Goal: Task Accomplishment & Management: Use online tool/utility

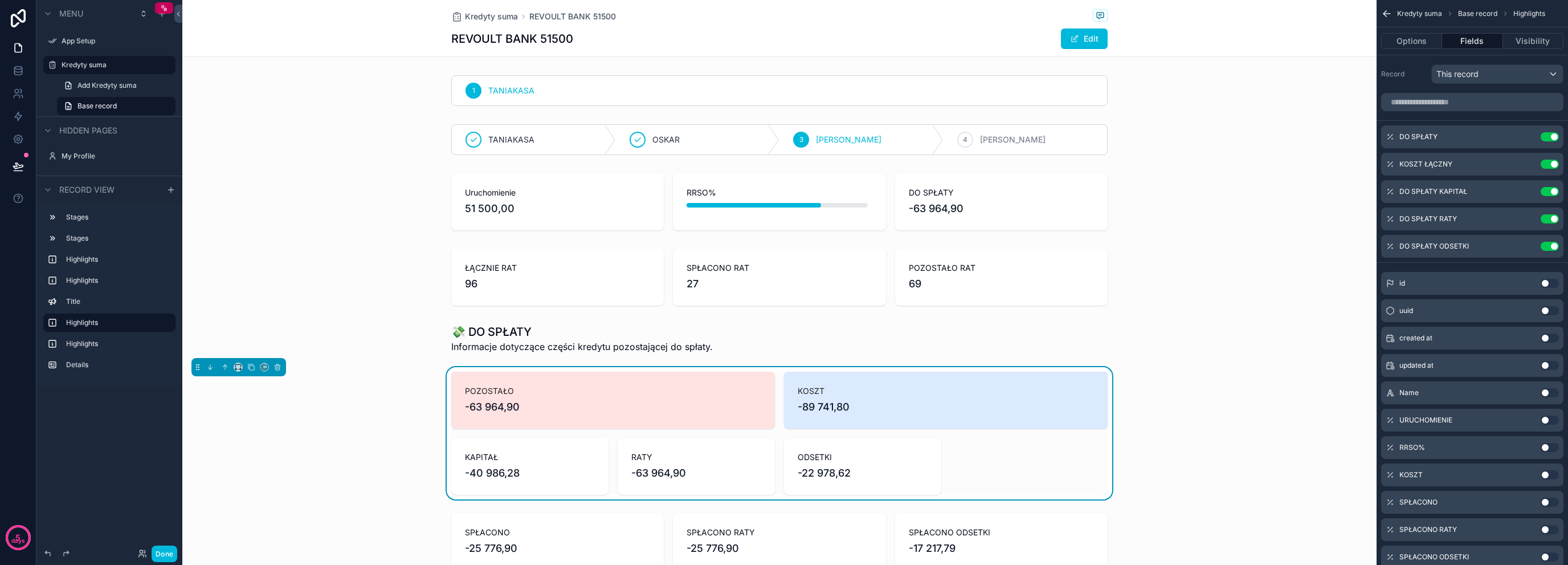
scroll to position [151, 0]
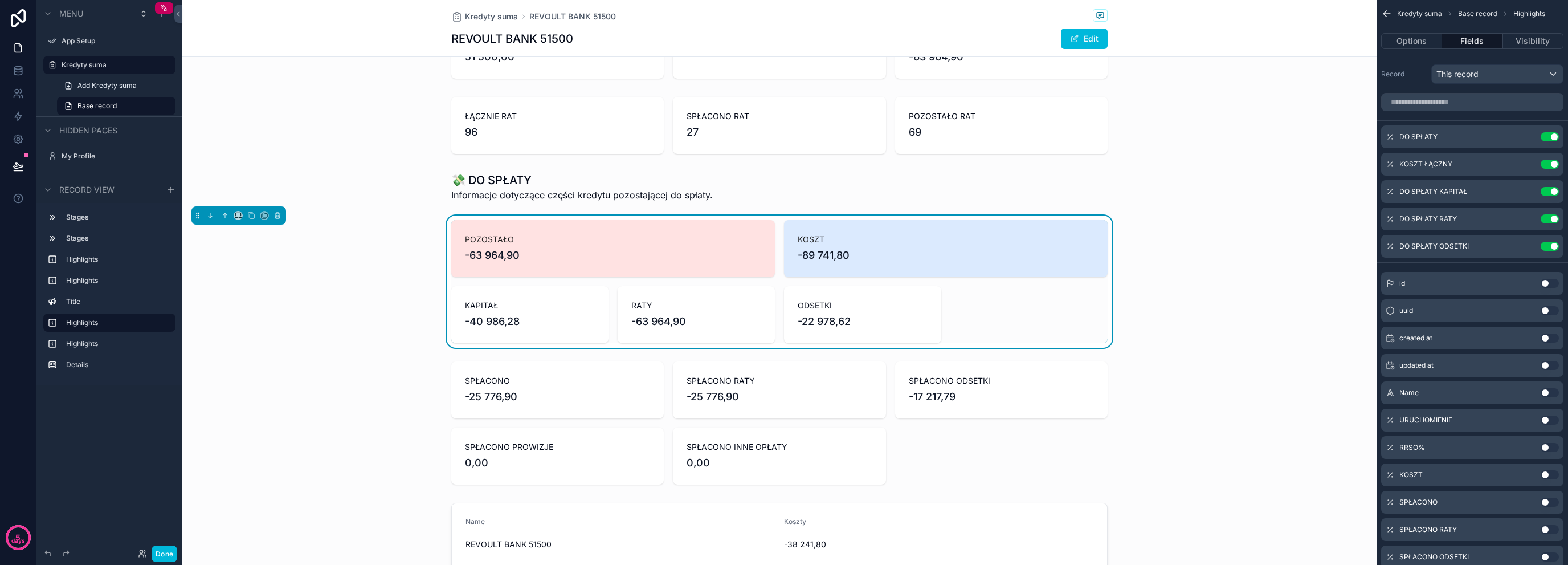
click at [574, 187] on div "scrollable content" at bounding box center [779, 187] width 1194 height 39
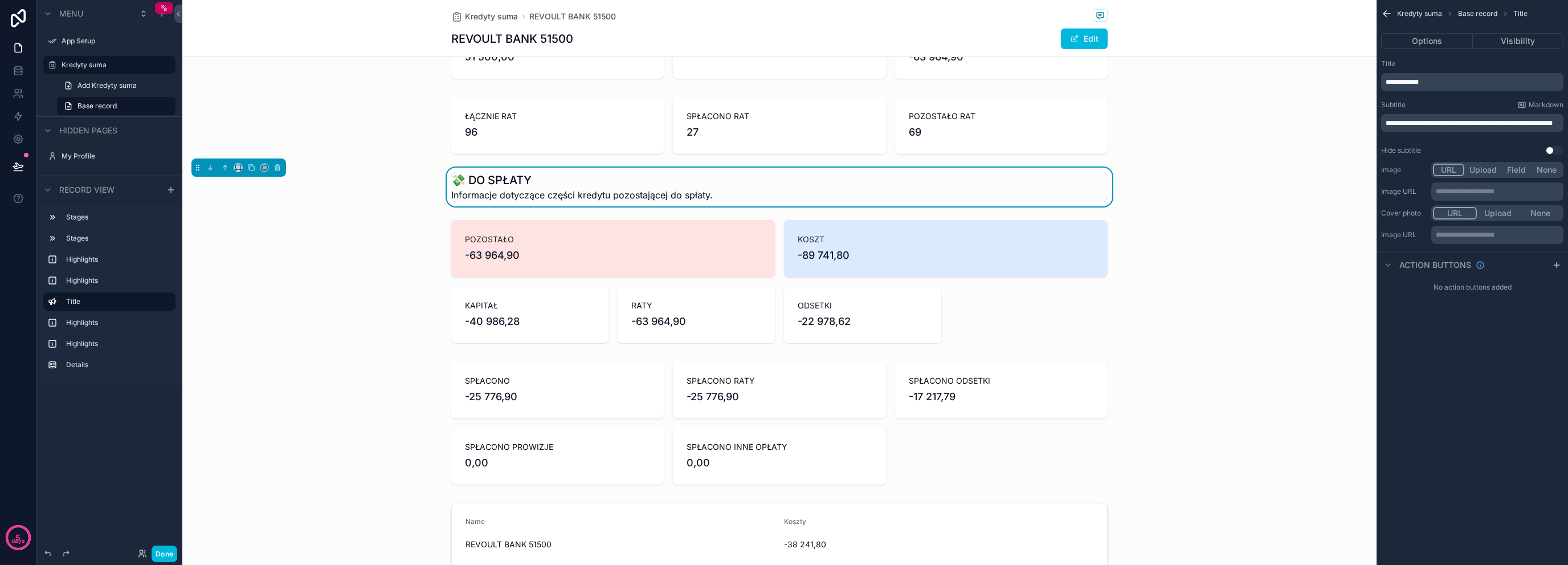
click at [563, 264] on div "scrollable content" at bounding box center [779, 281] width 1194 height 132
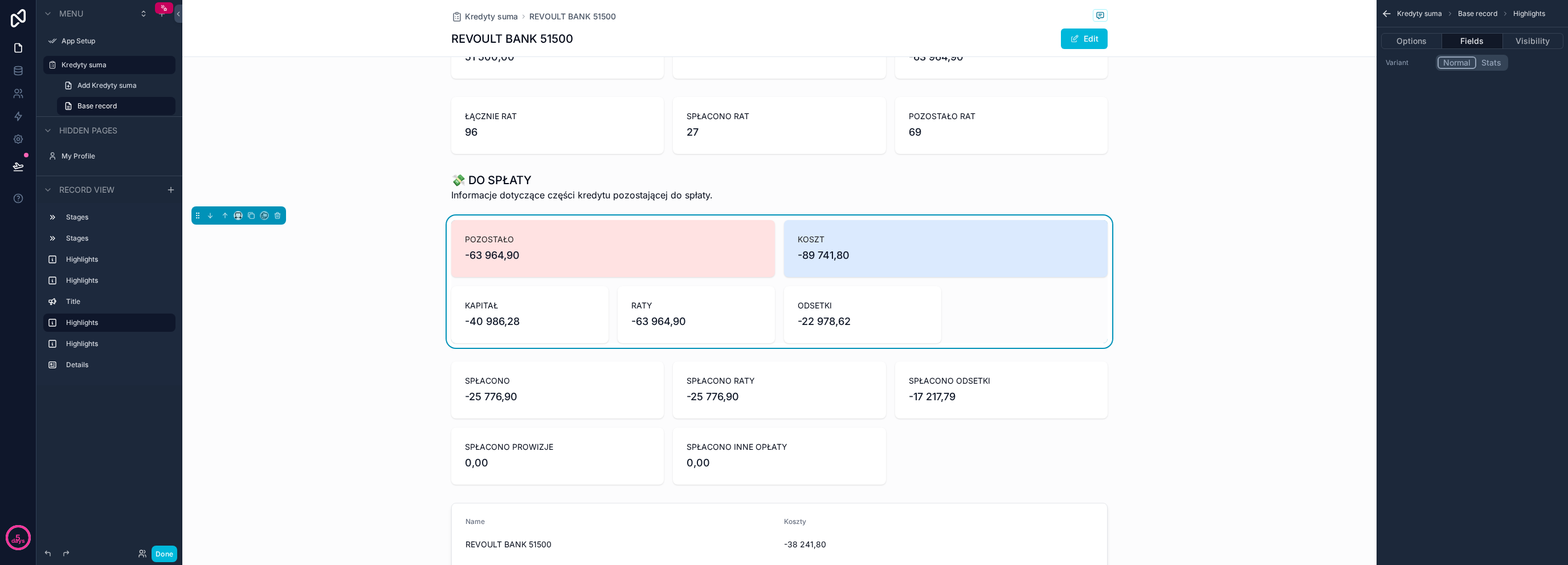
click at [407, 353] on div "1 [PERSON_NAME] OSKAR 3 [PERSON_NAME] 4 [PERSON_NAME] Uruchomienie 51 500,00 RR…" at bounding box center [779, 301] width 1194 height 763
click at [373, 370] on div "scrollable content" at bounding box center [779, 423] width 1194 height 132
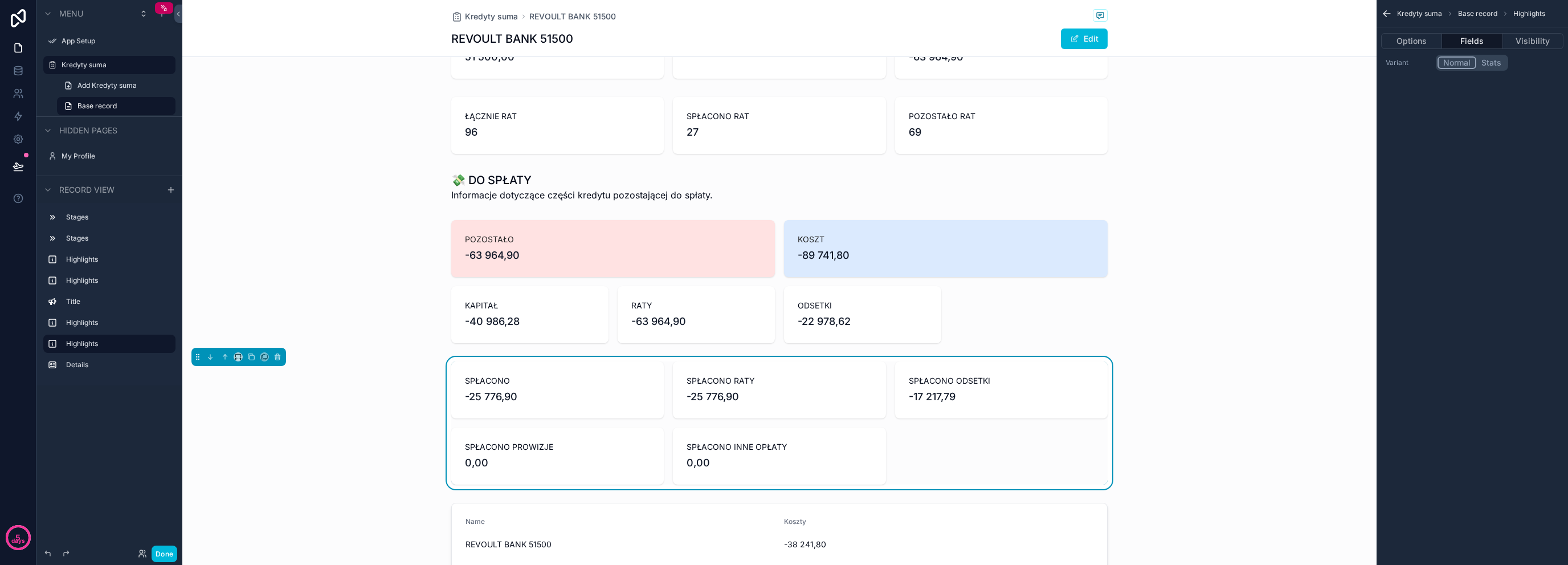
click at [476, 316] on div "scrollable content" at bounding box center [779, 281] width 1194 height 132
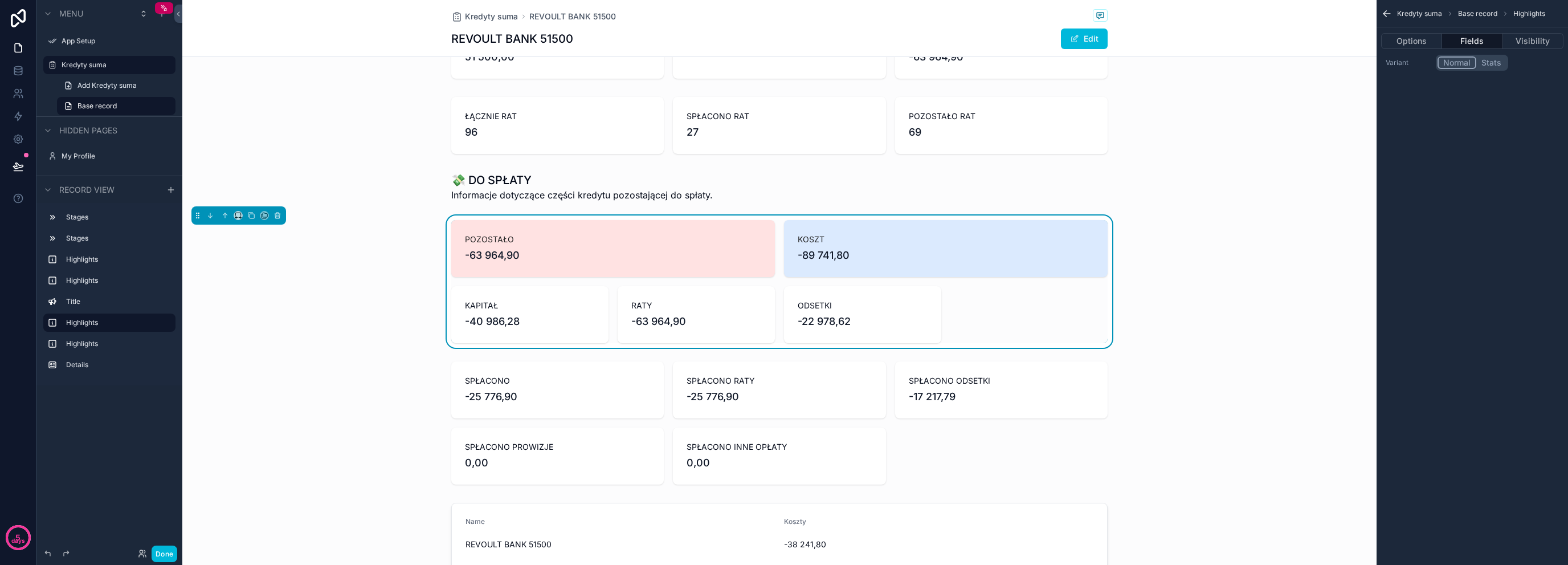
click at [517, 179] on div "scrollable content" at bounding box center [779, 187] width 1194 height 39
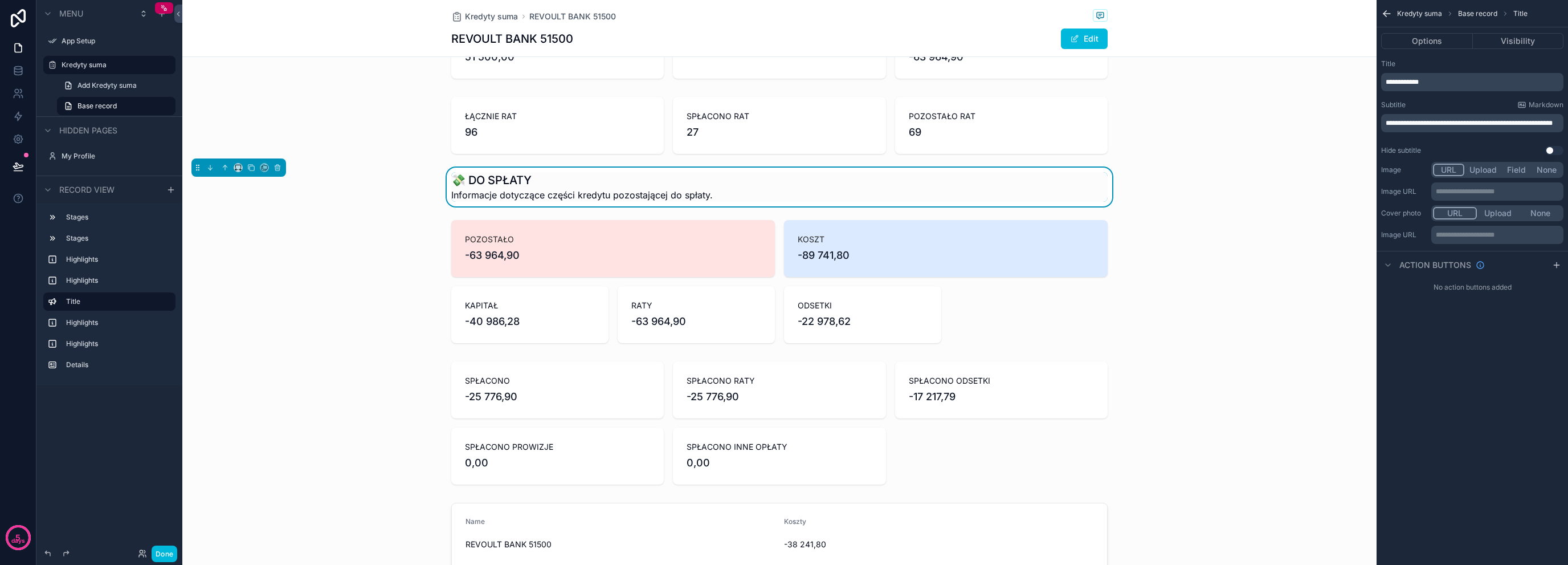
click at [393, 271] on div "scrollable content" at bounding box center [779, 281] width 1194 height 132
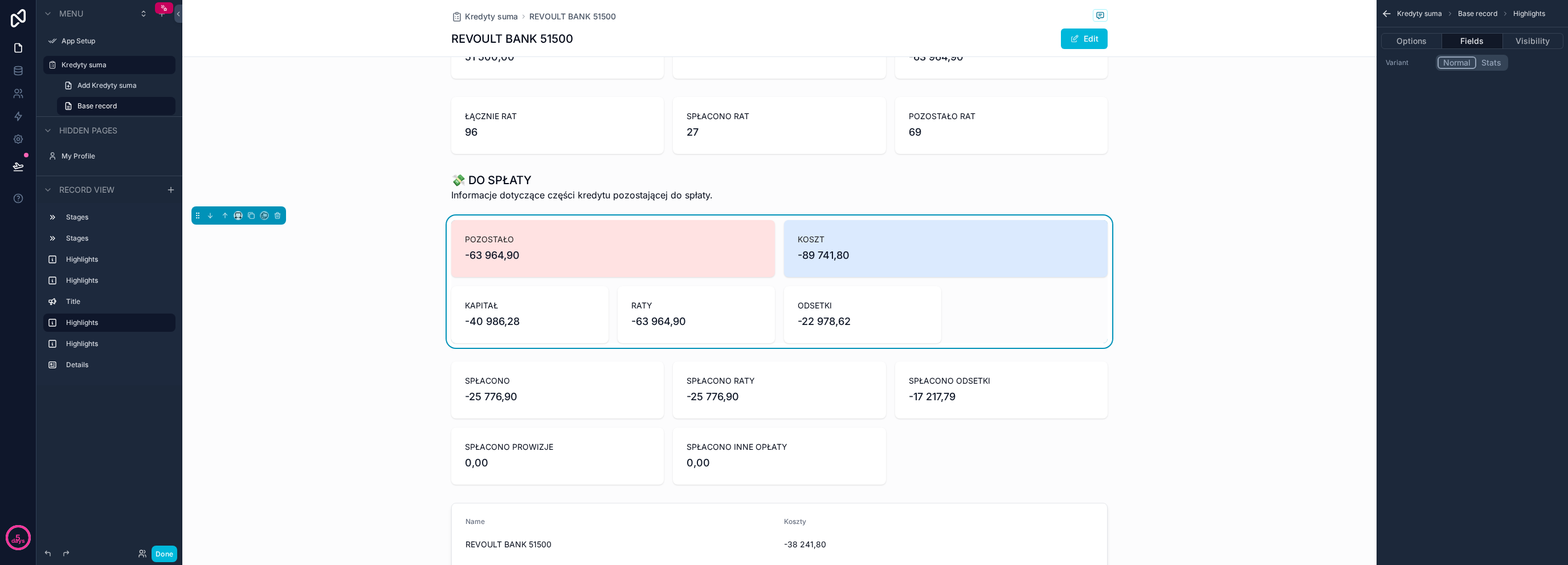
click at [746, 277] on div "POZOSTAŁO -63 964,90 KOSZT -89 741,80 KAPITAŁ -40 986,28 RATY -63 964,90 ODSETK…" at bounding box center [779, 281] width 656 height 123
click at [172, 190] on icon "scrollable content" at bounding box center [170, 190] width 9 height 9
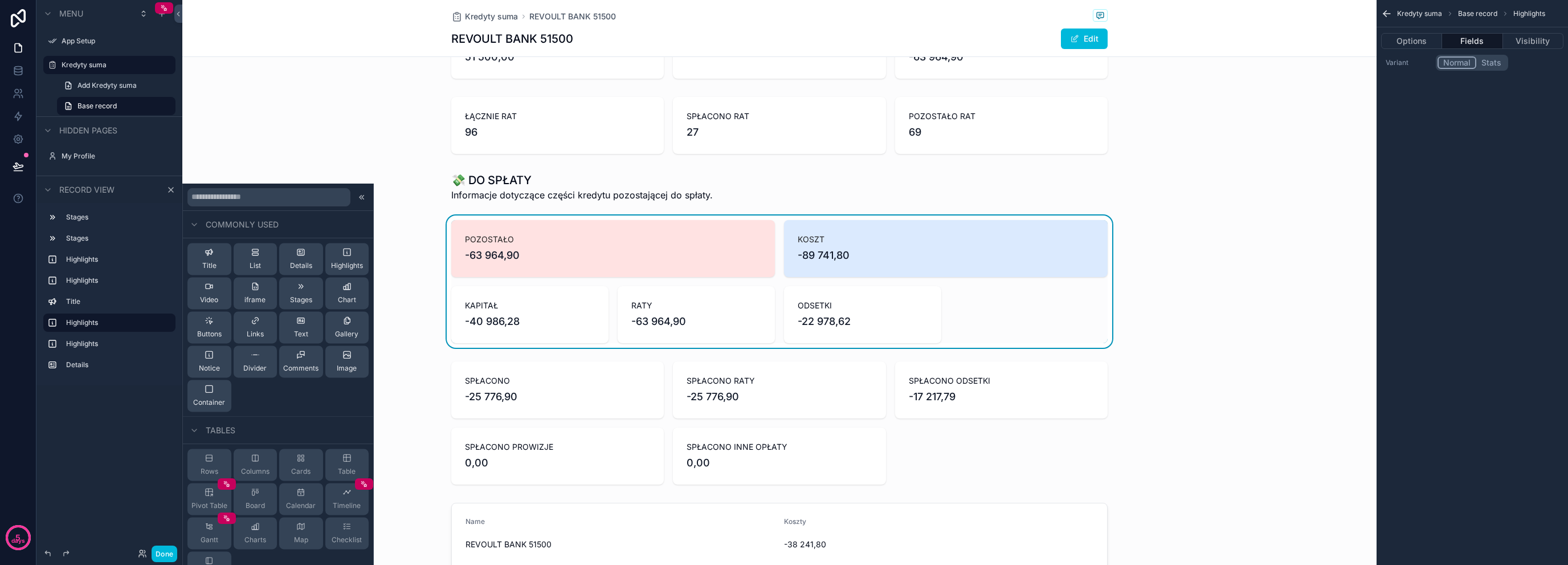
click at [273, 268] on div "Title List Details Highlights Video iframe Stages Chart Buttons Links Text Gall…" at bounding box center [278, 327] width 190 height 179
click at [270, 268] on button "List" at bounding box center [255, 259] width 44 height 32
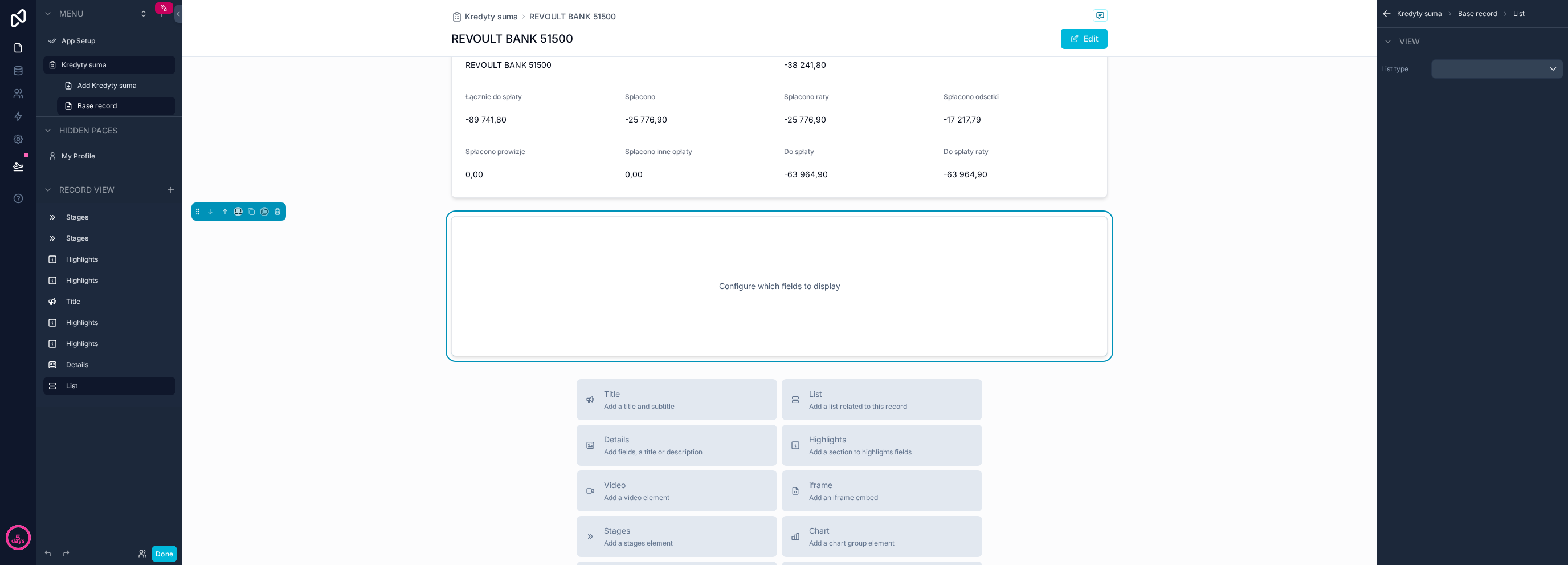
scroll to position [634, 0]
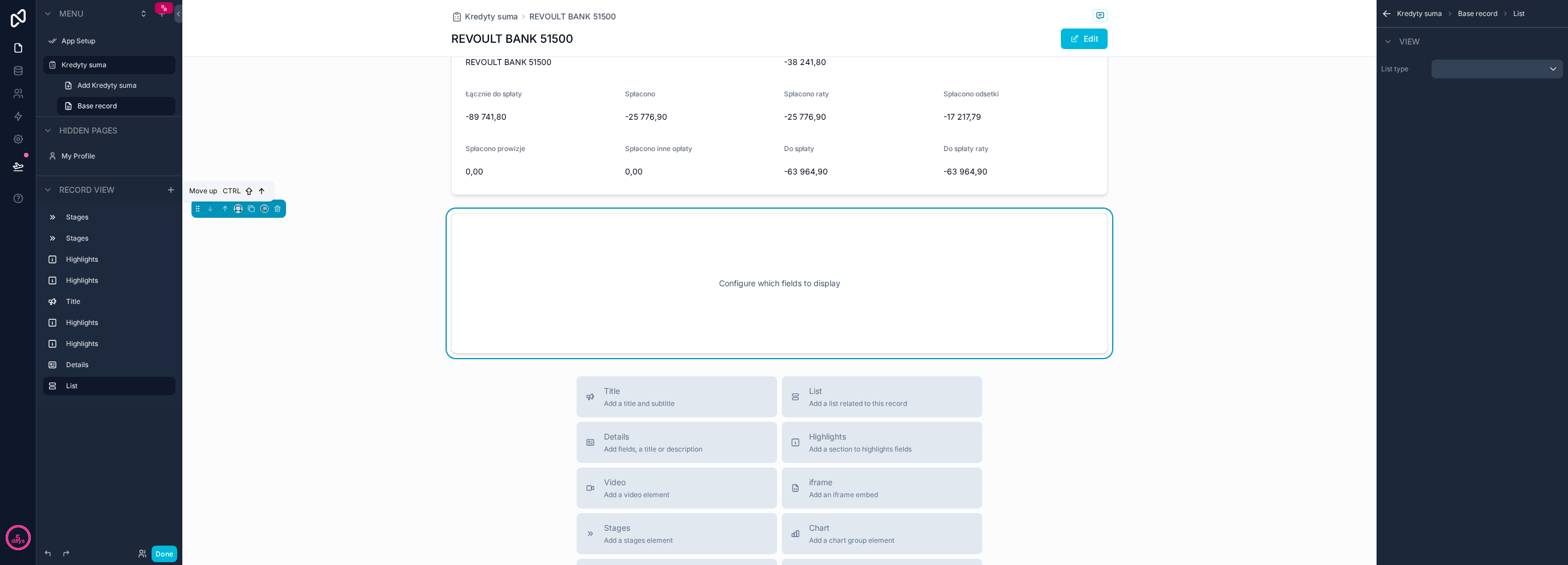
click at [226, 212] on button "scrollable content" at bounding box center [225, 209] width 12 height 12
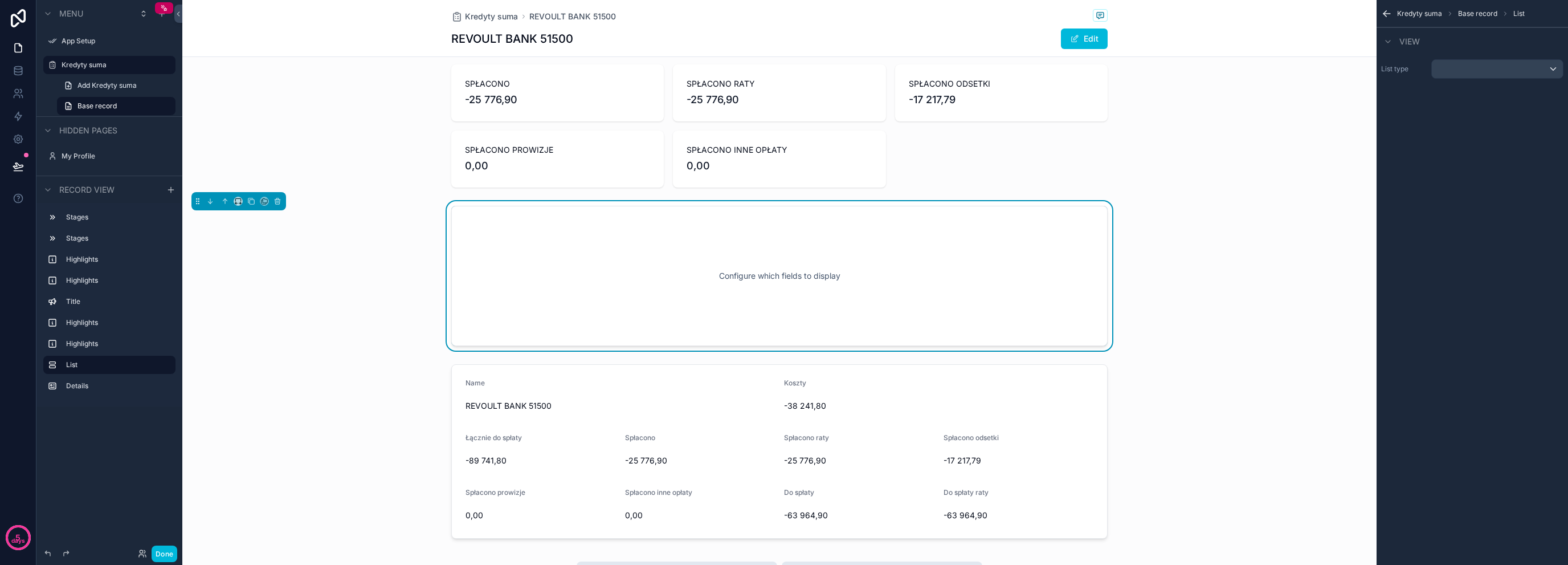
scroll to position [406, 0]
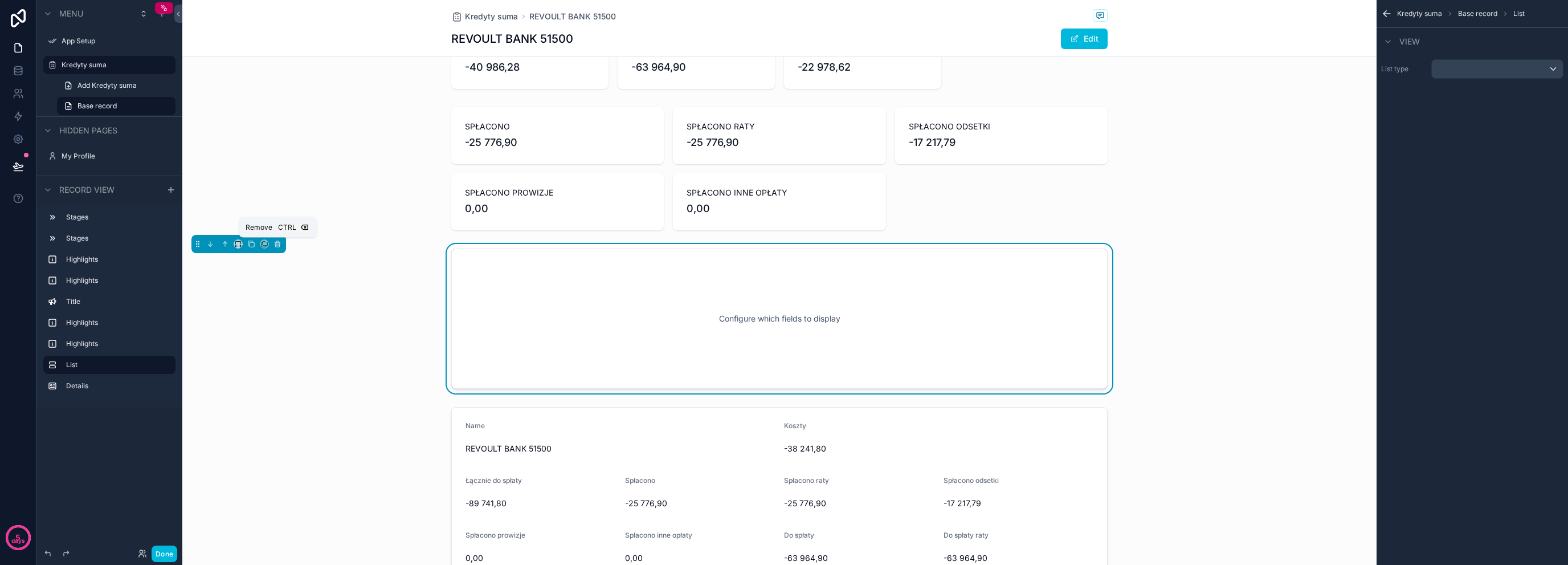
click at [281, 240] on button "scrollable content" at bounding box center [277, 244] width 12 height 12
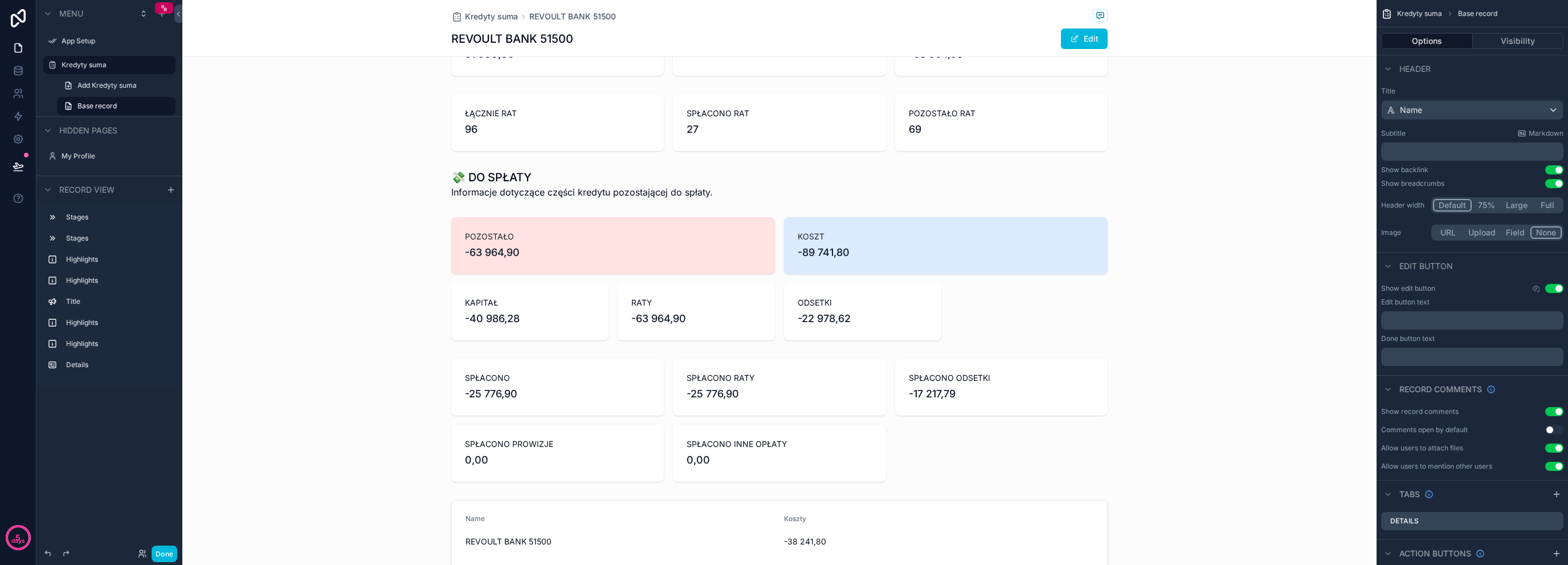
scroll to position [140, 0]
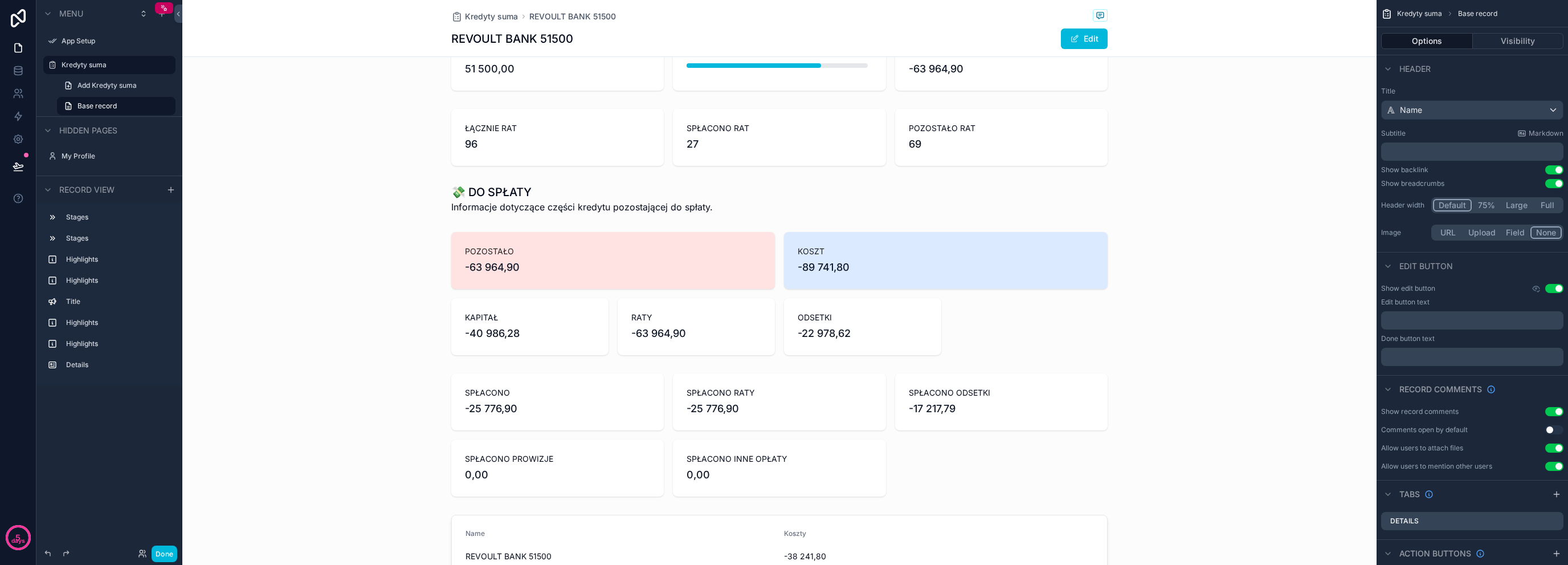
click at [166, 188] on icon "scrollable content" at bounding box center [170, 190] width 9 height 9
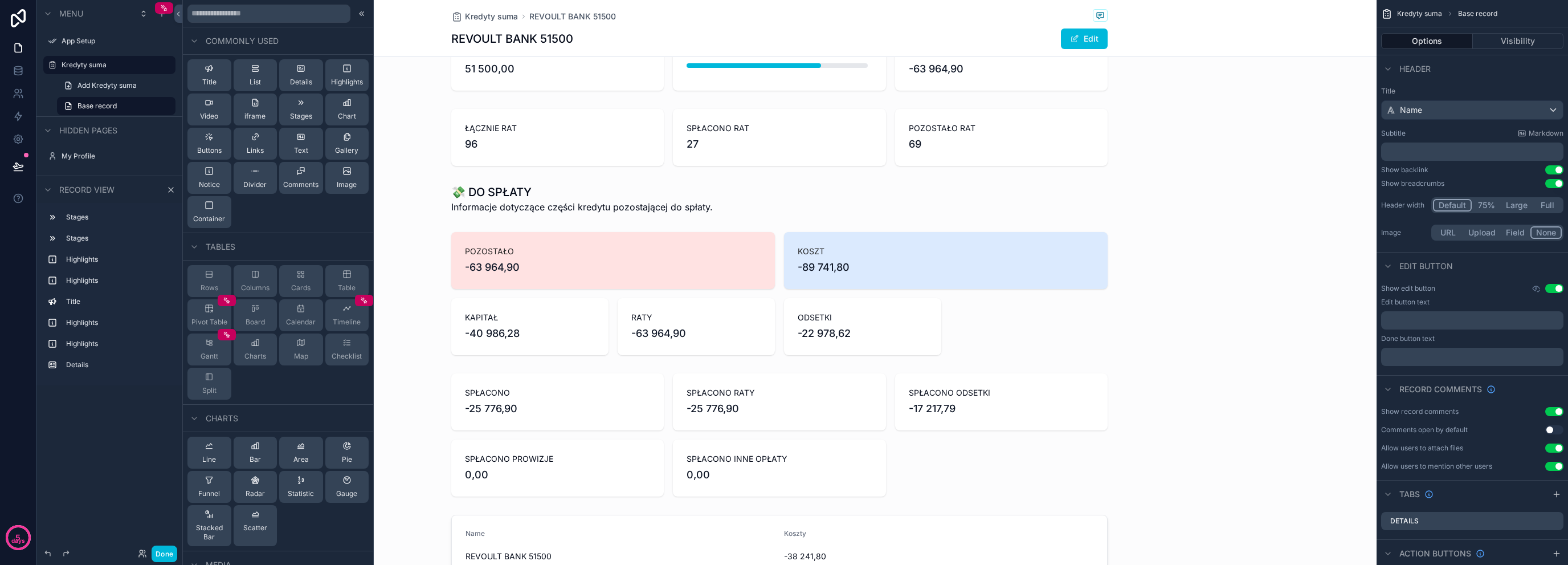
click at [250, 77] on div "List" at bounding box center [255, 75] width 12 height 23
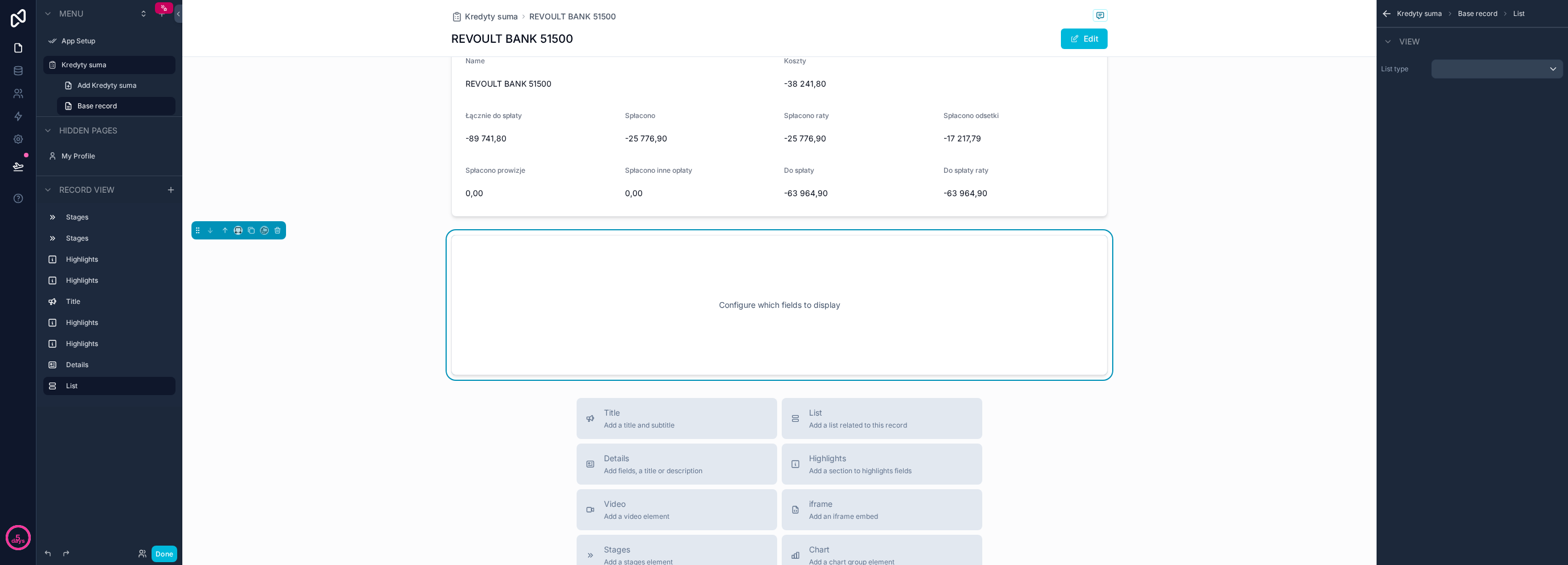
scroll to position [634, 0]
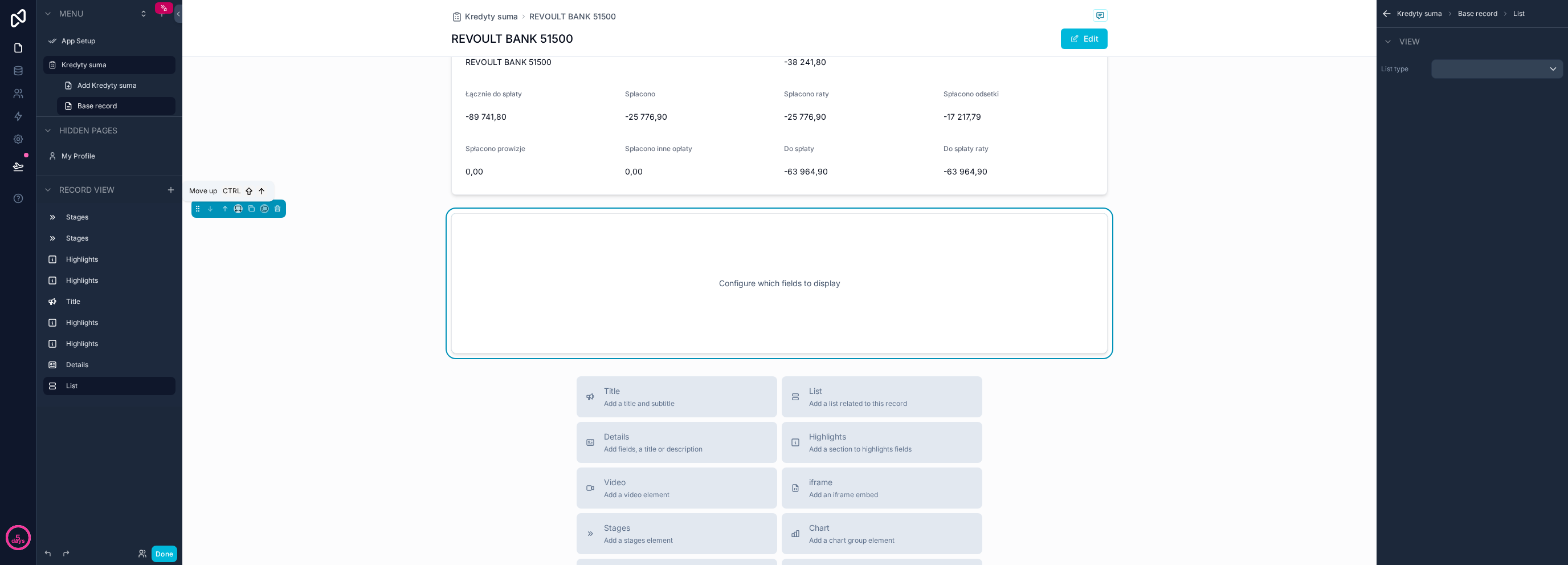
click at [229, 210] on icon "scrollable content" at bounding box center [225, 209] width 8 height 8
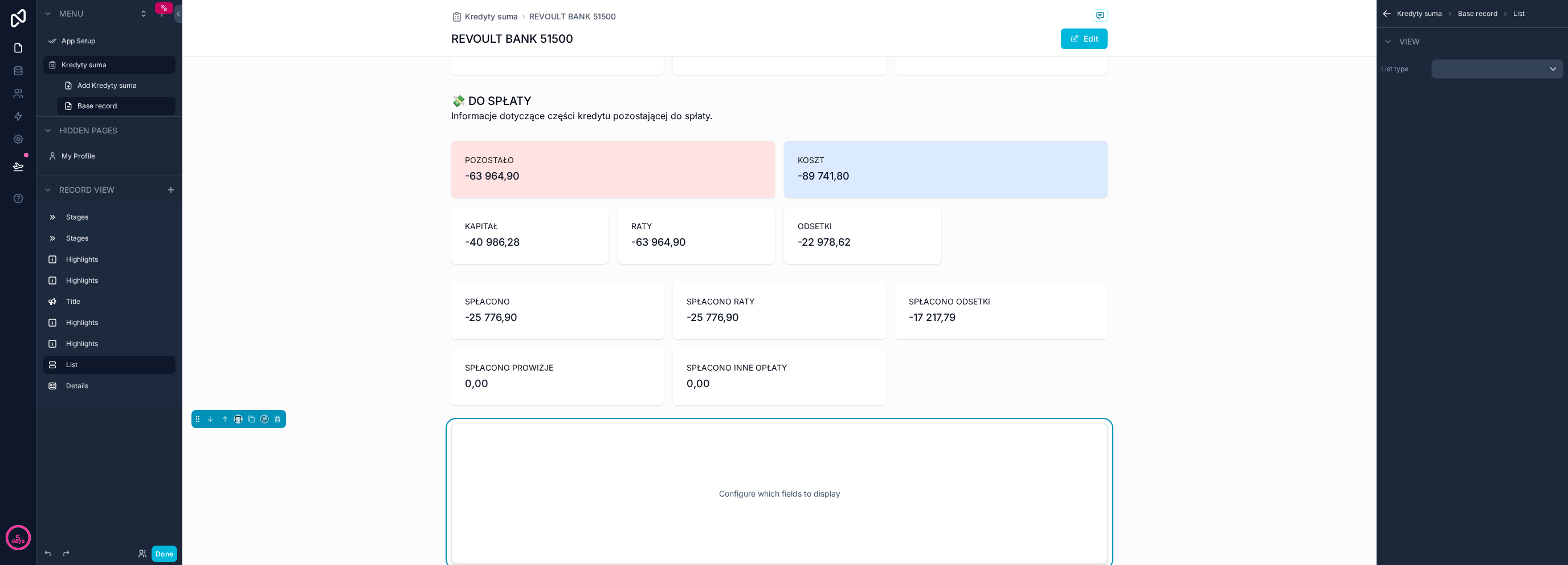
scroll to position [216, 0]
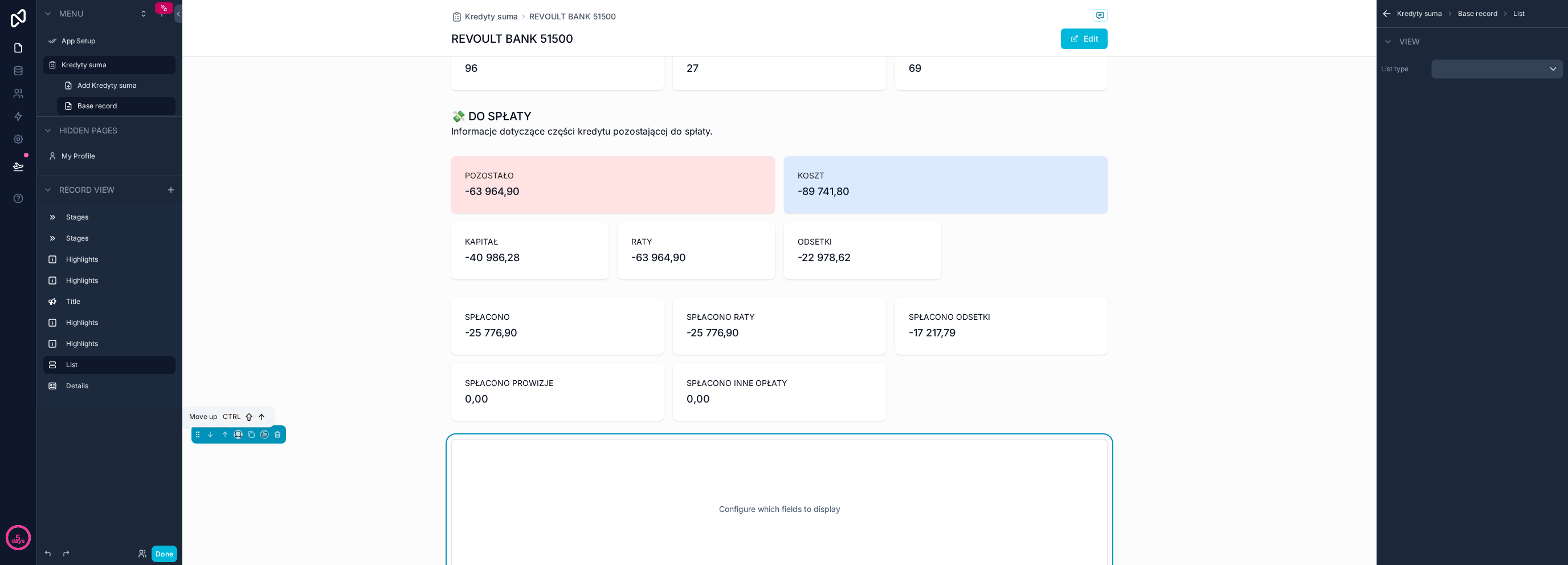
click at [223, 431] on icon "scrollable content" at bounding box center [225, 435] width 8 height 8
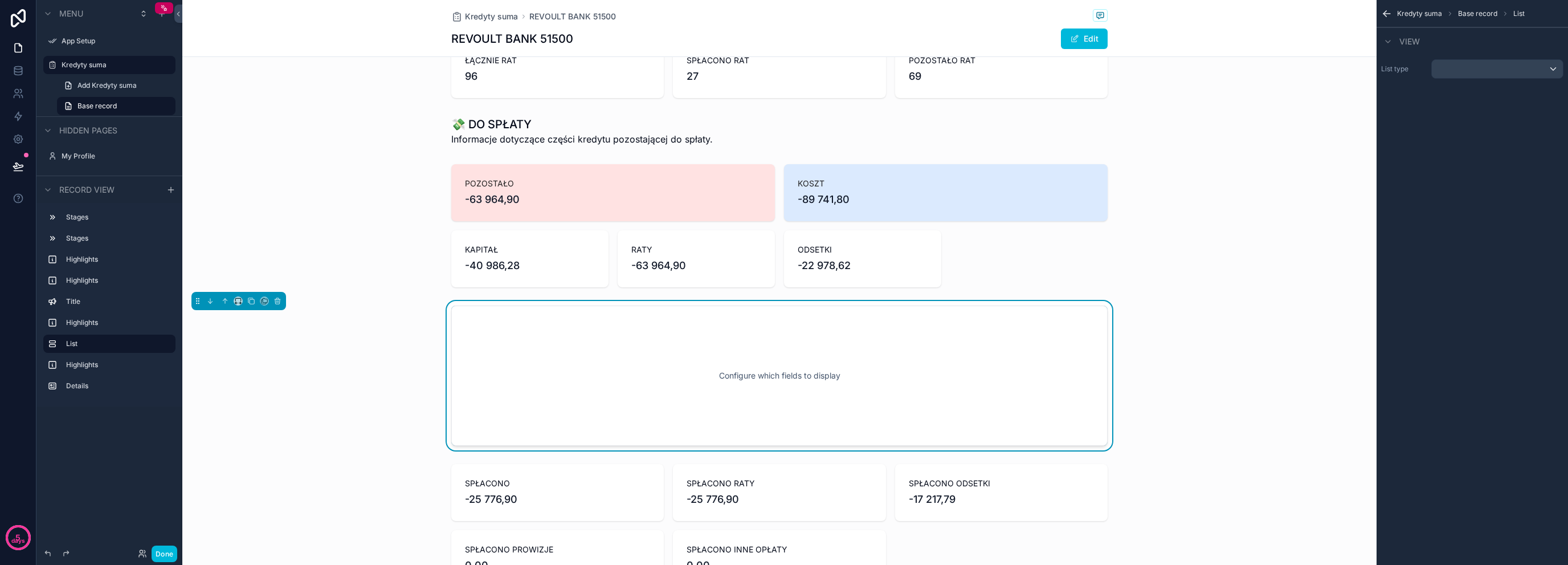
scroll to position [228, 0]
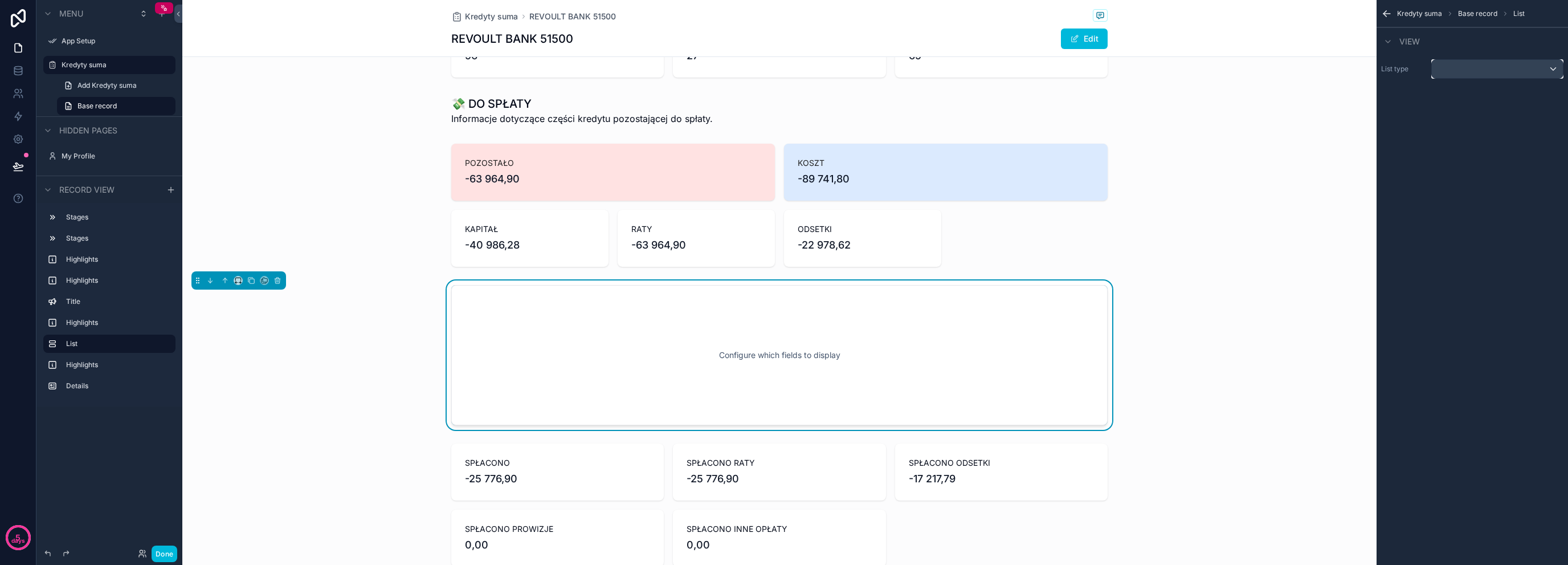
click at [1472, 69] on div "scrollable content" at bounding box center [1498, 68] width 131 height 18
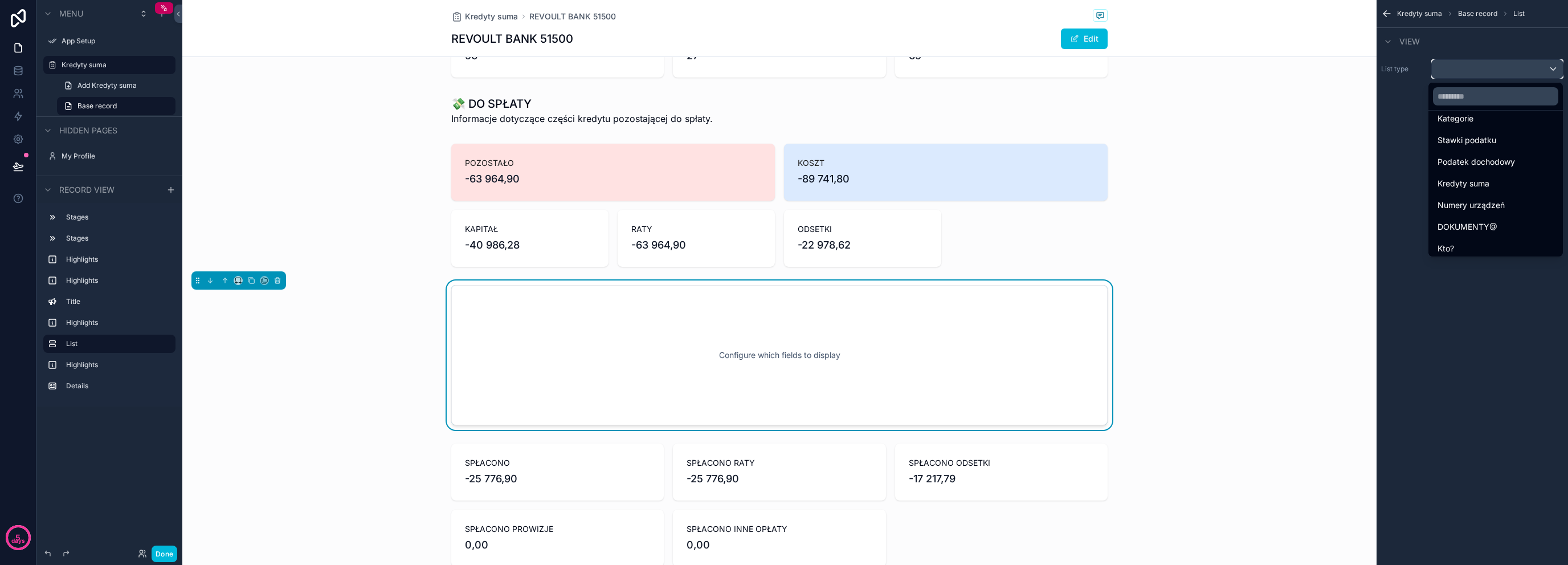
scroll to position [266, 0]
click at [1485, 104] on input "text" at bounding box center [1495, 96] width 125 height 18
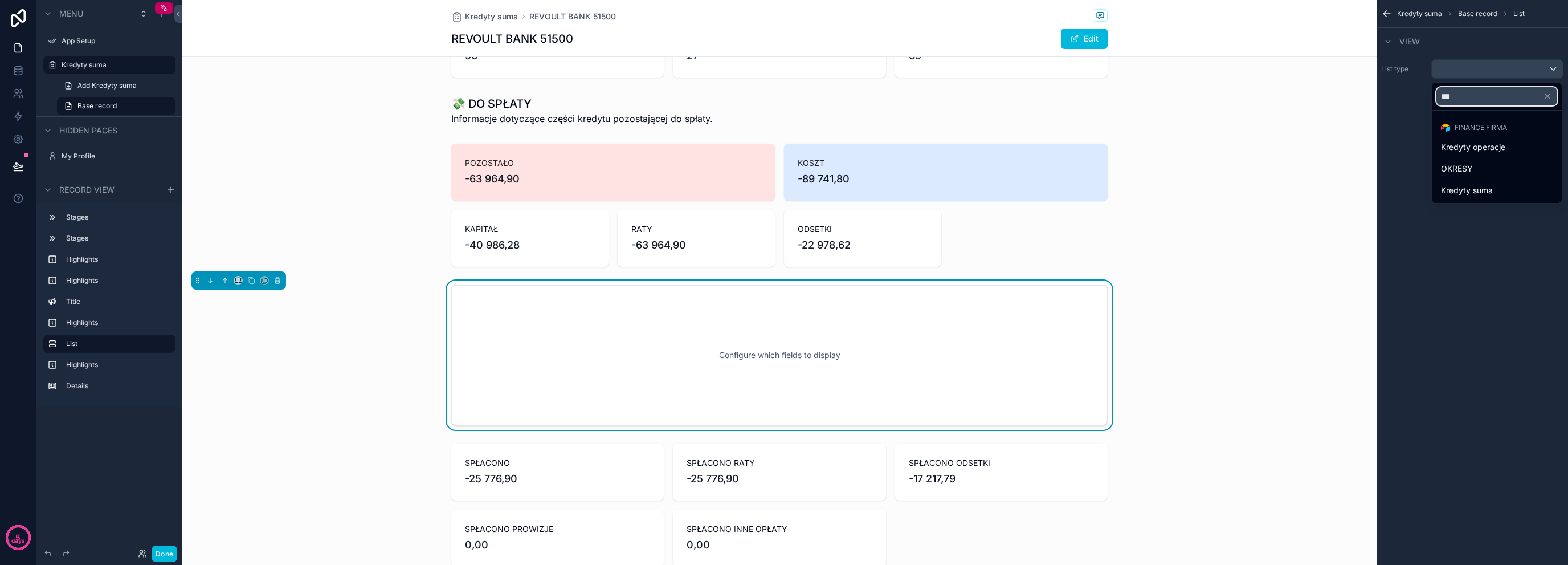
type input "***"
click at [1504, 152] on span "Kredyty operacje" at bounding box center [1474, 147] width 64 height 14
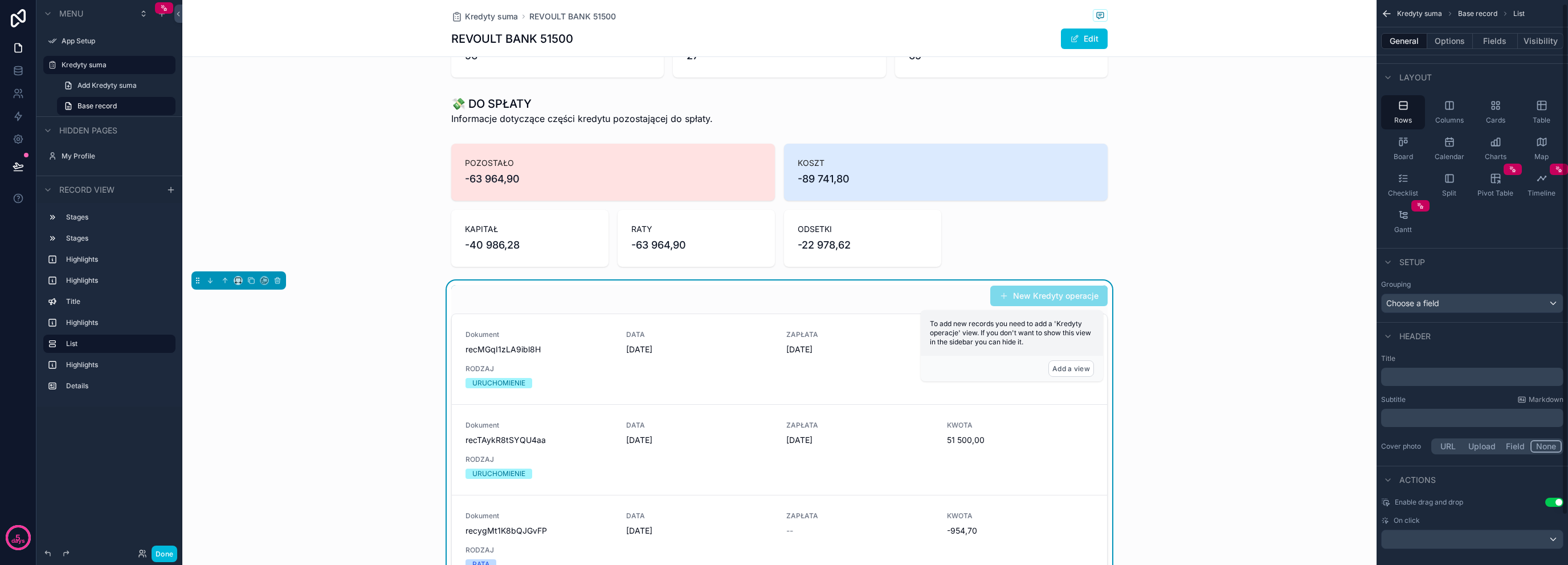
scroll to position [58, 0]
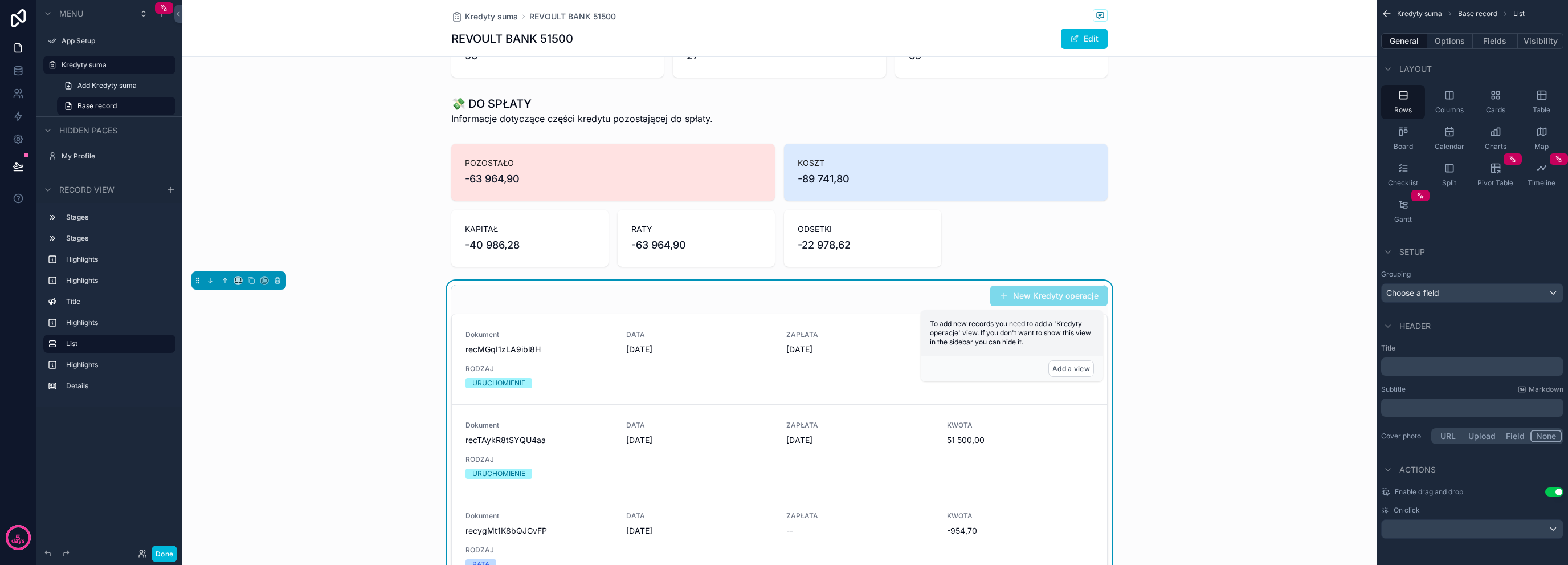
click at [1443, 56] on div "Layout" at bounding box center [1473, 68] width 192 height 27
drag, startPoint x: 1450, startPoint y: 52, endPoint x: 1454, endPoint y: 45, distance: 8.1
click at [1450, 52] on div "General Options Fields Visibility" at bounding box center [1473, 41] width 192 height 27
click at [1454, 45] on button "Options" at bounding box center [1450, 40] width 46 height 16
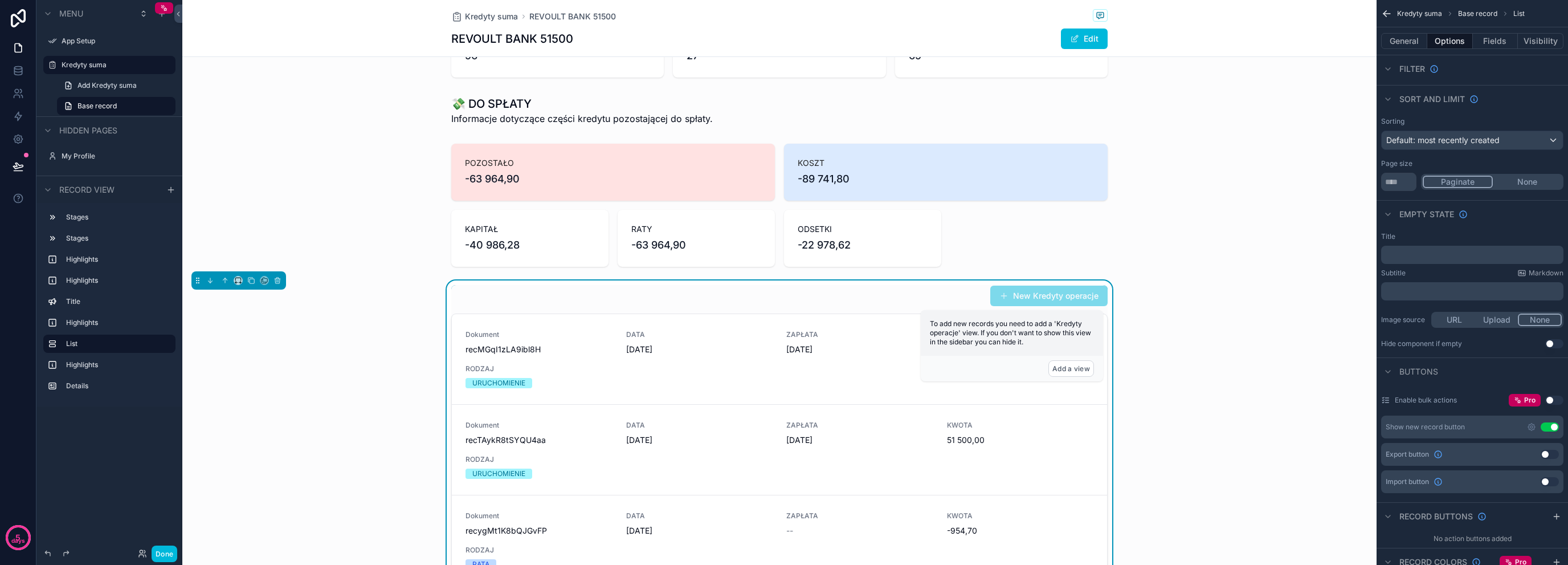
click at [1551, 424] on button "Use setting" at bounding box center [1550, 427] width 18 height 9
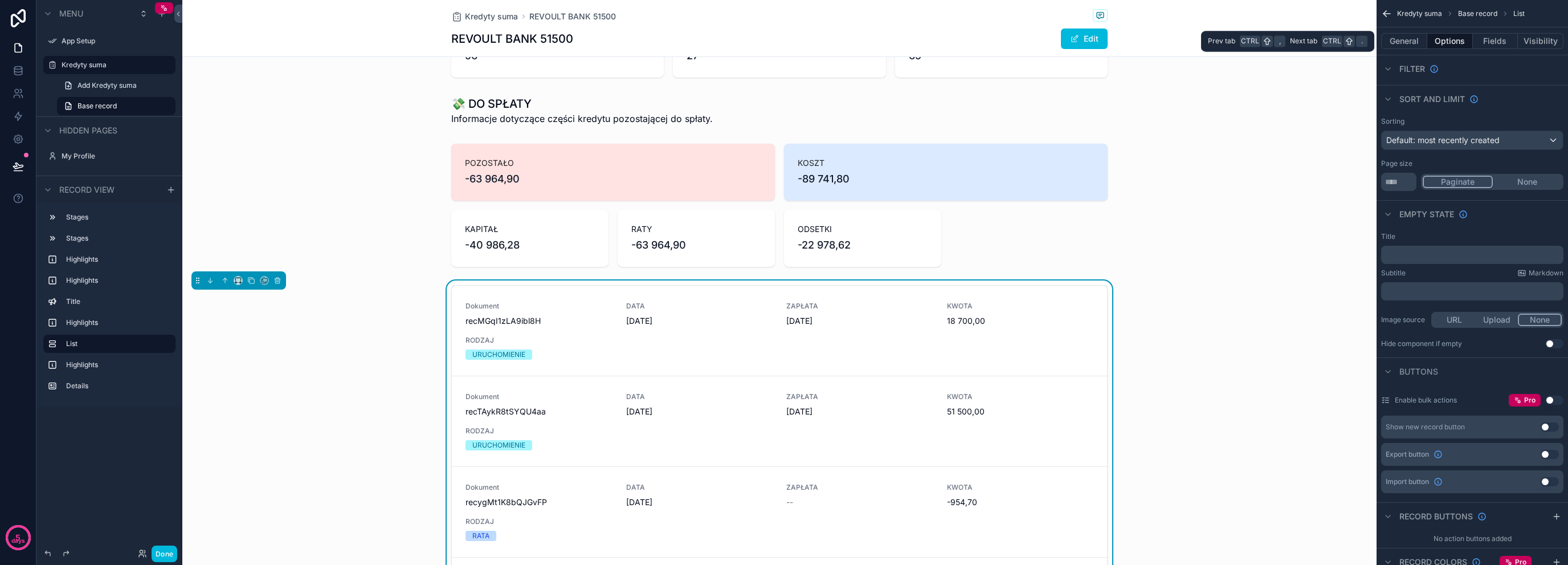
click at [1482, 44] on button "Fields" at bounding box center [1495, 40] width 46 height 16
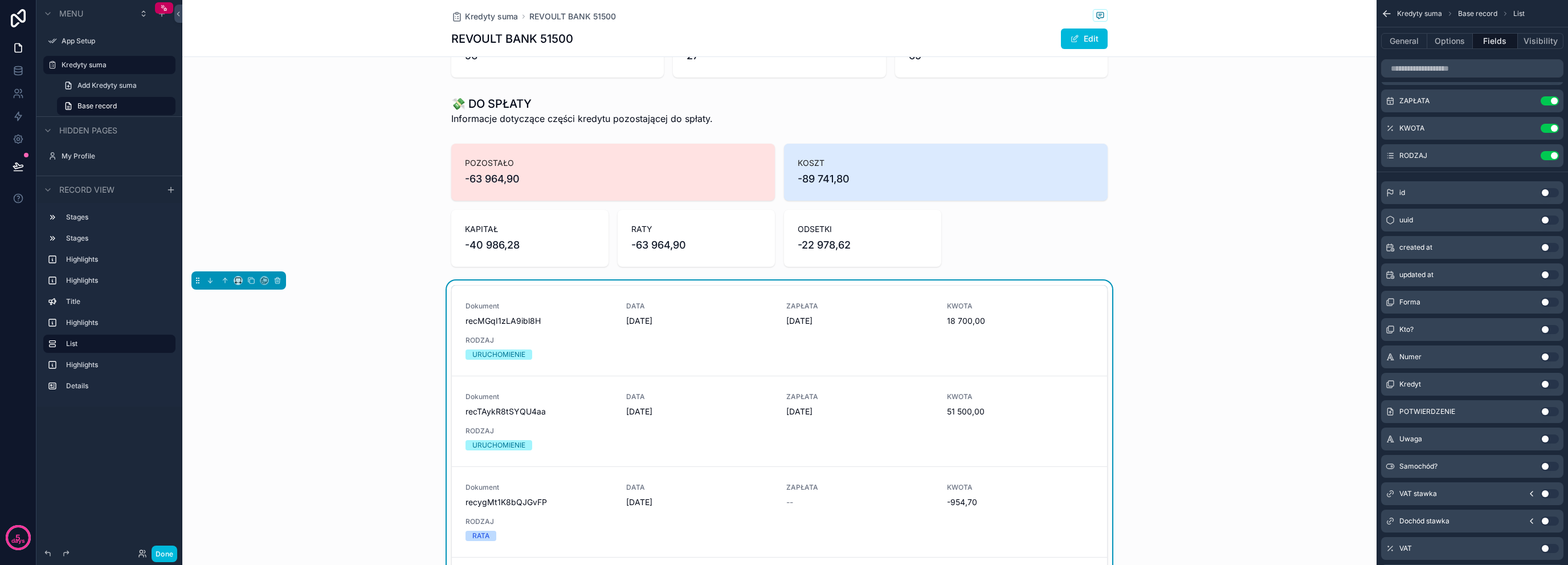
click at [1547, 101] on button "Use setting" at bounding box center [1550, 101] width 18 height 9
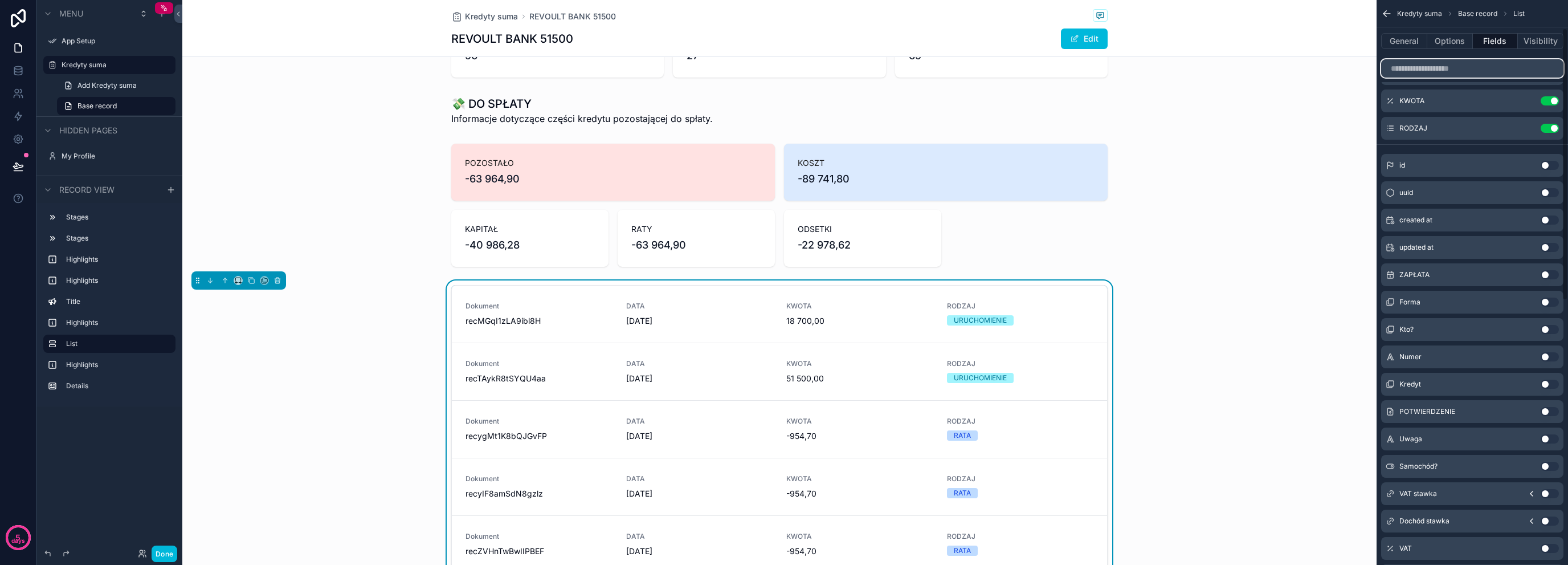
click at [1480, 70] on input "scrollable content" at bounding box center [1472, 68] width 182 height 18
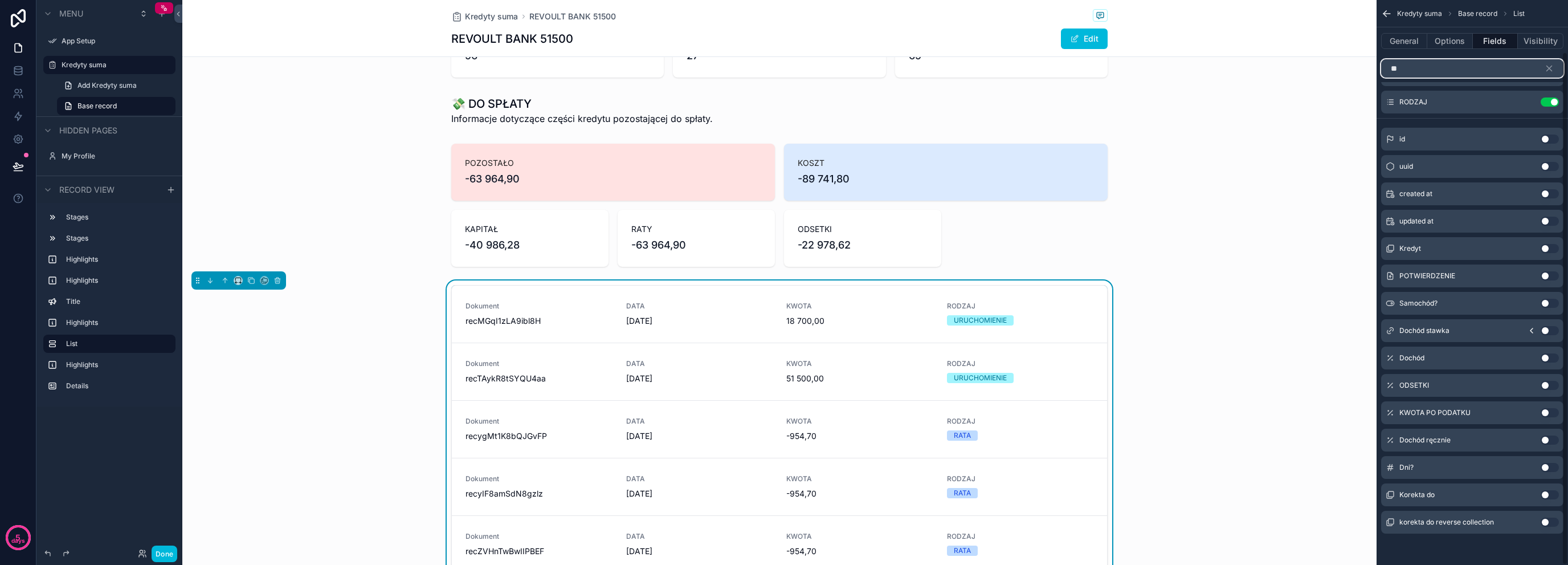
scroll to position [0, 0]
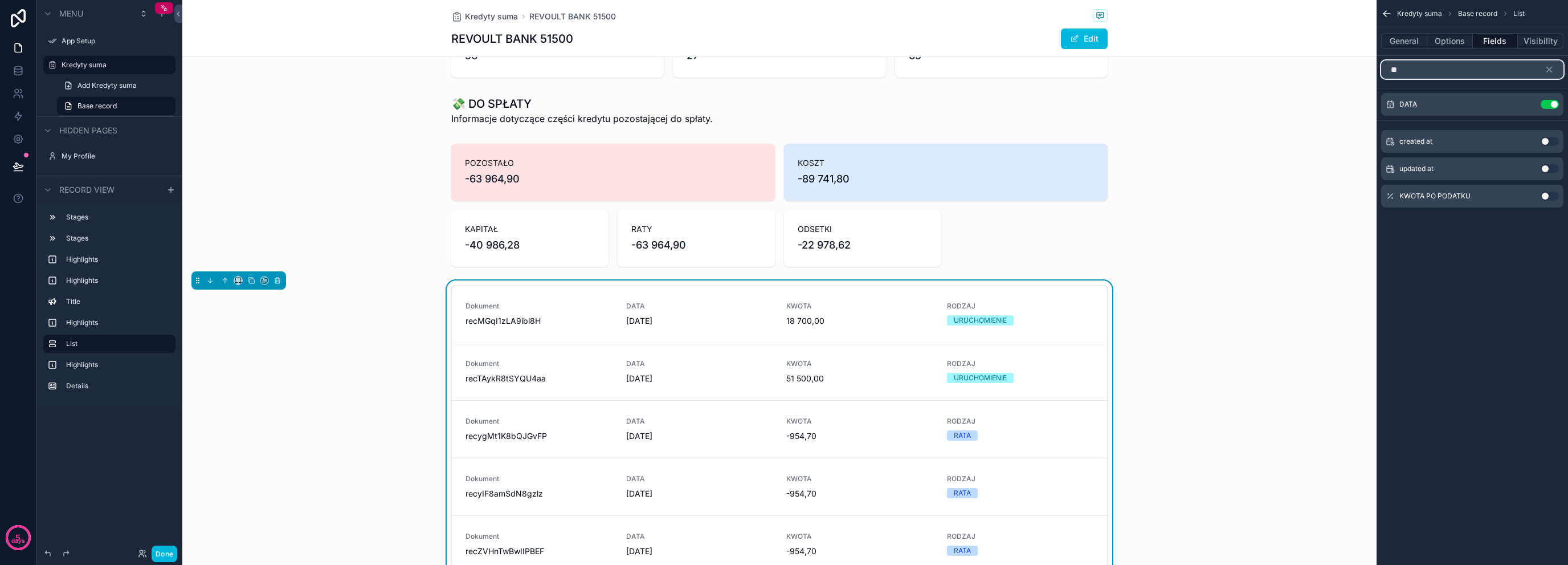
click at [1450, 70] on input "**" at bounding box center [1472, 69] width 182 height 18
type input "**"
click at [1545, 142] on button "Use setting" at bounding box center [1550, 141] width 18 height 9
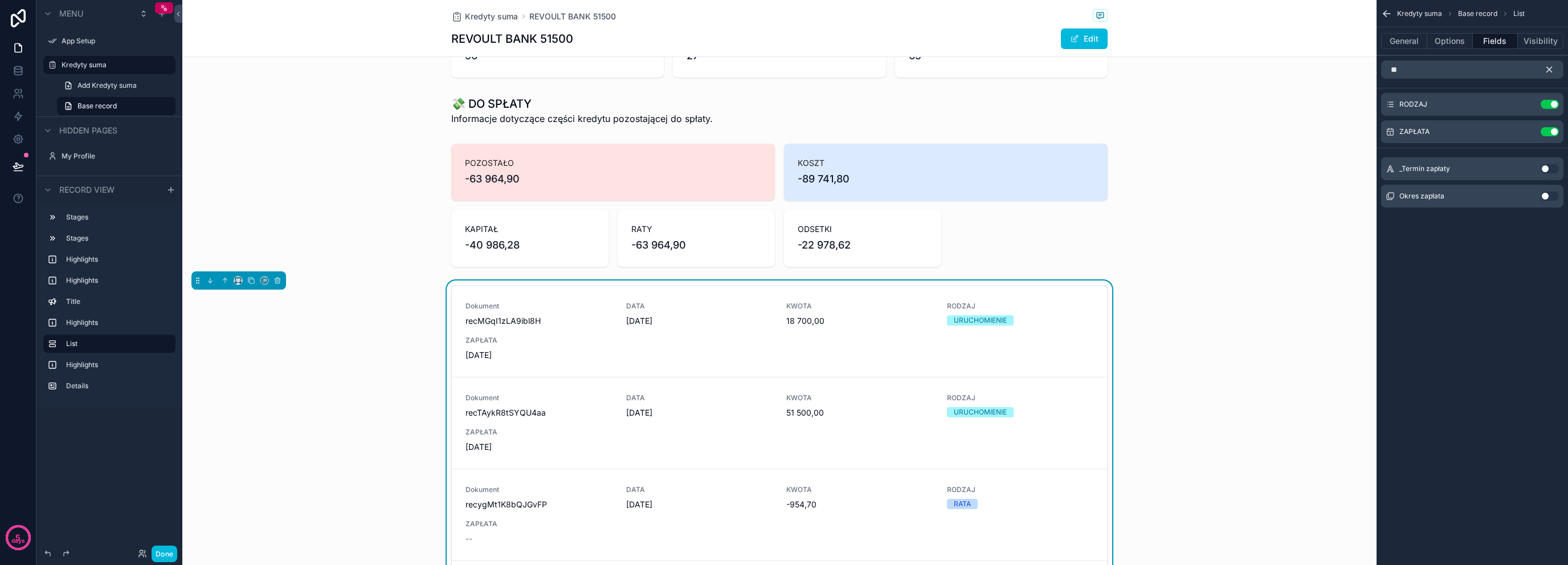
click at [1552, 75] on button "scrollable content" at bounding box center [1554, 69] width 19 height 18
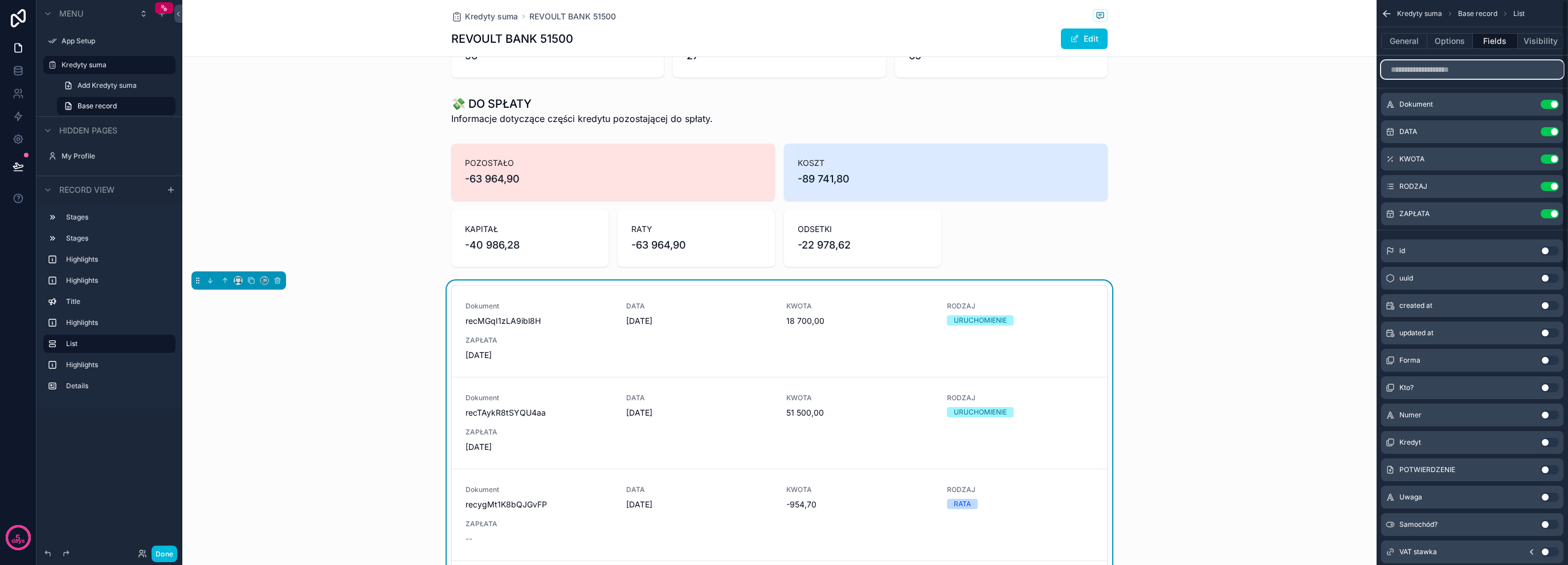
click at [1457, 73] on input "scrollable content" at bounding box center [1472, 69] width 182 height 18
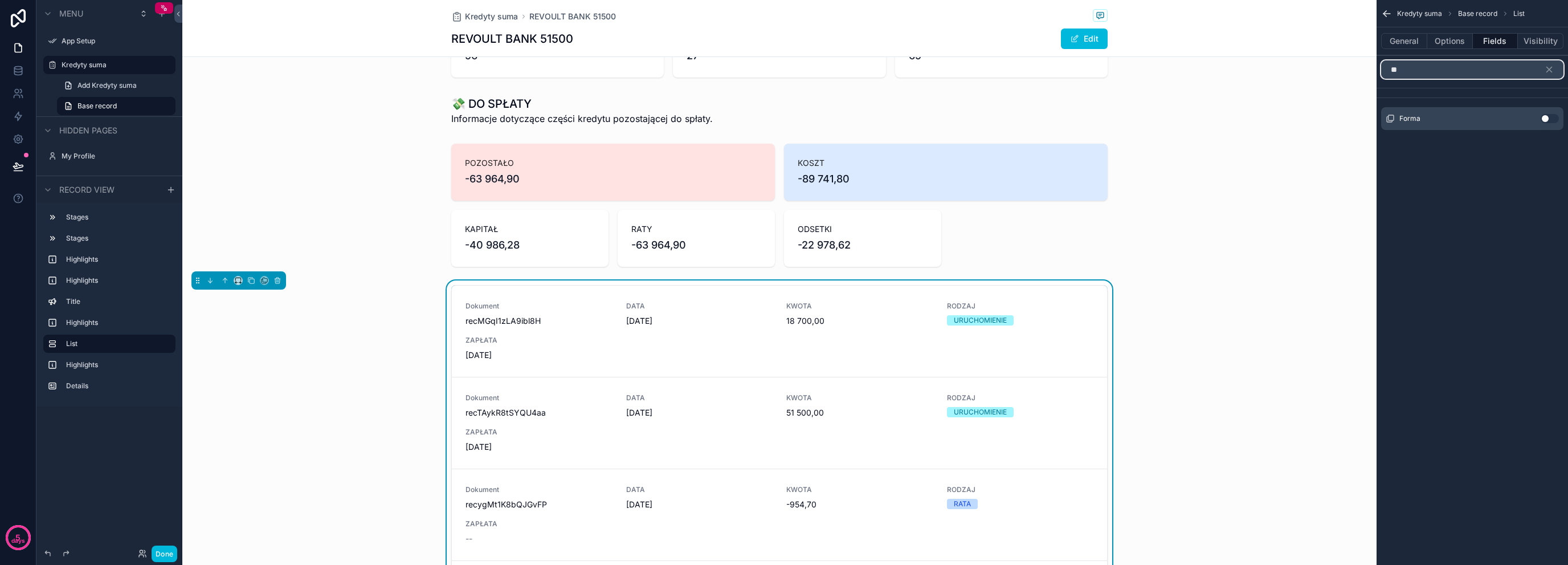
type input "**"
click at [1541, 117] on button "Use setting" at bounding box center [1550, 118] width 18 height 9
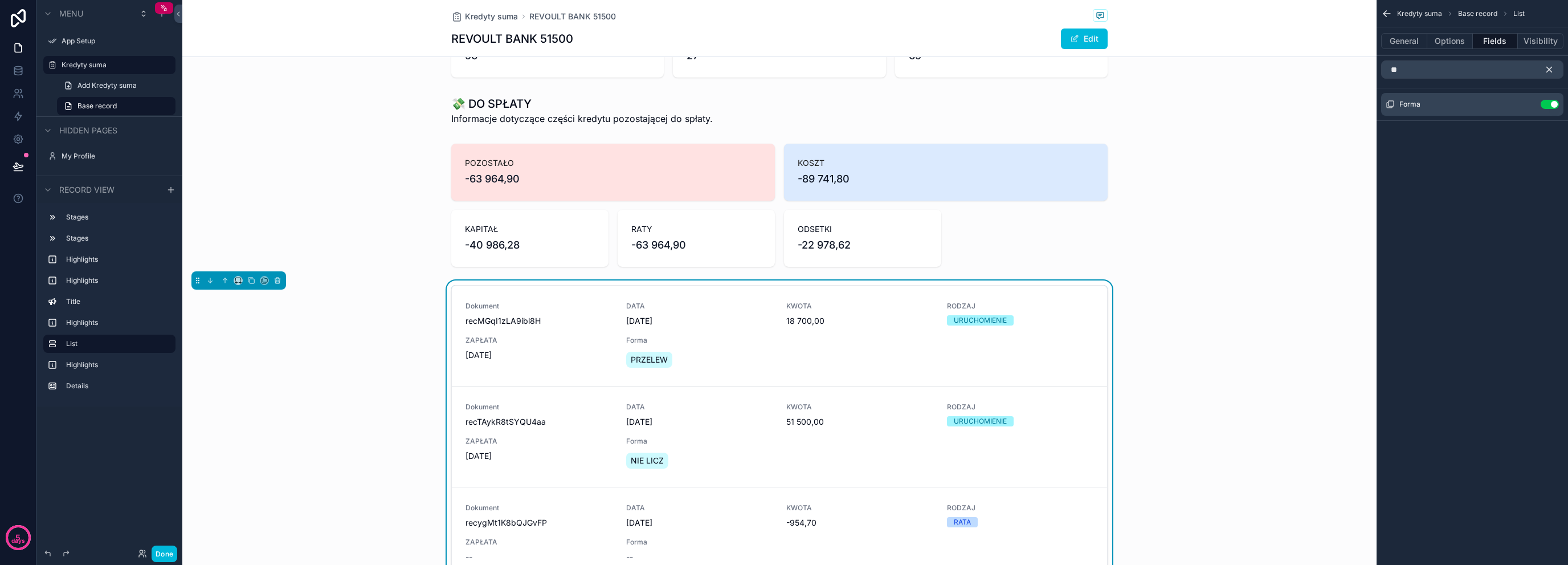
click at [1551, 73] on icon "scrollable content" at bounding box center [1549, 69] width 10 height 10
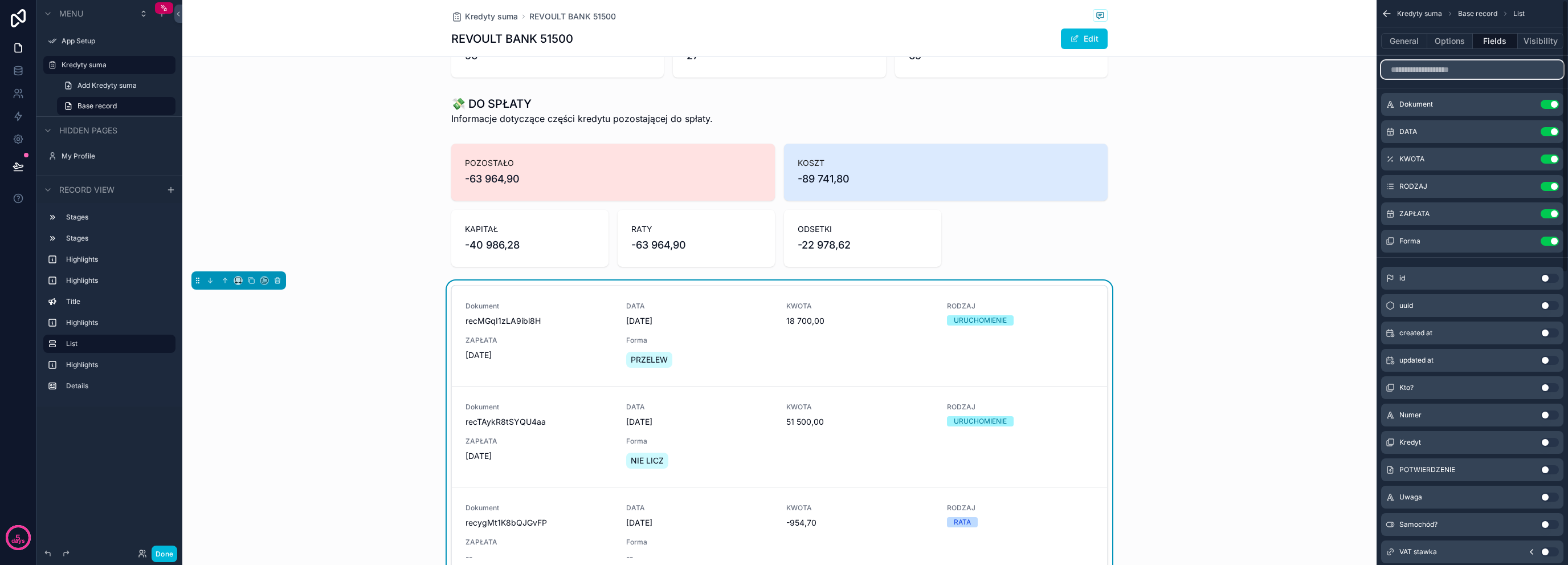
click at [1500, 73] on input "scrollable content" at bounding box center [1472, 69] width 182 height 18
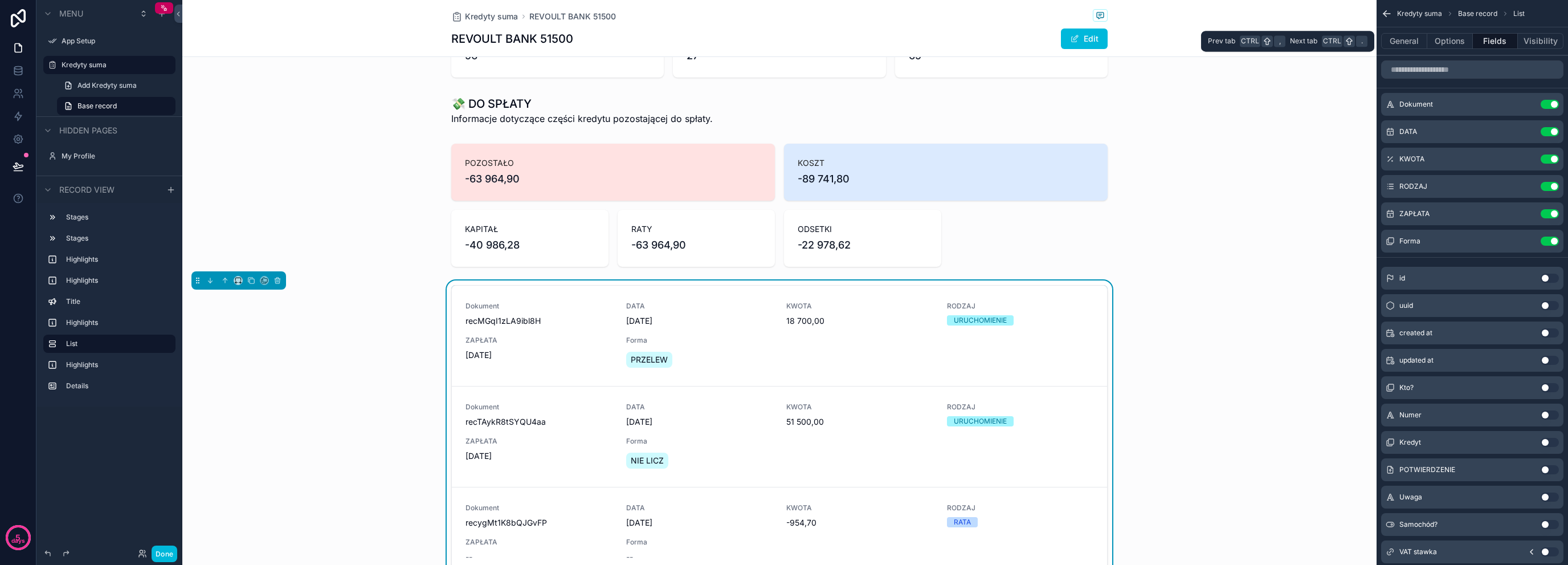
click at [1412, 40] on button "General" at bounding box center [1404, 40] width 46 height 16
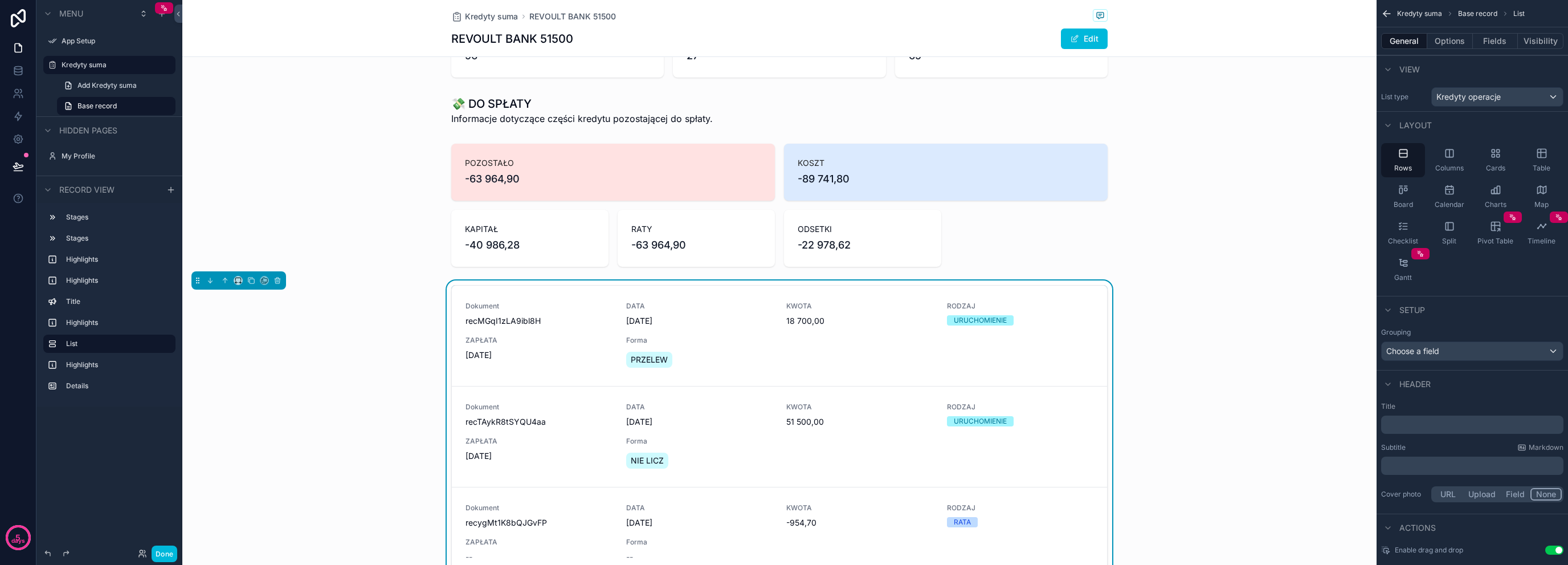
click at [1501, 30] on div "General Options Fields Visibility" at bounding box center [1473, 41] width 192 height 27
click at [1490, 44] on button "Fields" at bounding box center [1495, 40] width 46 height 16
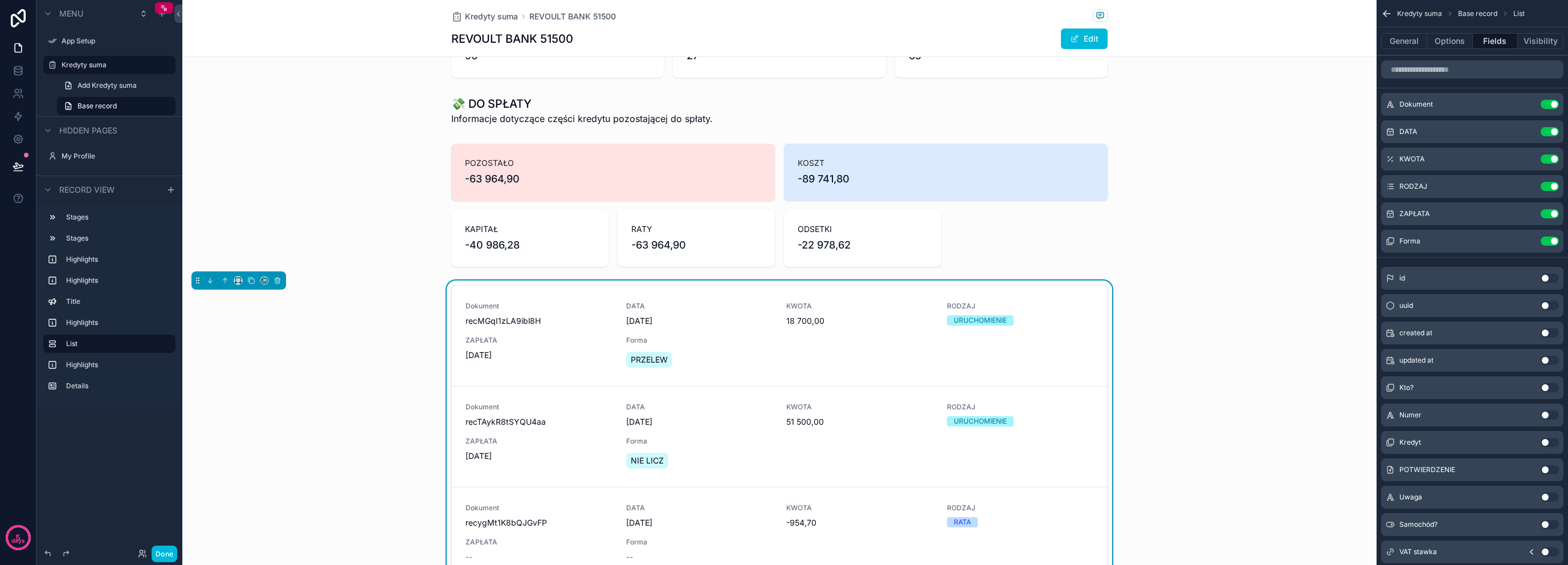
click at [1550, 216] on button "Use setting" at bounding box center [1550, 214] width 18 height 9
click at [1555, 101] on button "Use setting" at bounding box center [1550, 104] width 18 height 9
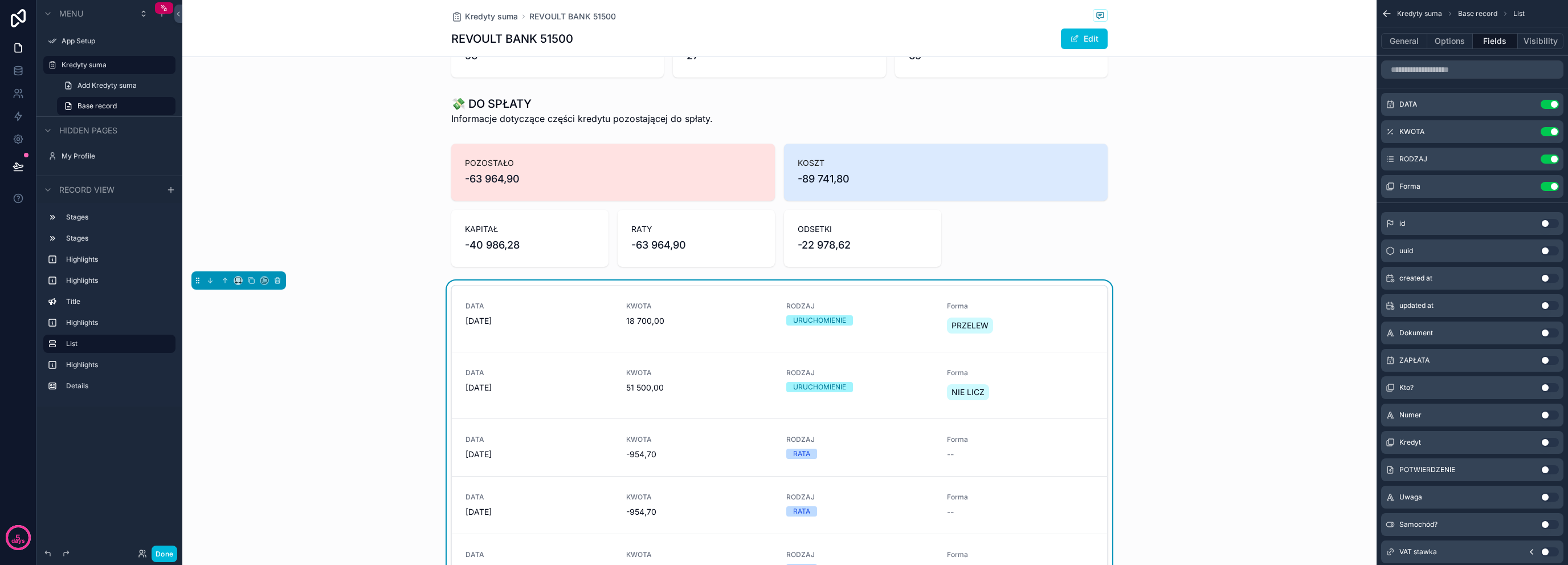
click at [1554, 189] on button "Use setting" at bounding box center [1550, 186] width 18 height 9
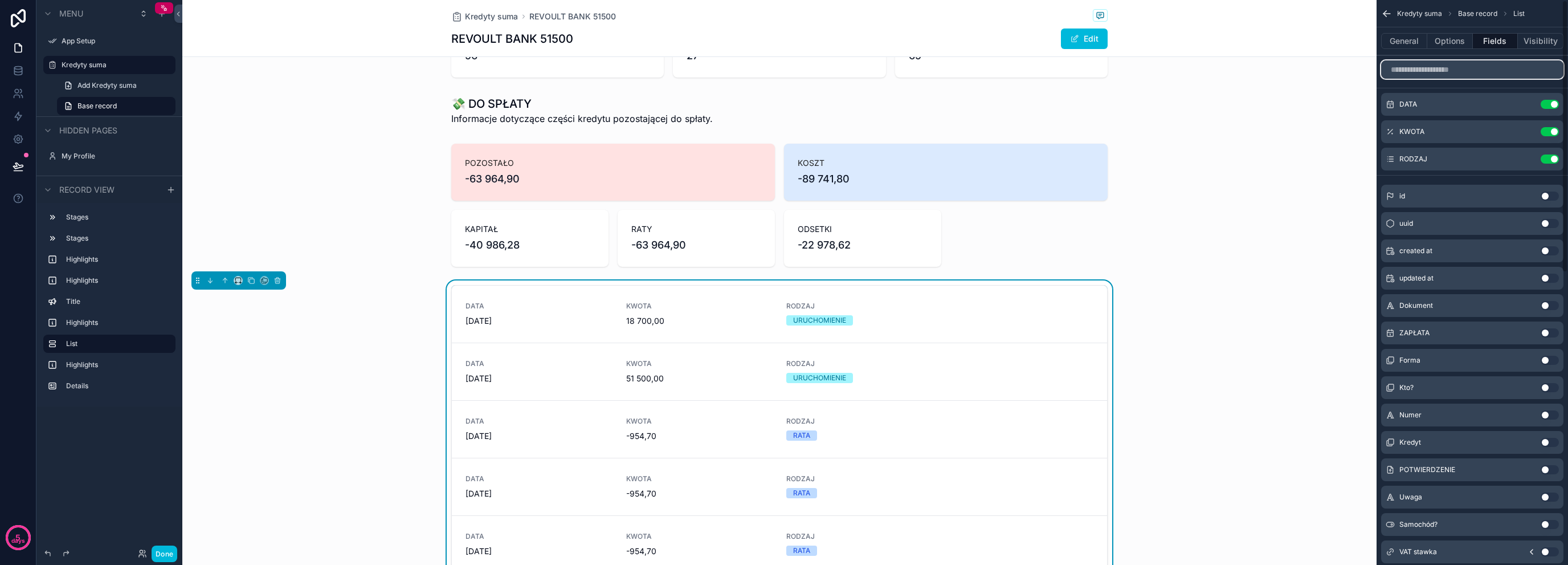
click at [1454, 64] on input "scrollable content" at bounding box center [1472, 69] width 182 height 18
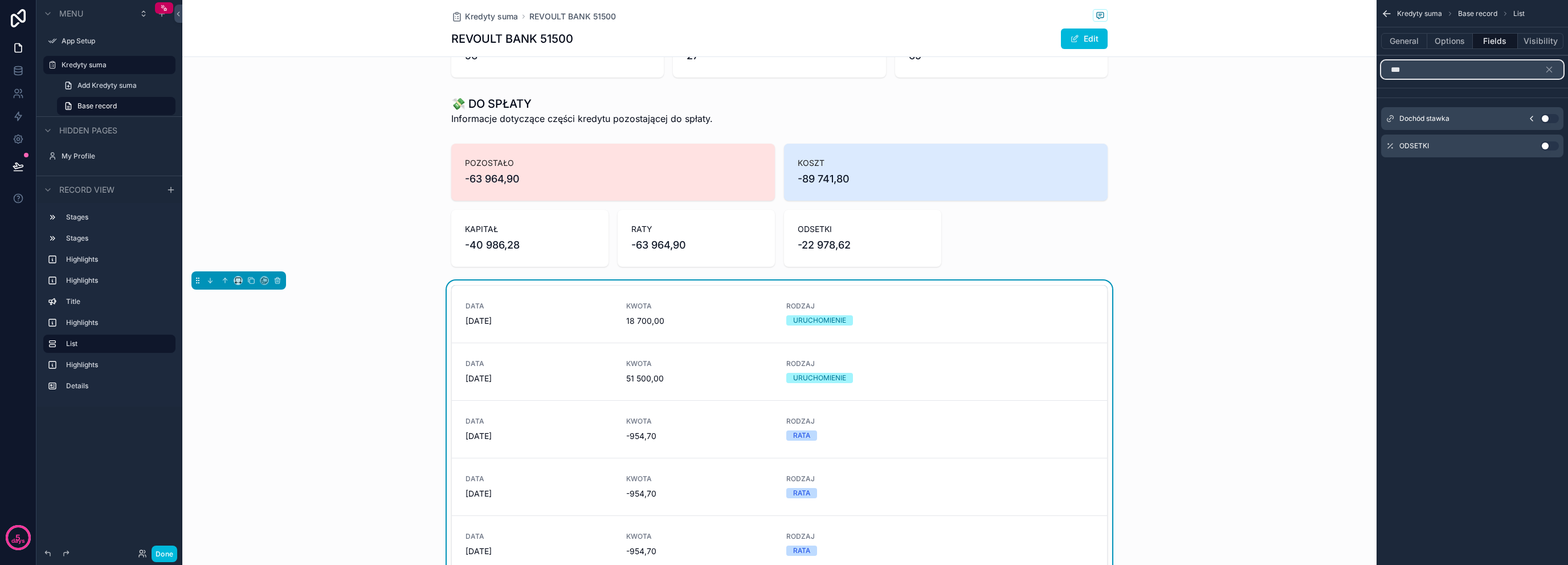
type input "***"
click at [1543, 143] on button "Use setting" at bounding box center [1550, 145] width 18 height 9
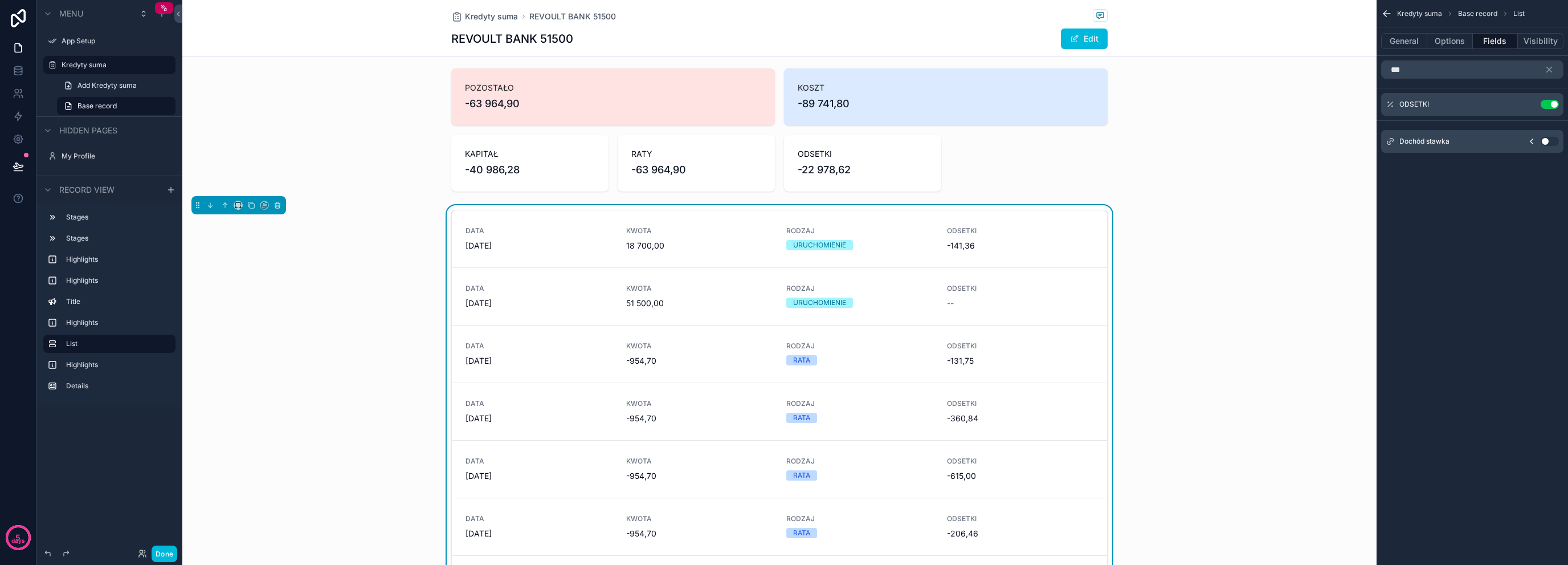
scroll to position [304, 0]
click at [1404, 53] on div "General Options Fields Visibility" at bounding box center [1473, 41] width 192 height 27
click at [1417, 44] on button "General" at bounding box center [1404, 40] width 46 height 16
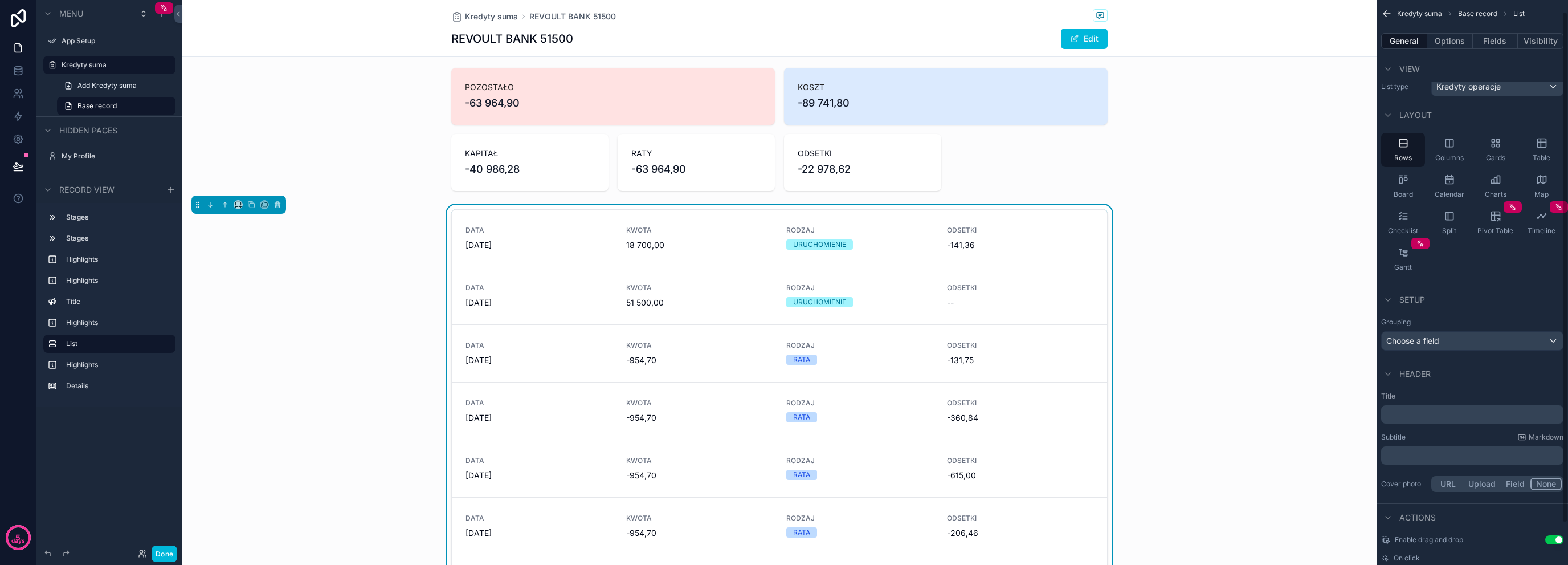
scroll to position [0, 0]
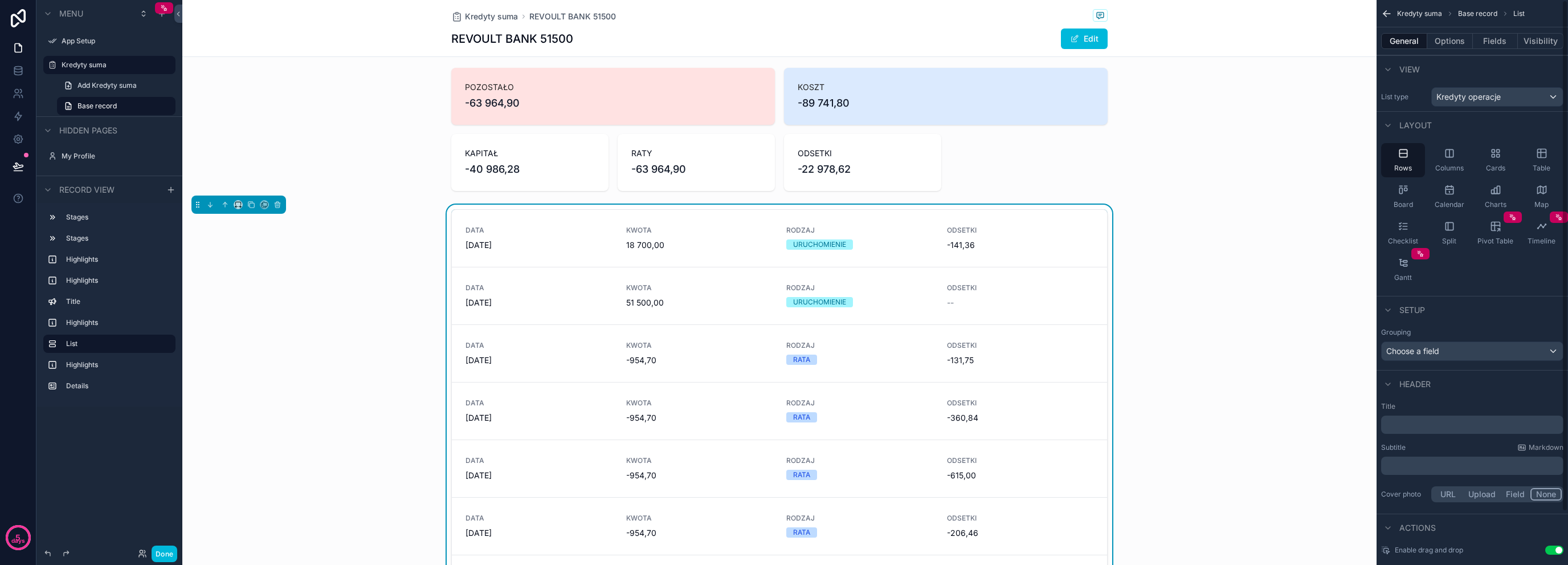
click at [1458, 44] on button "Options" at bounding box center [1450, 40] width 46 height 16
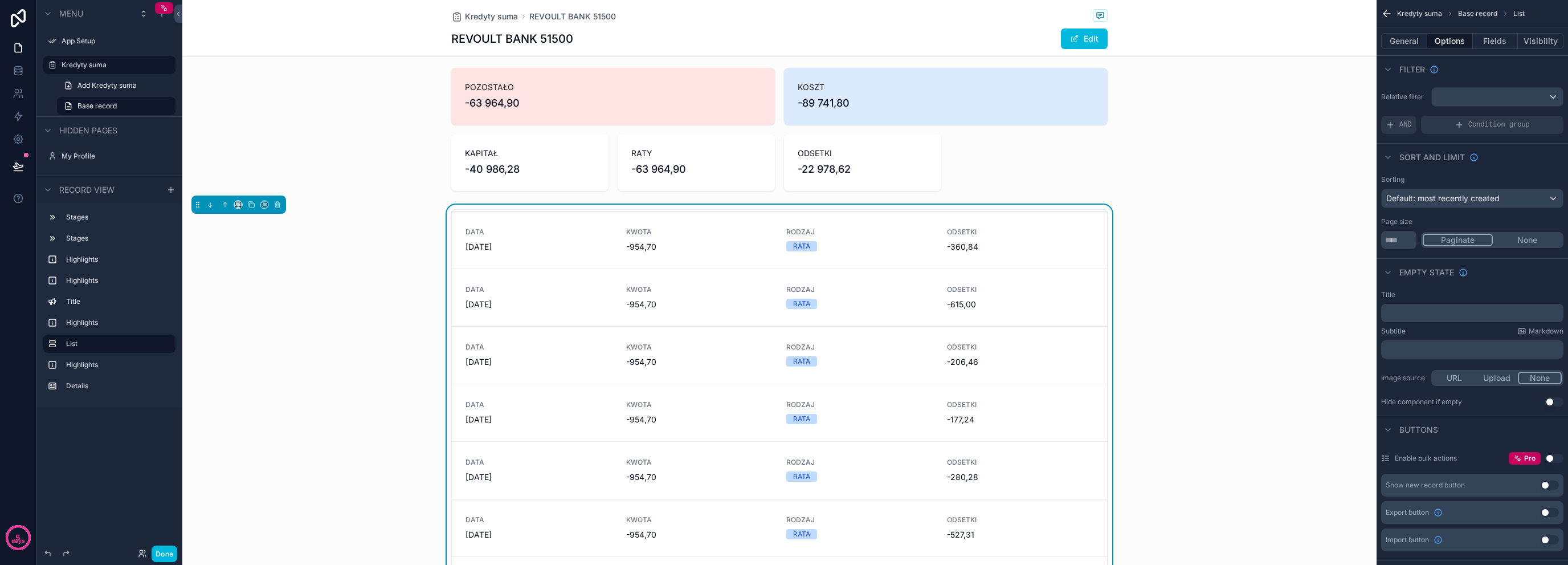
scroll to position [179, 0]
drag, startPoint x: 1398, startPoint y: 234, endPoint x: 1324, endPoint y: 268, distance: 81.4
click at [1350, 244] on div "App Setup [PERSON_NAME] suma My Profile Powered by OK [PERSON_NAME] suma REVOUL…" at bounding box center [875, 282] width 1386 height 565
type input "*"
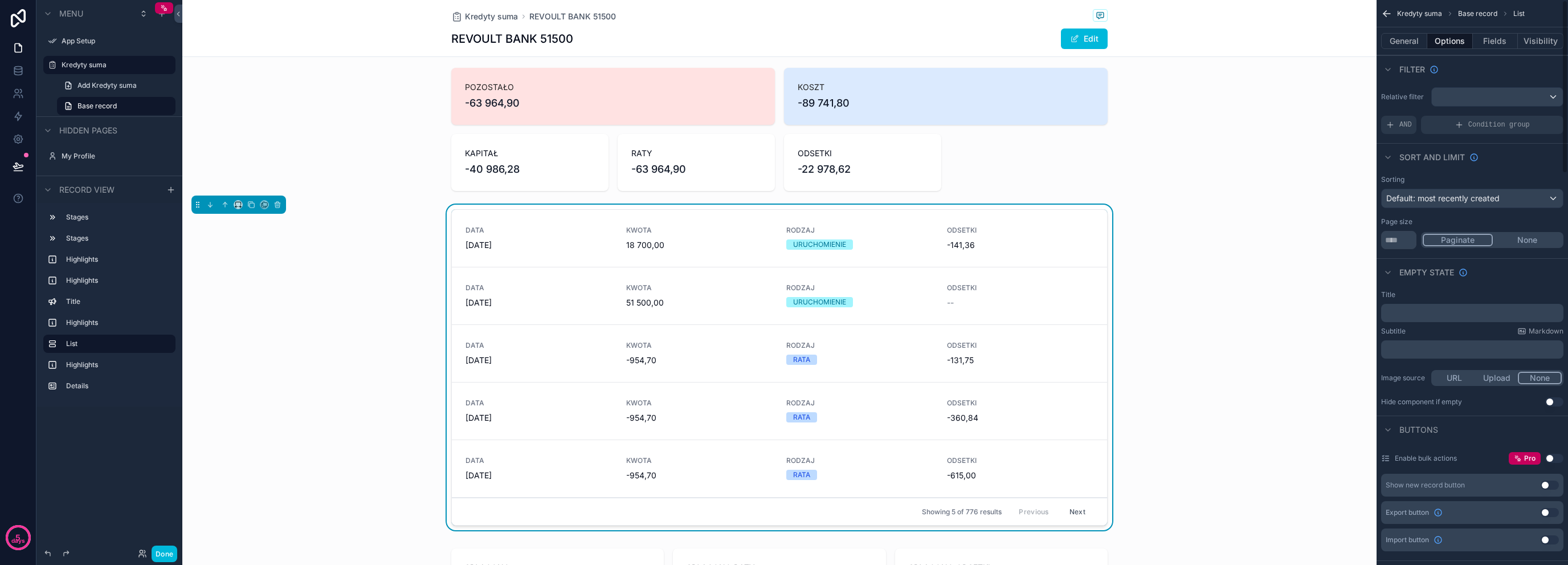
drag, startPoint x: 1461, startPoint y: 214, endPoint x: 1479, endPoint y: 203, distance: 21.1
click at [1468, 210] on div "Sorting Default: most recently created Page size * Paginate None" at bounding box center [1473, 212] width 192 height 84
click at [1479, 203] on span "Default: most recently created" at bounding box center [1443, 198] width 114 height 12
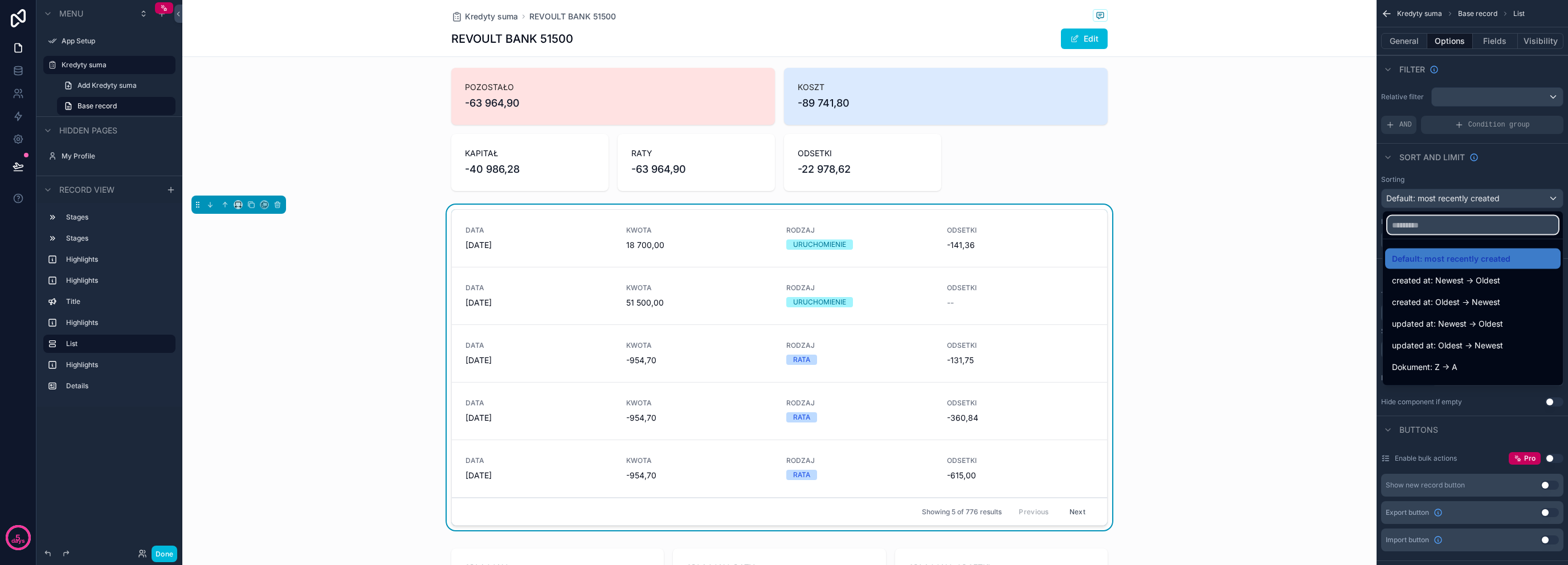
click at [1448, 229] on input "text" at bounding box center [1473, 225] width 171 height 18
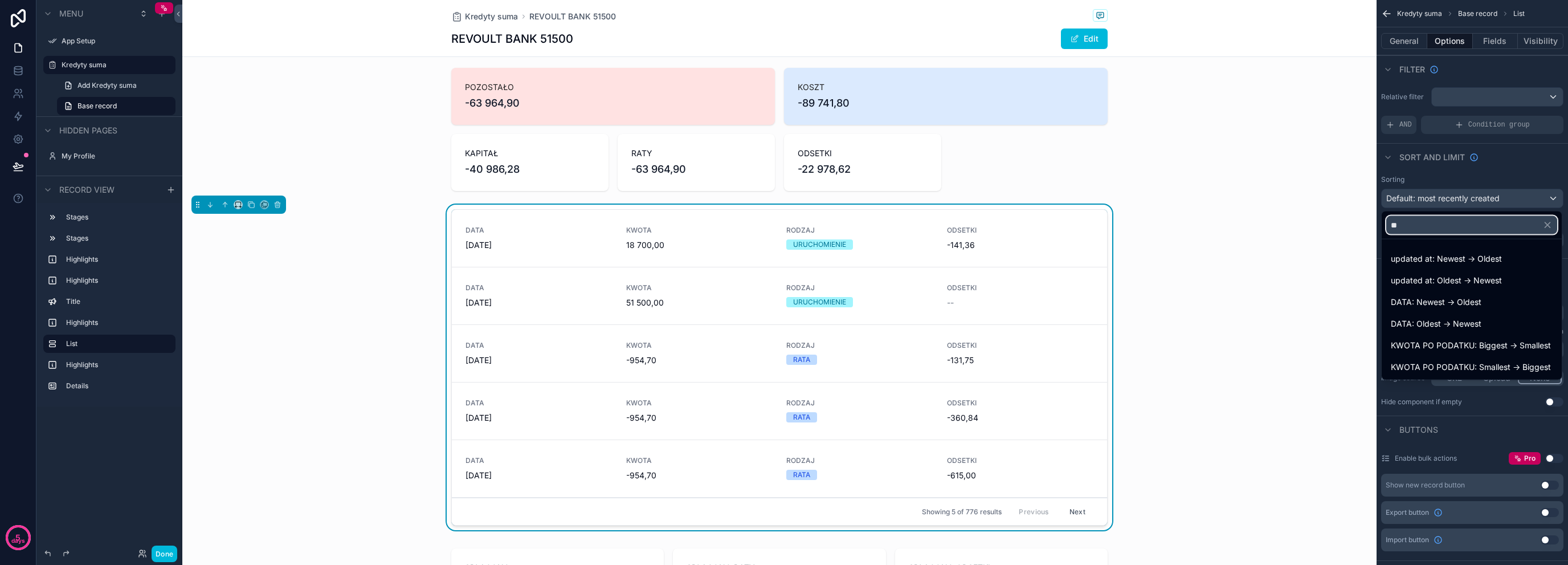
type input "**"
click at [1490, 305] on div "DATA: Newest -> Oldest" at bounding box center [1471, 302] width 162 height 14
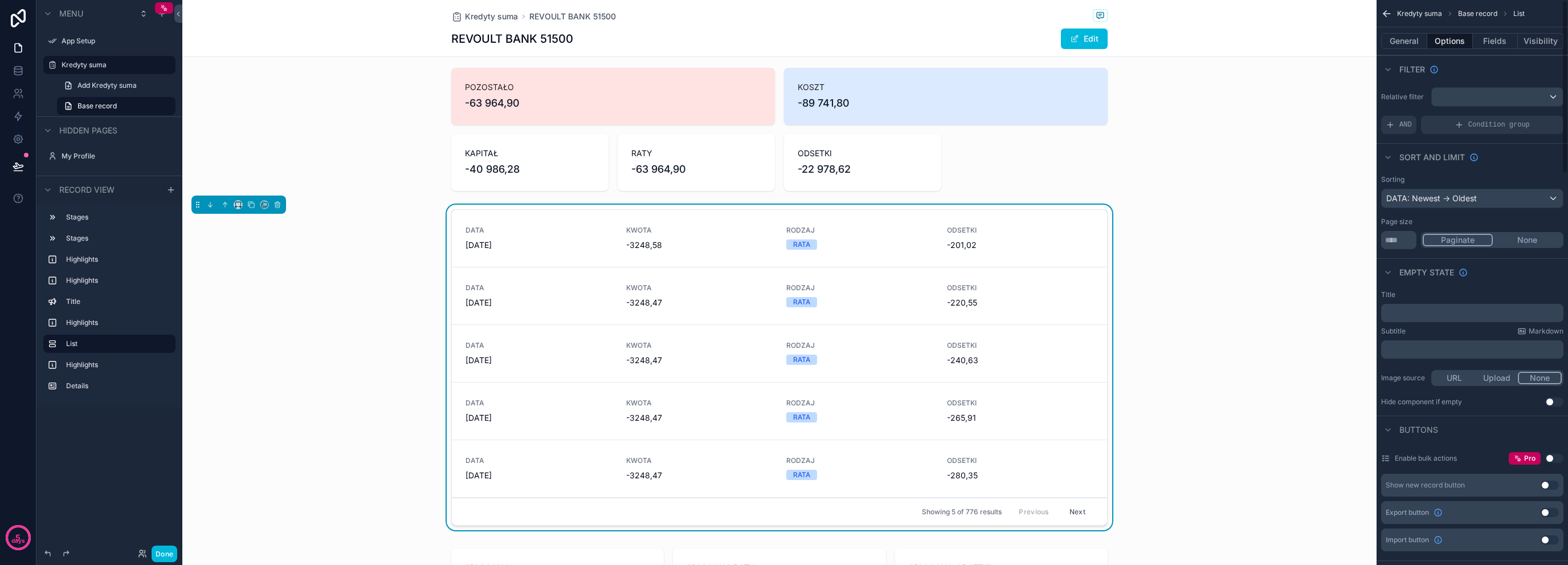
click at [1398, 124] on div "AND" at bounding box center [1399, 125] width 36 height 18
click at [1419, 128] on span "Add a filter" at bounding box center [1411, 125] width 49 height 9
click at [0, 0] on icon "scrollable content" at bounding box center [0, 0] width 0 height 0
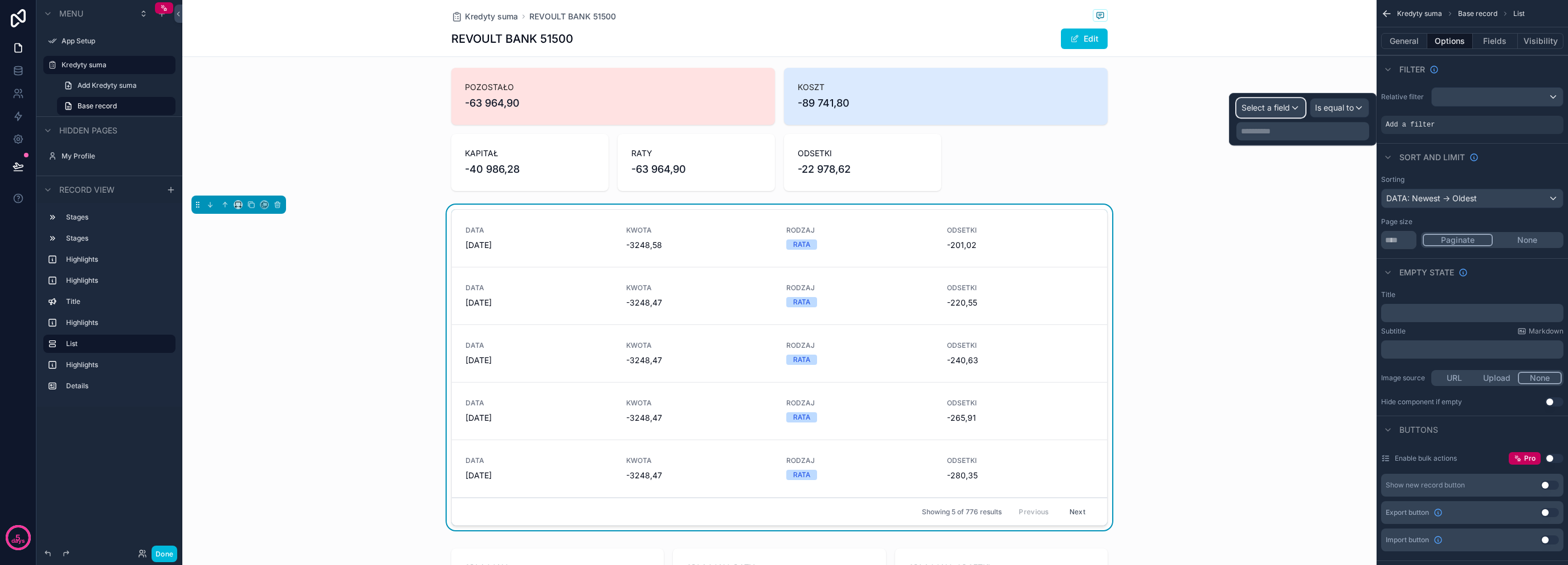
click at [1290, 110] on div "Select a field" at bounding box center [1271, 108] width 68 height 18
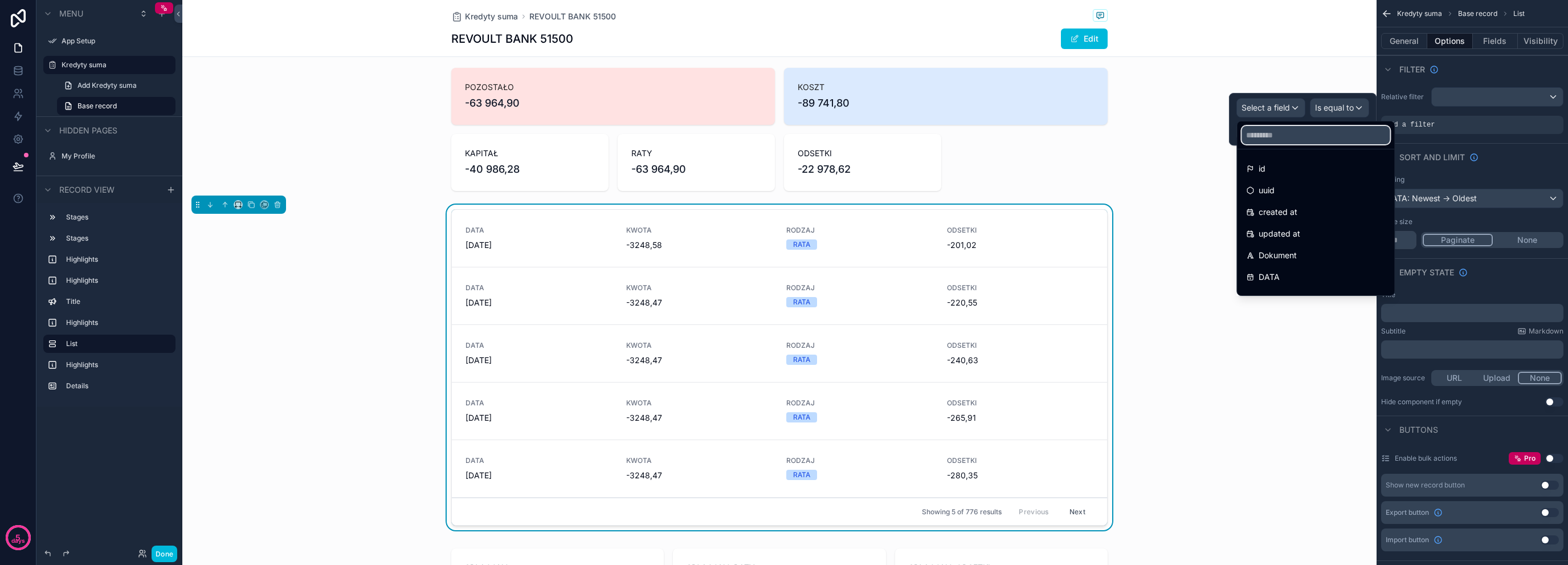
click at [1309, 138] on input "text" at bounding box center [1315, 135] width 148 height 18
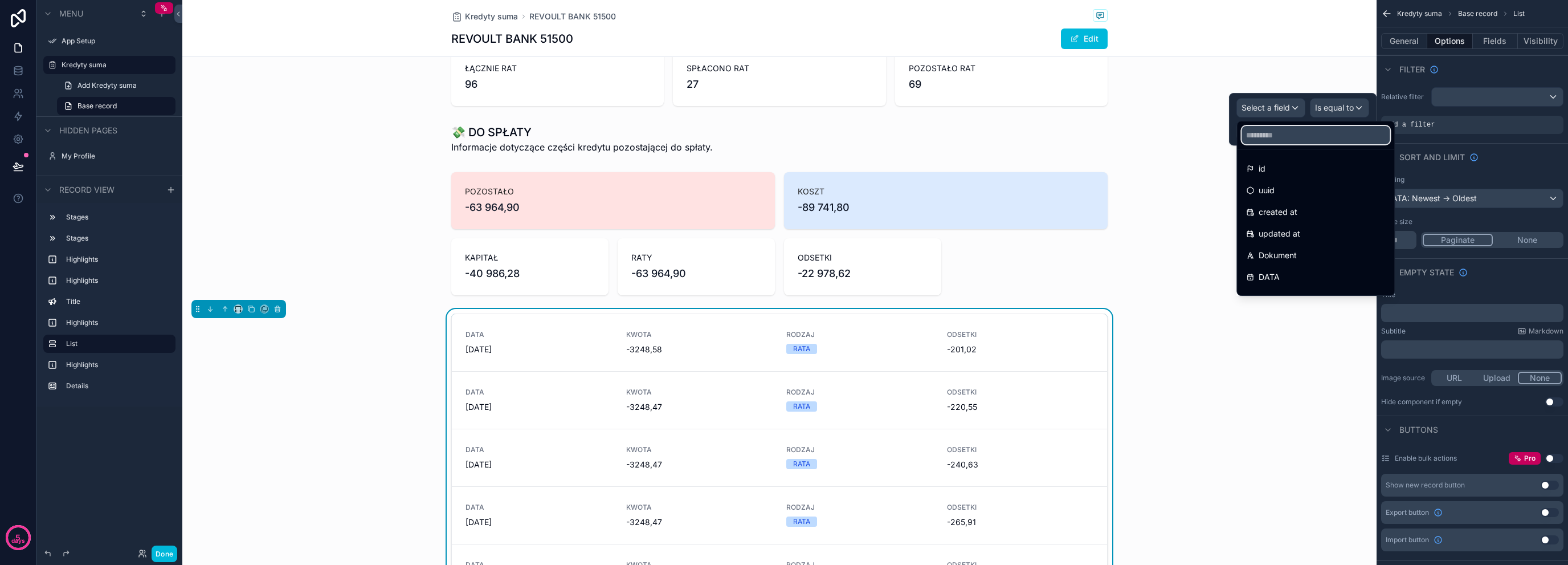
scroll to position [190, 0]
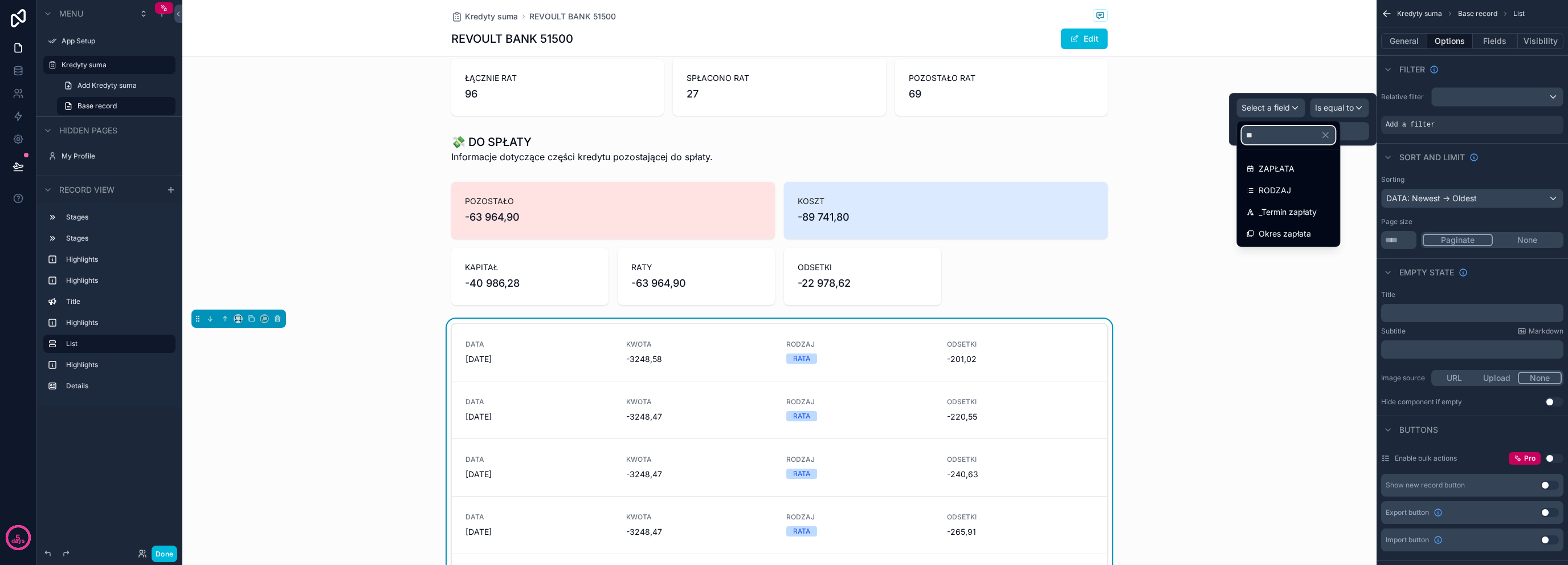
type input "**"
click at [1303, 168] on div "ZAPŁATA" at bounding box center [1288, 168] width 84 height 14
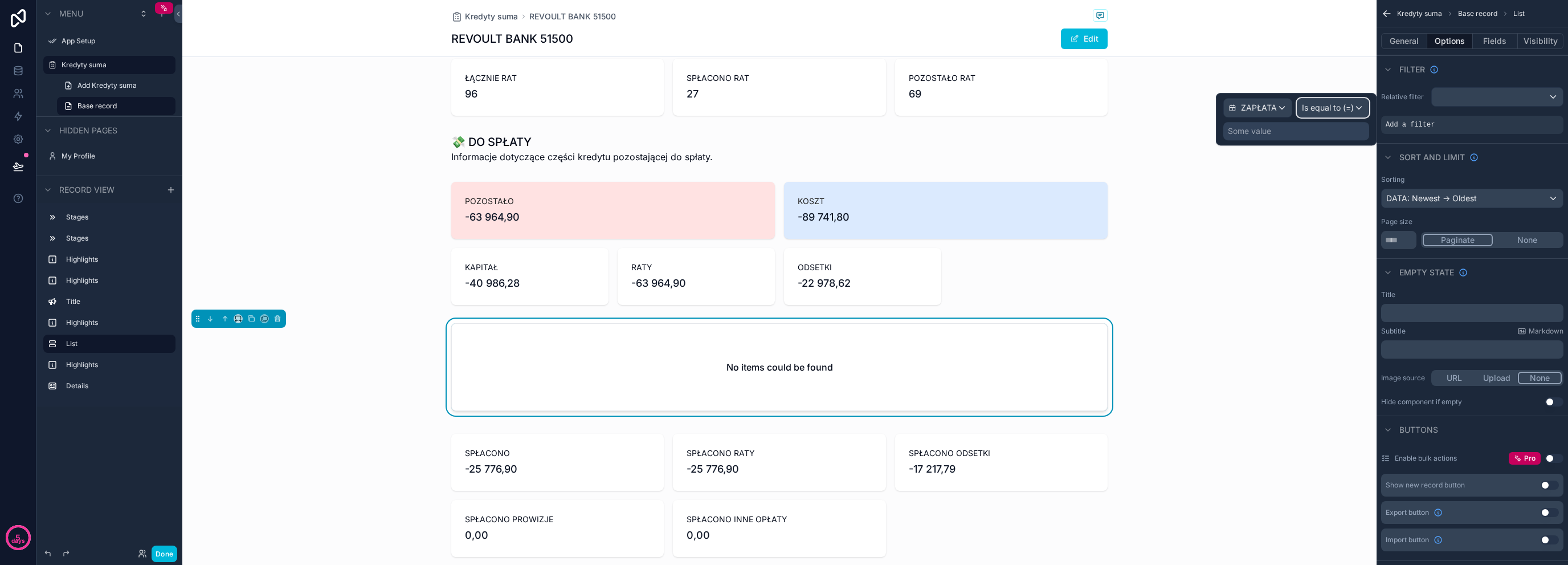
click at [1338, 108] on span "Is equal to (=)" at bounding box center [1328, 108] width 52 height 12
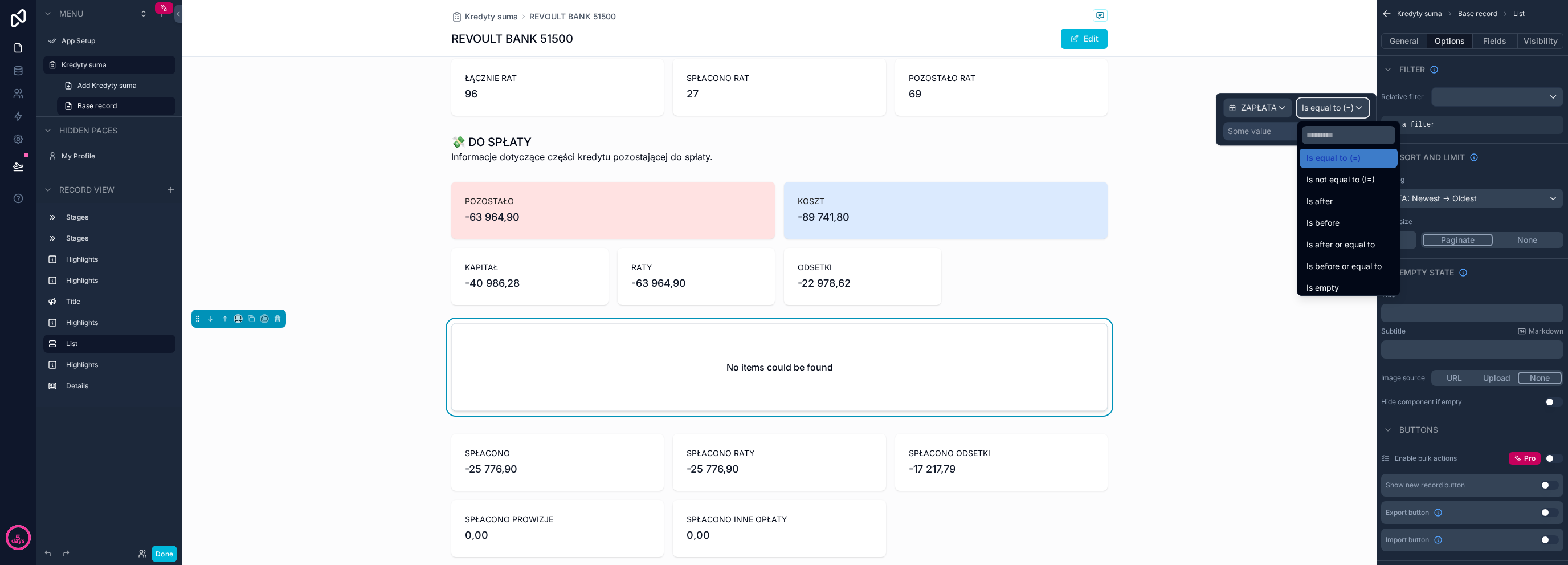
scroll to position [38, 0]
click at [1366, 258] on div "Is empty" at bounding box center [1348, 261] width 84 height 14
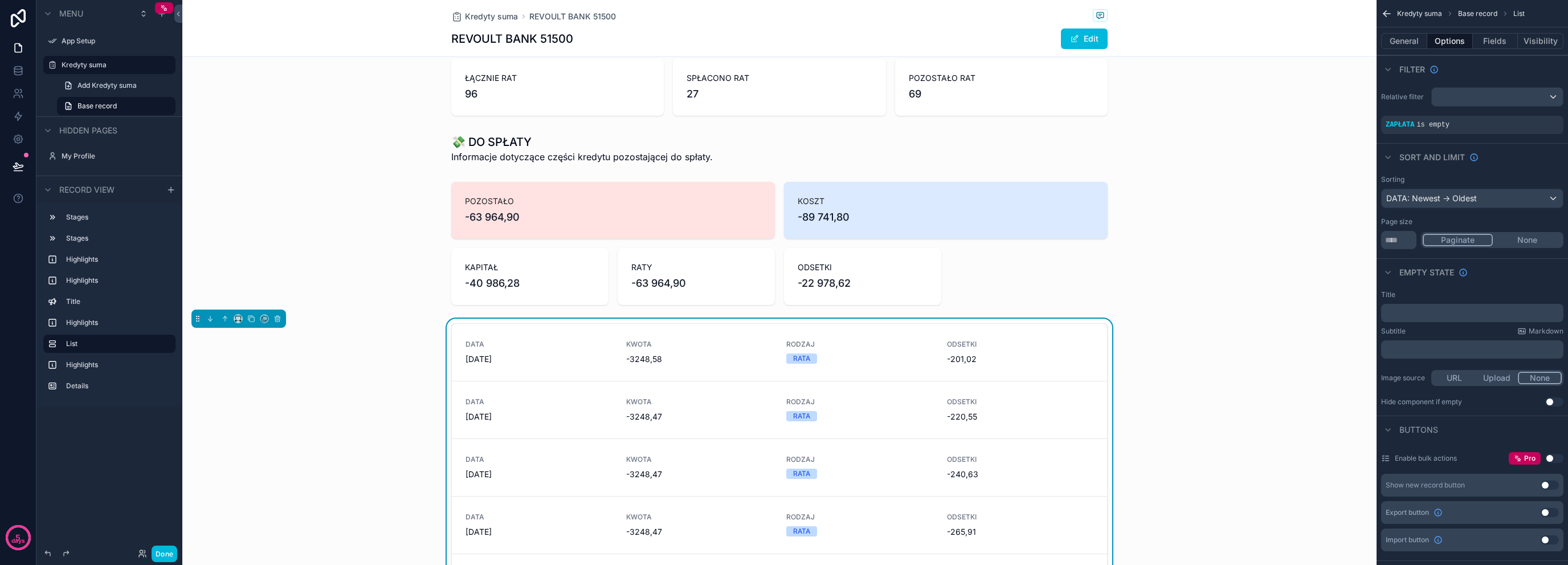
click at [424, 348] on div "DATA [DATE] KWOTA -3248,58 RODZAJ RATA ODSETKI -201,02 DATA [DATE] KWOTA -3248,…" at bounding box center [779, 484] width 1194 height 330
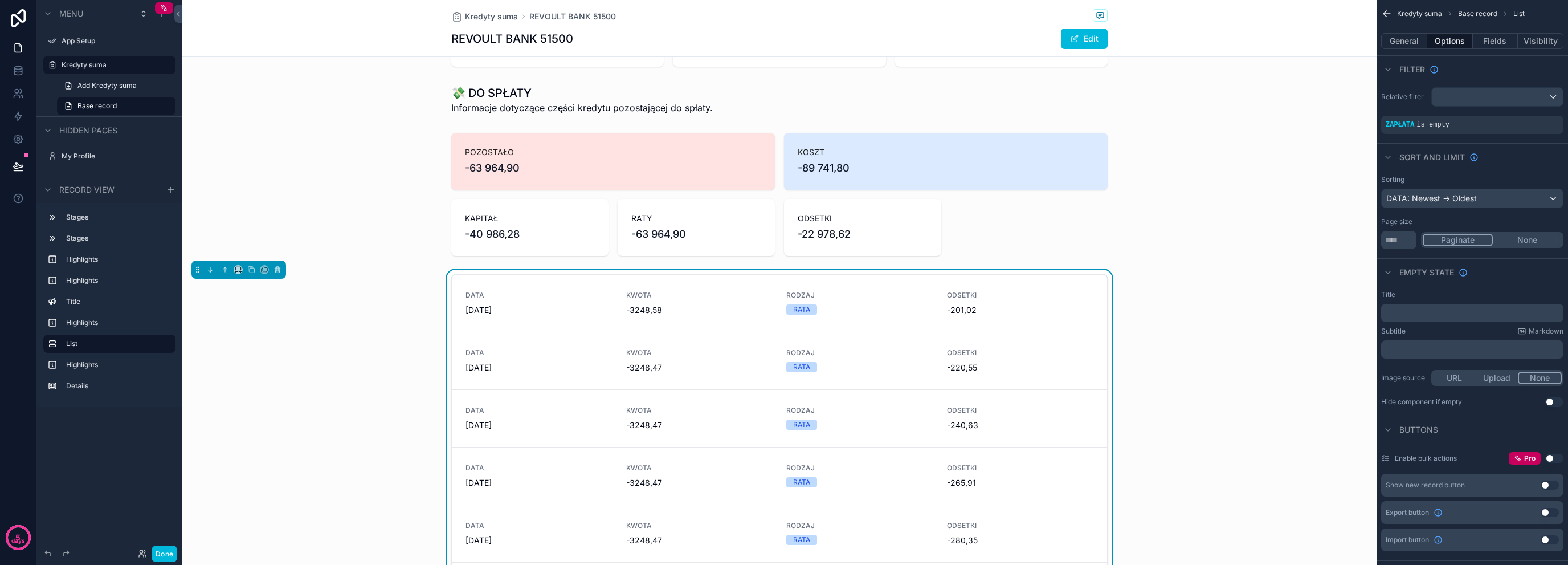
scroll to position [304, 0]
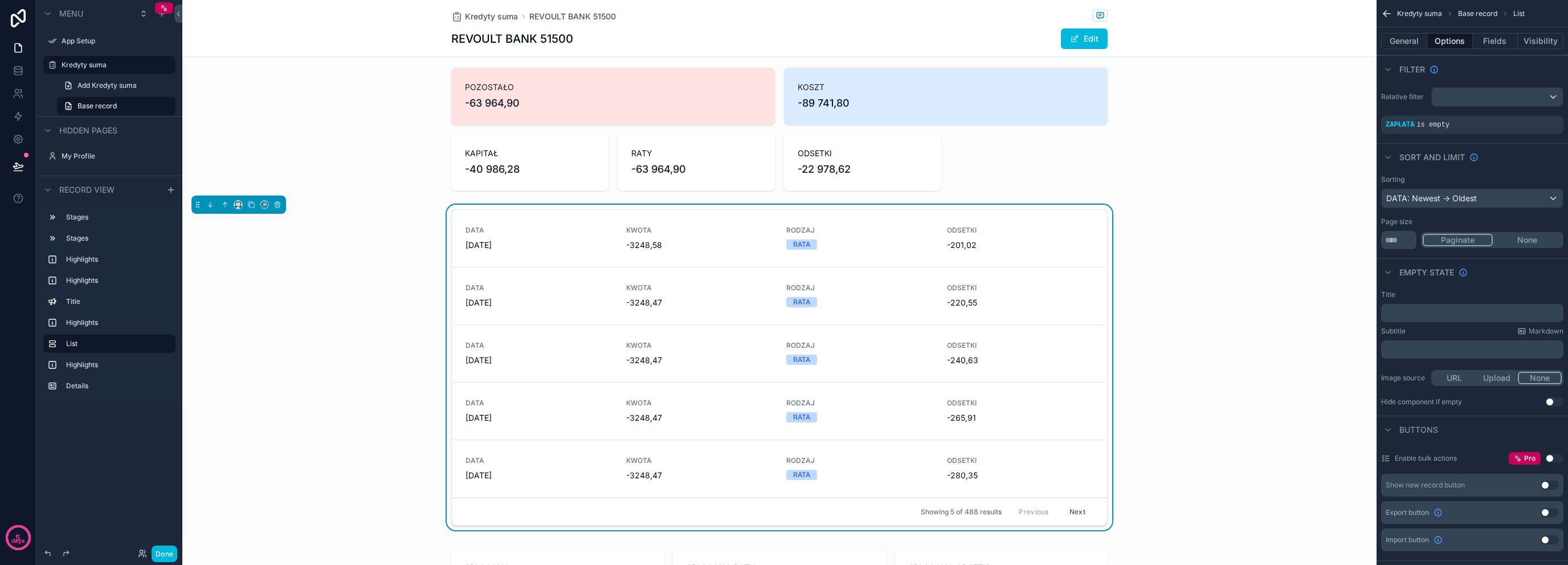
click at [541, 291] on div "DATA [DATE]" at bounding box center [539, 296] width 147 height 25
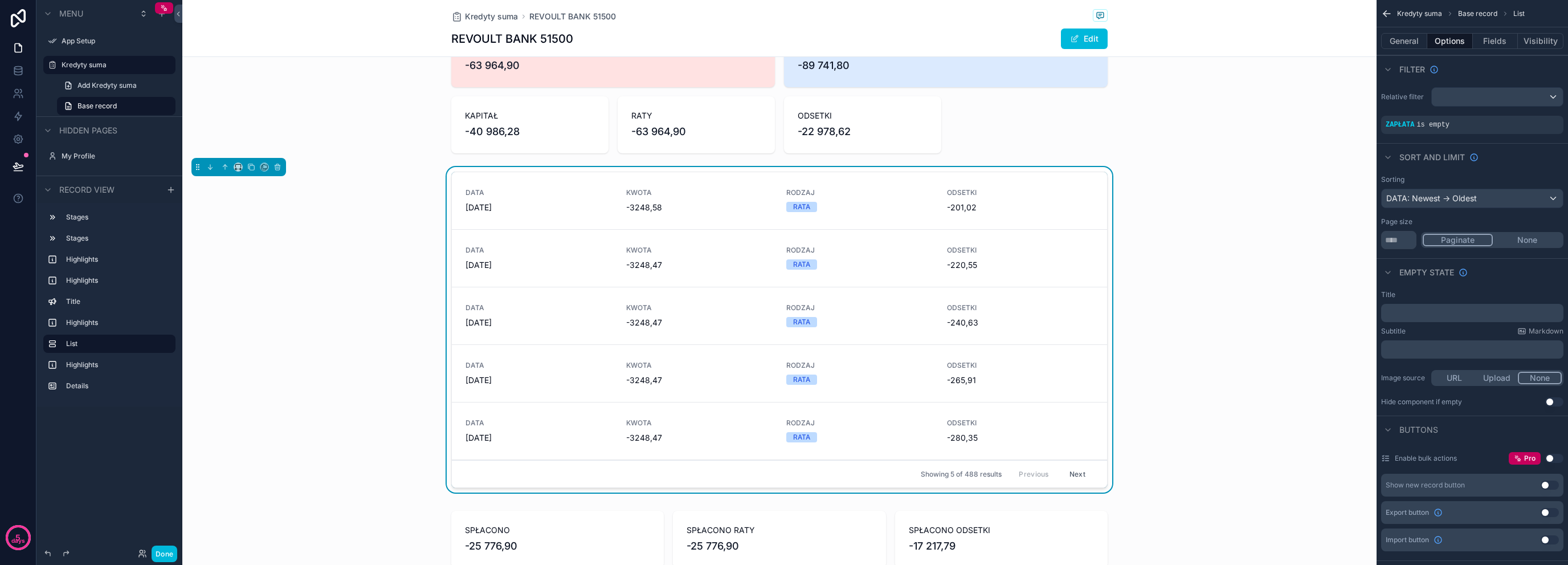
scroll to position [342, 0]
click at [212, 164] on icon "scrollable content" at bounding box center [210, 166] width 8 height 8
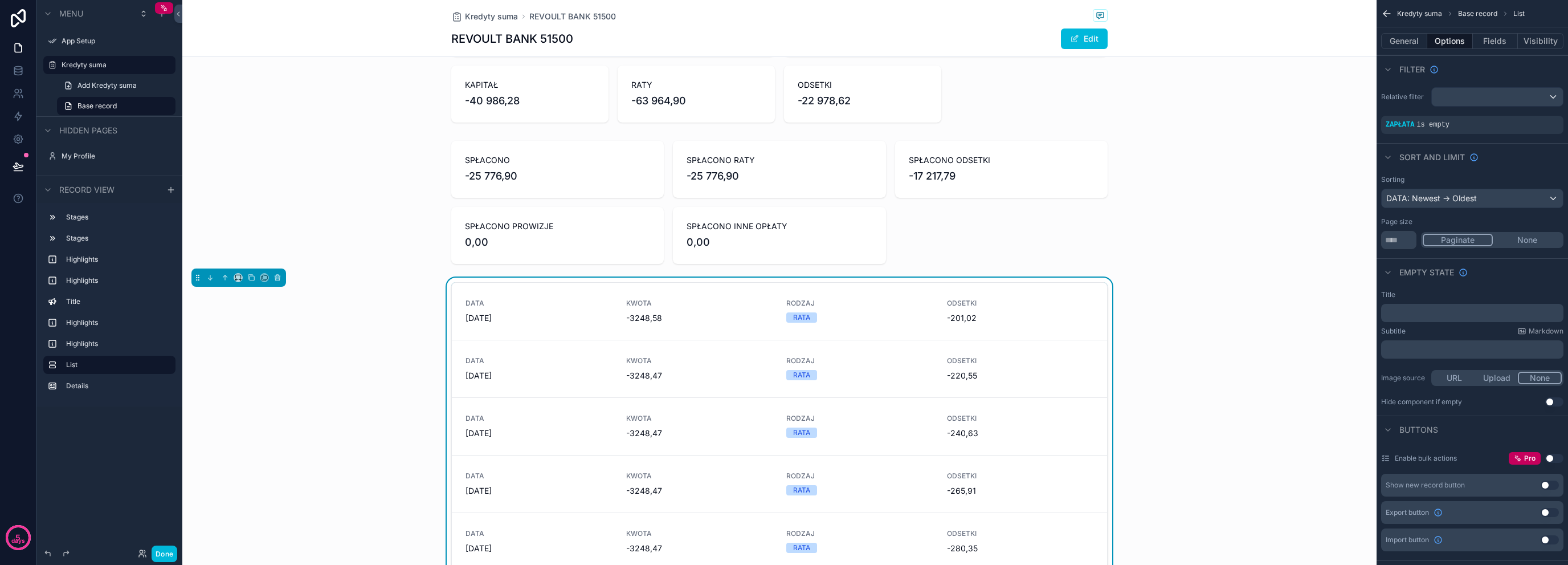
scroll to position [570, 0]
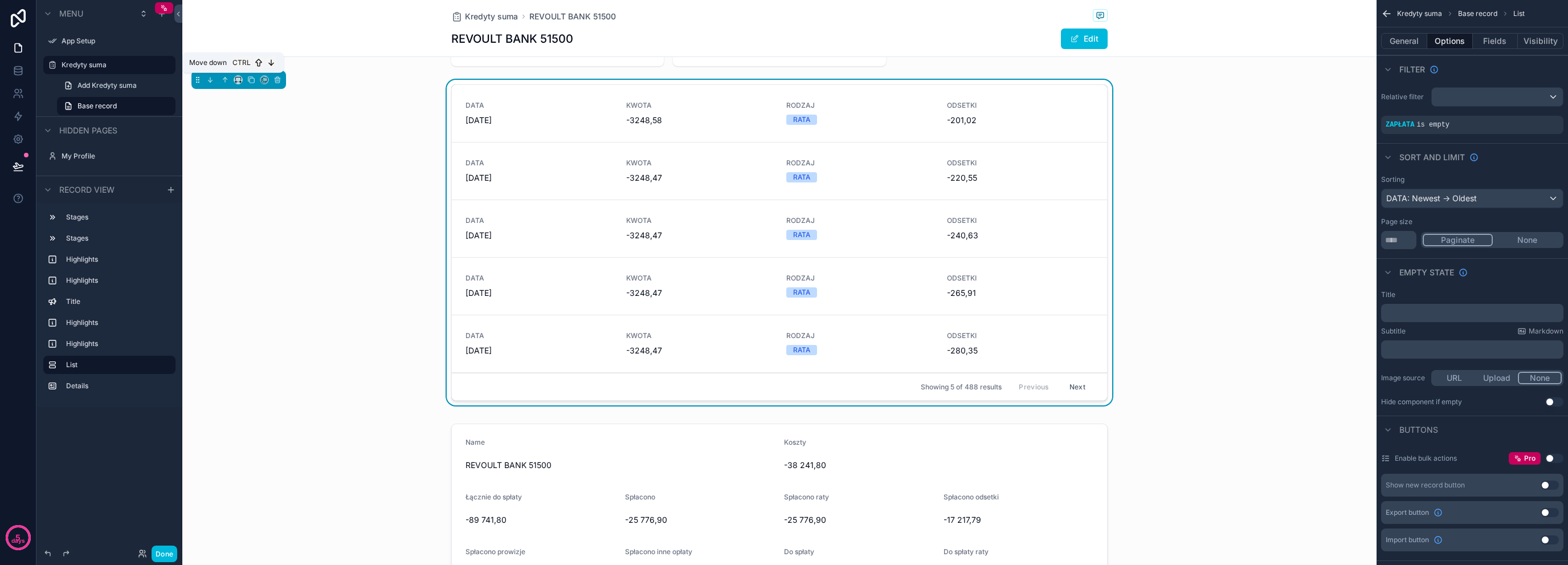
click at [205, 79] on button "scrollable content" at bounding box center [210, 79] width 12 height 12
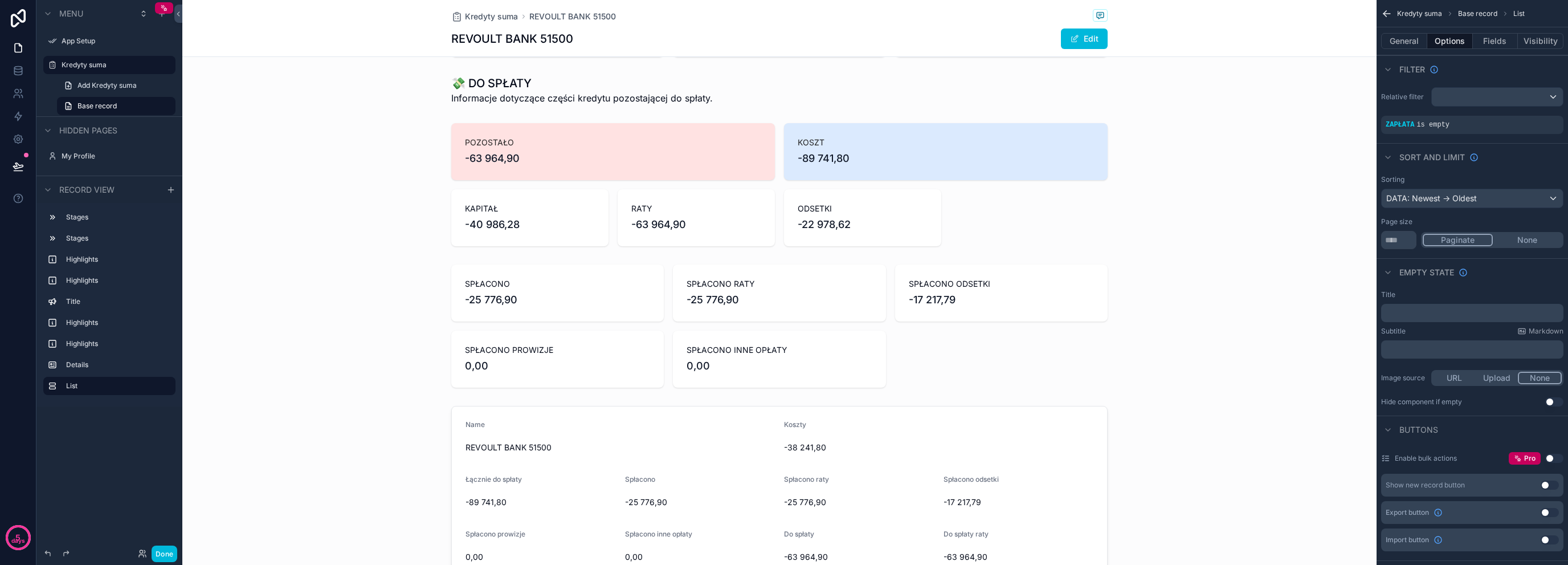
scroll to position [266, 0]
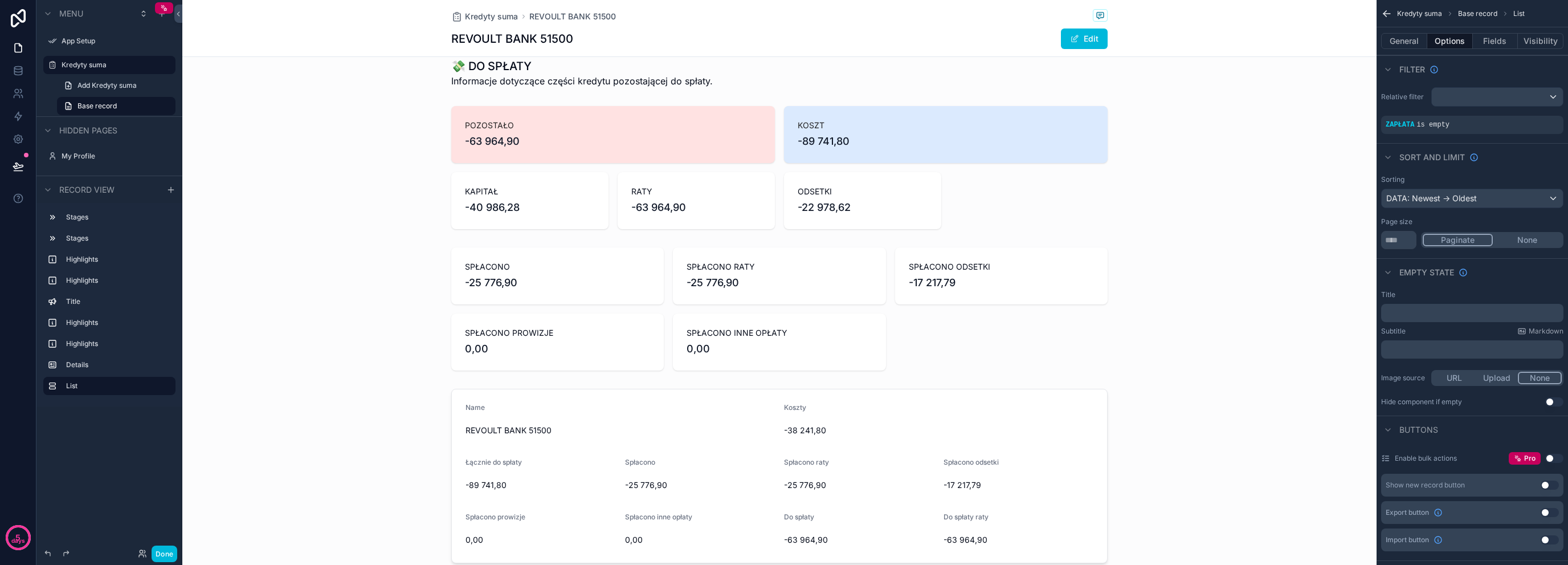
click at [513, 294] on div "scrollable content" at bounding box center [779, 309] width 1194 height 132
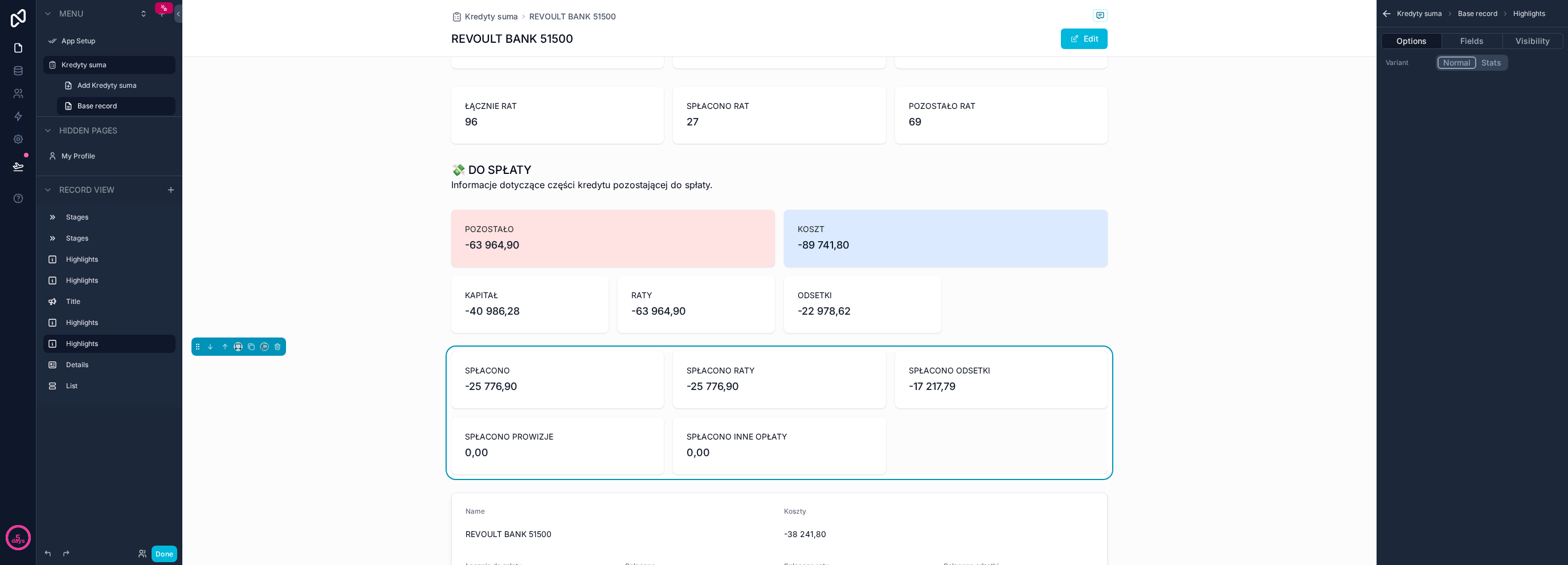
scroll to position [151, 0]
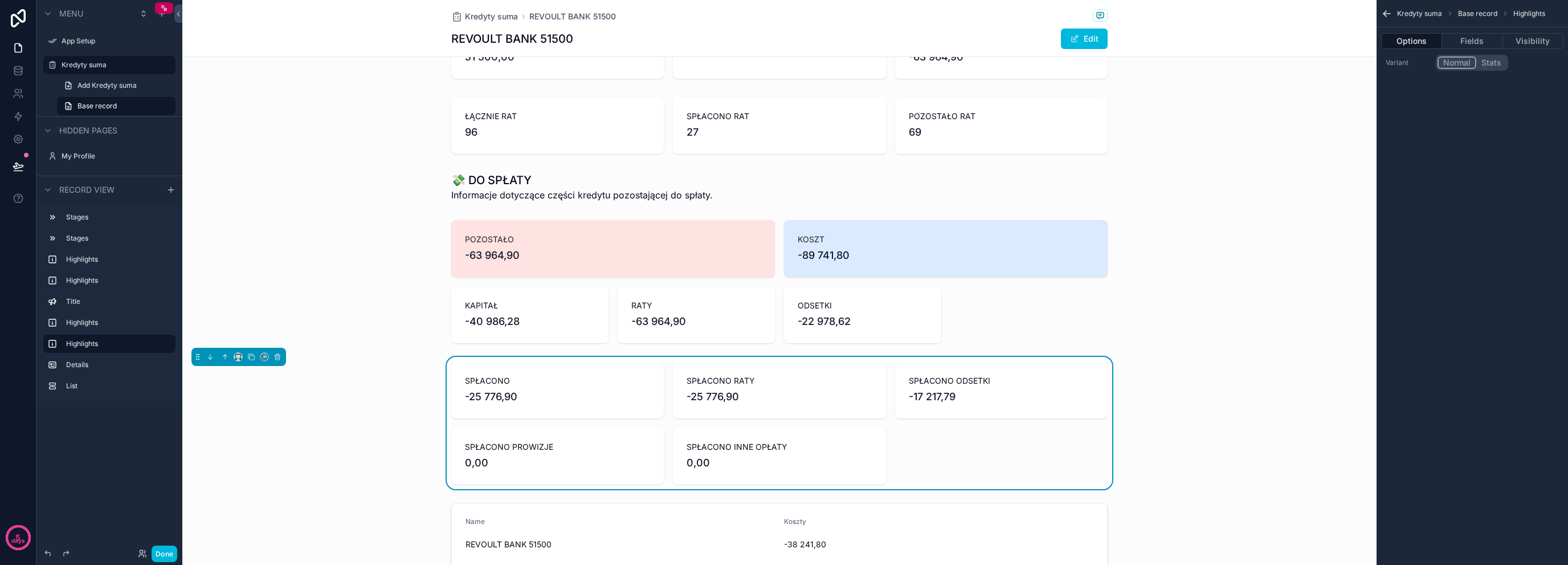
click at [550, 173] on div "scrollable content" at bounding box center [779, 187] width 1194 height 39
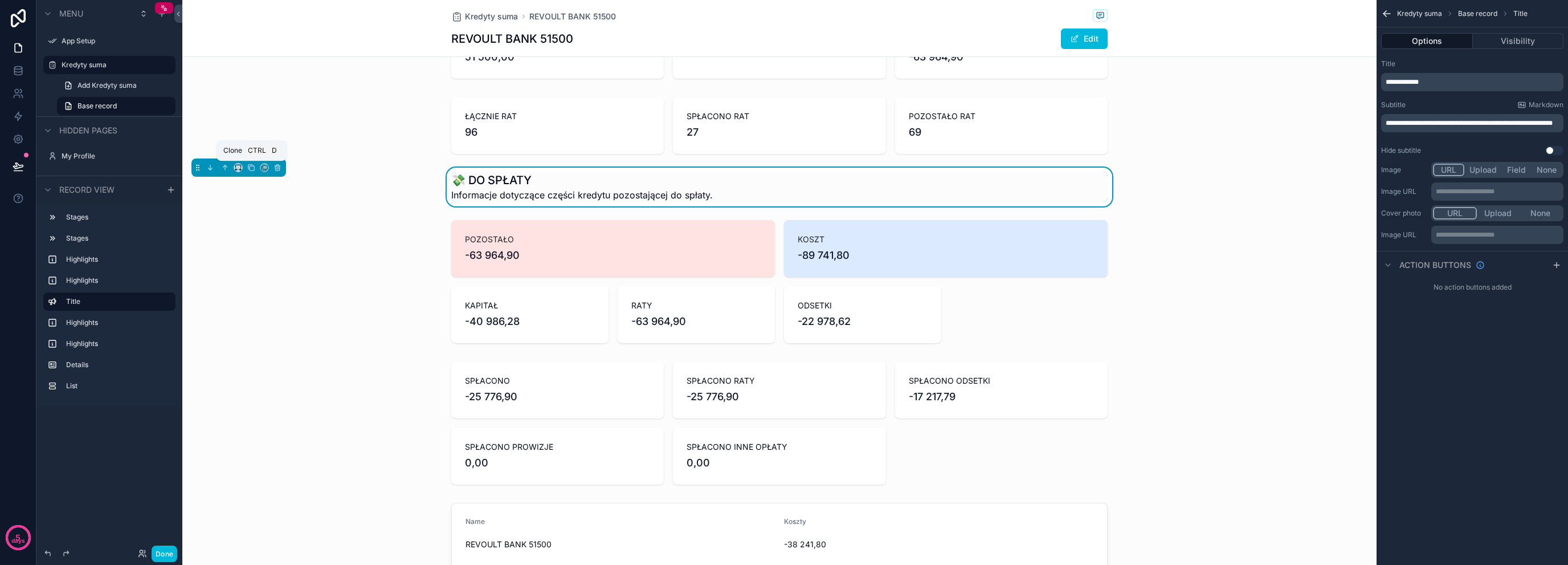
click at [250, 168] on icon "scrollable content" at bounding box center [252, 168] width 5 height 5
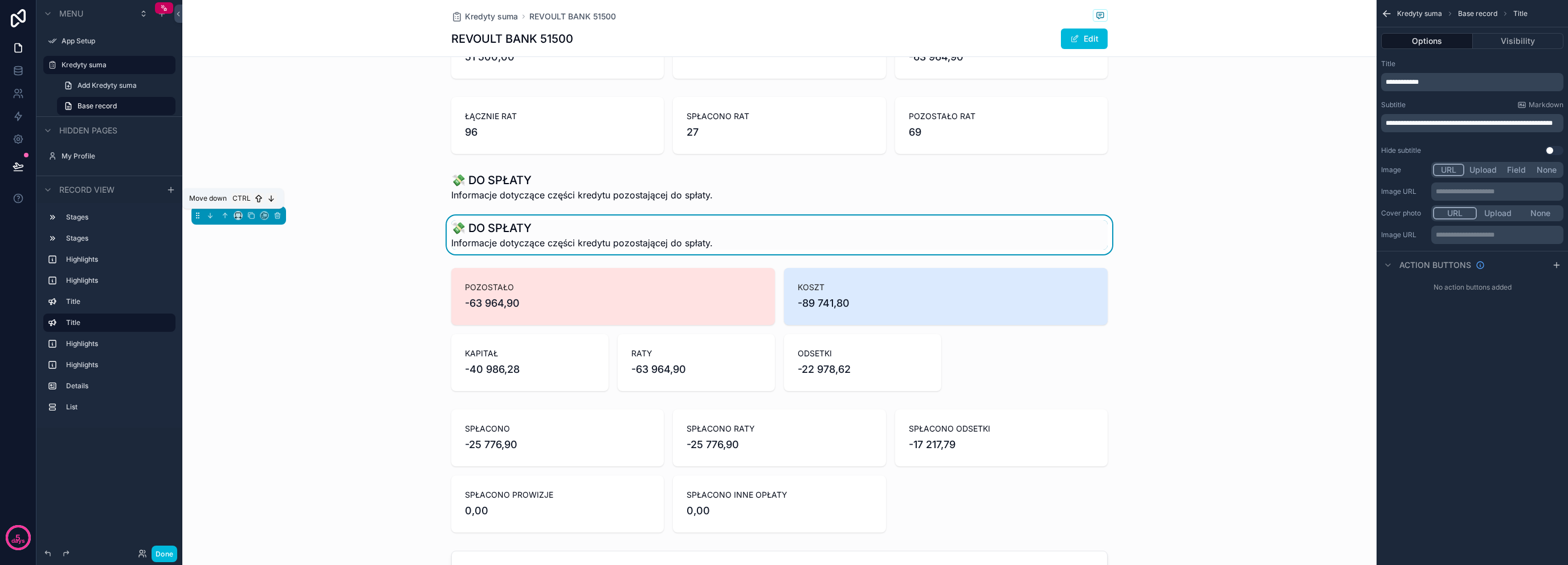
click at [212, 217] on icon "scrollable content" at bounding box center [210, 216] width 8 height 8
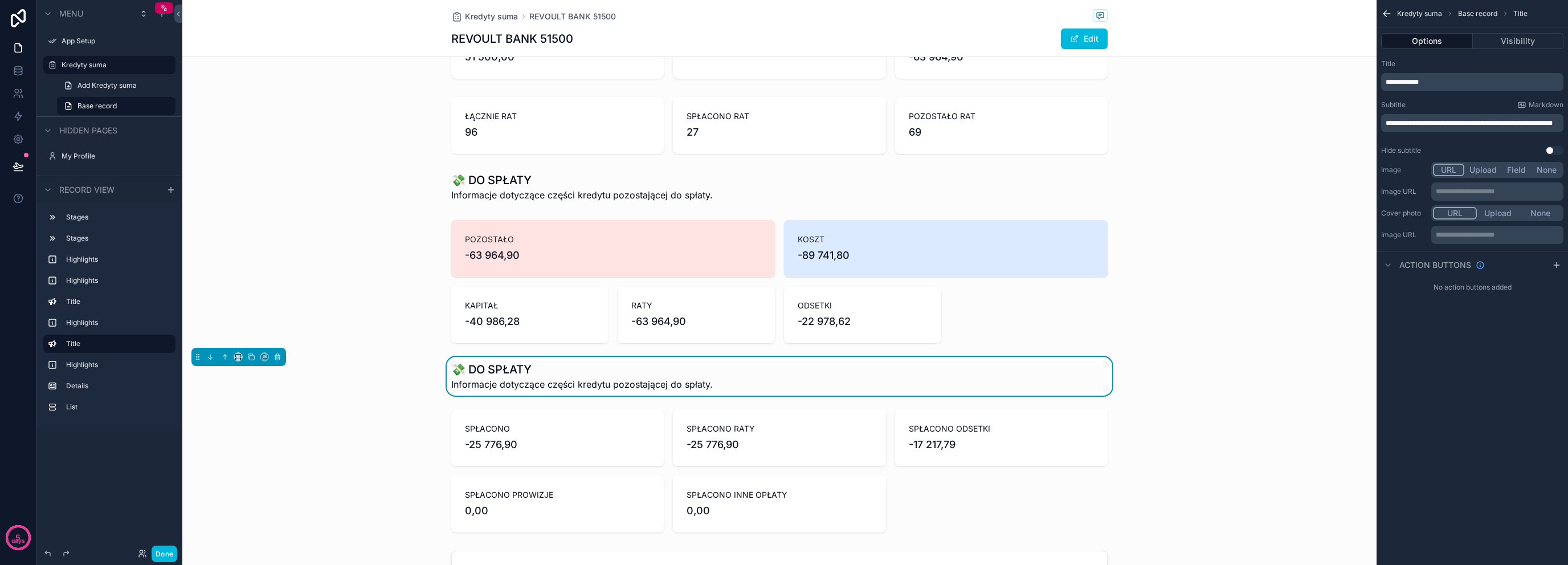
click at [431, 278] on div "scrollable content" at bounding box center [779, 281] width 1194 height 132
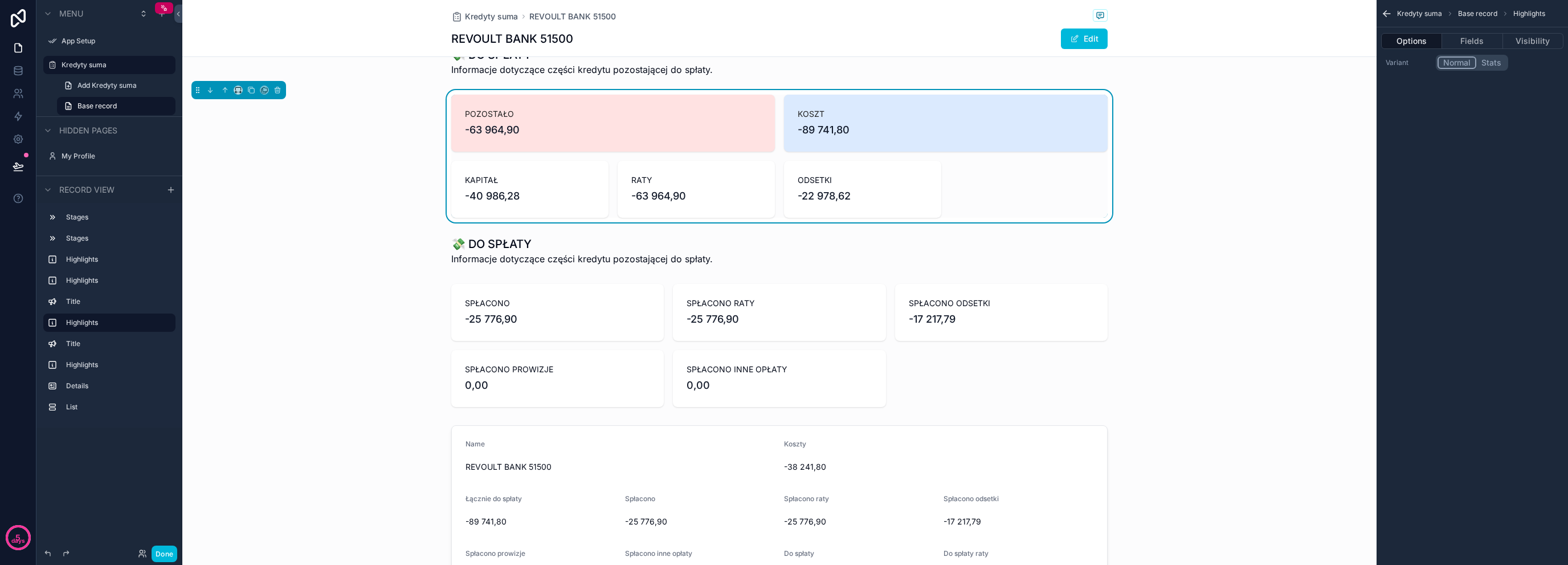
scroll to position [228, 0]
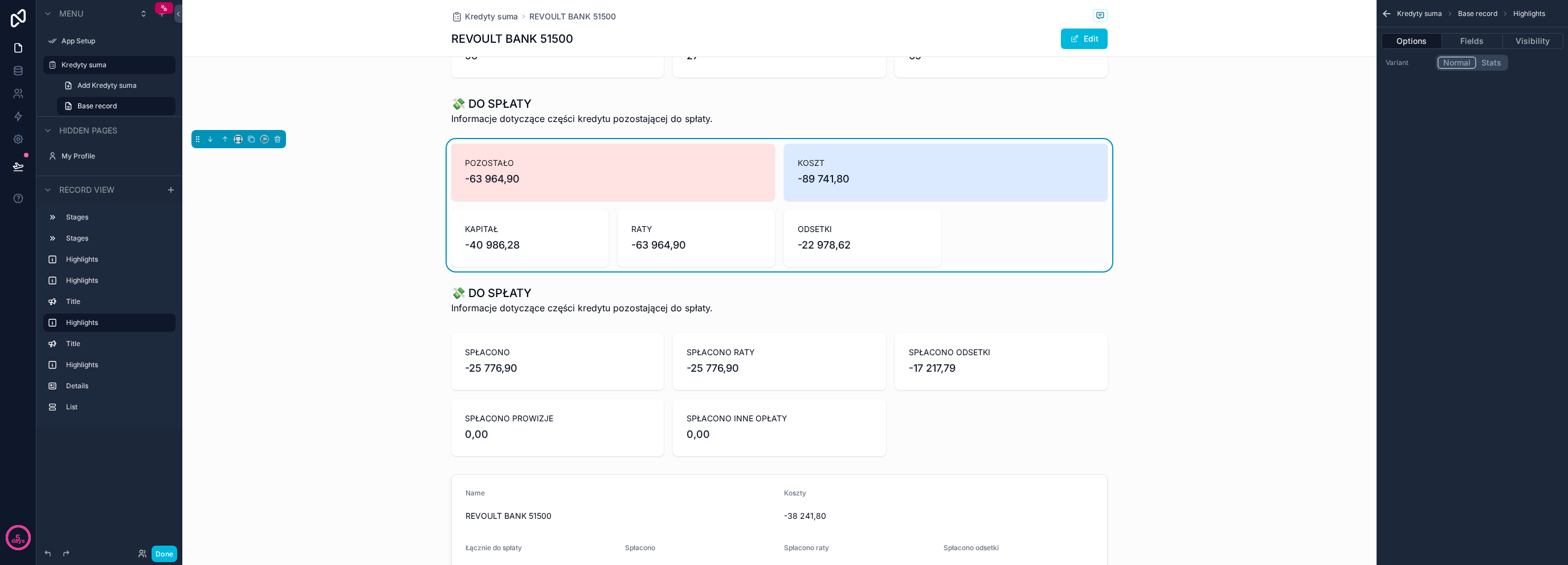
click at [477, 360] on div "scrollable content" at bounding box center [779, 394] width 1194 height 132
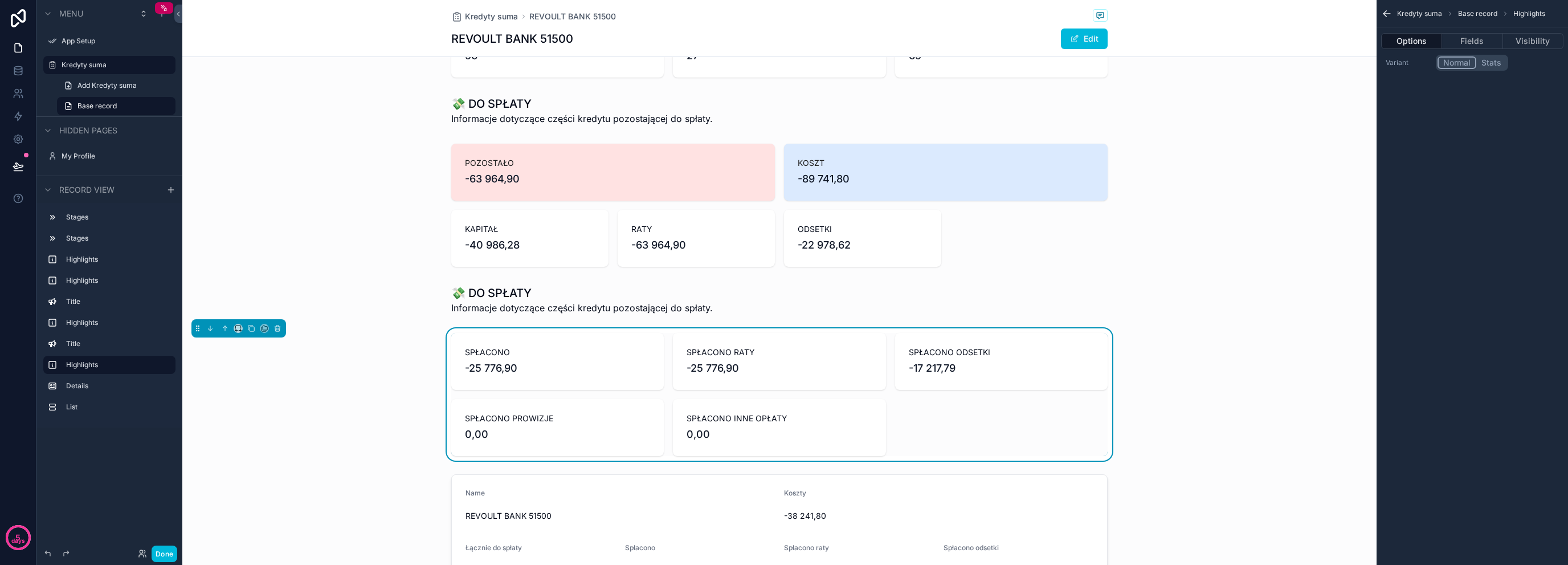
click at [600, 188] on div "scrollable content" at bounding box center [779, 205] width 1194 height 132
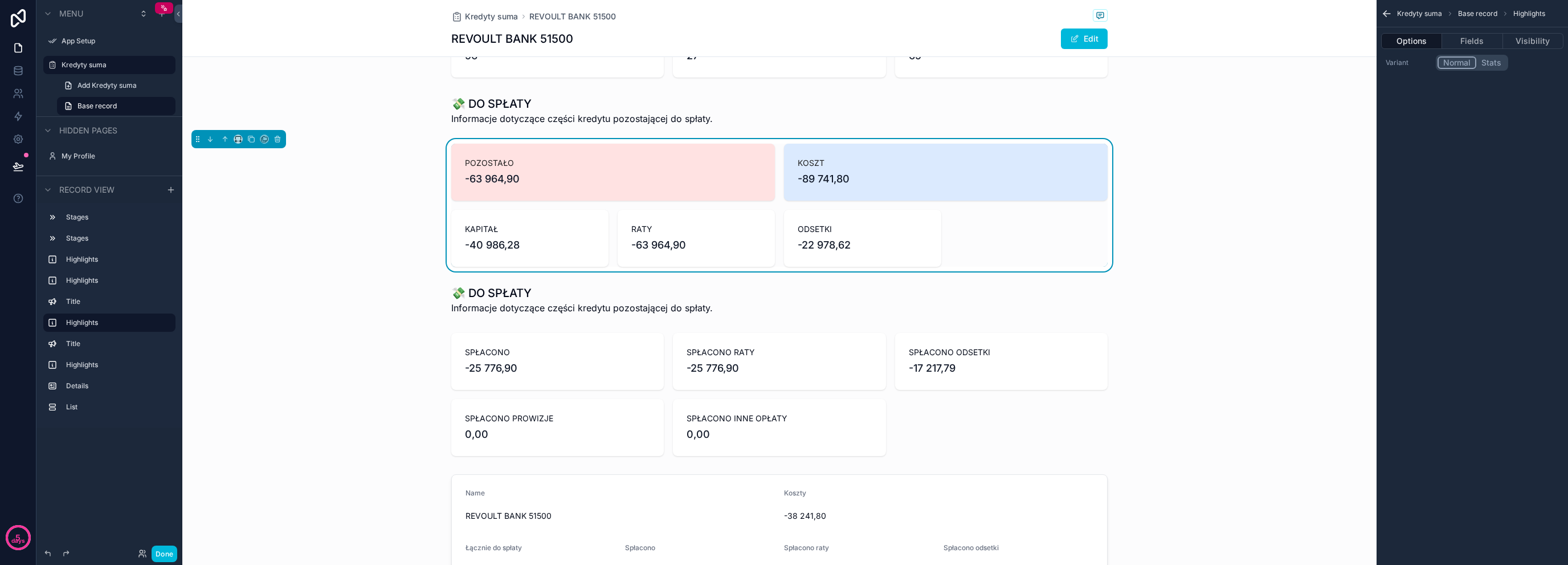
click at [632, 169] on div "POZOSTAŁO -63 964,90" at bounding box center [613, 172] width 296 height 29
click at [1491, 37] on button "Fields" at bounding box center [1472, 40] width 60 height 16
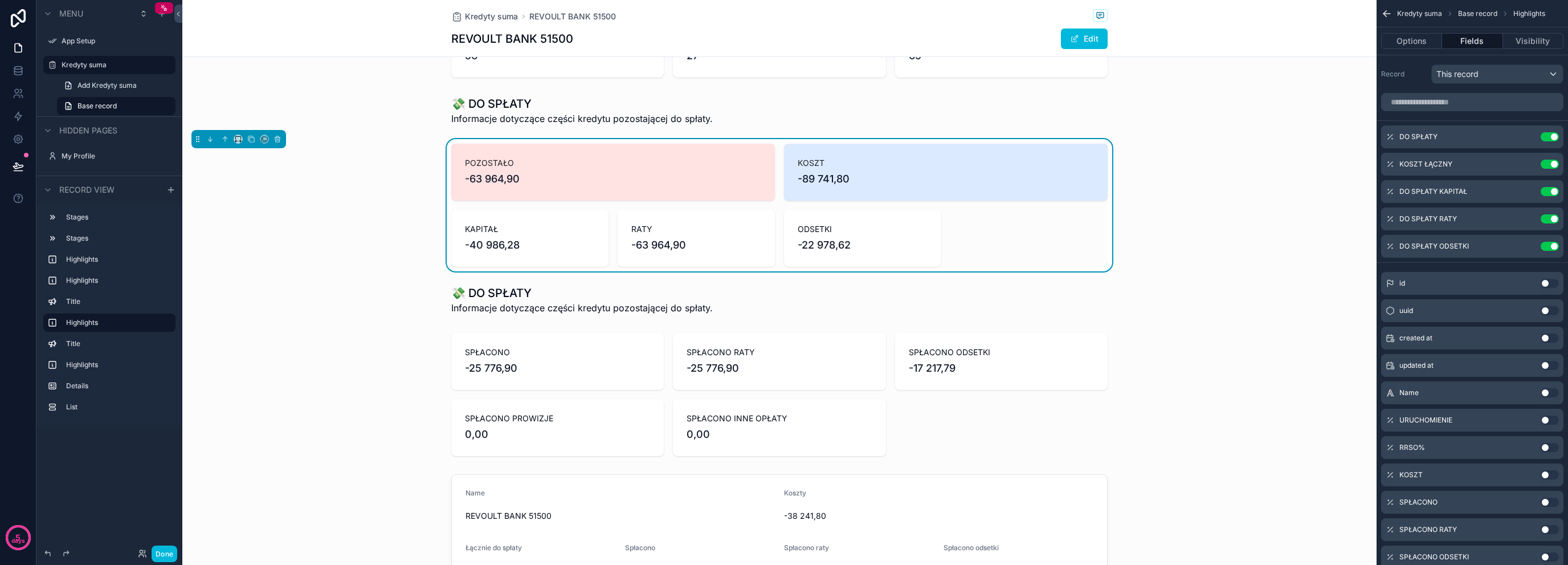
click at [708, 384] on div "scrollable content" at bounding box center [779, 394] width 1194 height 132
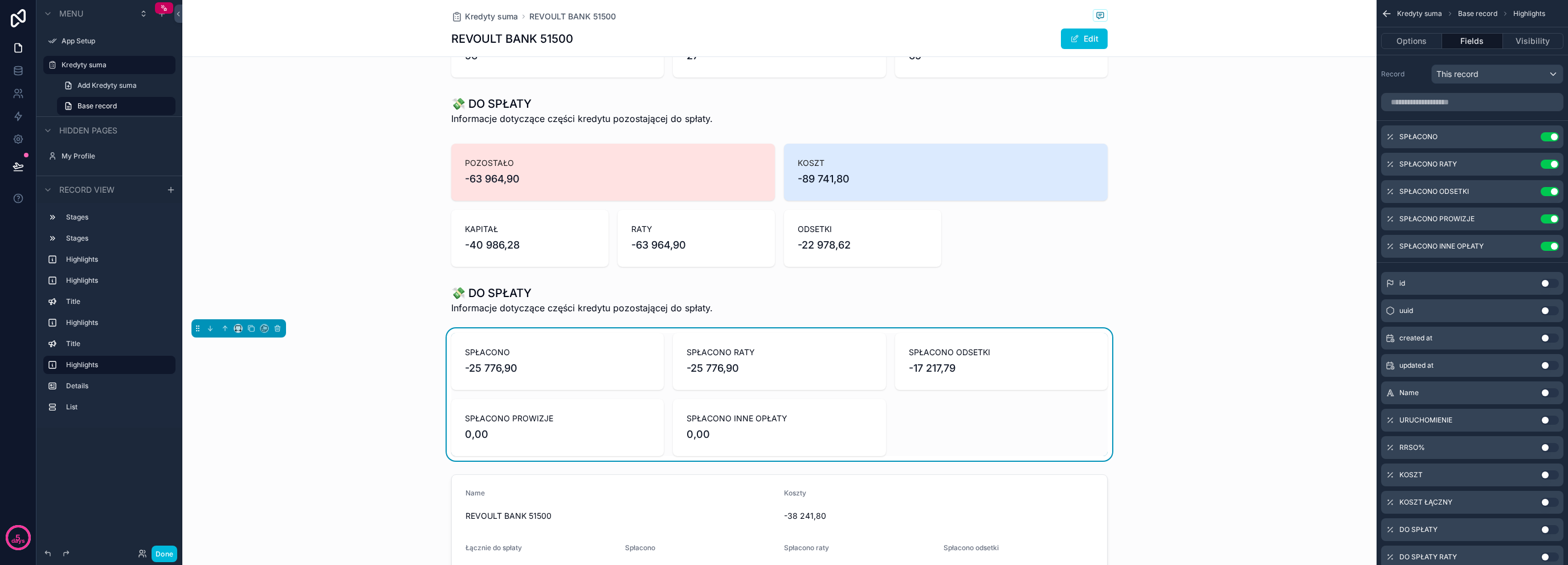
click at [0, 0] on icon "scrollable content" at bounding box center [0, 0] width 0 height 0
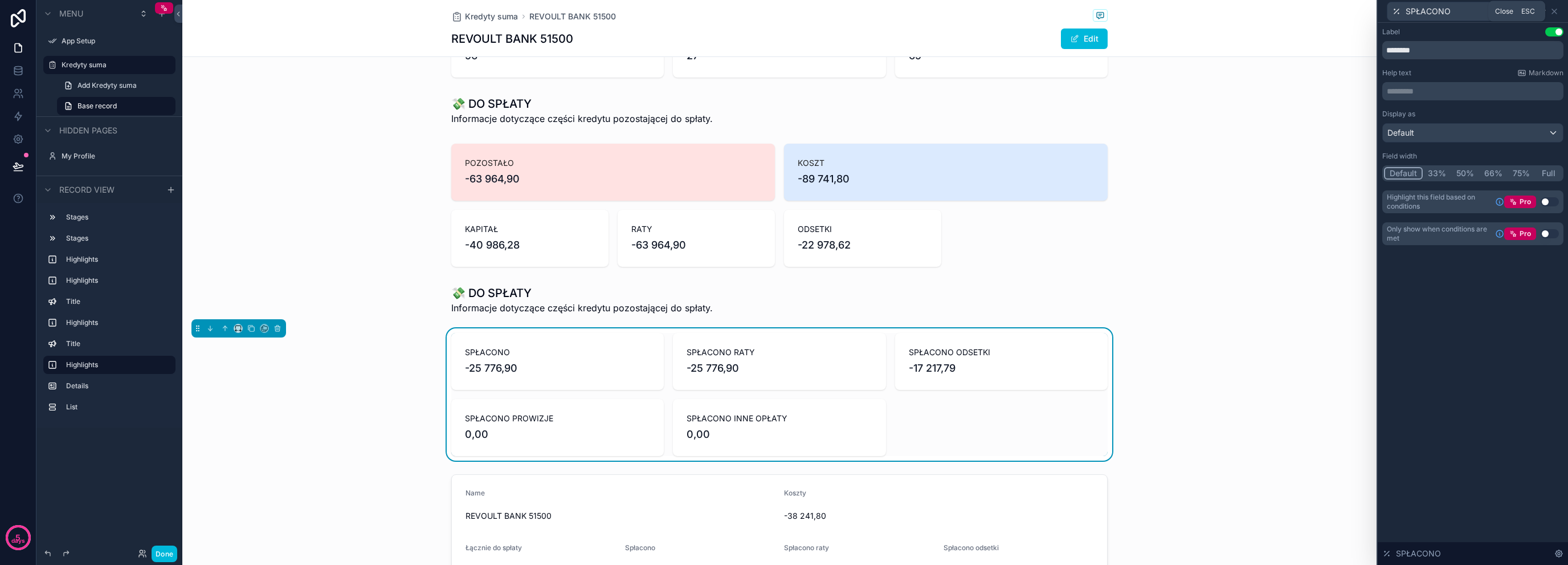
click at [1552, 10] on icon at bounding box center [1554, 11] width 9 height 9
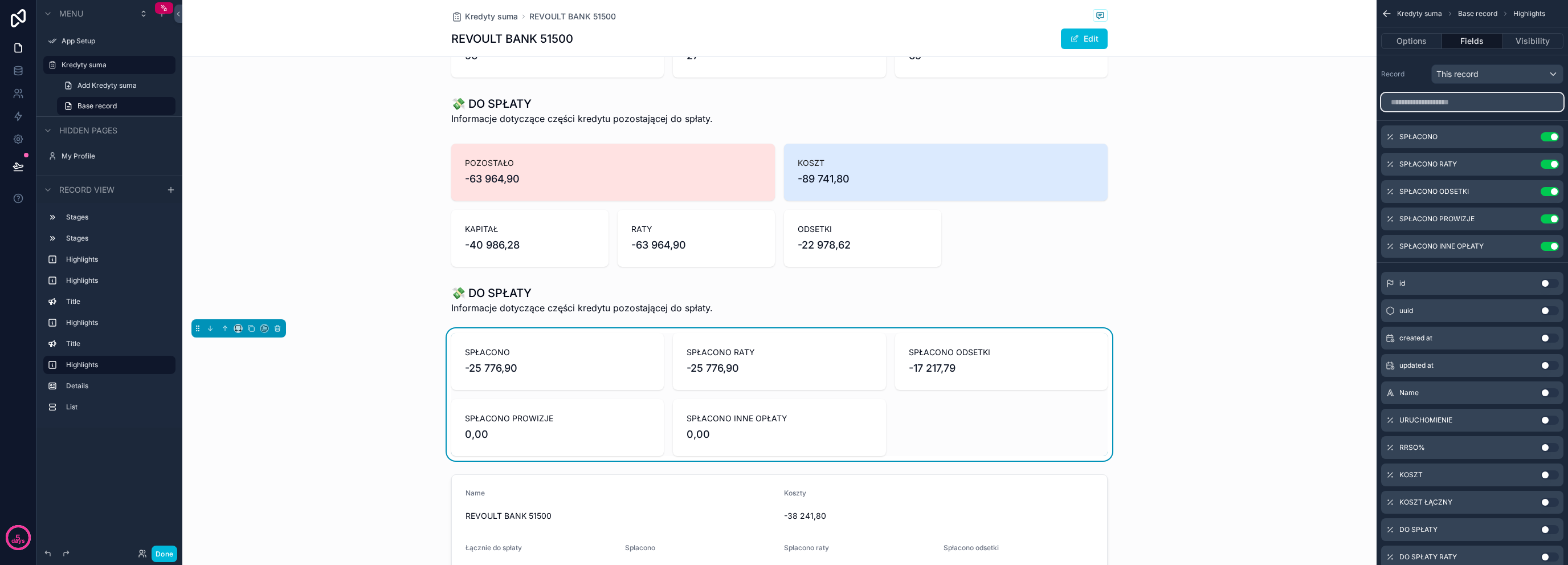
click at [1468, 95] on input "scrollable content" at bounding box center [1472, 102] width 182 height 18
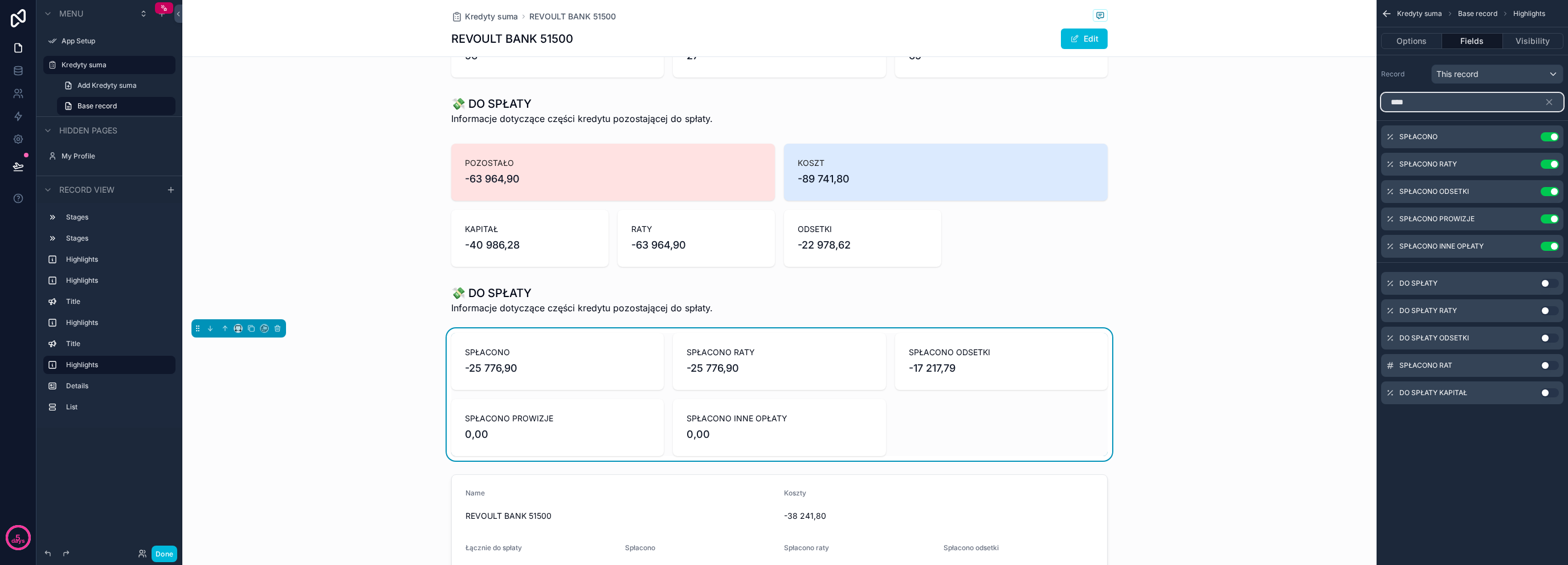
type input "****"
click at [564, 298] on div "scrollable content" at bounding box center [779, 300] width 1194 height 39
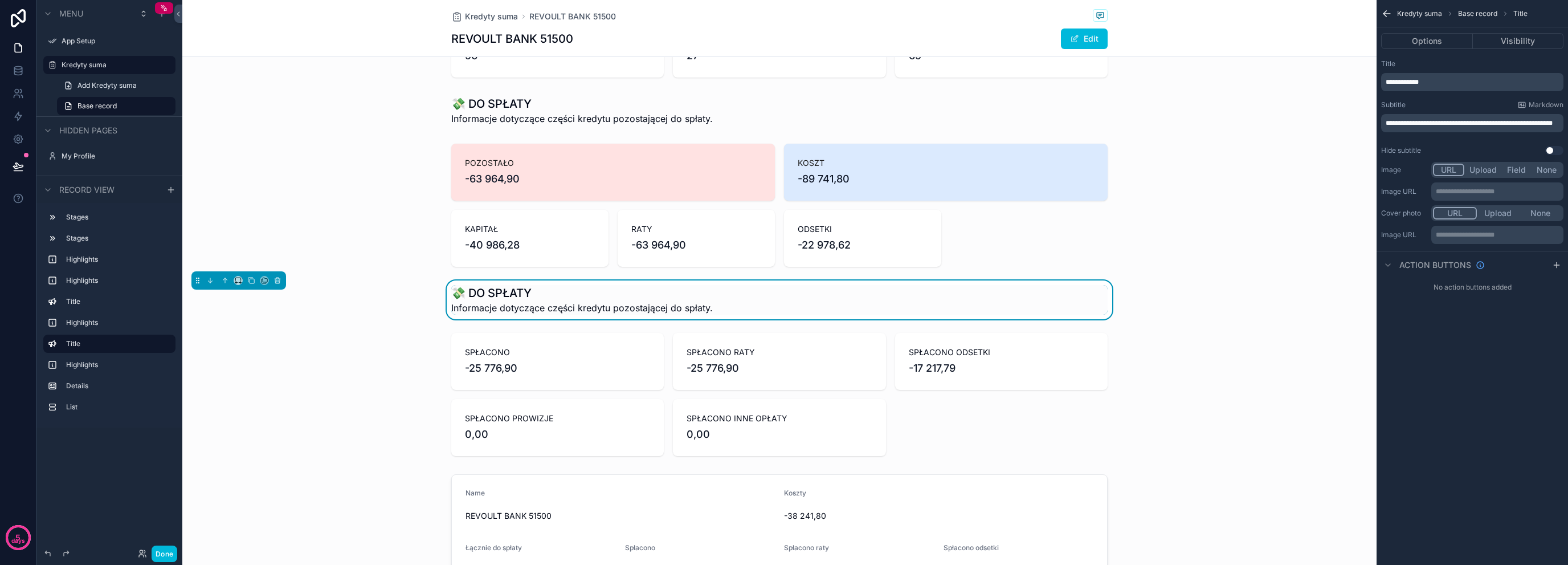
click at [1388, 84] on span "**********" at bounding box center [1402, 82] width 33 height 7
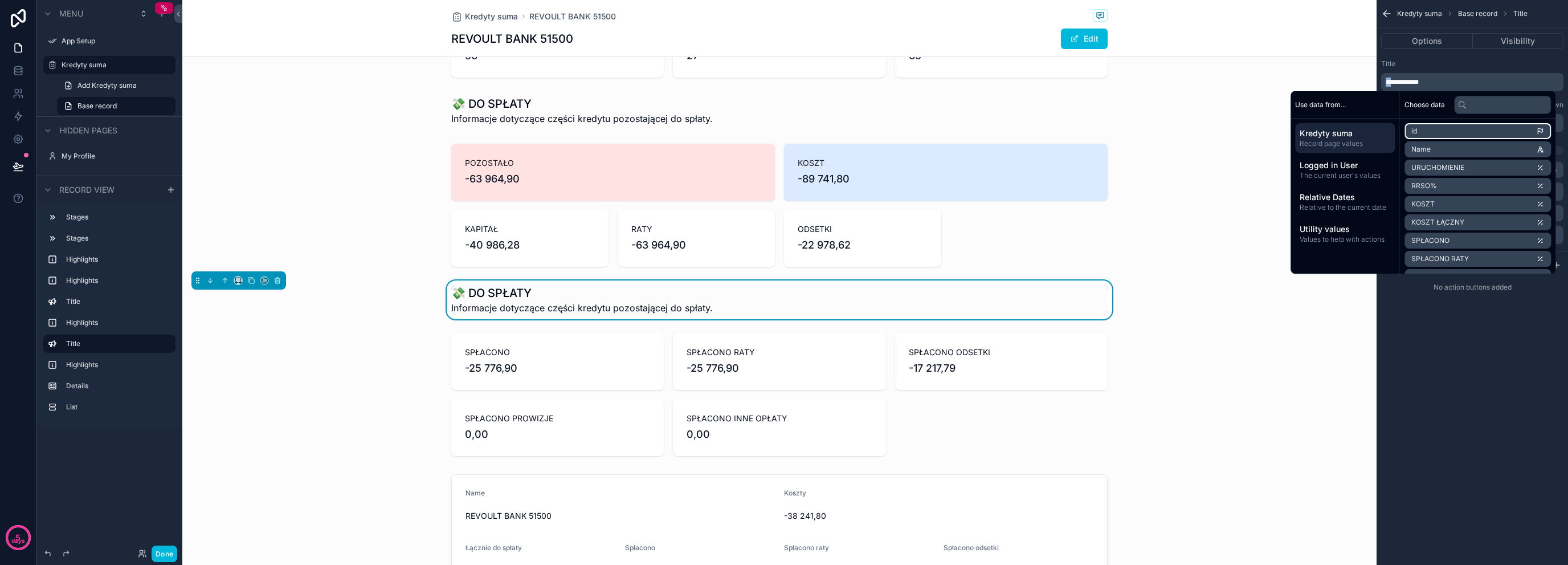
paste div "scrollable content"
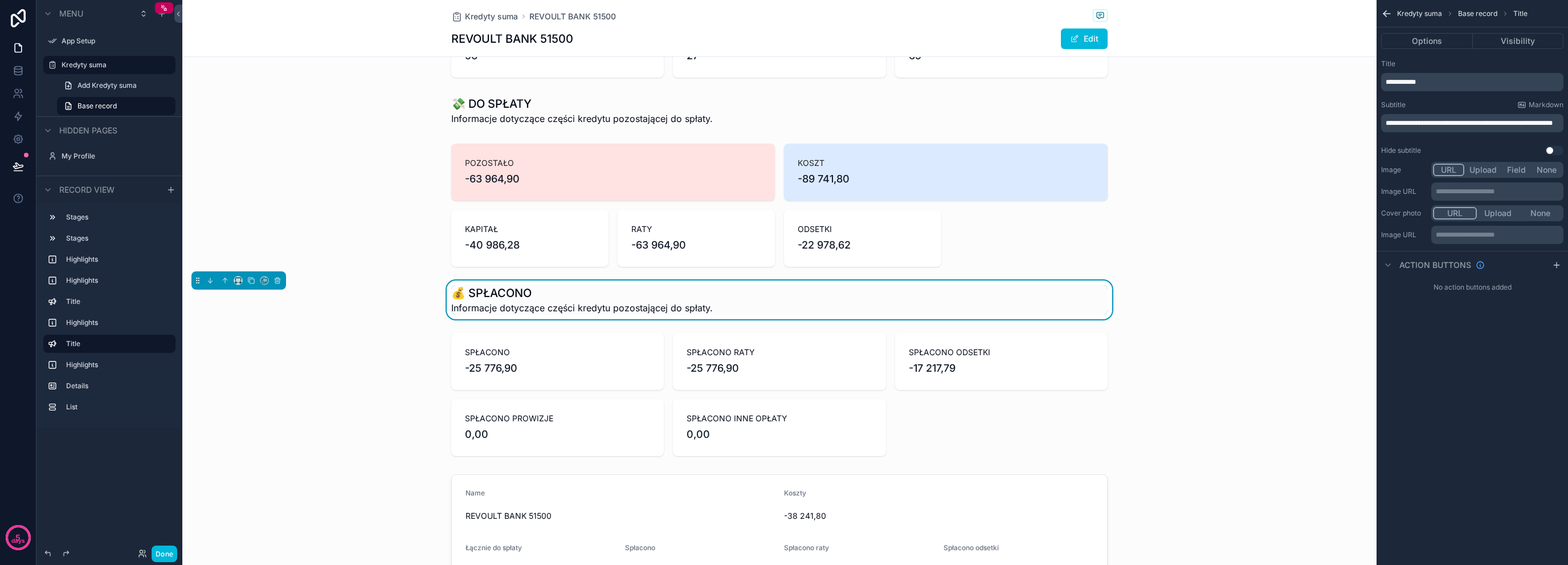
click at [1424, 353] on div "**********" at bounding box center [1473, 282] width 192 height 565
click at [1458, 122] on span "**********" at bounding box center [1469, 123] width 167 height 7
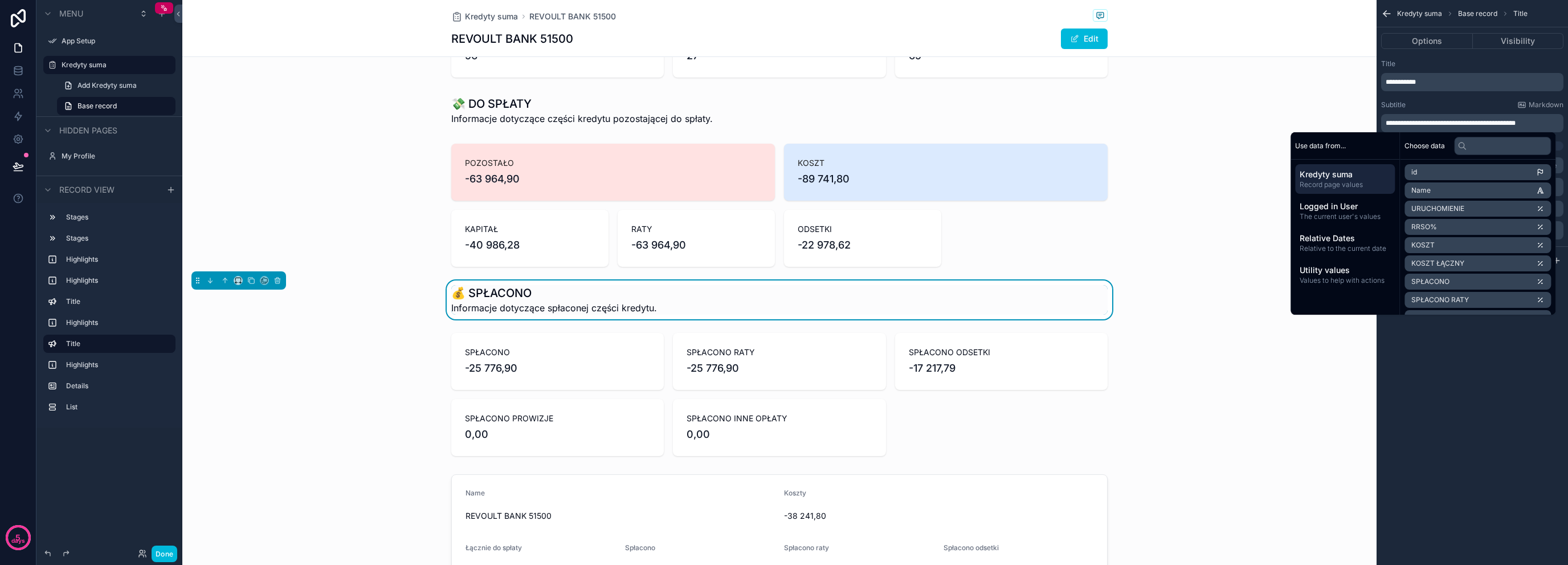
click at [411, 200] on div "scrollable content" at bounding box center [779, 205] width 1194 height 132
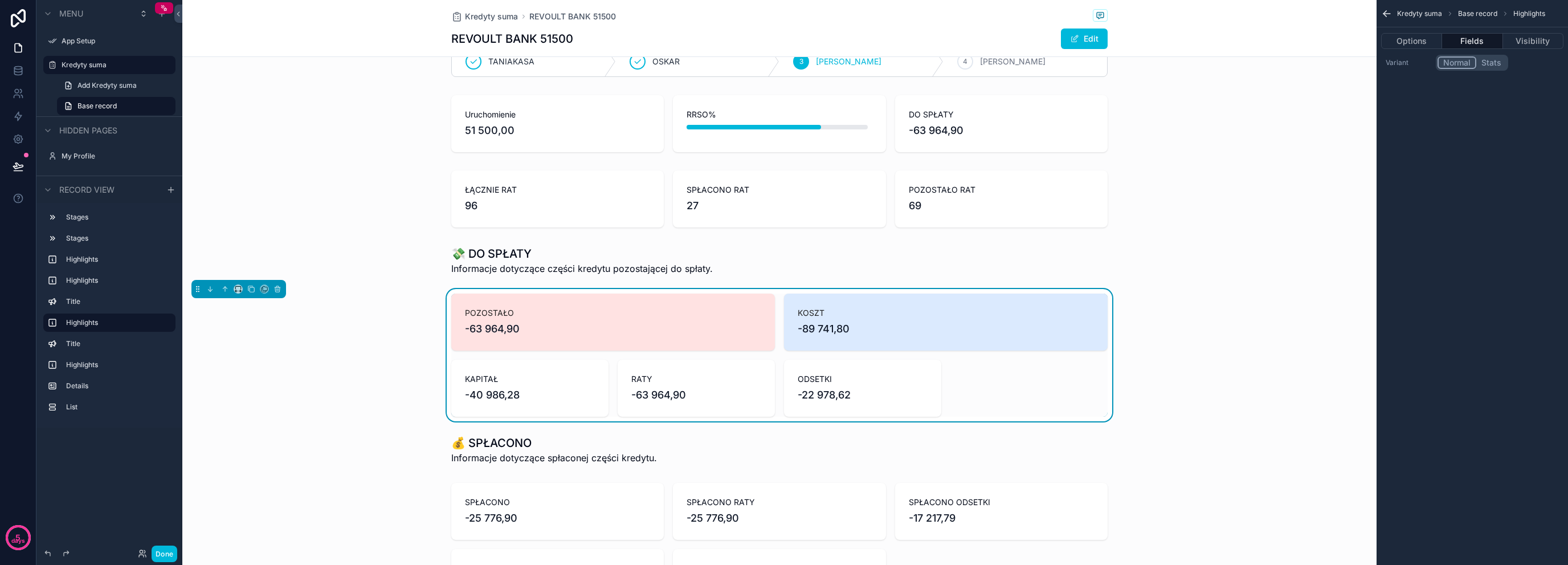
scroll to position [38, 0]
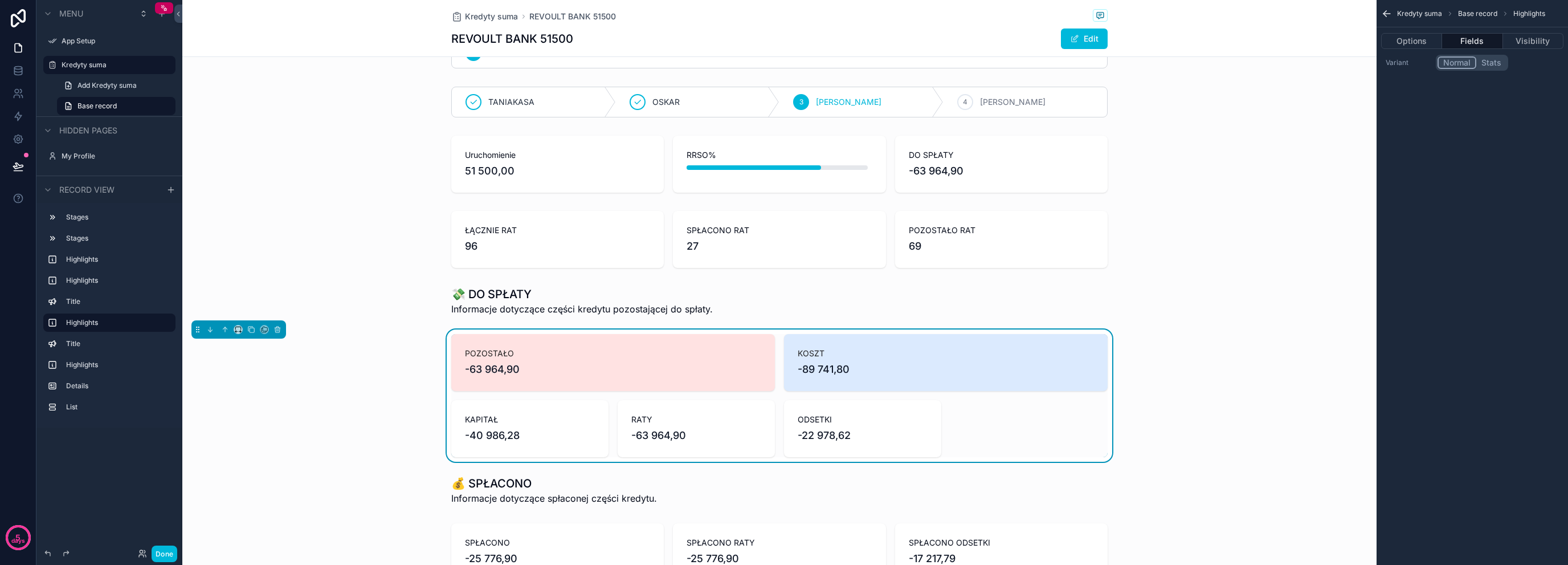
click at [411, 237] on div "scrollable content" at bounding box center [779, 239] width 1194 height 66
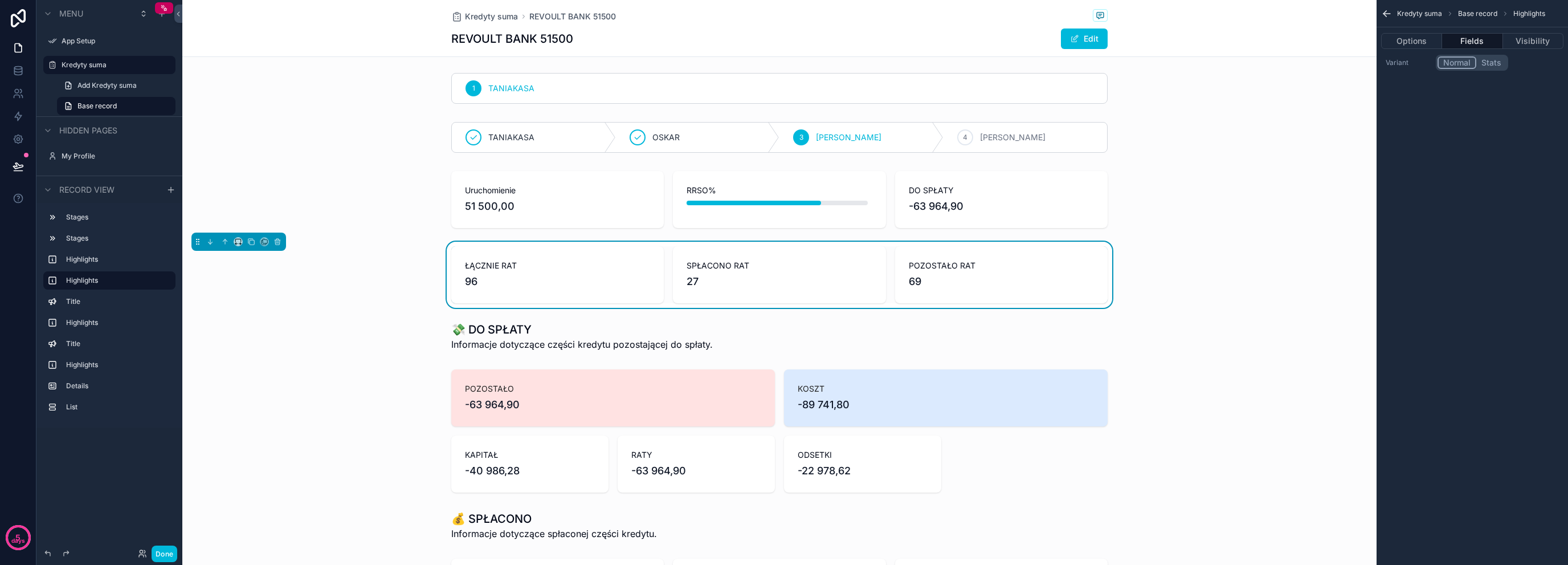
scroll to position [0, 0]
click at [465, 212] on div "scrollable content" at bounding box center [779, 201] width 1194 height 66
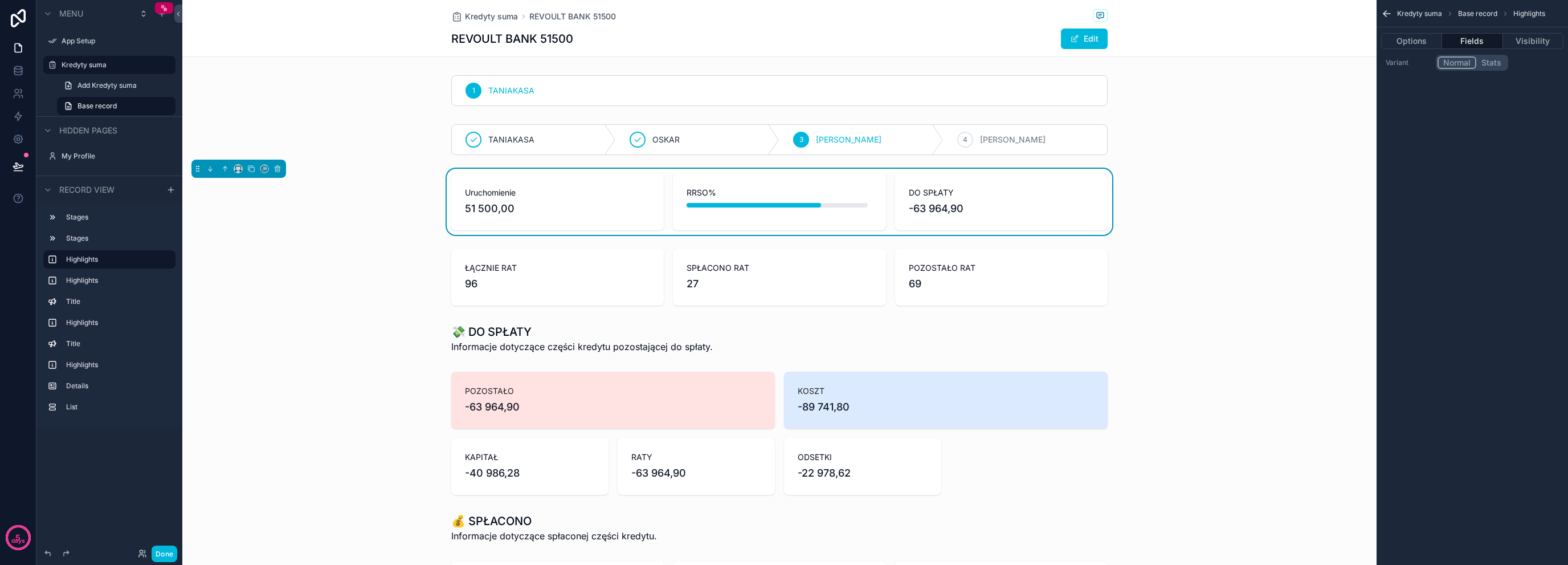
click at [356, 327] on div "scrollable content" at bounding box center [779, 338] width 1194 height 39
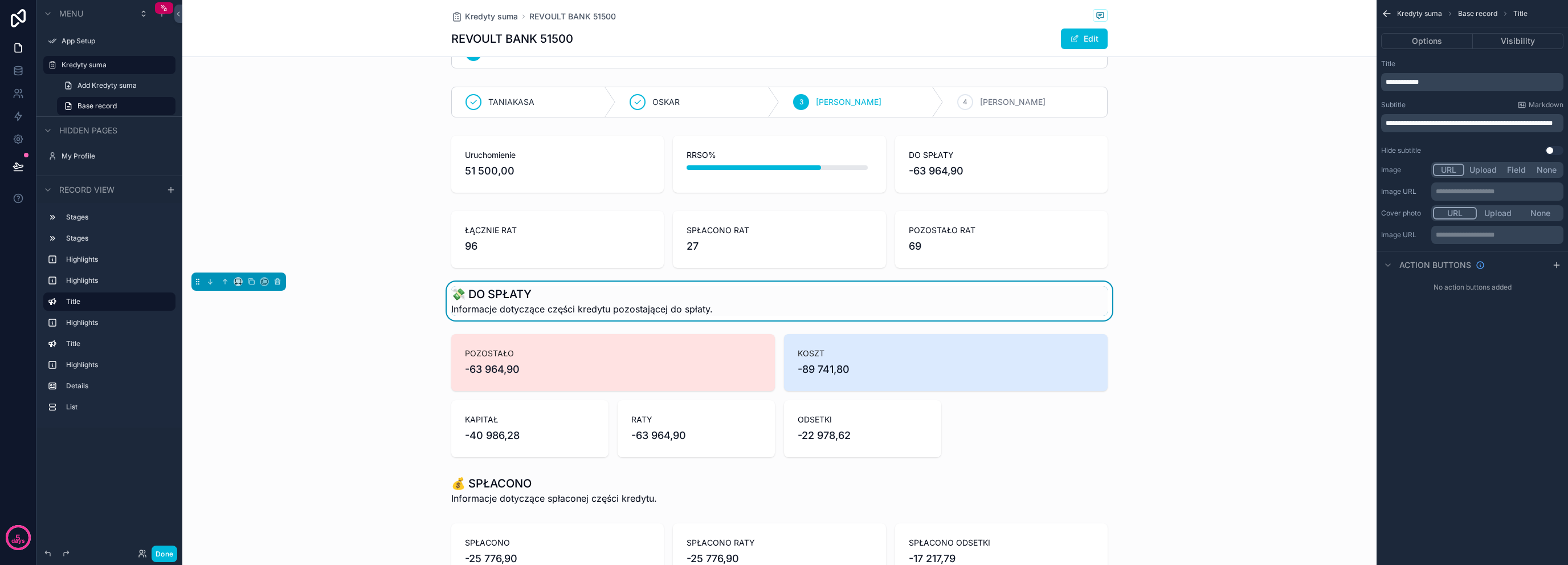
scroll to position [228, 0]
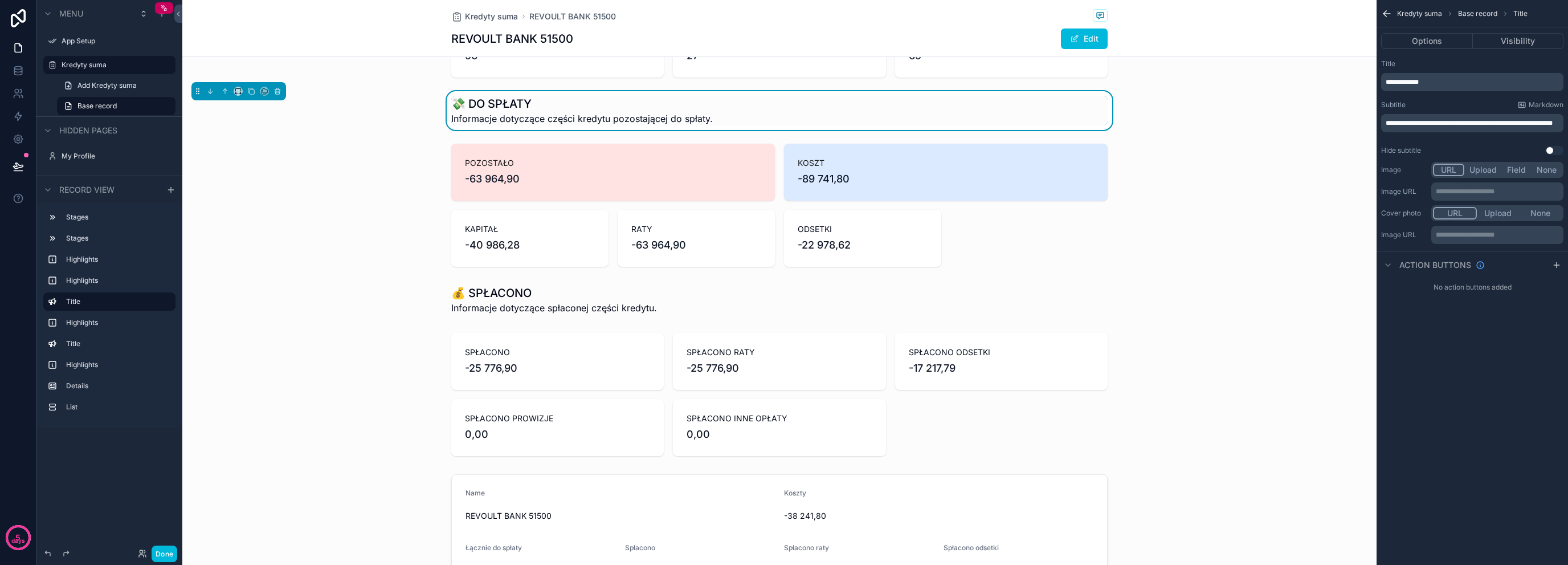
click at [489, 341] on div "scrollable content" at bounding box center [779, 394] width 1194 height 132
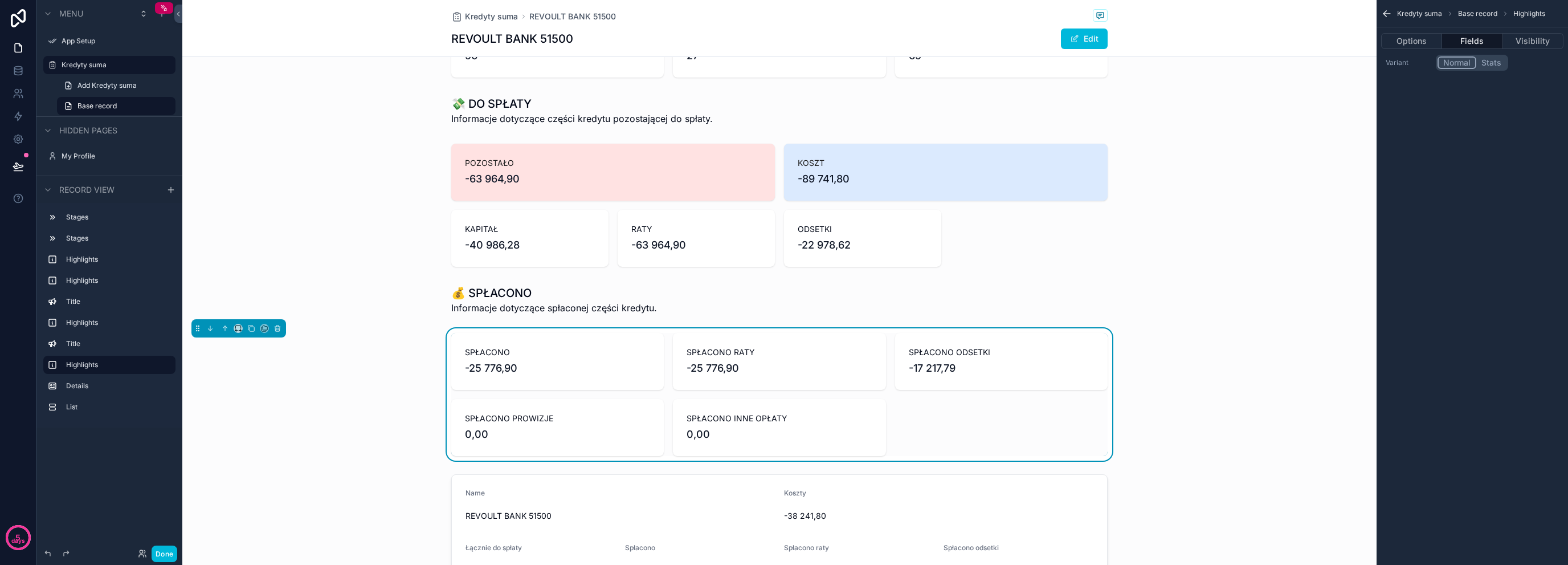
click at [495, 307] on div "scrollable content" at bounding box center [779, 300] width 1194 height 39
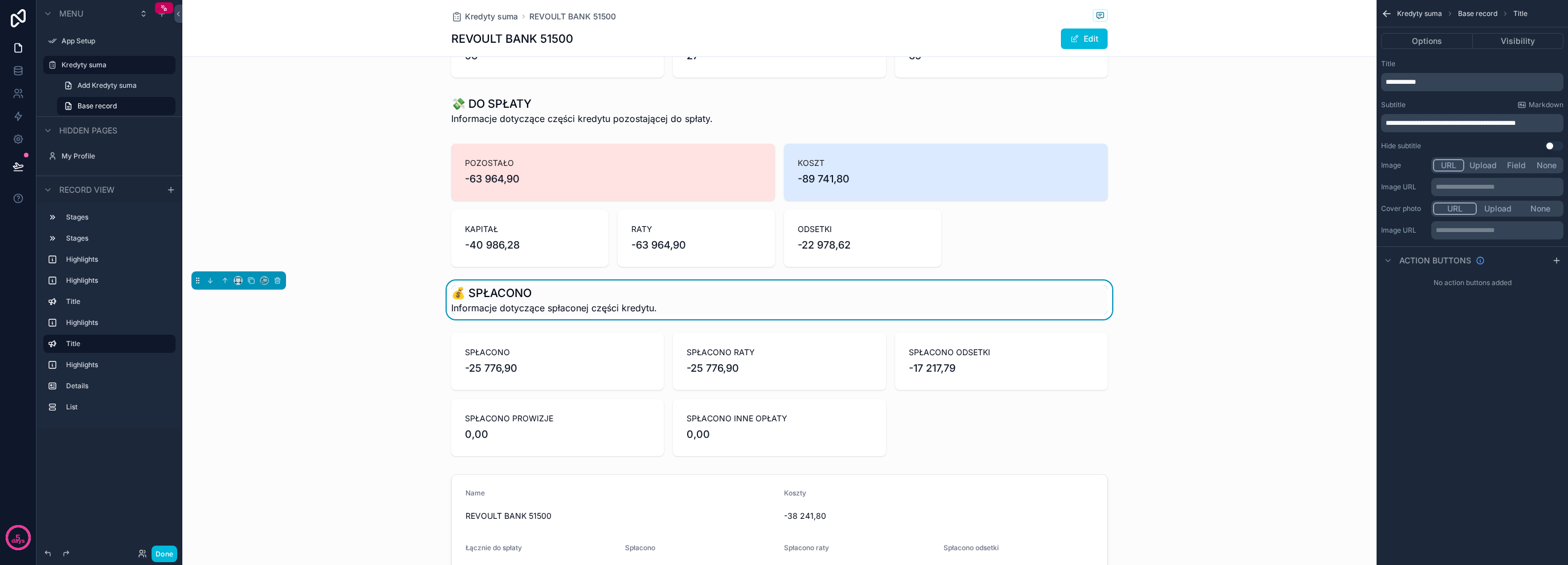
click at [425, 322] on div "1 [PERSON_NAME] OSKAR 3 [PERSON_NAME] 4 [PERSON_NAME] Uruchomienie 51 500,00 RR…" at bounding box center [779, 417] width 1194 height 1150
click at [423, 378] on div "scrollable content" at bounding box center [779, 394] width 1194 height 132
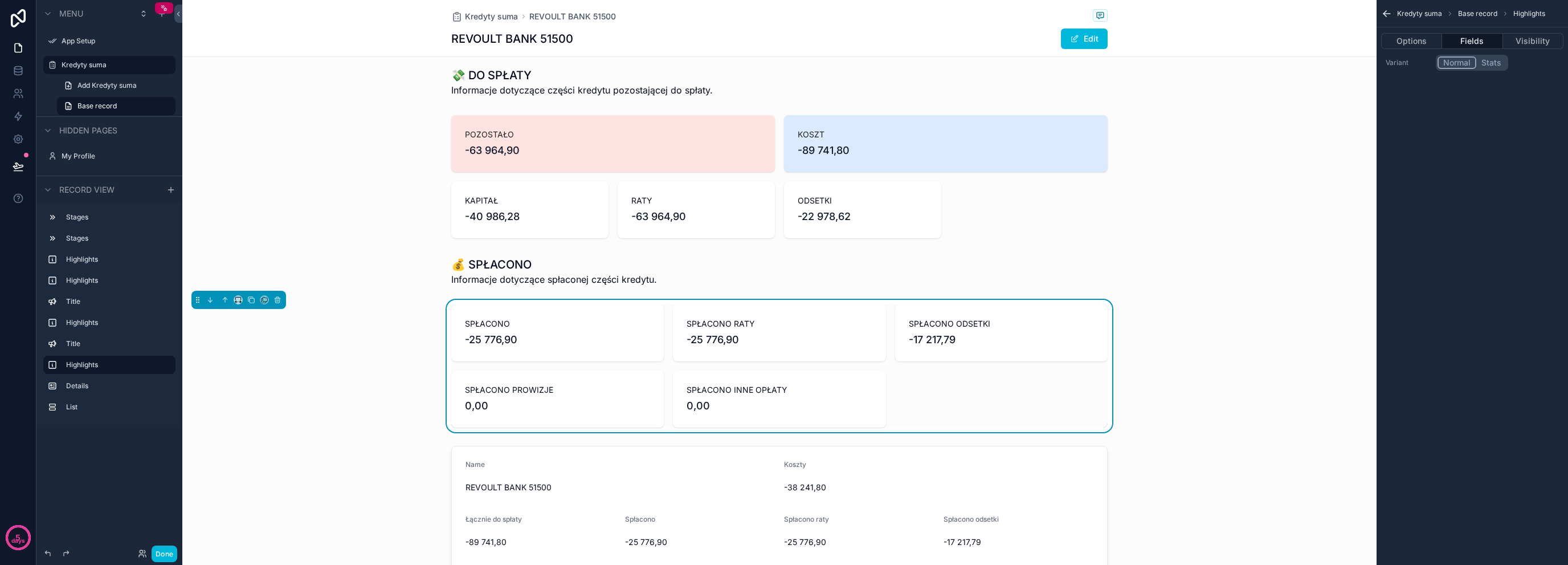
scroll to position [380, 0]
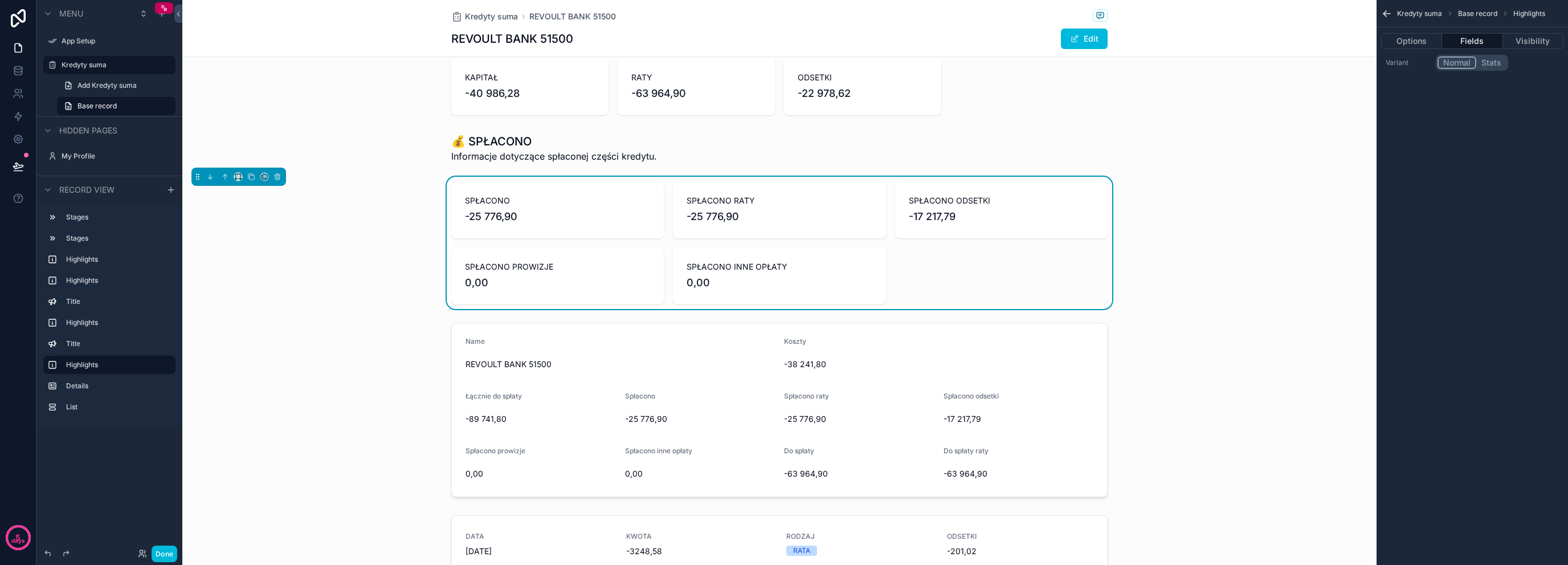
click at [501, 371] on div "scrollable content" at bounding box center [779, 410] width 1194 height 184
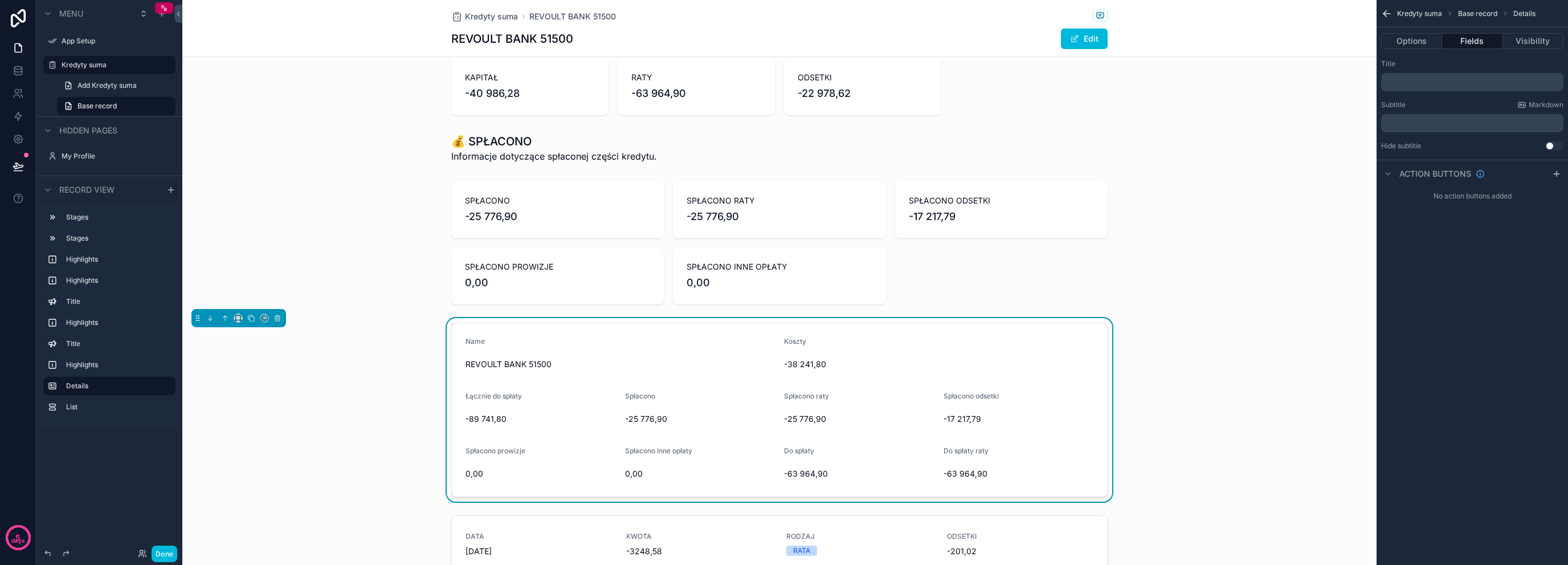
click at [413, 394] on div "Name REVOULT BANK 51500 Koszty -38 241,80 Łącznie do spłaty -89 741,80 Spłacono…" at bounding box center [779, 410] width 1194 height 184
click at [544, 386] on form "Name REVOULT BANK 51500 Koszty -38 241,80 Łącznie do spłaty -89 741,80 Spłacono…" at bounding box center [780, 410] width 656 height 173
click at [570, 262] on div "scrollable content" at bounding box center [779, 242] width 1194 height 132
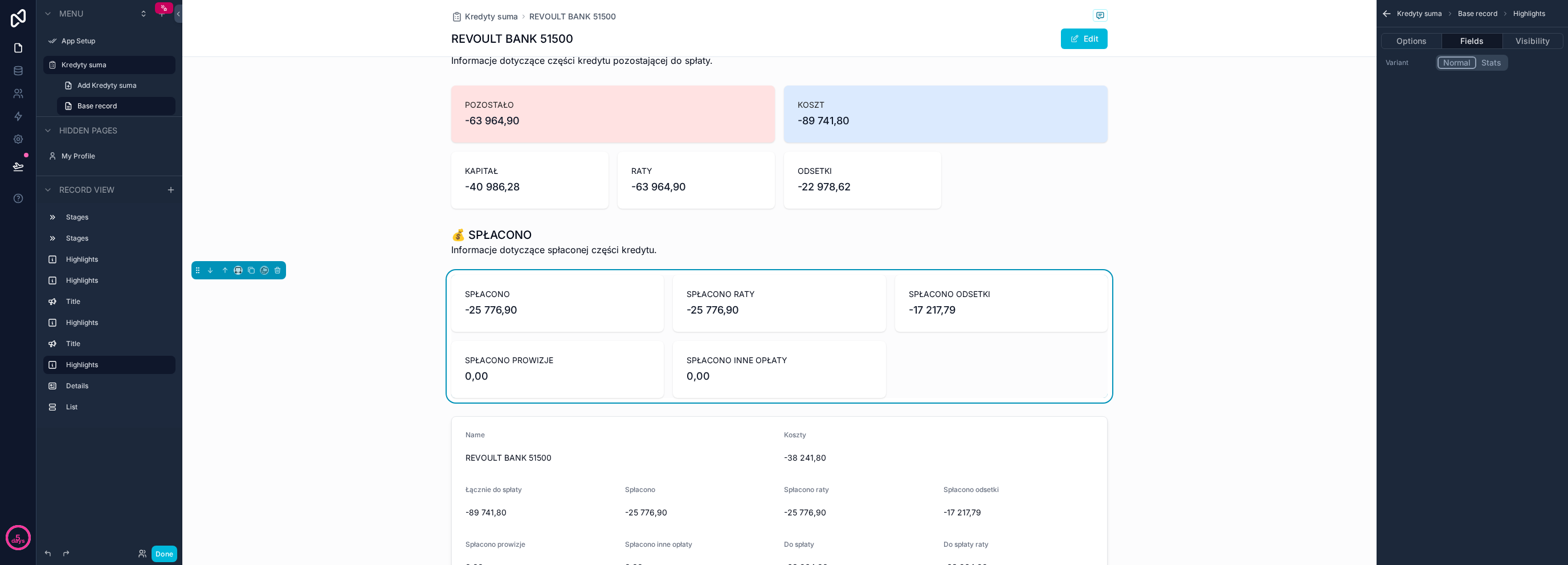
scroll to position [266, 0]
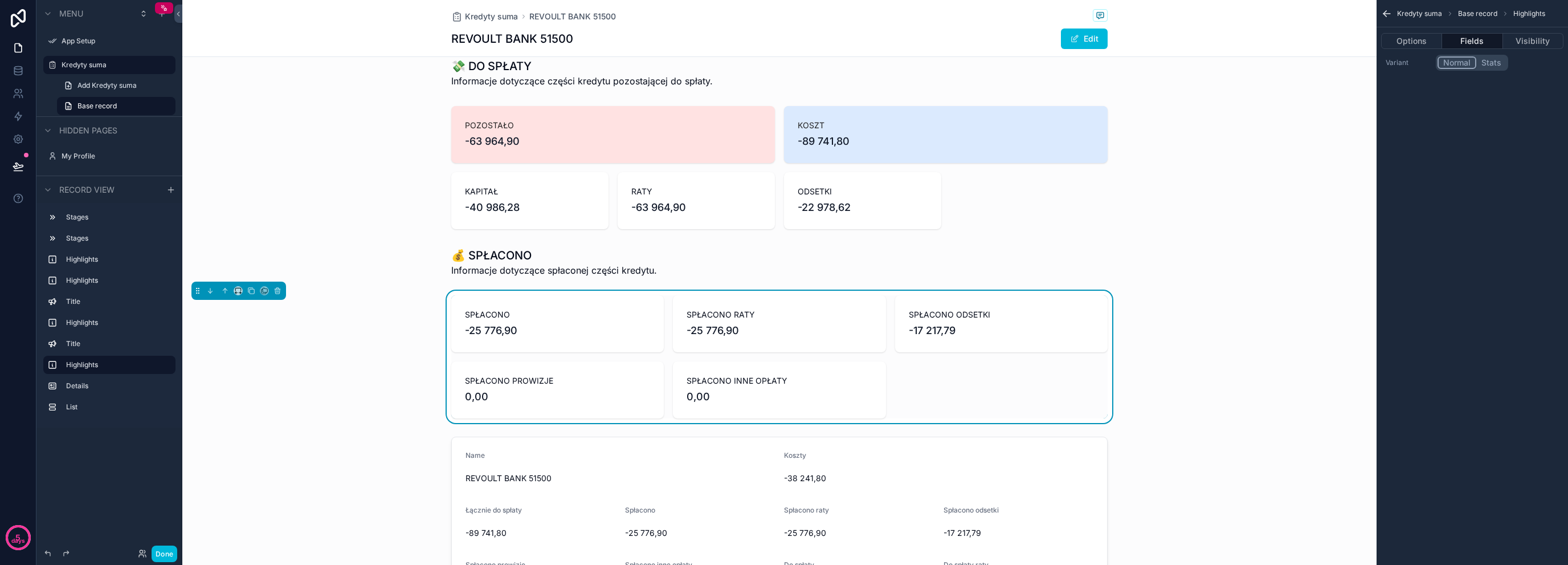
click at [1478, 35] on button "Fields" at bounding box center [1472, 40] width 60 height 16
click at [1467, 48] on button "Fields" at bounding box center [1472, 40] width 60 height 16
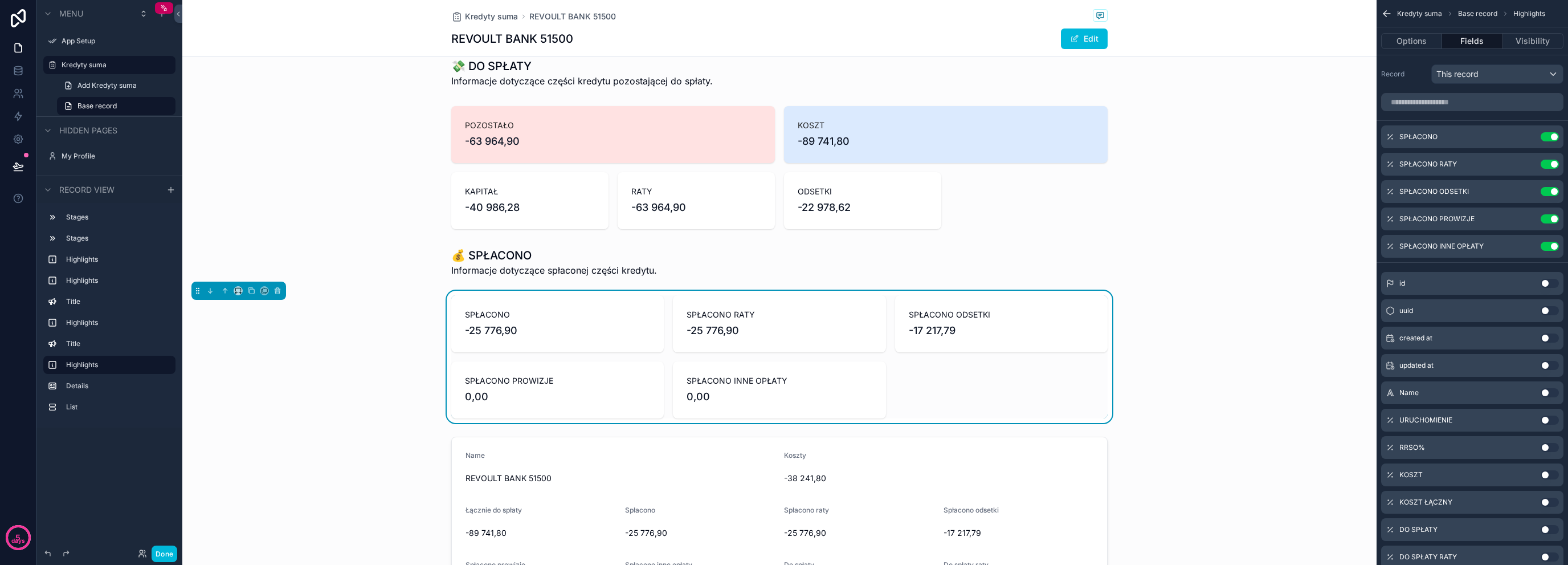
click at [0, 0] on icon "scrollable content" at bounding box center [0, 0] width 0 height 0
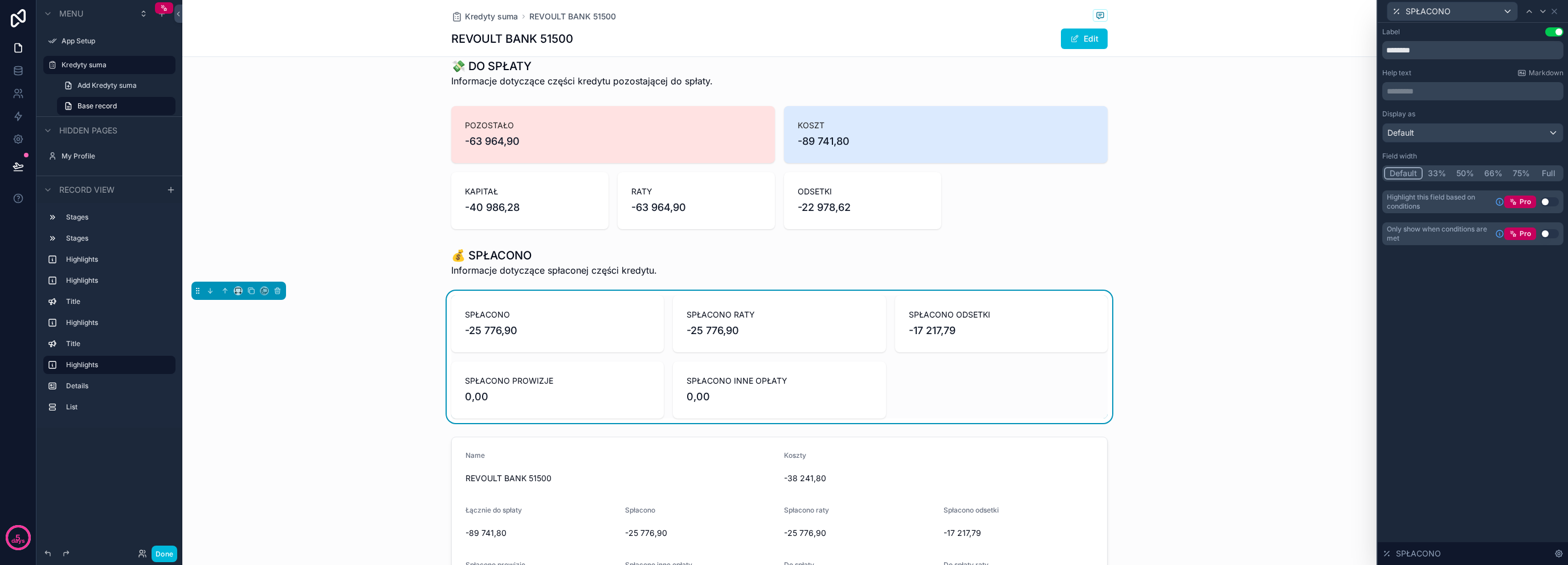
click at [1548, 174] on button "Full" at bounding box center [1548, 173] width 27 height 12
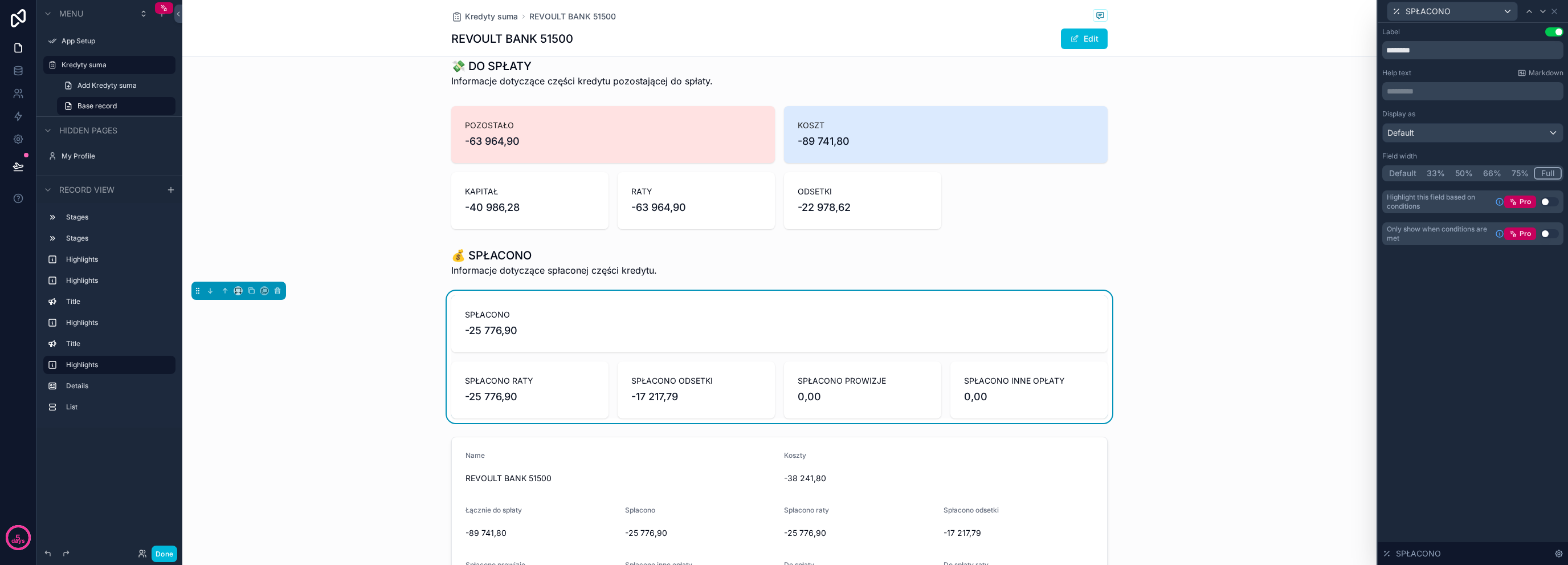
click at [495, 271] on div "scrollable content" at bounding box center [779, 262] width 1194 height 39
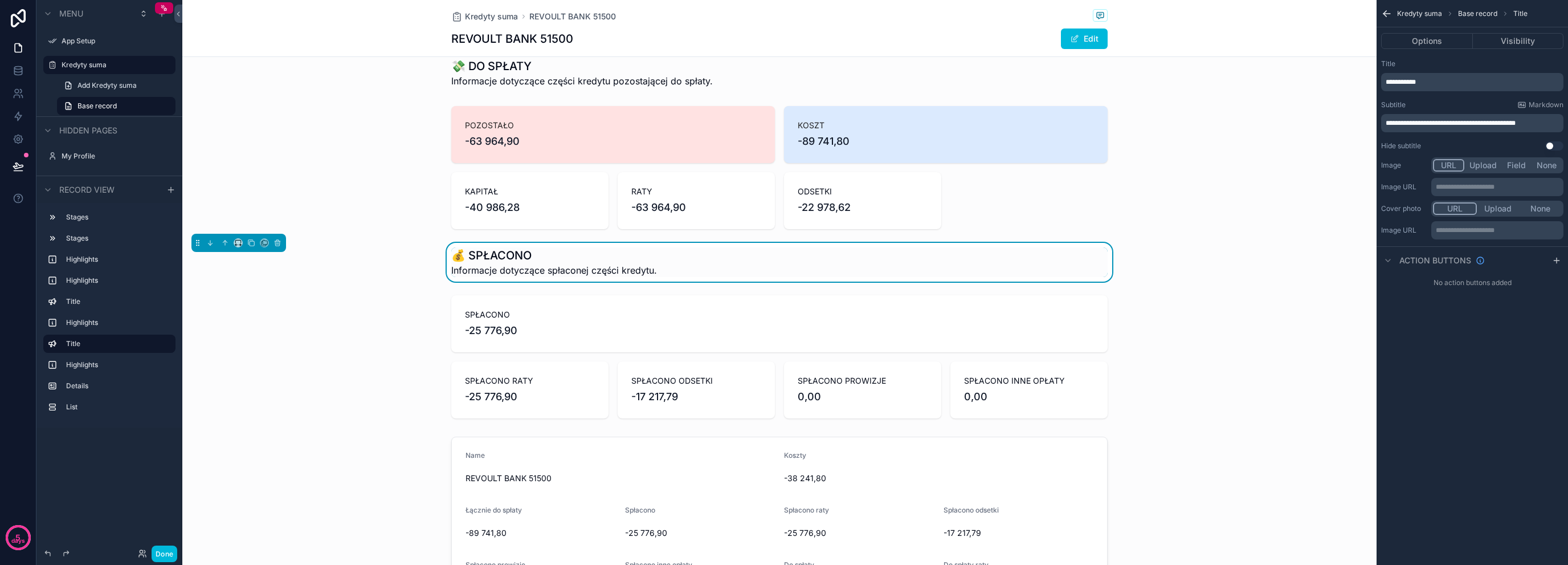
click at [460, 318] on div "scrollable content" at bounding box center [779, 357] width 1194 height 132
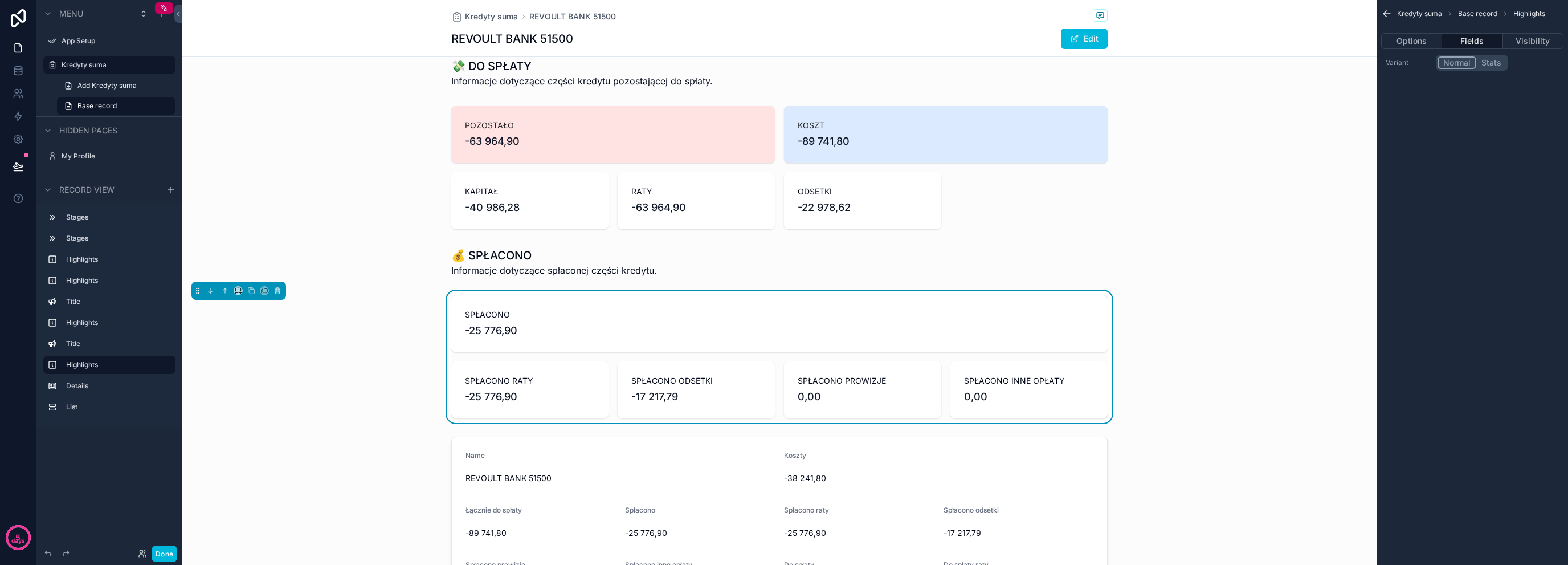
click at [1404, 39] on button "Options" at bounding box center [1411, 40] width 61 height 16
click at [725, 313] on span "SPŁACONO" at bounding box center [779, 314] width 629 height 12
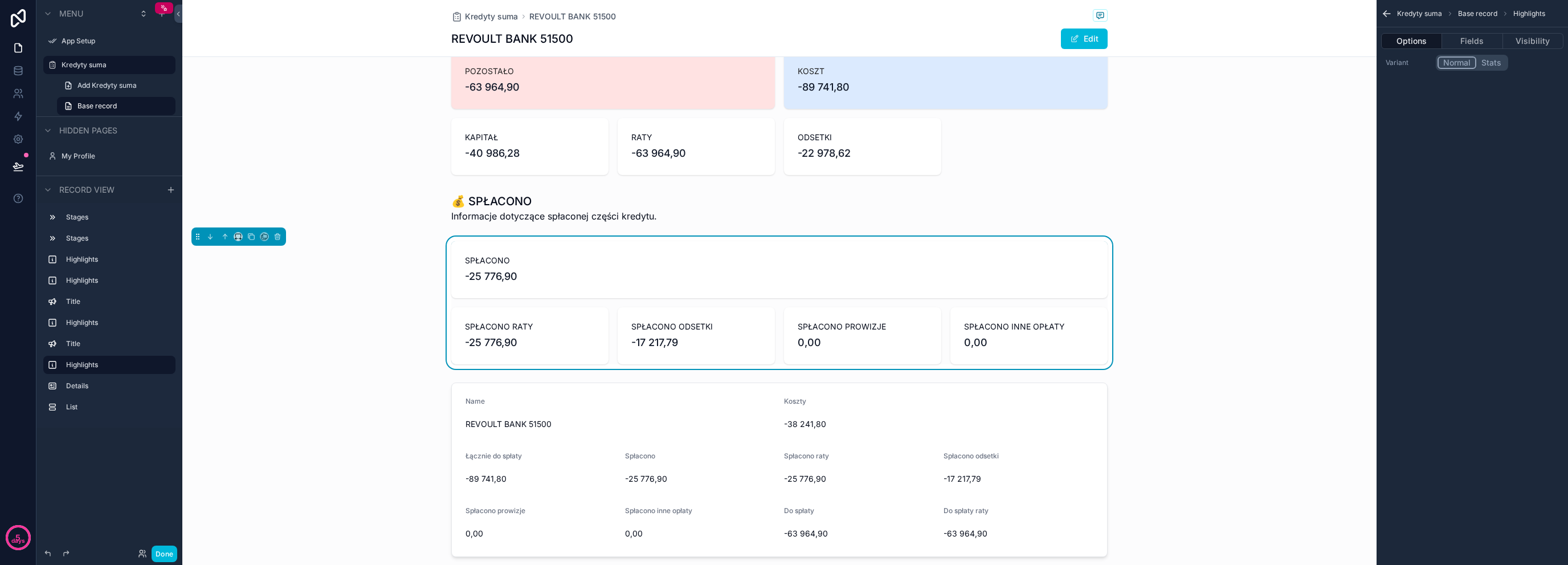
scroll to position [380, 0]
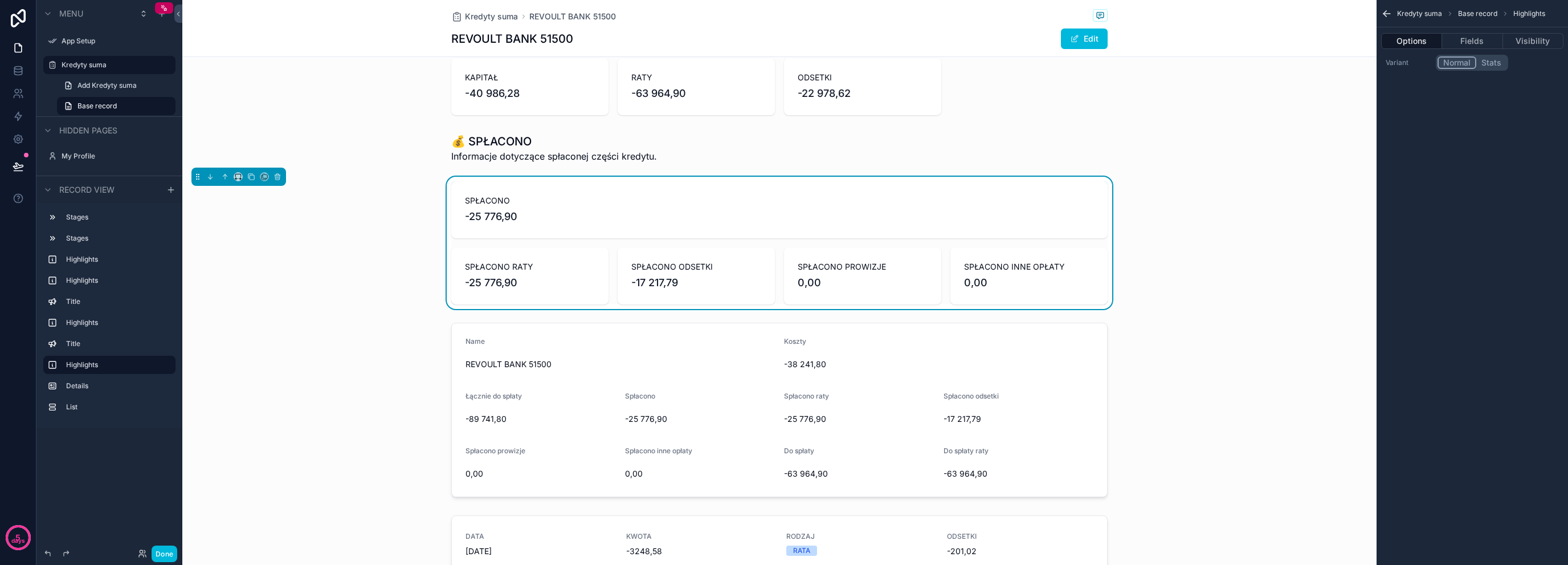
click at [538, 147] on div "scrollable content" at bounding box center [779, 148] width 1194 height 39
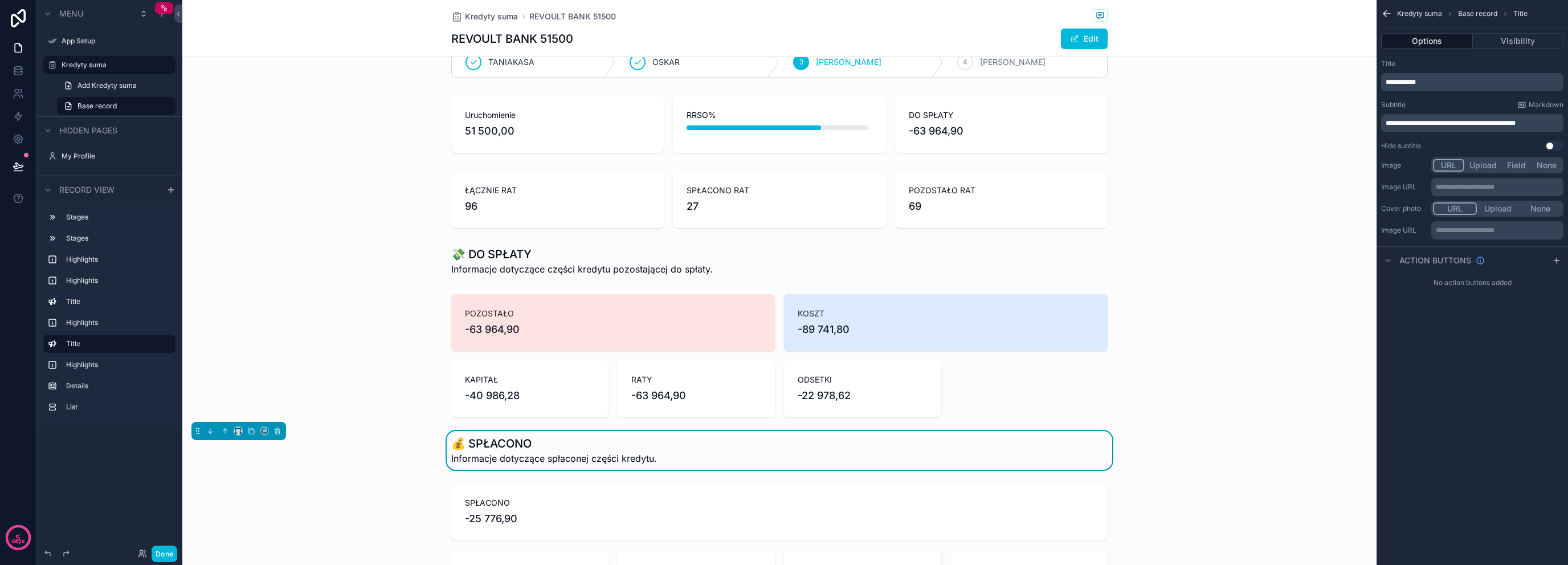
scroll to position [76, 0]
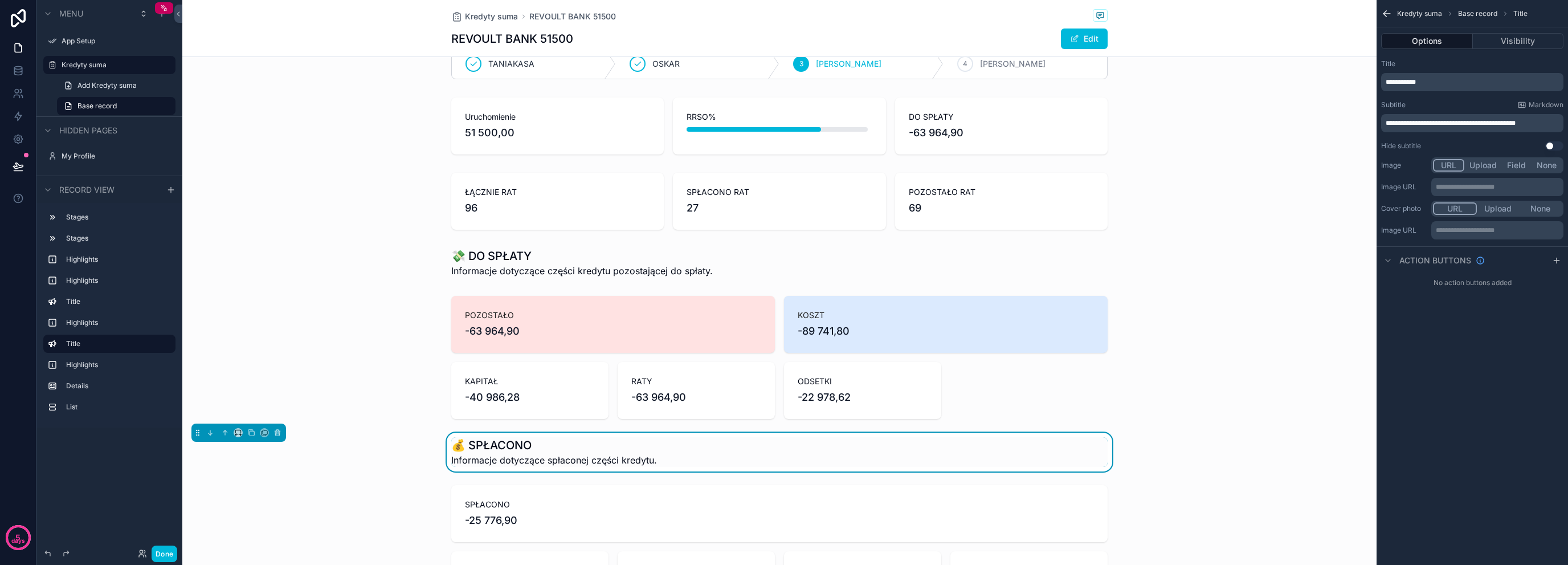
click at [556, 244] on div "scrollable content" at bounding box center [779, 263] width 1194 height 39
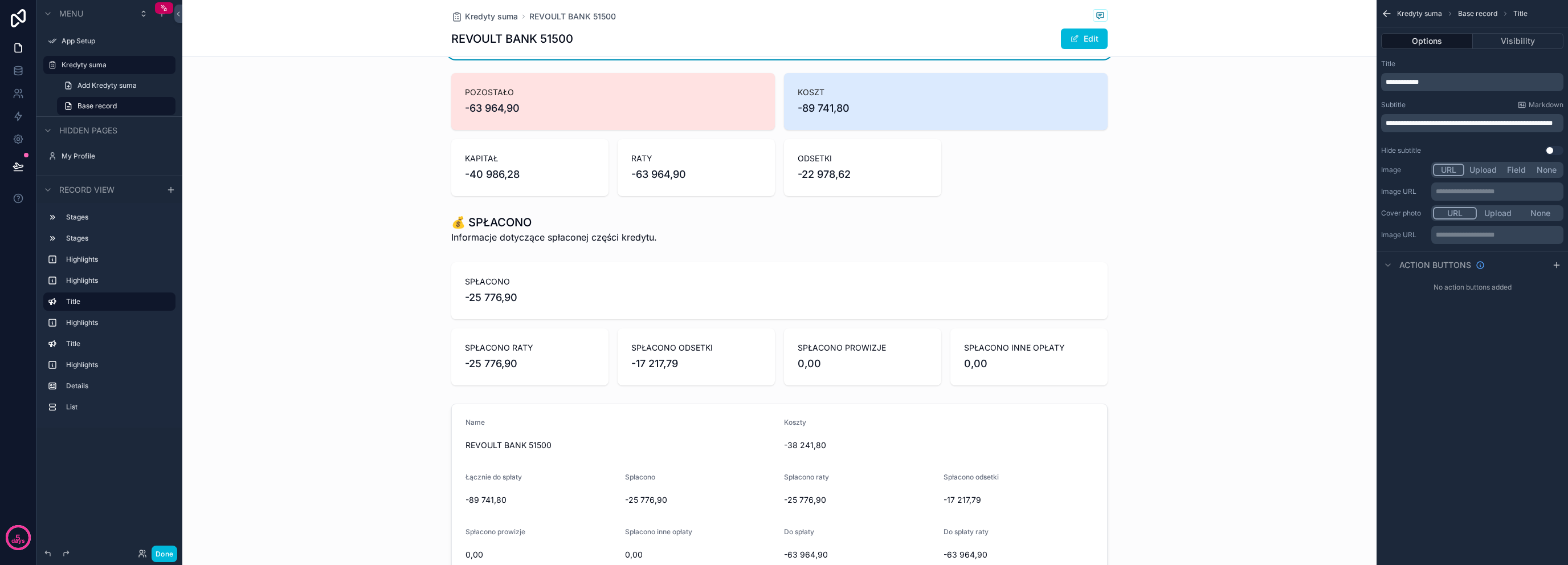
scroll to position [304, 0]
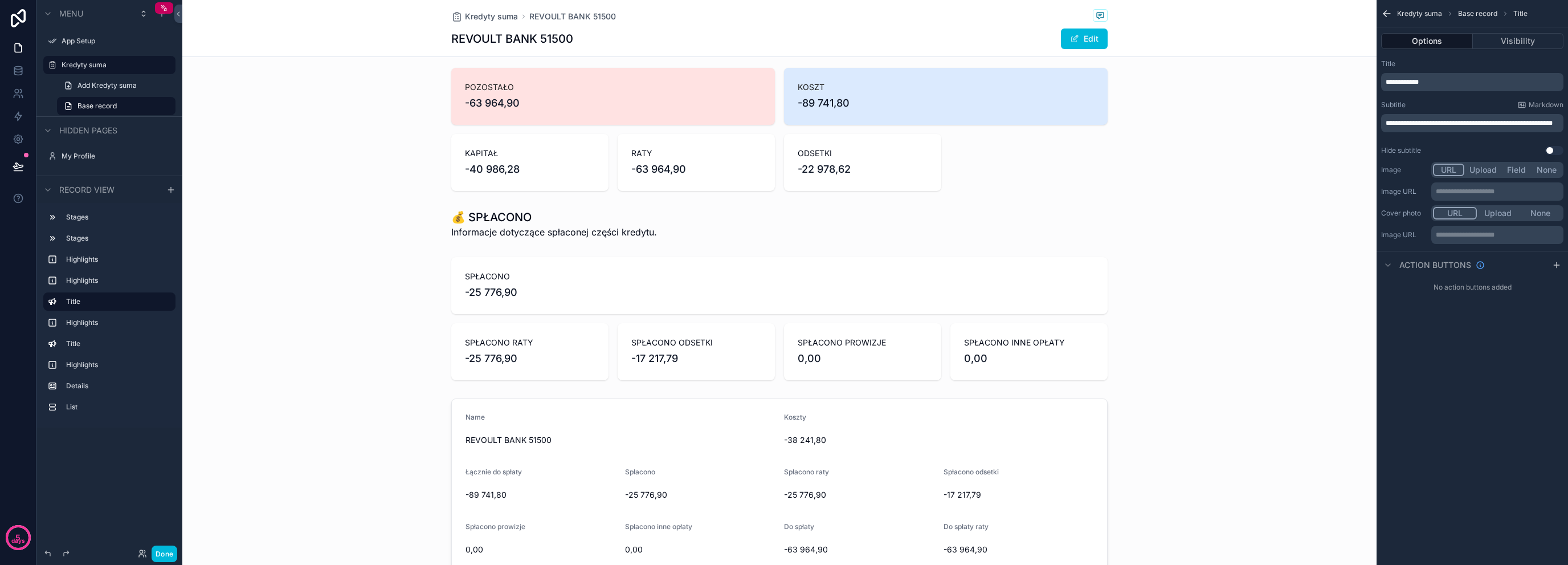
click at [583, 219] on div "scrollable content" at bounding box center [779, 224] width 1194 height 39
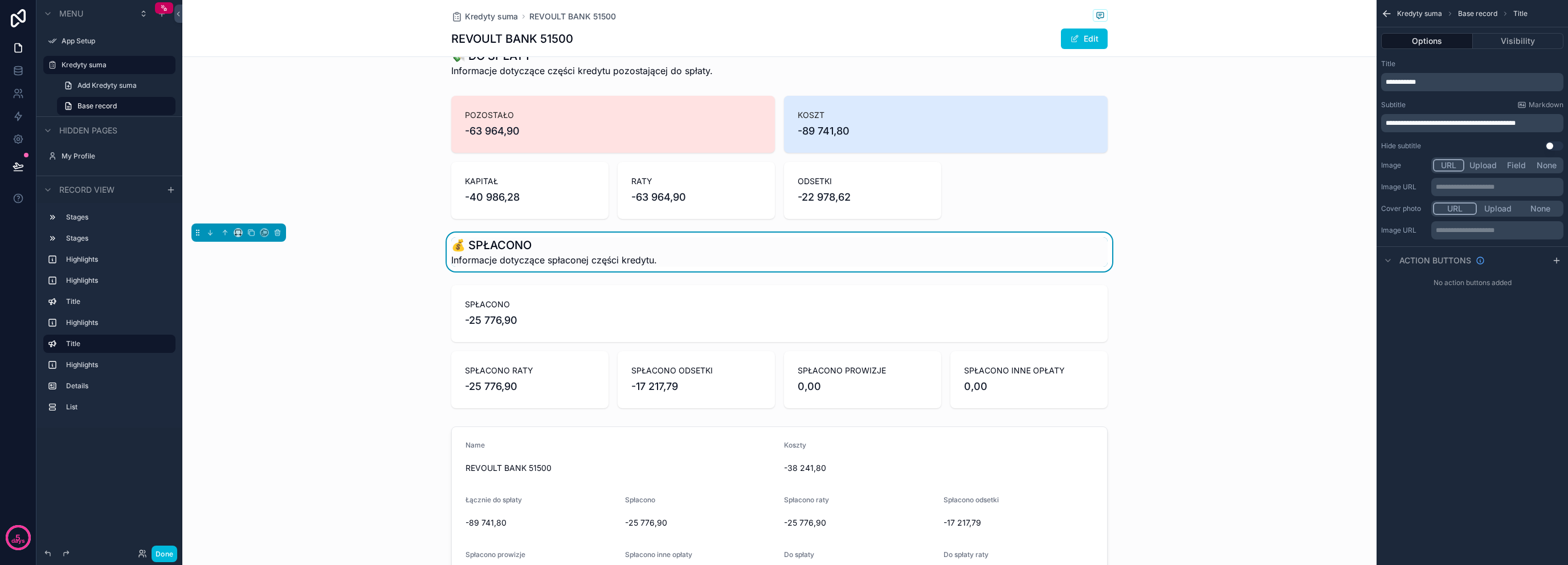
scroll to position [151, 0]
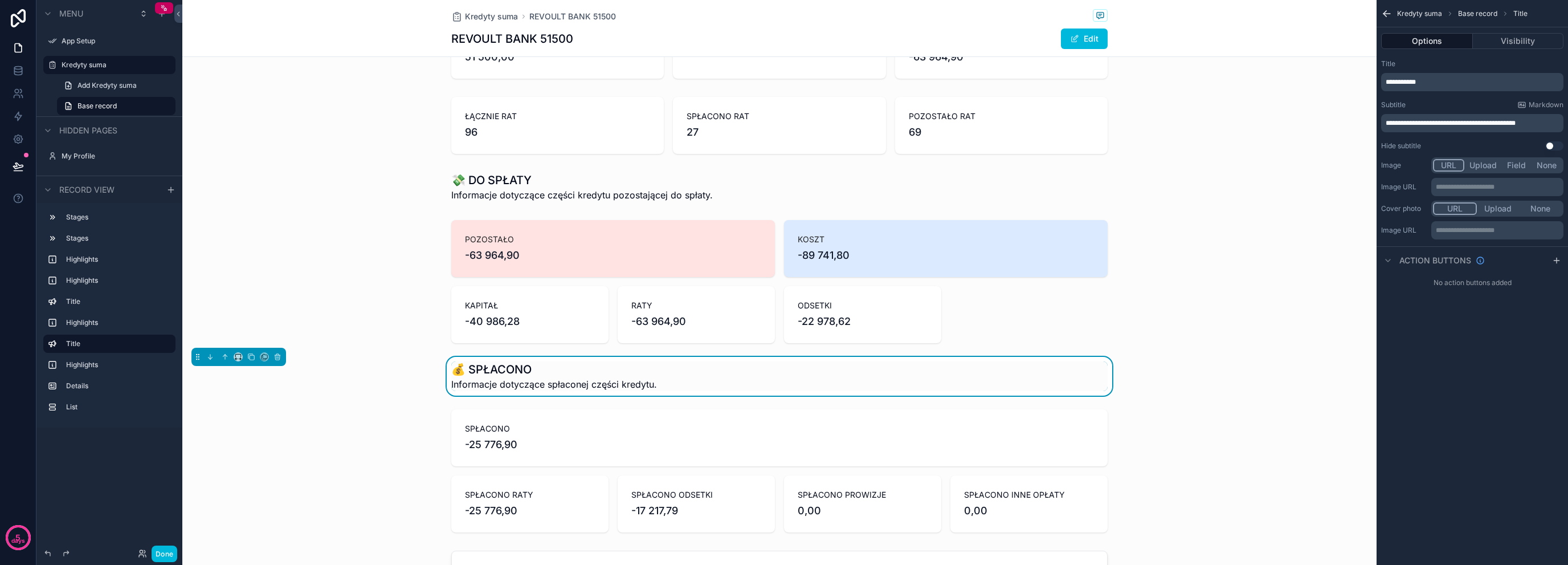
click at [608, 189] on div "scrollable content" at bounding box center [779, 187] width 1194 height 39
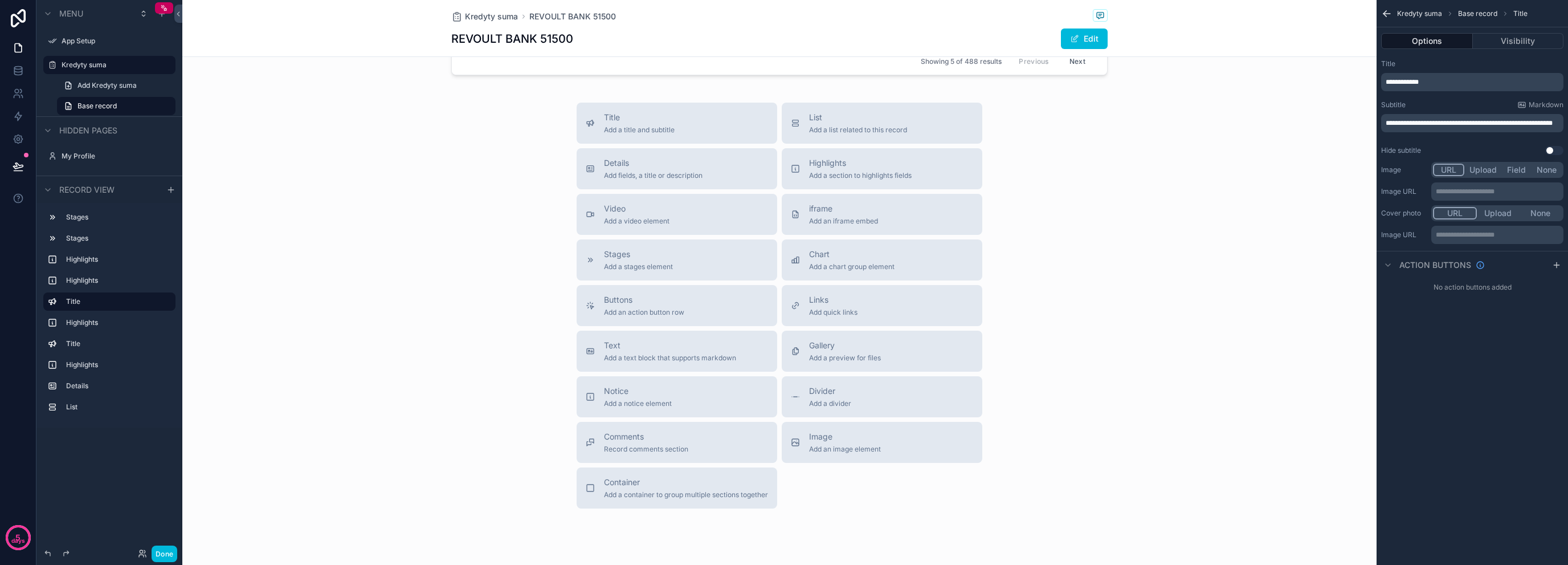
scroll to position [1140, 0]
click at [830, 254] on div "Chart Add a chart group element" at bounding box center [851, 255] width 86 height 23
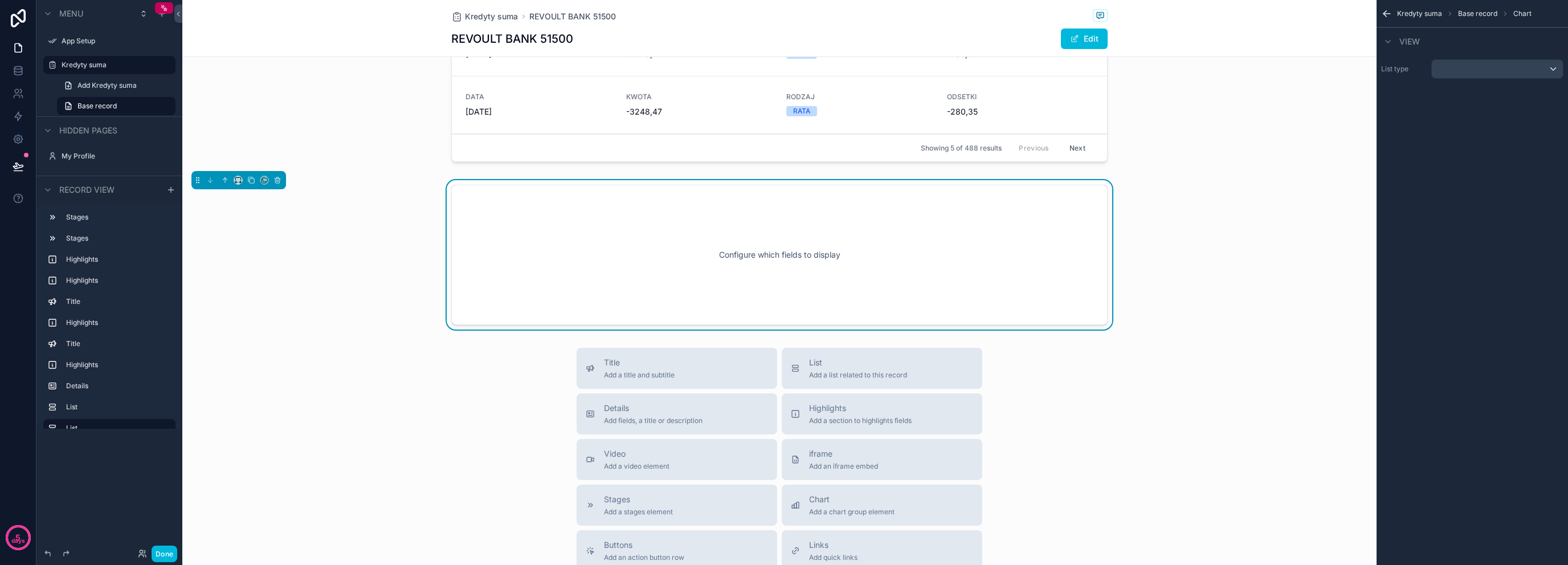
scroll to position [1020, 0]
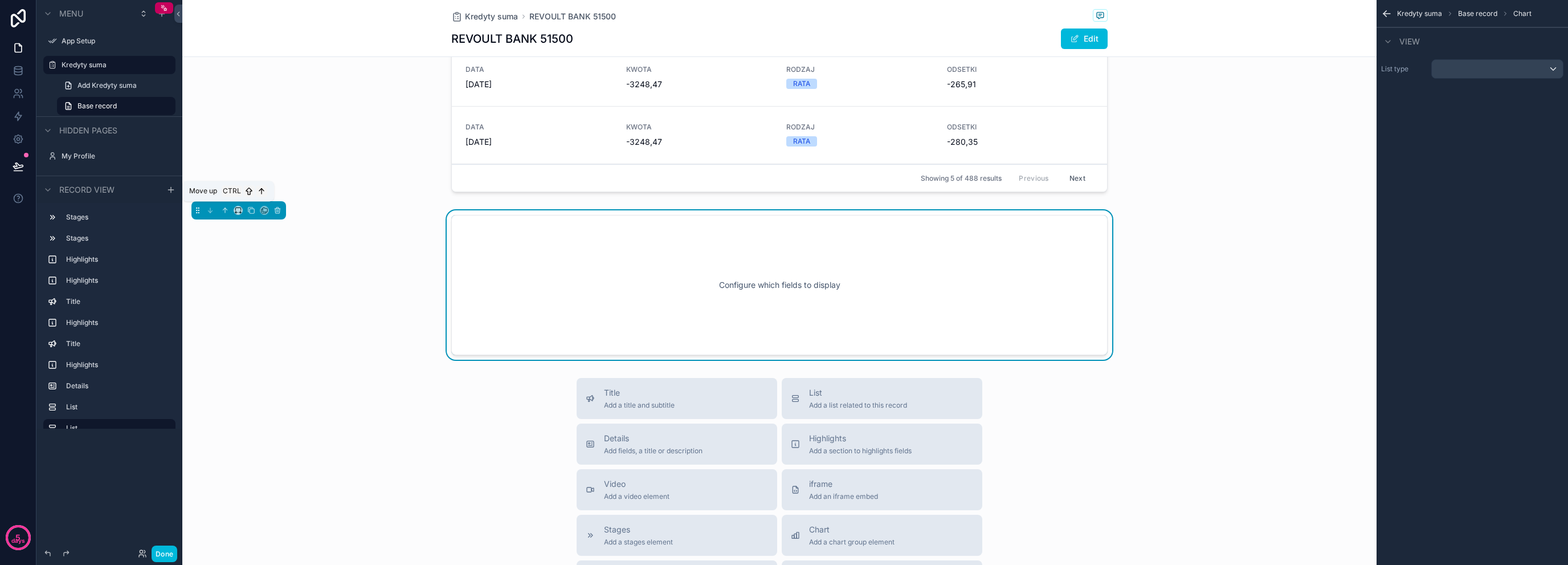
click at [223, 206] on icon "scrollable content" at bounding box center [225, 210] width 8 height 8
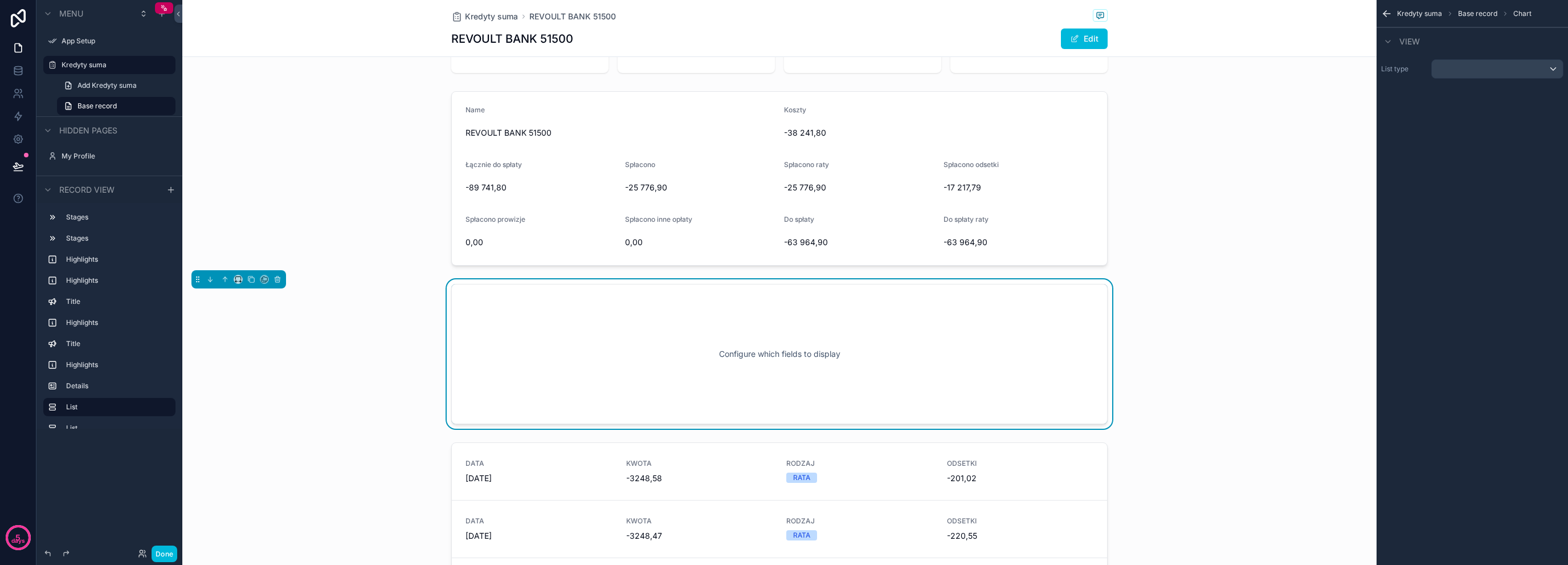
scroll to position [601, 0]
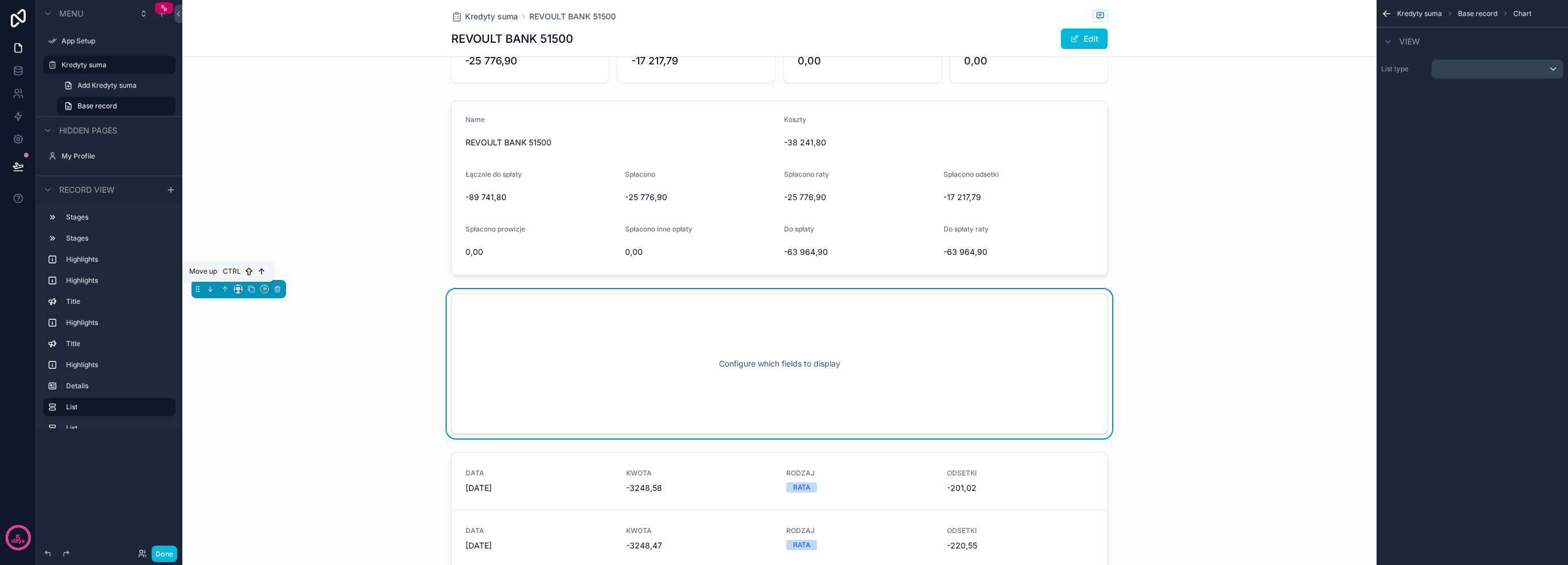
click at [227, 290] on icon "scrollable content" at bounding box center [225, 289] width 8 height 8
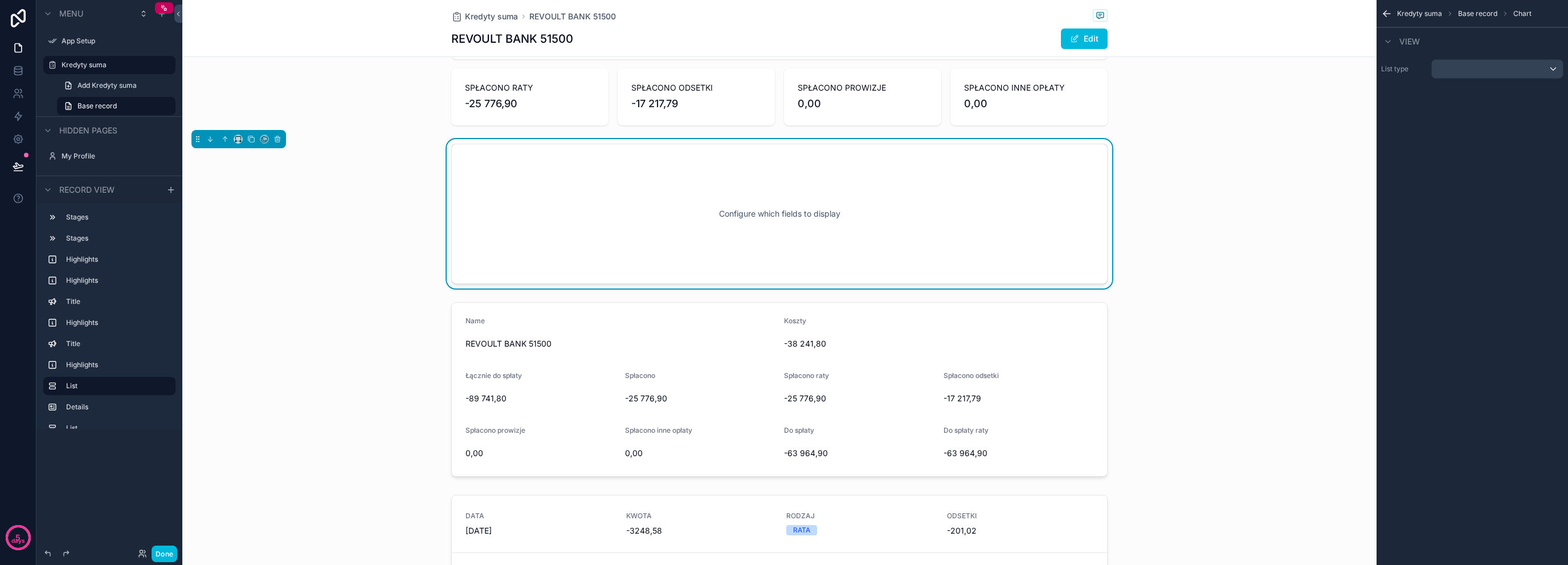
scroll to position [336, 0]
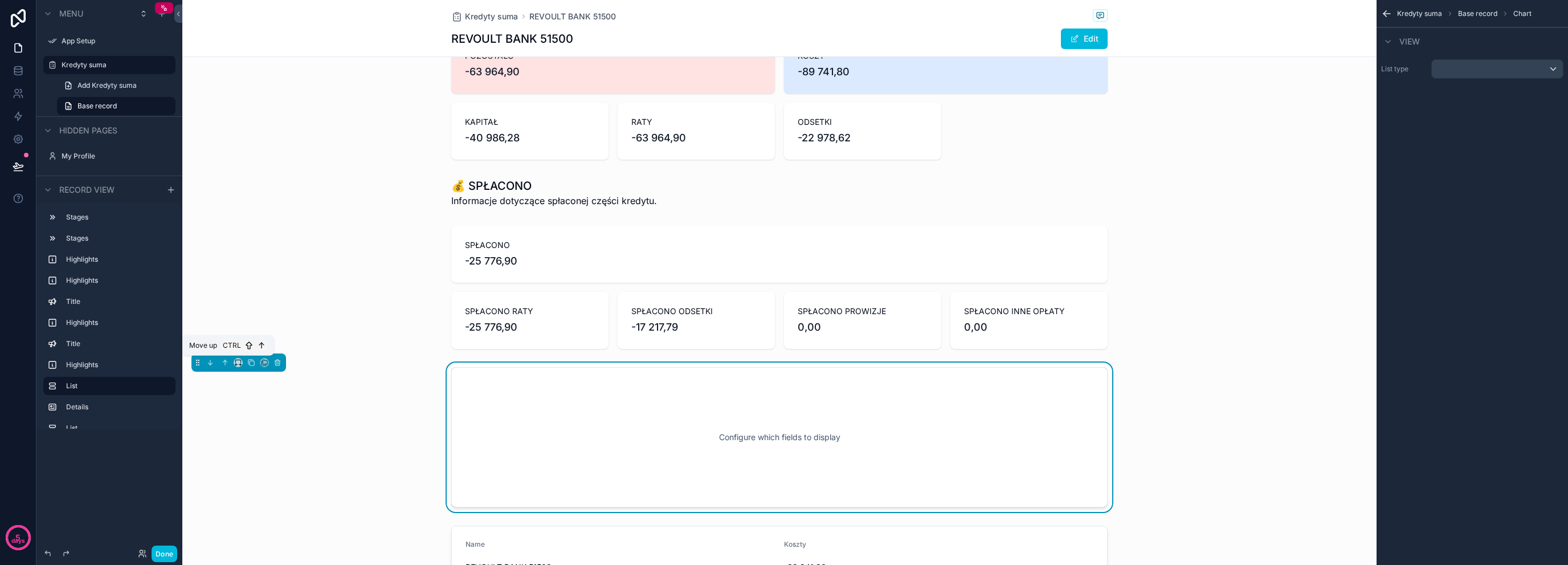
click at [224, 361] on icon "scrollable content" at bounding box center [225, 363] width 8 height 8
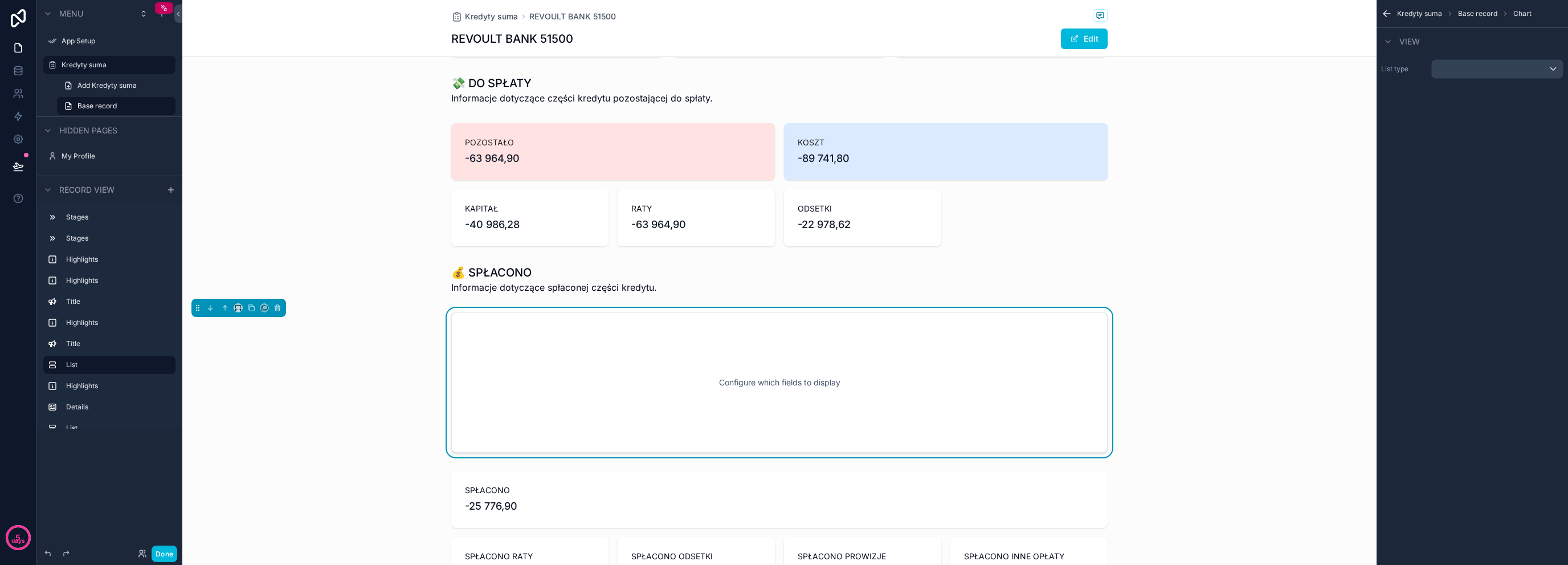
scroll to position [342, 0]
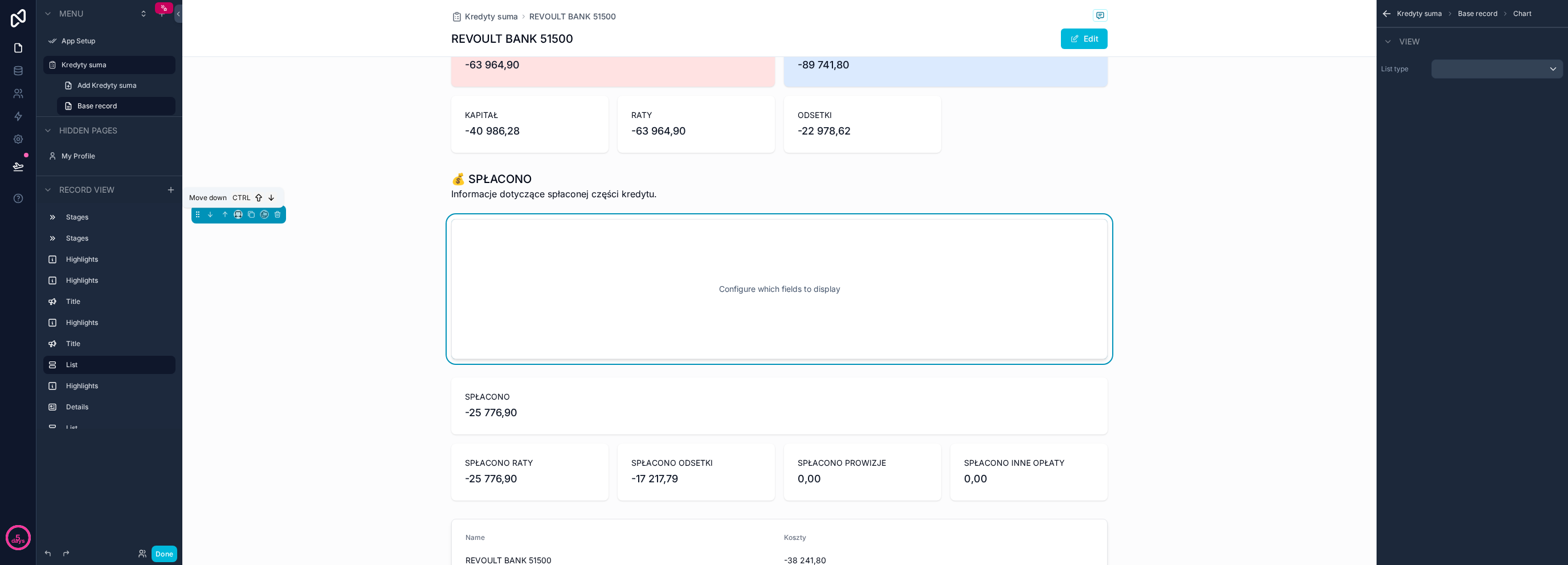
click at [207, 218] on button "scrollable content" at bounding box center [210, 214] width 12 height 12
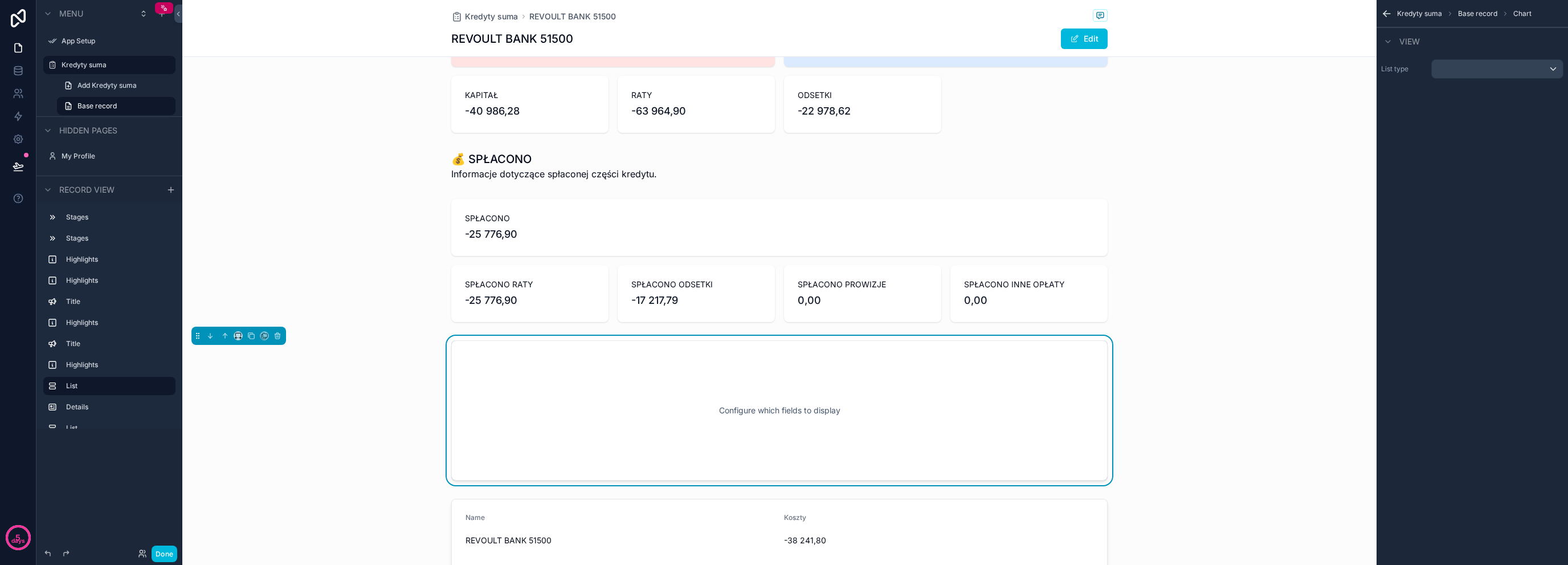
scroll to position [380, 0]
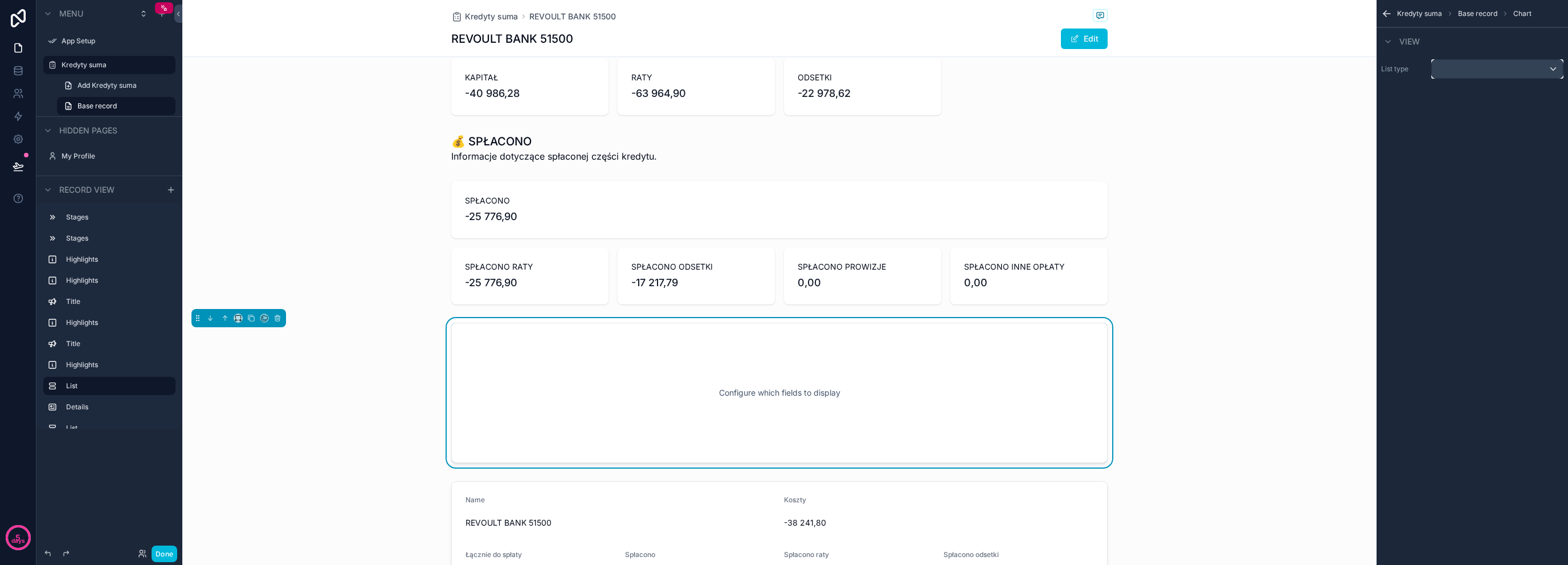
click at [1473, 69] on div "scrollable content" at bounding box center [1498, 68] width 131 height 18
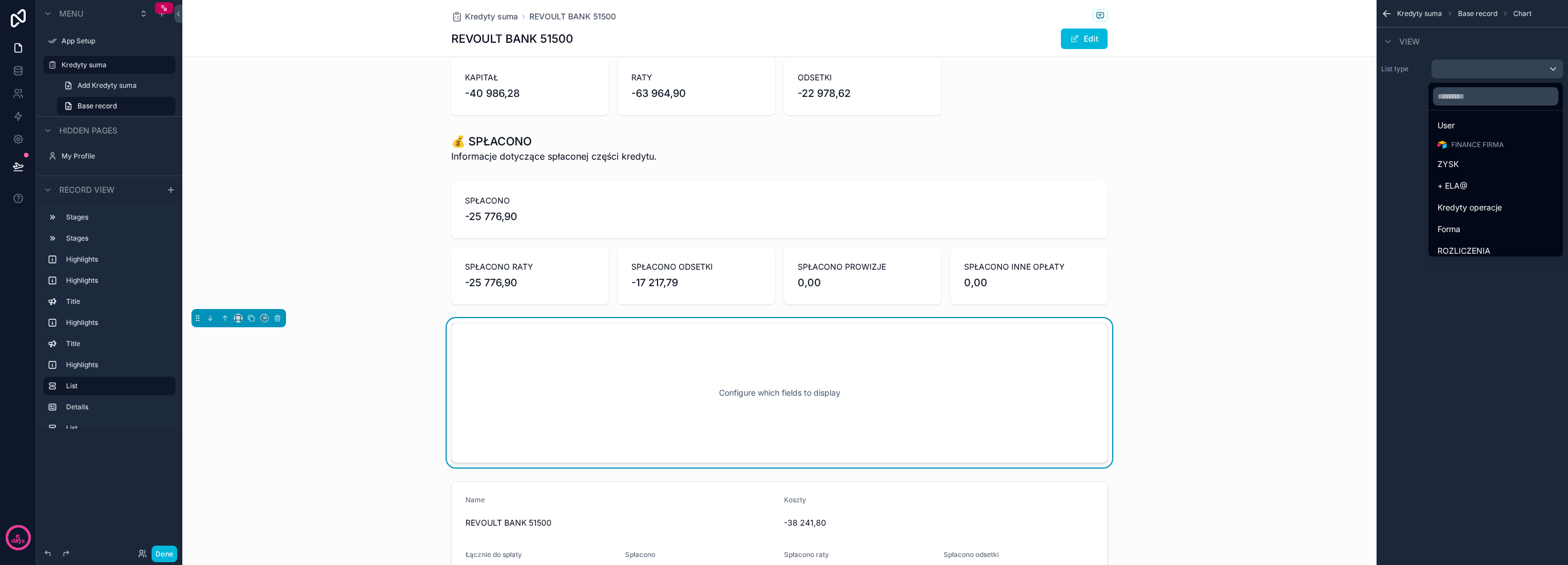
scroll to position [27, 0]
click at [1495, 99] on input "text" at bounding box center [1495, 96] width 125 height 18
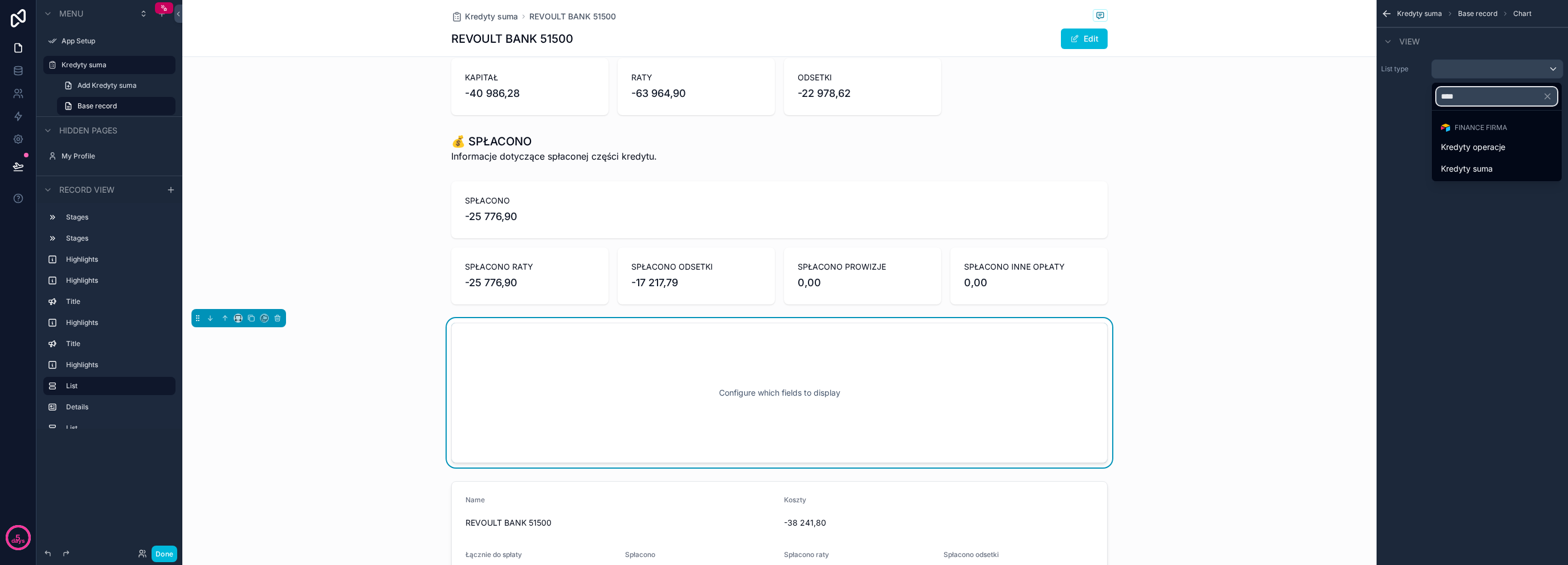
type input "****"
click at [1491, 162] on span "Kredyty suma" at bounding box center [1467, 168] width 52 height 14
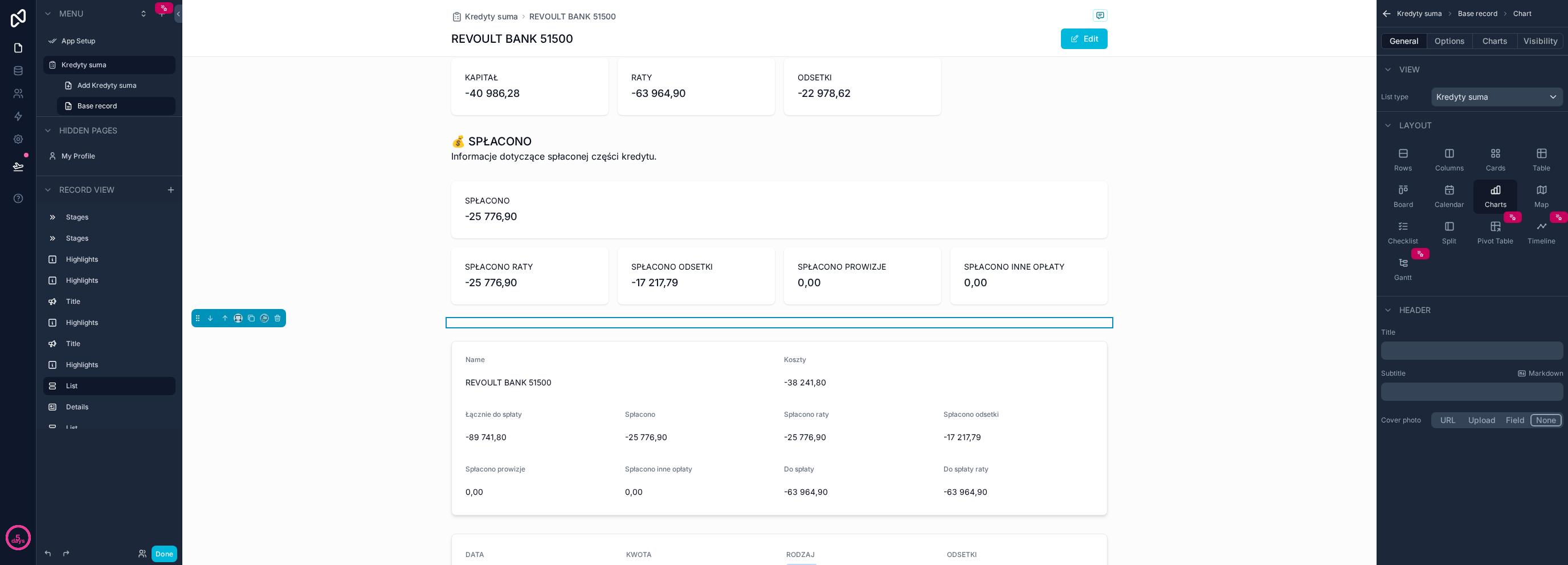
click at [1450, 48] on button "Options" at bounding box center [1450, 40] width 46 height 16
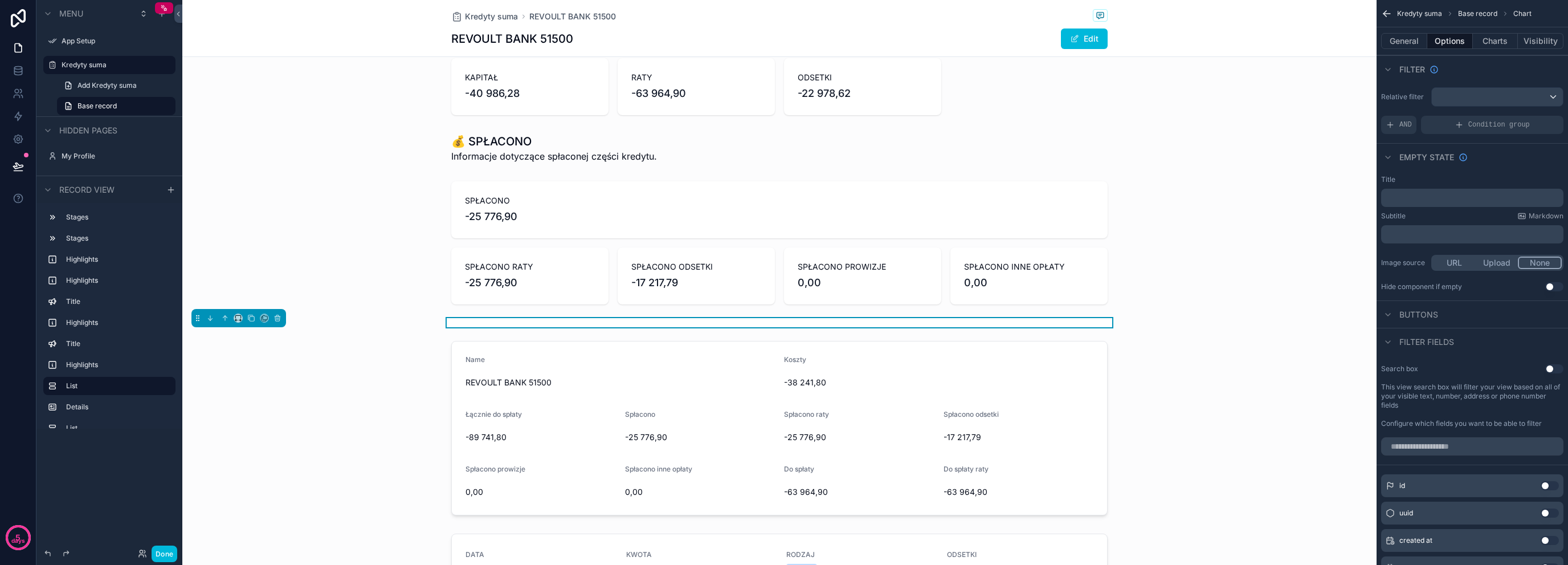
click at [1427, 318] on span "Buttons" at bounding box center [1419, 314] width 39 height 12
click at [1422, 39] on button "General" at bounding box center [1404, 40] width 46 height 16
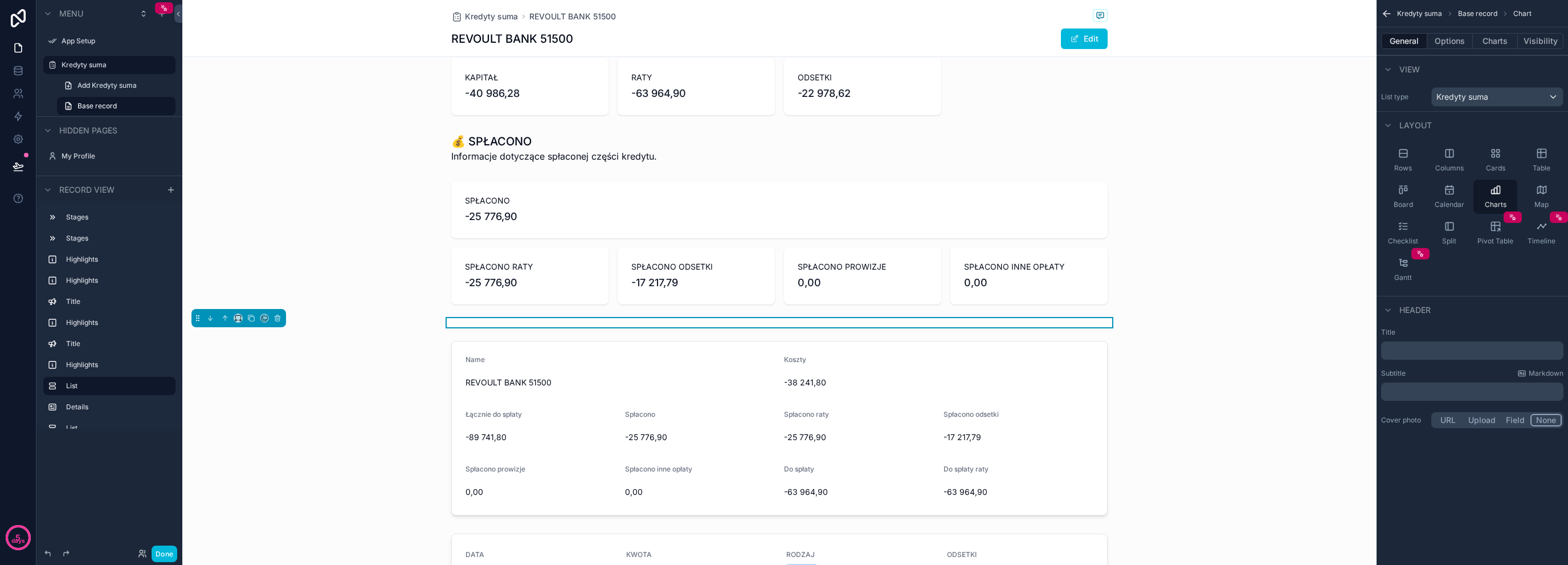
click at [1455, 32] on div "General Options Charts Visibility" at bounding box center [1473, 41] width 192 height 27
click at [1455, 36] on button "Options" at bounding box center [1450, 40] width 46 height 16
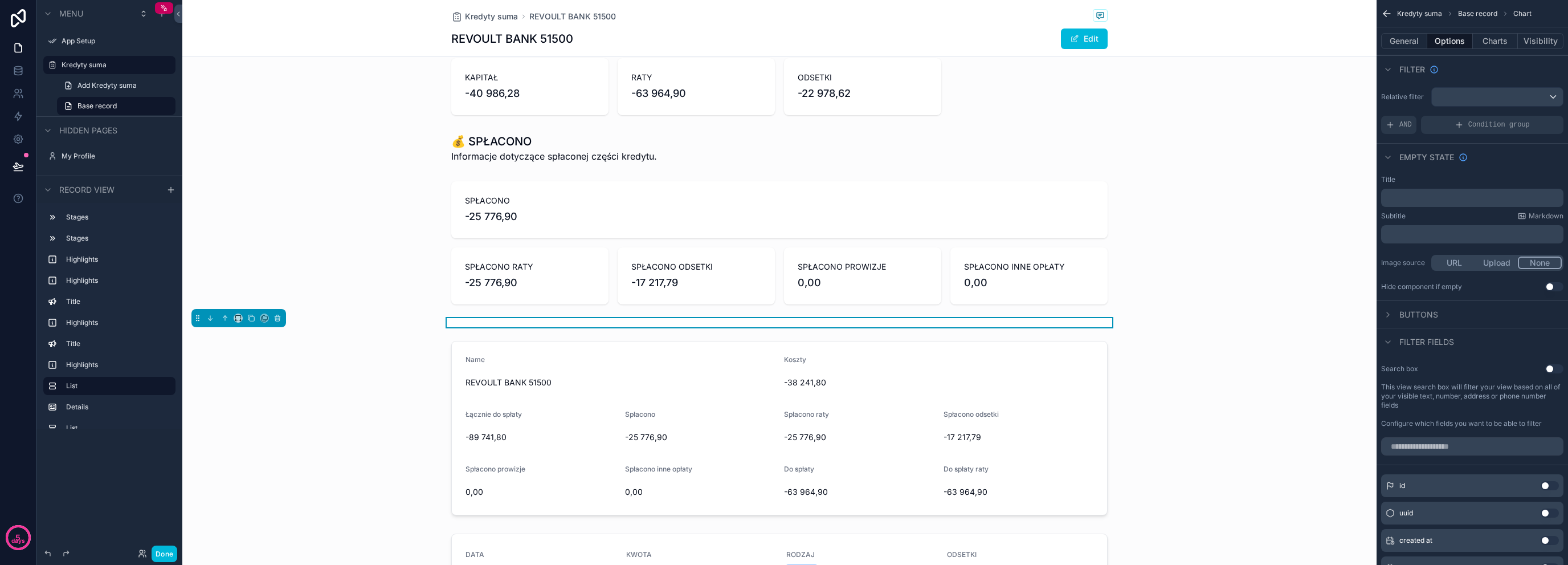
click at [1490, 36] on button "Charts" at bounding box center [1495, 40] width 46 height 16
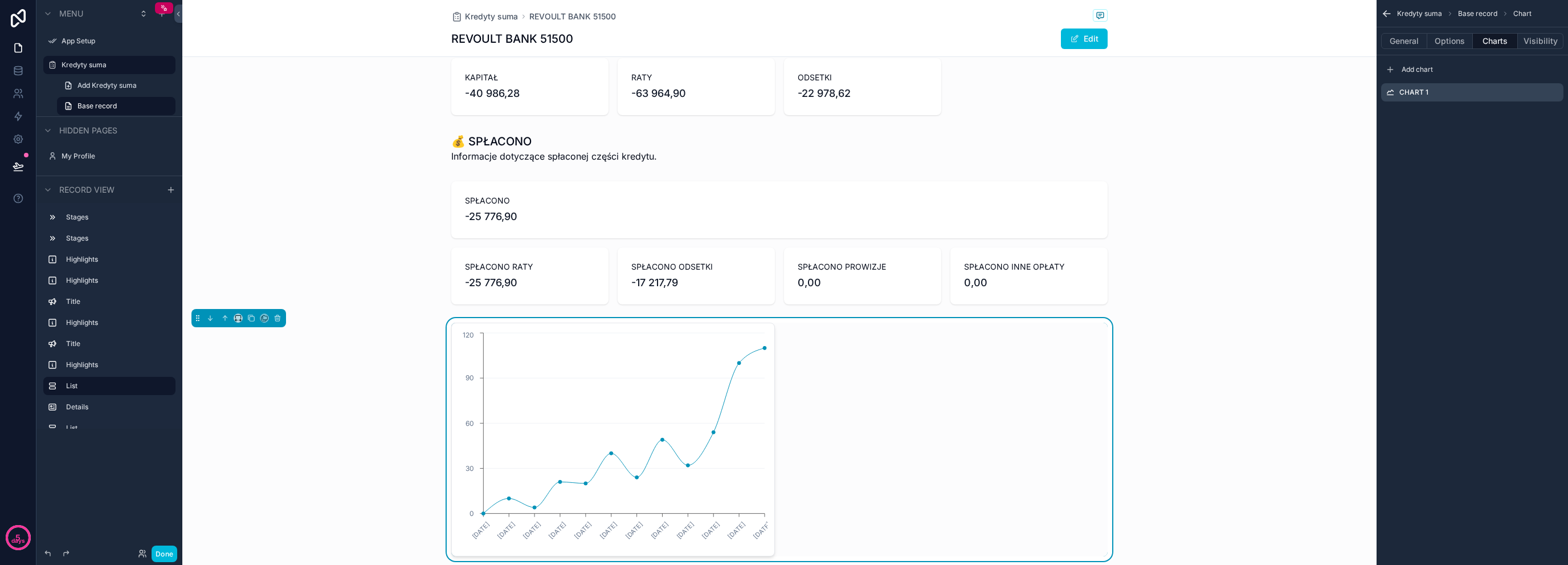
click at [0, 0] on icon "scrollable content" at bounding box center [0, 0] width 0 height 0
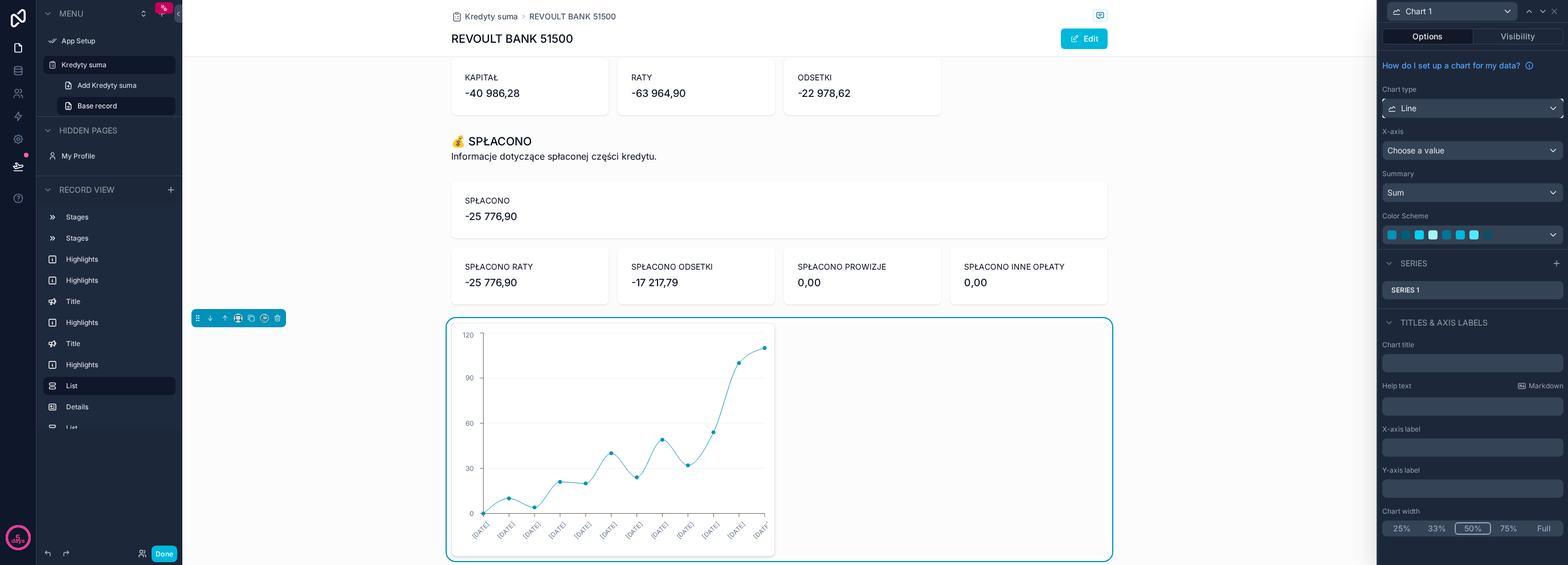
click at [1456, 110] on div "Line" at bounding box center [1473, 108] width 180 height 18
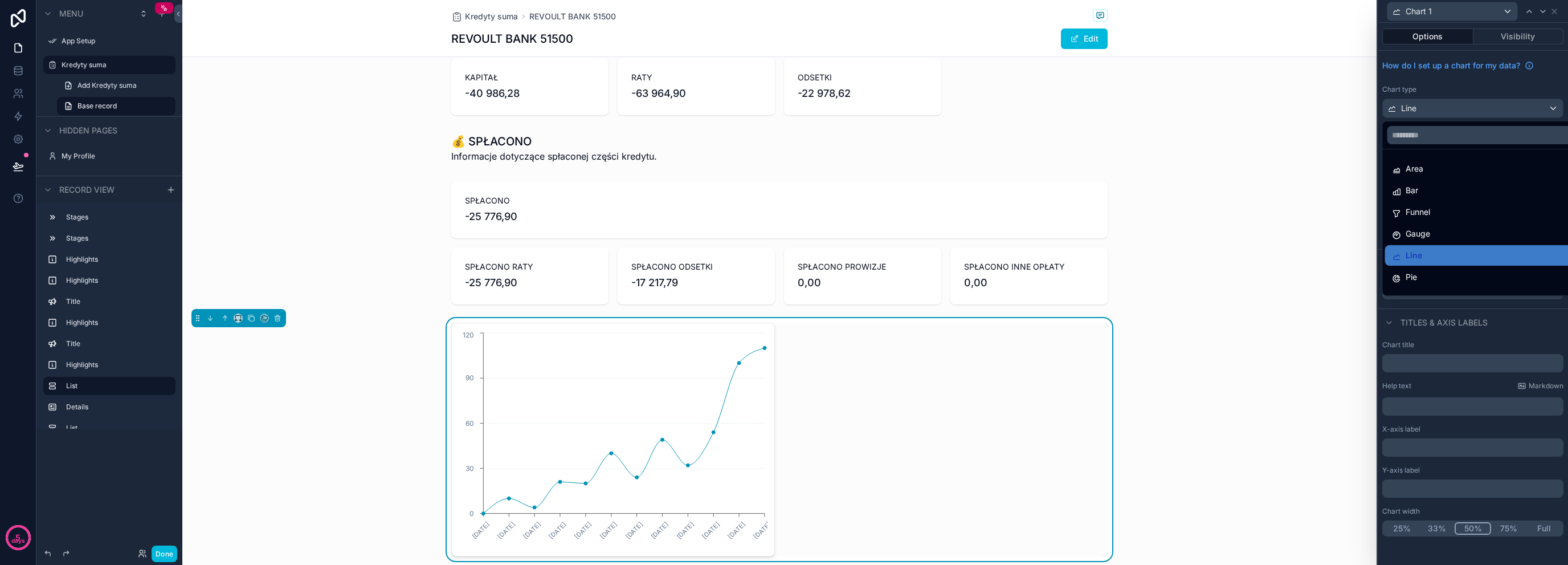
click at [1434, 276] on div "Pie" at bounding box center [1487, 277] width 189 height 14
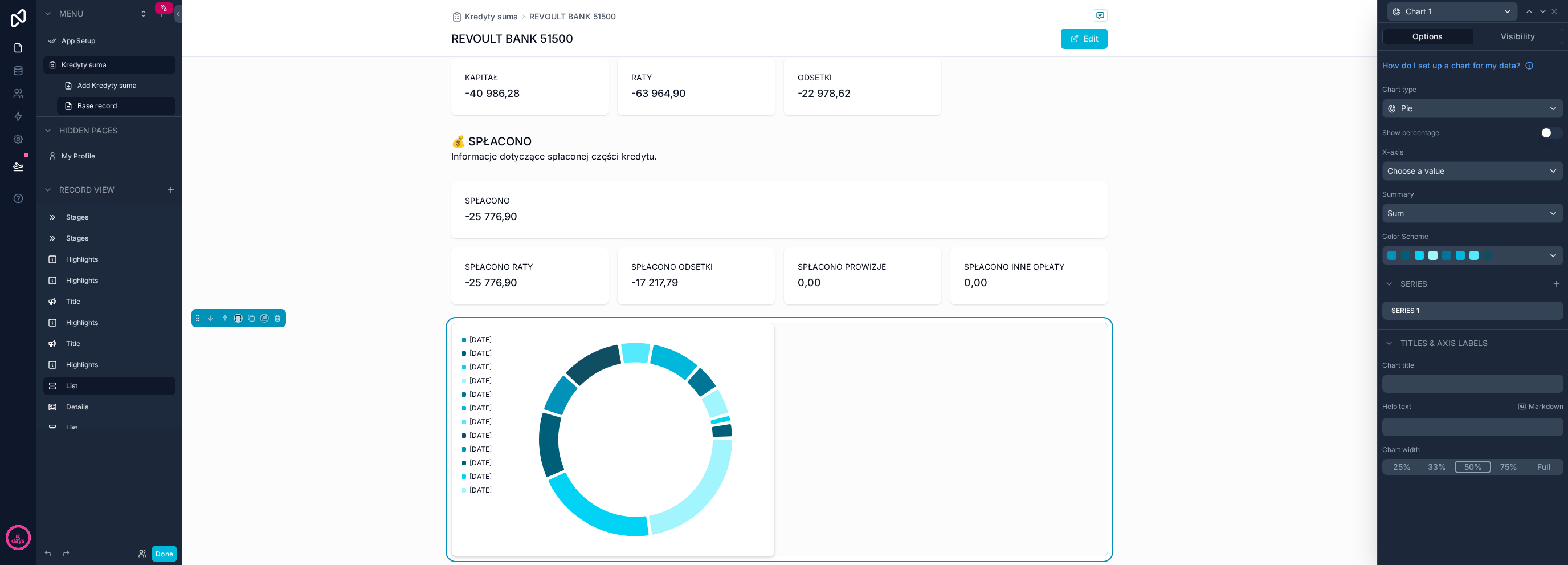
click at [0, 0] on icon at bounding box center [0, 0] width 0 height 0
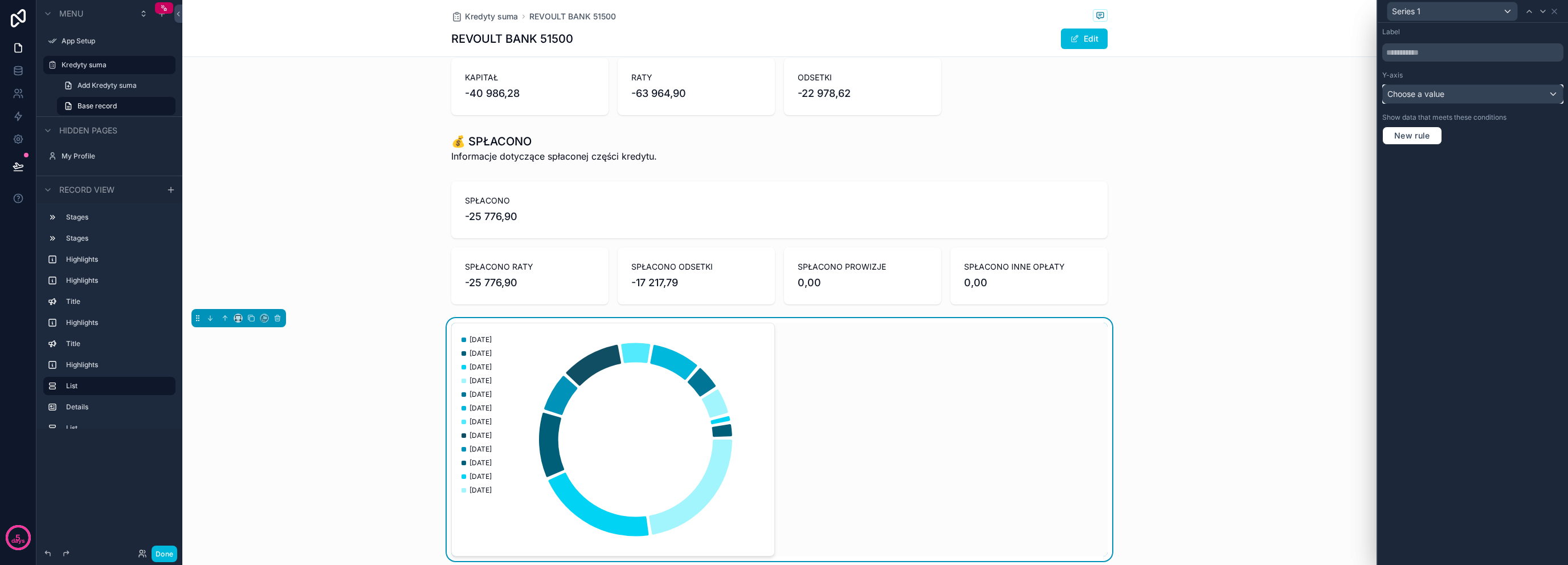
click at [1439, 98] on span "Choose a value" at bounding box center [1415, 94] width 57 height 10
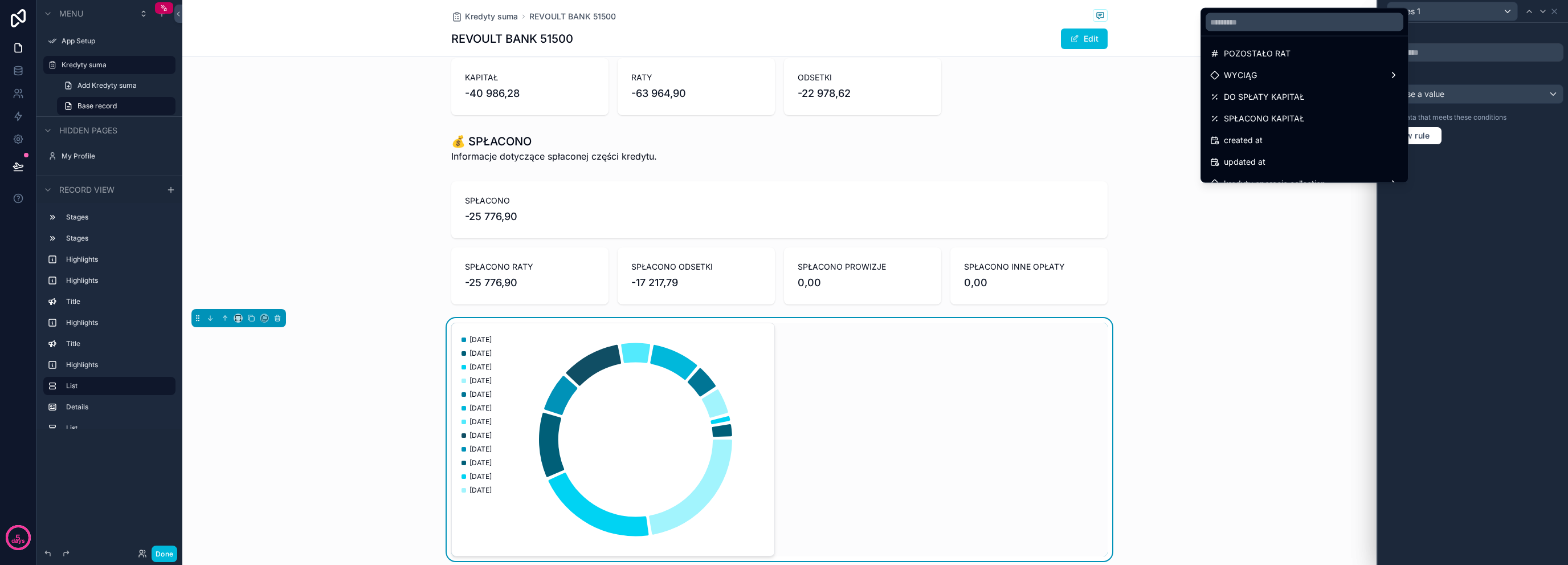
scroll to position [471, 0]
click at [277, 318] on icon "scrollable content" at bounding box center [277, 318] width 0 height 2
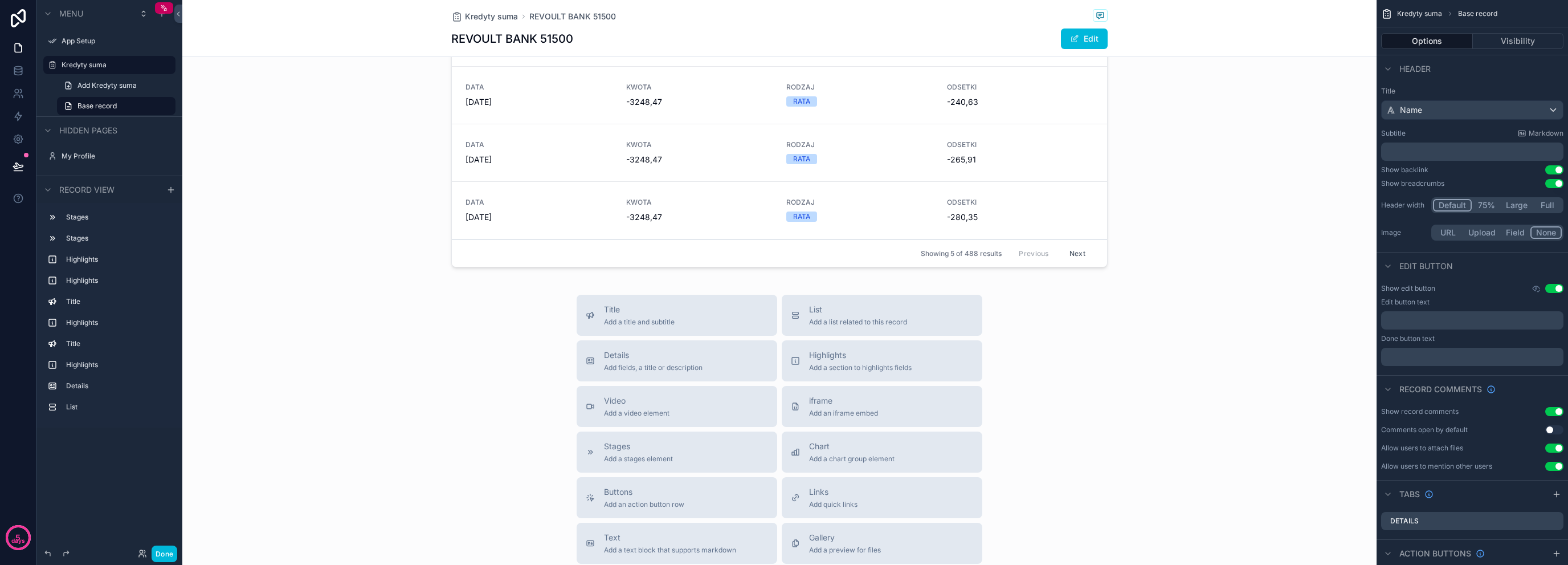
scroll to position [988, 0]
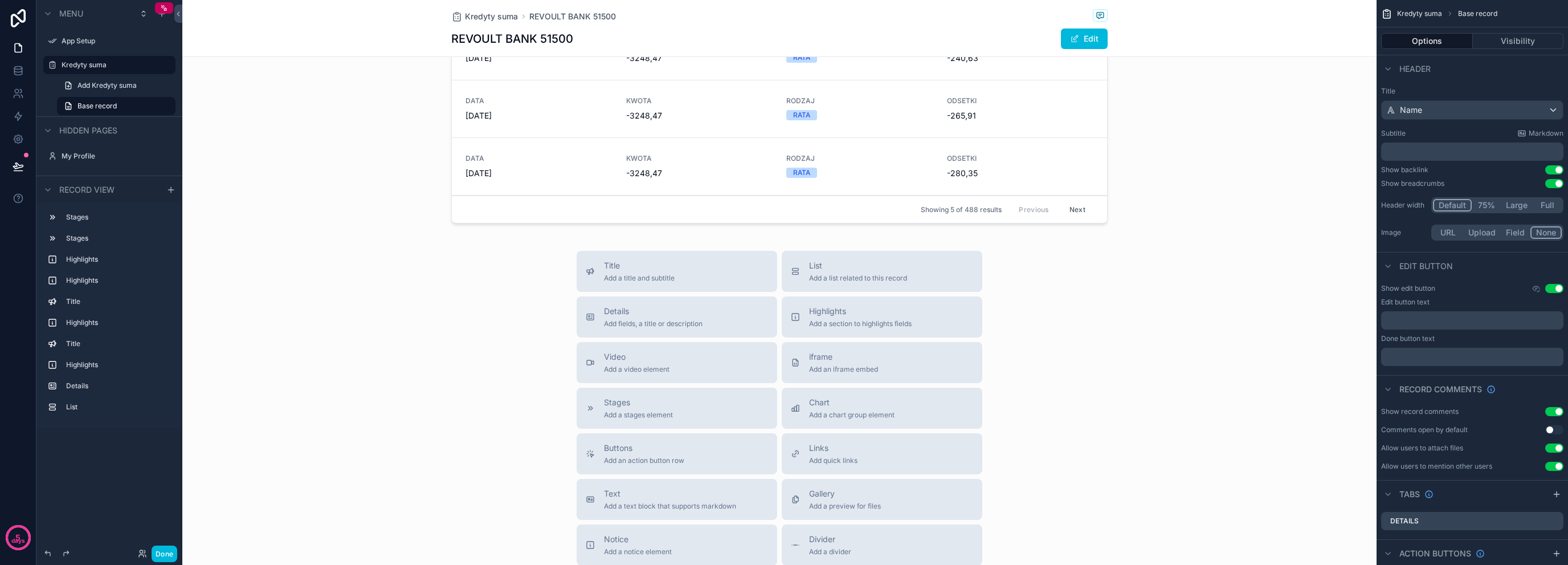
click at [827, 401] on span "Chart" at bounding box center [851, 403] width 86 height 12
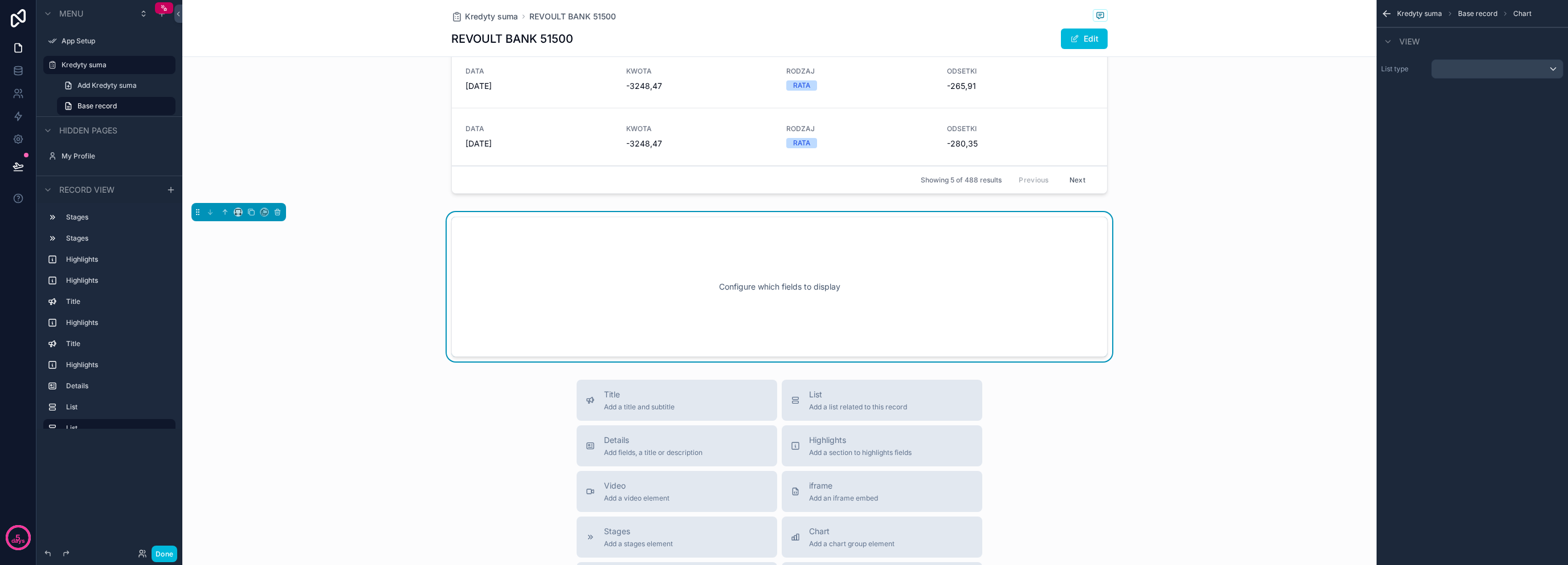
scroll to position [1020, 0]
click at [1500, 66] on div "scrollable content" at bounding box center [1498, 68] width 131 height 18
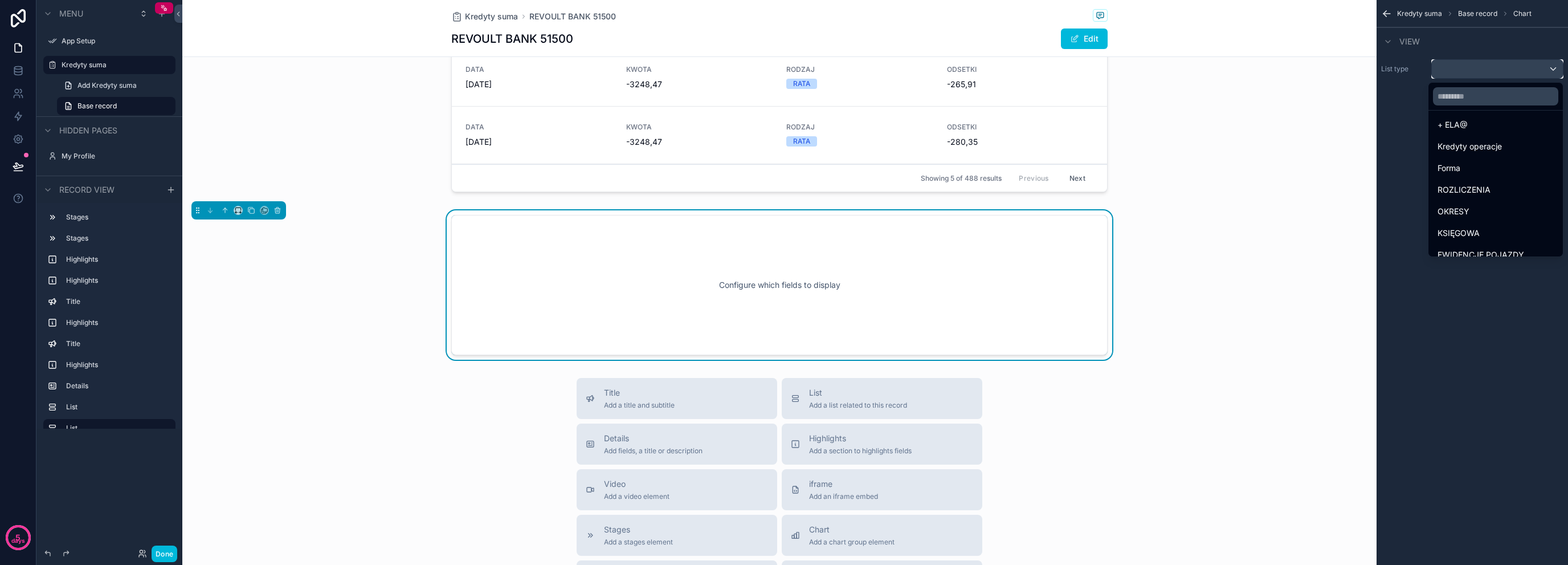
scroll to position [76, 0]
click at [1493, 147] on span "Kredyty operacje" at bounding box center [1470, 153] width 64 height 14
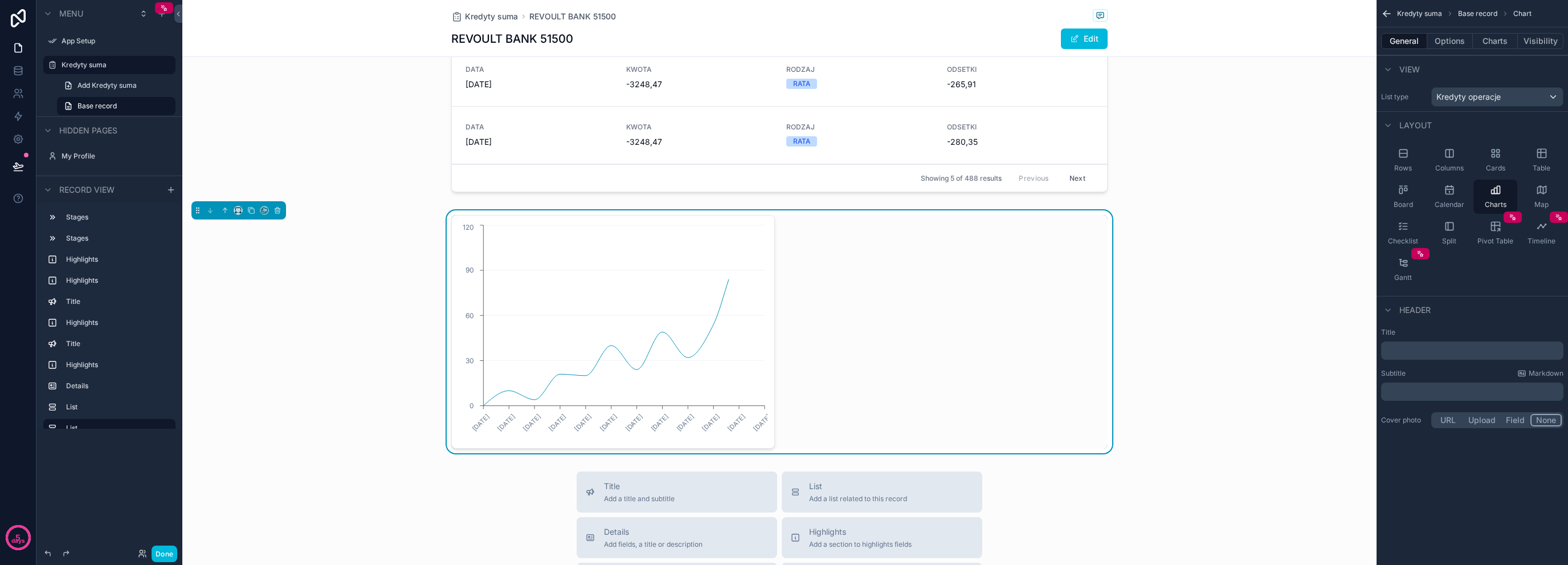
click at [1450, 43] on button "Options" at bounding box center [1450, 40] width 46 height 16
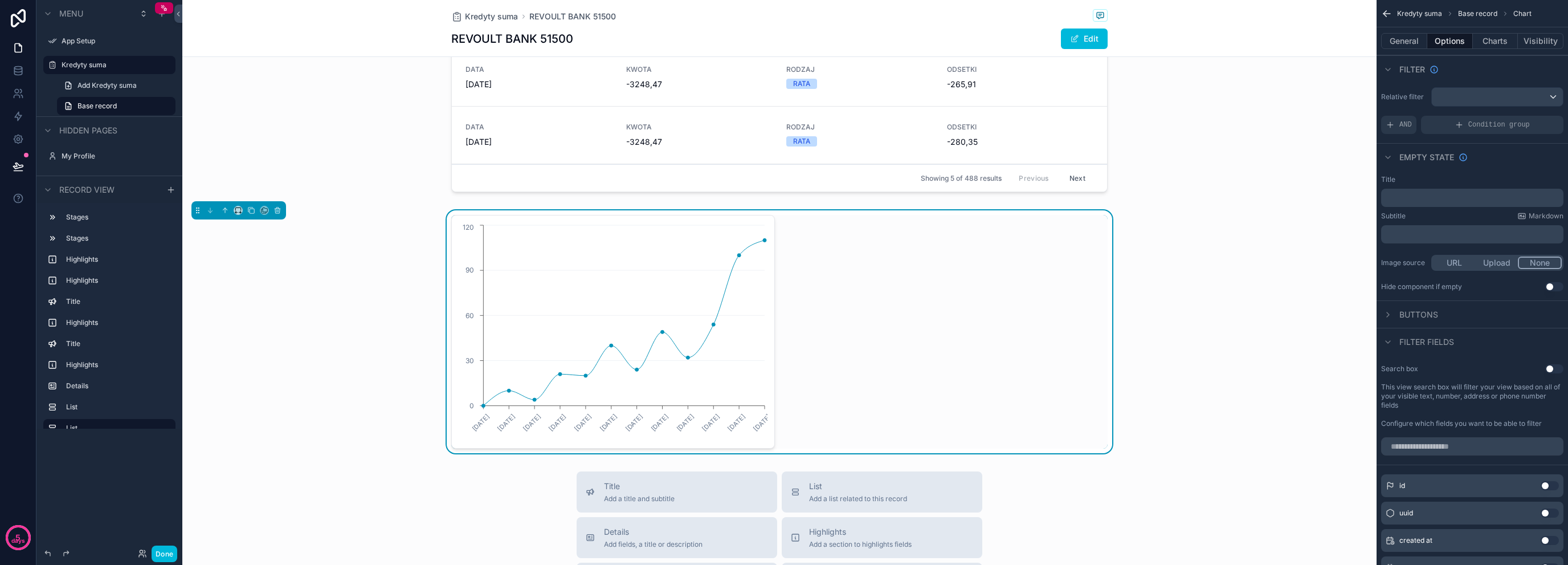
click at [1418, 47] on button "General" at bounding box center [1404, 40] width 46 height 16
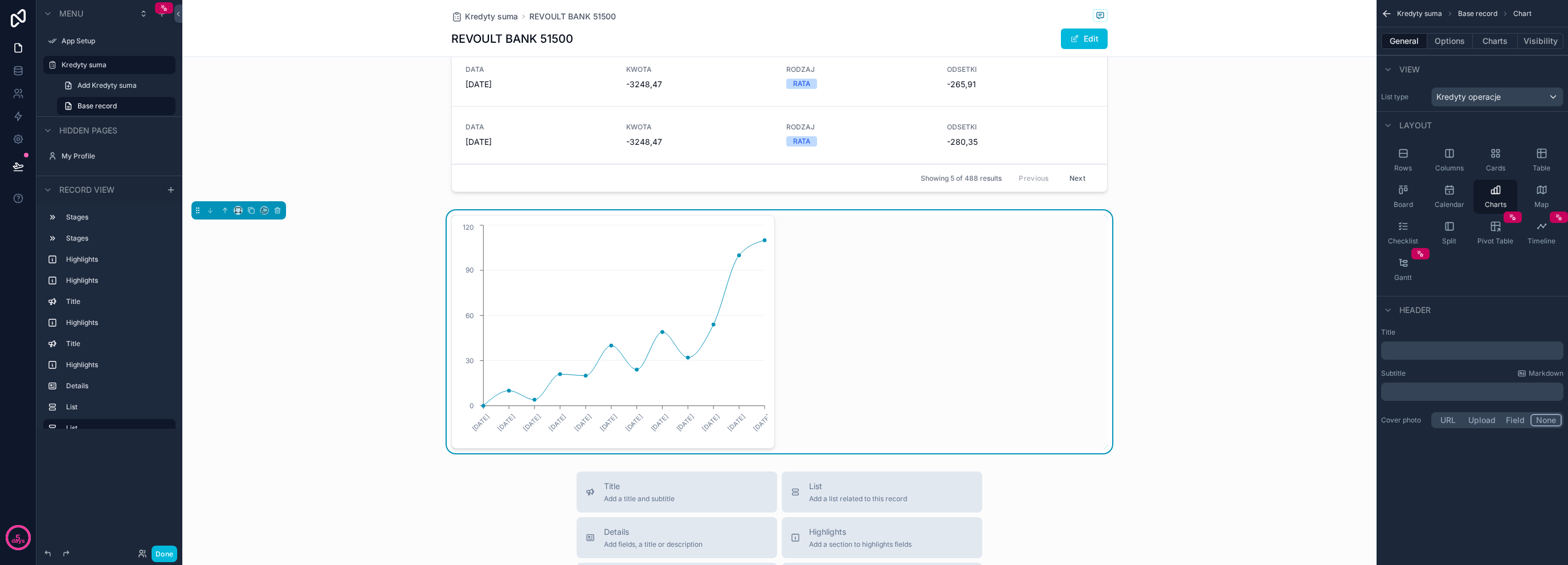
click at [1463, 49] on div "General Options Charts Visibility" at bounding box center [1473, 41] width 192 height 27
click at [1461, 35] on button "Options" at bounding box center [1450, 40] width 46 height 16
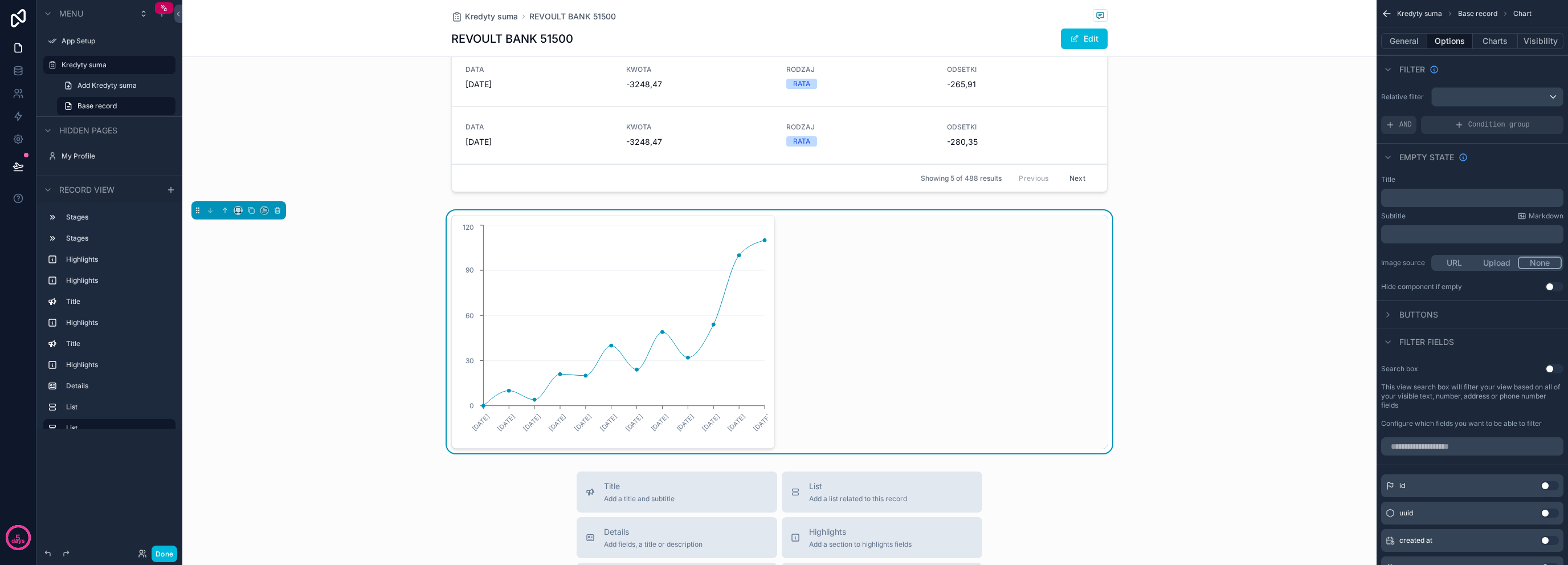
click at [1491, 40] on button "Charts" at bounding box center [1495, 40] width 46 height 16
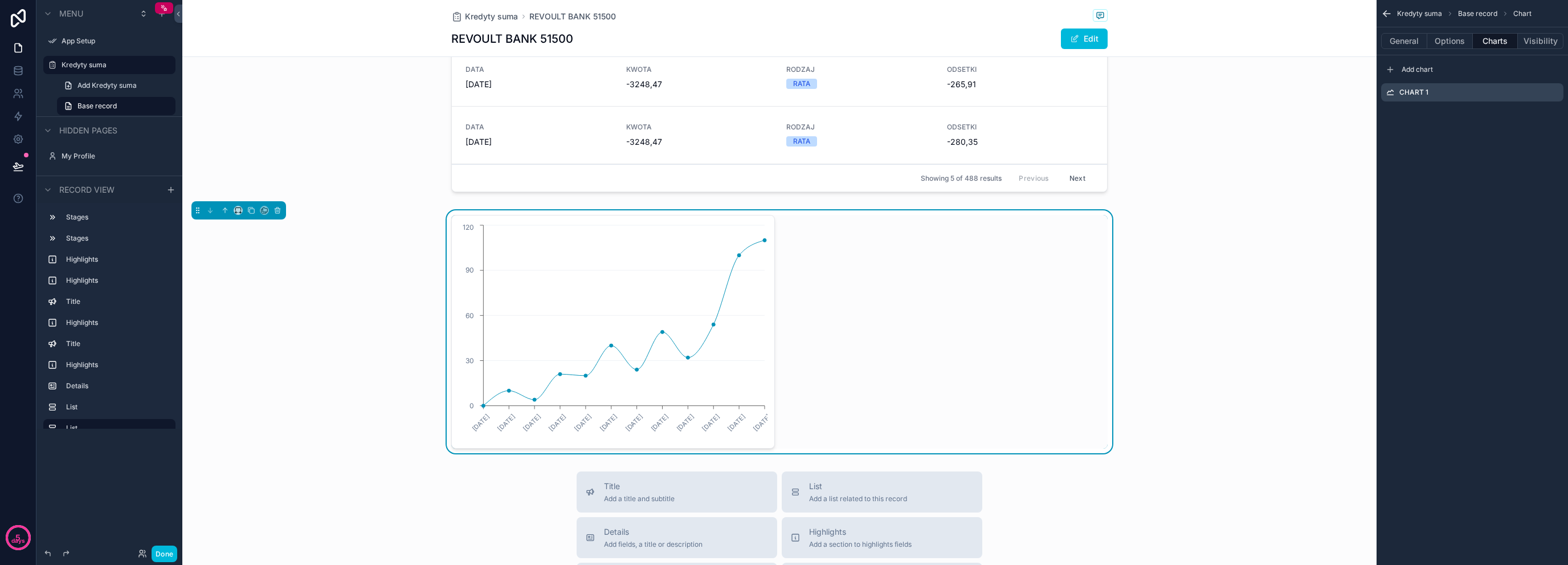
click at [0, 0] on icon "scrollable content" at bounding box center [0, 0] width 0 height 0
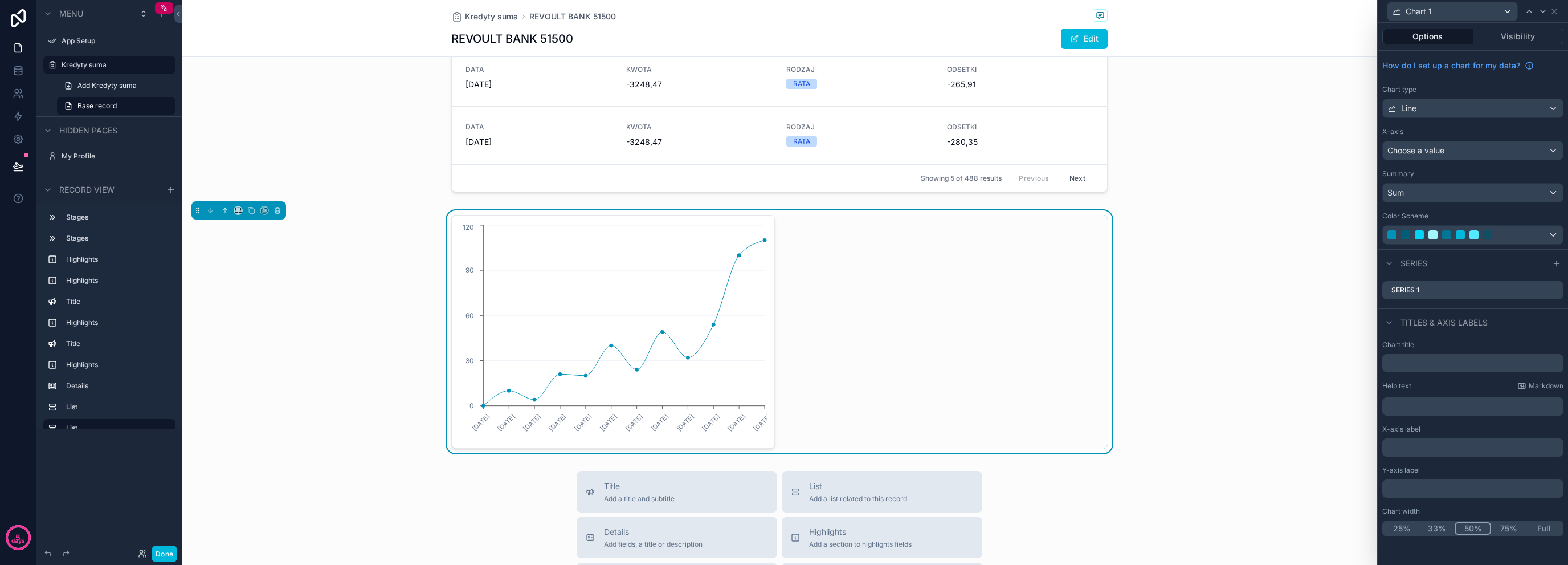
click at [0, 0] on icon at bounding box center [0, 0] width 0 height 0
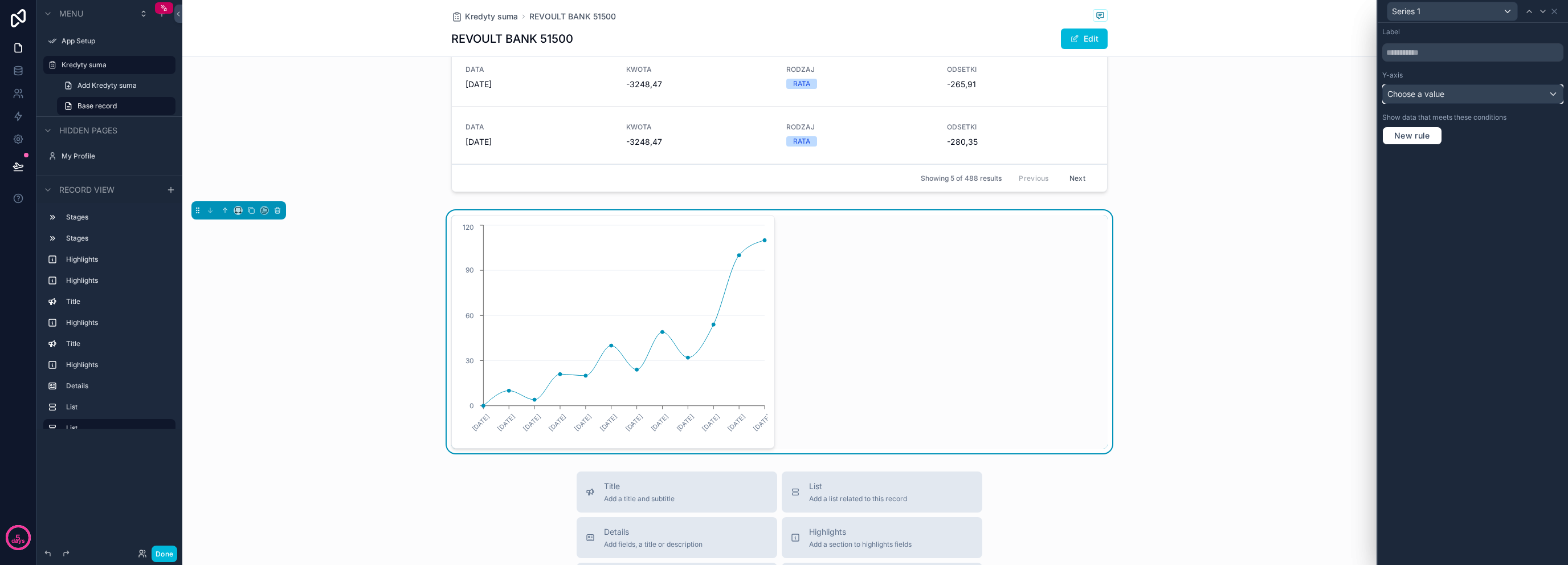
click at [1427, 95] on span "Choose a value" at bounding box center [1415, 94] width 57 height 10
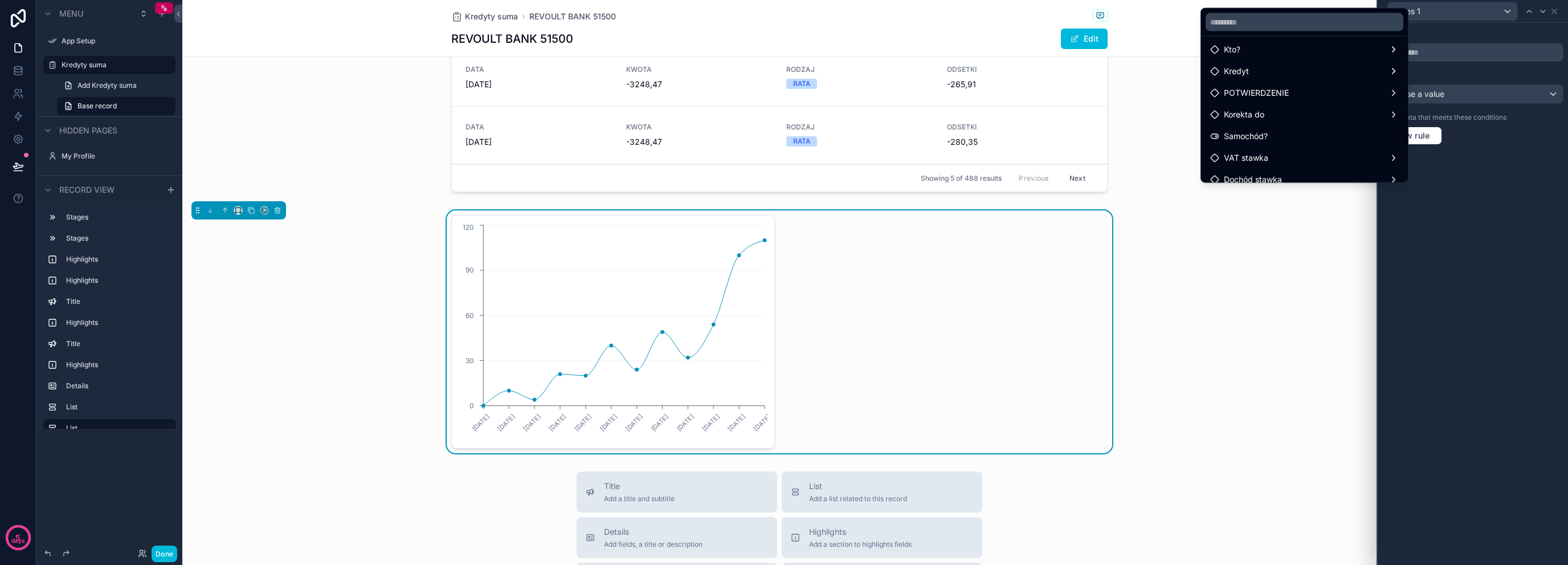
scroll to position [100, 0]
click at [1372, 80] on div "Kredyt" at bounding box center [1304, 86] width 189 height 14
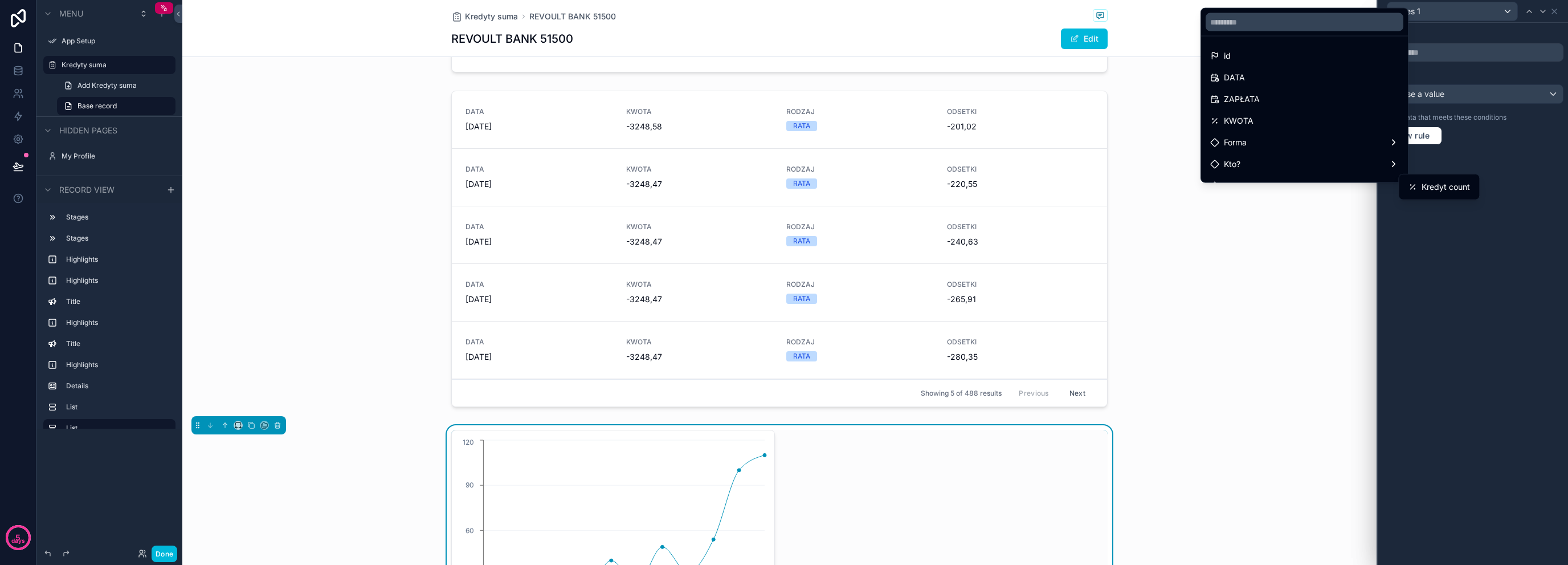
scroll to position [1020, 0]
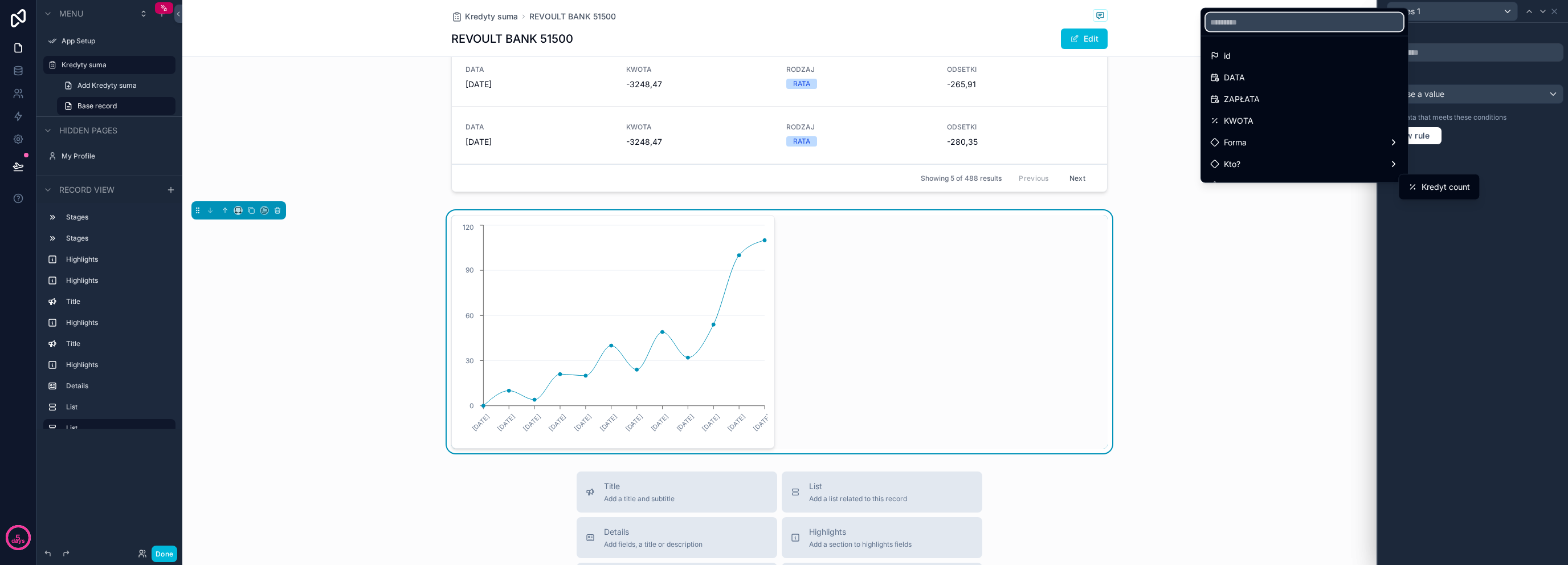
click at [1332, 28] on input "text" at bounding box center [1304, 22] width 198 height 18
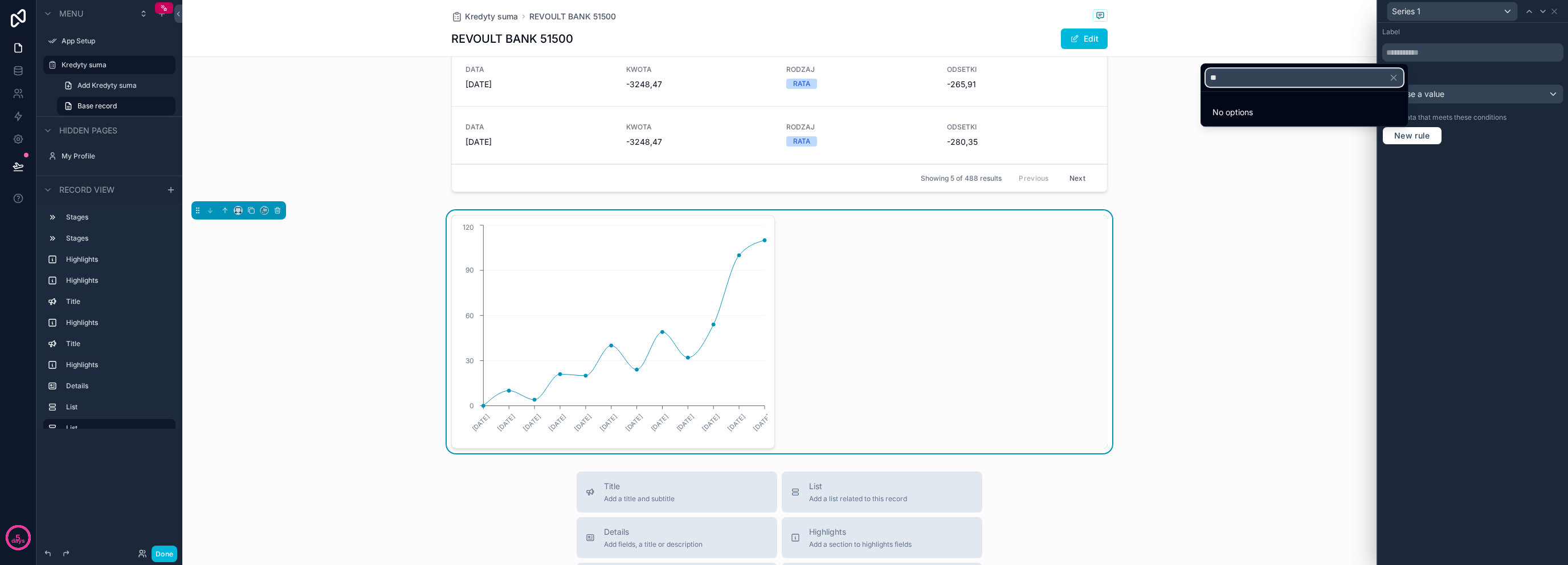
type input "**"
click at [1394, 80] on icon "button" at bounding box center [1393, 77] width 10 height 10
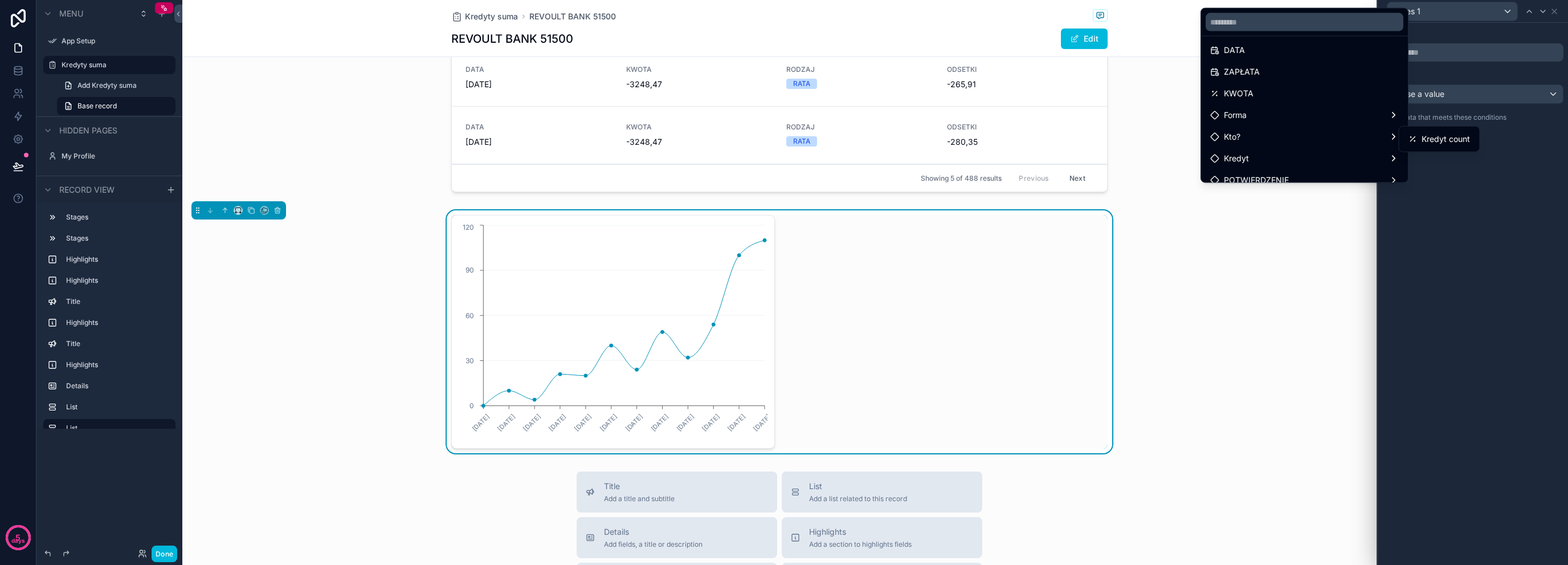
scroll to position [25, 0]
click at [1272, 27] on input "text" at bounding box center [1304, 22] width 198 height 18
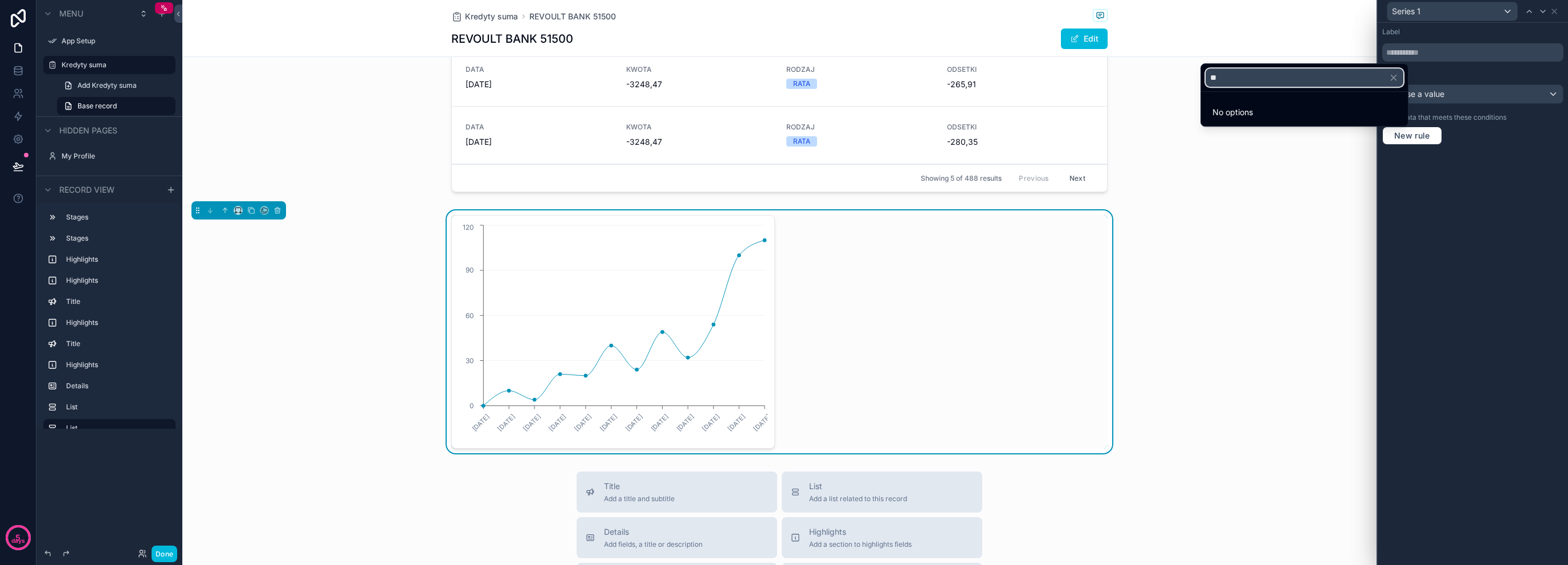
scroll to position [0, 0]
type input "***"
click at [1520, 186] on div at bounding box center [1473, 282] width 190 height 565
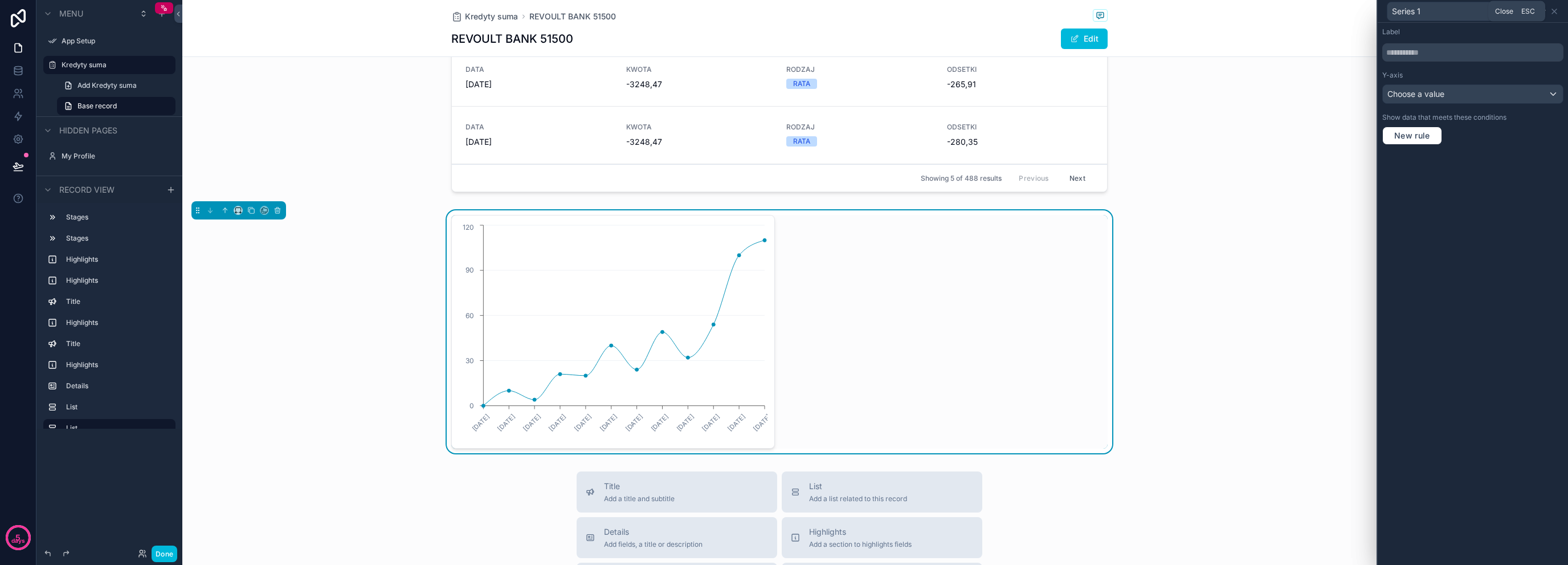
click at [1557, 9] on icon at bounding box center [1554, 11] width 5 height 5
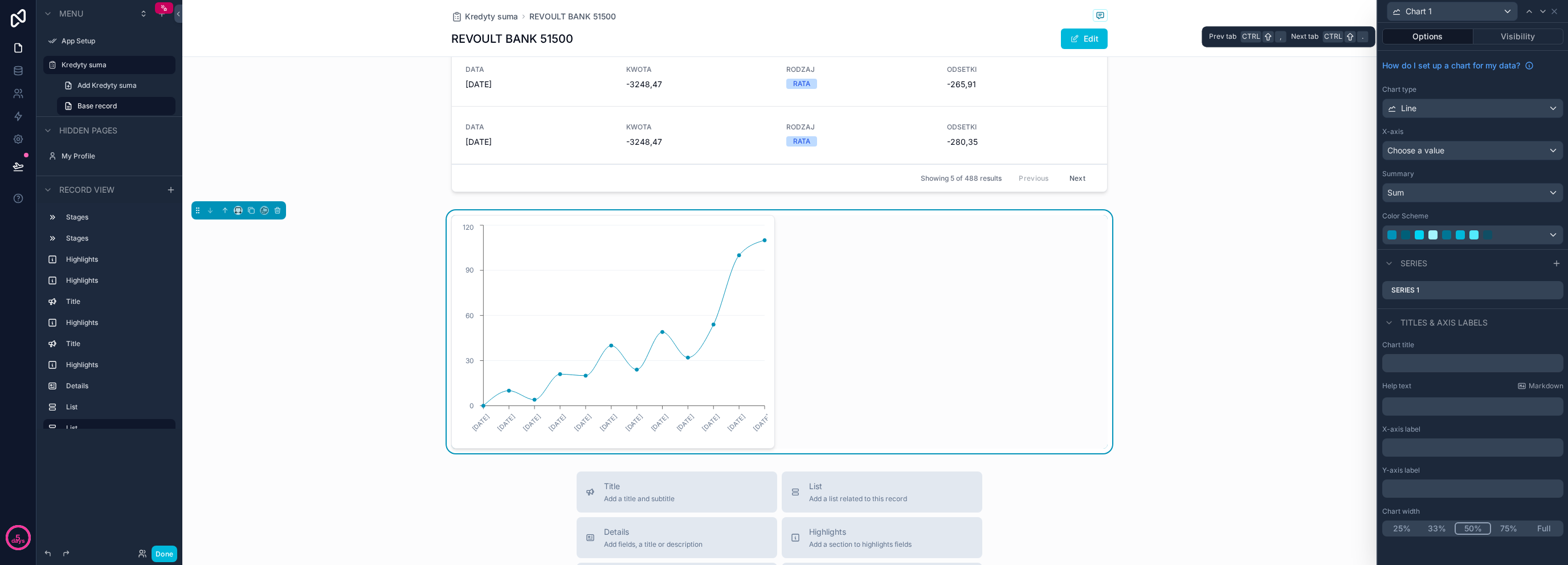
click at [1430, 34] on button "Options" at bounding box center [1428, 36] width 91 height 16
click at [1433, 42] on button "Options" at bounding box center [1428, 36] width 91 height 16
click at [1492, 40] on button "Visibility" at bounding box center [1519, 36] width 90 height 16
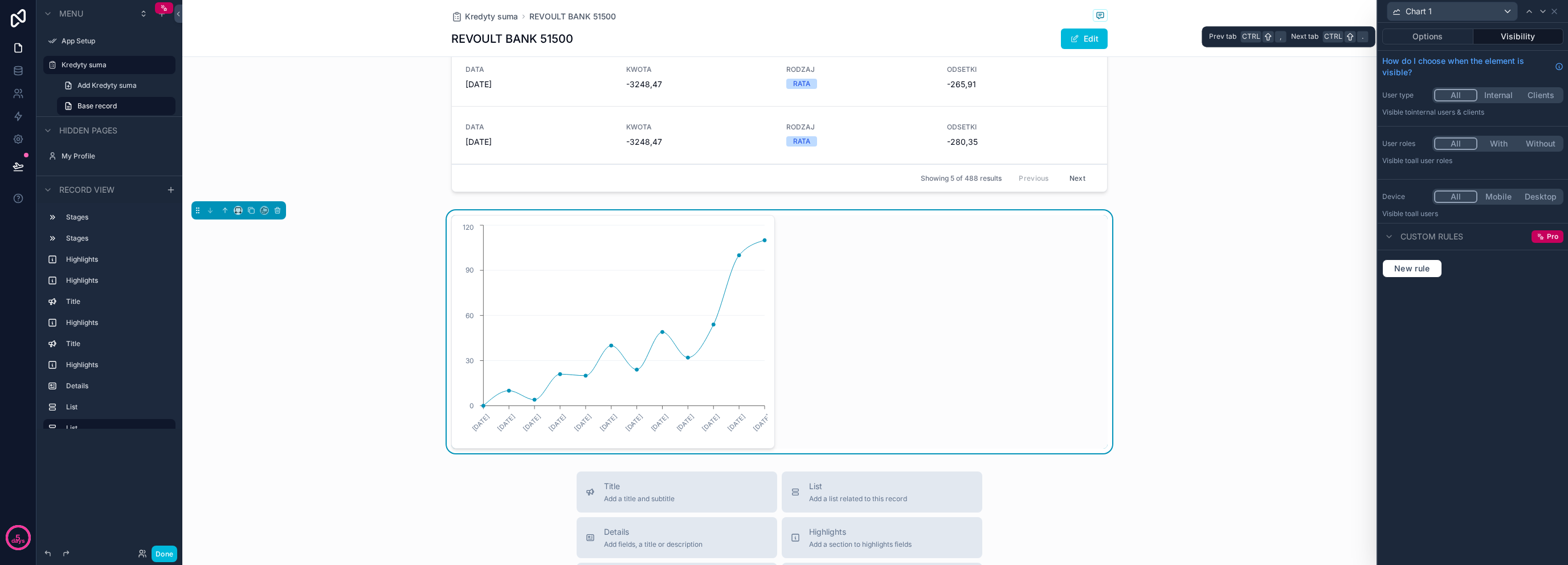
click at [1452, 45] on div "Options Visibility" at bounding box center [1473, 36] width 190 height 27
click at [1449, 31] on button "Options" at bounding box center [1428, 36] width 91 height 16
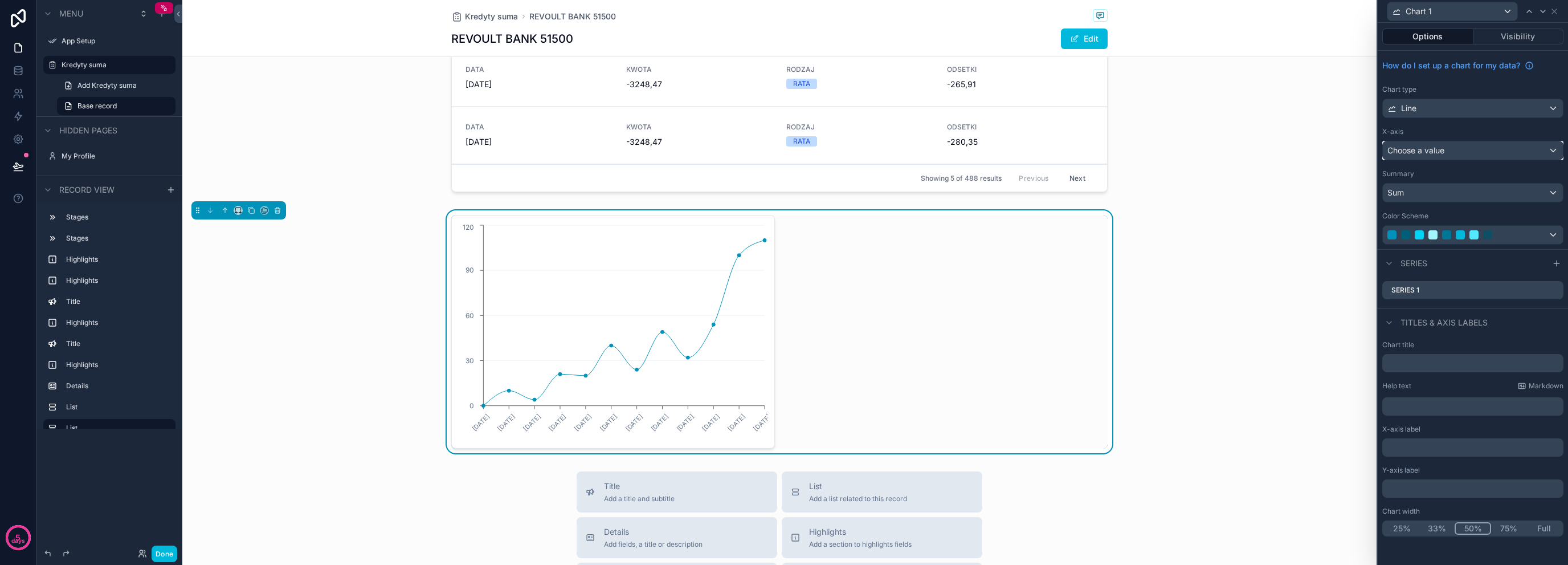
click at [1445, 148] on span "Choose a value" at bounding box center [1415, 150] width 57 height 10
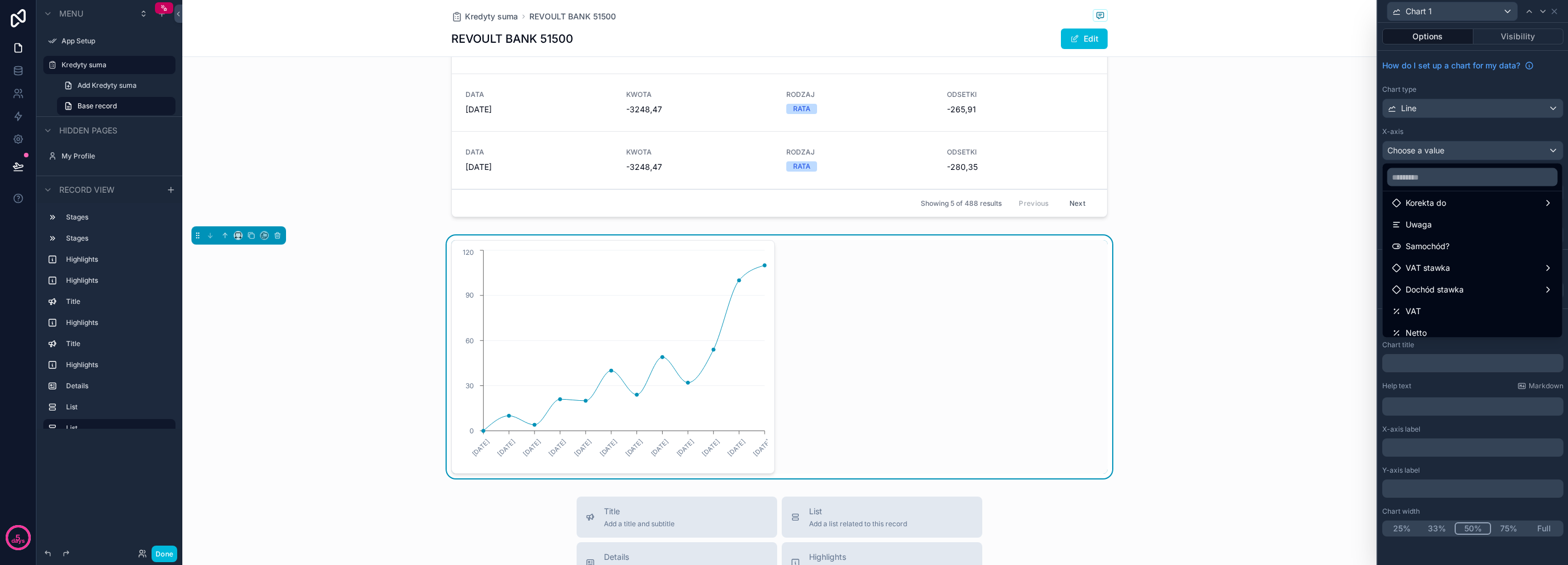
scroll to position [1020, 0]
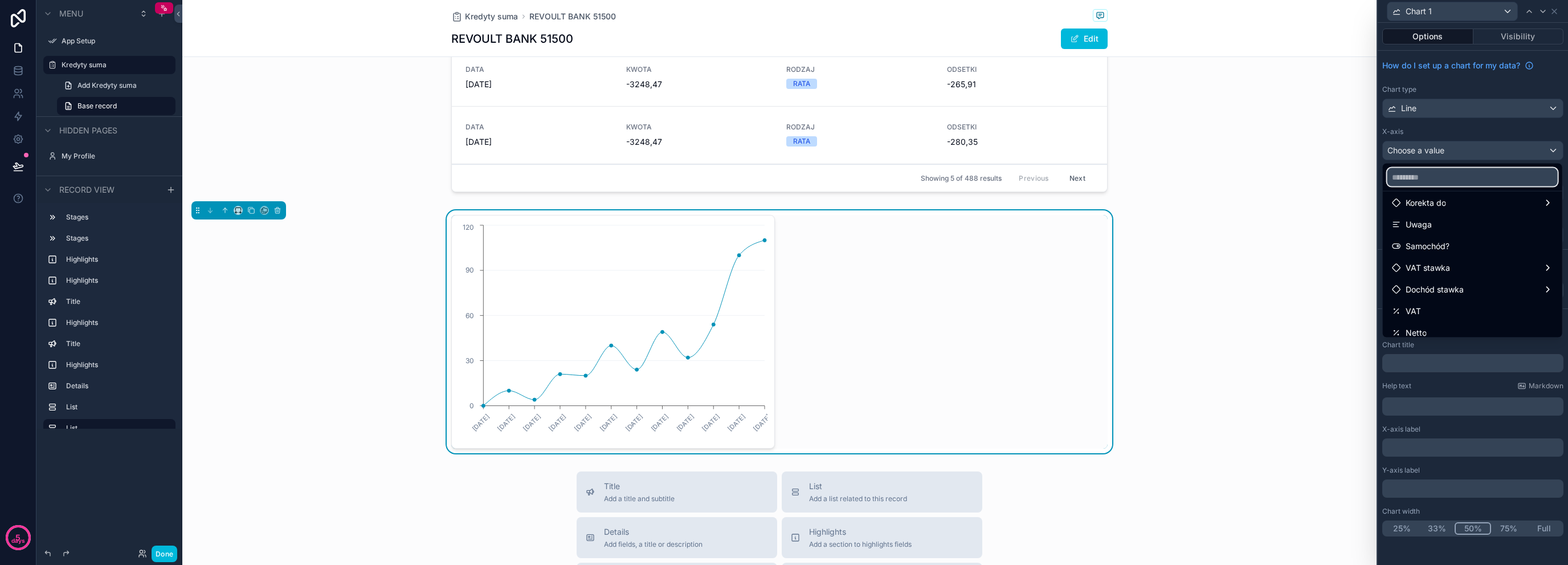
click at [1493, 179] on input "text" at bounding box center [1472, 177] width 170 height 18
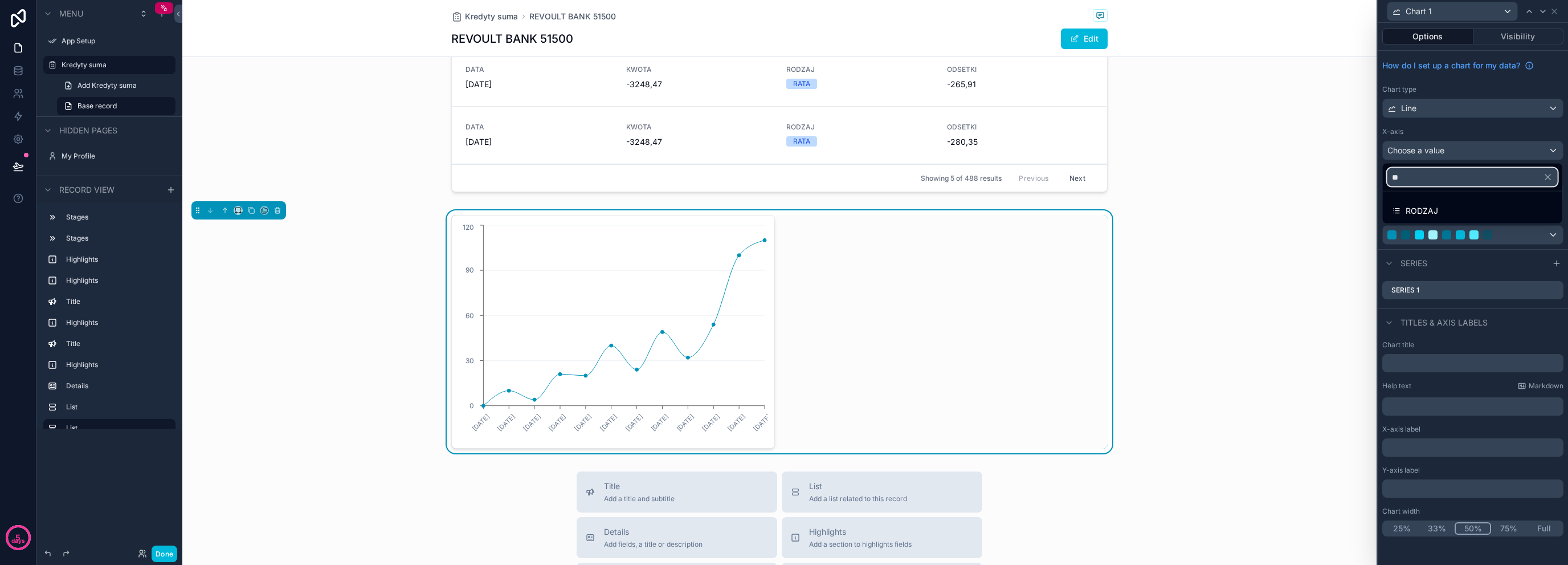
type input "**"
click at [1539, 135] on div at bounding box center [1473, 282] width 190 height 565
click at [1552, 13] on icon at bounding box center [1554, 11] width 9 height 9
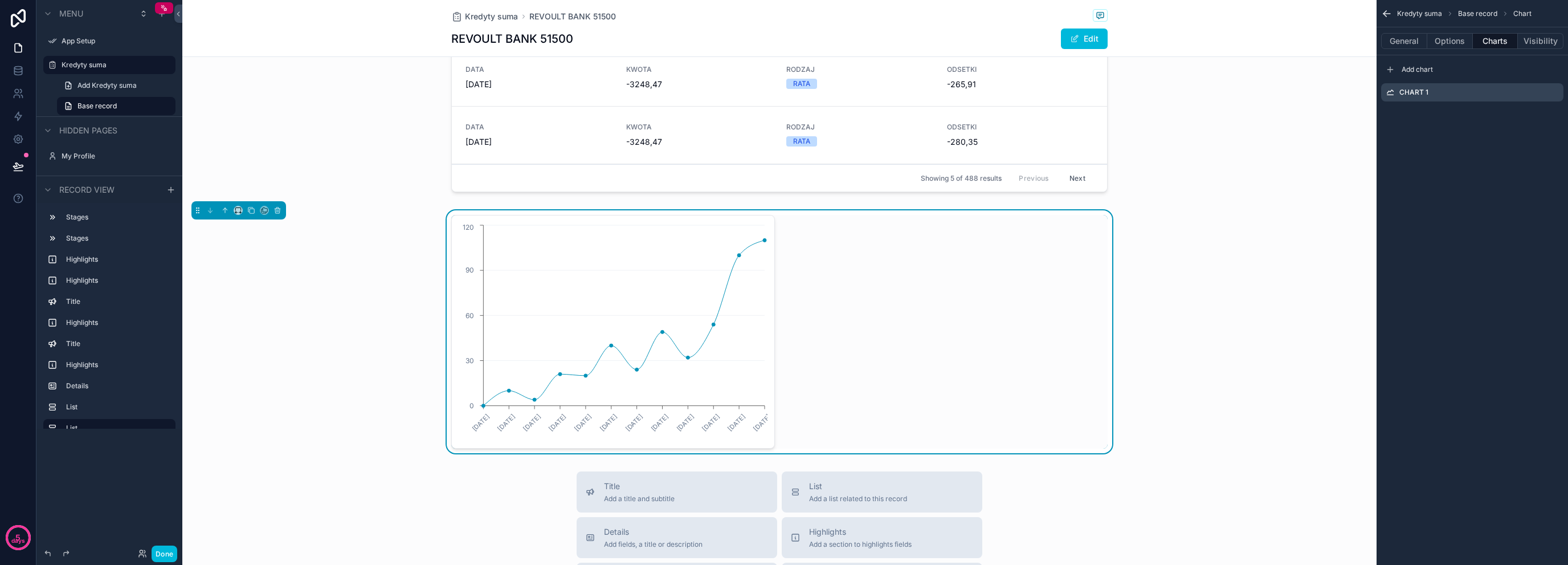
click at [1402, 47] on button "General" at bounding box center [1404, 40] width 46 height 16
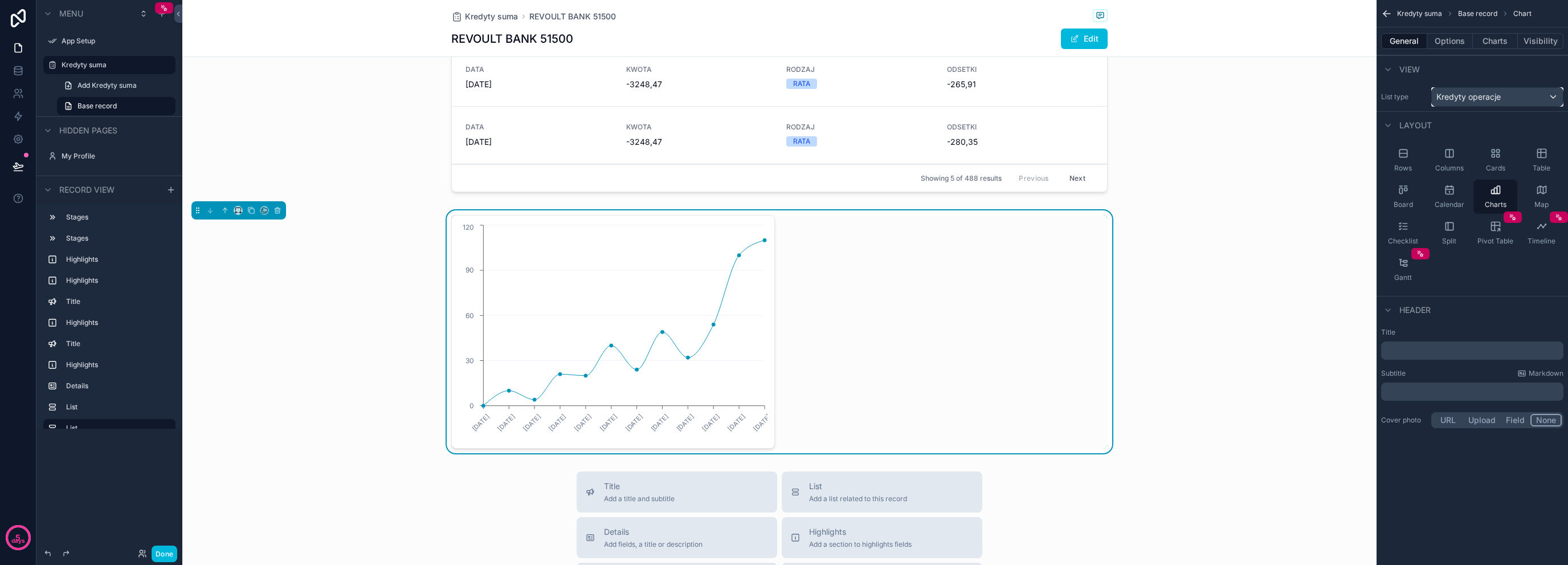
click at [1457, 95] on span "Kredyty operacje" at bounding box center [1469, 97] width 64 height 12
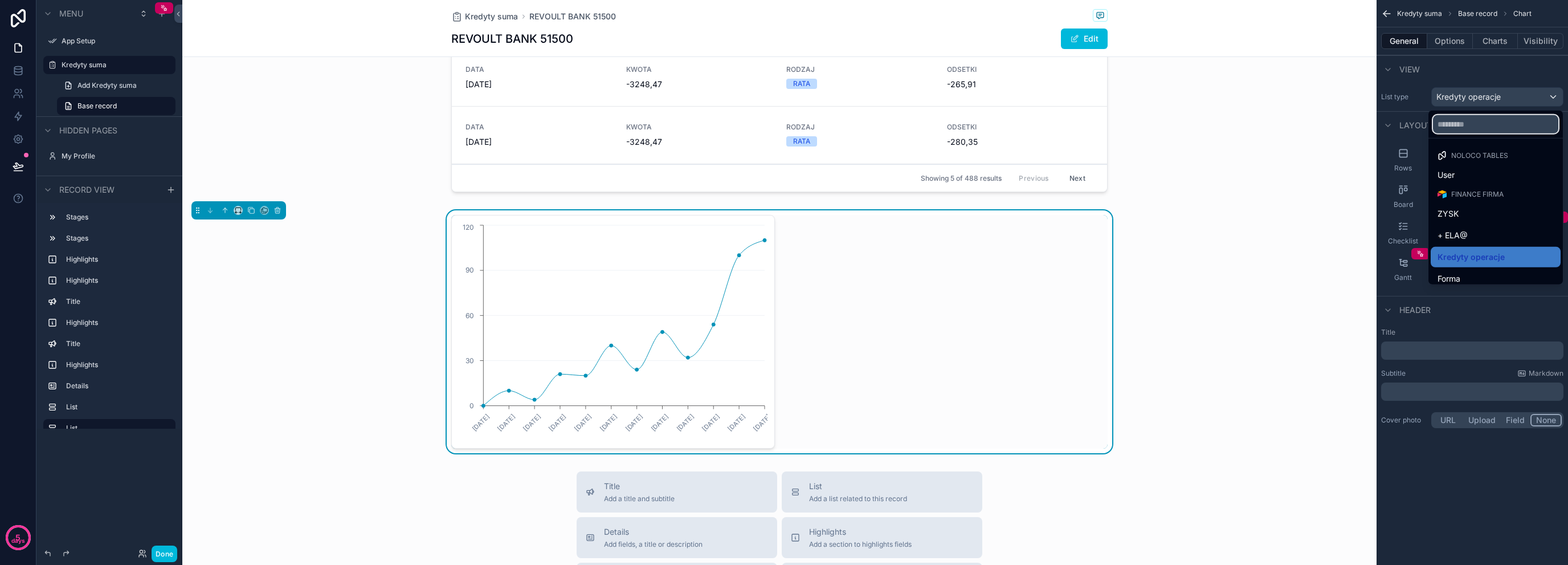
click at [1474, 120] on input "text" at bounding box center [1495, 124] width 125 height 18
click at [1477, 68] on div "scrollable content" at bounding box center [784, 282] width 1568 height 565
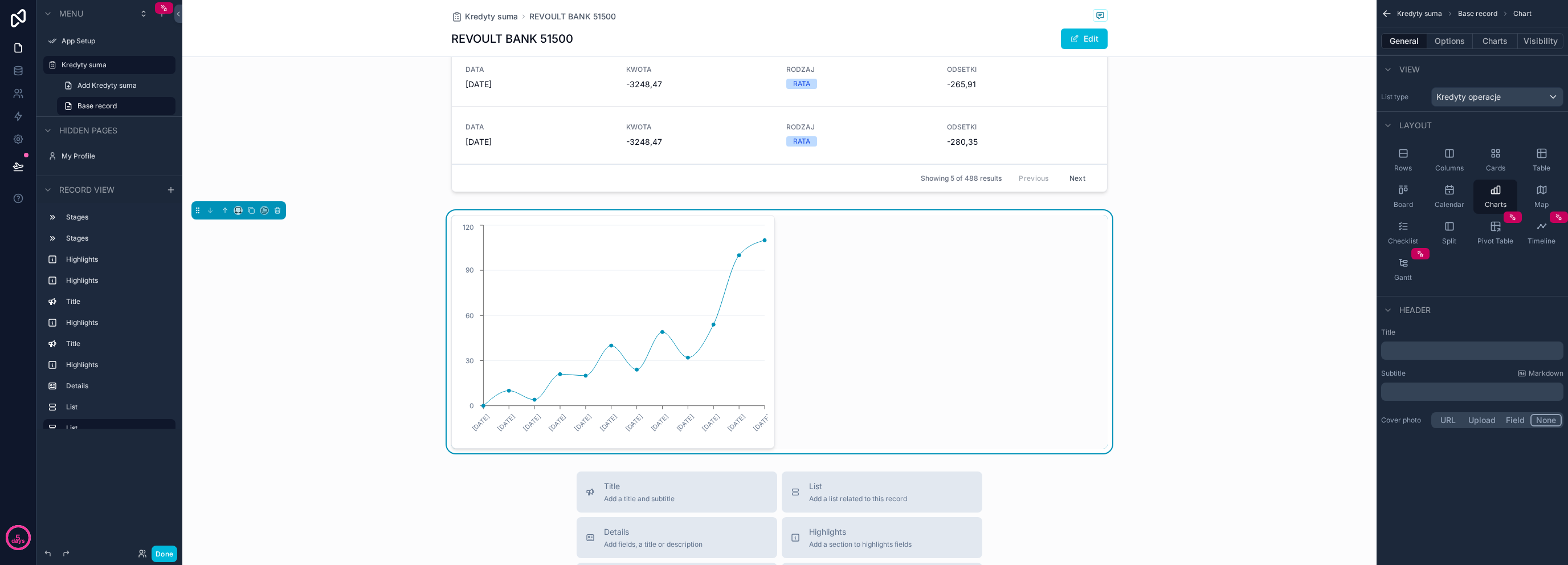
click at [1439, 45] on button "Options" at bounding box center [1450, 40] width 46 height 16
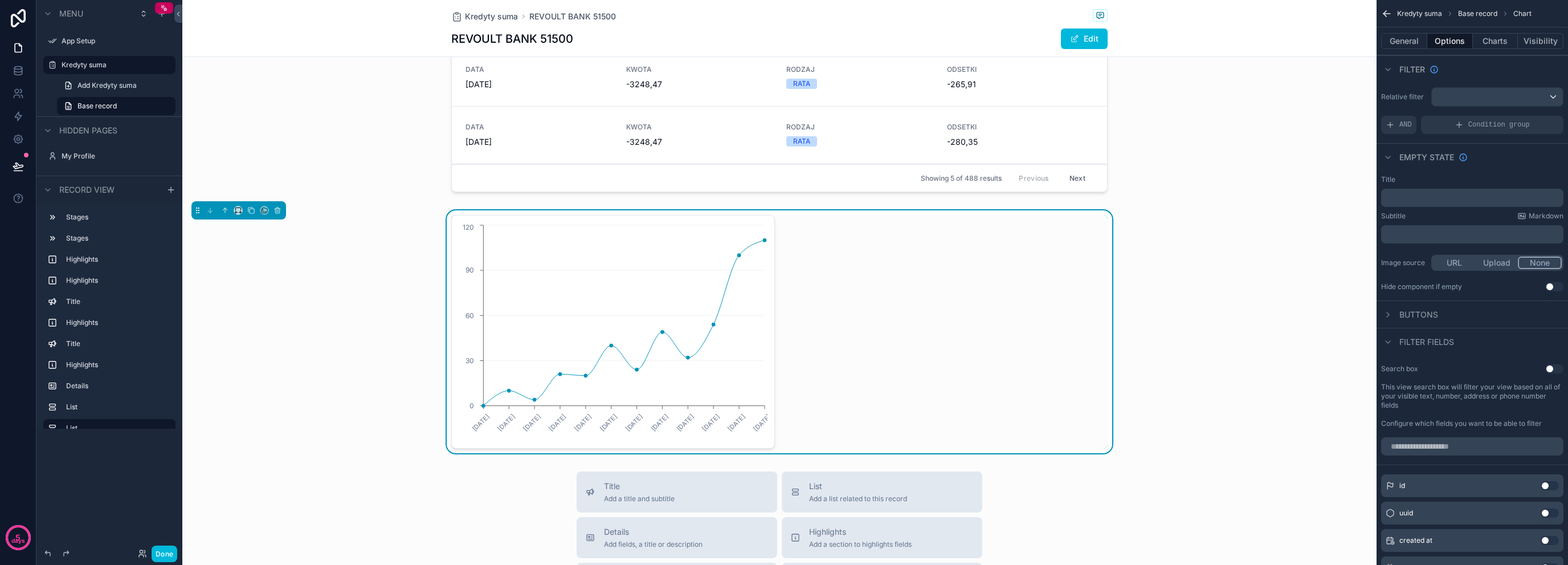
click at [1476, 42] on button "Charts" at bounding box center [1495, 40] width 46 height 16
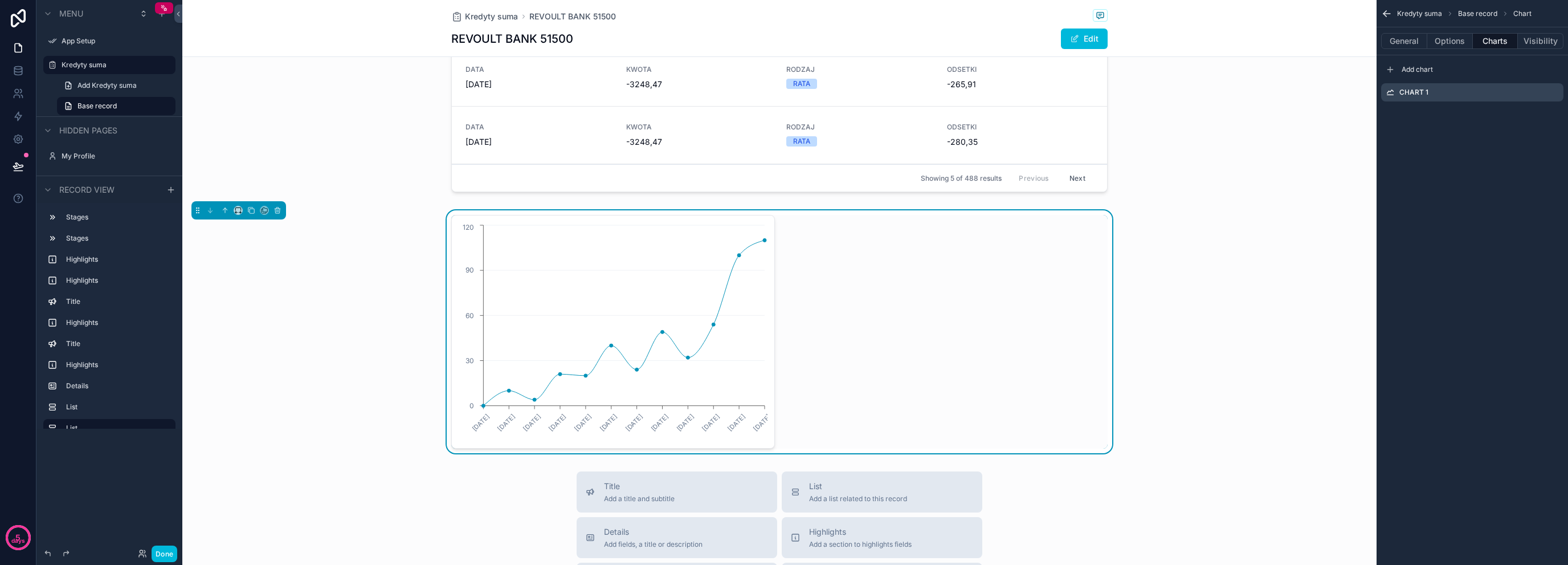
click at [0, 0] on icon "scrollable content" at bounding box center [0, 0] width 0 height 0
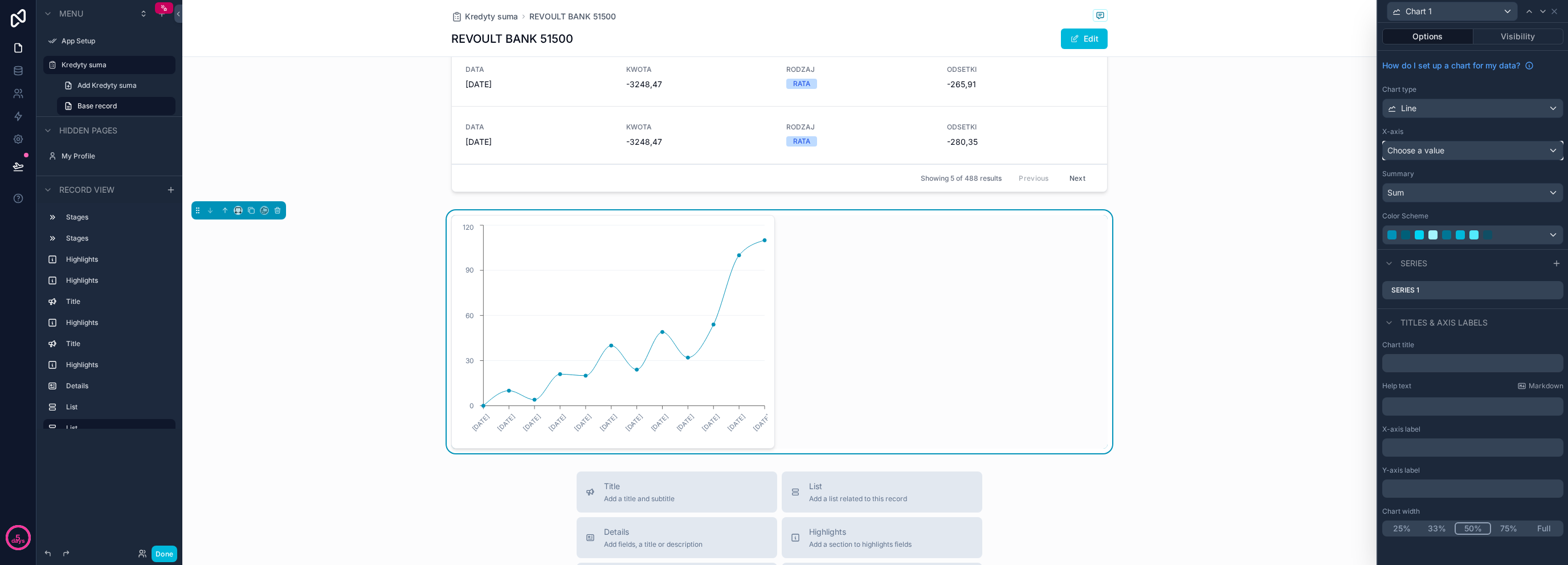
click at [1476, 147] on div "Choose a value" at bounding box center [1473, 150] width 180 height 18
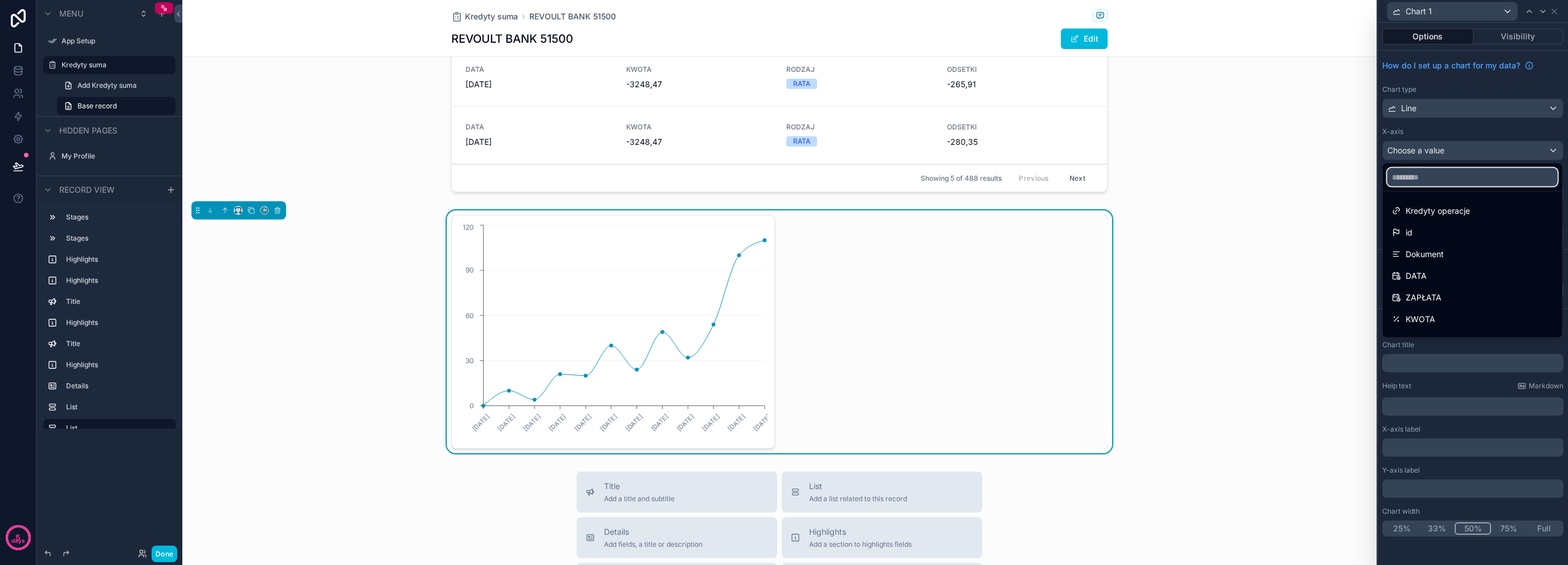
click at [1482, 182] on input "text" at bounding box center [1472, 177] width 170 height 18
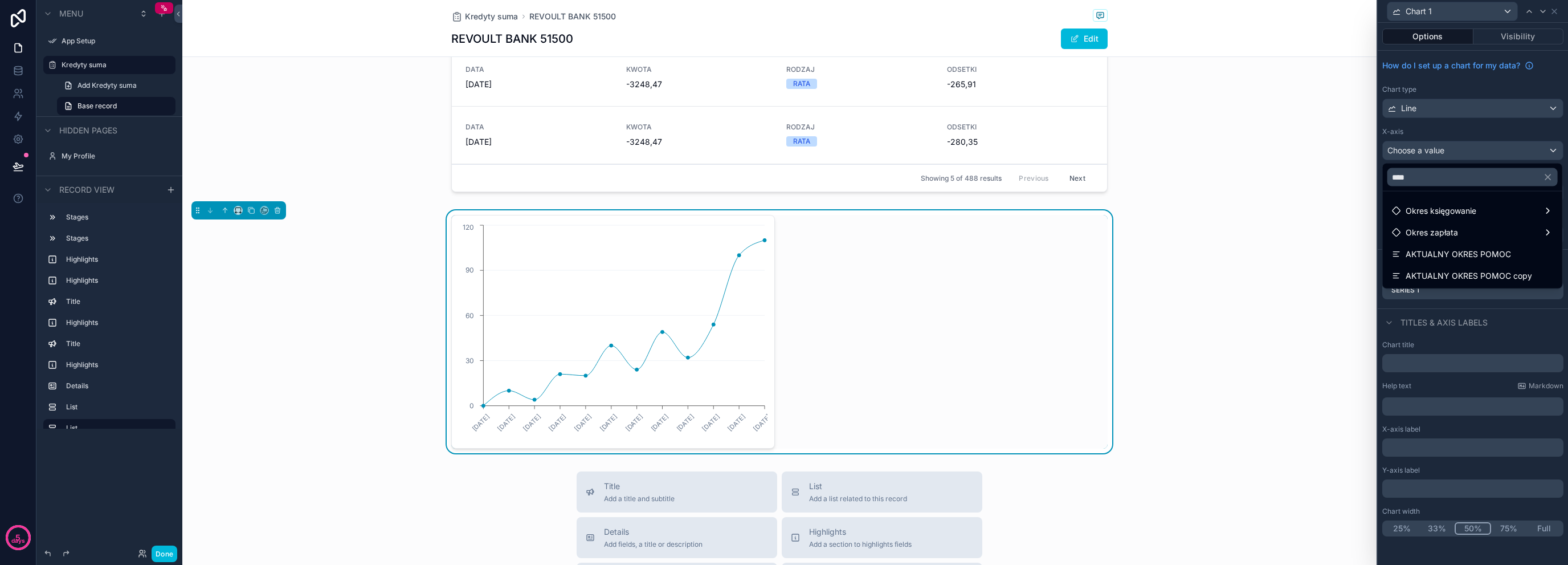
click at [1498, 230] on div "Okres zapłata" at bounding box center [1473, 233] width 162 height 14
click at [1433, 176] on input "****" at bounding box center [1472, 177] width 170 height 18
type input "**"
click at [1440, 249] on span "ZAPŁATA POMOC" at bounding box center [1440, 254] width 69 height 14
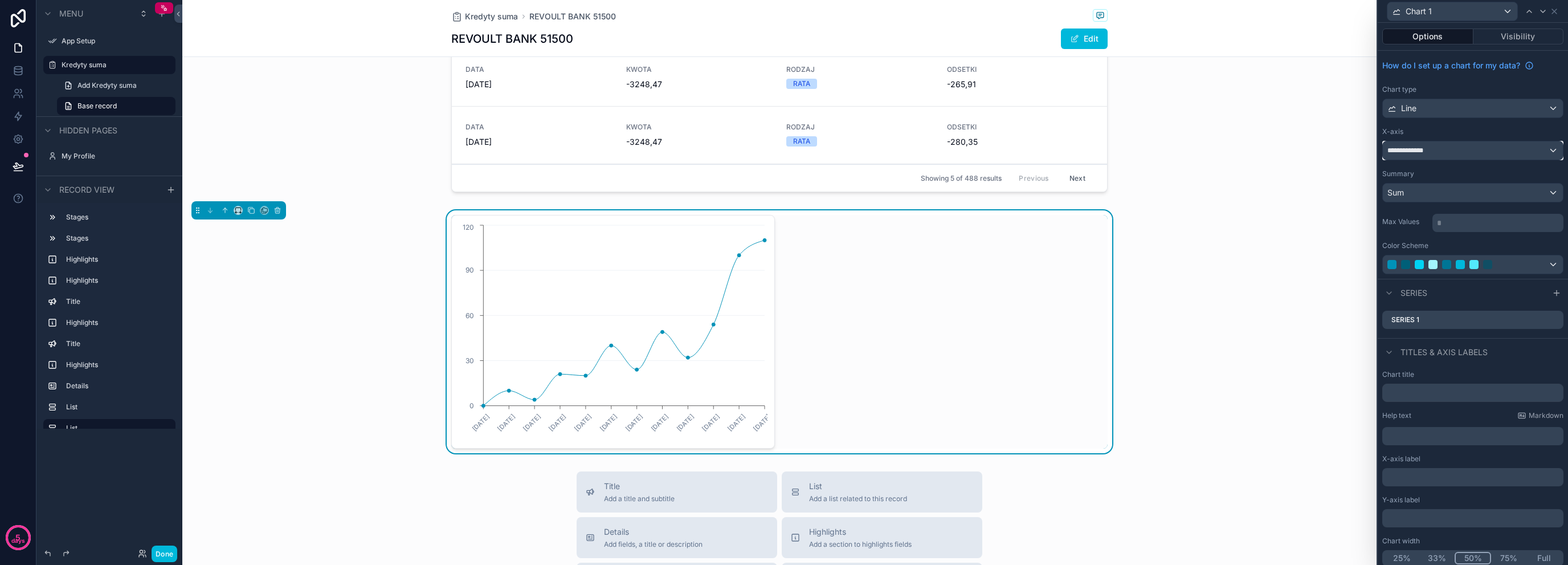
click at [1450, 149] on div "**********" at bounding box center [1473, 150] width 180 height 18
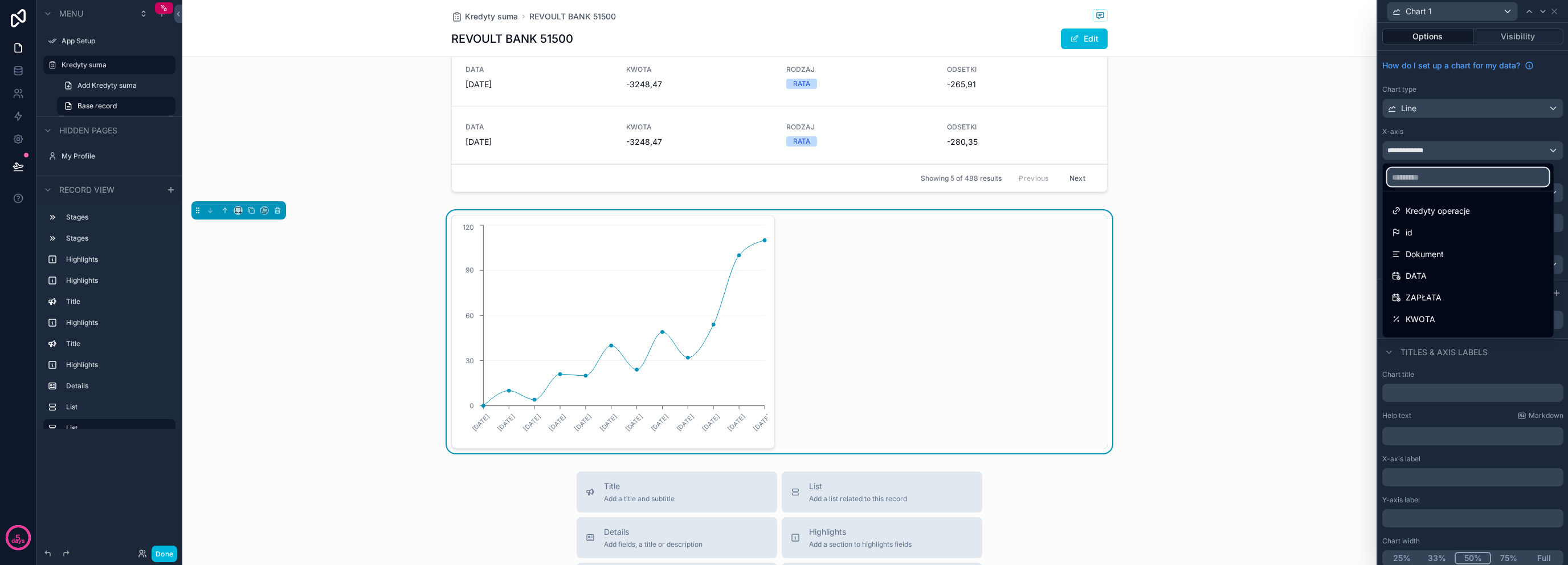
click at [1447, 184] on input "text" at bounding box center [1468, 177] width 162 height 18
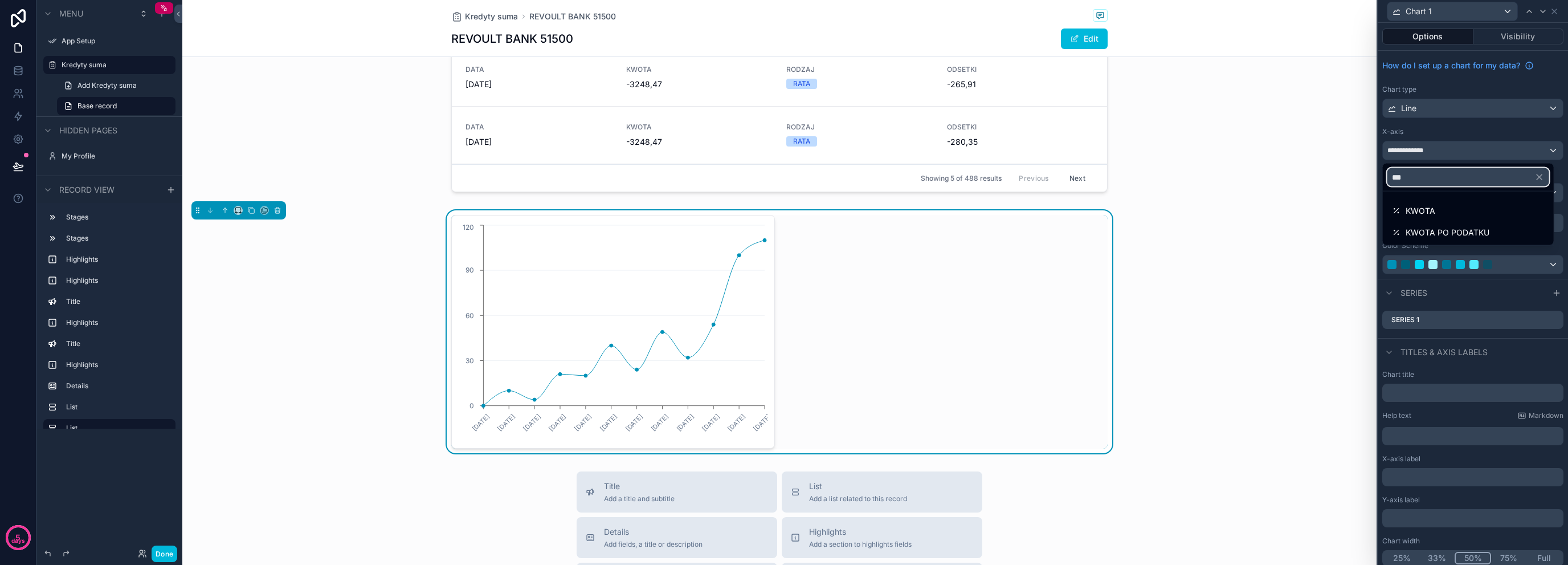
type input "***"
click at [1443, 202] on div "KWOTA" at bounding box center [1468, 211] width 166 height 21
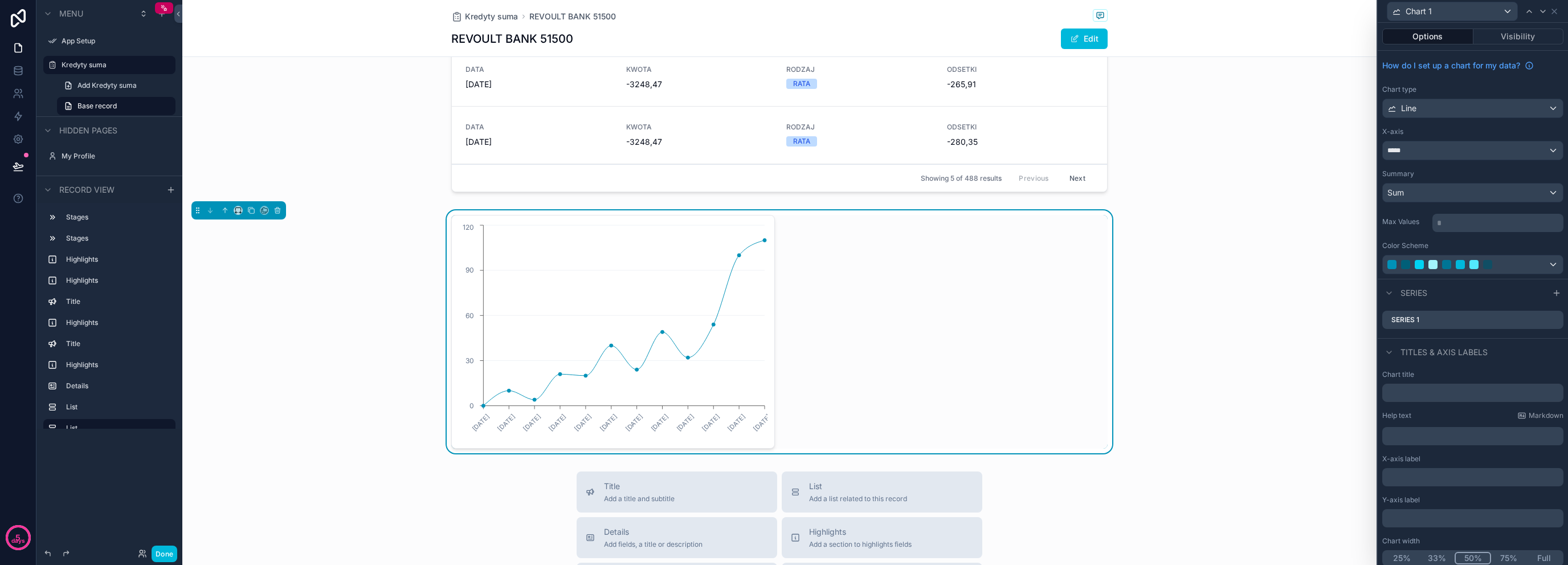
click at [0, 0] on icon at bounding box center [0, 0] width 0 height 0
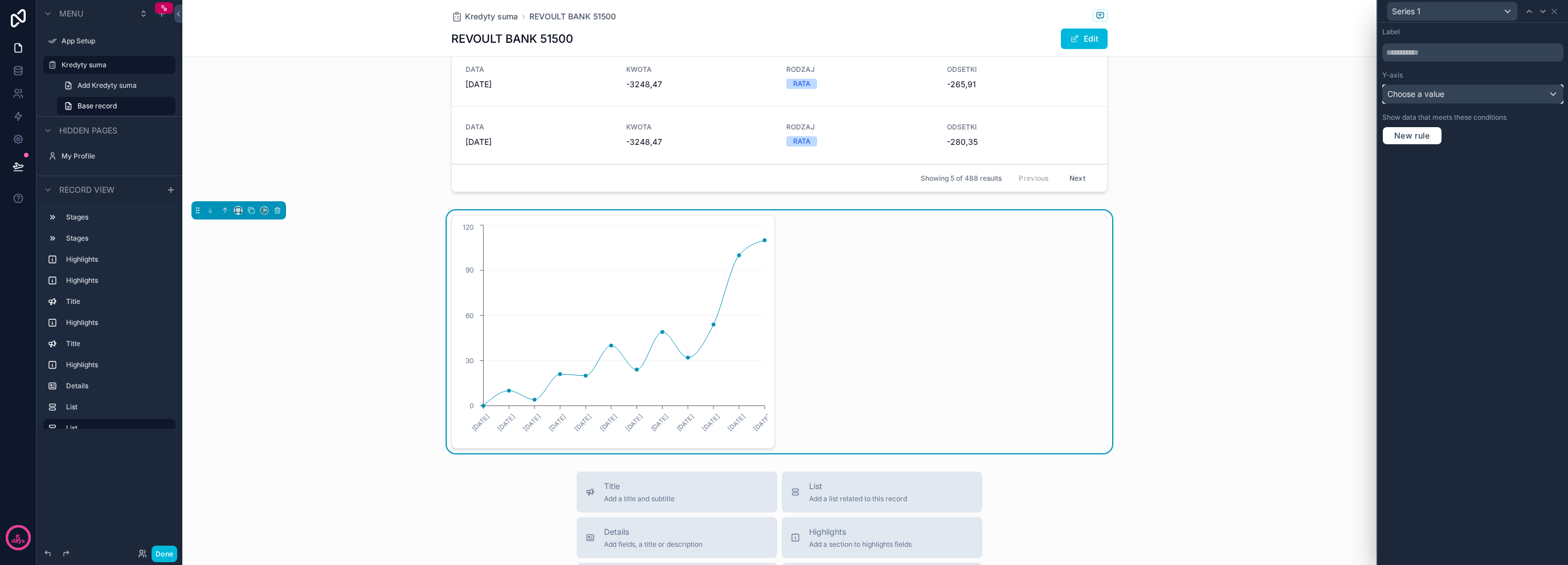
click at [1456, 92] on div "Choose a value" at bounding box center [1473, 94] width 180 height 18
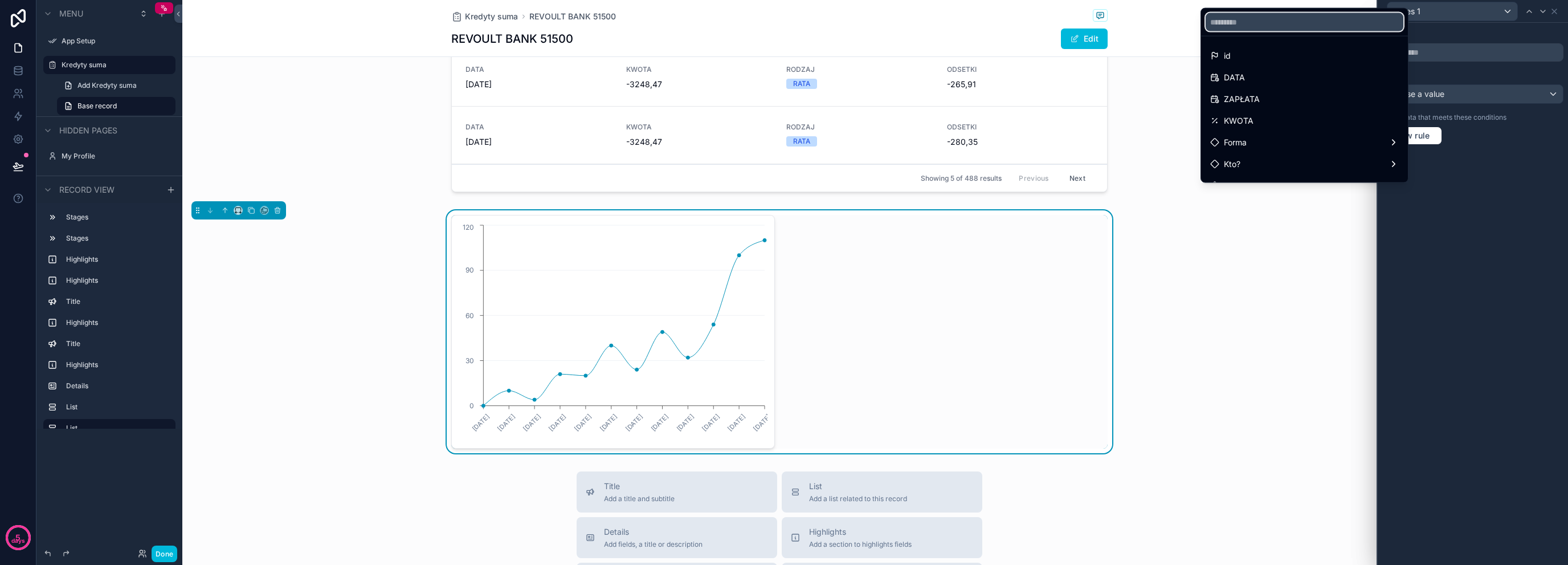
click at [1328, 29] on input "text" at bounding box center [1304, 22] width 198 height 18
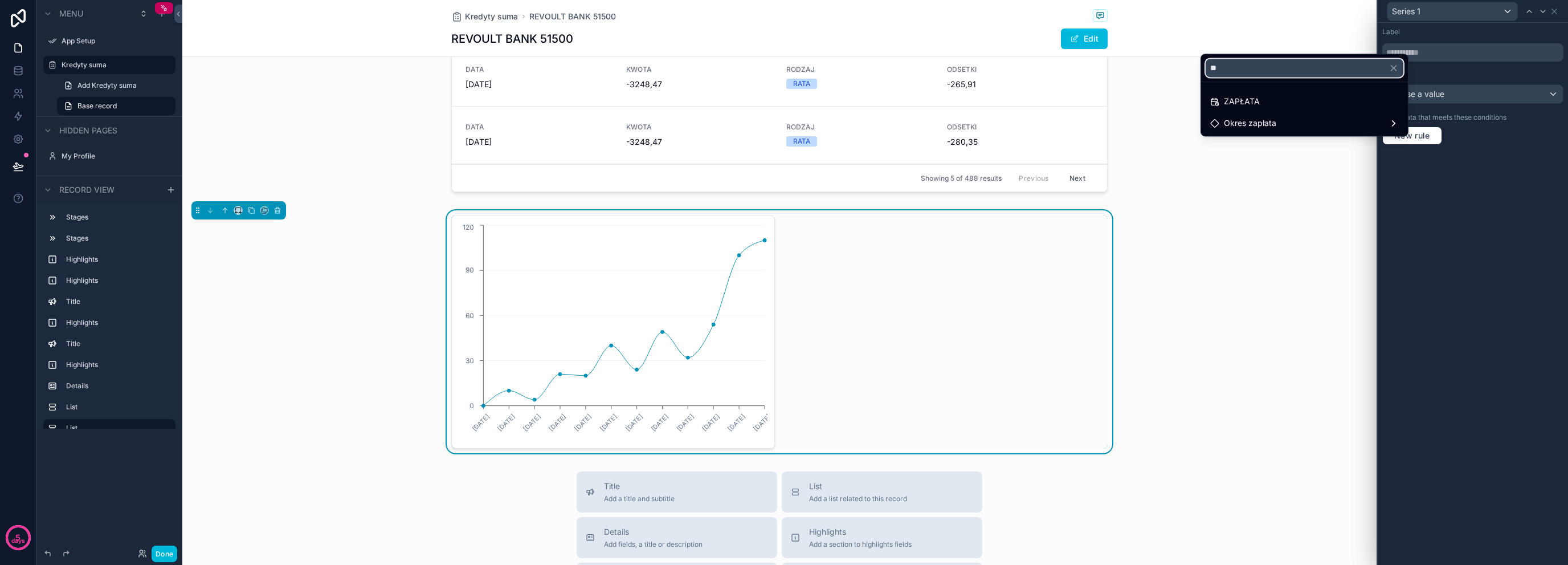
type input "**"
click at [1339, 127] on div "Okres zapłata" at bounding box center [1304, 123] width 189 height 14
click at [1350, 101] on div "ZAPŁATA" at bounding box center [1304, 101] width 189 height 14
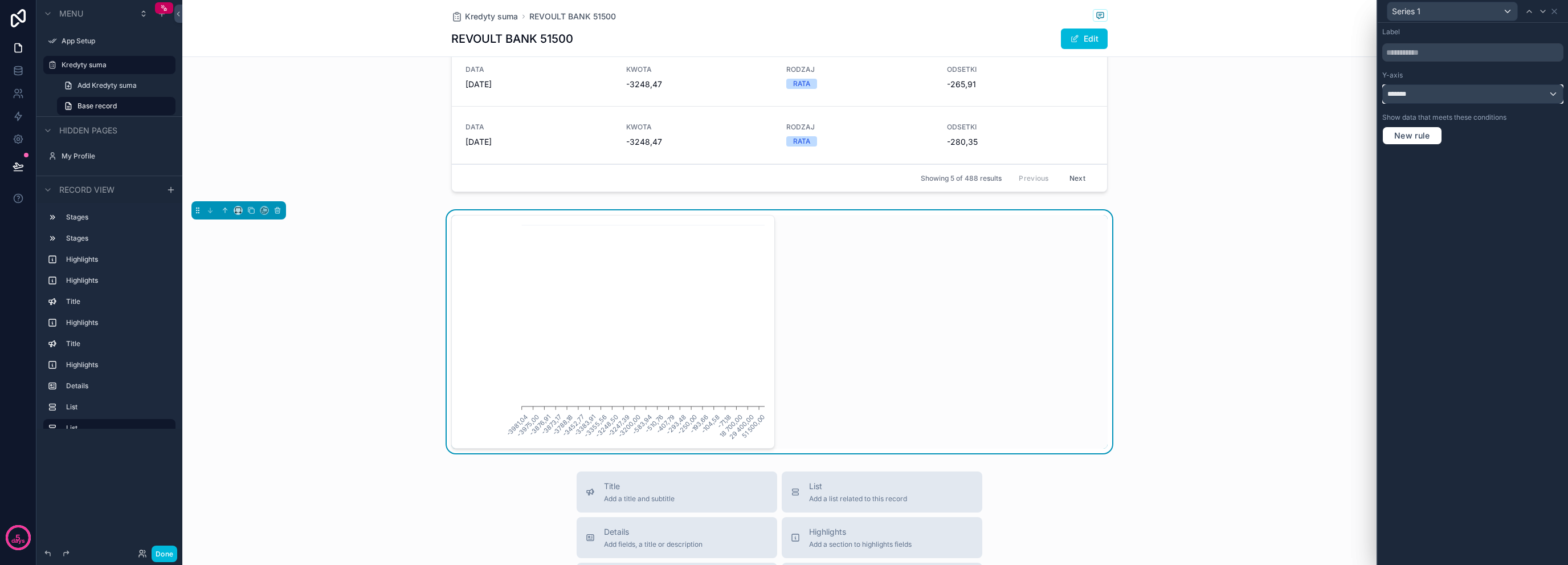
click at [1444, 95] on div "*******" at bounding box center [1473, 94] width 180 height 18
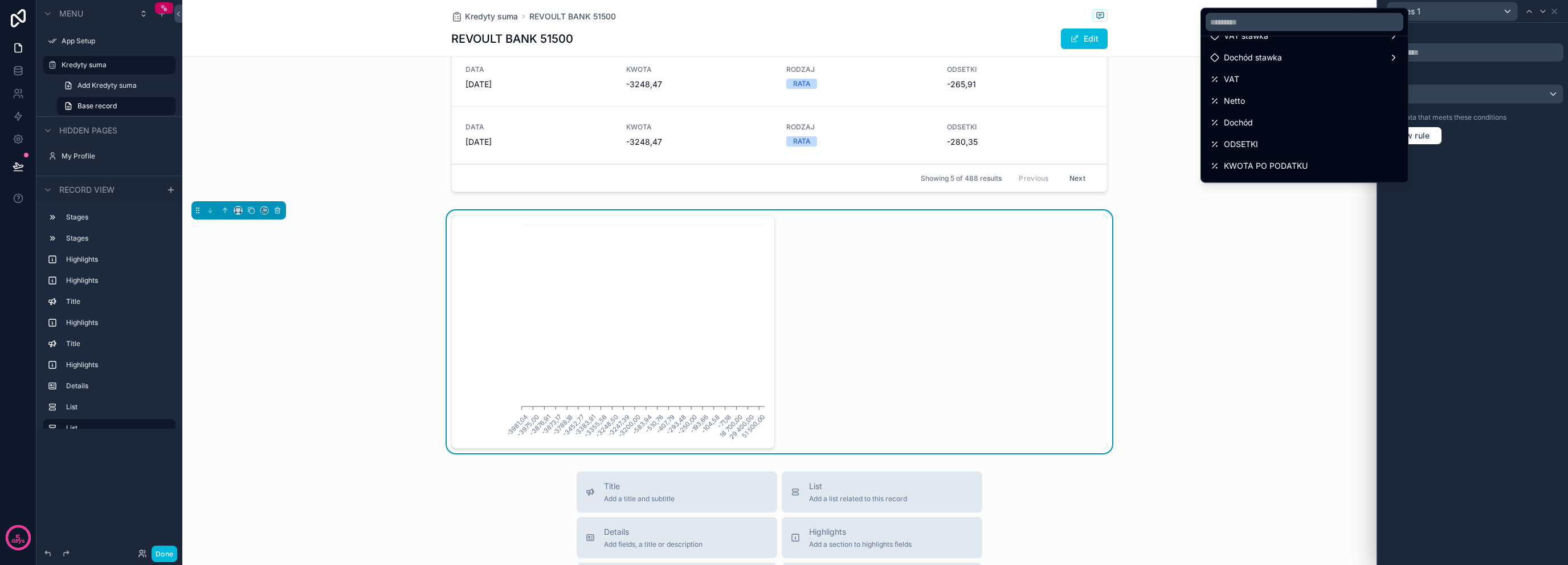
scroll to position [219, 0]
click at [281, 204] on button "scrollable content" at bounding box center [277, 210] width 12 height 12
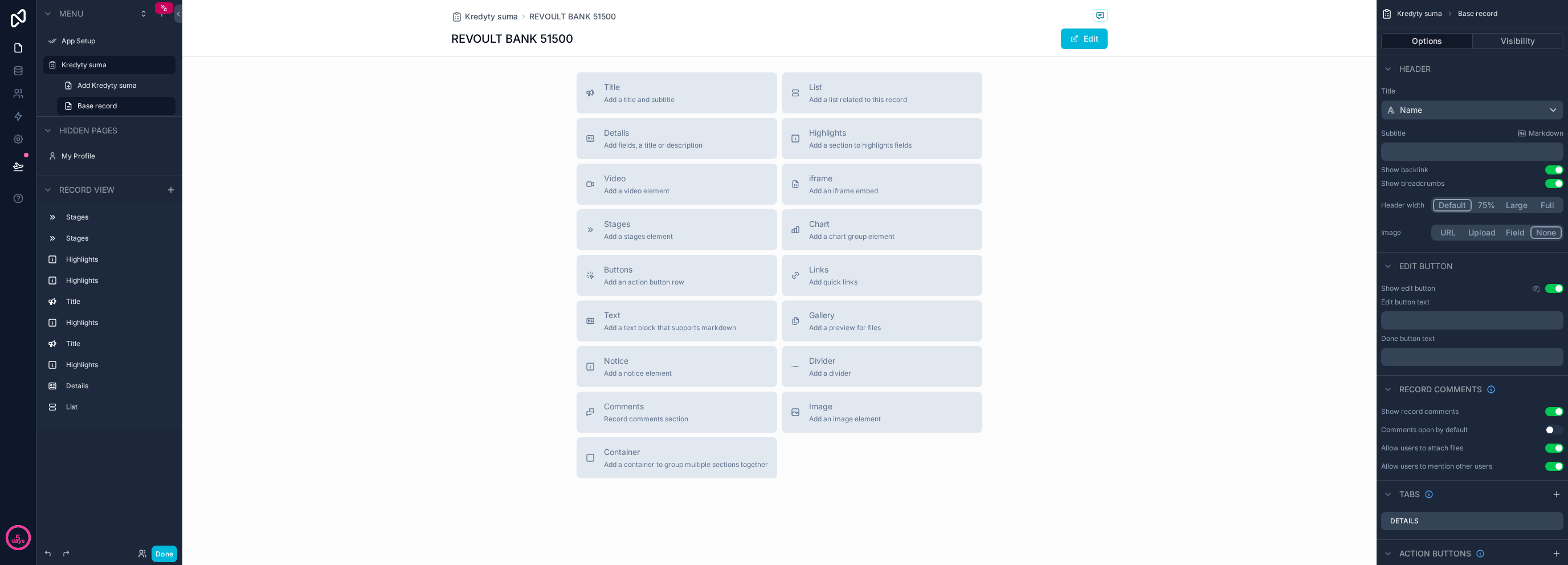
scroll to position [1168, 0]
click at [175, 193] on div "scrollable content" at bounding box center [171, 190] width 14 height 14
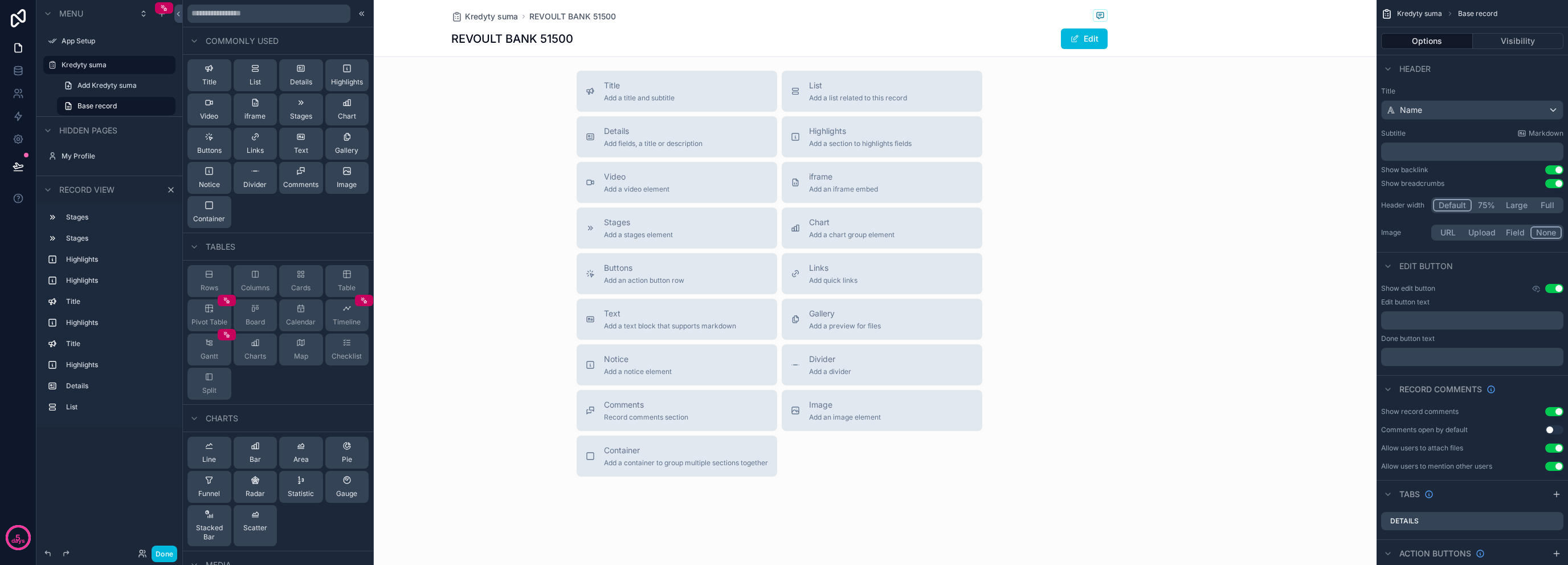
click at [197, 312] on div "Pivot Table" at bounding box center [209, 315] width 44 height 32
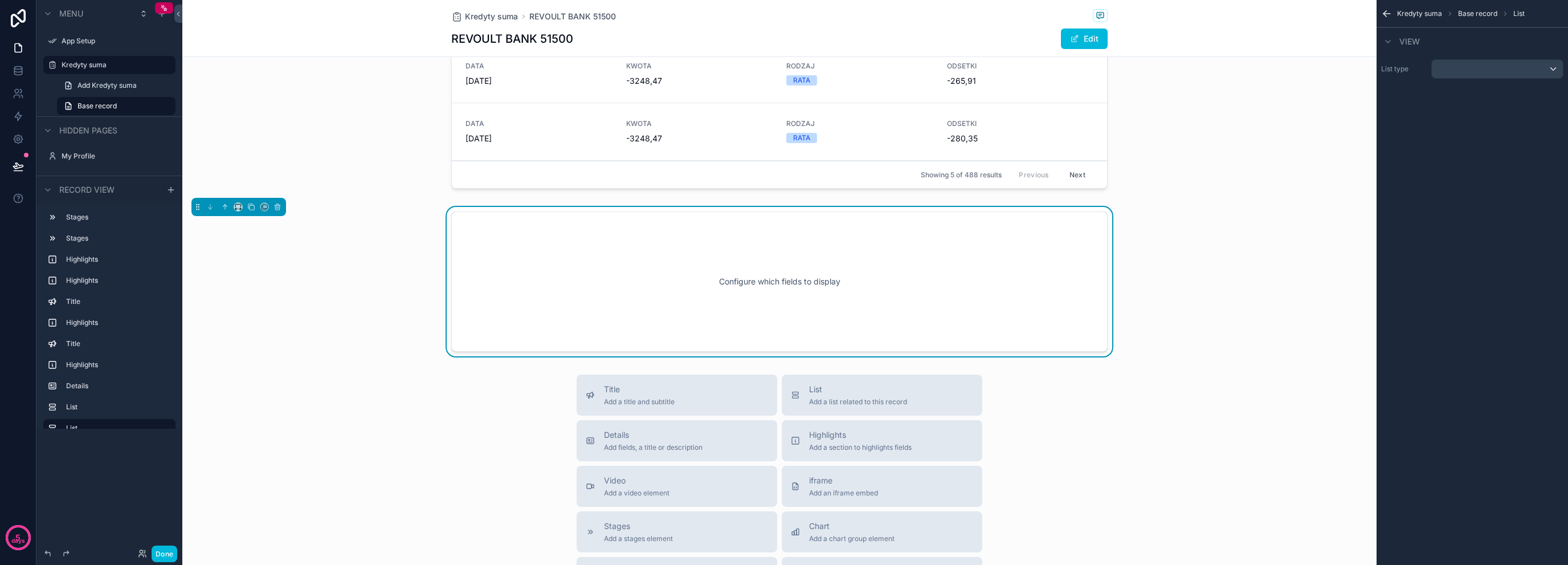
scroll to position [1020, 0]
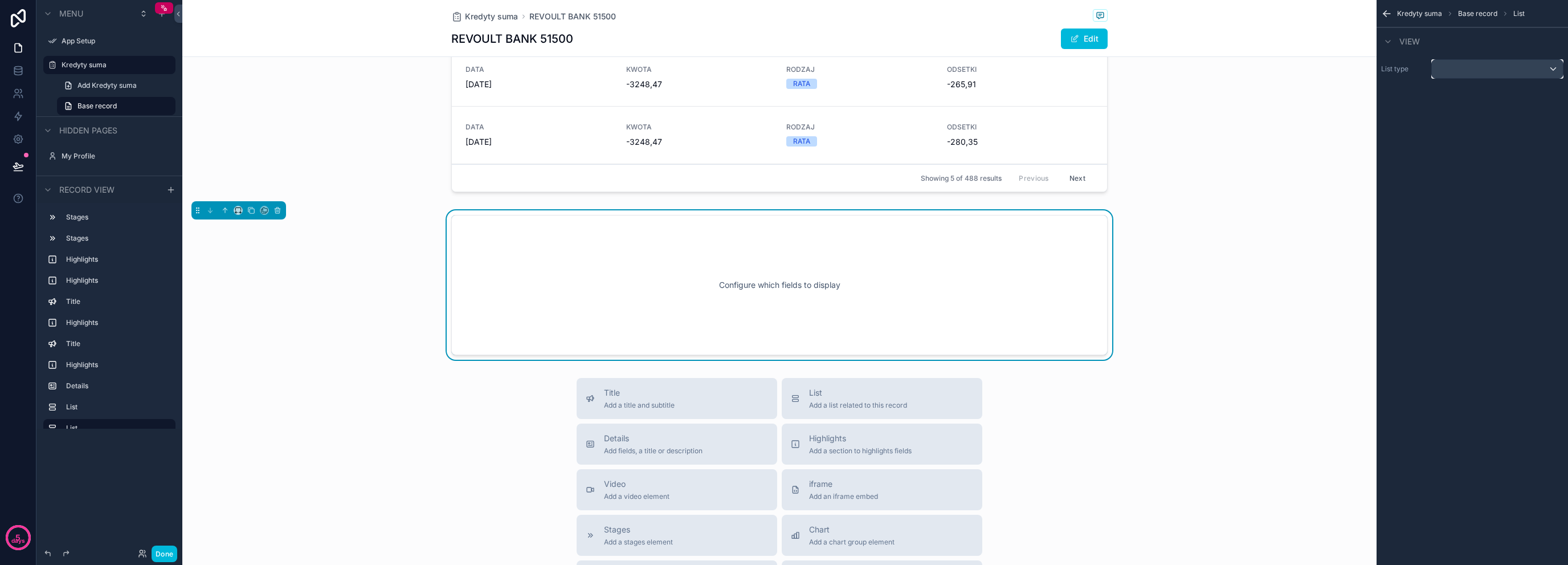
click at [1458, 74] on div "scrollable content" at bounding box center [1498, 68] width 131 height 18
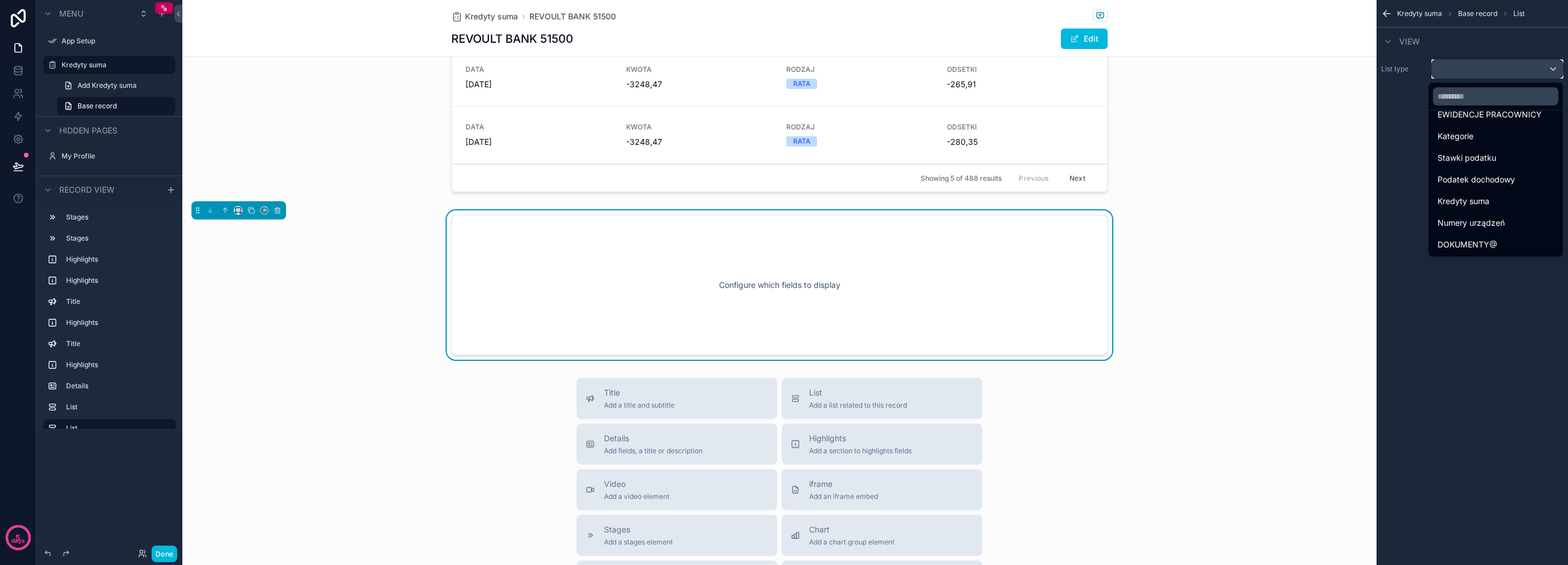
scroll to position [304, 0]
click at [1520, 98] on input "text" at bounding box center [1495, 96] width 125 height 18
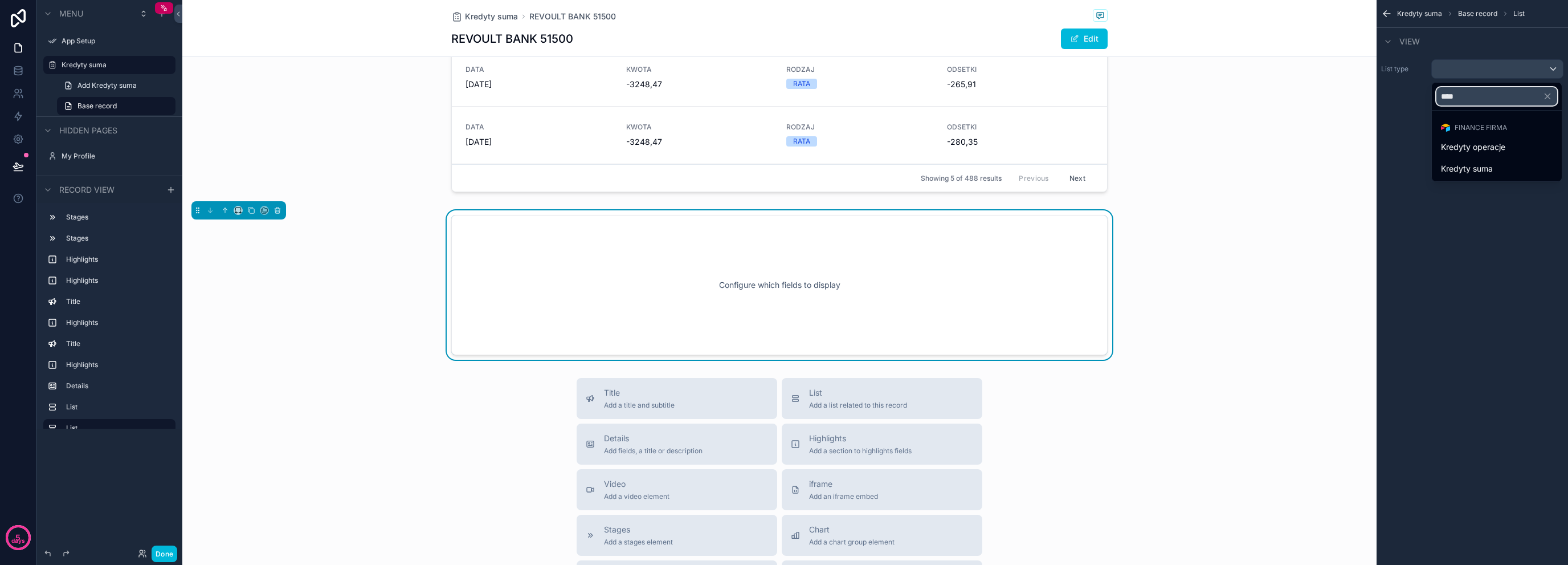
type input "****"
click at [1506, 164] on div "Kredyty suma" at bounding box center [1497, 168] width 112 height 14
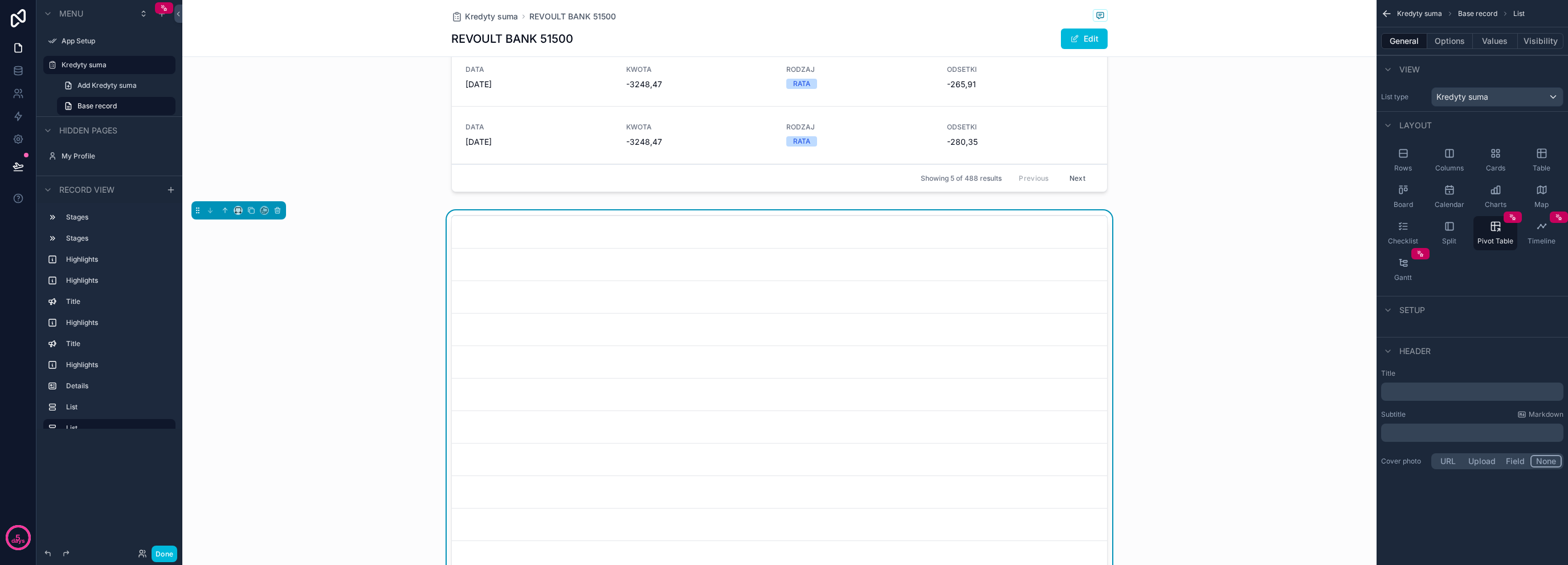
click at [1455, 42] on button "Options" at bounding box center [1450, 40] width 46 height 16
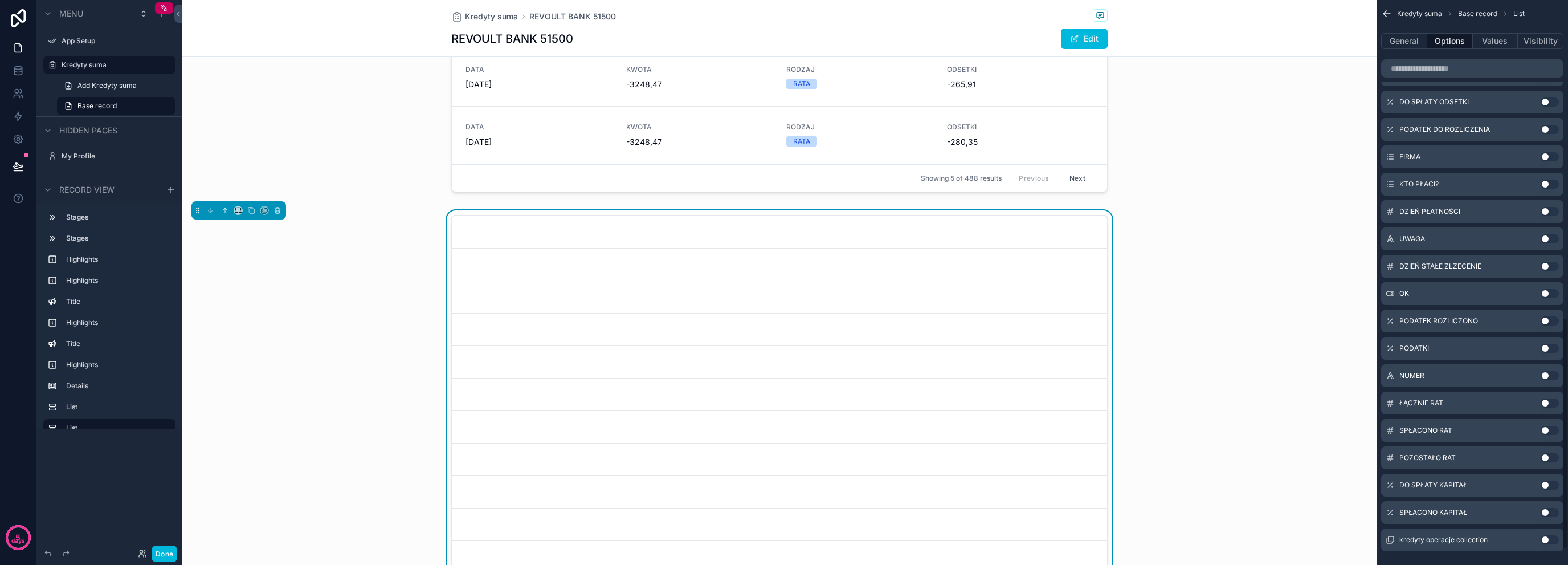
scroll to position [812, 0]
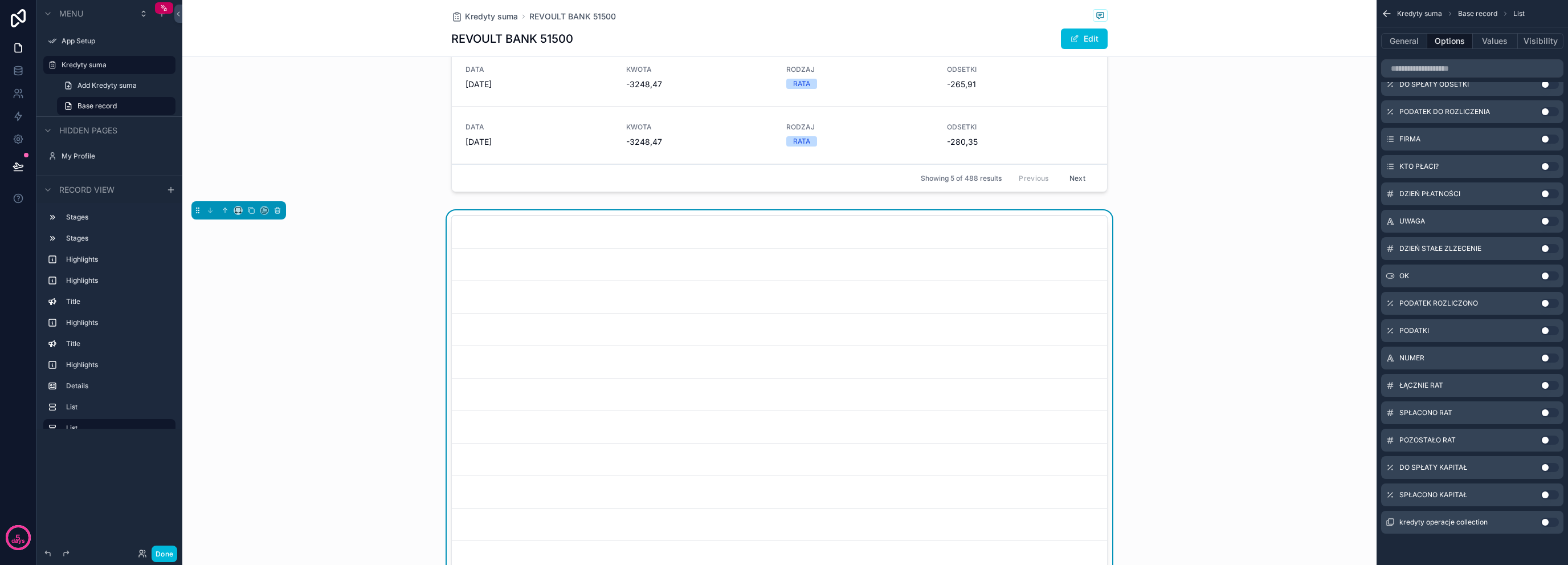
click at [1544, 520] on button "Use setting" at bounding box center [1550, 522] width 18 height 9
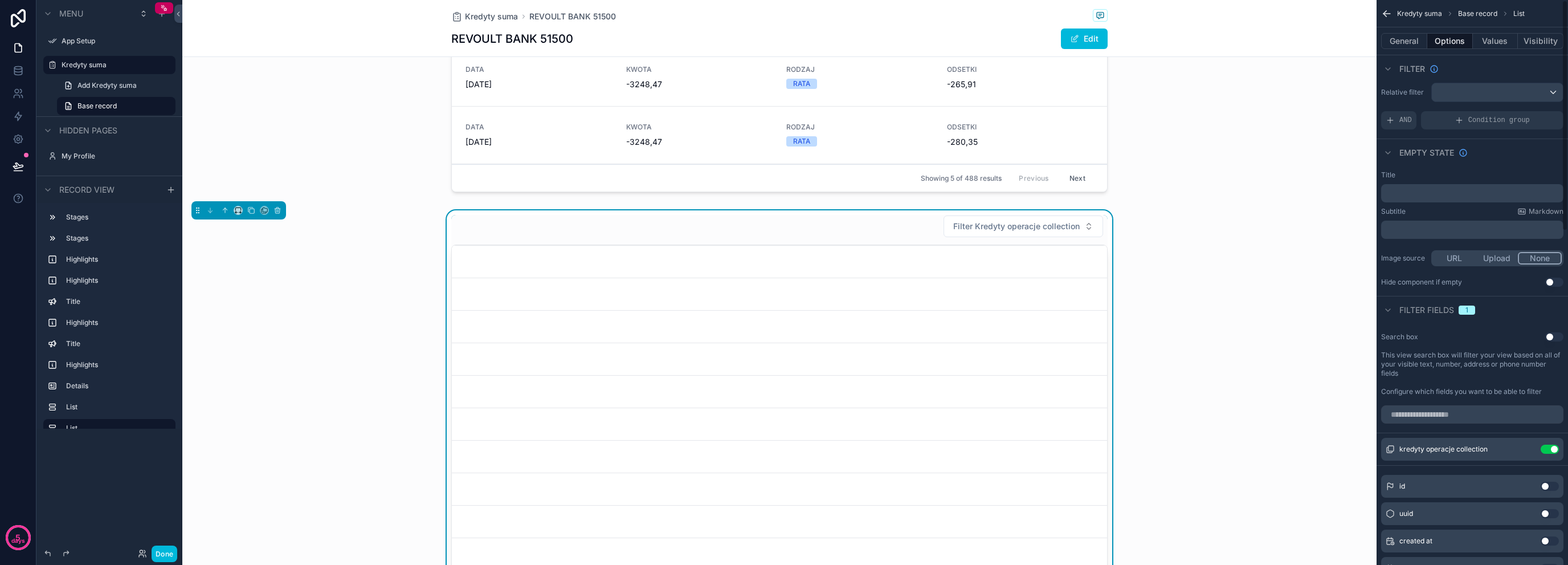
scroll to position [0, 0]
click at [1506, 39] on button "Values" at bounding box center [1495, 40] width 46 height 16
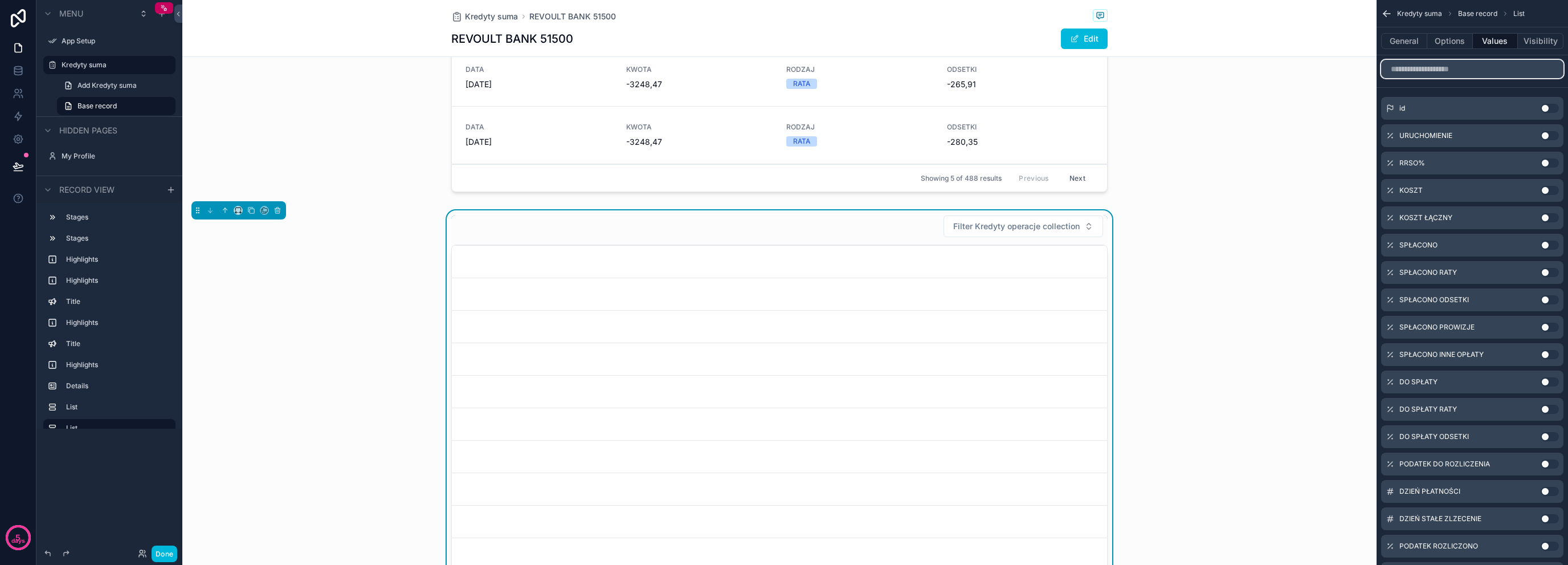
click at [1492, 67] on input "scrollable content" at bounding box center [1472, 68] width 182 height 18
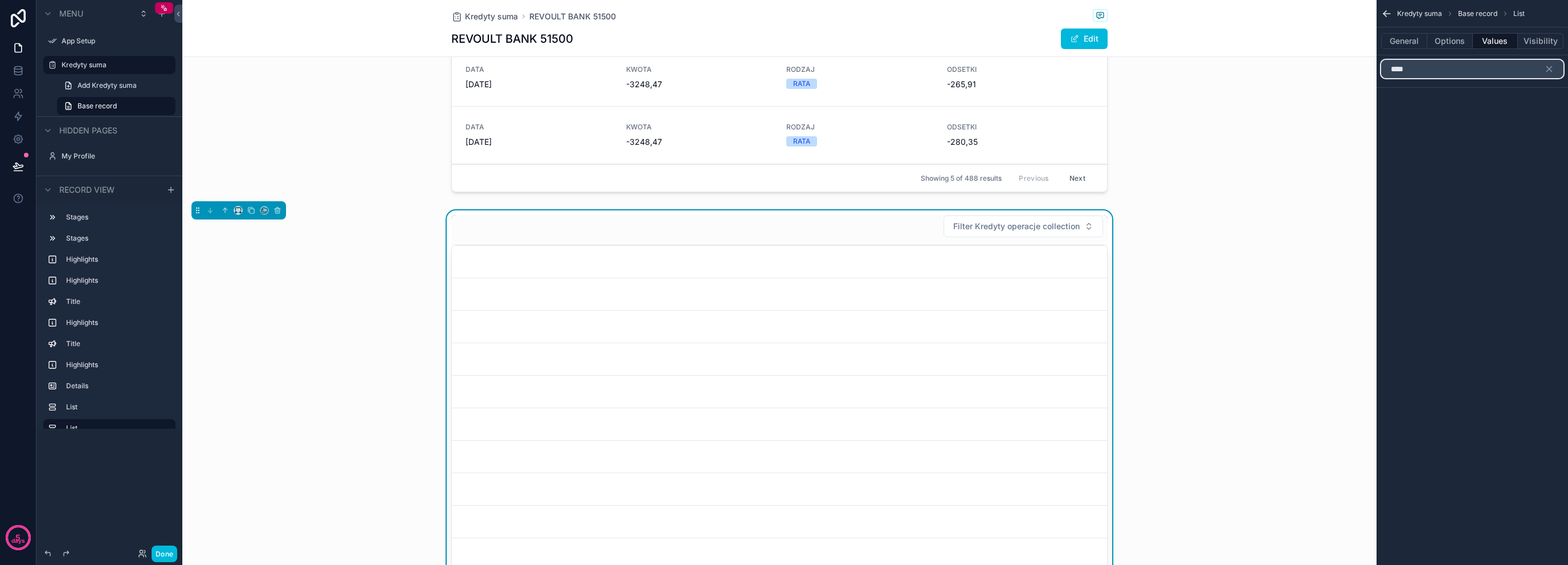
type input "****"
click at [1558, 70] on button "scrollable content" at bounding box center [1554, 68] width 19 height 18
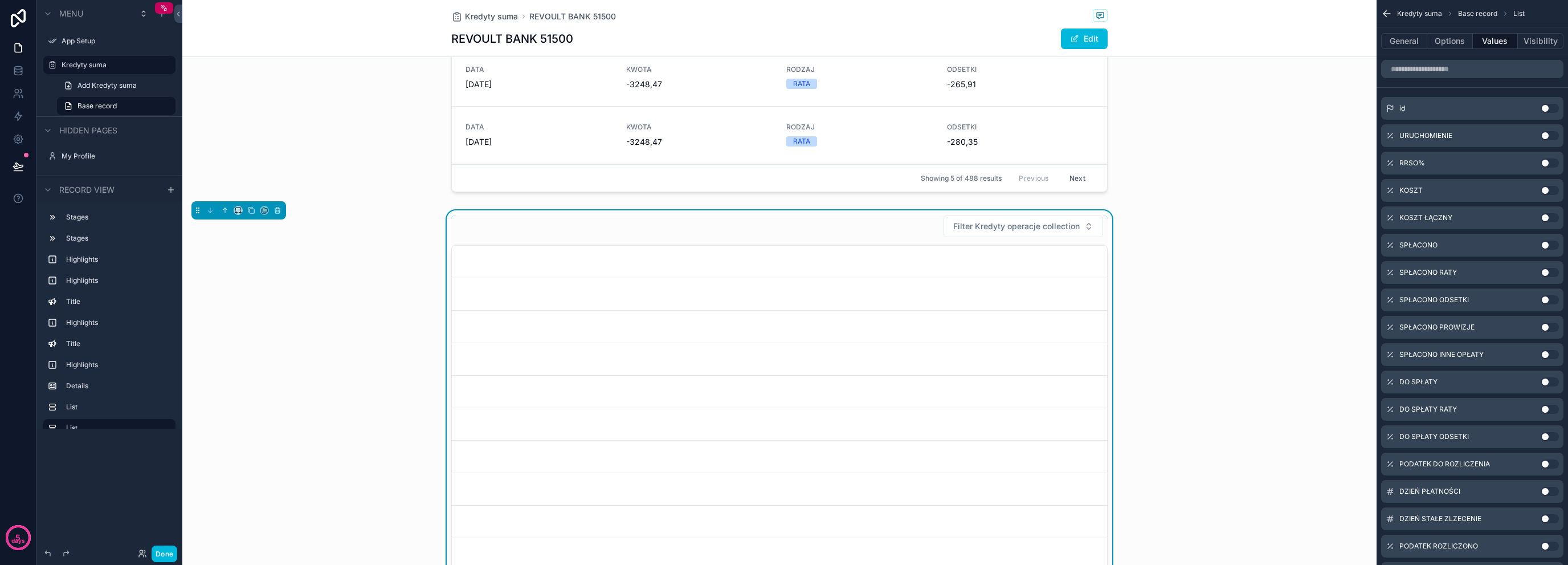
click at [1398, 36] on button "General" at bounding box center [1404, 40] width 46 height 16
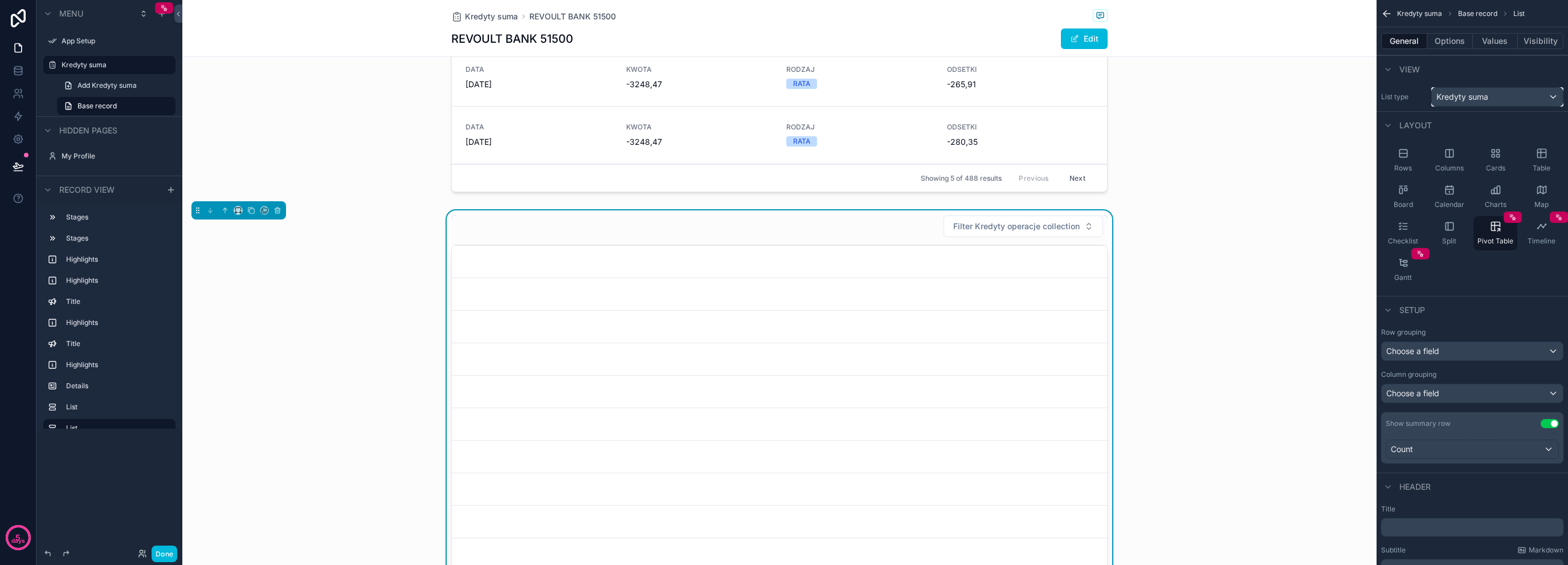
click at [1477, 96] on span "Kredyty suma" at bounding box center [1463, 97] width 52 height 12
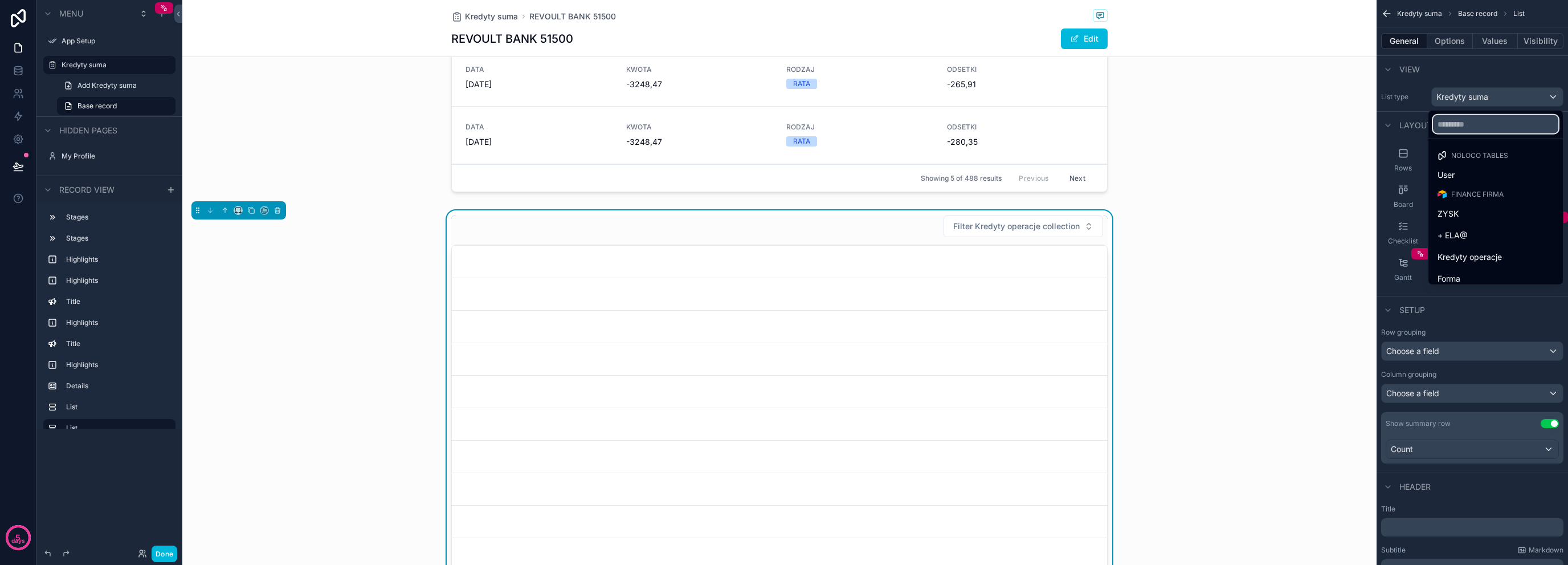
click at [1496, 118] on input "text" at bounding box center [1495, 124] width 125 height 18
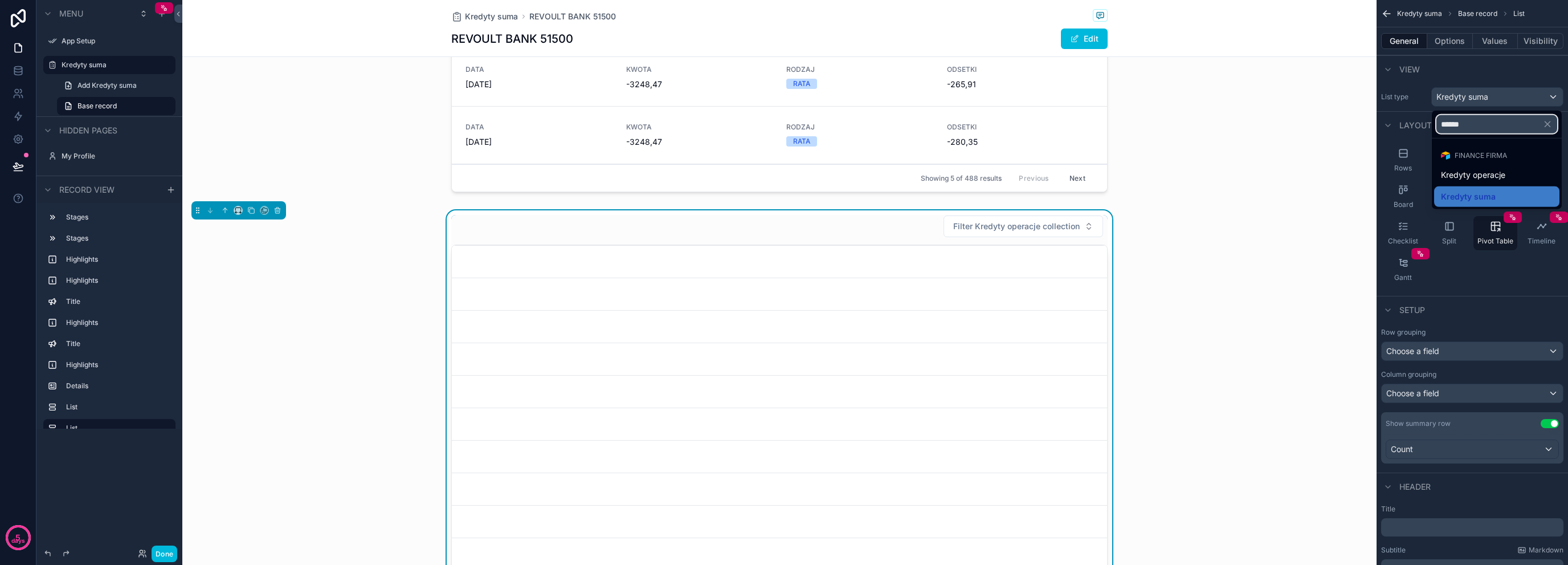
type input "******"
click at [1518, 181] on div "Kredyty operacje" at bounding box center [1497, 175] width 112 height 14
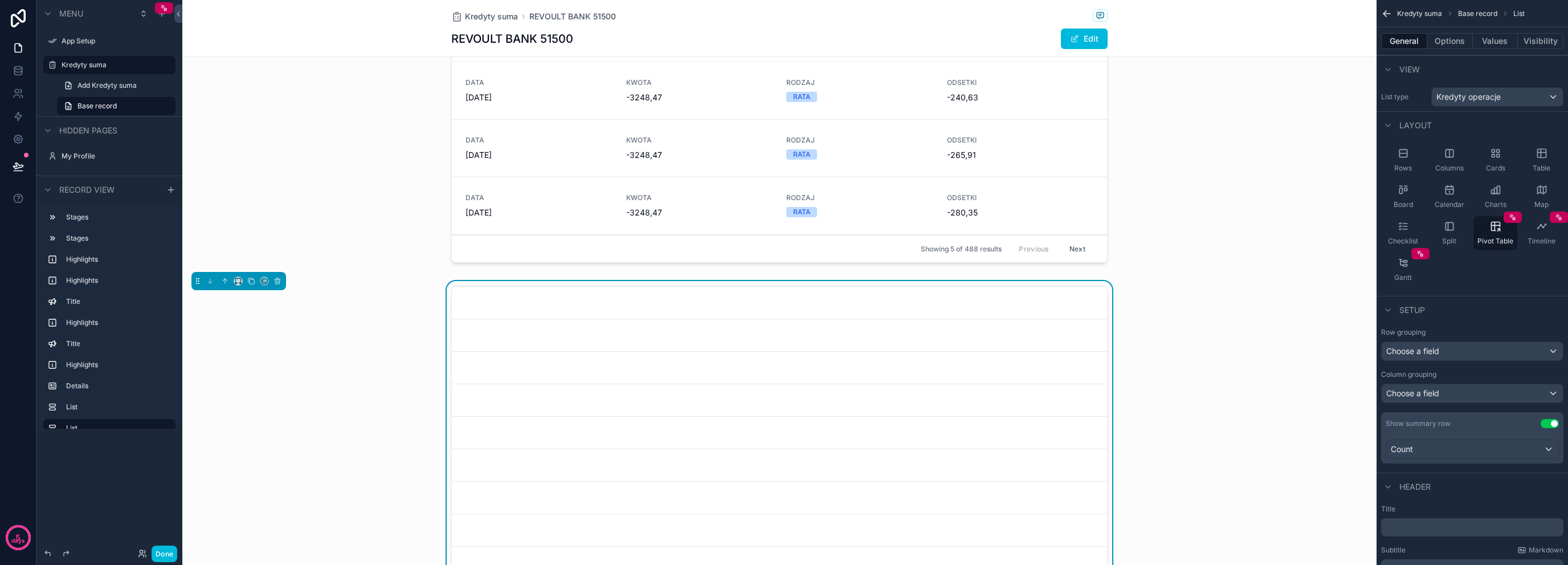
scroll to position [1020, 0]
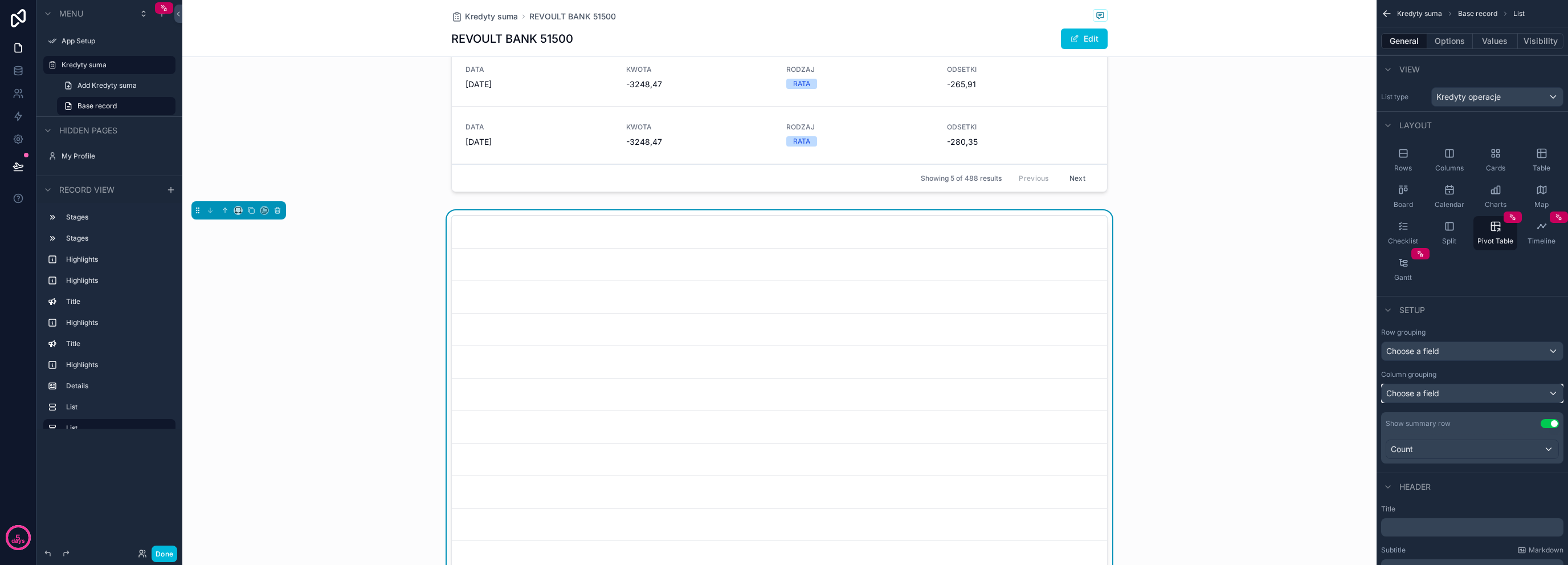
click at [1483, 390] on div "Choose a field" at bounding box center [1472, 393] width 181 height 18
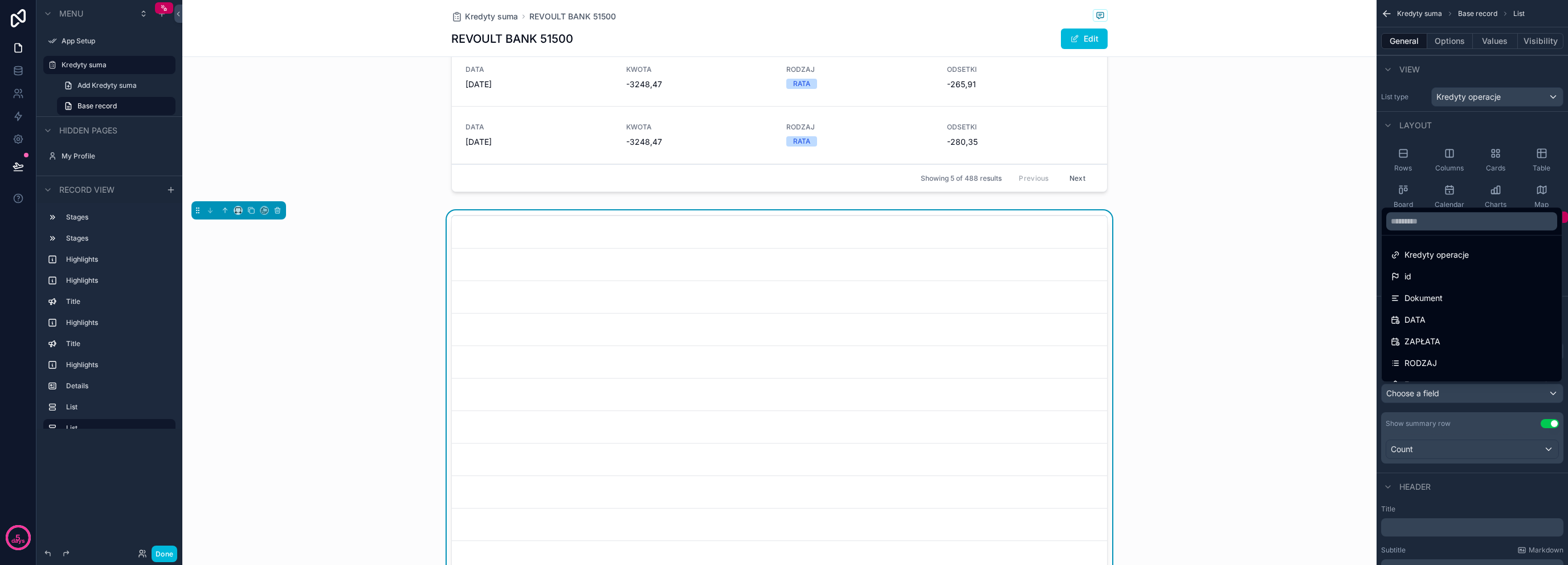
click at [1518, 241] on ul "Kredyty operacje id Dokument DATA ZAPŁATA RODZAJ Forma Kto? Numer Kredyt POTWIE…" at bounding box center [1471, 308] width 180 height 146
click at [1561, 329] on div "Kredyty operacje id Dokument DATA ZAPŁATA RODZAJ Forma Kto? Numer Kredyt POTWIE…" at bounding box center [784, 282] width 1568 height 565
click at [1516, 227] on input "text" at bounding box center [1472, 221] width 171 height 18
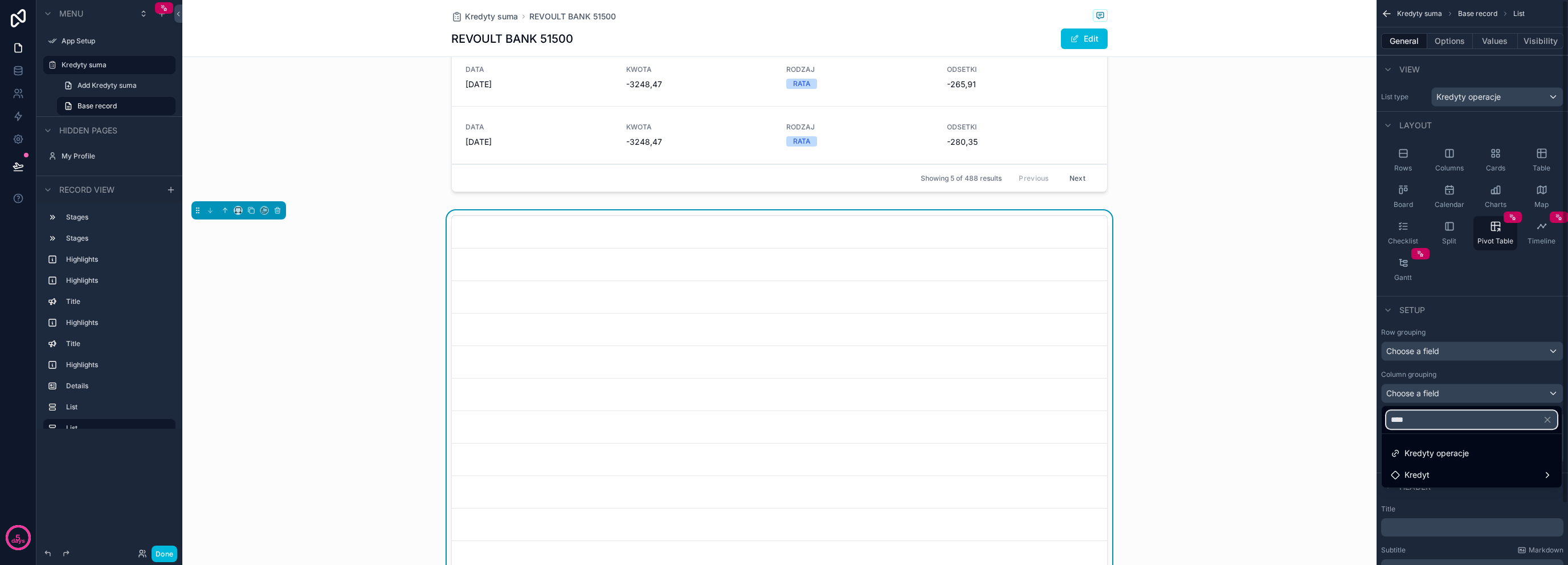
type input "****"
click at [1474, 479] on div "Kredyt" at bounding box center [1471, 475] width 162 height 14
click at [1422, 458] on span "Kredyty operacje" at bounding box center [1437, 453] width 64 height 14
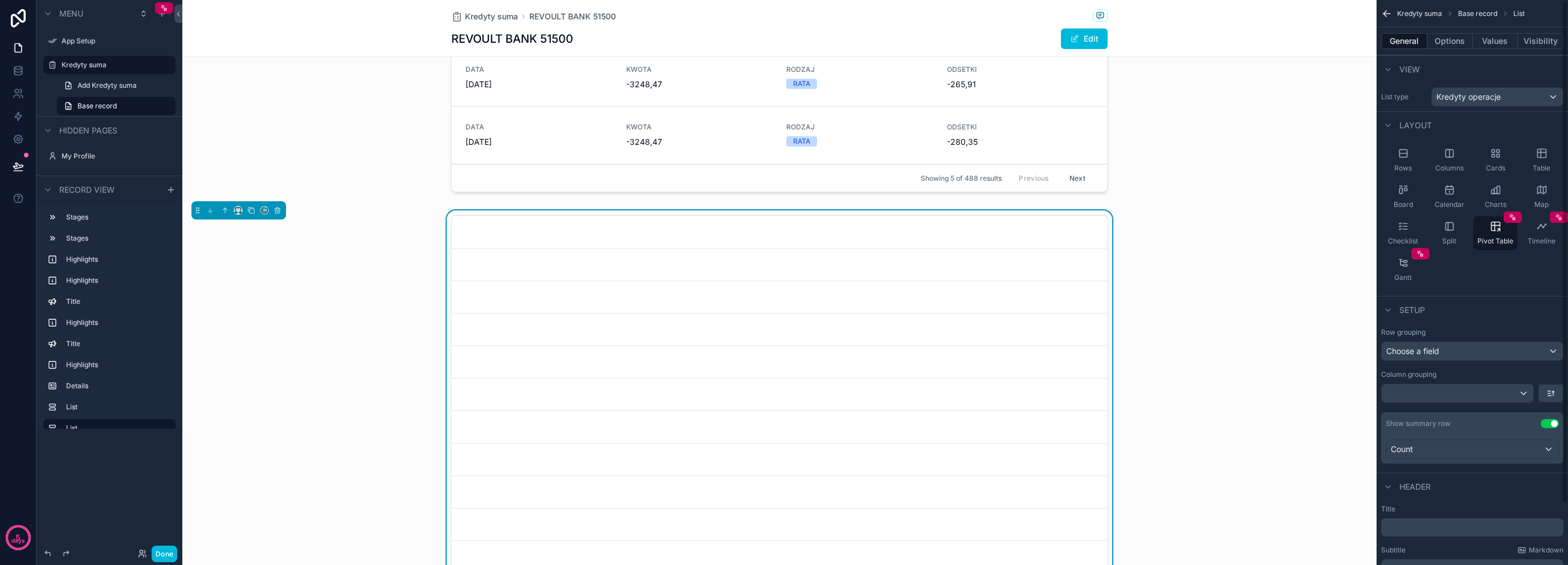
click at [1449, 38] on button "Options" at bounding box center [1450, 40] width 46 height 16
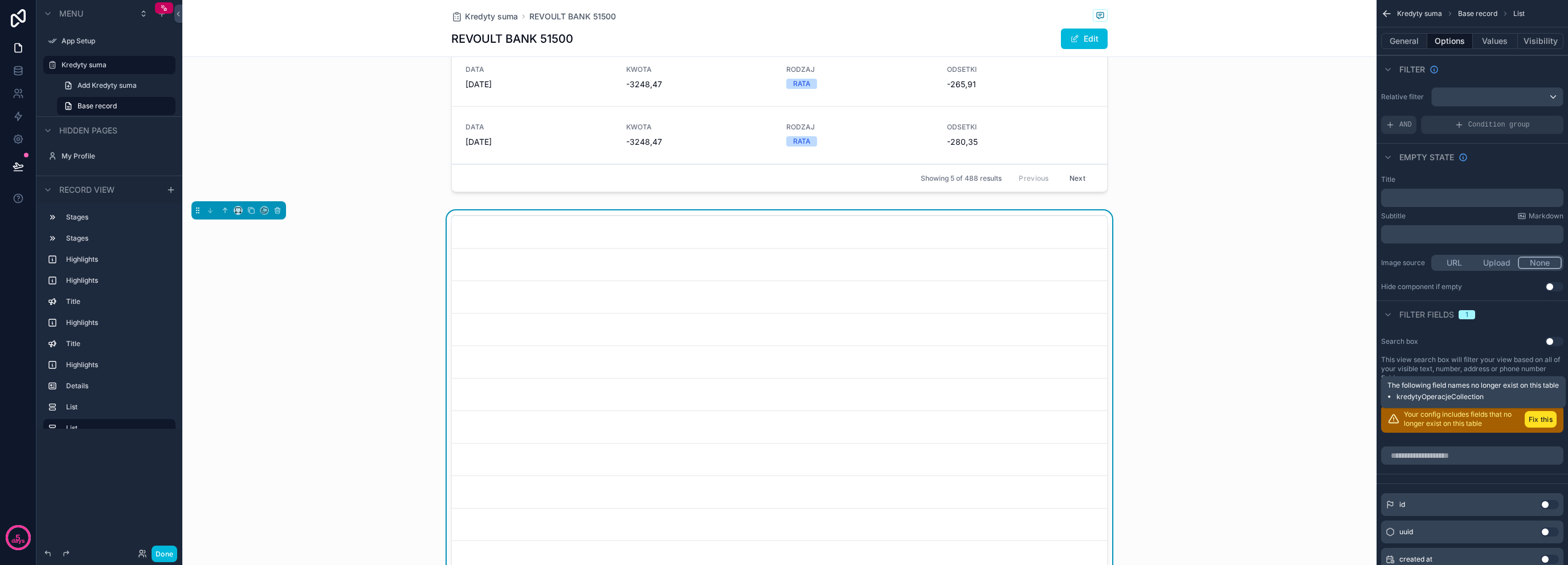
drag, startPoint x: 1543, startPoint y: 423, endPoint x: 1534, endPoint y: 424, distance: 9.1
click at [1543, 423] on button "Fix this" at bounding box center [1541, 419] width 32 height 16
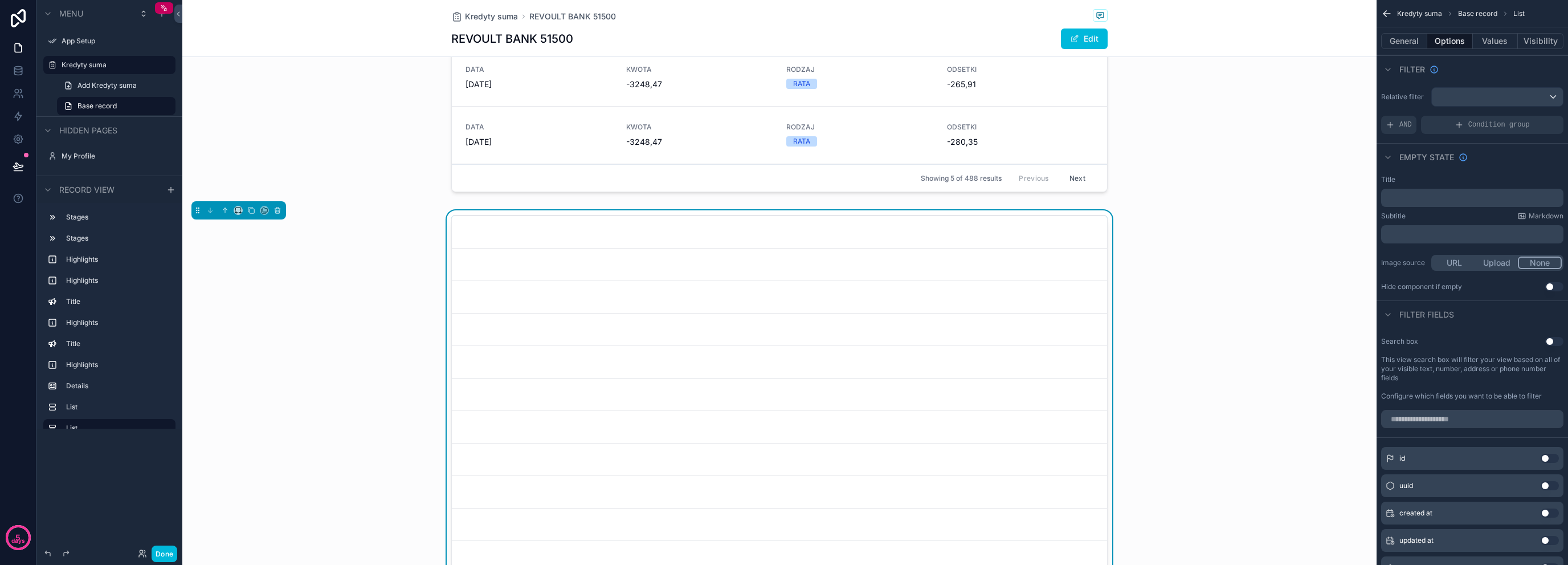
click at [1486, 42] on button "Values" at bounding box center [1495, 40] width 46 height 16
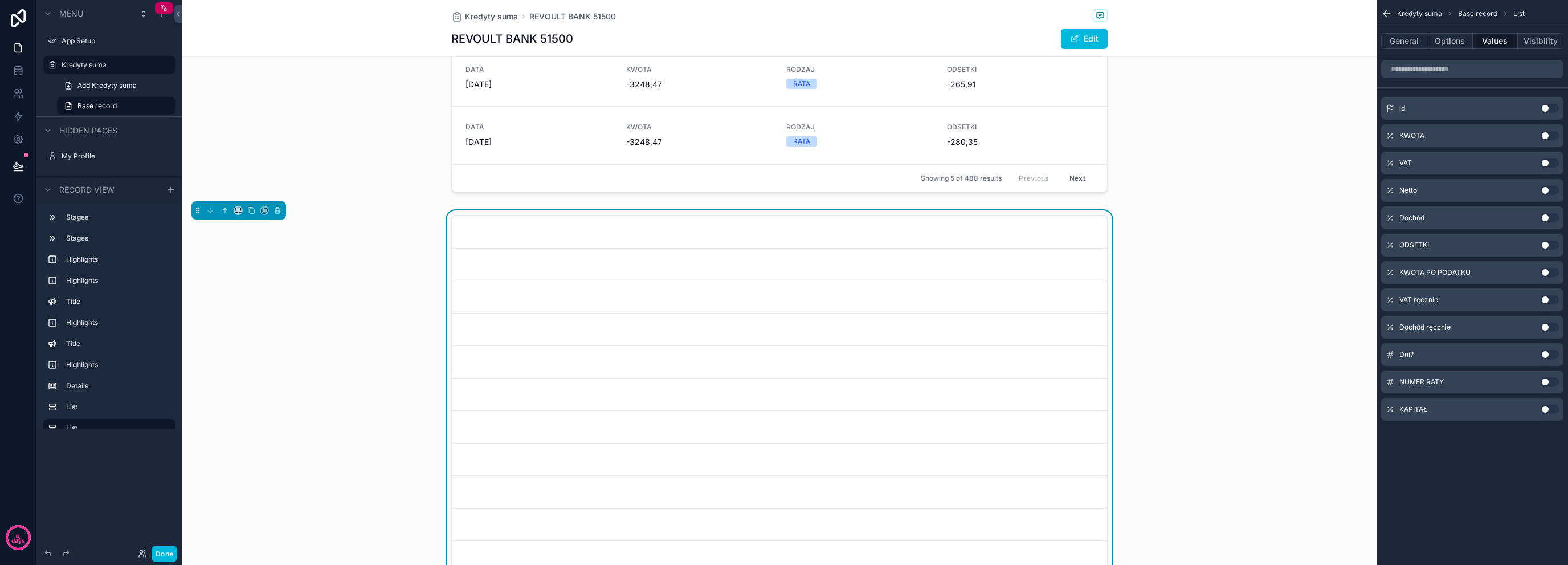
click at [1552, 380] on button "Use setting" at bounding box center [1550, 381] width 18 height 9
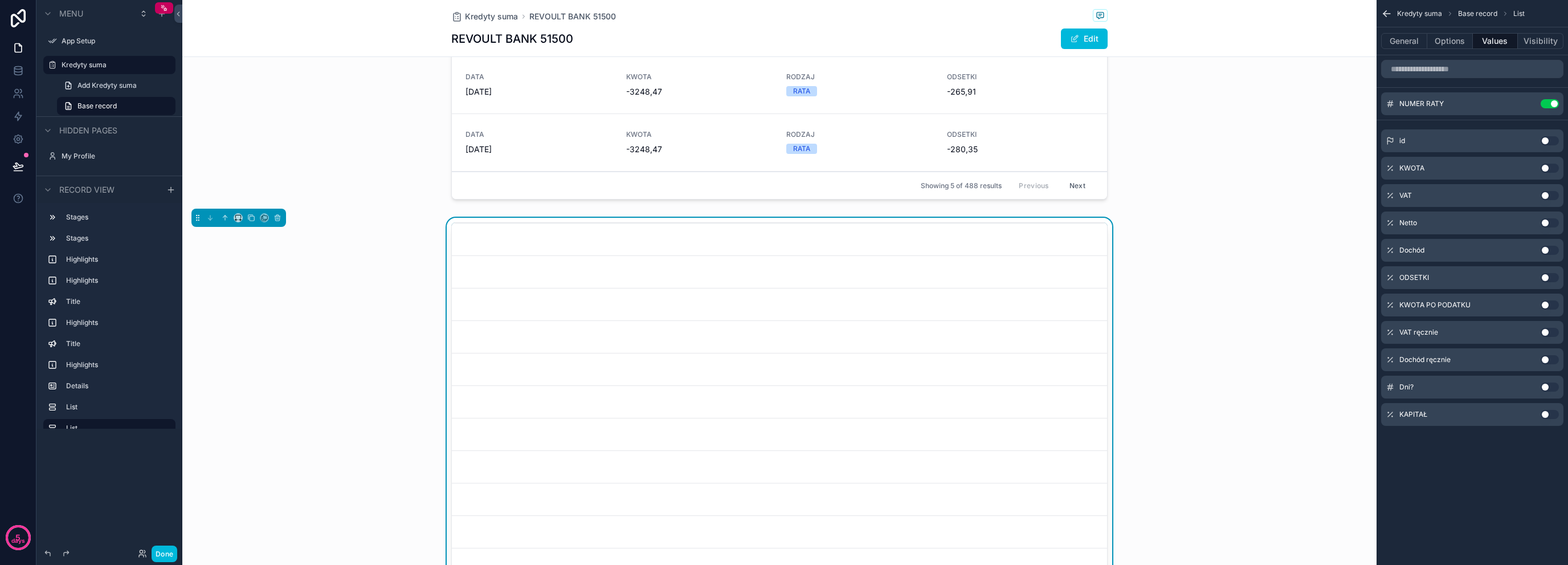
scroll to position [1058, 0]
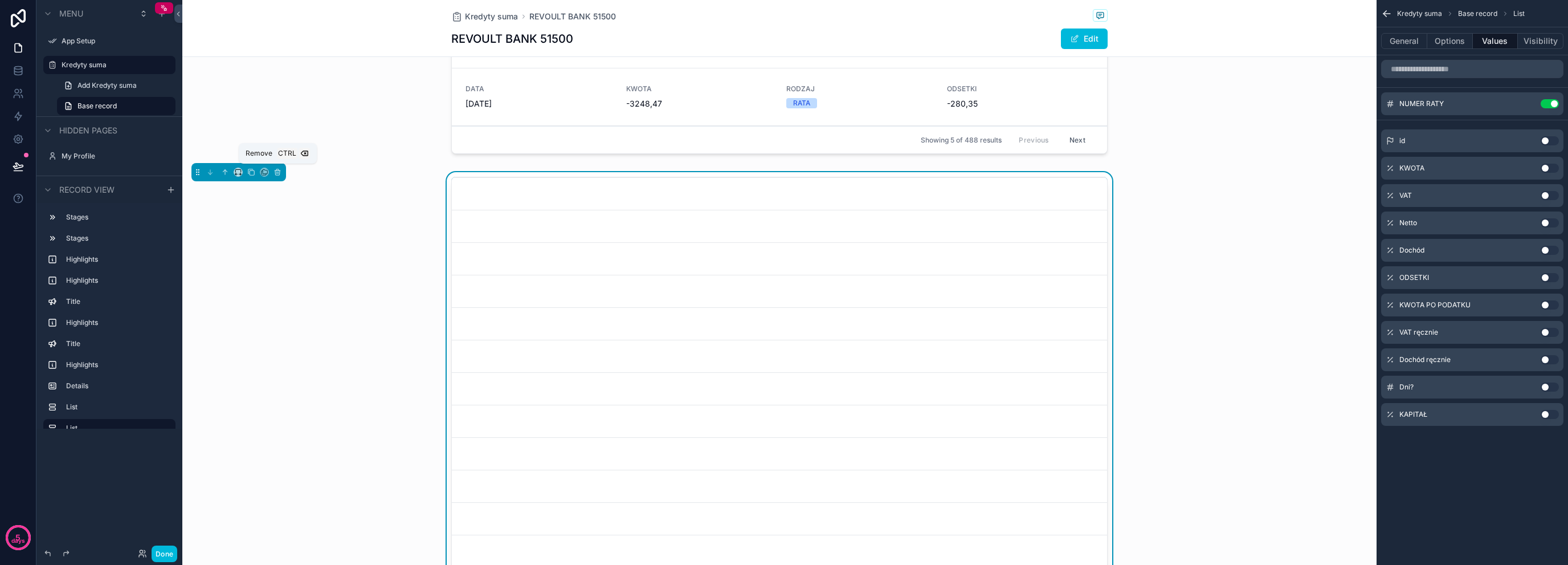
click at [279, 171] on icon "scrollable content" at bounding box center [277, 173] width 5 height 5
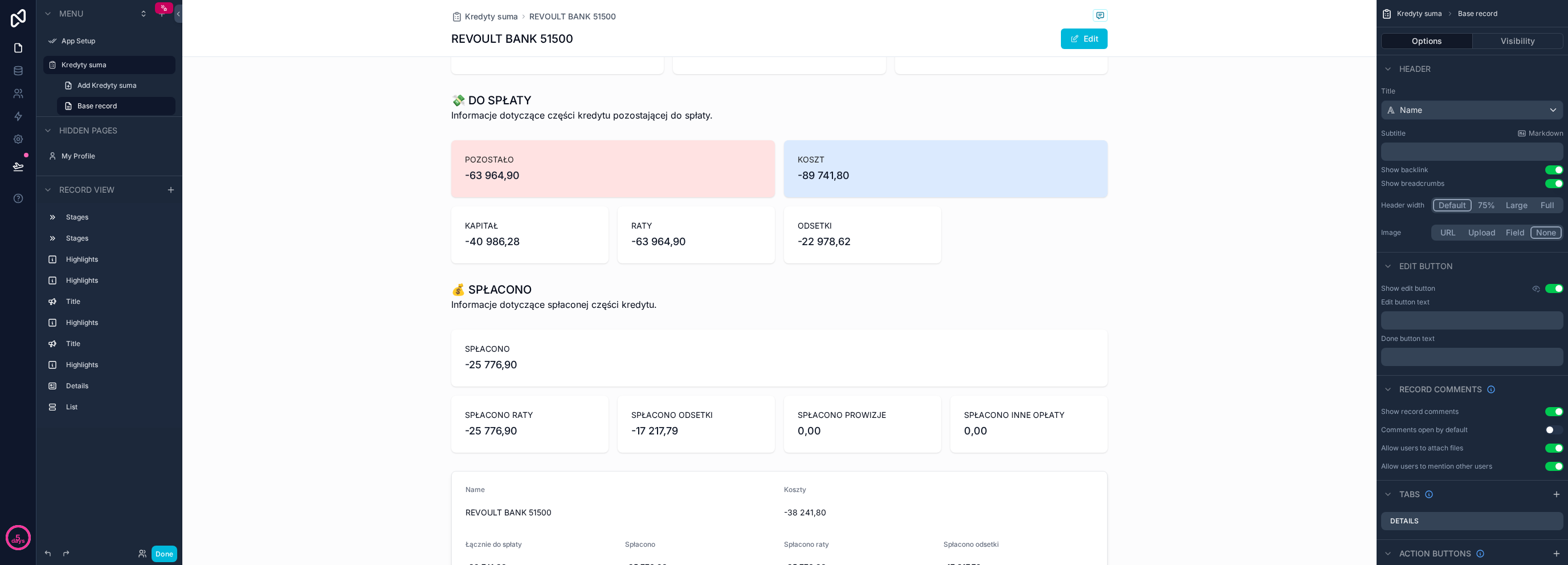
scroll to position [221, 0]
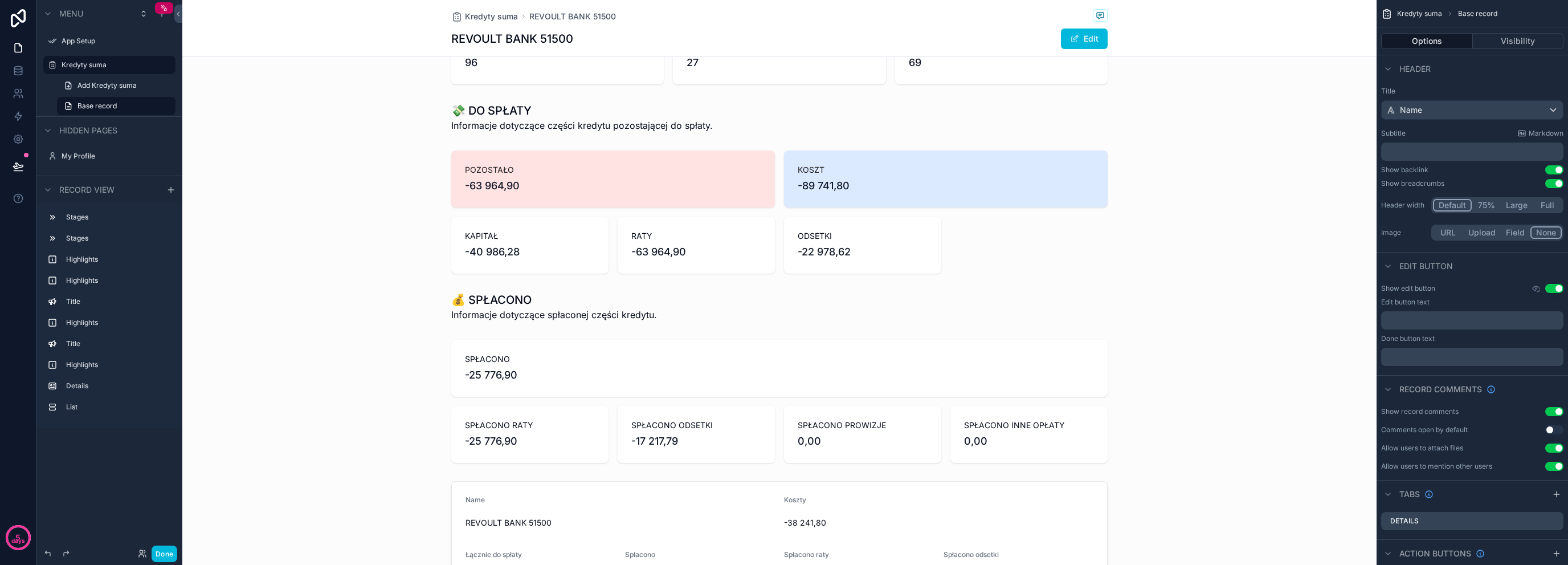
click at [601, 160] on div "scrollable content" at bounding box center [779, 212] width 1194 height 132
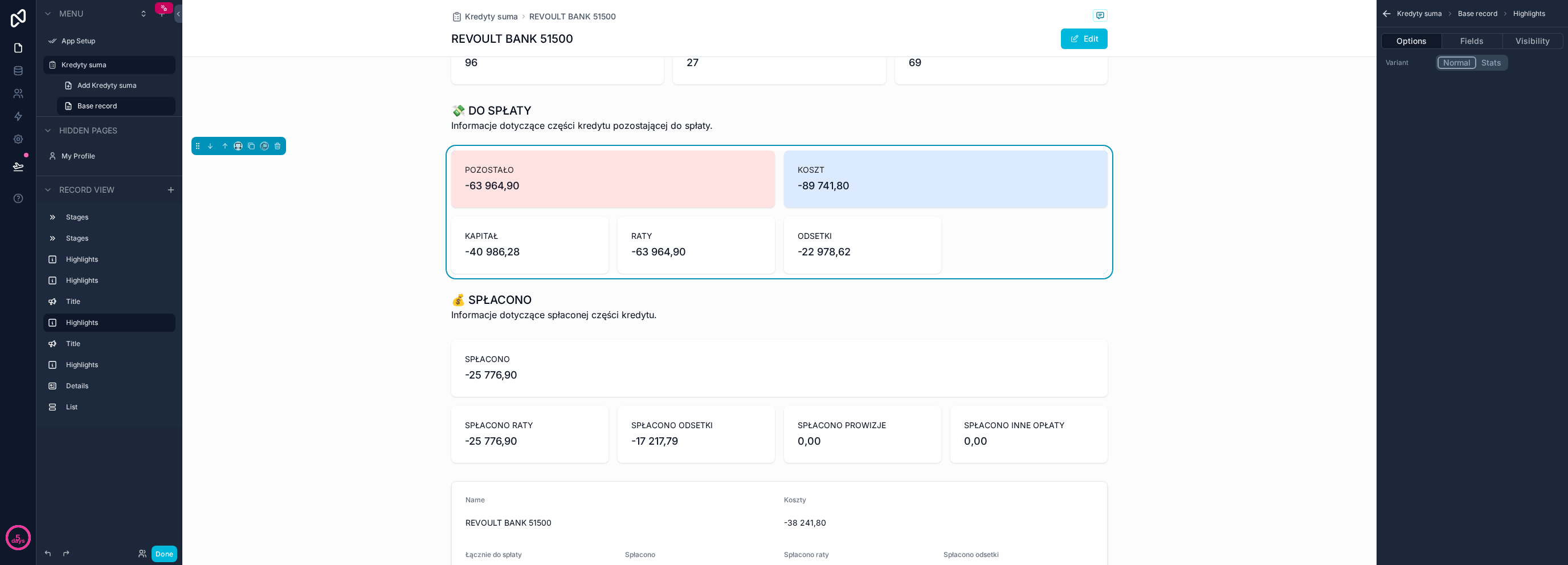
click at [404, 271] on div "POZOSTAŁO -63 964,90 KOSZT -89 741,80 KAPITAŁ -40 986,28 RATY -63 964,90 ODSETK…" at bounding box center [779, 212] width 1194 height 132
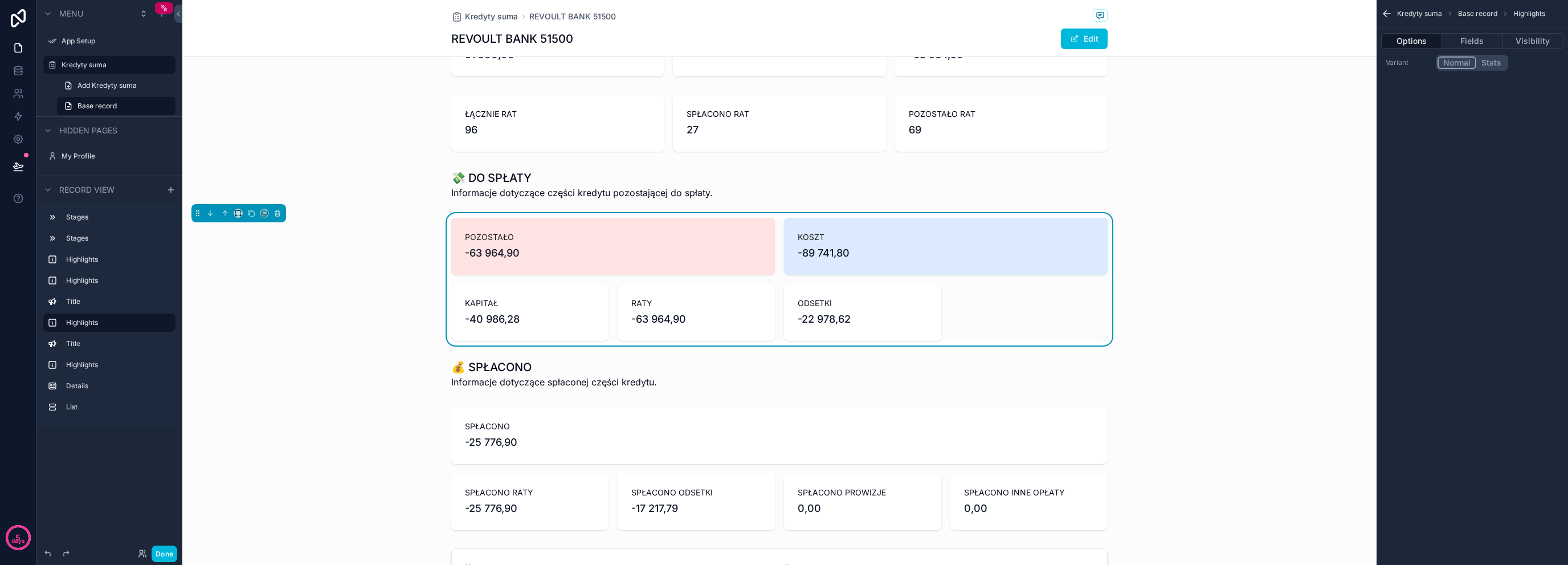
scroll to position [190, 0]
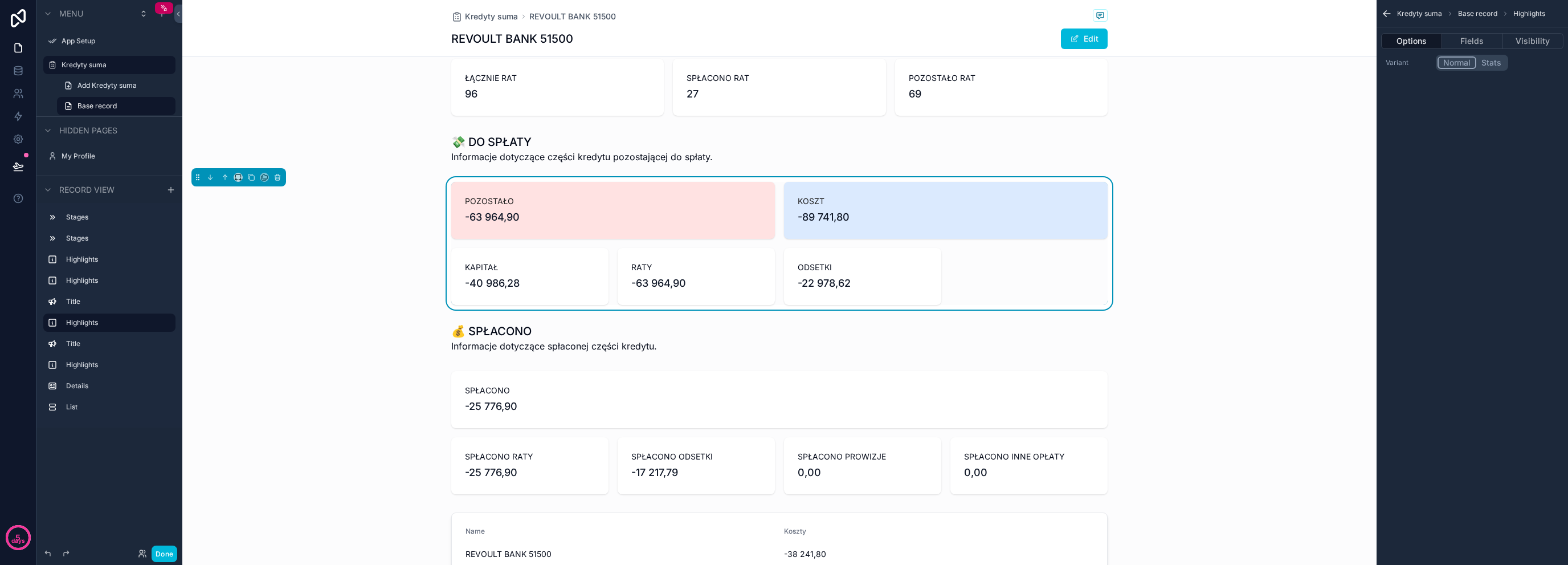
click at [522, 329] on div "scrollable content" at bounding box center [779, 338] width 1194 height 39
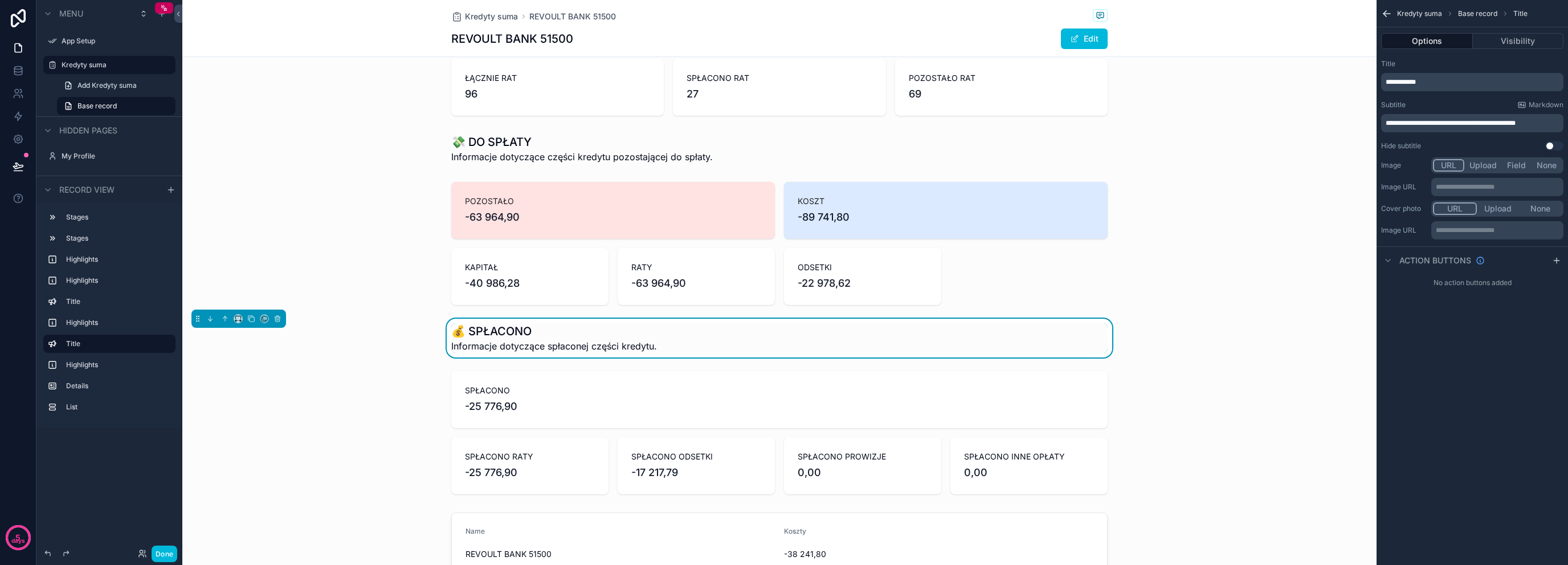
click at [591, 291] on div "scrollable content" at bounding box center [779, 243] width 1194 height 132
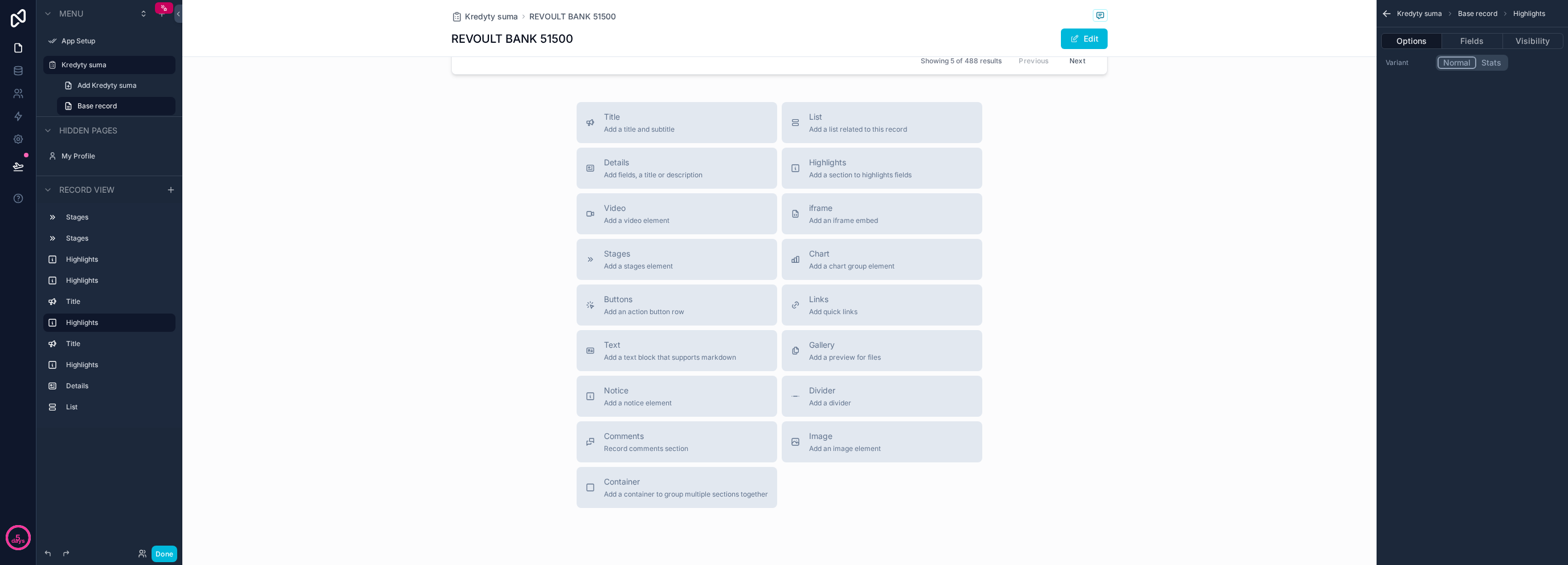
scroll to position [1168, 0]
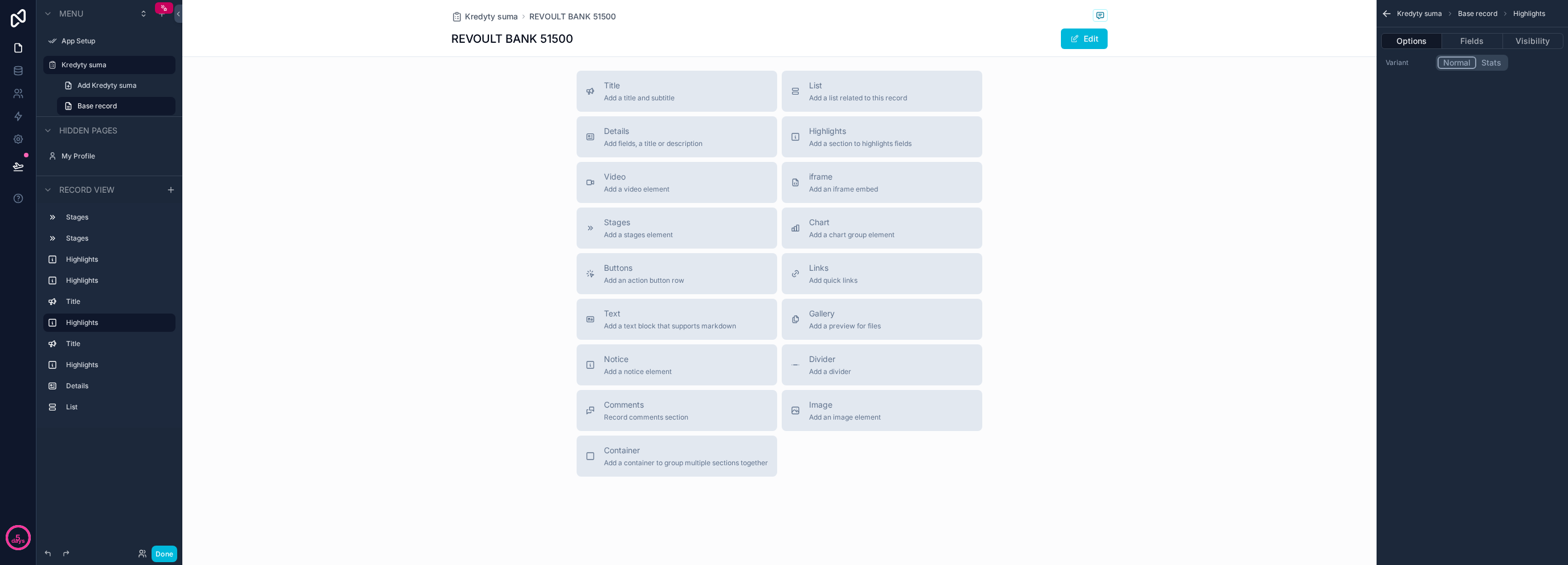
click at [825, 89] on div "List Add a list related to this record" at bounding box center [858, 91] width 98 height 23
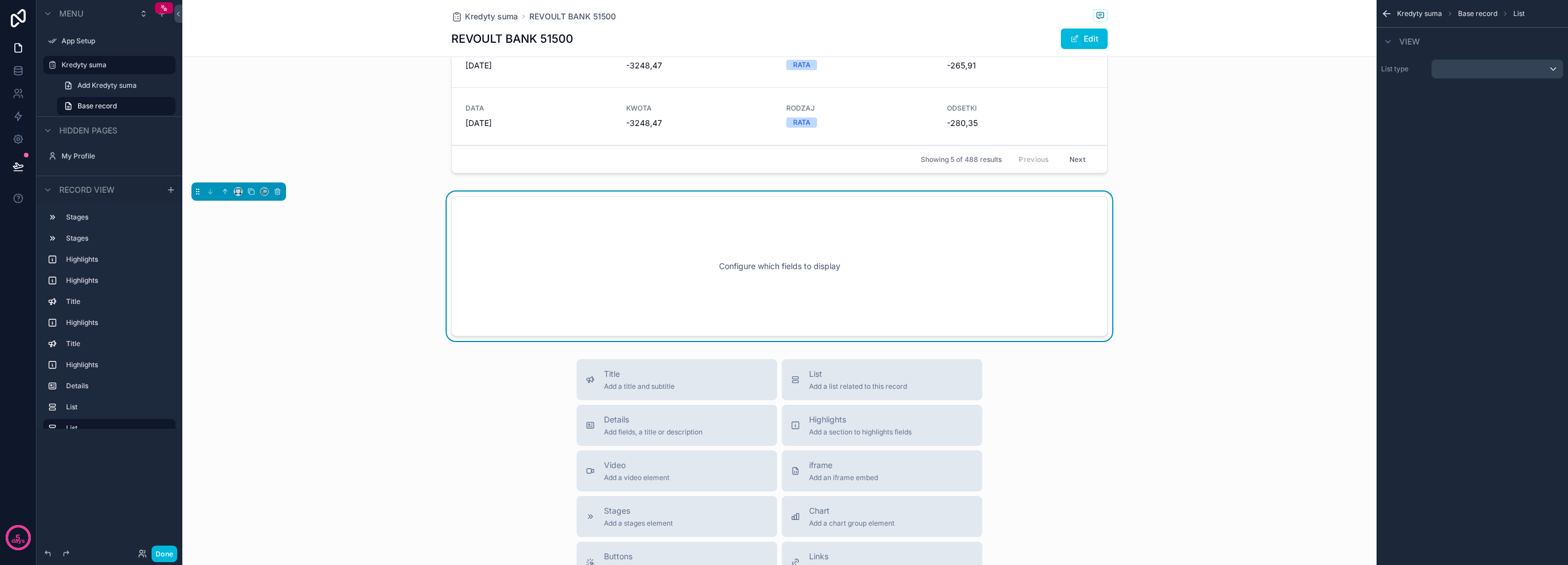
scroll to position [1020, 0]
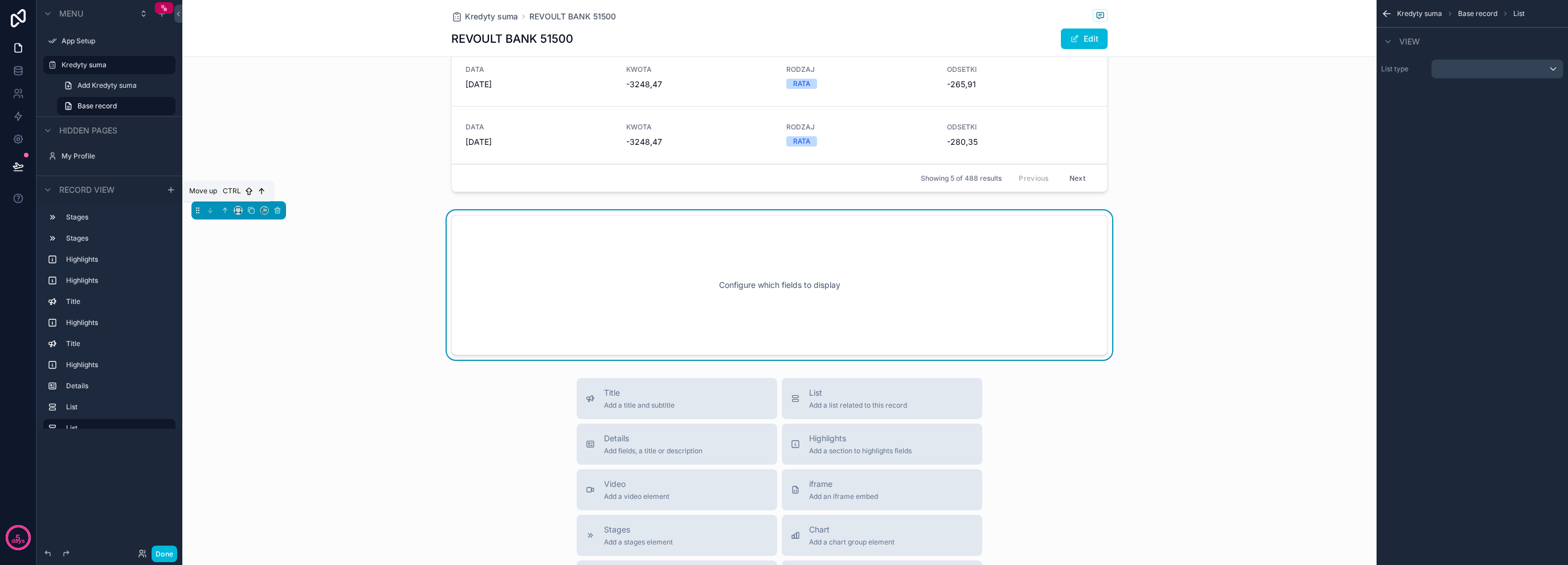
click at [227, 210] on icon "scrollable content" at bounding box center [225, 210] width 8 height 8
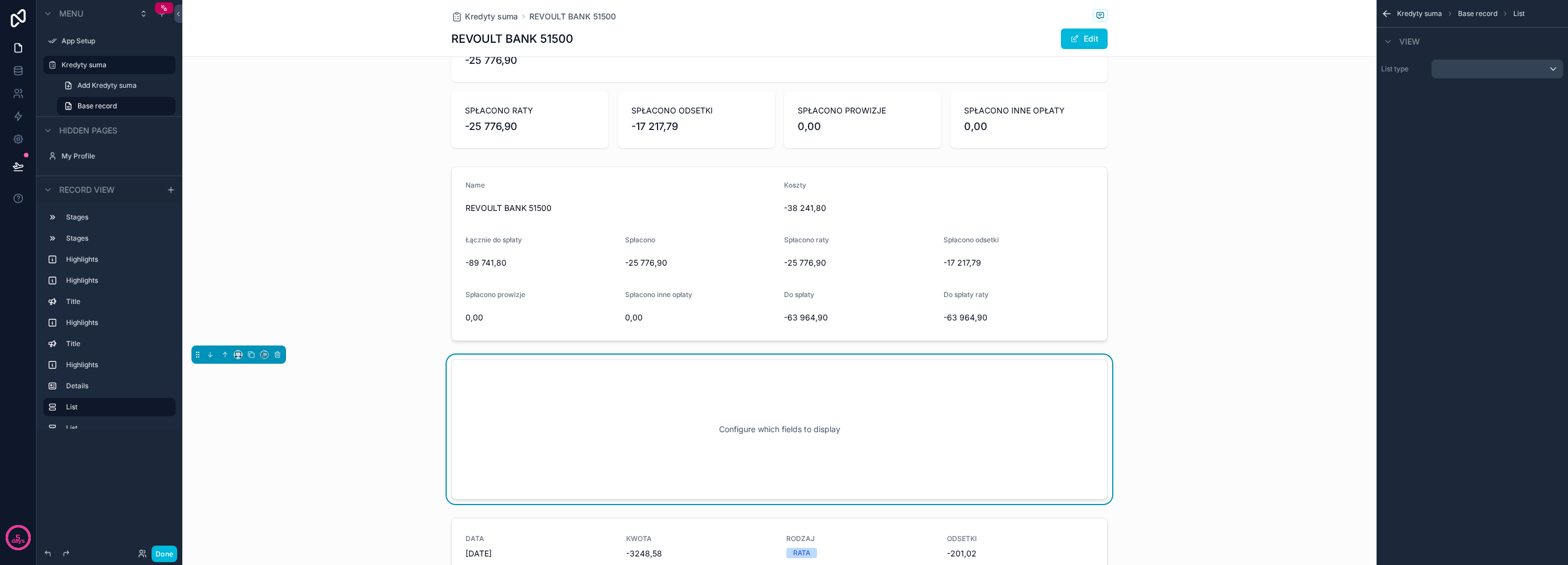
scroll to position [526, 0]
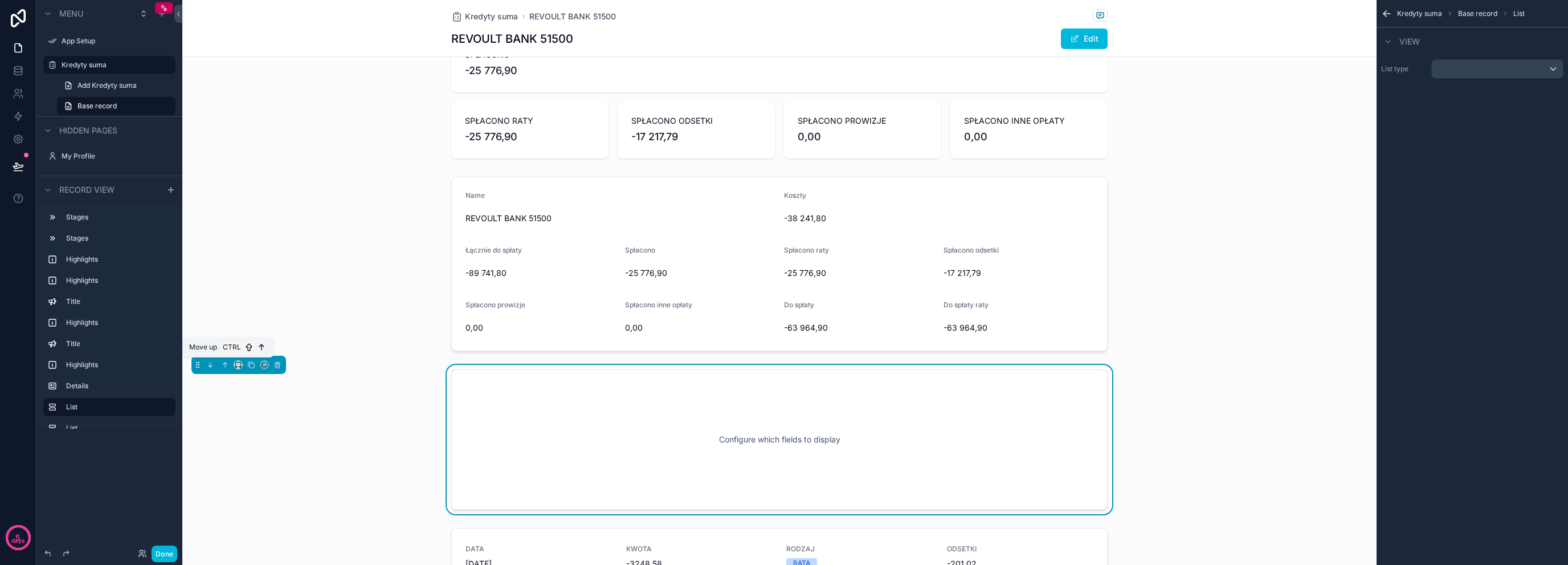
click at [227, 366] on icon "scrollable content" at bounding box center [225, 365] width 8 height 8
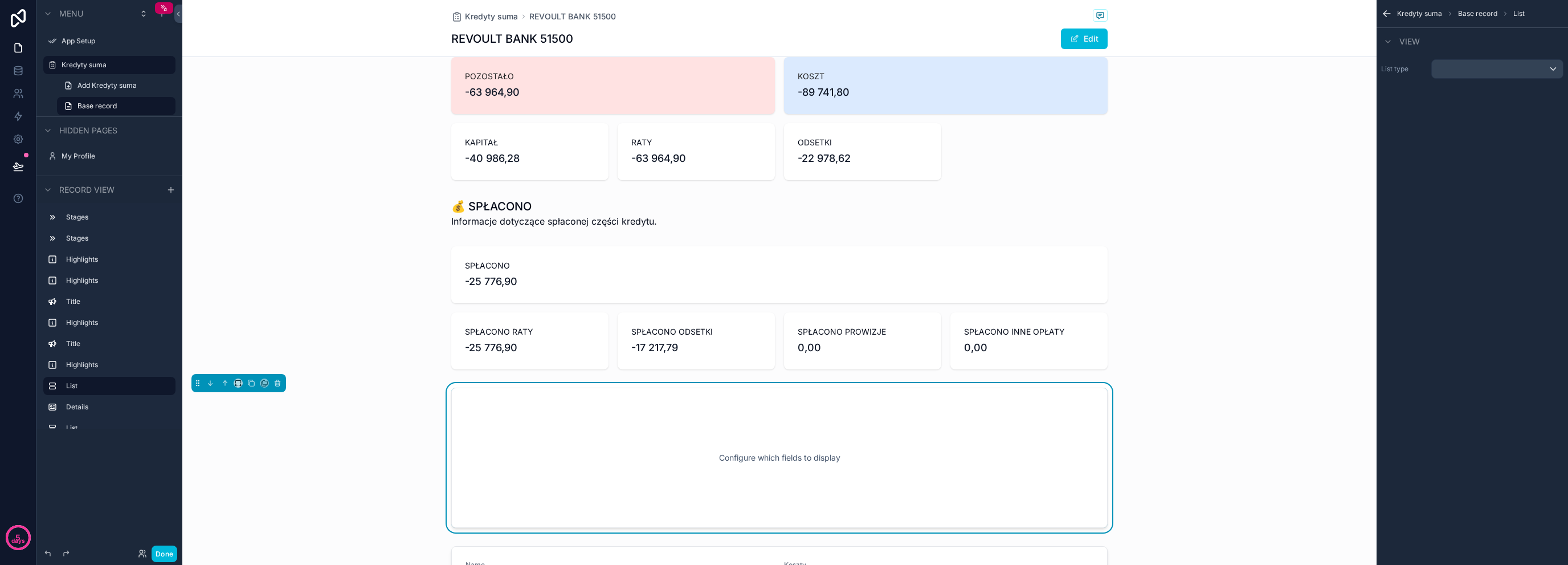
scroll to position [184, 0]
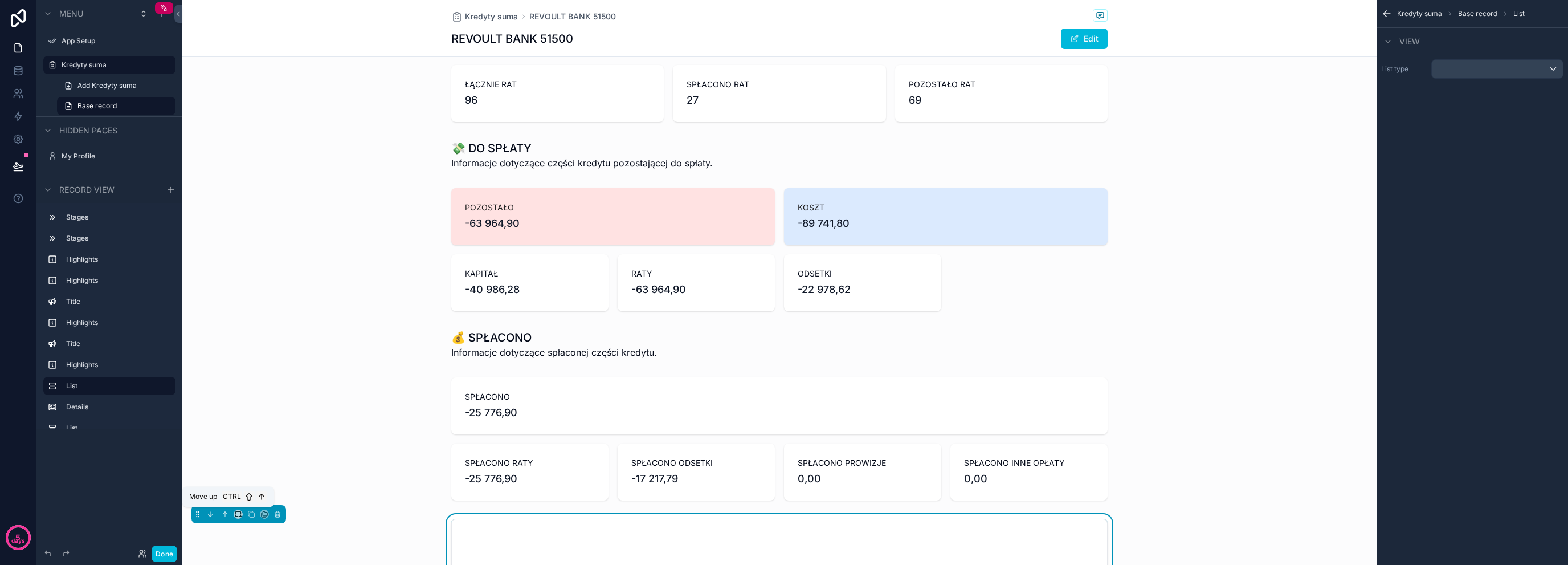
click at [226, 513] on icon "scrollable content" at bounding box center [225, 514] width 8 height 8
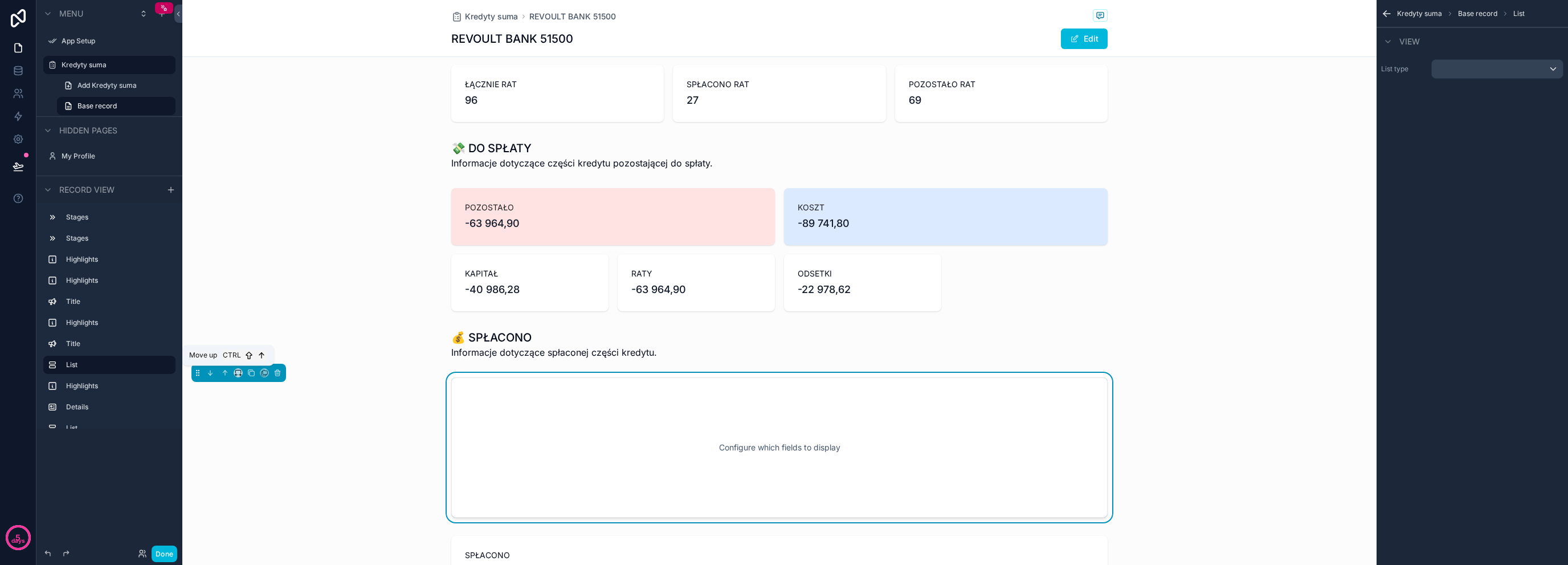
click at [223, 373] on icon "scrollable content" at bounding box center [225, 373] width 8 height 8
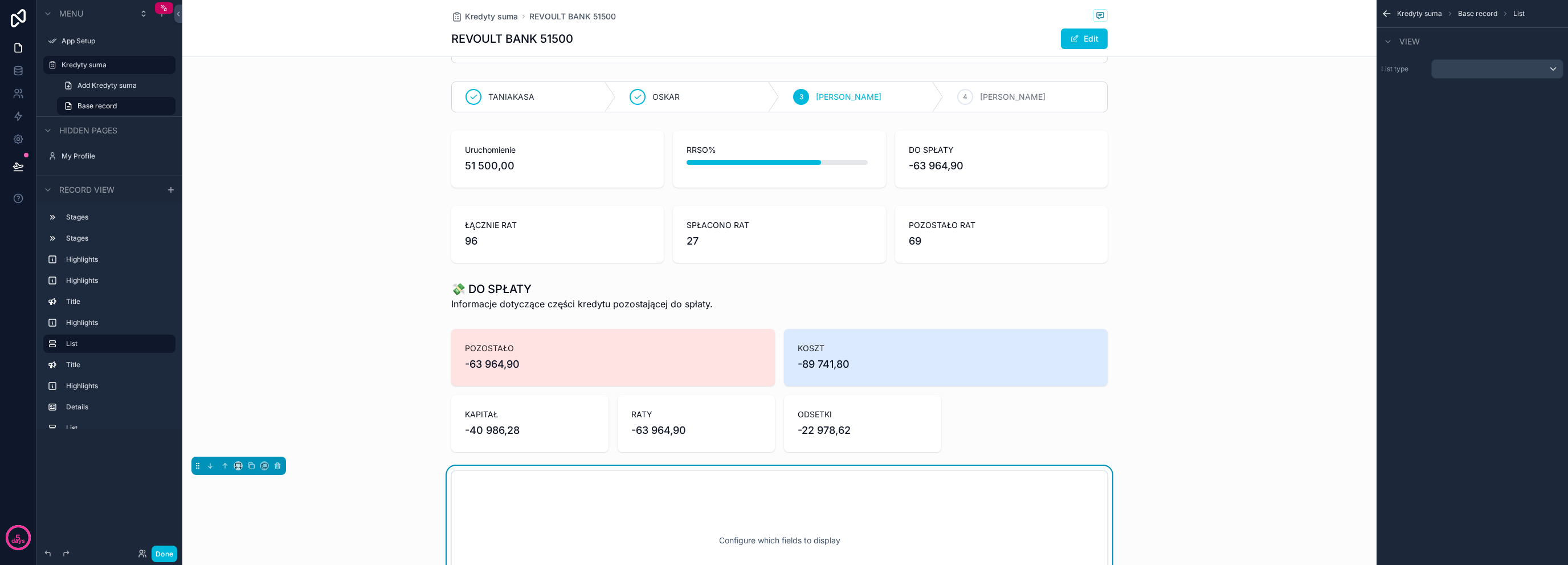
scroll to position [266, 0]
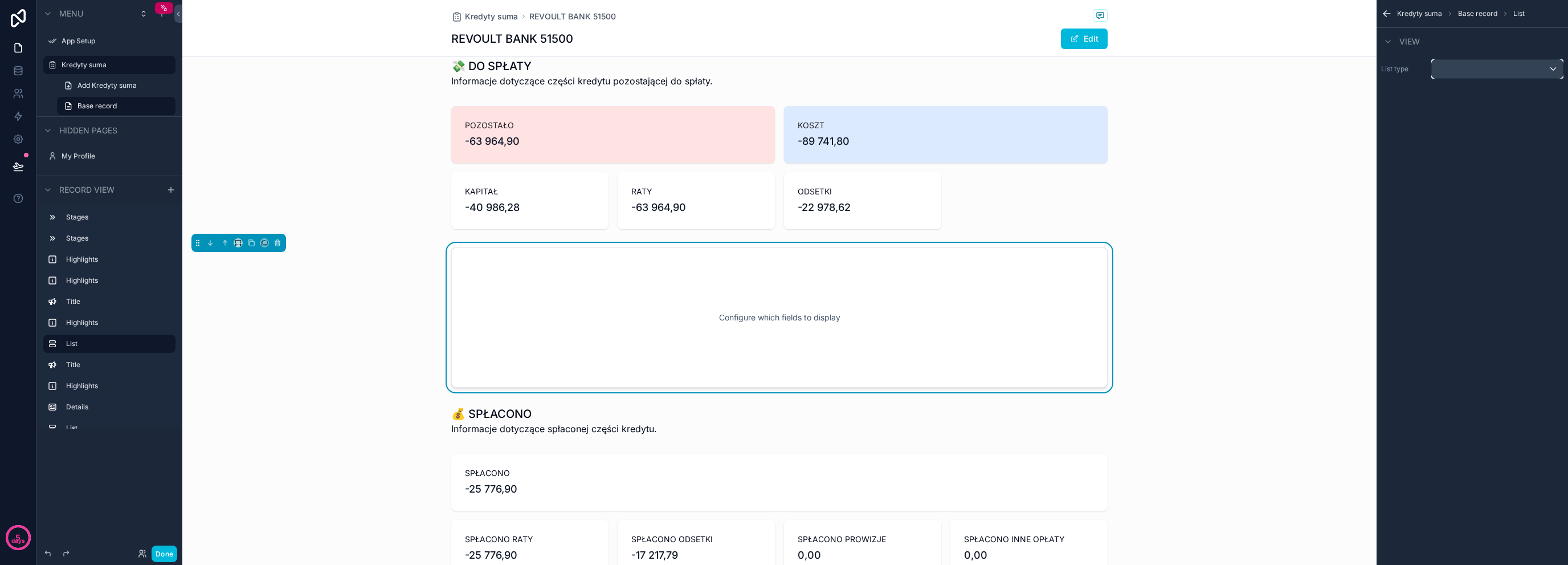
click at [1454, 65] on div "scrollable content" at bounding box center [1498, 68] width 131 height 18
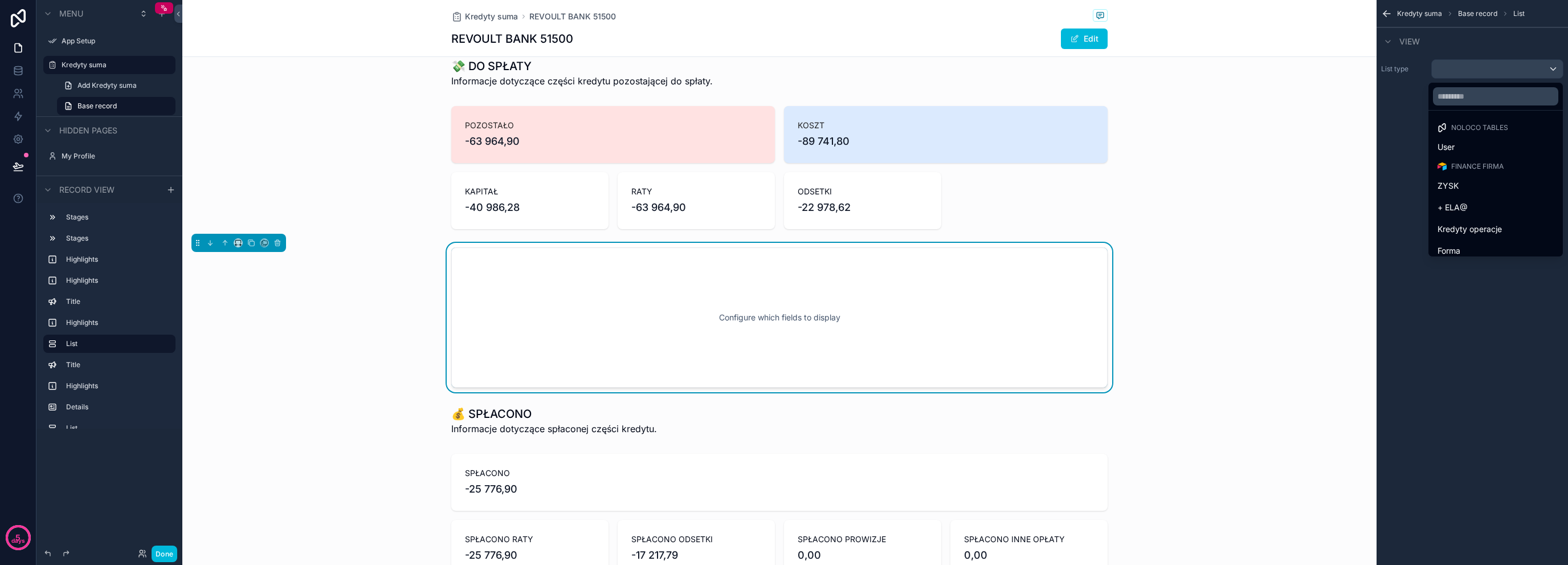
click at [1498, 223] on div "Kredyty operacje" at bounding box center [1496, 229] width 116 height 14
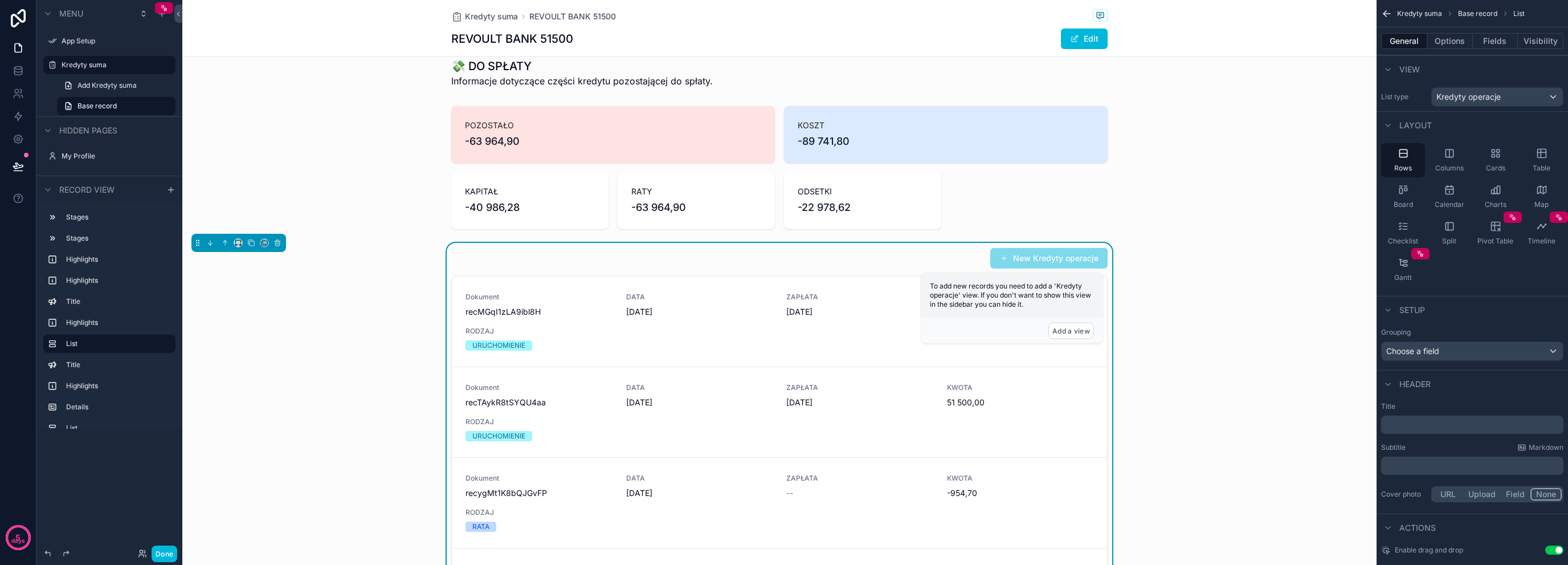
click at [1543, 149] on icon "scrollable content" at bounding box center [1542, 153] width 12 height 12
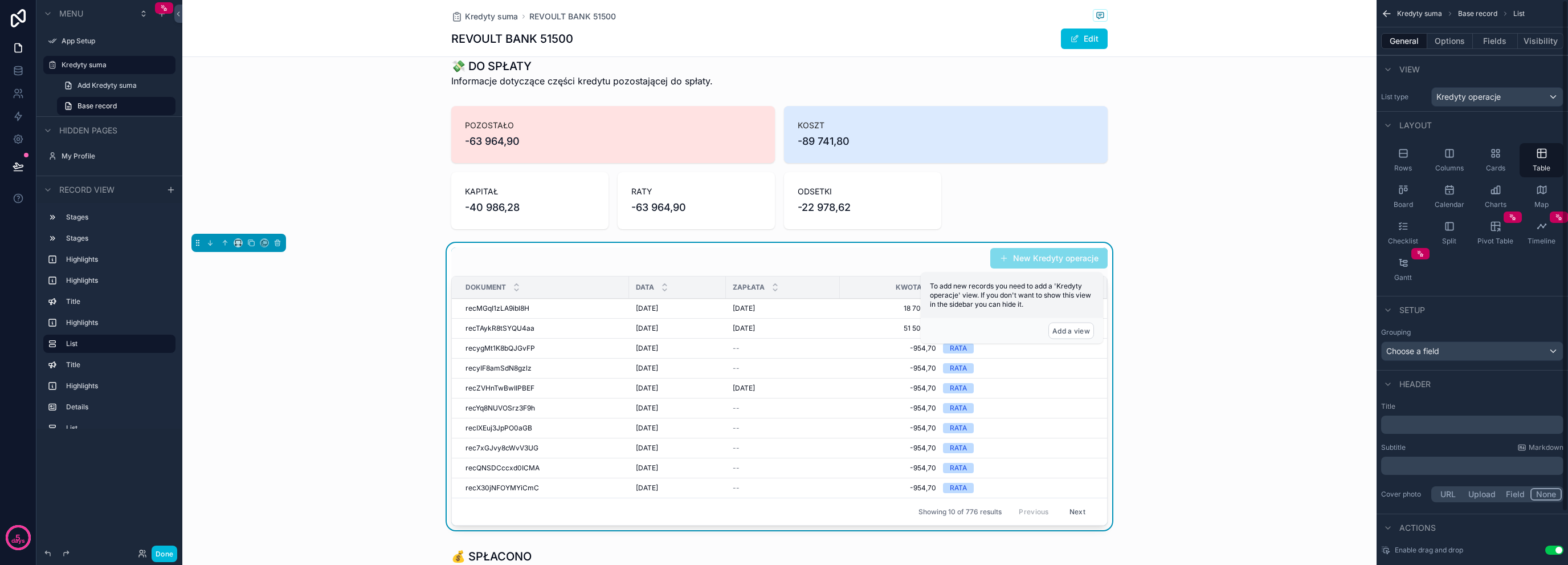
scroll to position [0, 0]
click at [1452, 45] on button "Options" at bounding box center [1450, 40] width 46 height 16
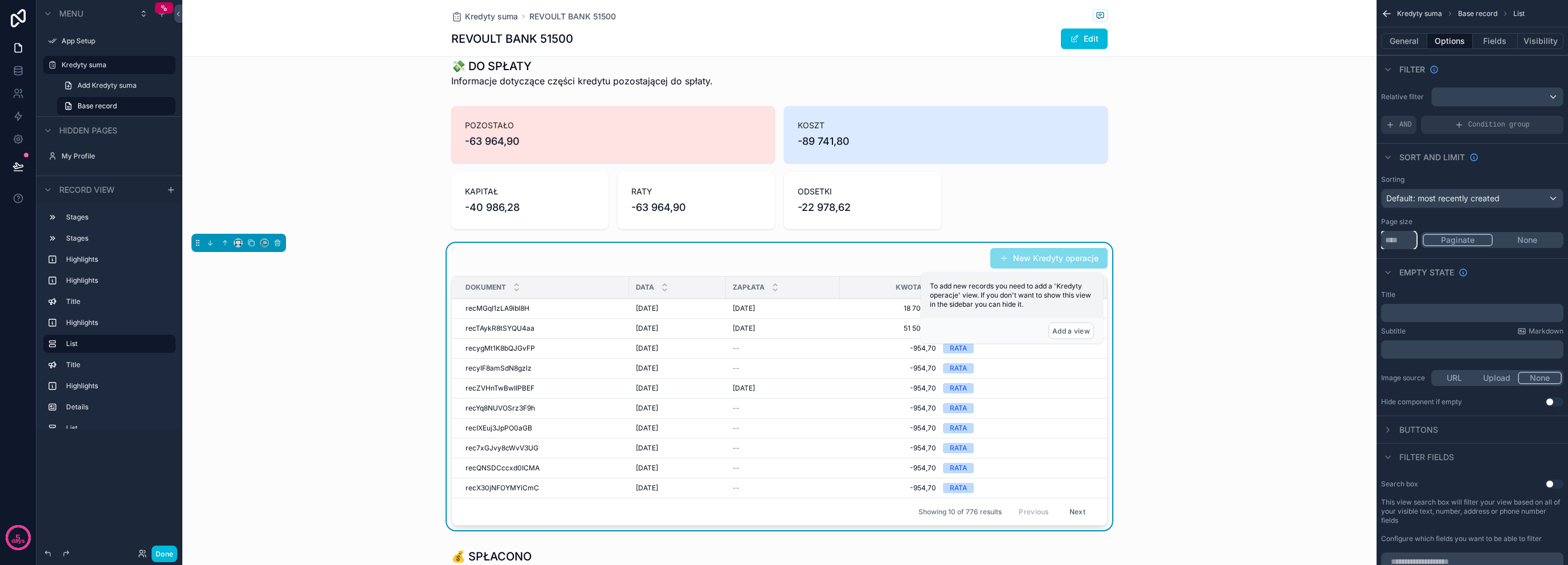
drag, startPoint x: 1402, startPoint y: 240, endPoint x: 1374, endPoint y: 238, distance: 28.1
click at [1374, 238] on div "App Setup [PERSON_NAME] suma My Profile Powered by OK [PERSON_NAME] suma REVOUL…" at bounding box center [875, 282] width 1386 height 565
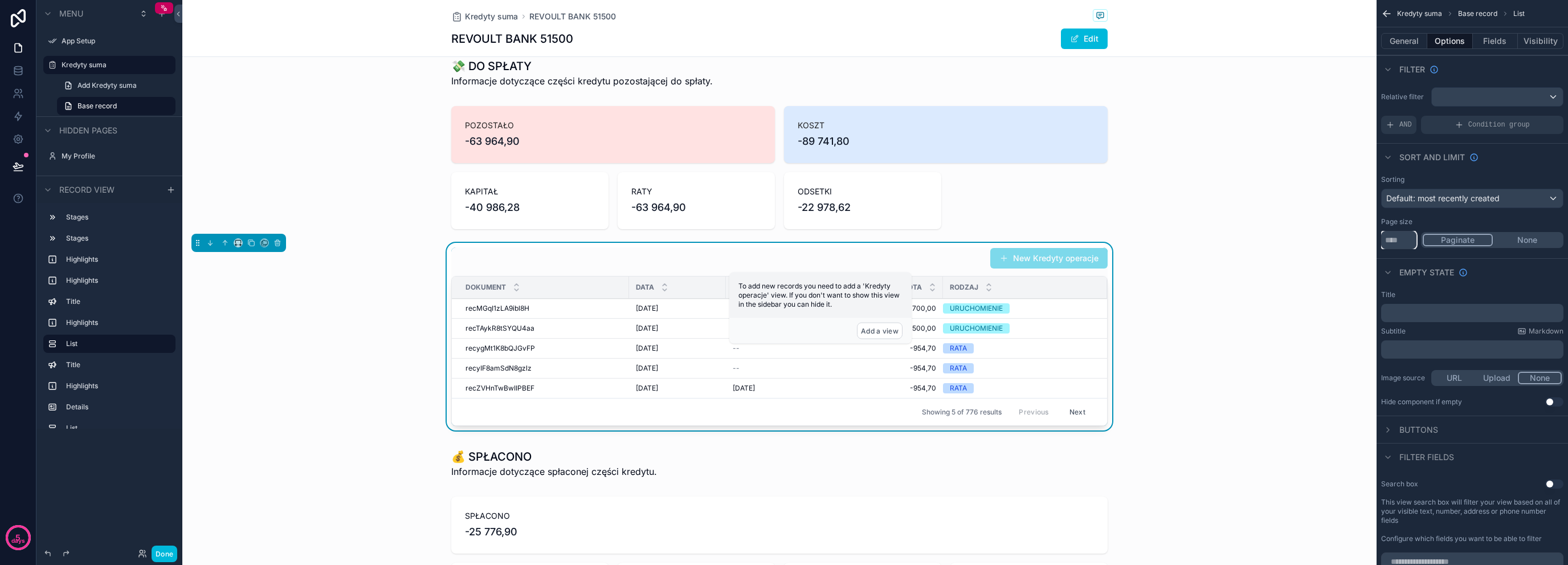
type input "*"
click at [1491, 40] on button "Fields" at bounding box center [1495, 40] width 46 height 16
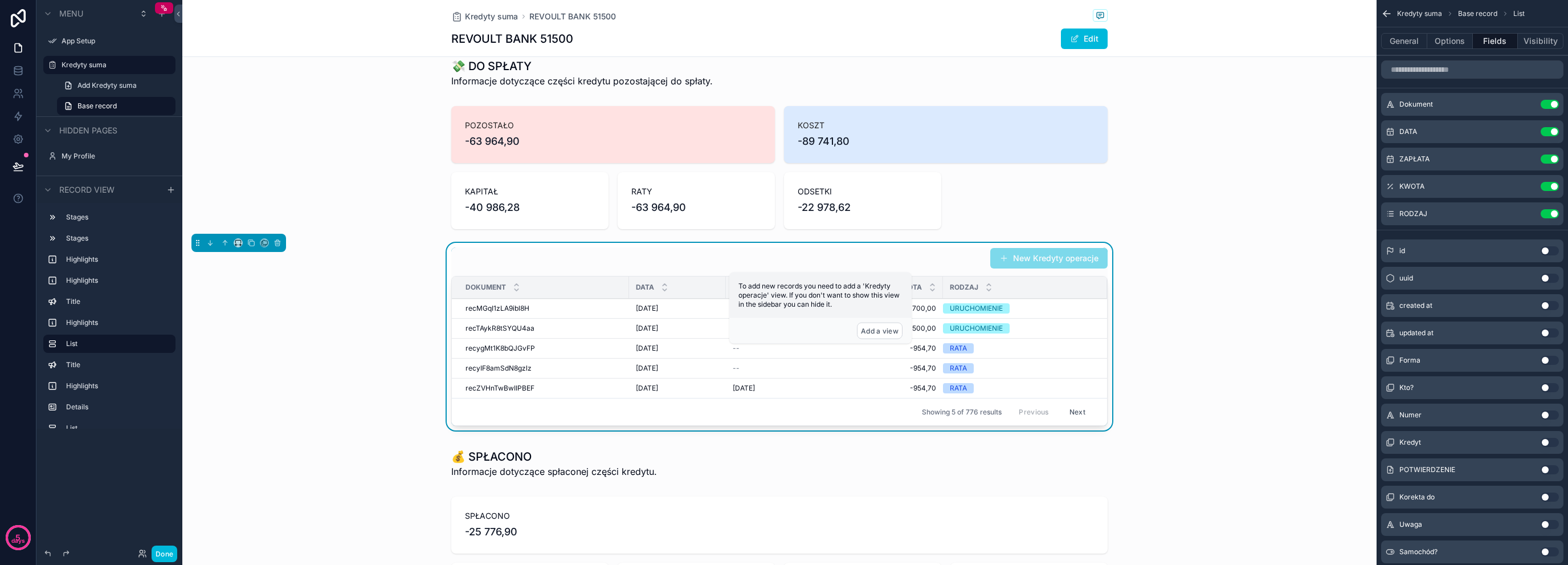
click at [1551, 107] on button "Use setting" at bounding box center [1550, 104] width 18 height 9
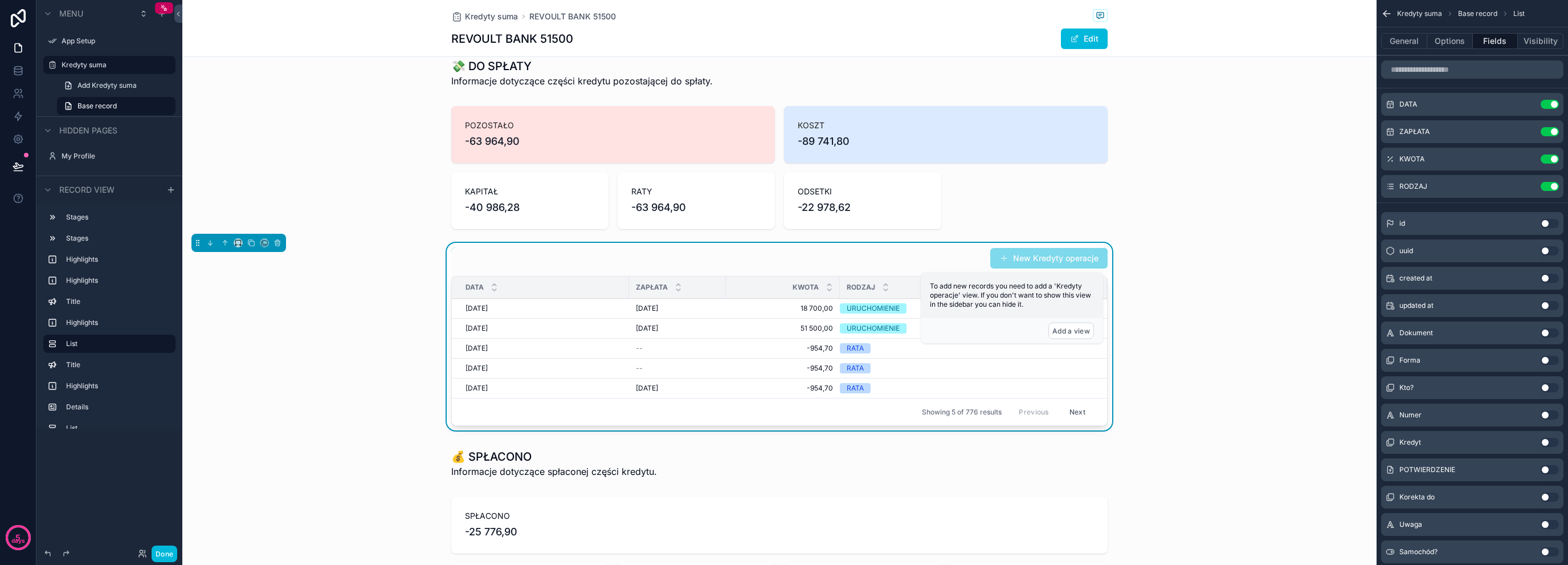
click at [629, 290] on div "ZAPŁATA" at bounding box center [678, 288] width 97 height 22
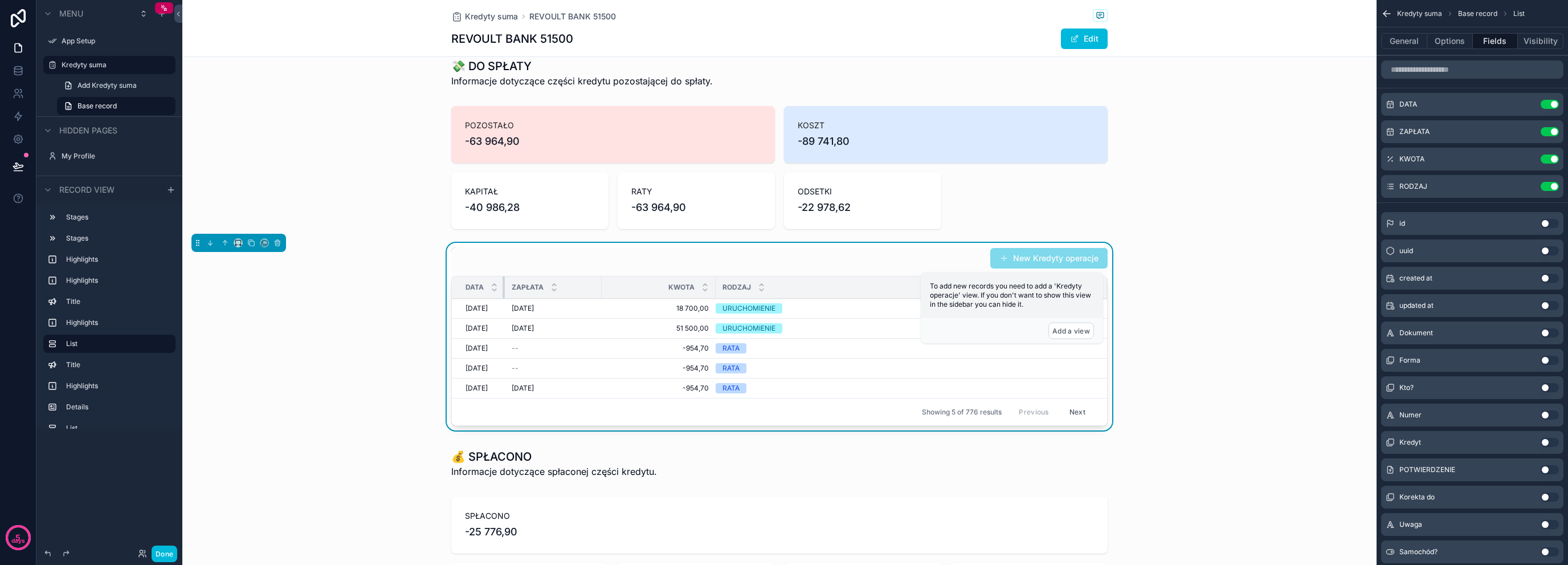
drag, startPoint x: 623, startPoint y: 291, endPoint x: 531, endPoint y: 303, distance: 92.8
click at [497, 303] on table "DATA ZAPŁATA KWOTA RODZAJ [DATE] [DATE] [DATE] [DATE] 18 700,00 18 700,00 URUCH…" at bounding box center [780, 337] width 656 height 121
drag, startPoint x: 601, startPoint y: 289, endPoint x: 567, endPoint y: 294, distance: 34.4
click at [567, 294] on div "scrollable content" at bounding box center [568, 288] width 5 height 22
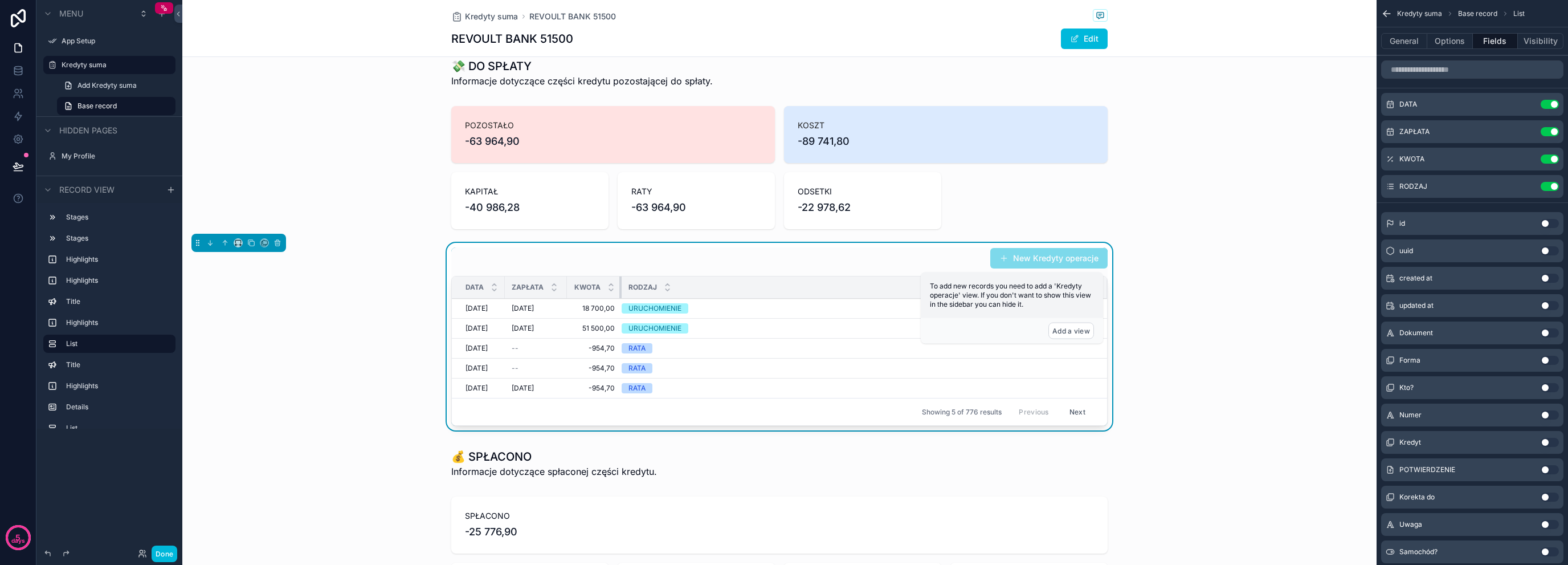
drag, startPoint x: 679, startPoint y: 285, endPoint x: 620, endPoint y: 296, distance: 60.0
click at [620, 296] on div "scrollable content" at bounding box center [621, 288] width 5 height 22
click at [1461, 38] on button "Options" at bounding box center [1450, 40] width 46 height 16
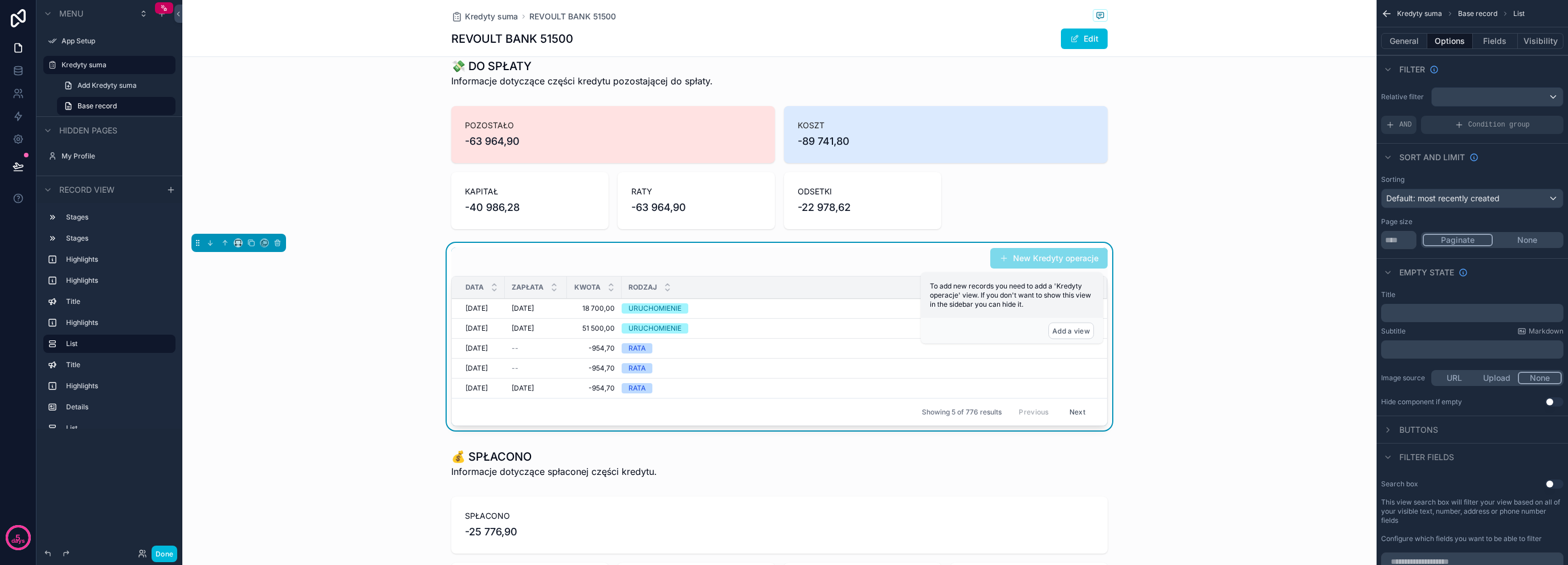
click at [1401, 128] on span "AND" at bounding box center [1406, 125] width 12 height 9
click at [0, 0] on div "scrollable content" at bounding box center [0, 0] width 0 height 0
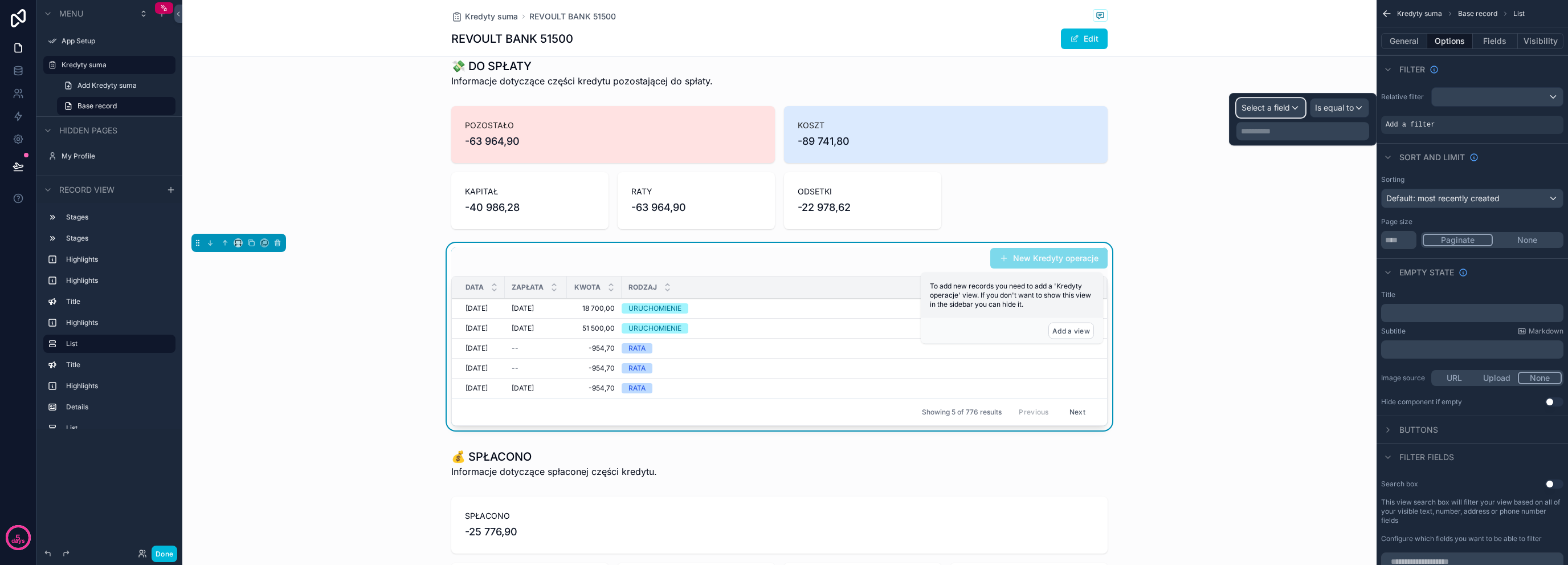
click at [1281, 113] on span "Select a field" at bounding box center [1265, 108] width 49 height 12
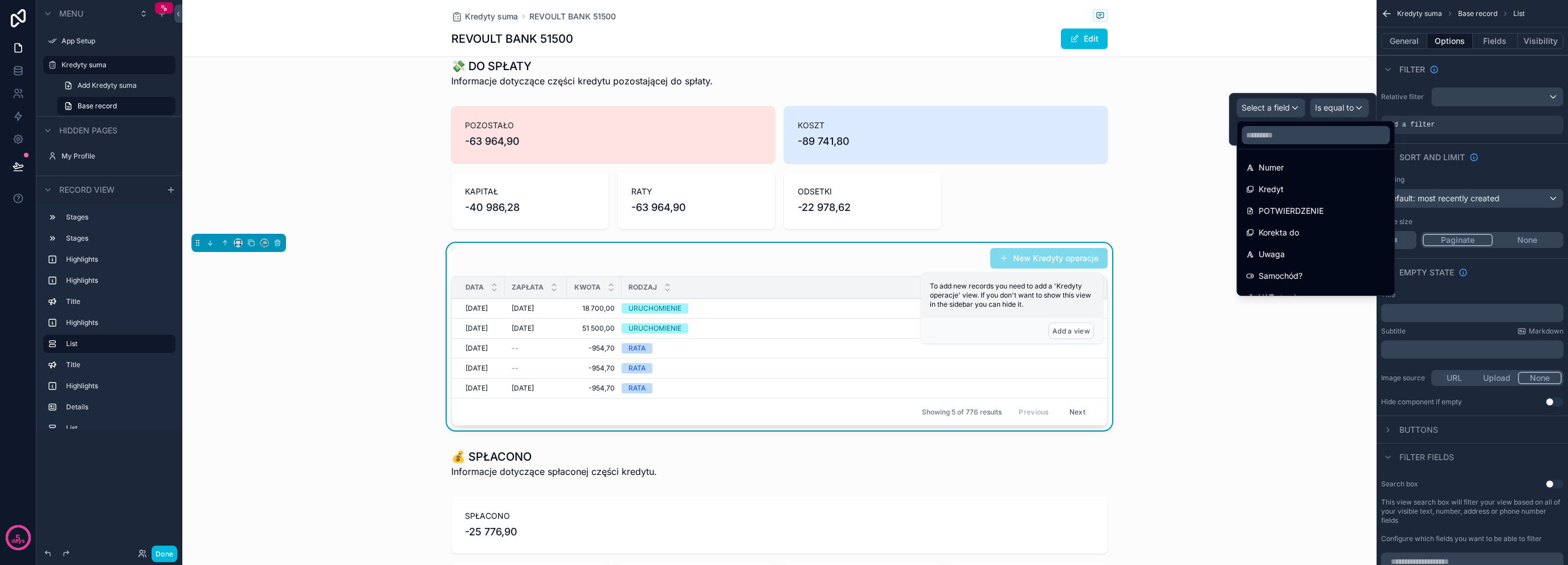
scroll to position [215, 0]
click at [1278, 216] on span "Kredyt" at bounding box center [1271, 214] width 25 height 14
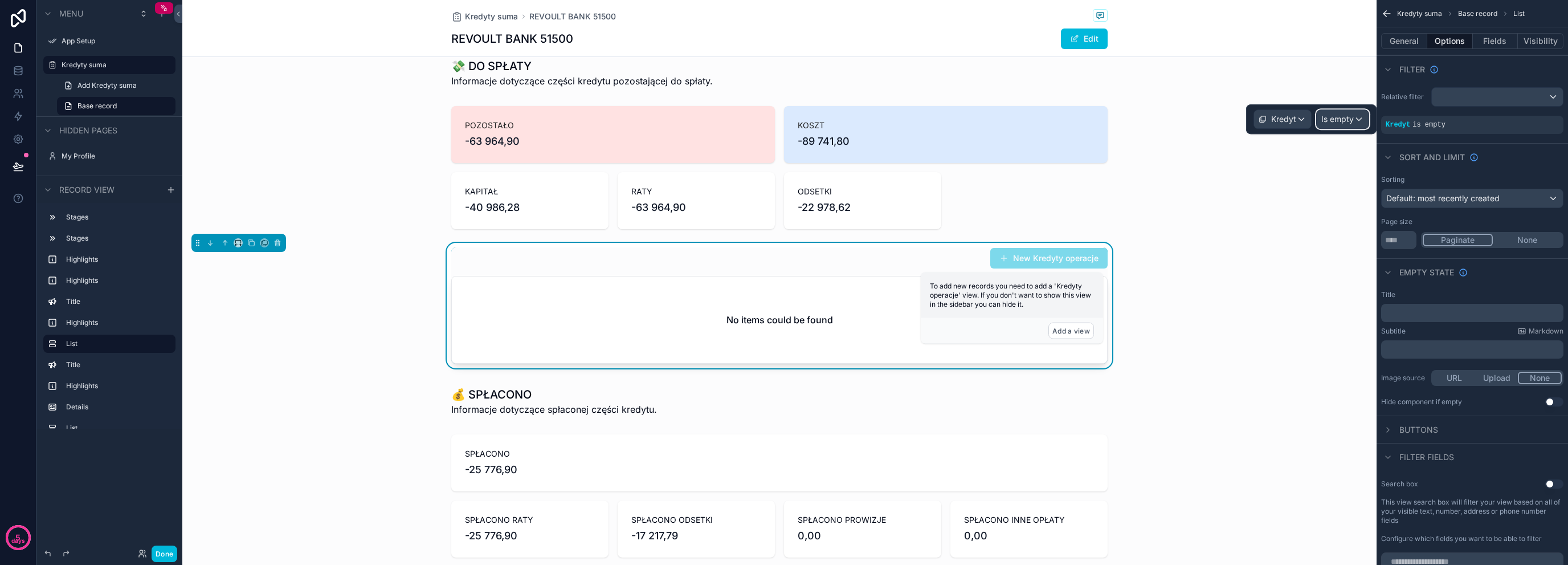
click at [1344, 116] on span "Is empty" at bounding box center [1337, 119] width 32 height 12
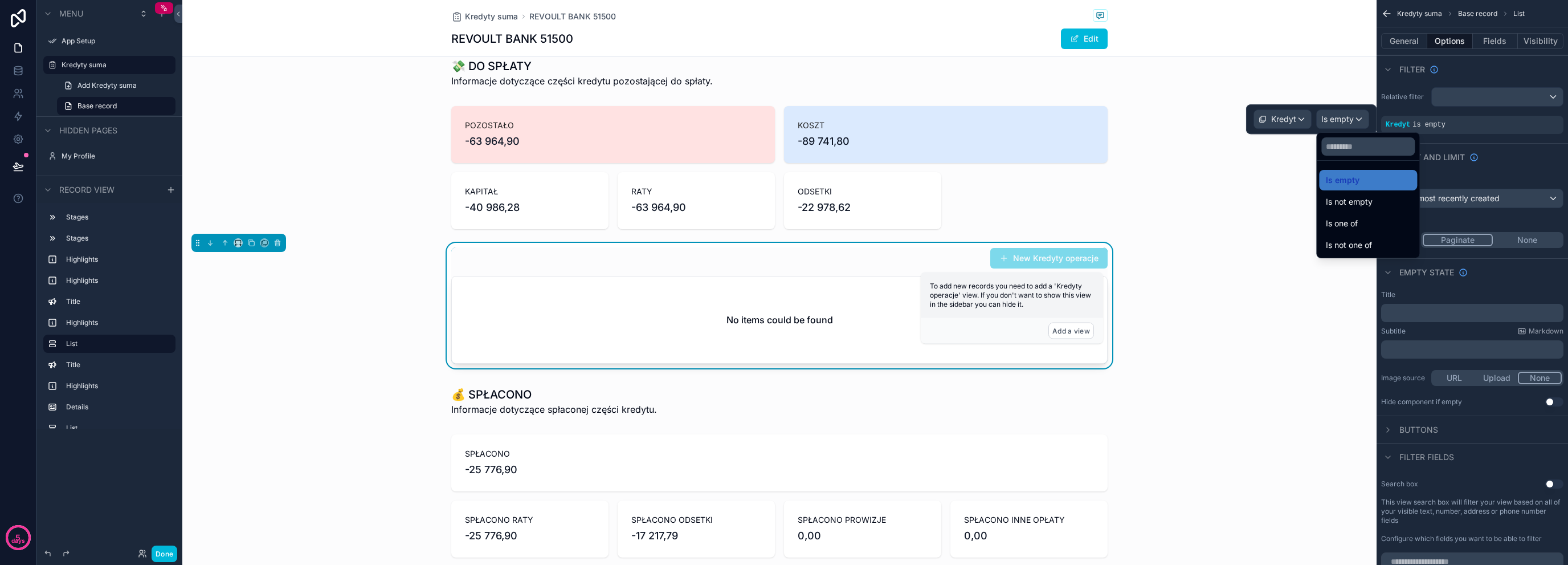
click at [1361, 215] on div "Is one of" at bounding box center [1368, 223] width 98 height 21
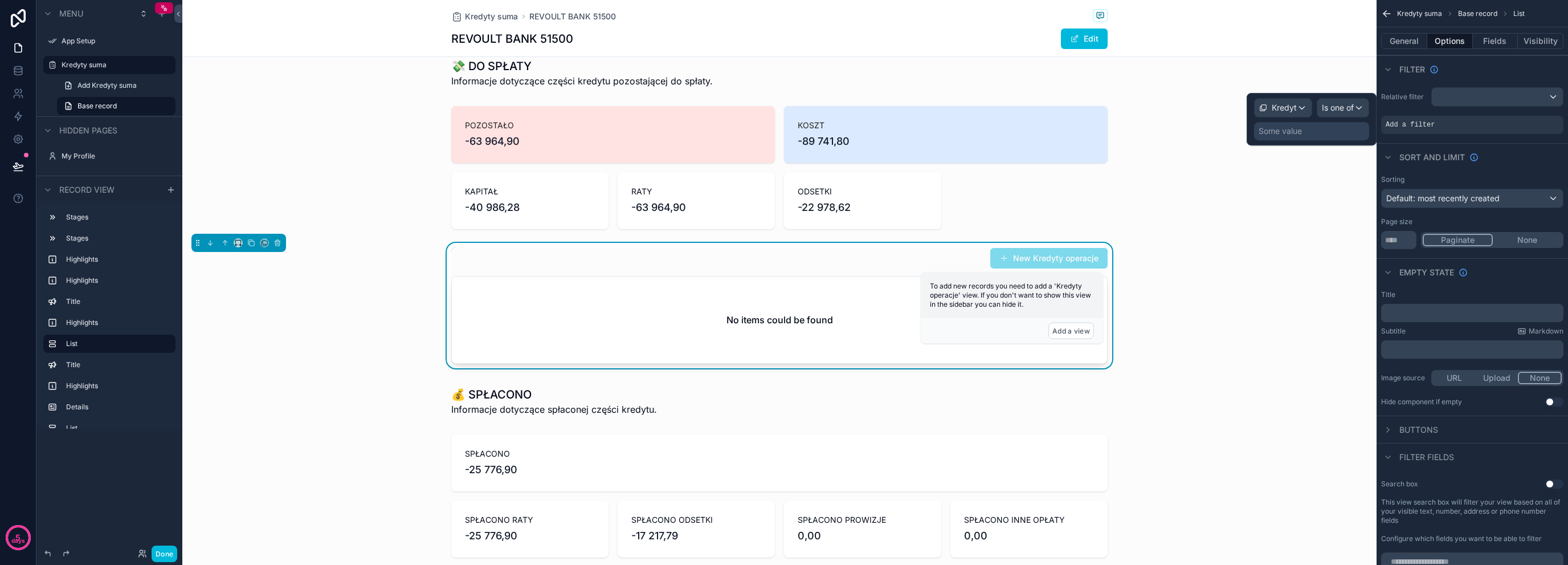
click at [1323, 123] on div "Some value" at bounding box center [1312, 131] width 115 height 18
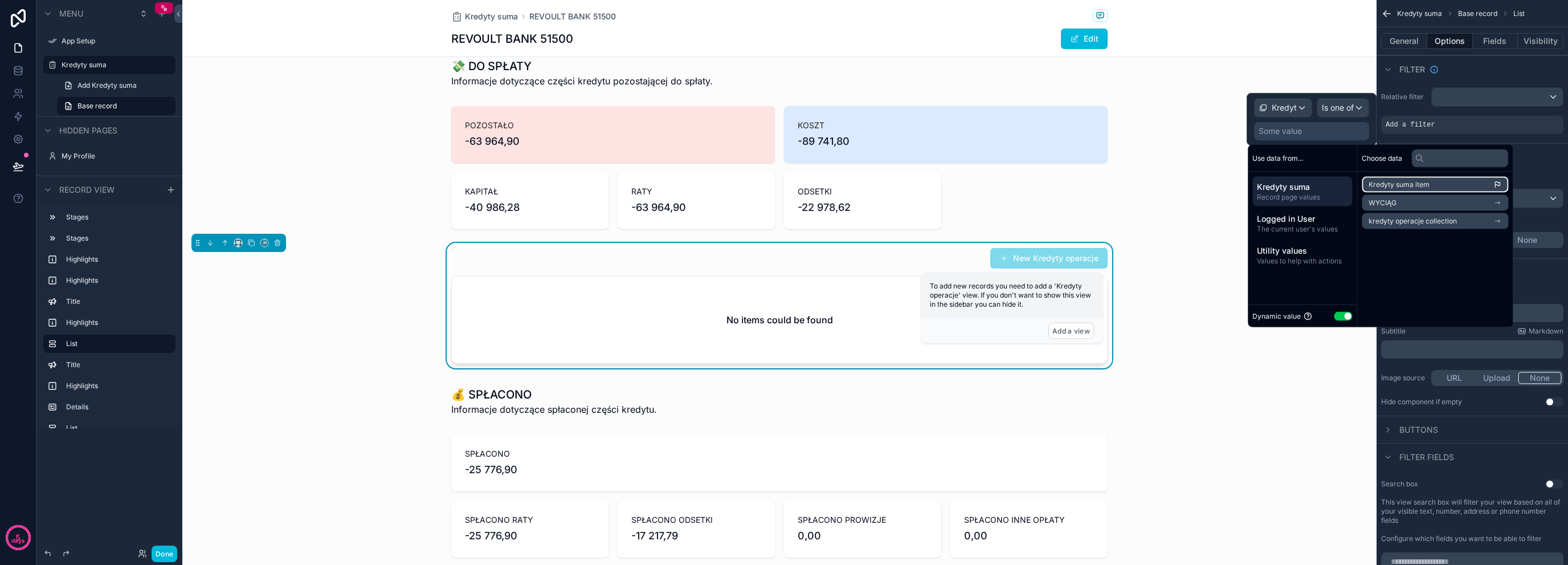
click at [1462, 191] on li "Kredyty suma item" at bounding box center [1435, 184] width 146 height 16
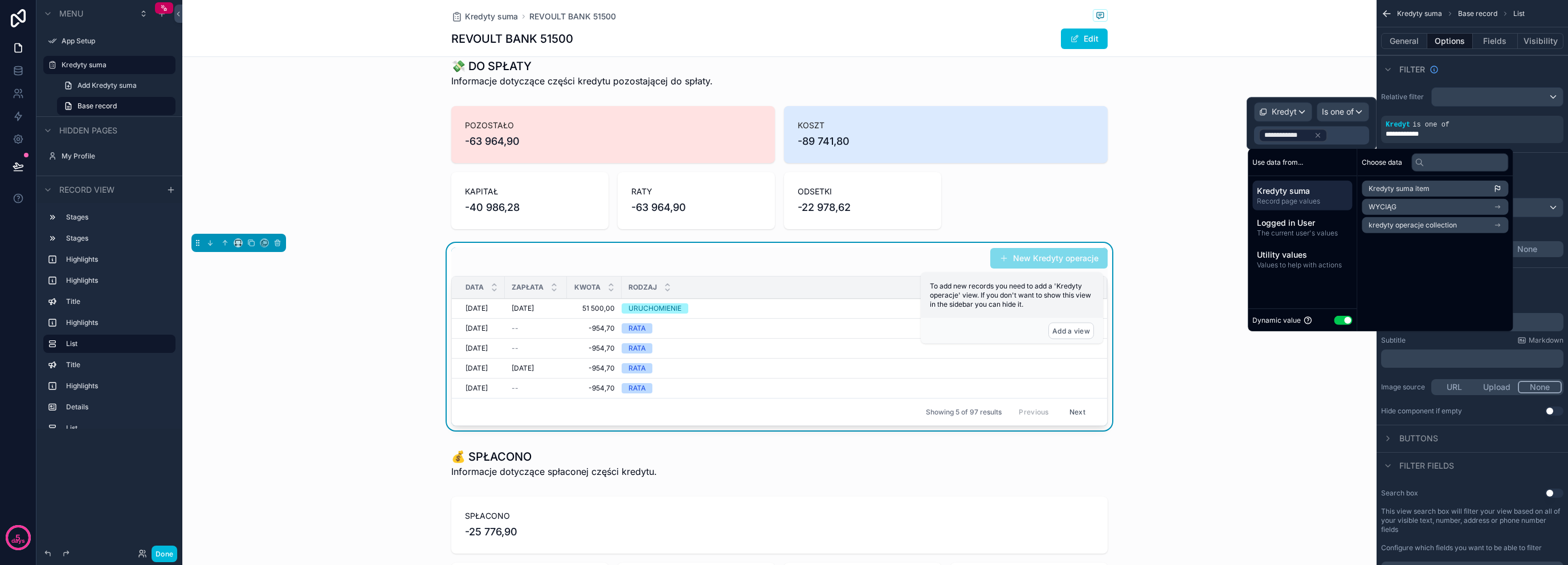
click at [1146, 346] on div "New Kredyty operacje DATA ZAPŁATA KWOTA RODZAJ [DATE] [DATE] [DATE] [DATE] 51 5…" at bounding box center [779, 339] width 1194 height 192
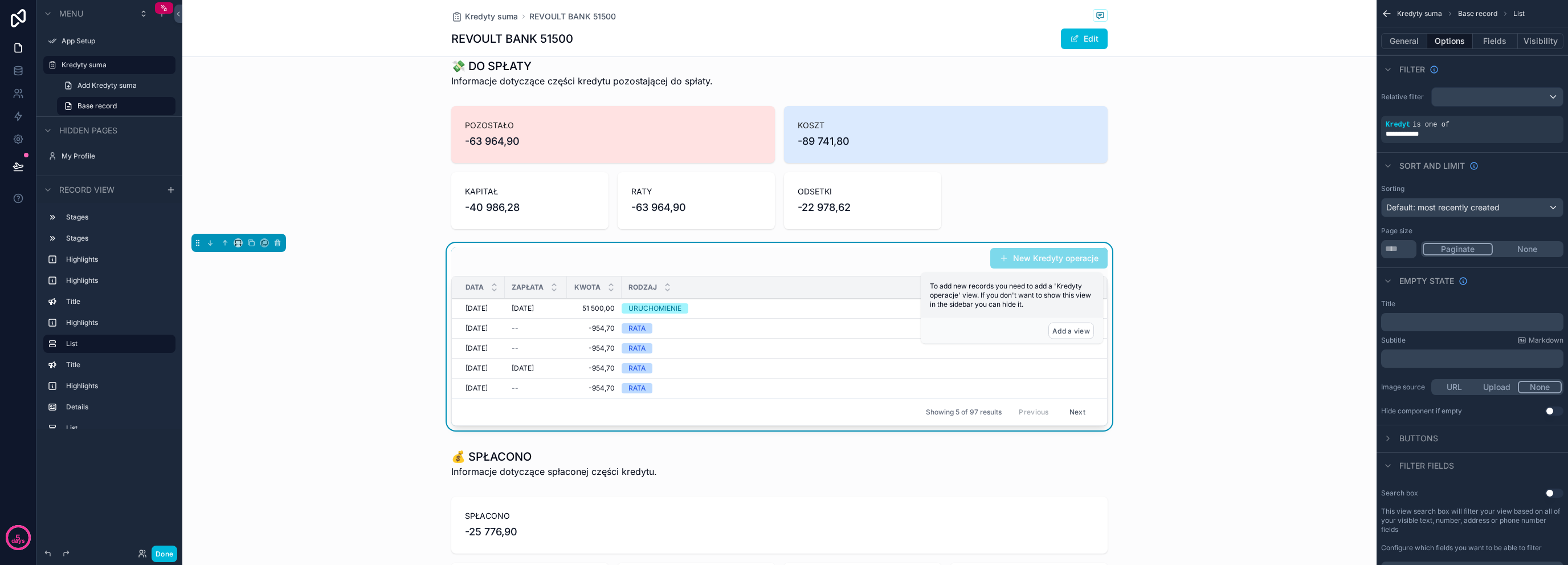
click at [1406, 42] on button "General" at bounding box center [1404, 40] width 46 height 16
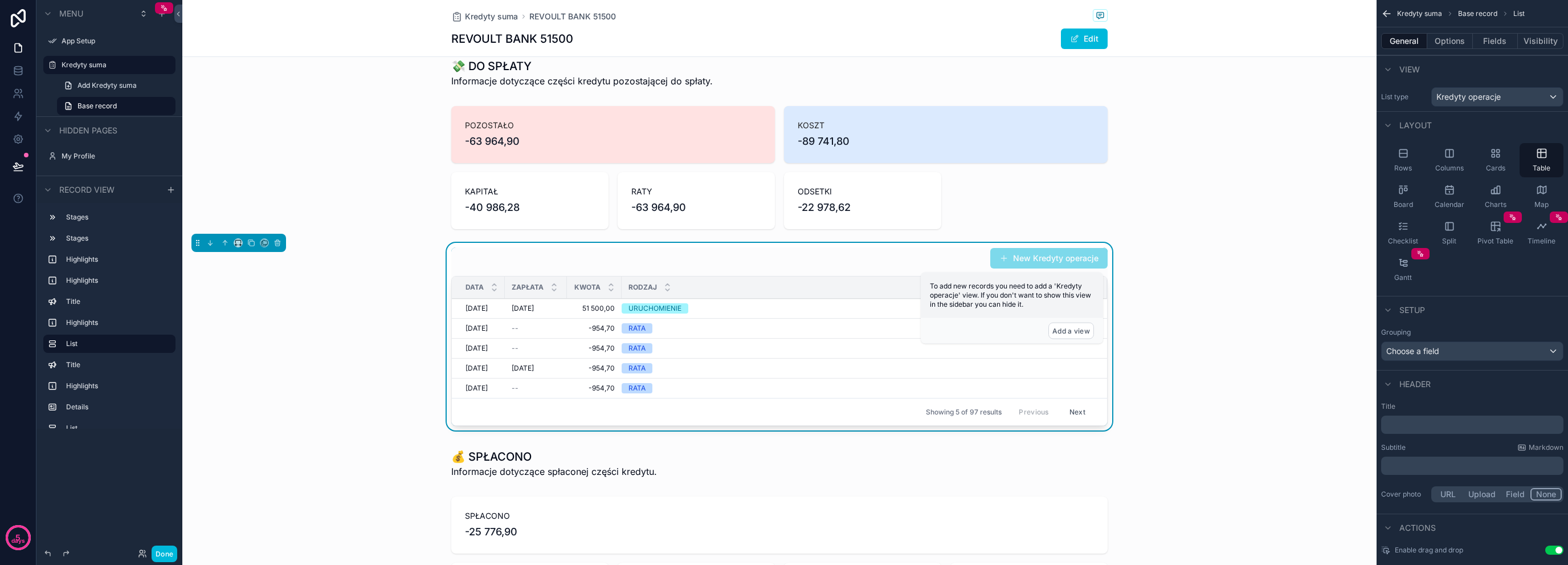
click at [1445, 32] on div "General Options Fields Visibility" at bounding box center [1473, 41] width 192 height 27
click at [1450, 38] on button "Options" at bounding box center [1450, 40] width 46 height 16
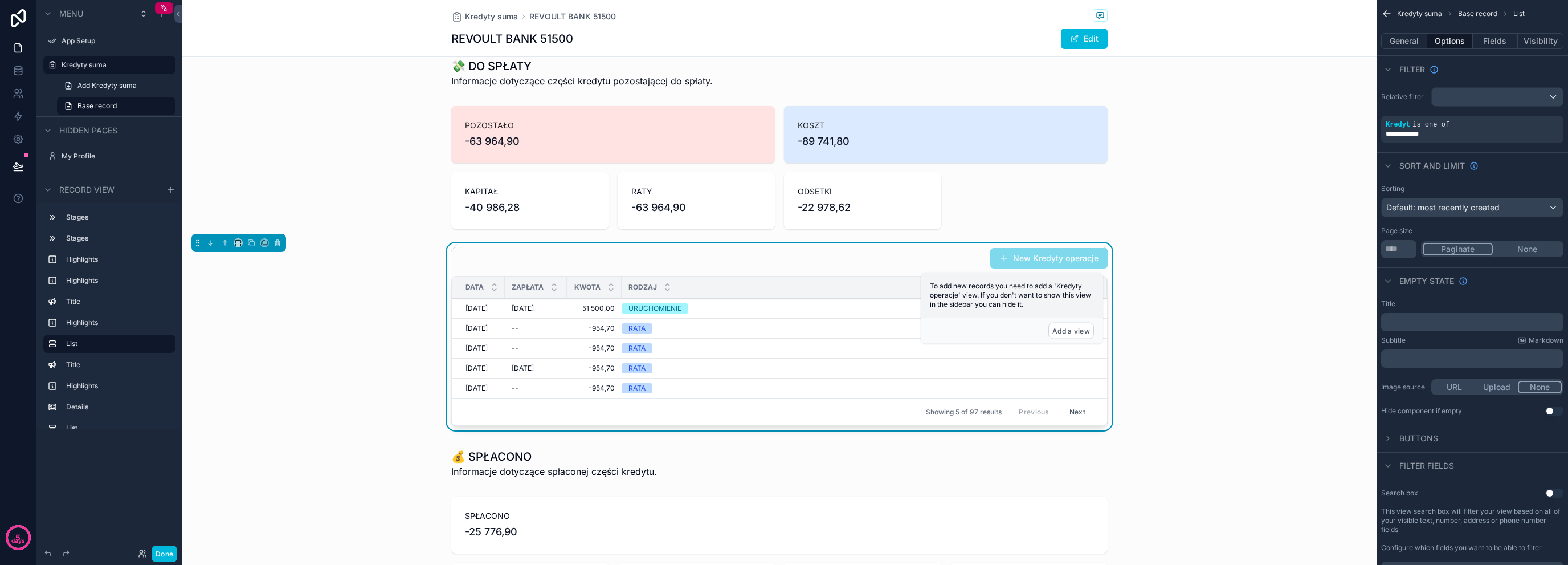
click at [1430, 216] on div "Sorting Default: most recently created Page size * Paginate None" at bounding box center [1473, 221] width 192 height 84
click at [1432, 213] on div "Default: most recently created" at bounding box center [1472, 208] width 181 height 18
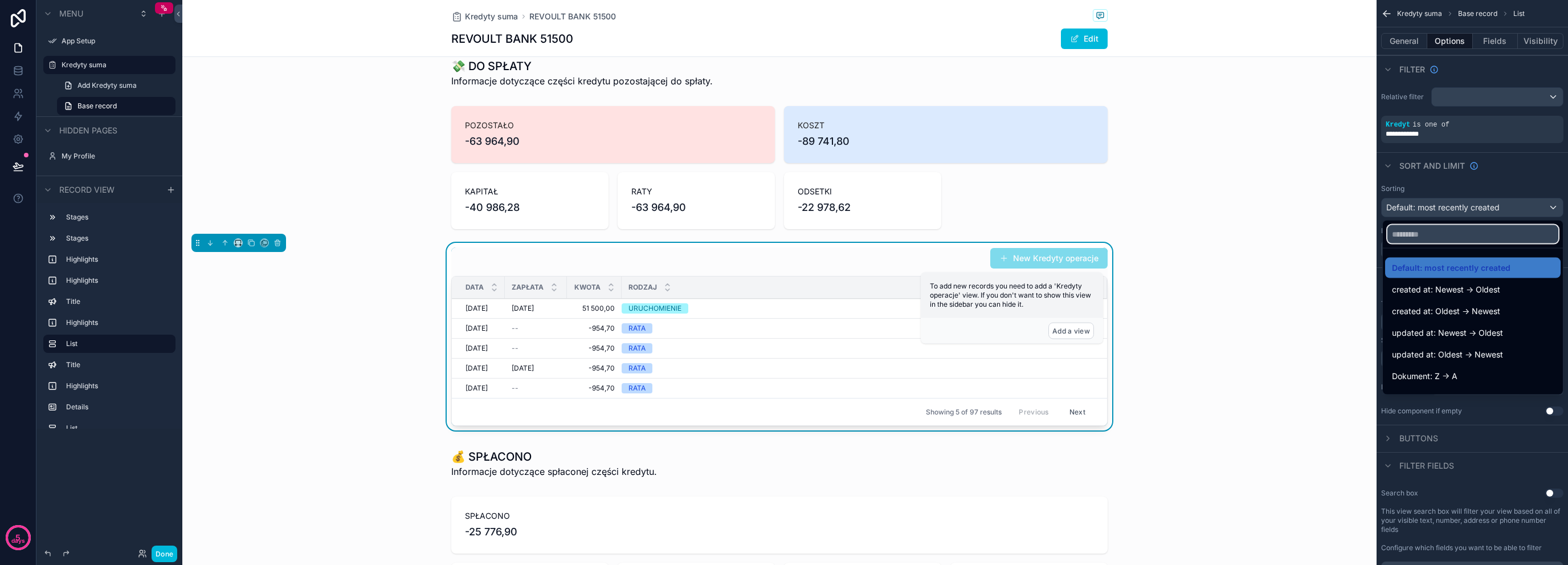
click at [1456, 239] on input "text" at bounding box center [1473, 234] width 171 height 18
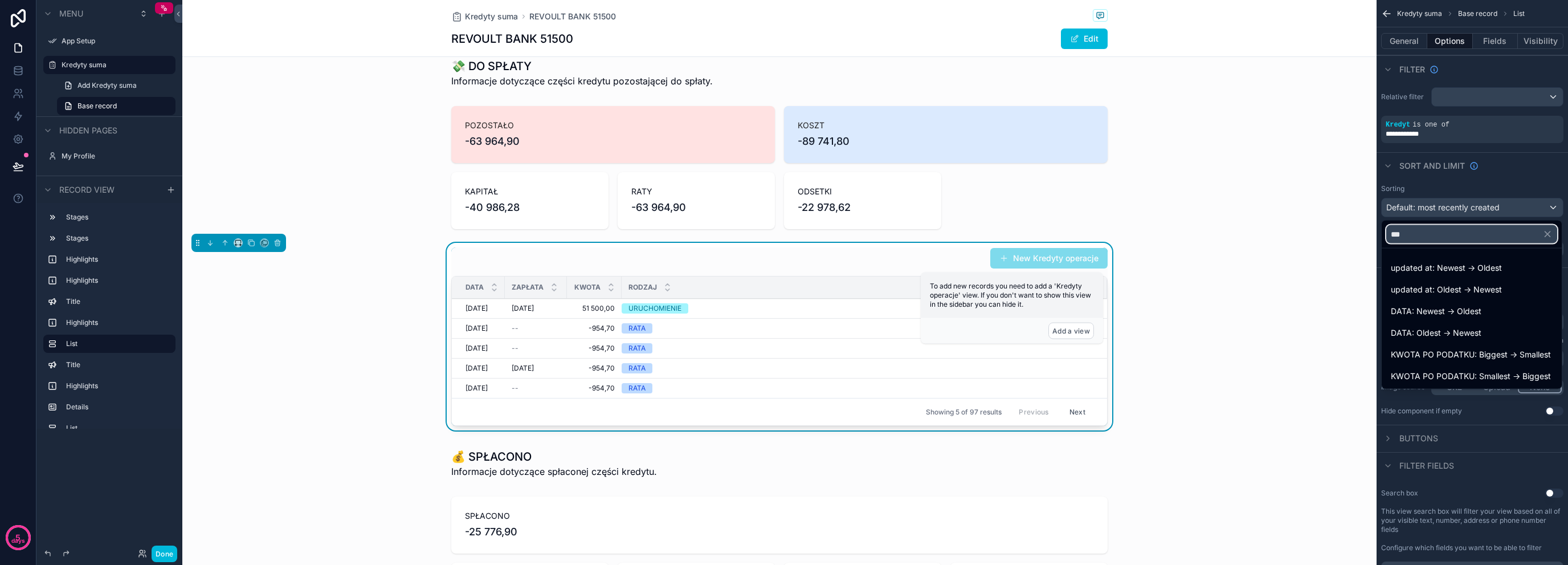
type input "***"
click at [1464, 313] on span "DATA: Newest -> Oldest" at bounding box center [1436, 312] width 90 height 14
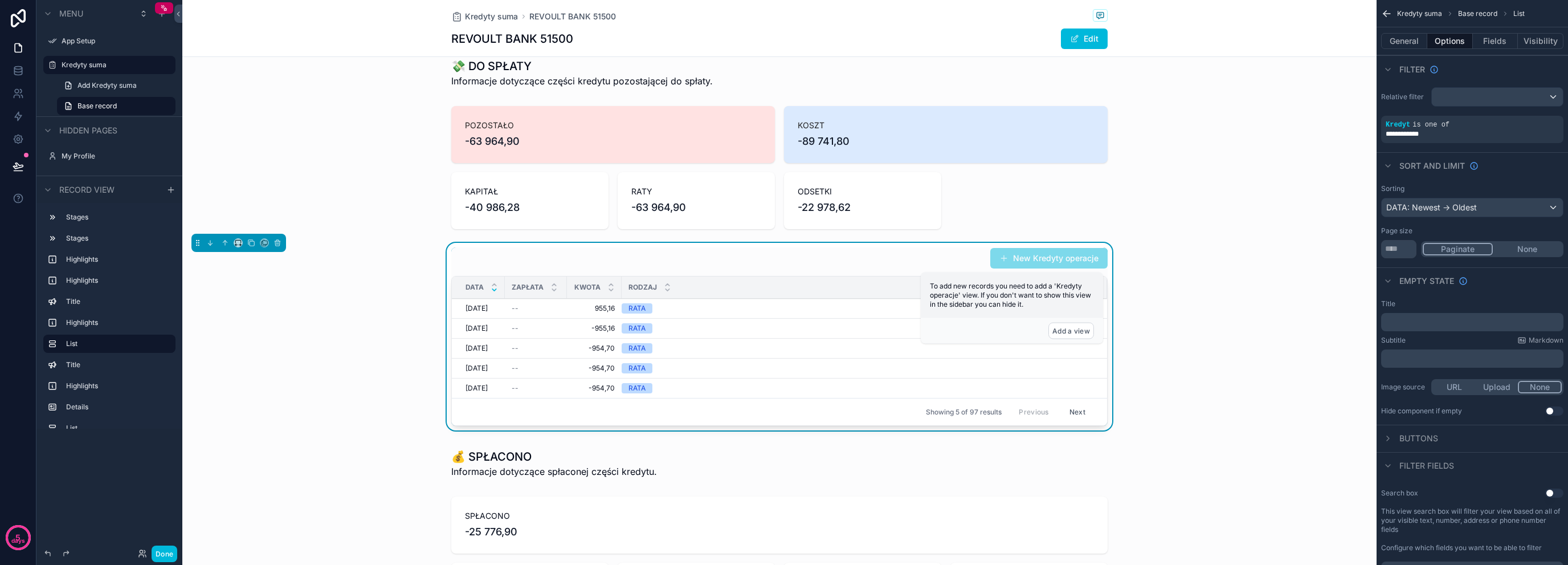
drag, startPoint x: 817, startPoint y: 381, endPoint x: 398, endPoint y: 373, distance: 419.1
click at [398, 373] on div "New Kredyty operacje DATA ZAPŁATA KWOTA RODZAJ [DATE] [DATE] -- 955,16 955,16 R…" at bounding box center [779, 339] width 1194 height 192
click at [0, 0] on icon "scrollable content" at bounding box center [0, 0] width 0 height 0
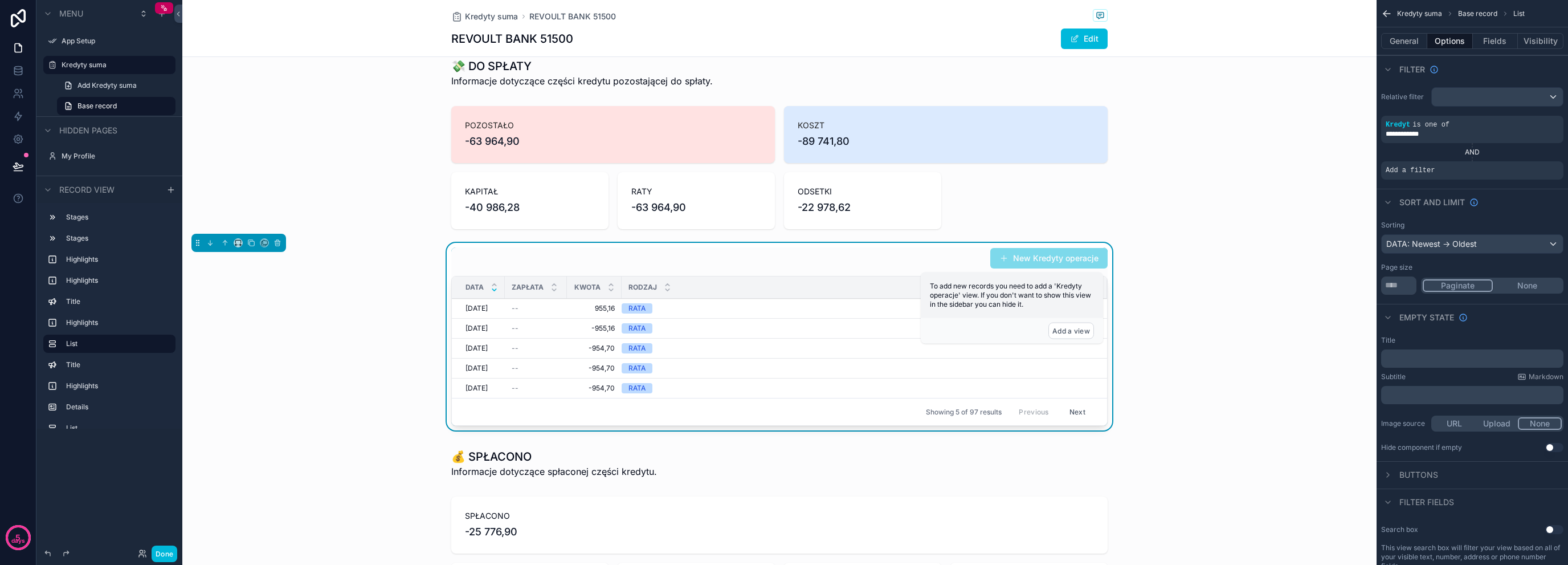
click at [0, 0] on icon "scrollable content" at bounding box center [0, 0] width 0 height 0
click at [1284, 161] on div "Select a field" at bounding box center [1271, 153] width 68 height 18
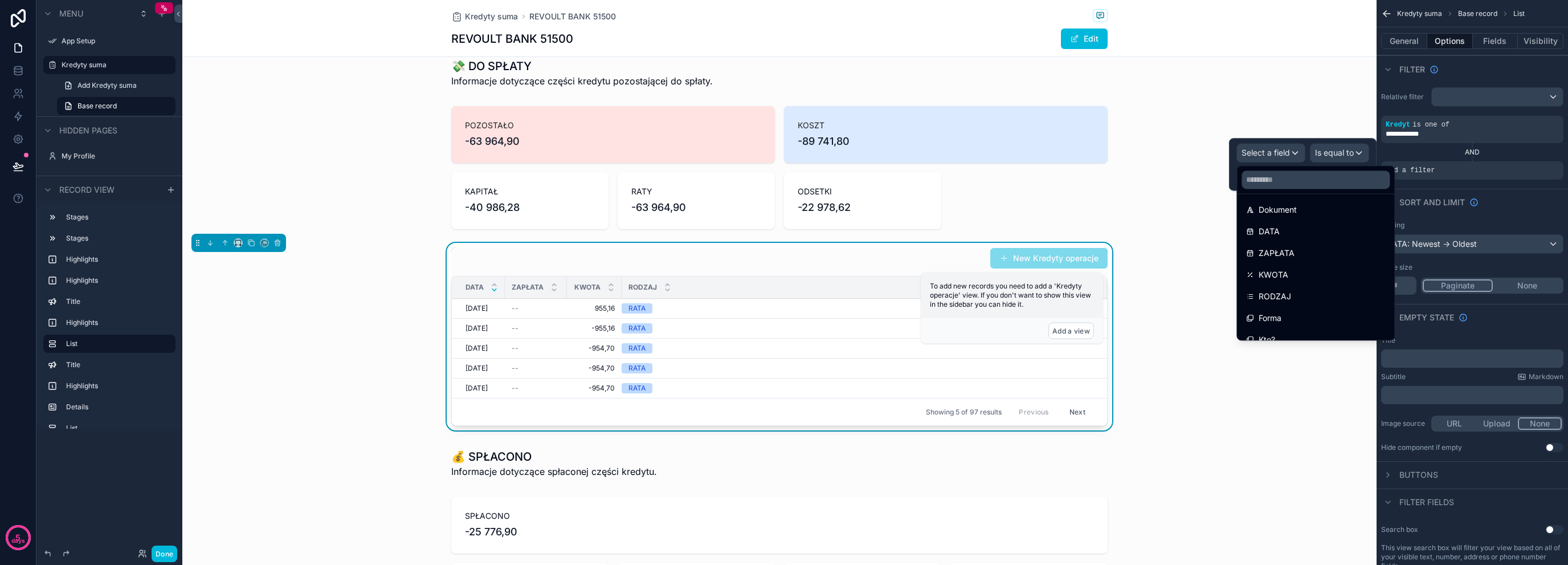
scroll to position [97, 0]
click at [1343, 178] on input "text" at bounding box center [1315, 179] width 148 height 18
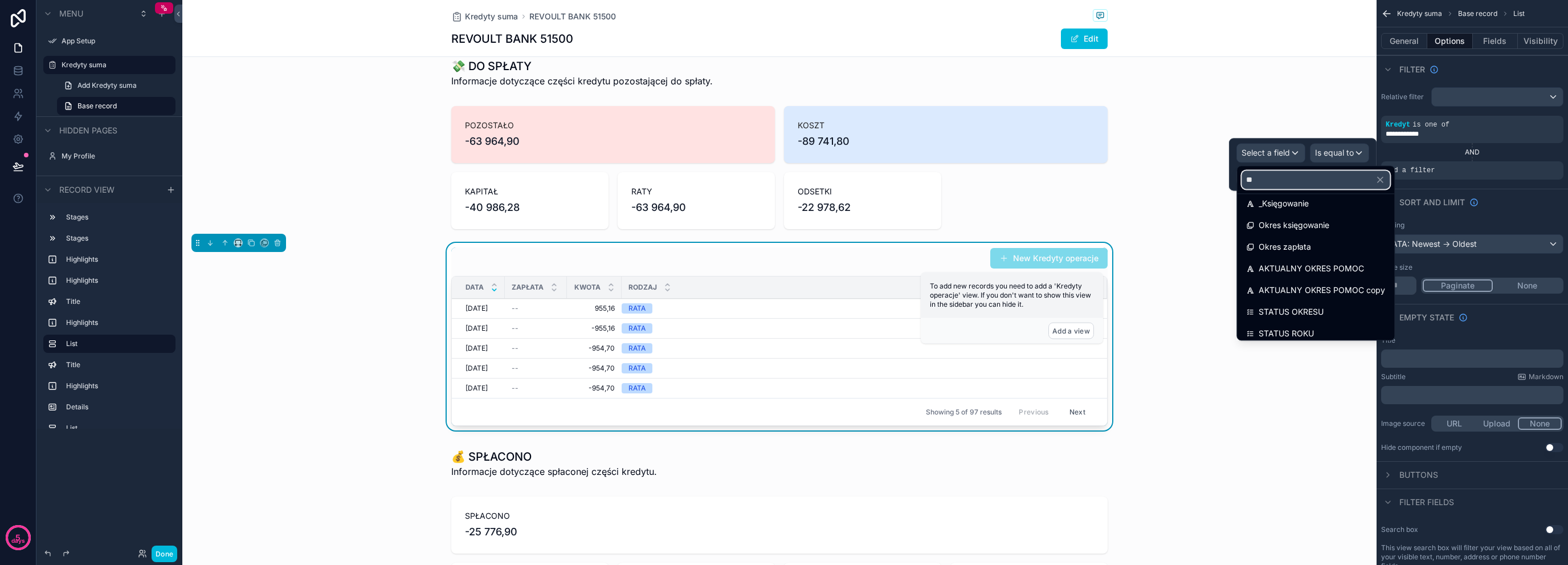
scroll to position [0, 0]
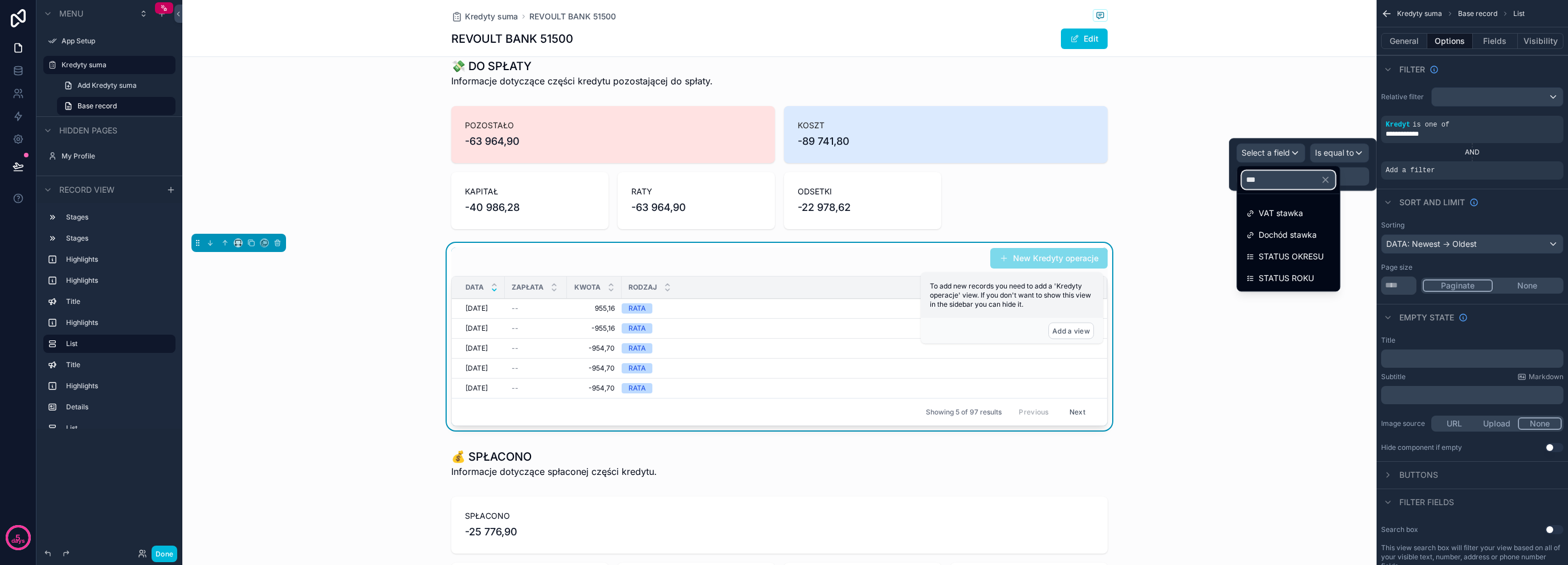
type input "***"
click at [1331, 257] on div "STATUS OKRESU" at bounding box center [1288, 257] width 84 height 14
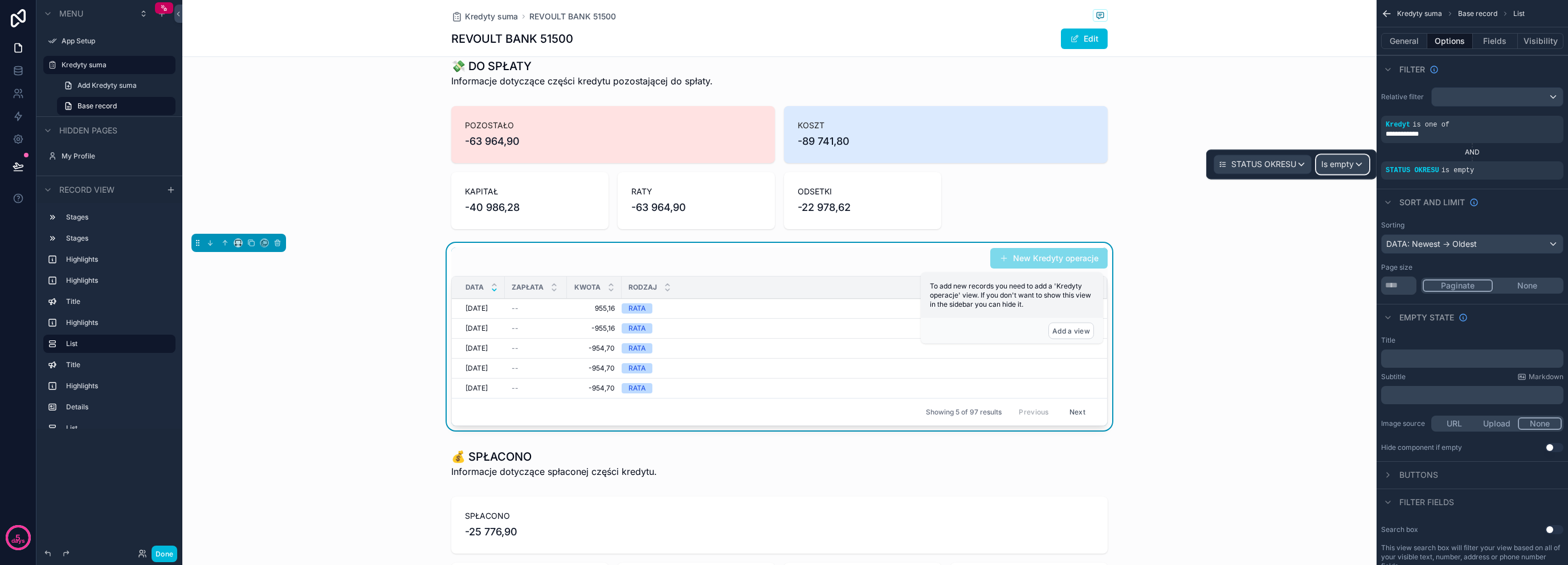
click at [1358, 165] on div "Is empty" at bounding box center [1343, 164] width 52 height 18
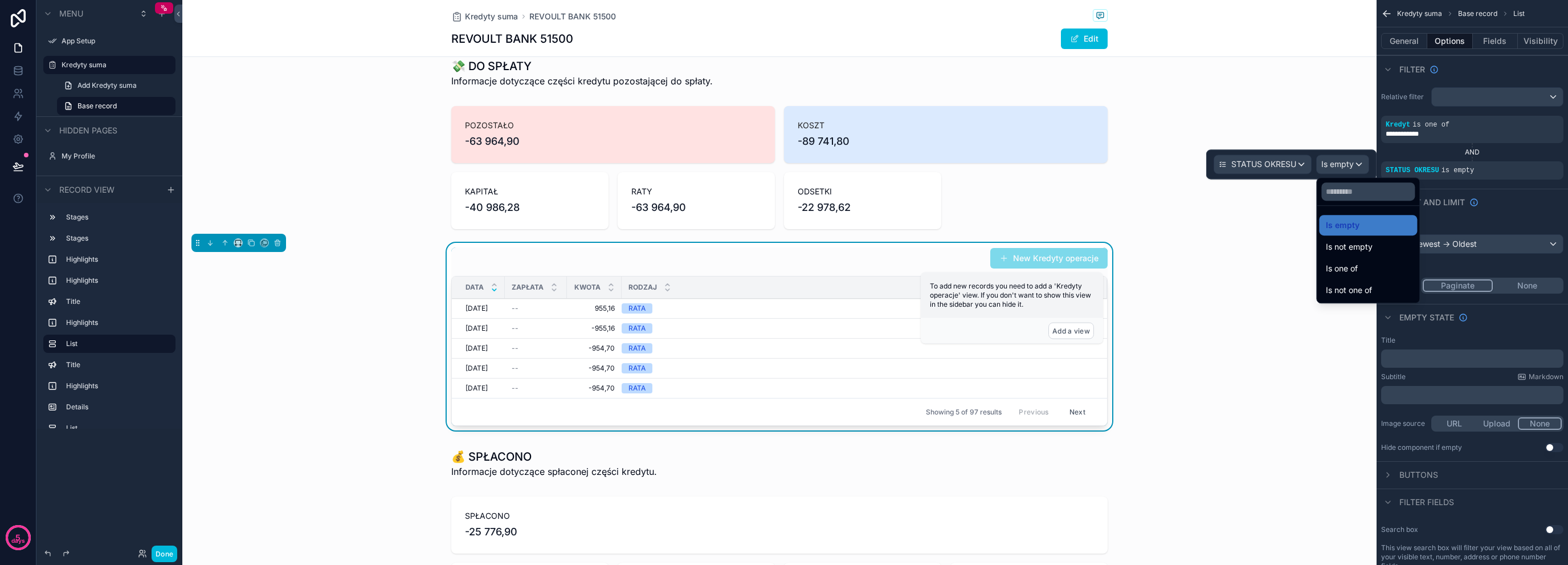
click at [1377, 273] on div "Is one of" at bounding box center [1368, 268] width 84 height 14
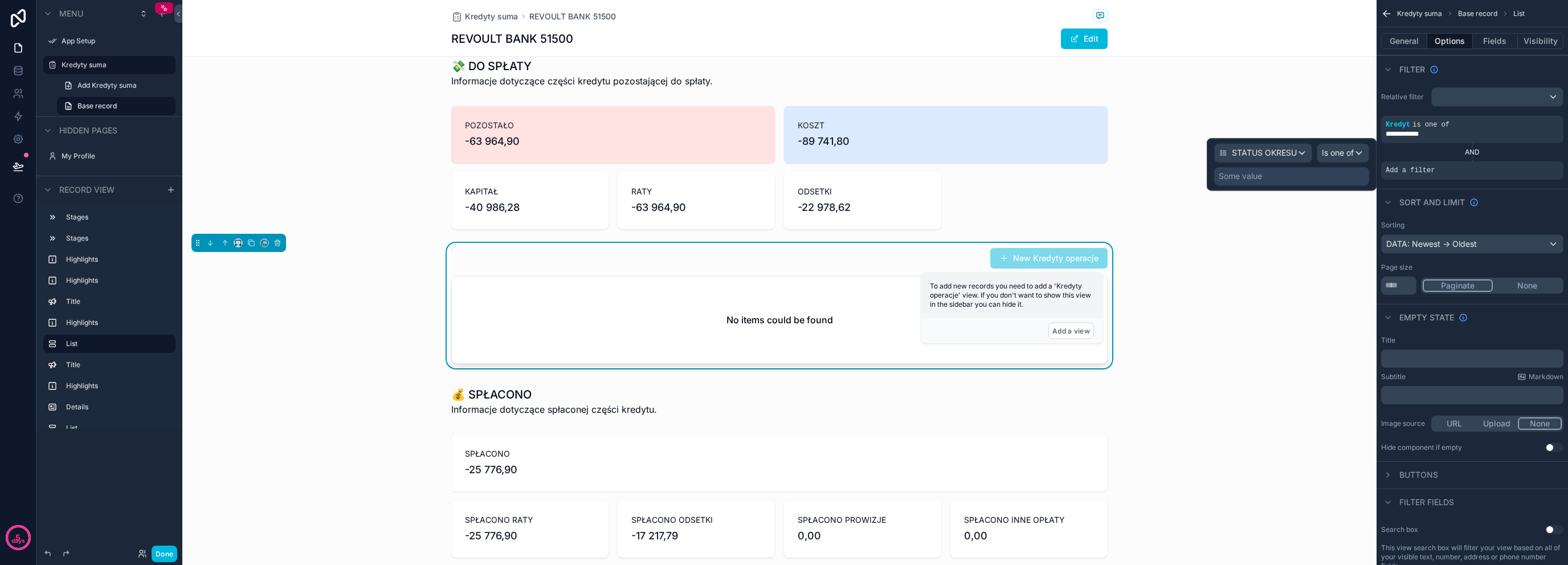
click at [1285, 183] on div "Some value" at bounding box center [1291, 176] width 155 height 18
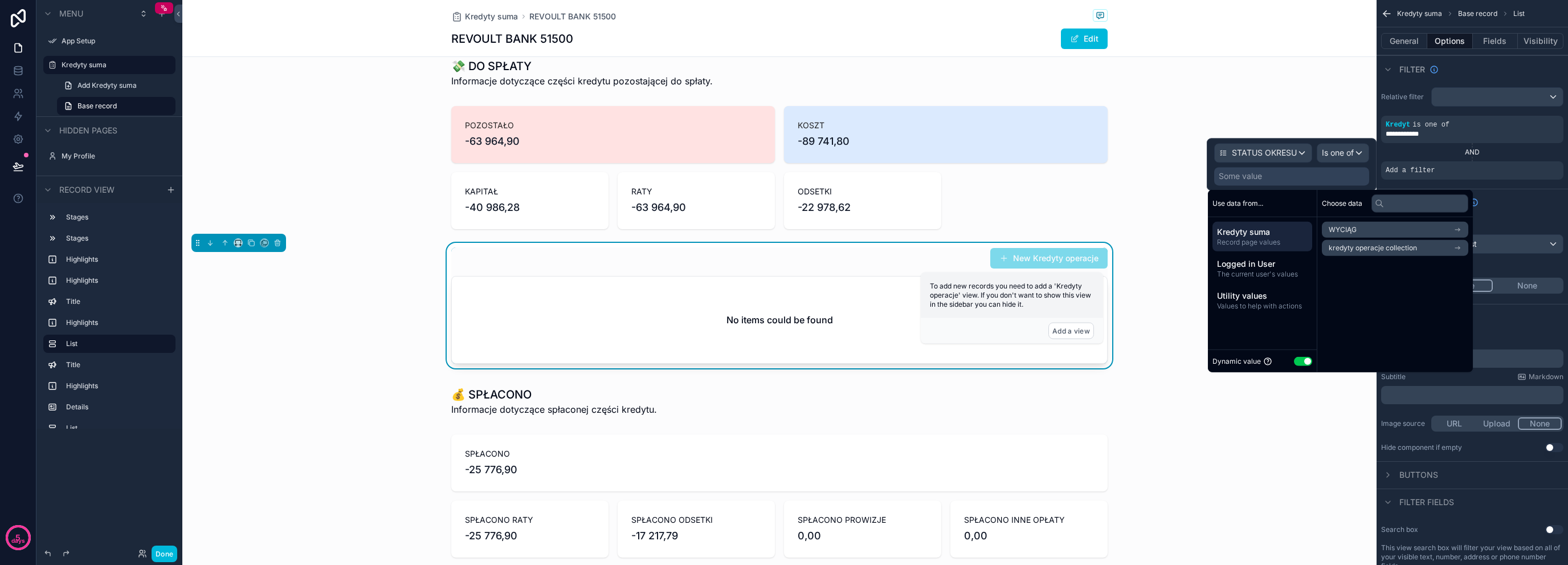
click at [1301, 358] on button "Use setting" at bounding box center [1303, 360] width 18 height 9
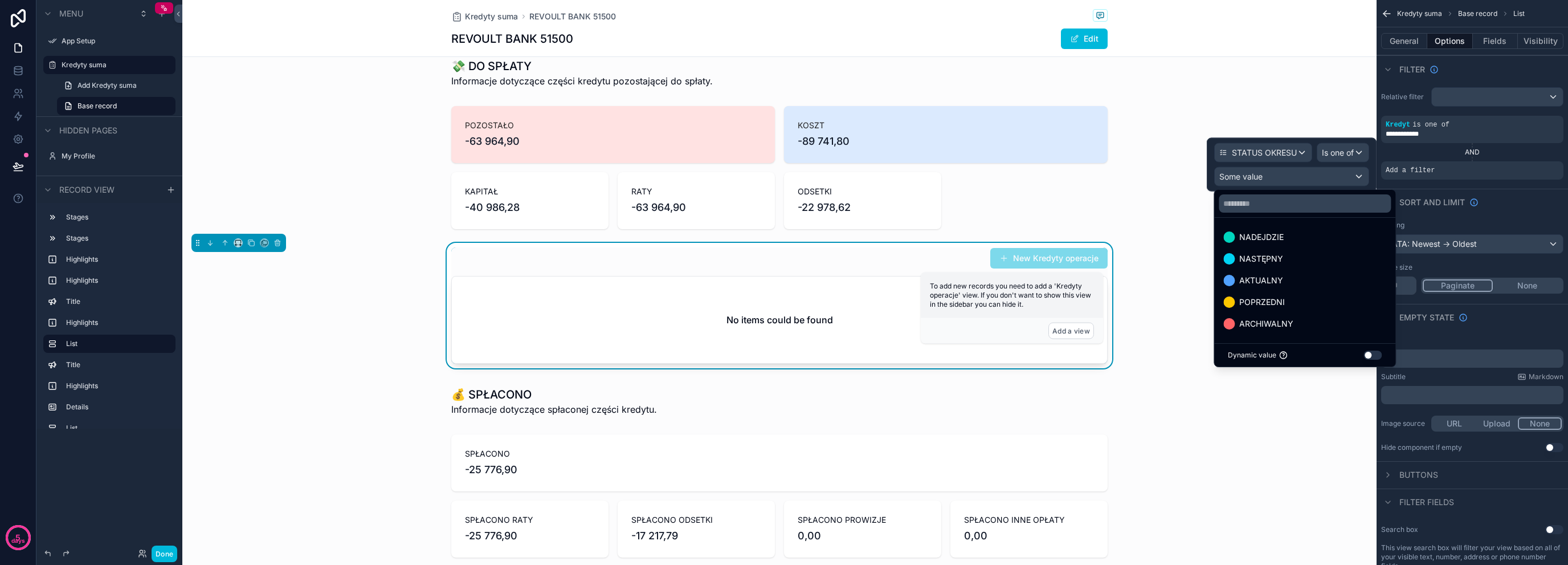
click at [1338, 255] on div "NASTĘPNY" at bounding box center [1305, 259] width 163 height 14
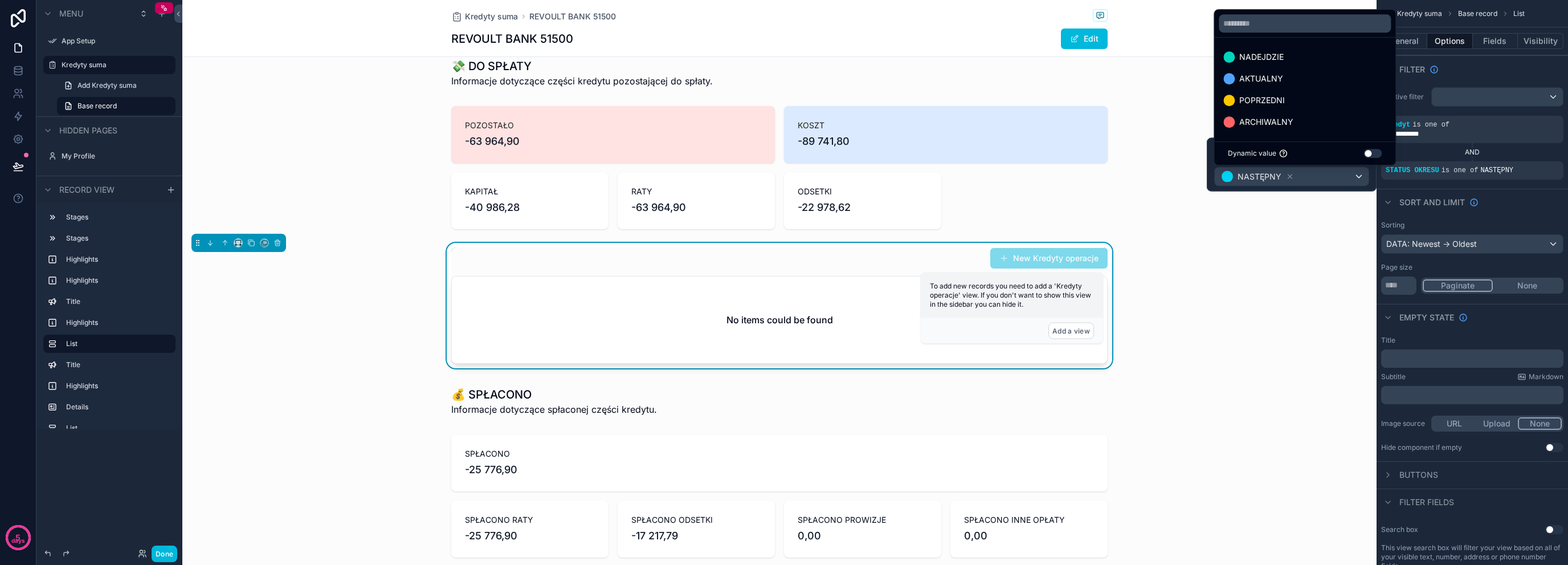
click at [1307, 66] on div "NADEJDZIE" at bounding box center [1305, 57] width 177 height 21
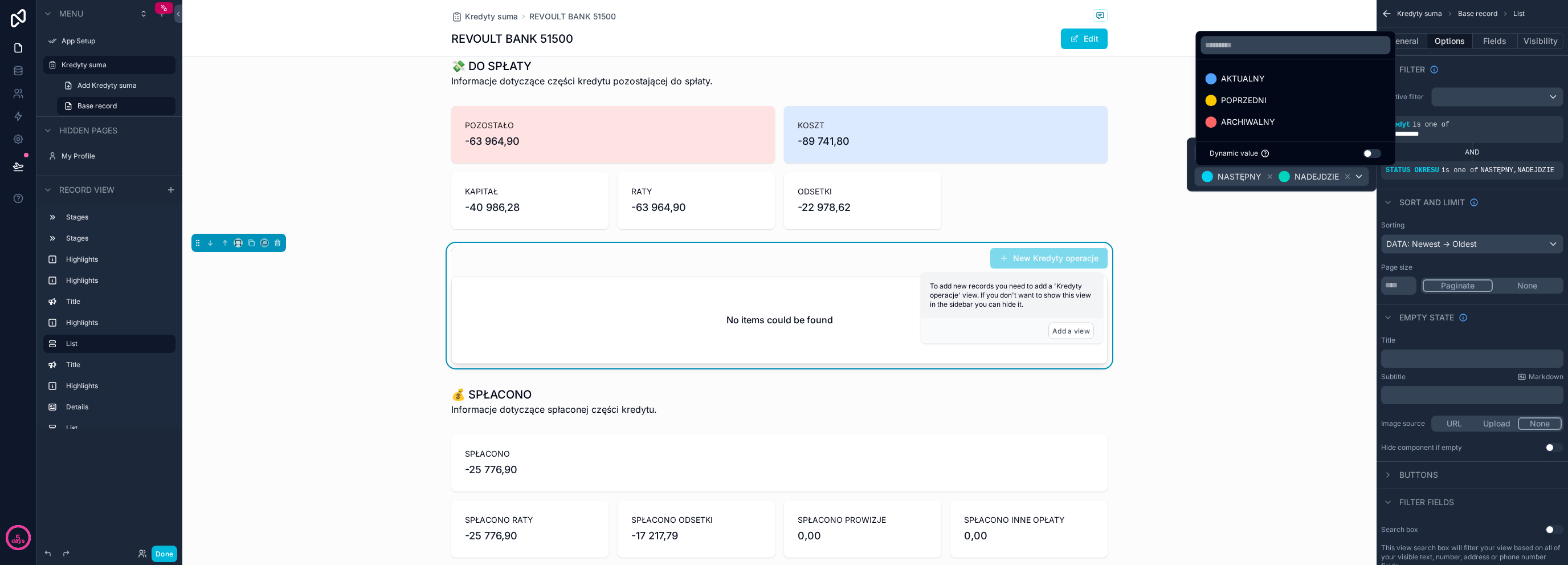
click at [1298, 83] on div "AKTUALNY" at bounding box center [1296, 79] width 181 height 14
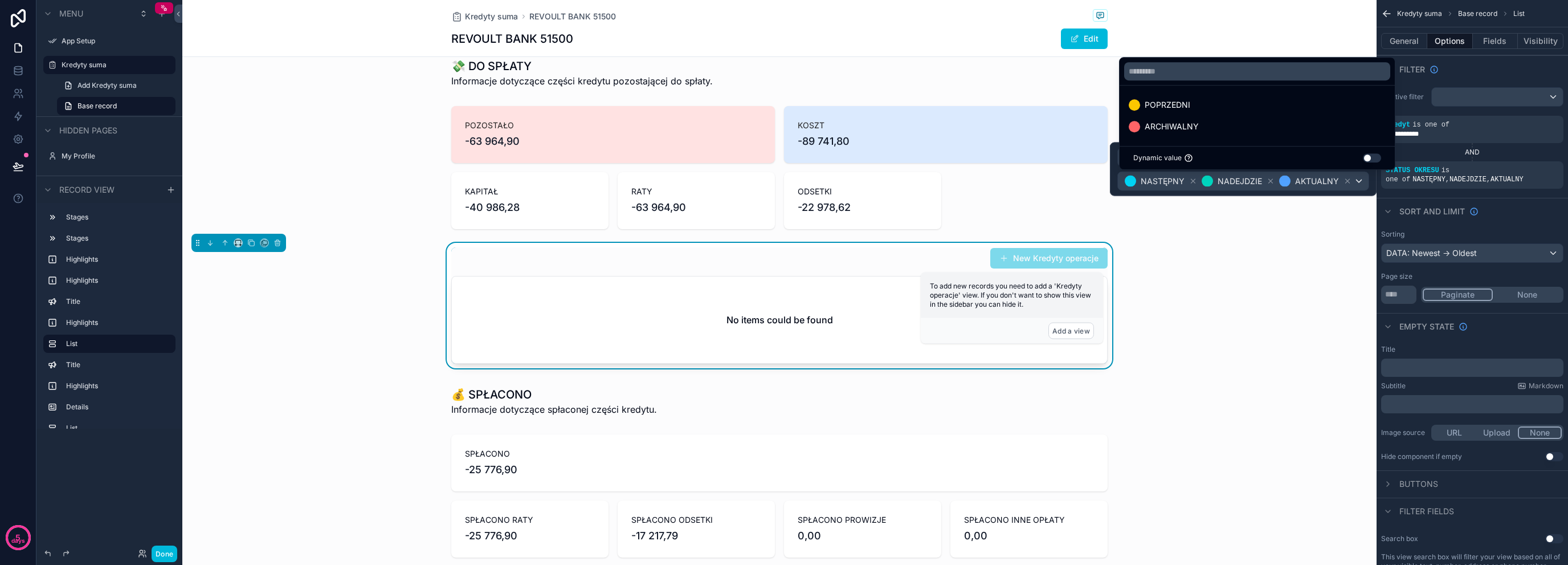
click at [1268, 110] on div "POPRZEDNI" at bounding box center [1257, 105] width 257 height 14
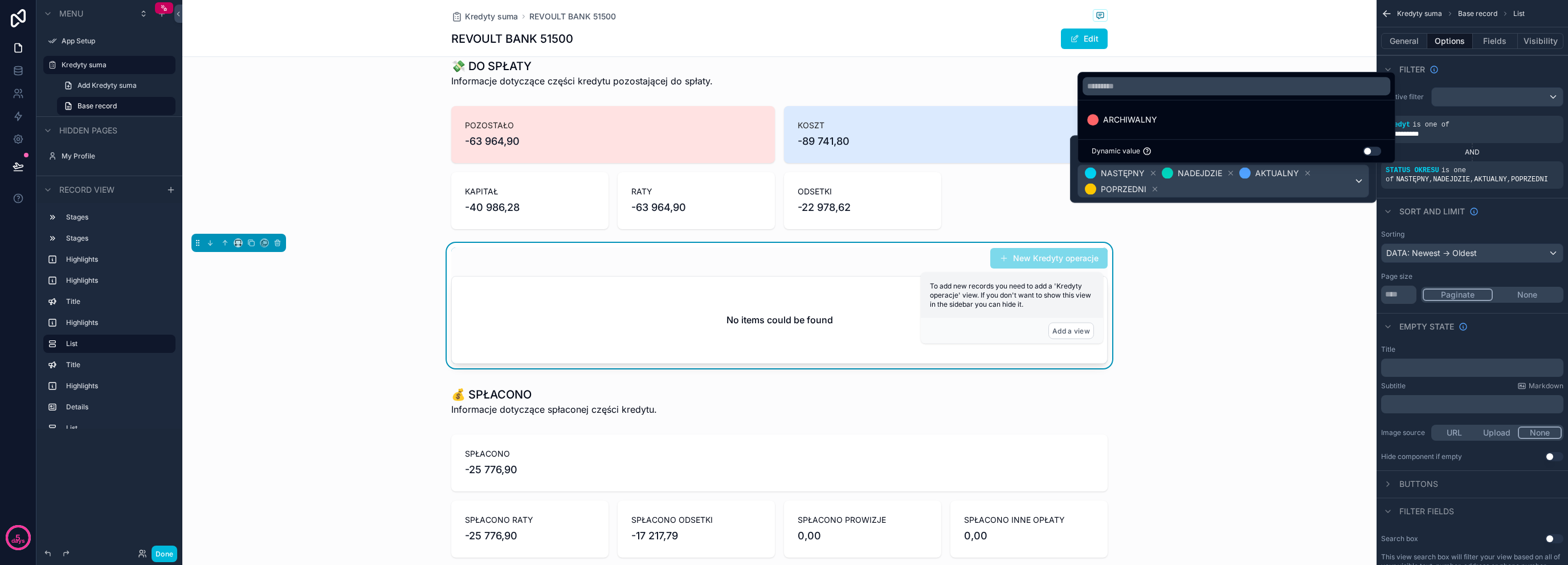
click at [1260, 124] on div "ARCHIWALNY" at bounding box center [1237, 120] width 298 height 14
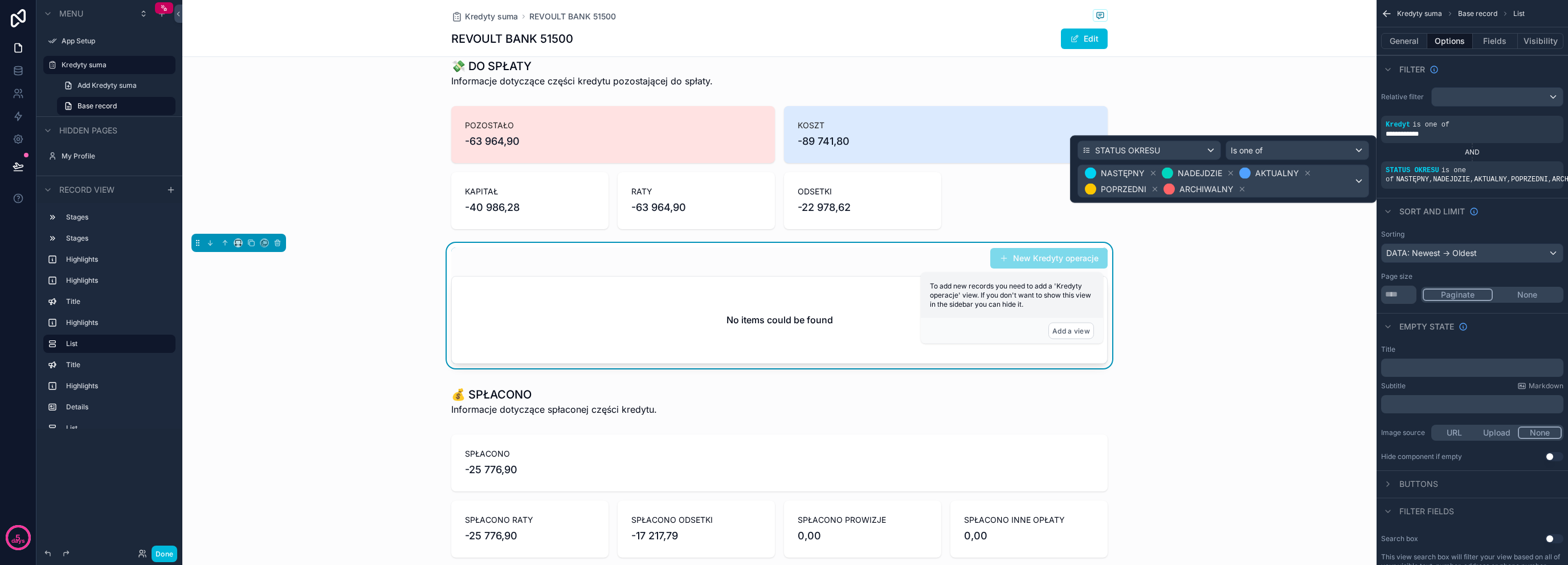
click at [1374, 183] on div "STATUS OKRESU Is one of NASTĘPNY NADEJDZIE AKTUALNY POPRZEDNI ARCHIWALNY" at bounding box center [1224, 169] width 307 height 67
click at [1328, 144] on div "Is one of" at bounding box center [1298, 150] width 142 height 18
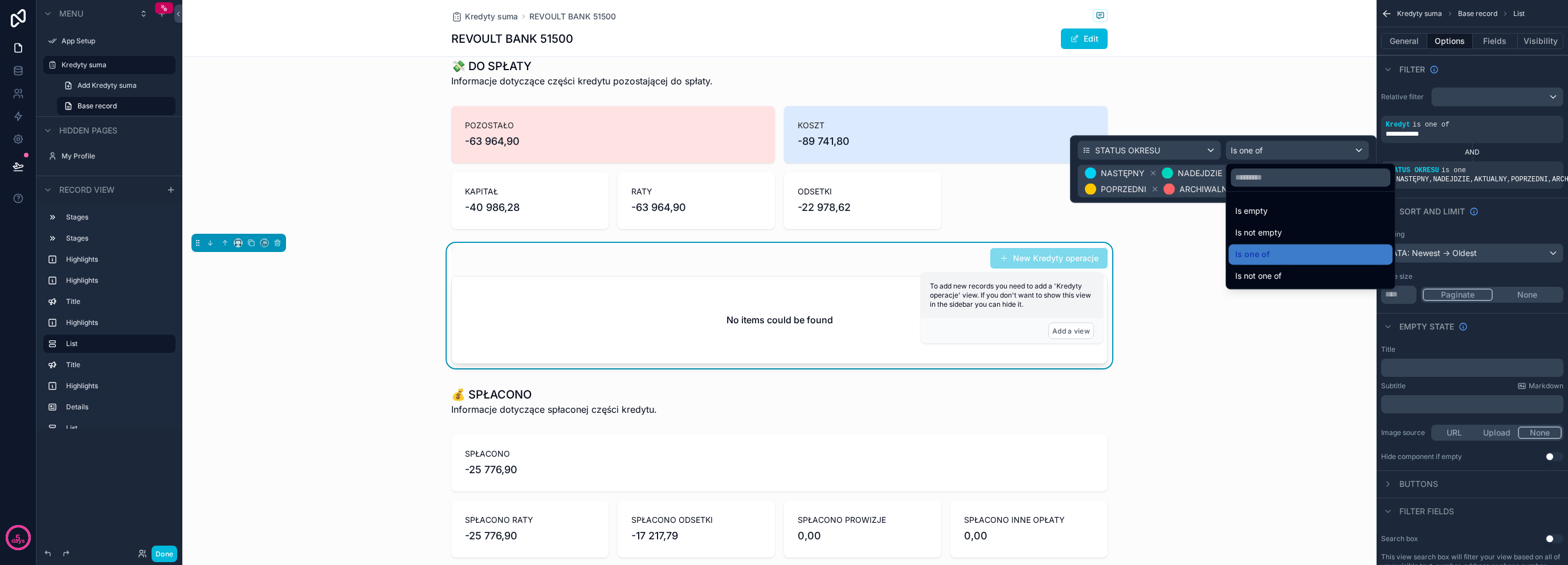
click at [1313, 151] on div at bounding box center [1224, 169] width 307 height 67
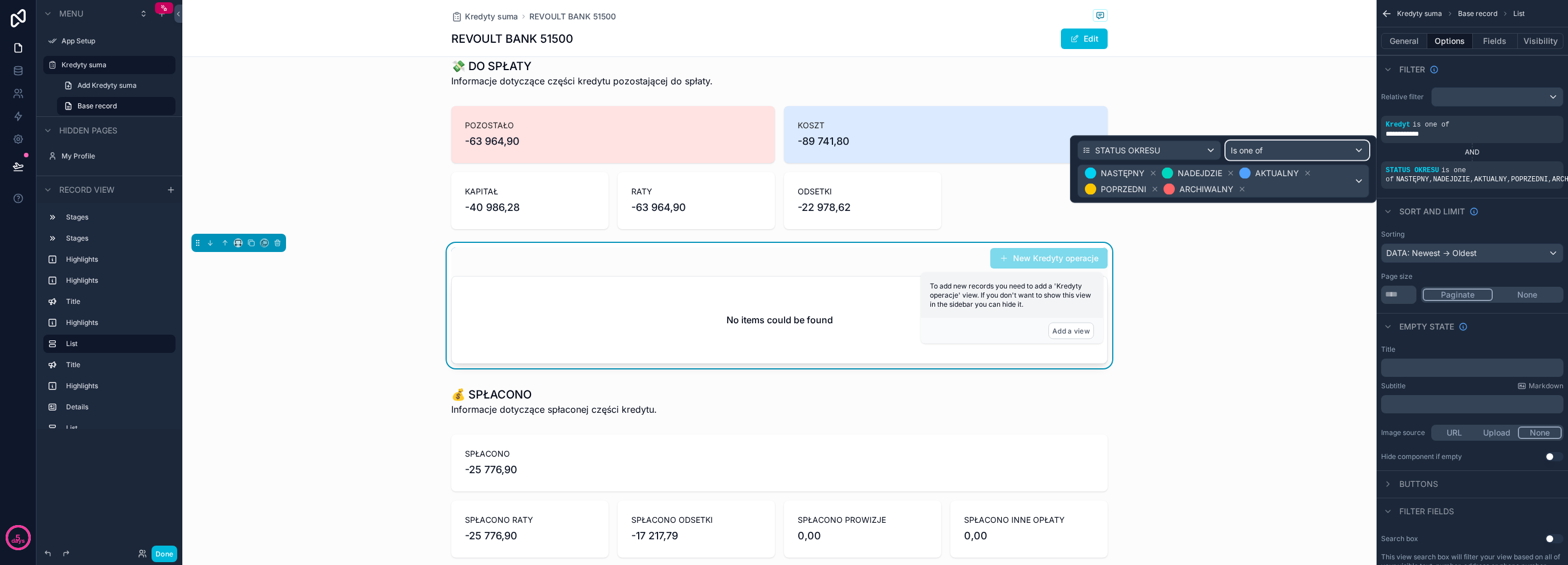
click at [1313, 151] on div "Is one of" at bounding box center [1298, 150] width 142 height 18
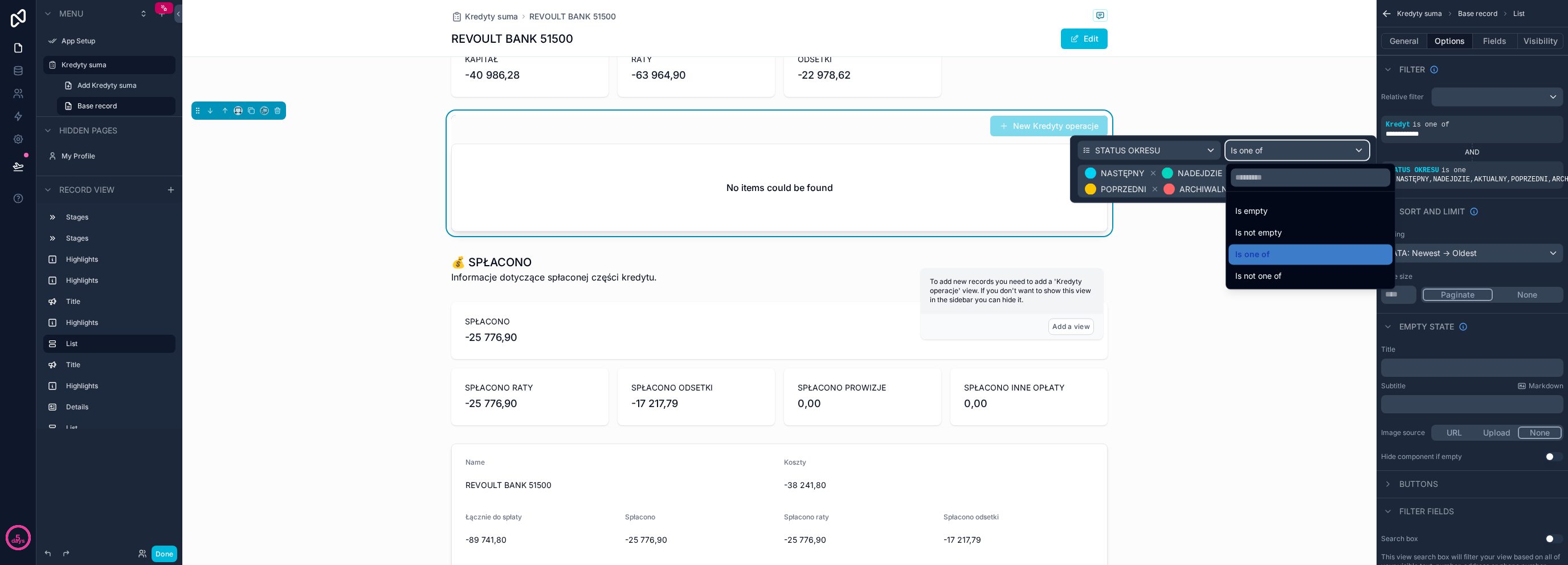
scroll to position [418, 0]
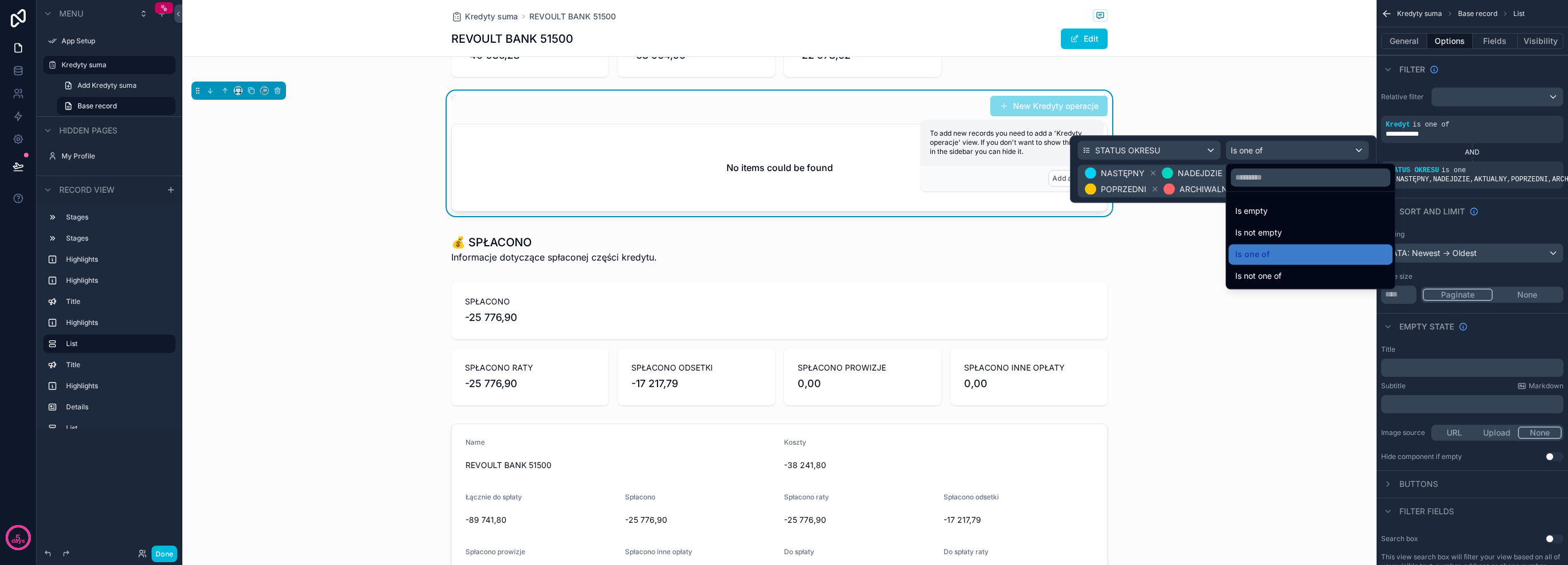
click at [1198, 175] on div at bounding box center [1224, 169] width 307 height 67
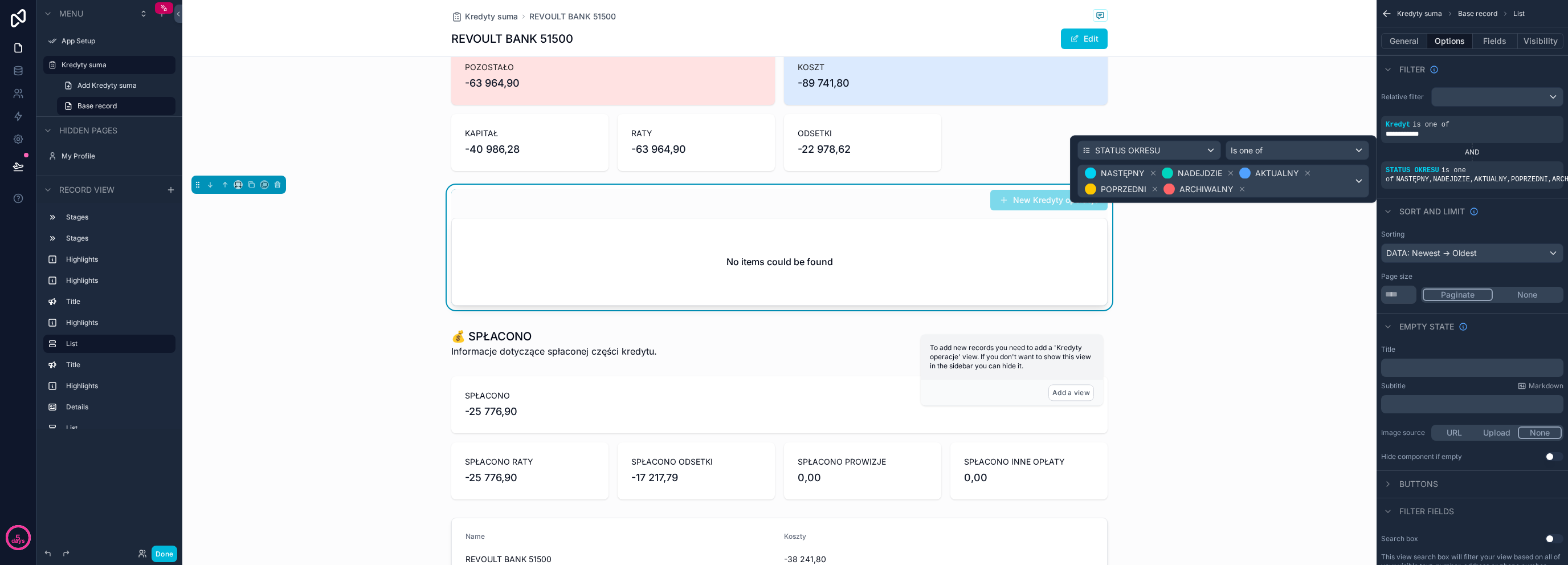
scroll to position [190, 0]
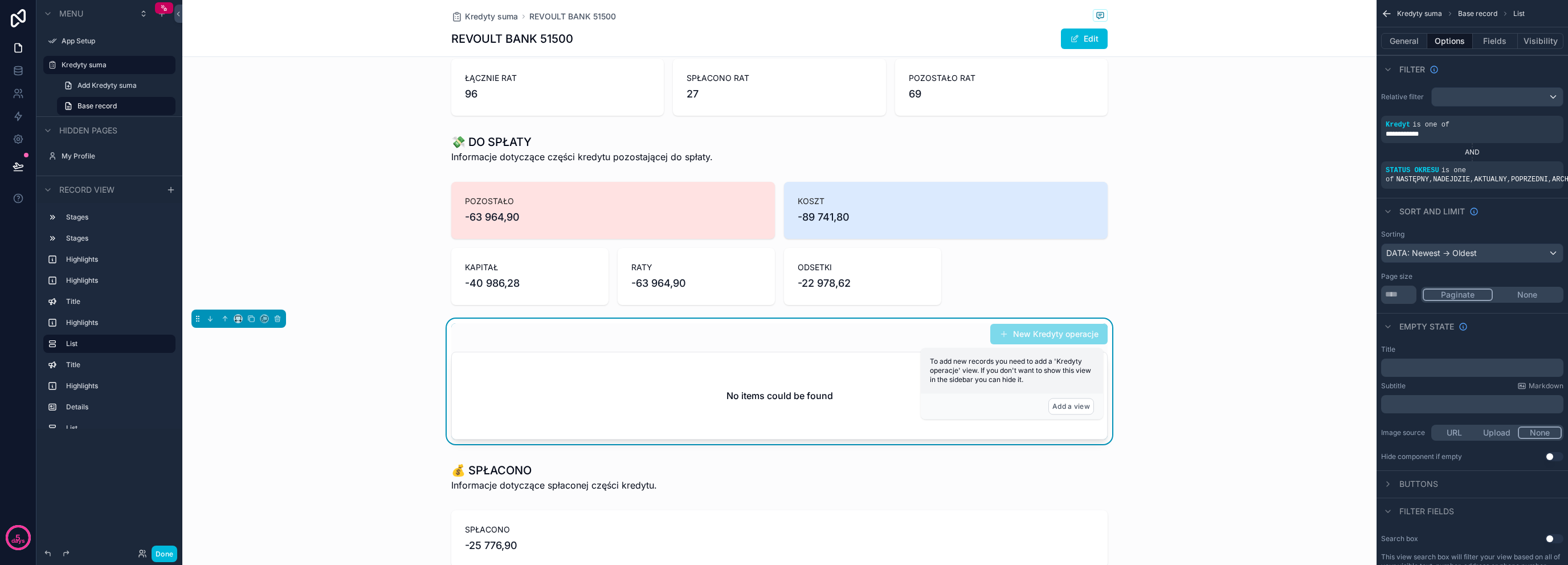
click at [495, 242] on div "scrollable content" at bounding box center [779, 243] width 1194 height 132
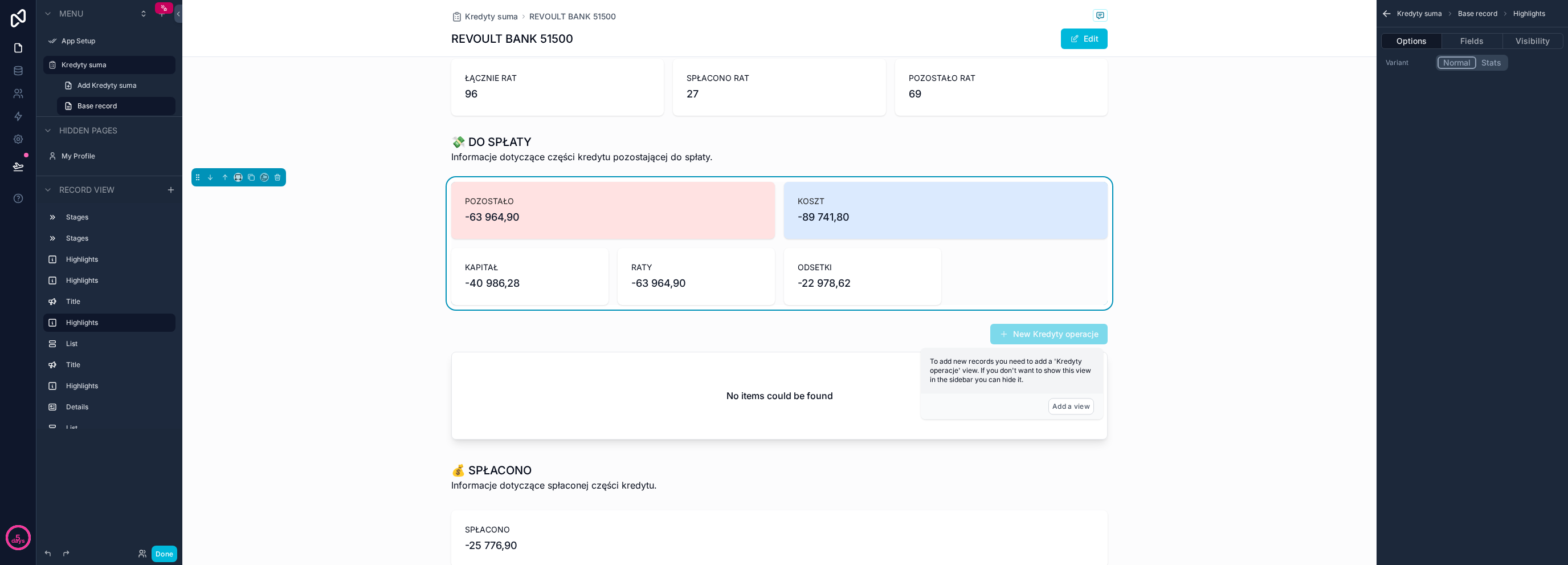
click at [530, 141] on div "scrollable content" at bounding box center [779, 149] width 1194 height 39
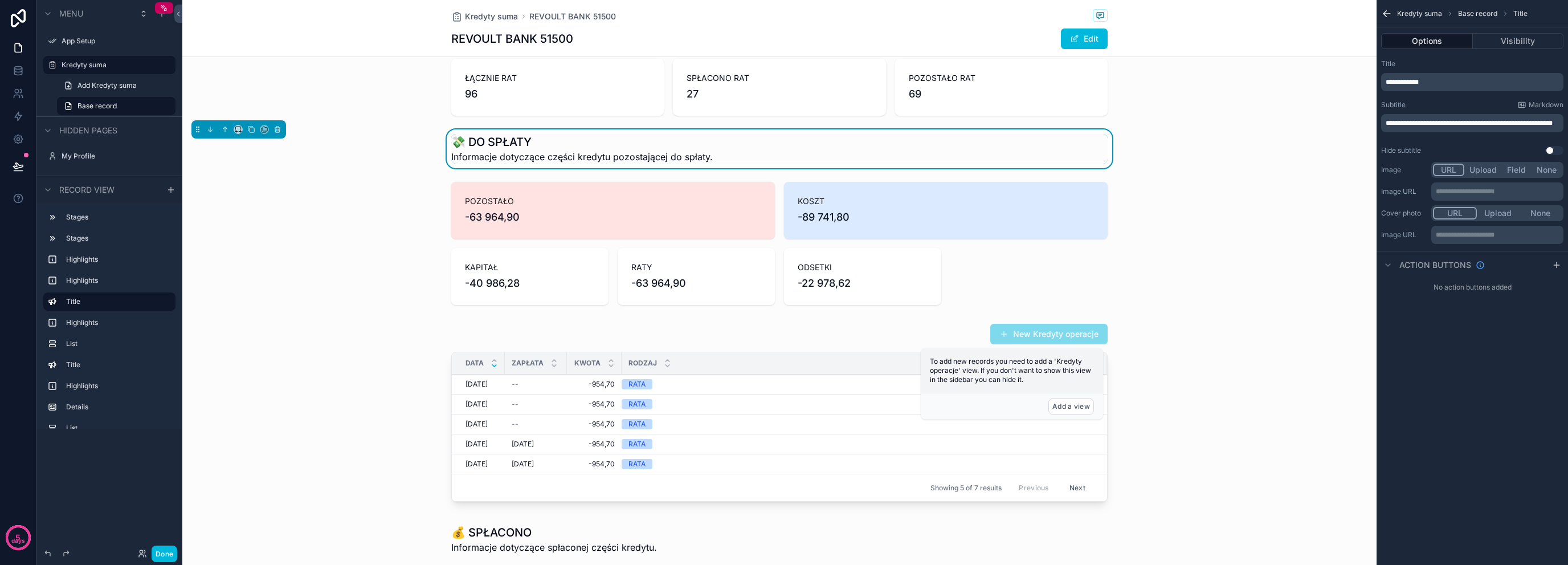
click at [652, 394] on div "scrollable content" at bounding box center [779, 414] width 1194 height 192
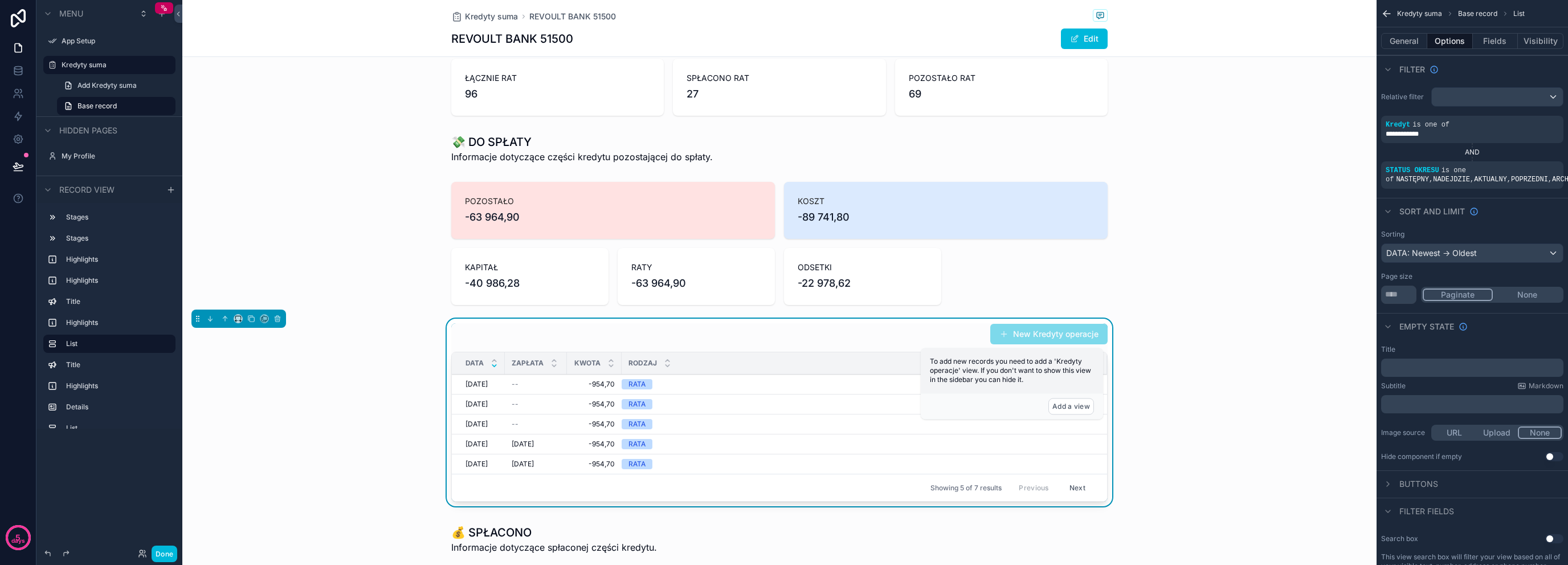
click at [1312, 342] on div "New Kredyty operacje DATA ZAPŁATA KWOTA RODZAJ [DATE] [DATE] -- -954,70 -954,70…" at bounding box center [779, 414] width 1194 height 192
click at [505, 206] on div "scrollable content" at bounding box center [779, 243] width 1194 height 132
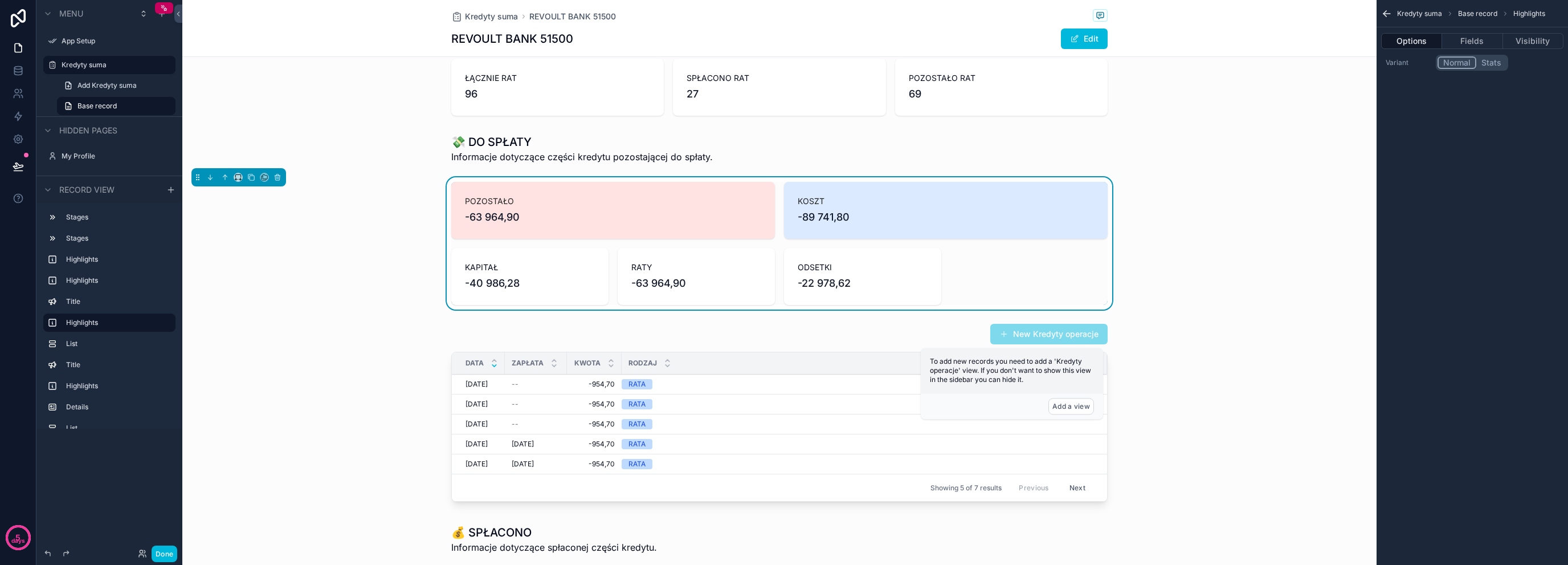
click at [525, 355] on div "ZAPŁATA" at bounding box center [536, 364] width 62 height 22
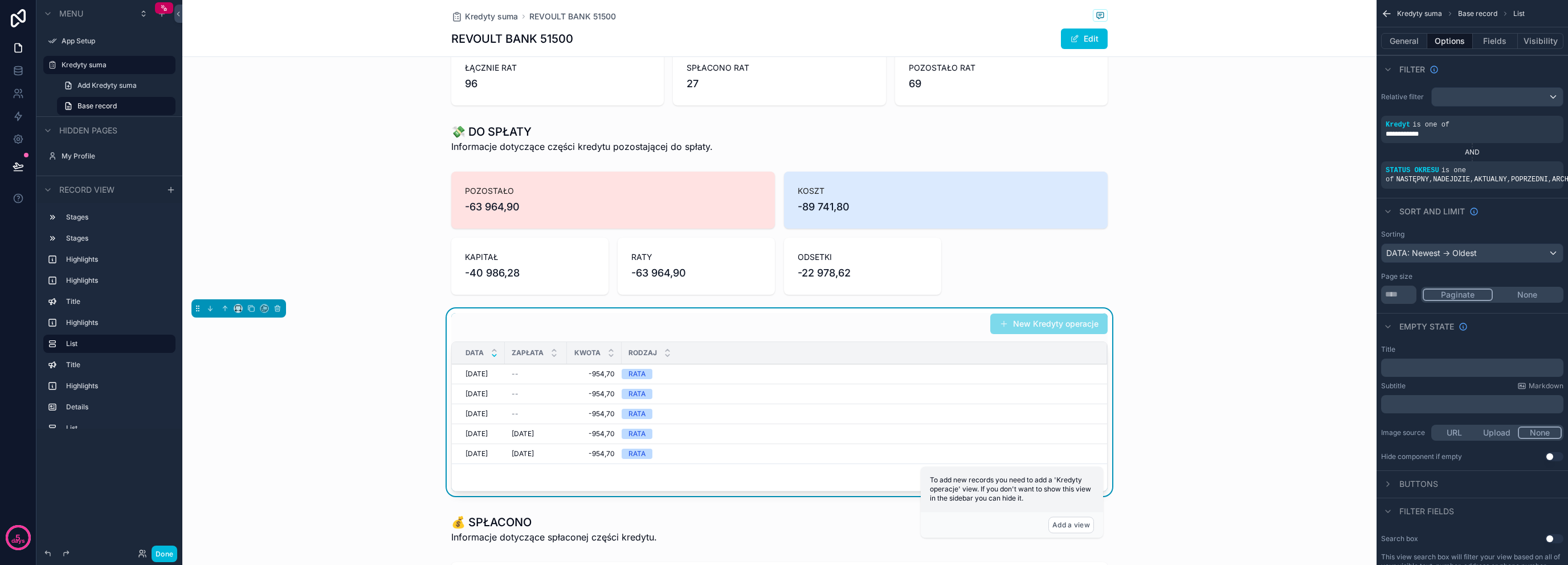
scroll to position [304, 0]
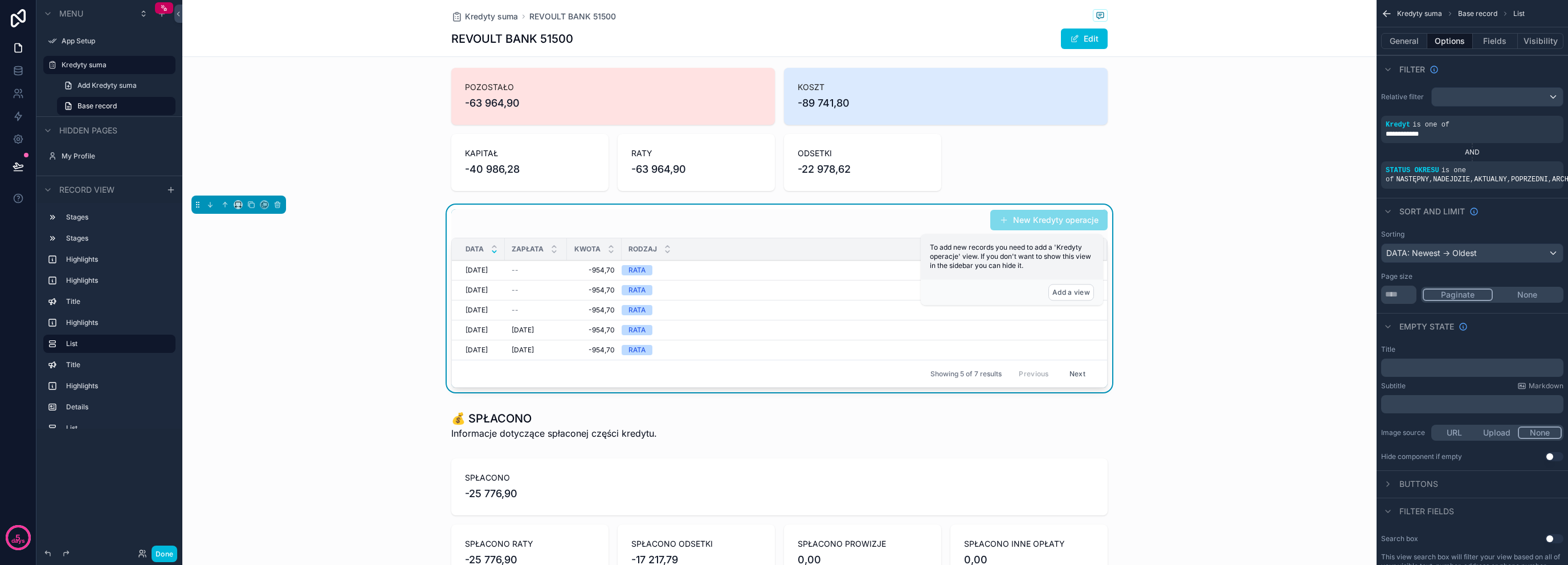
click at [830, 266] on div "RATA" at bounding box center [857, 270] width 472 height 10
click at [0, 0] on icon "scrollable content" at bounding box center [0, 0] width 0 height 0
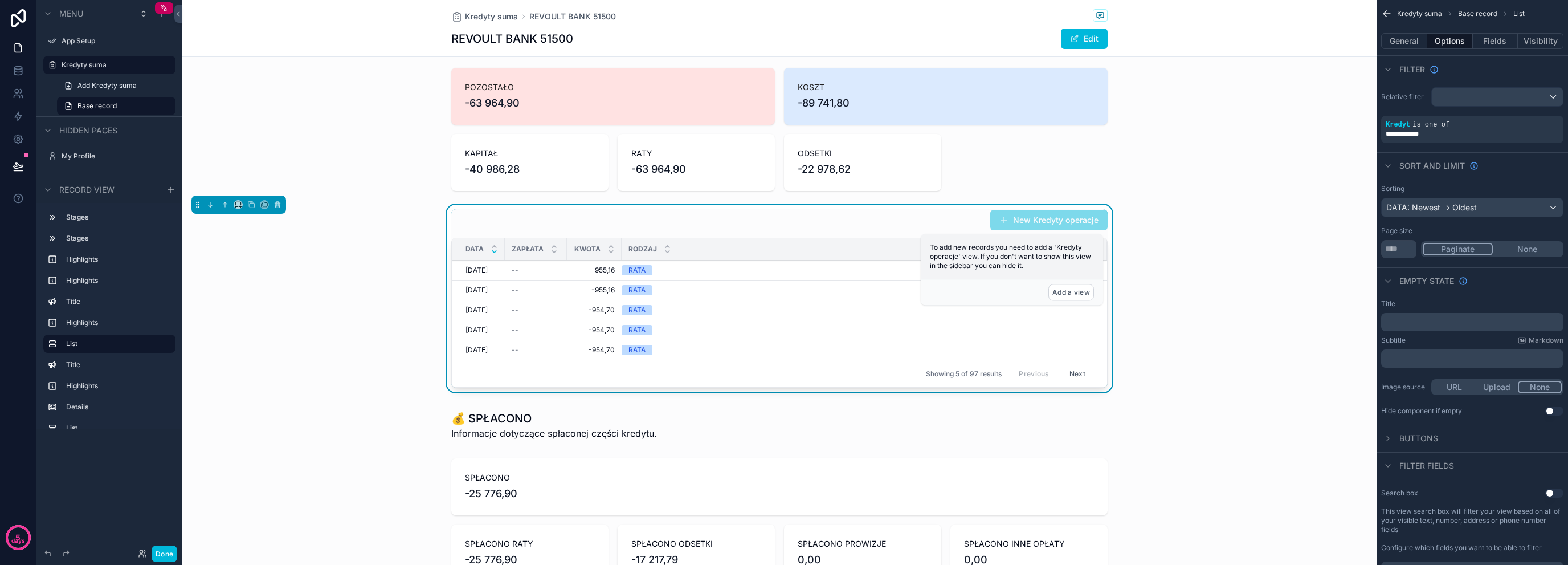
click at [1482, 40] on button "Fields" at bounding box center [1495, 40] width 46 height 16
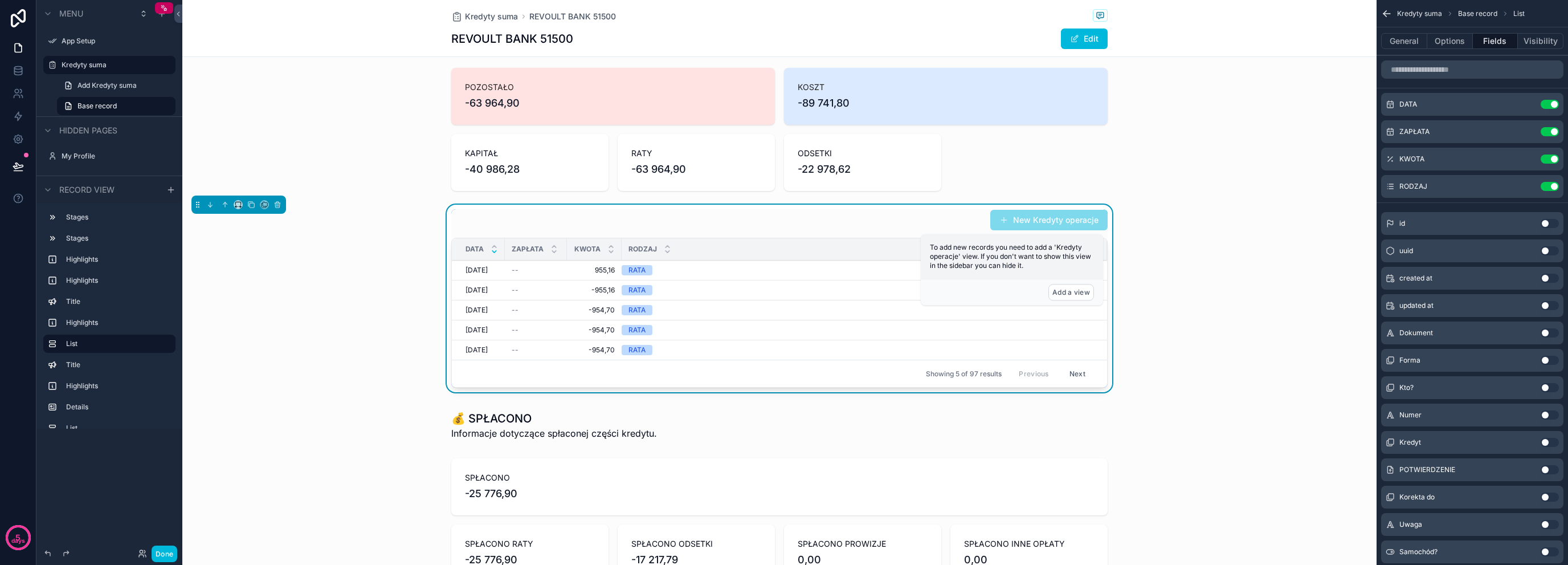
click at [1447, 49] on div "General Options Fields Visibility" at bounding box center [1473, 41] width 192 height 27
click at [1452, 42] on button "Options" at bounding box center [1450, 40] width 46 height 16
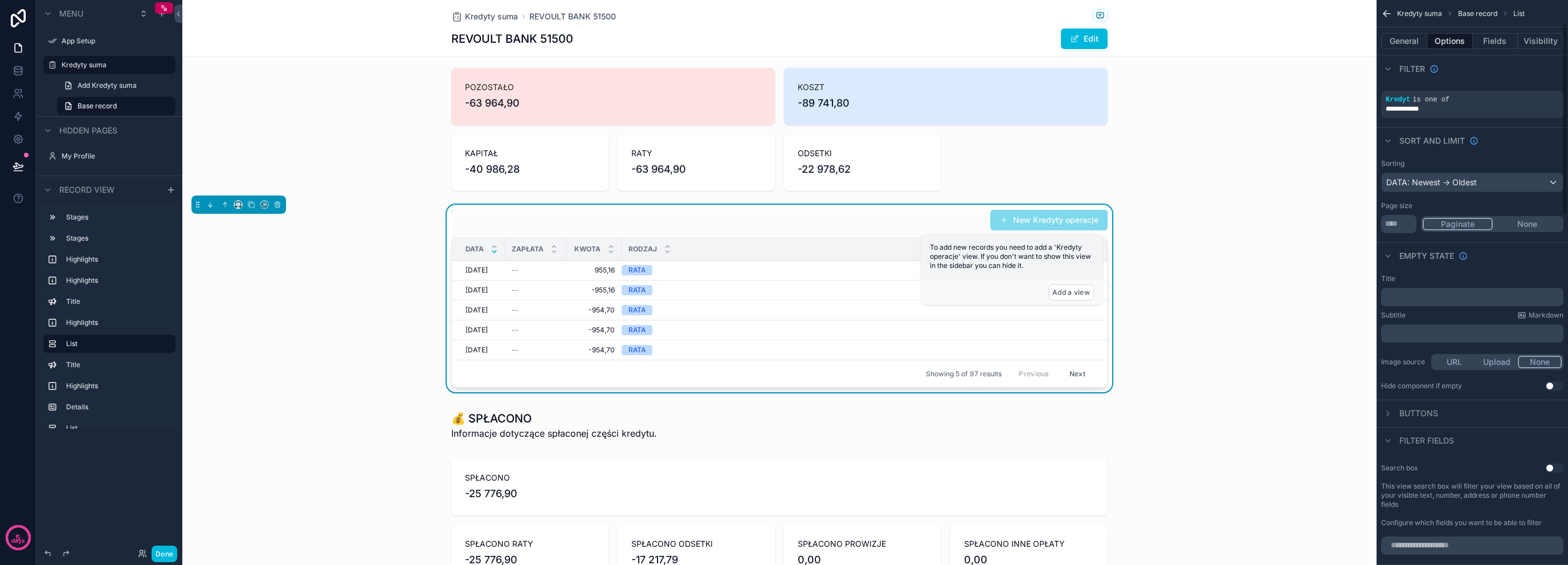
scroll to position [266, 0]
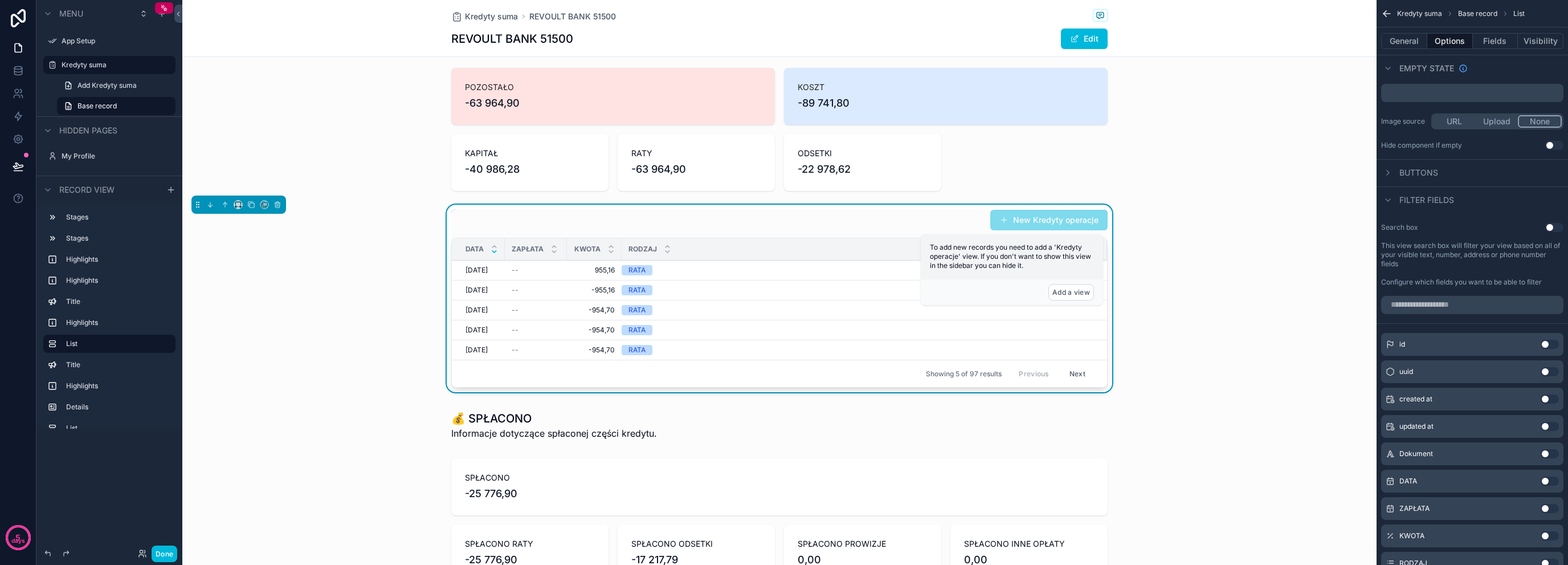
click at [1430, 201] on span "Filter fields" at bounding box center [1427, 200] width 55 height 12
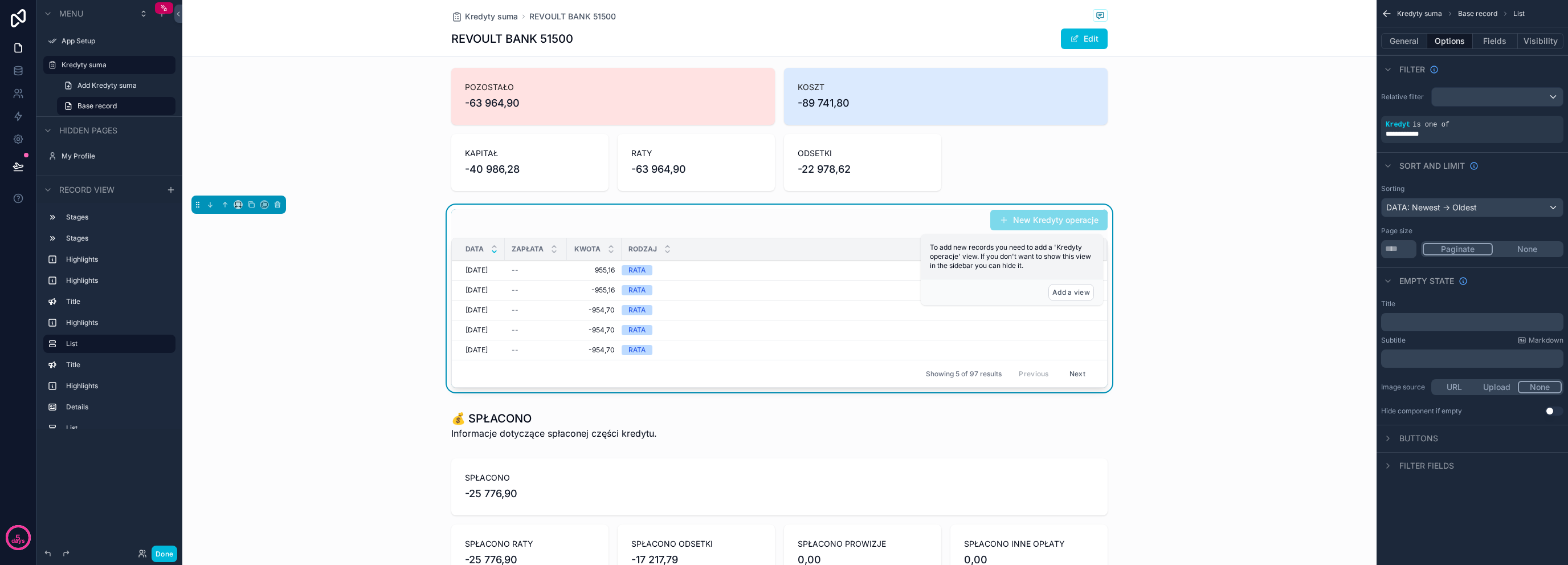
click at [1439, 465] on span "Filter fields" at bounding box center [1427, 466] width 55 height 12
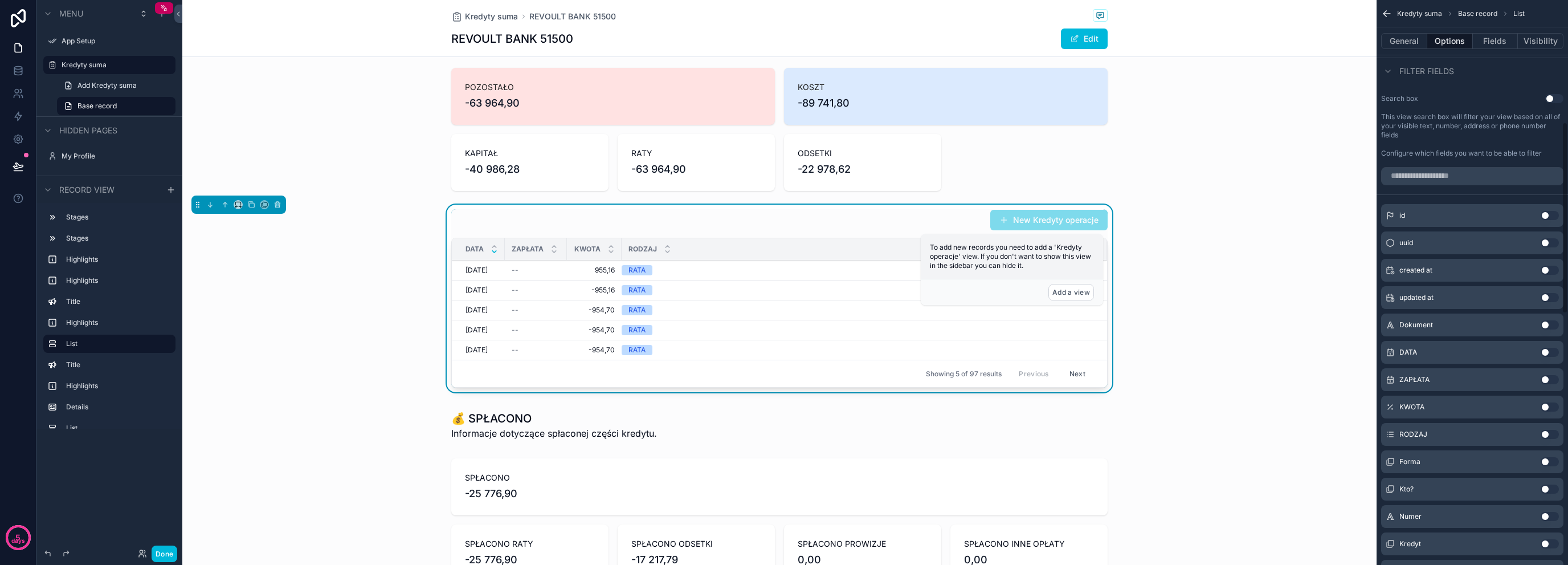
scroll to position [397, 0]
click at [1434, 175] on input "scrollable content" at bounding box center [1472, 173] width 182 height 18
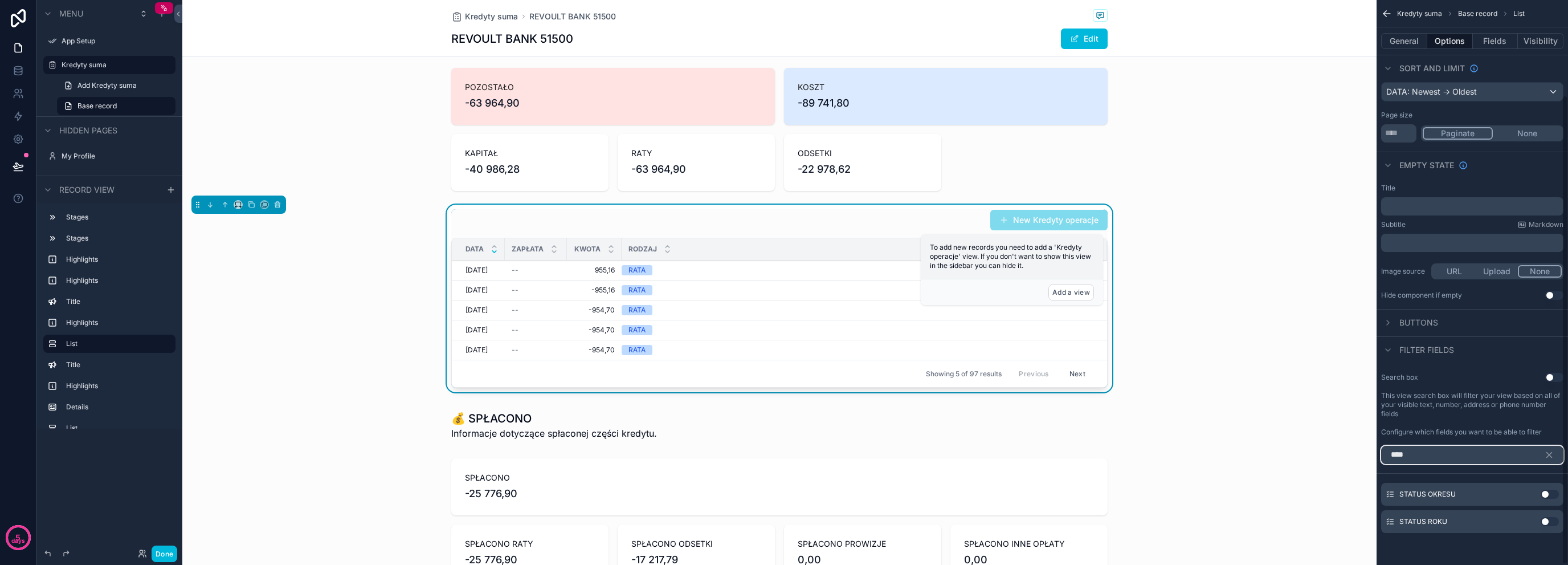
scroll to position [114, 0]
type input "****"
click at [1543, 496] on button "Use setting" at bounding box center [1550, 495] width 18 height 9
click at [1547, 528] on button "Use setting" at bounding box center [1550, 527] width 18 height 9
click at [1554, 464] on button "scrollable content" at bounding box center [1554, 456] width 19 height 18
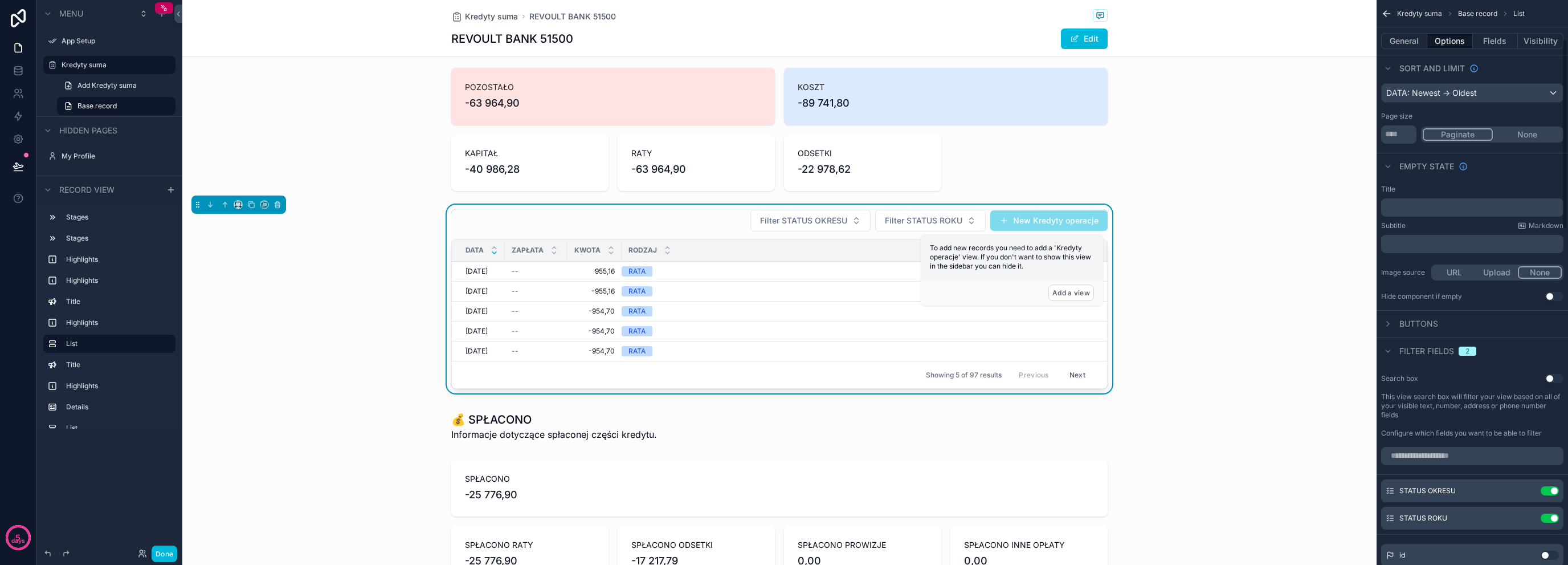
click at [0, 0] on icon "scrollable content" at bounding box center [0, 0] width 0 height 0
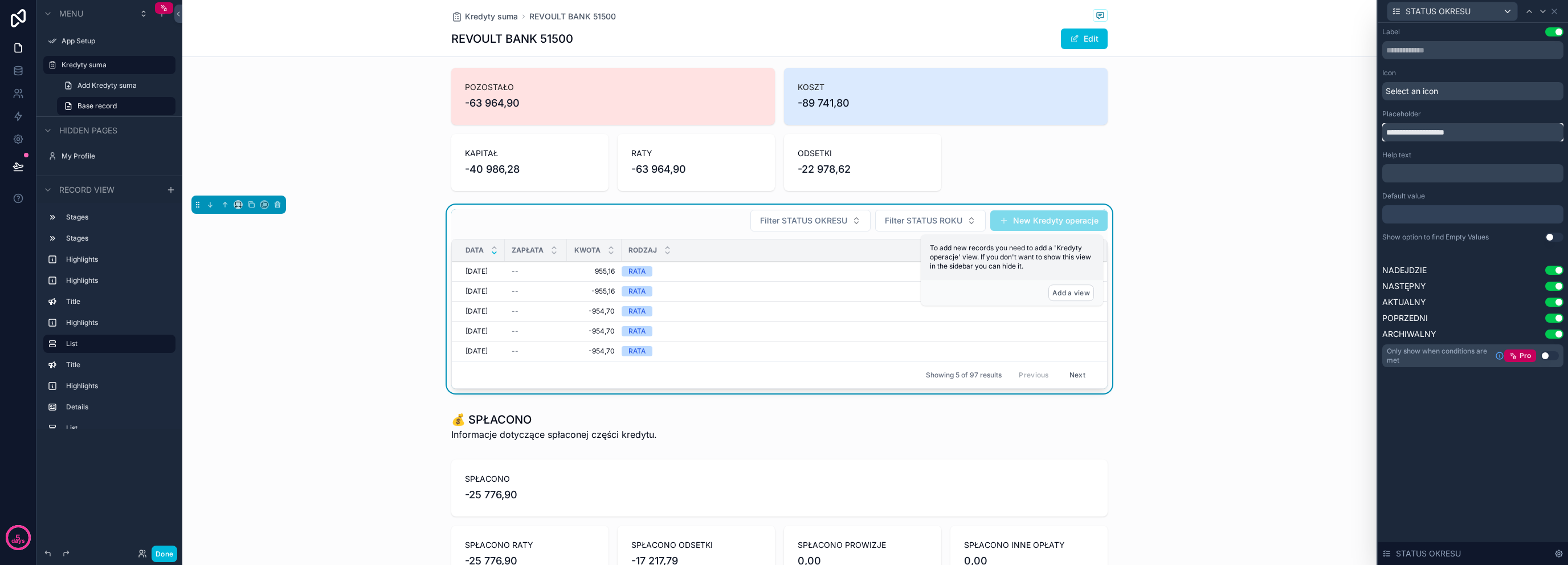
click at [1482, 134] on input "**********" at bounding box center [1473, 132] width 181 height 18
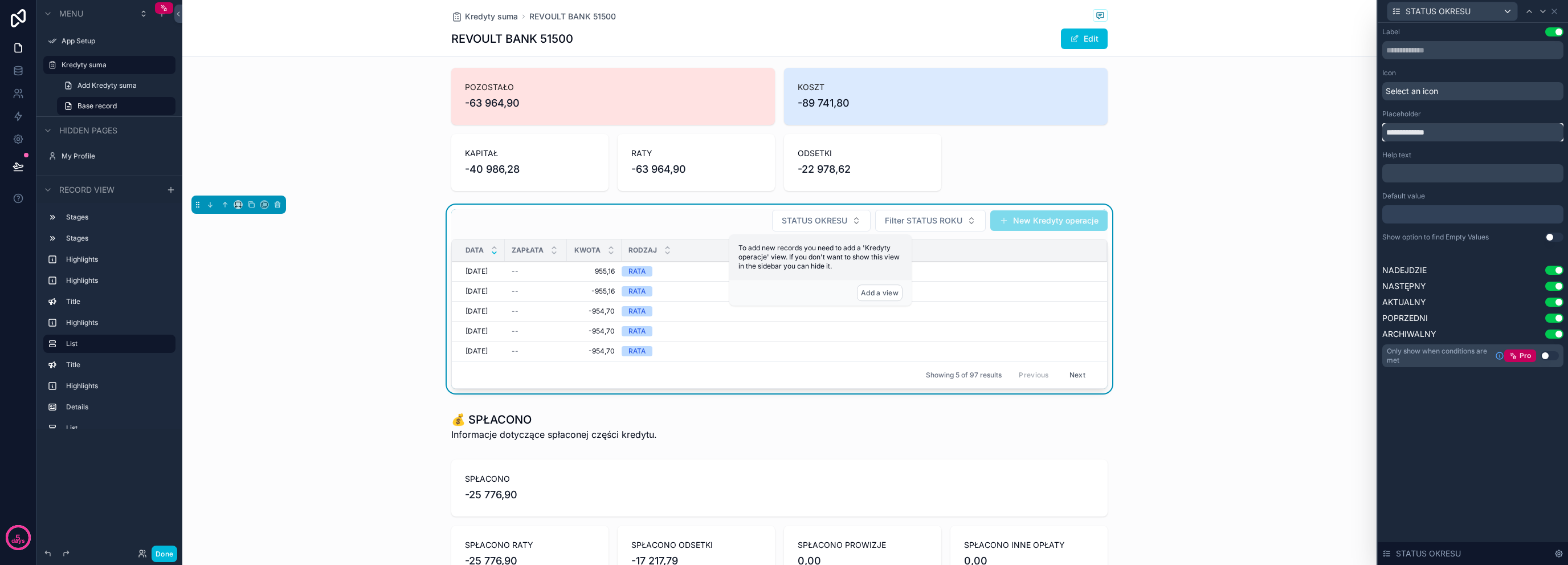
type input "**********"
click at [854, 226] on button "STATUS OKRESU" at bounding box center [821, 221] width 99 height 22
click at [389, 339] on div "STATUS OKRESU Filter STATUS ROKU New Kredyty operacje DATA ZAPŁATA KWOTA RODZAJ…" at bounding box center [779, 301] width 1194 height 193
click at [936, 210] on button "Filter STATUS ROKU" at bounding box center [931, 221] width 111 height 22
click at [1491, 244] on div "**********" at bounding box center [1473, 197] width 181 height 340
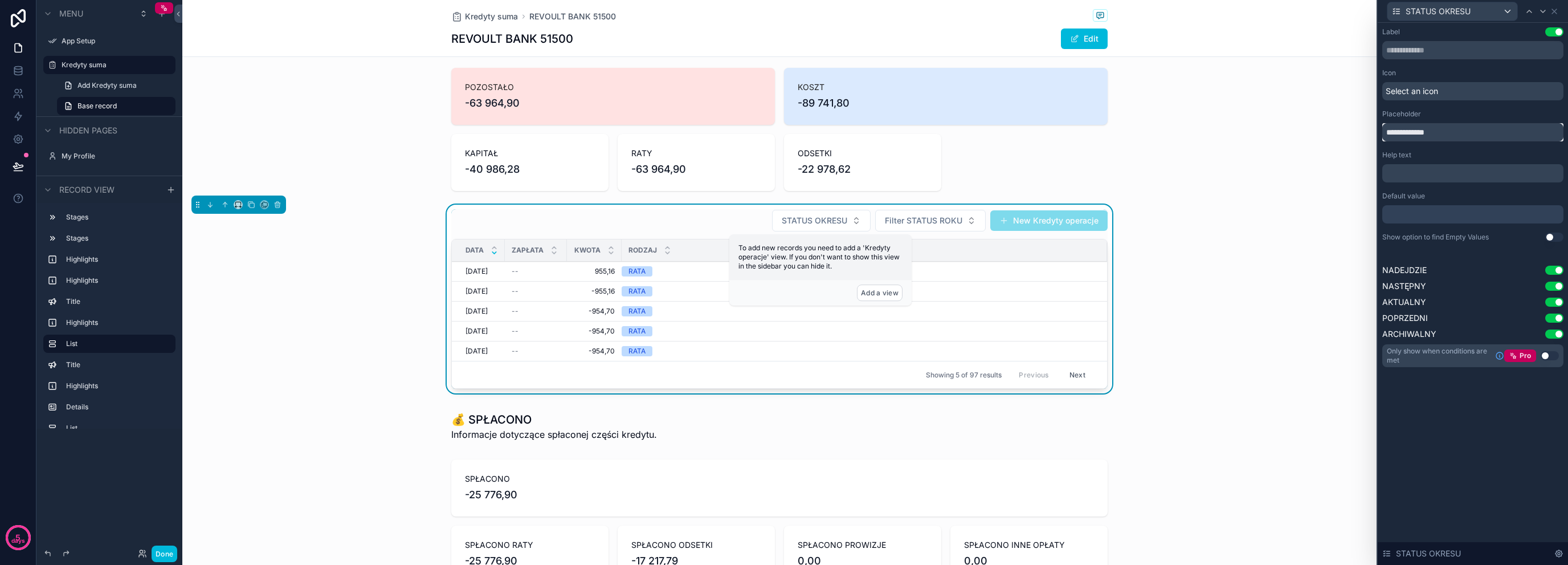
click at [1472, 136] on input "**********" at bounding box center [1473, 132] width 181 height 18
click at [1444, 134] on input "**********" at bounding box center [1473, 132] width 181 height 18
click at [1444, 134] on input "**********" at bounding box center [1473, 132] width 181 height 18
click at [1561, 11] on div "STATUS OKRESU" at bounding box center [1473, 11] width 181 height 22
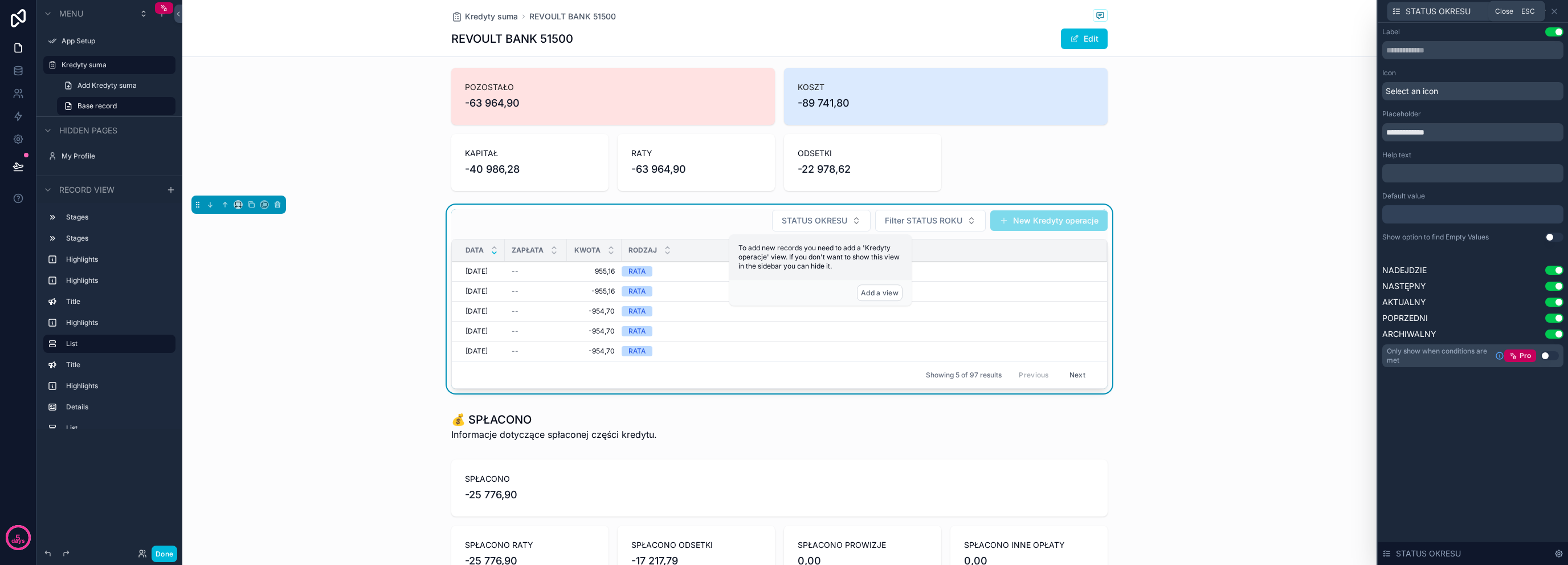
click at [1554, 8] on icon at bounding box center [1554, 11] width 9 height 9
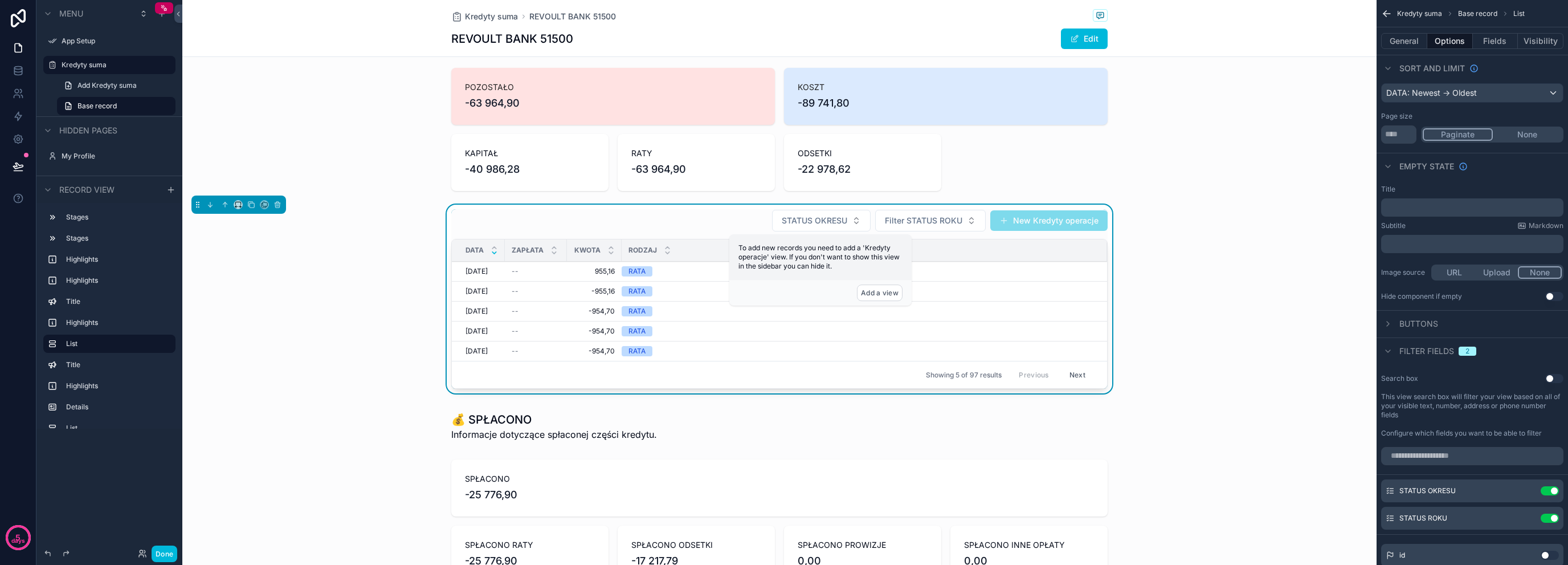
click at [0, 0] on icon "scrollable content" at bounding box center [0, 0] width 0 height 0
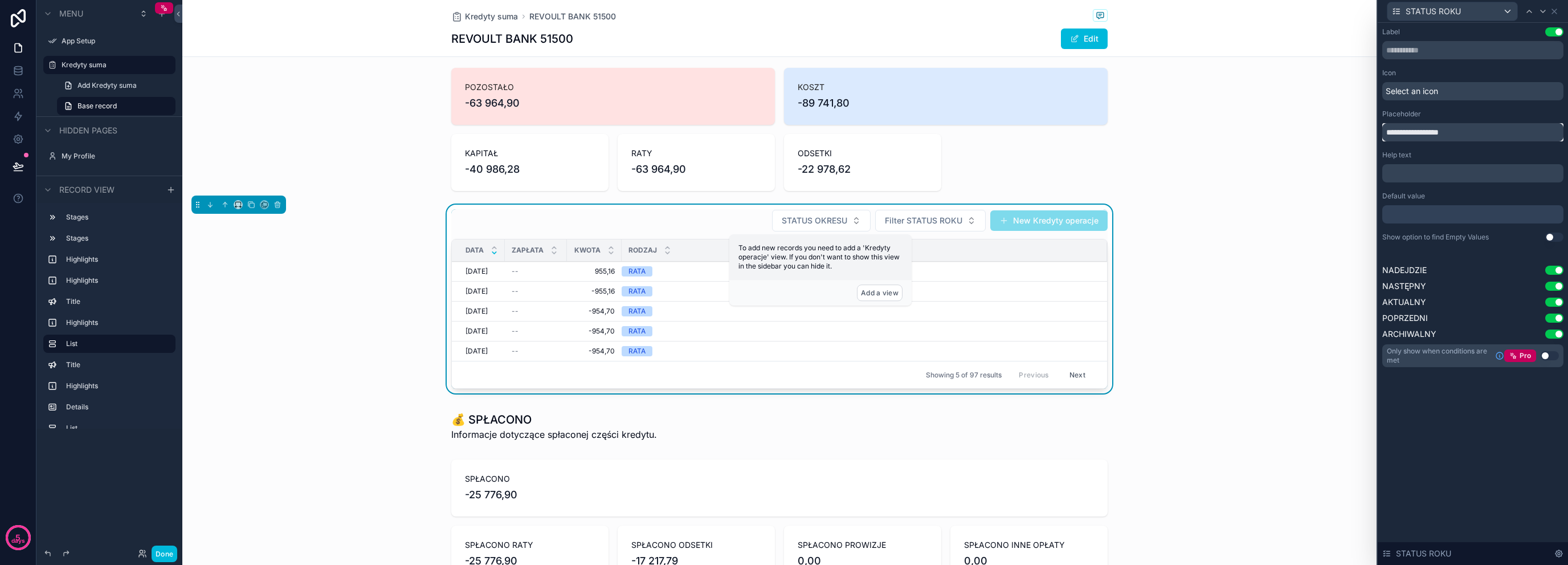
click at [1405, 134] on input "**********" at bounding box center [1473, 132] width 181 height 18
click at [1504, 136] on input "**********" at bounding box center [1473, 132] width 181 height 18
type input "**********"
click at [951, 213] on button "STATUS ROKU" at bounding box center [942, 221] width 89 height 22
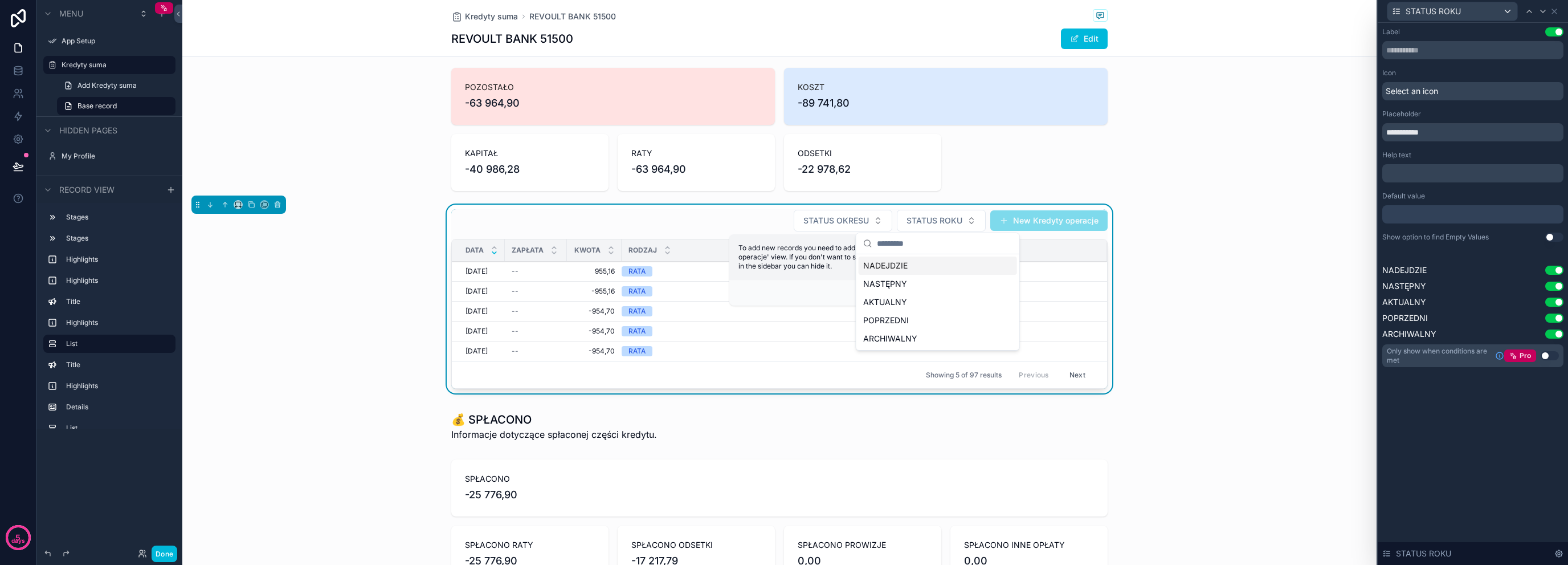
click at [957, 216] on span "STATUS ROKU" at bounding box center [935, 221] width 56 height 12
click at [1557, 11] on icon at bounding box center [1554, 11] width 9 height 9
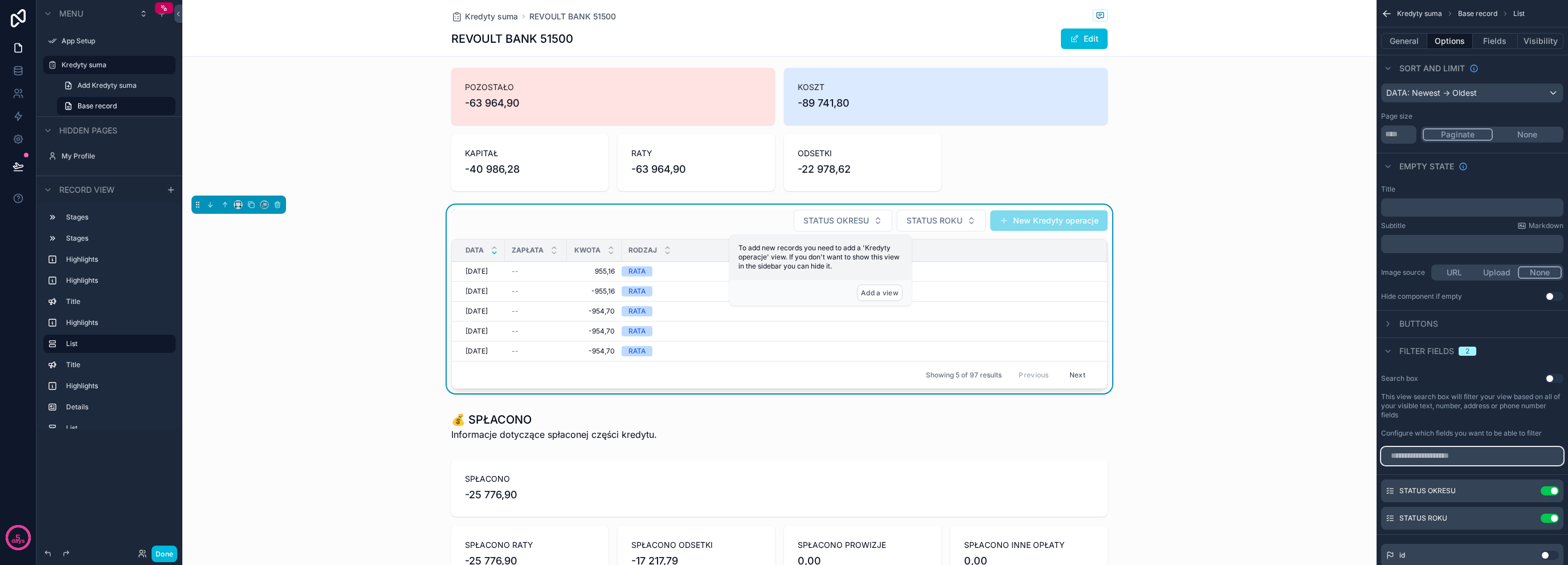
click at [1445, 458] on input "scrollable content" at bounding box center [1472, 456] width 182 height 18
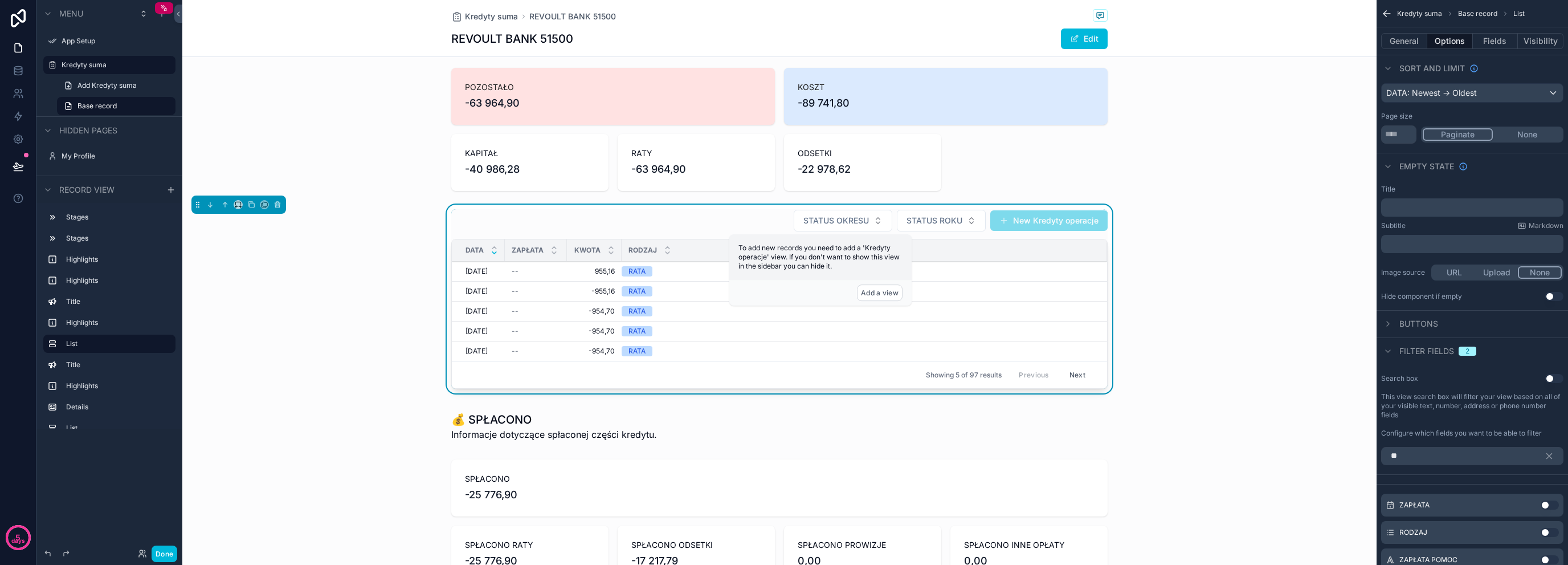
click at [1553, 503] on button "Use setting" at bounding box center [1550, 505] width 18 height 9
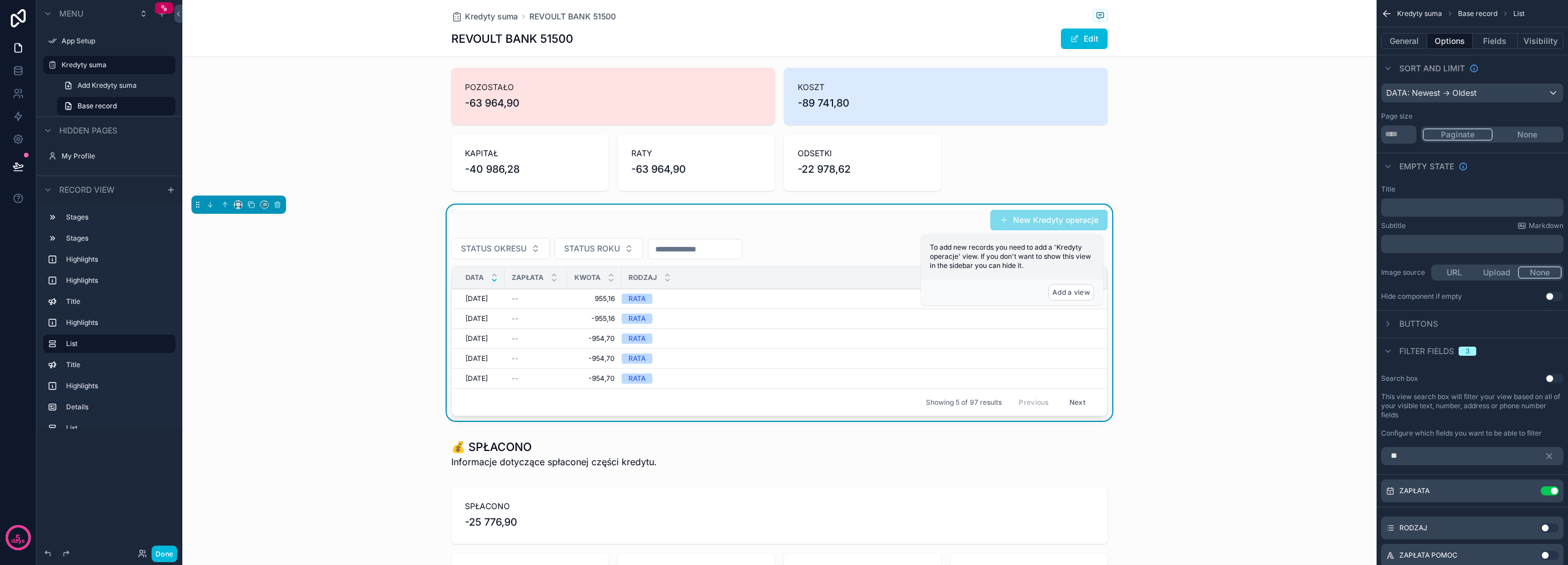
click at [704, 254] on input "scrollable content" at bounding box center [695, 249] width 94 height 16
click at [713, 481] on html "5 days Menu App Setup Kredyty suma Add Kredyty suma Base record Hidden pages My…" at bounding box center [784, 282] width 1568 height 565
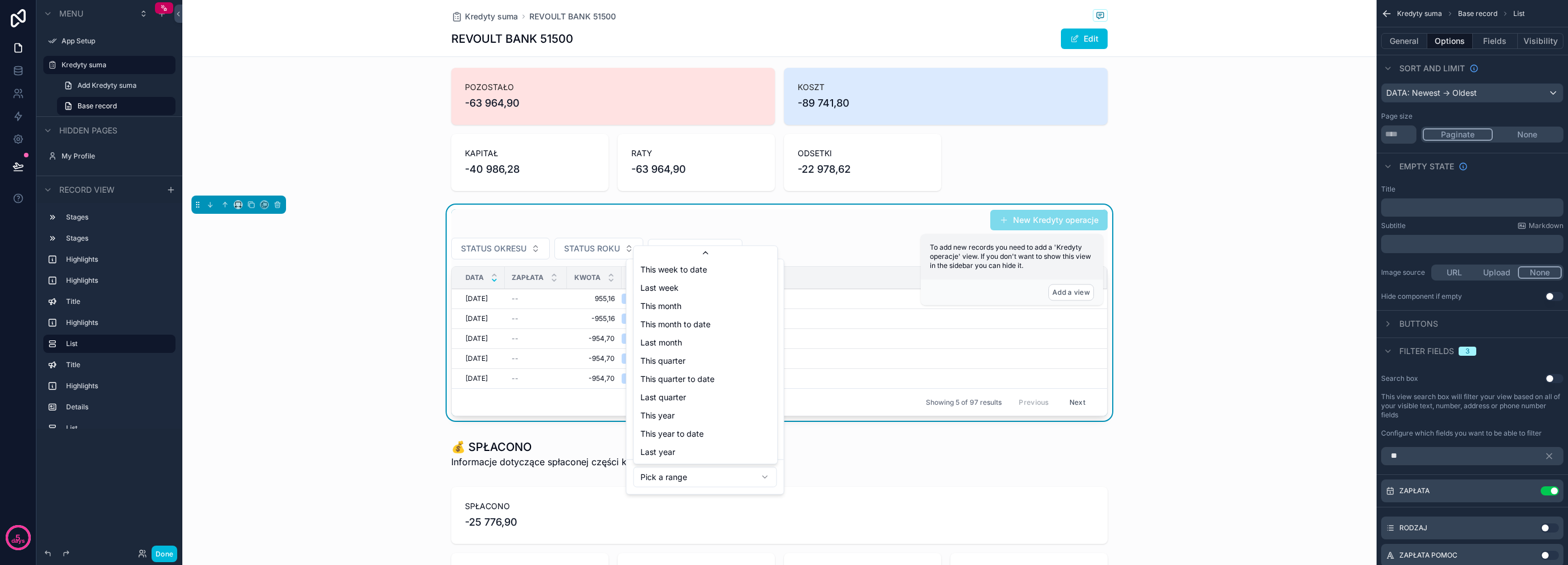
scroll to position [128, 0]
click at [603, 492] on html "5 days Menu App Setup Kredyty suma Add Kredyty suma Base record Hidden pages My…" at bounding box center [784, 282] width 1568 height 565
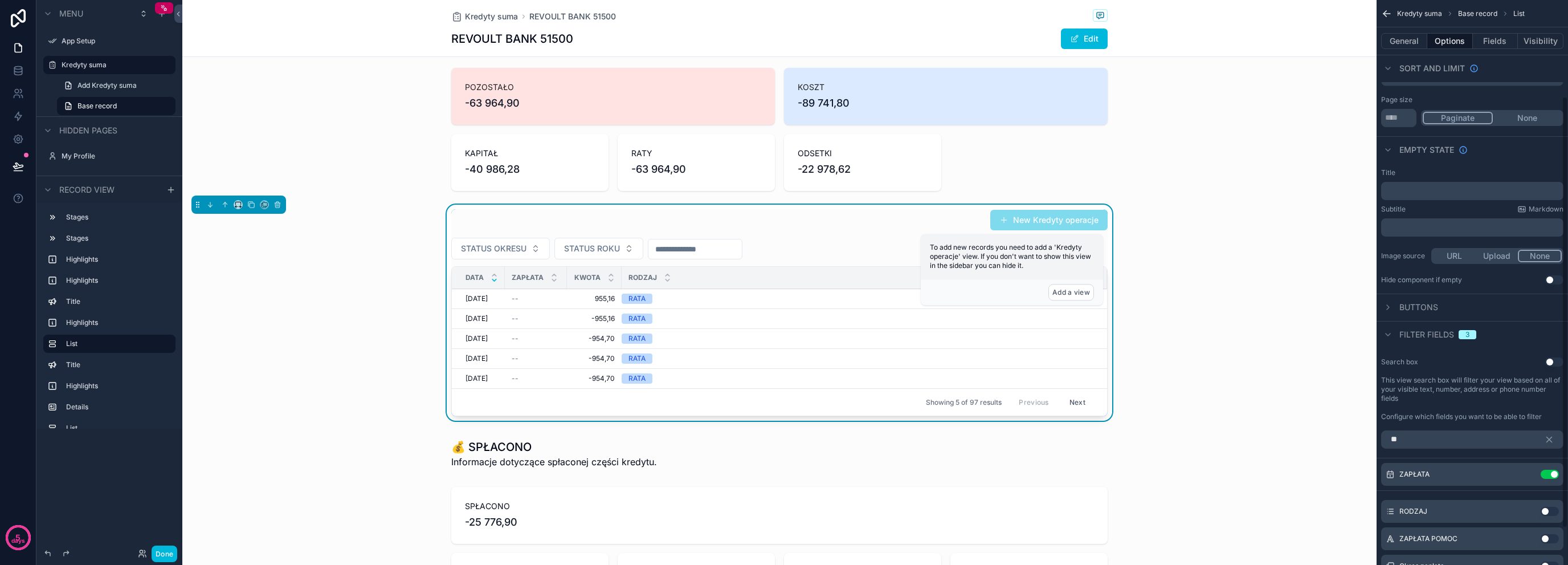
scroll to position [175, 0]
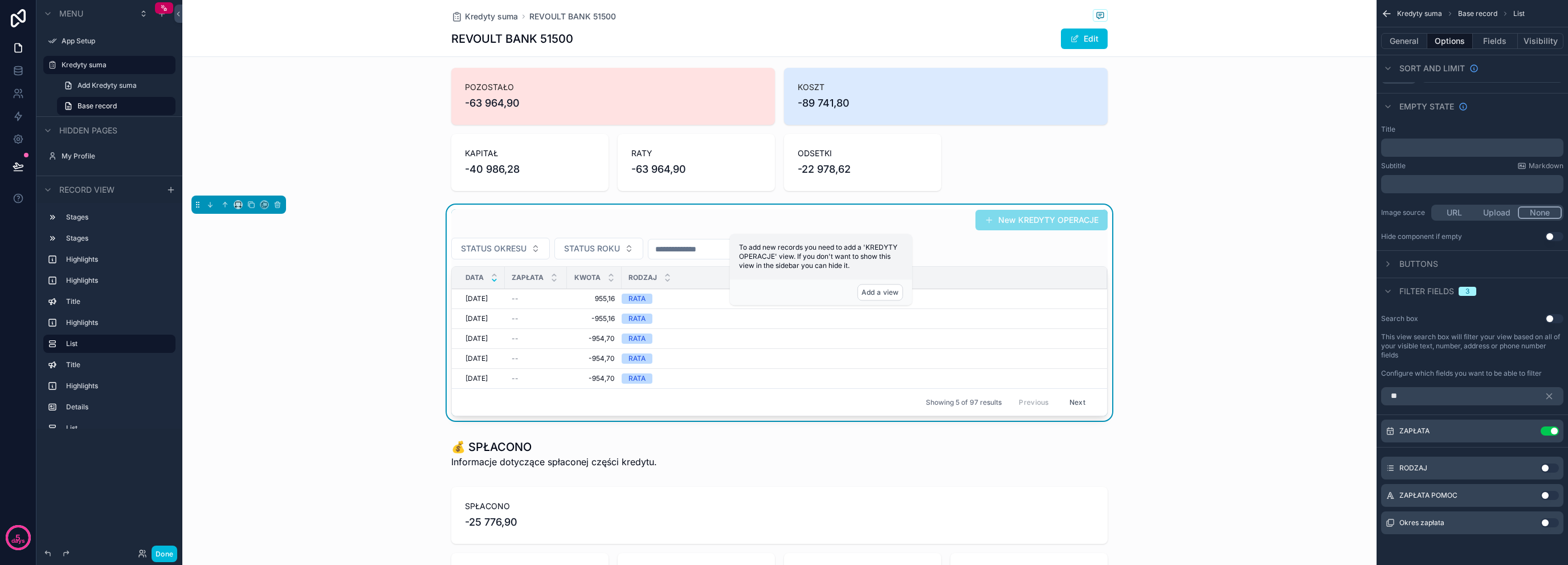
click at [387, 323] on div "New KREDYTY OPERACJE STATUS OKRESU STATUS ROKU DATA ZAPŁATA KWOTA RODZAJ [DATE]…" at bounding box center [779, 315] width 1194 height 221
click at [1456, 397] on input "**" at bounding box center [1472, 396] width 182 height 18
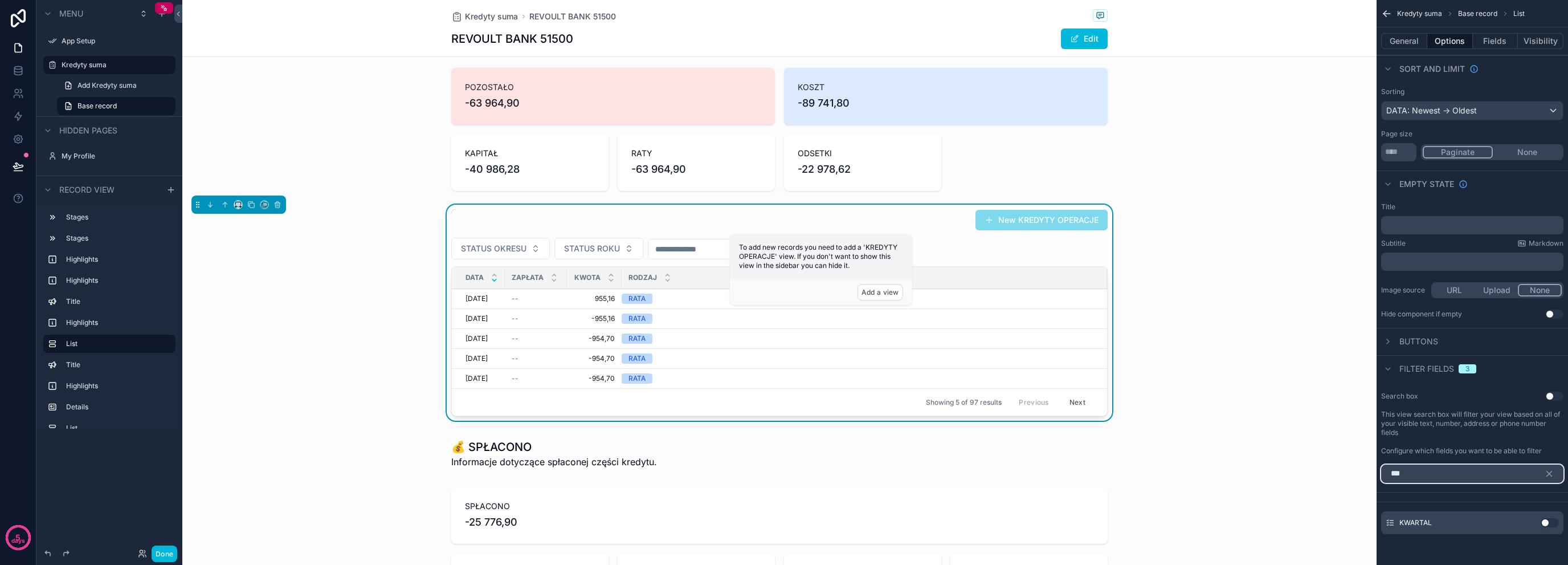
type input "***"
click at [1547, 523] on button "Use setting" at bounding box center [1550, 523] width 18 height 9
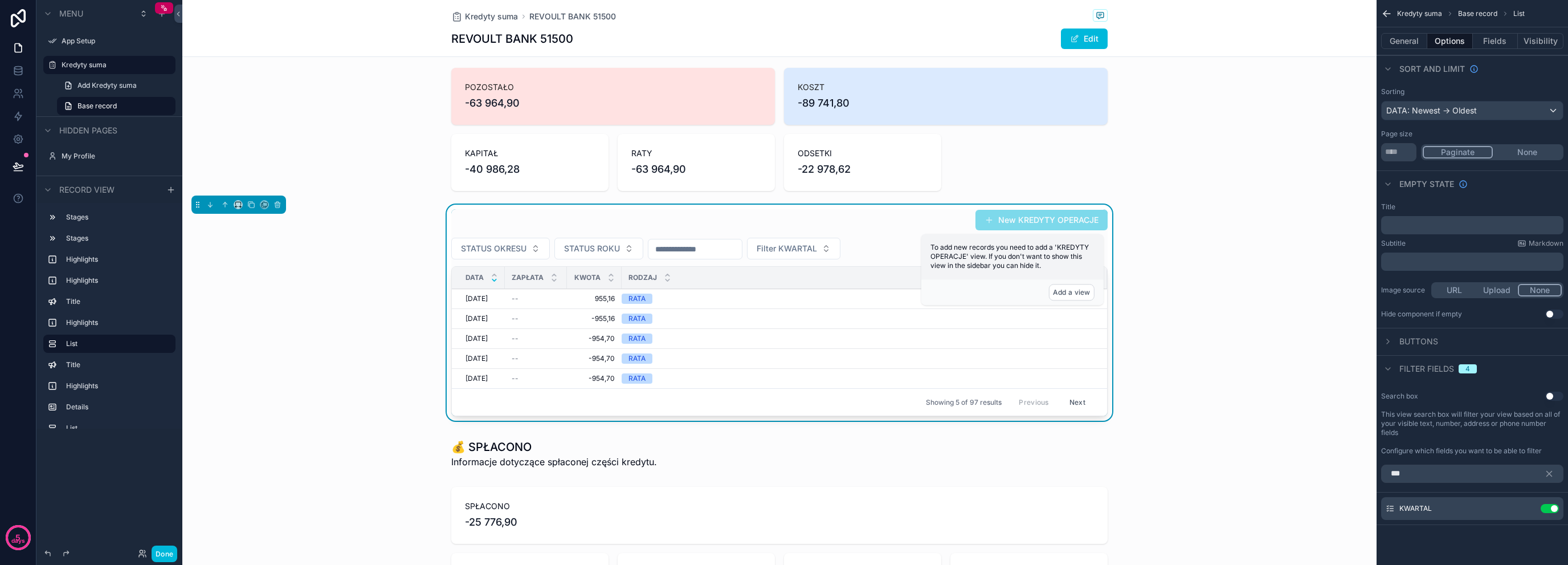
click at [840, 247] on button "Filter KWARTAL" at bounding box center [794, 249] width 94 height 22
click at [0, 0] on icon "scrollable content" at bounding box center [0, 0] width 0 height 0
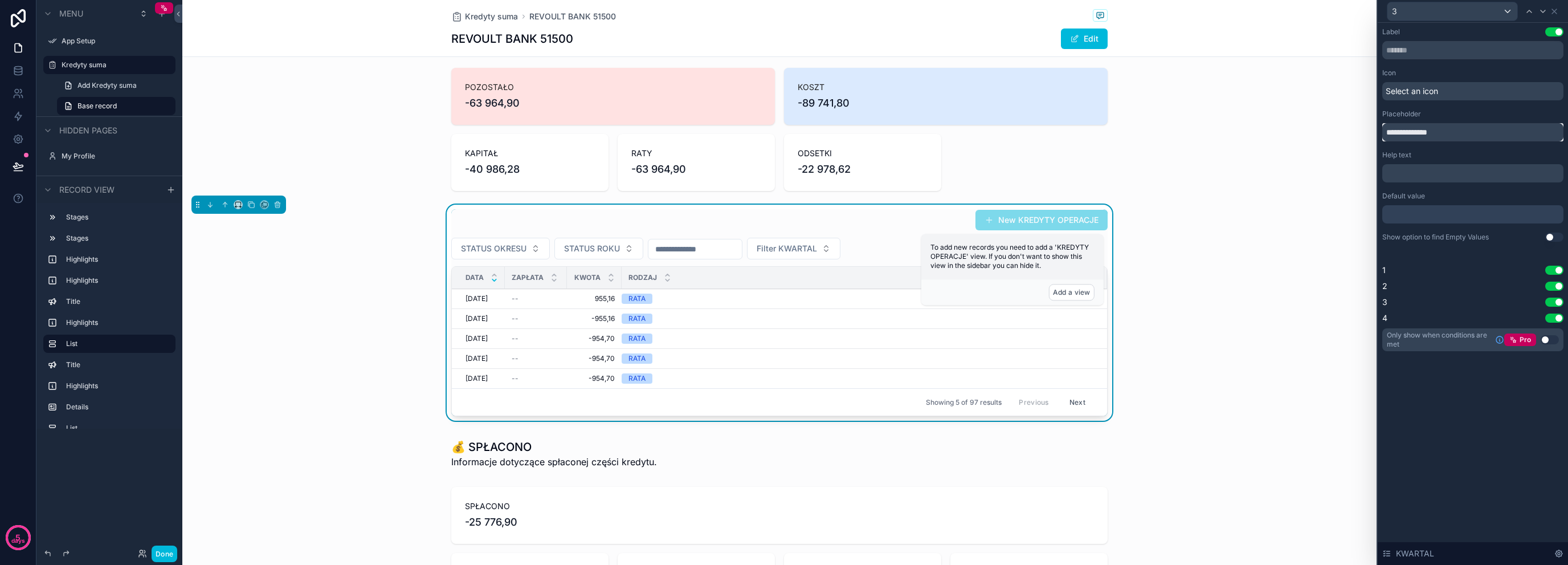
click at [1443, 134] on input "**********" at bounding box center [1473, 132] width 181 height 18
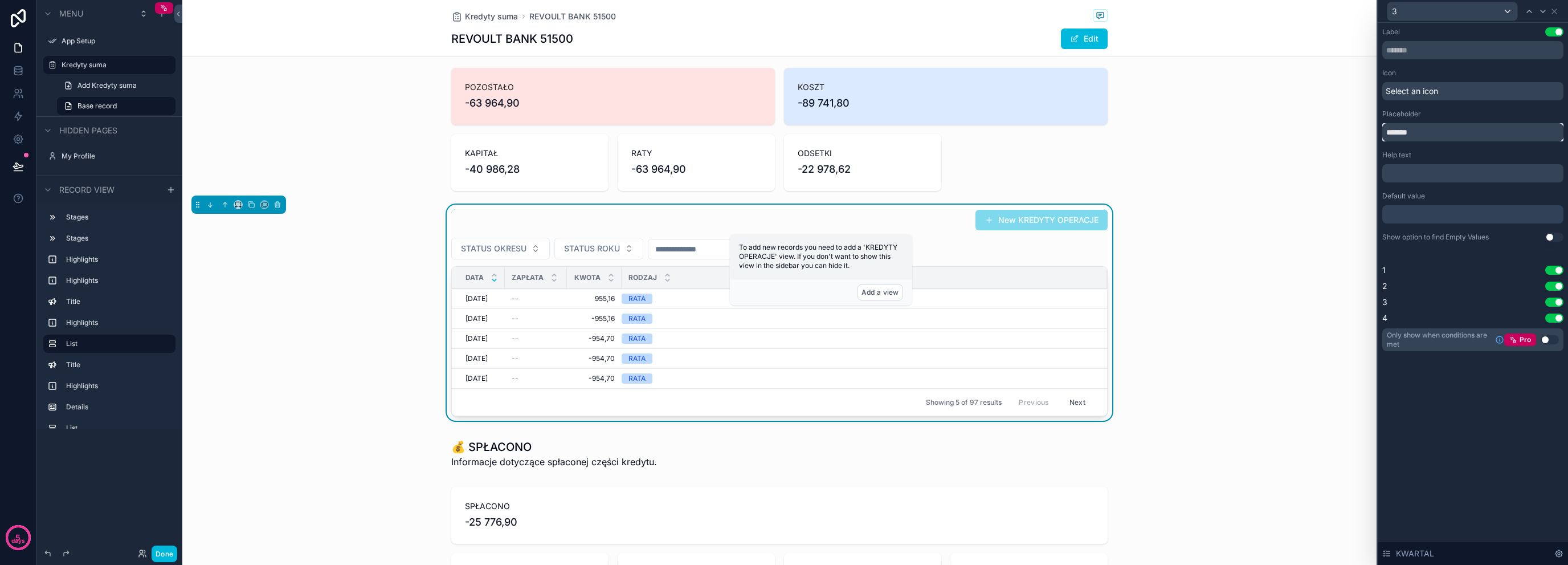
type input "*******"
click at [1434, 411] on div "Label Use setting Icon Select an icon Placeholder ******* Help text ﻿ Default v…" at bounding box center [1473, 294] width 190 height 542
click at [960, 251] on div "STATUS OKRESU STATUS ROKU KWARTAŁ" at bounding box center [779, 249] width 656 height 22
click at [1557, 11] on icon at bounding box center [1554, 11] width 9 height 9
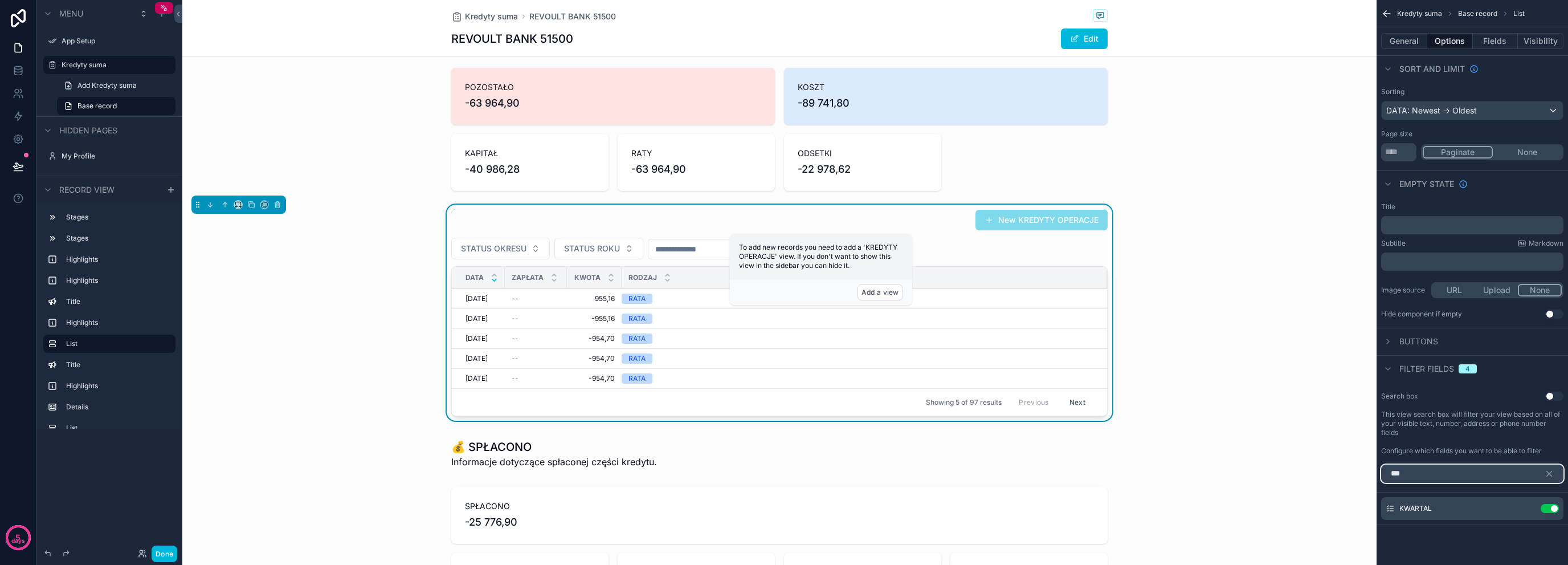
click at [1430, 474] on input "***" at bounding box center [1472, 474] width 182 height 18
click at [1432, 472] on input "***" at bounding box center [1472, 474] width 182 height 18
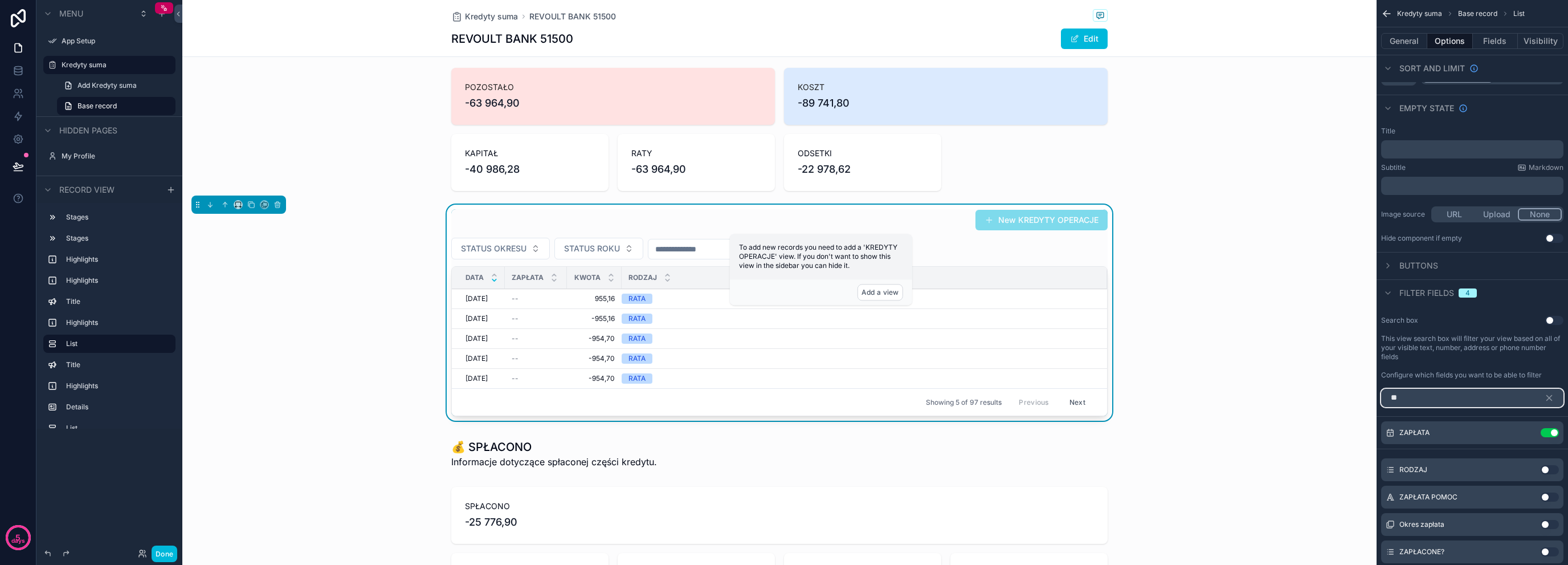
scroll to position [202, 0]
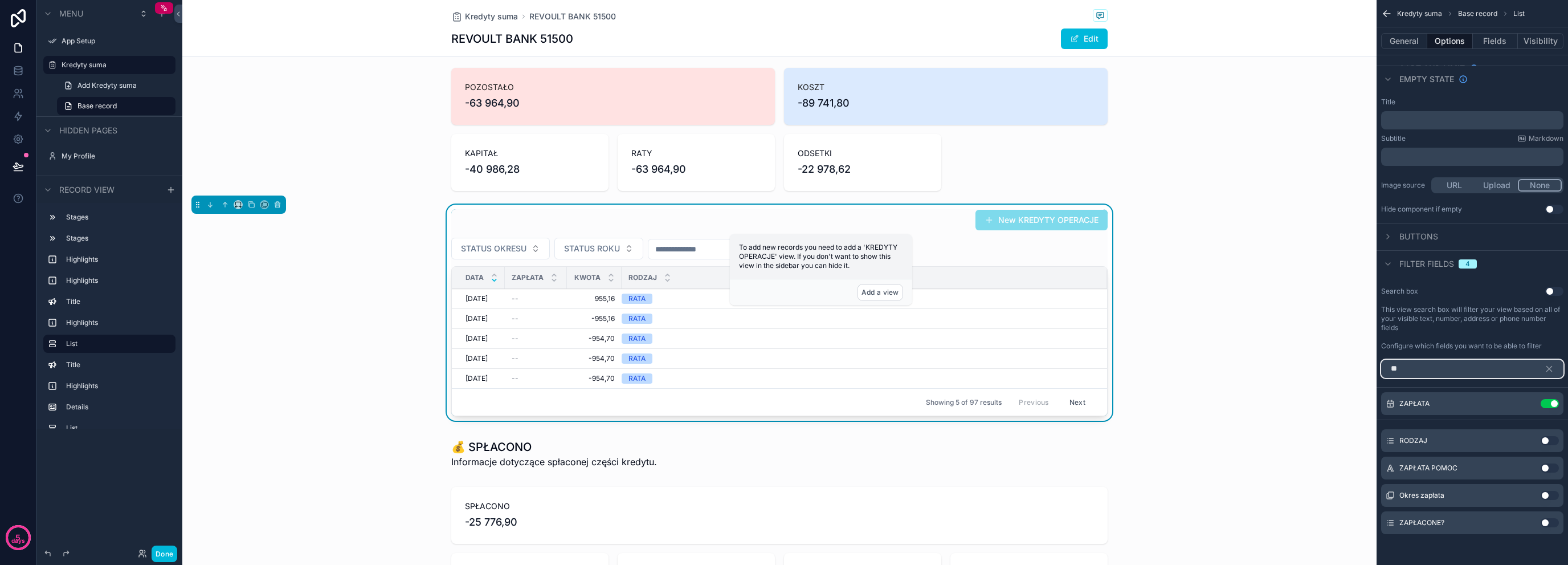
type input "**"
click at [1542, 520] on button "Use setting" at bounding box center [1550, 523] width 18 height 9
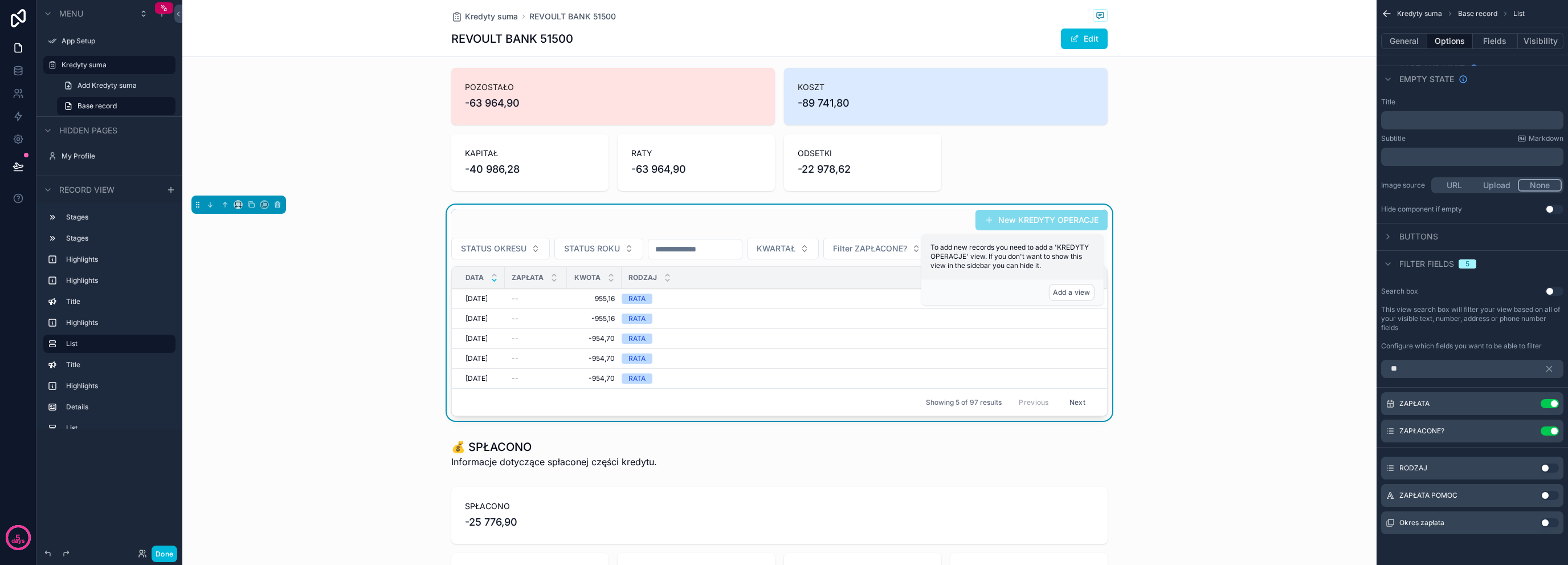
click at [618, 250] on button "STATUS ROKU" at bounding box center [599, 249] width 89 height 22
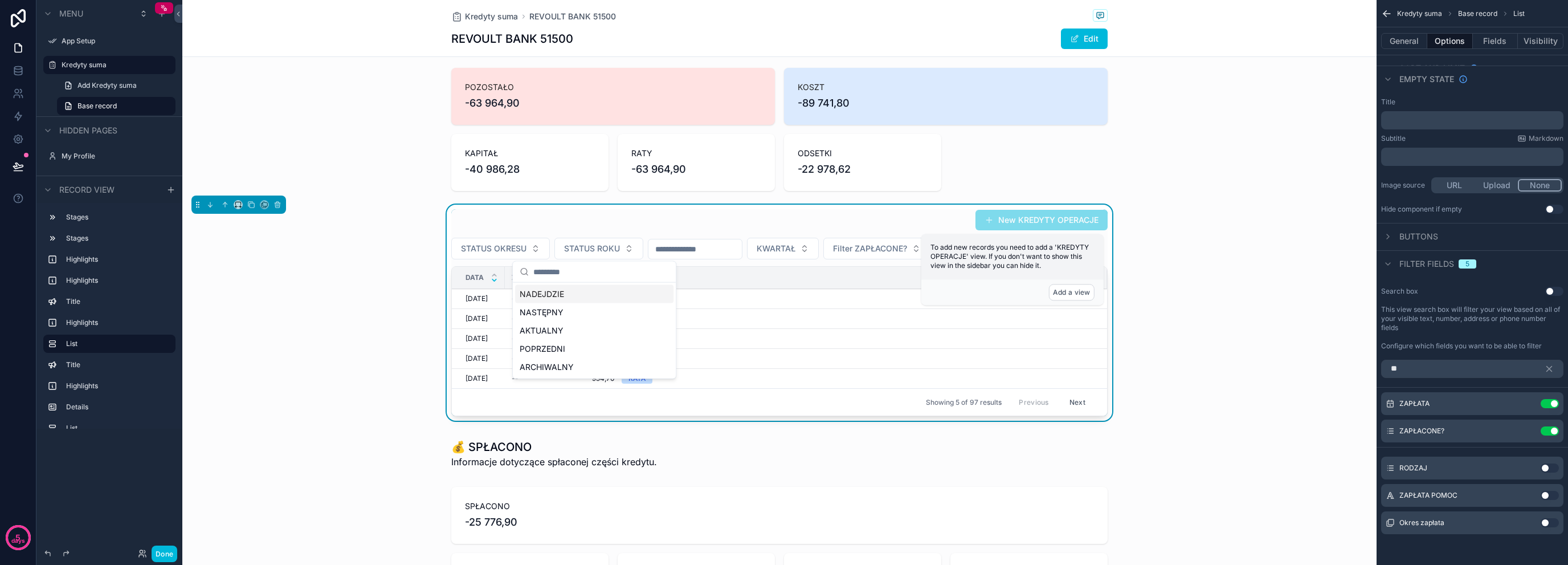
click at [686, 251] on input "scrollable content" at bounding box center [695, 249] width 94 height 16
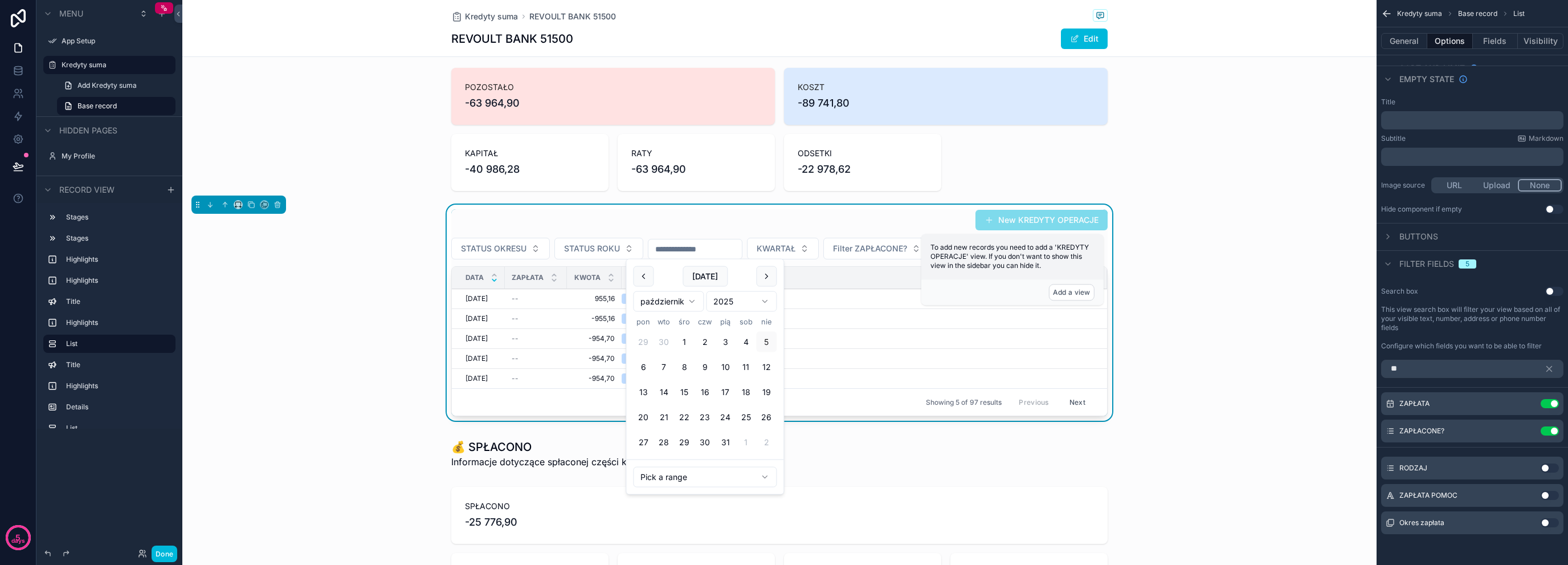
click at [696, 213] on div "New KREDYTY OPERACJE" at bounding box center [779, 221] width 656 height 22
click at [1550, 364] on icon "scrollable content" at bounding box center [1549, 368] width 10 height 10
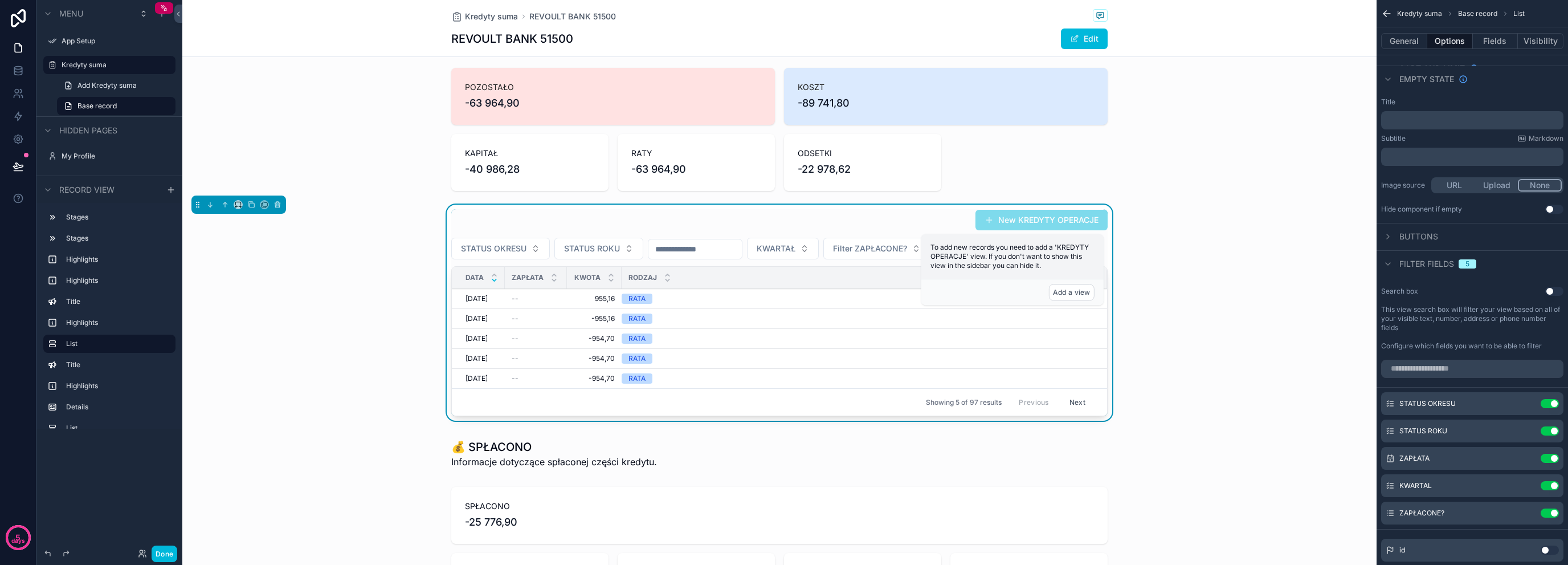
click at [1552, 457] on button "Use setting" at bounding box center [1550, 458] width 18 height 9
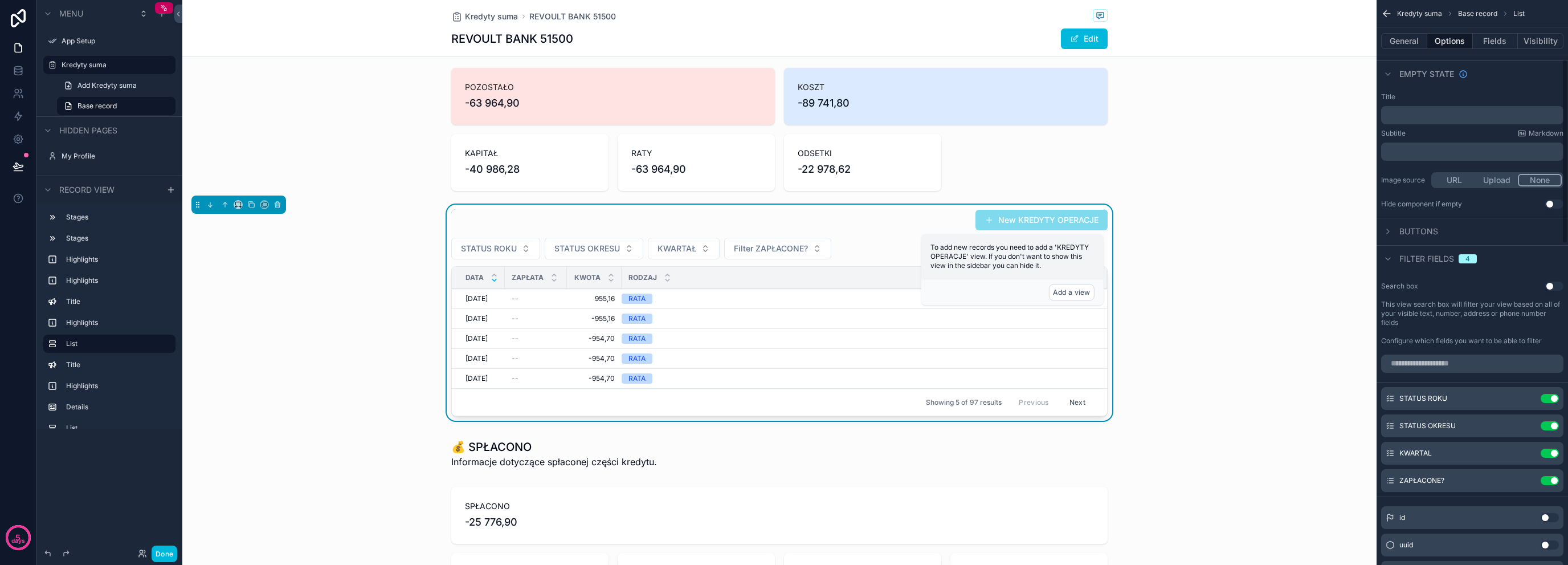
scroll to position [164, 0]
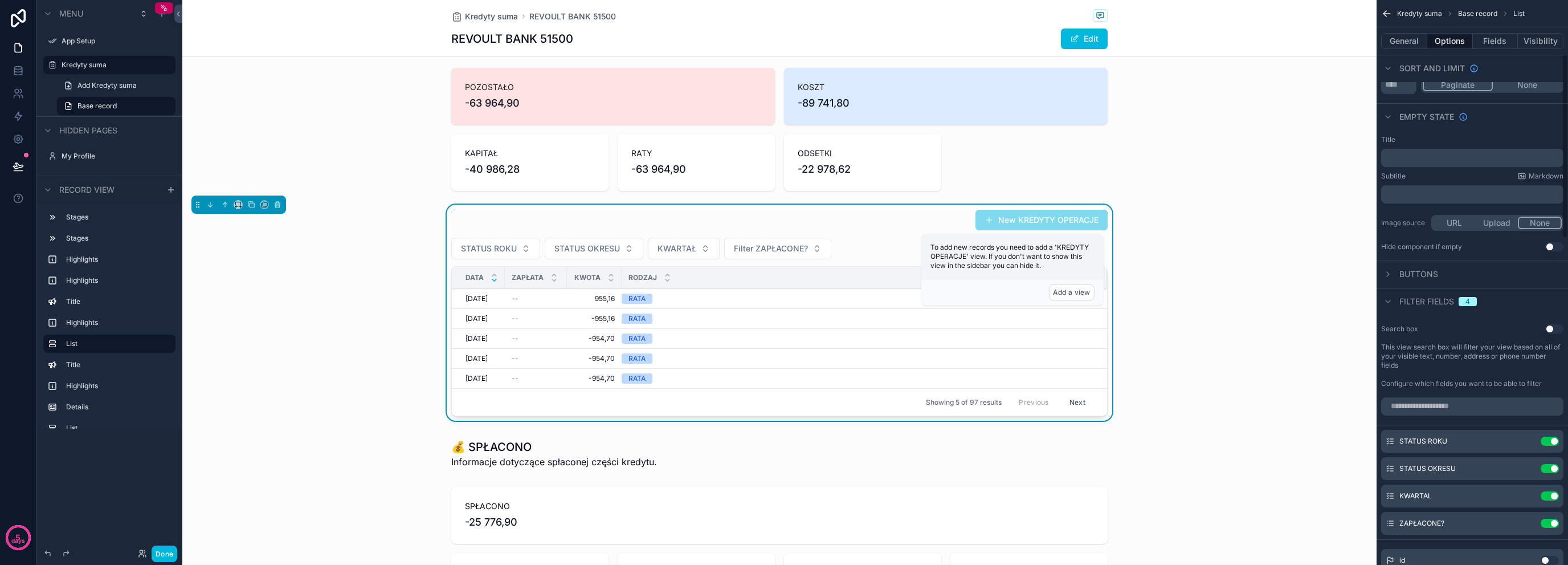
click at [1417, 301] on span "Filter fields" at bounding box center [1427, 301] width 55 height 12
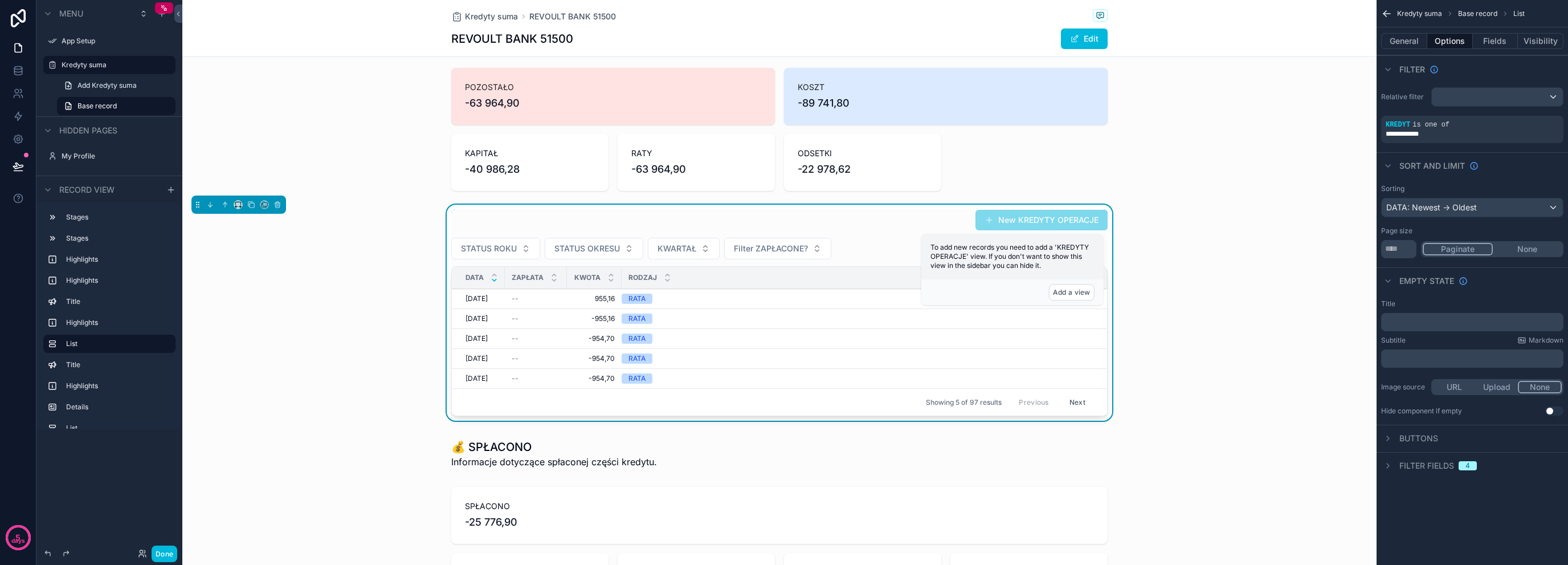
scroll to position [0, 0]
drag, startPoint x: 1409, startPoint y: 443, endPoint x: 1418, endPoint y: 431, distance: 15.0
click at [1415, 436] on span "Buttons" at bounding box center [1419, 438] width 39 height 12
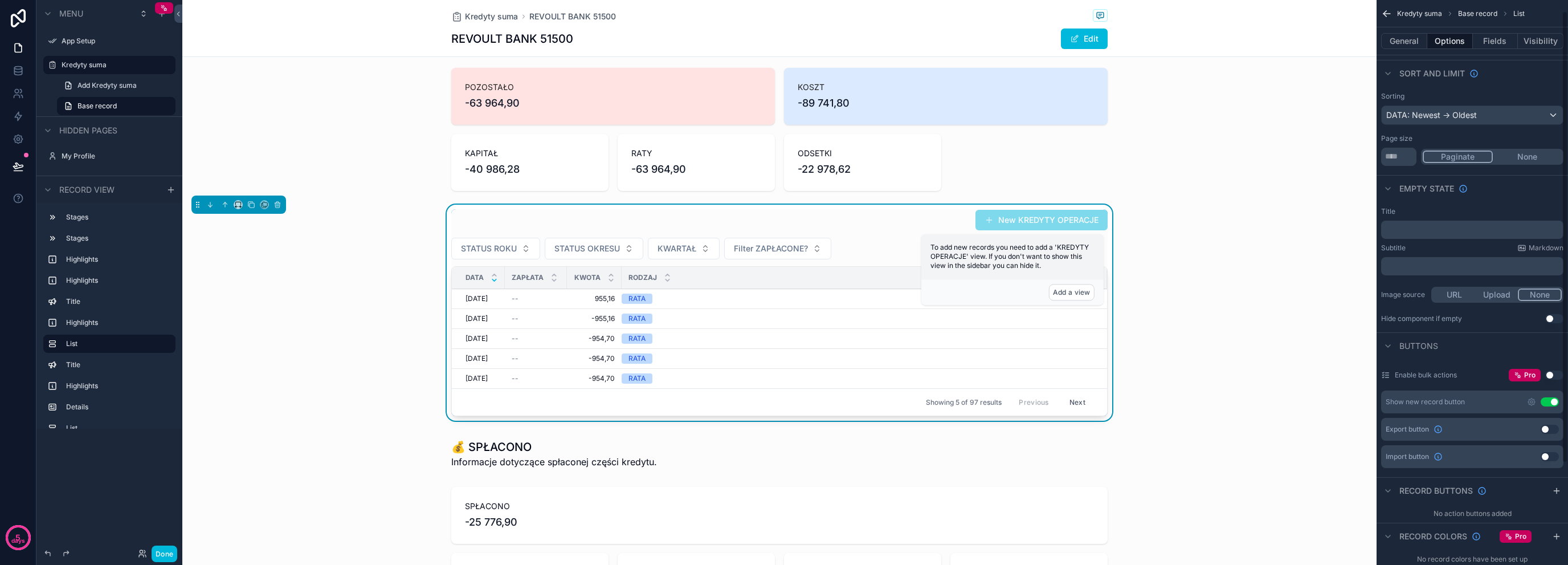
scroll to position [95, 0]
click at [1556, 401] on button "Use setting" at bounding box center [1550, 399] width 18 height 9
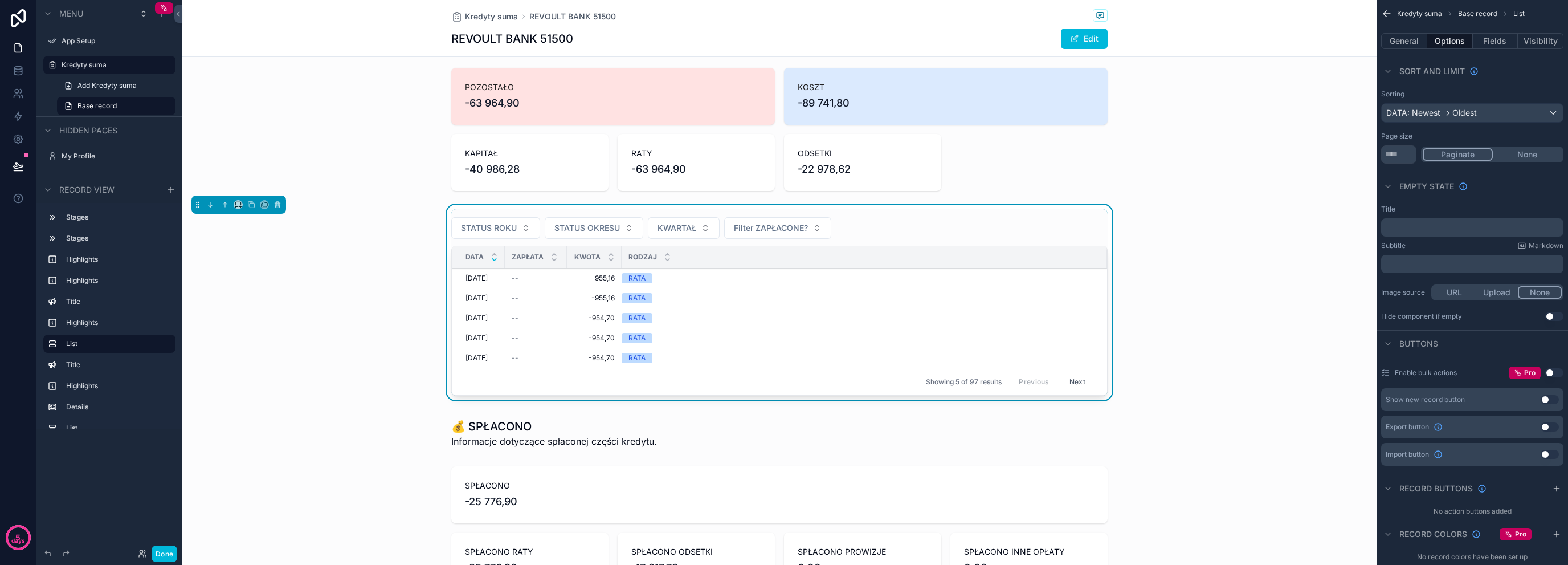
click at [396, 303] on div "STATUS ROKU STATUS OKRESU KWARTAŁ Filter ZAPŁACONE? DATA ZAPŁATA KWOTA RODZAJ […" at bounding box center [779, 305] width 1194 height 200
click at [515, 180] on div "scrollable content" at bounding box center [779, 129] width 1194 height 132
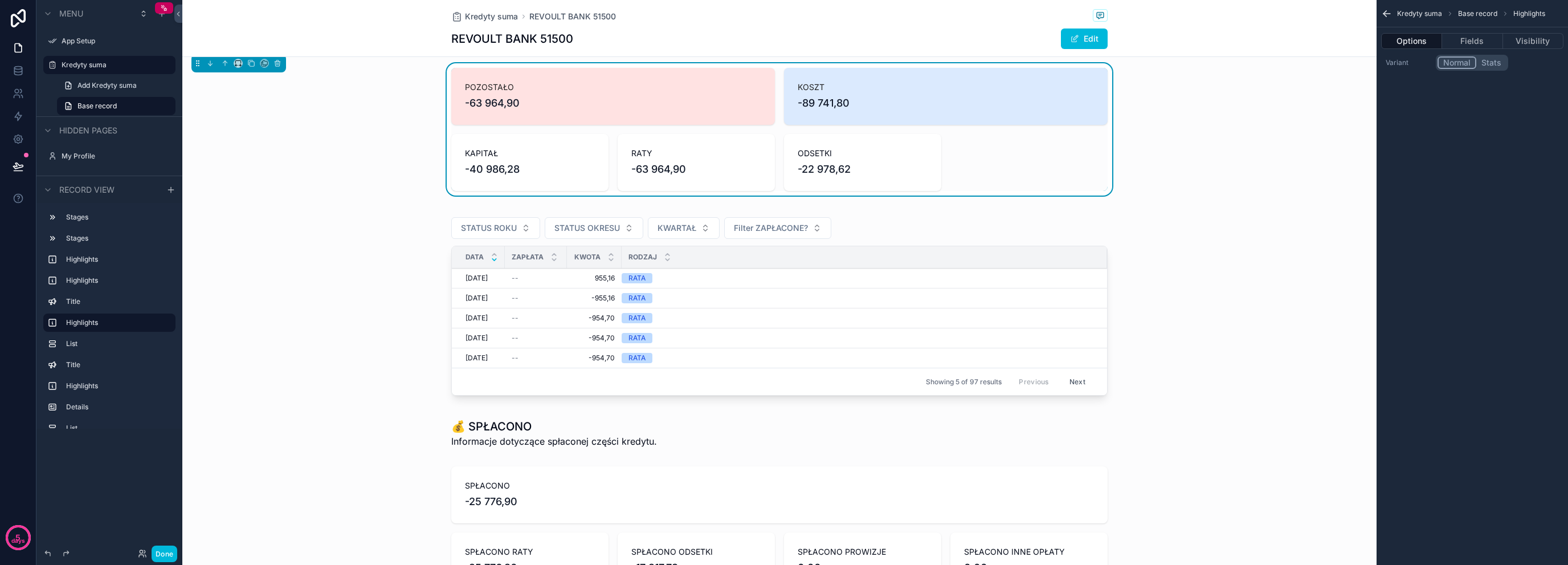
scroll to position [0, 0]
click at [635, 223] on div "scrollable content" at bounding box center [779, 305] width 1194 height 200
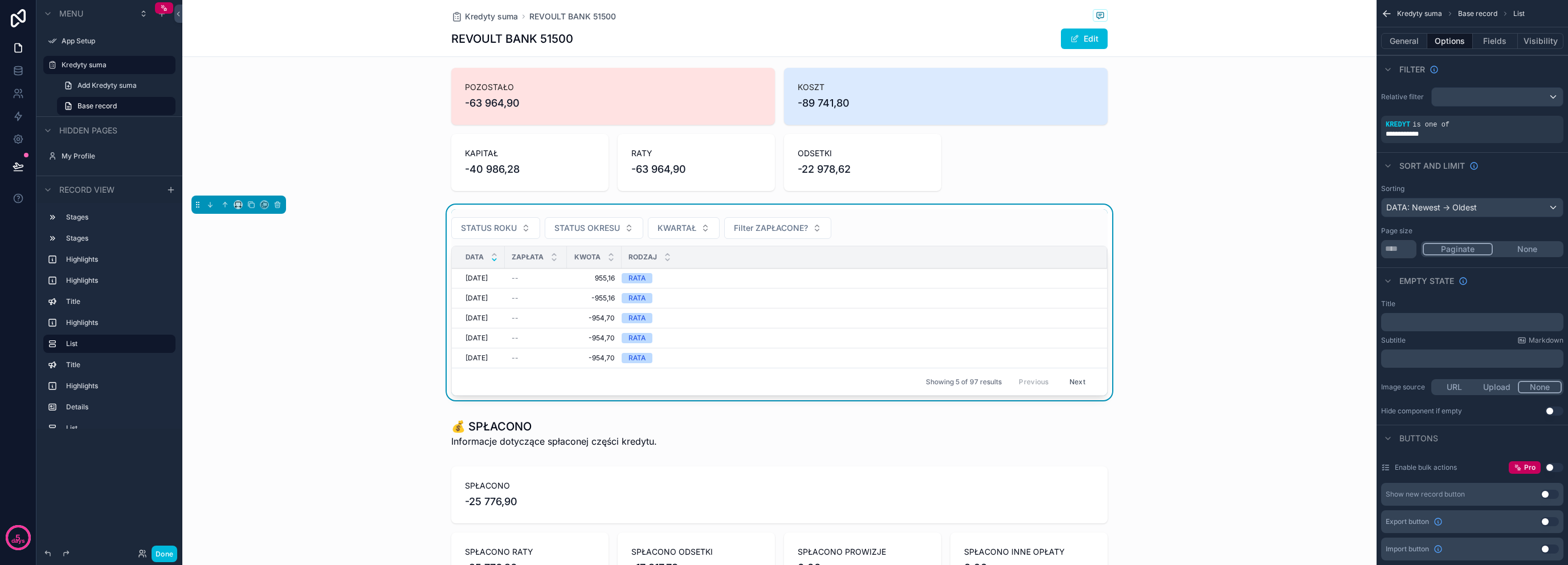
click at [806, 234] on button "Filter ZAPŁACONE?" at bounding box center [777, 228] width 107 height 22
click at [775, 289] on div "NIE" at bounding box center [772, 292] width 158 height 18
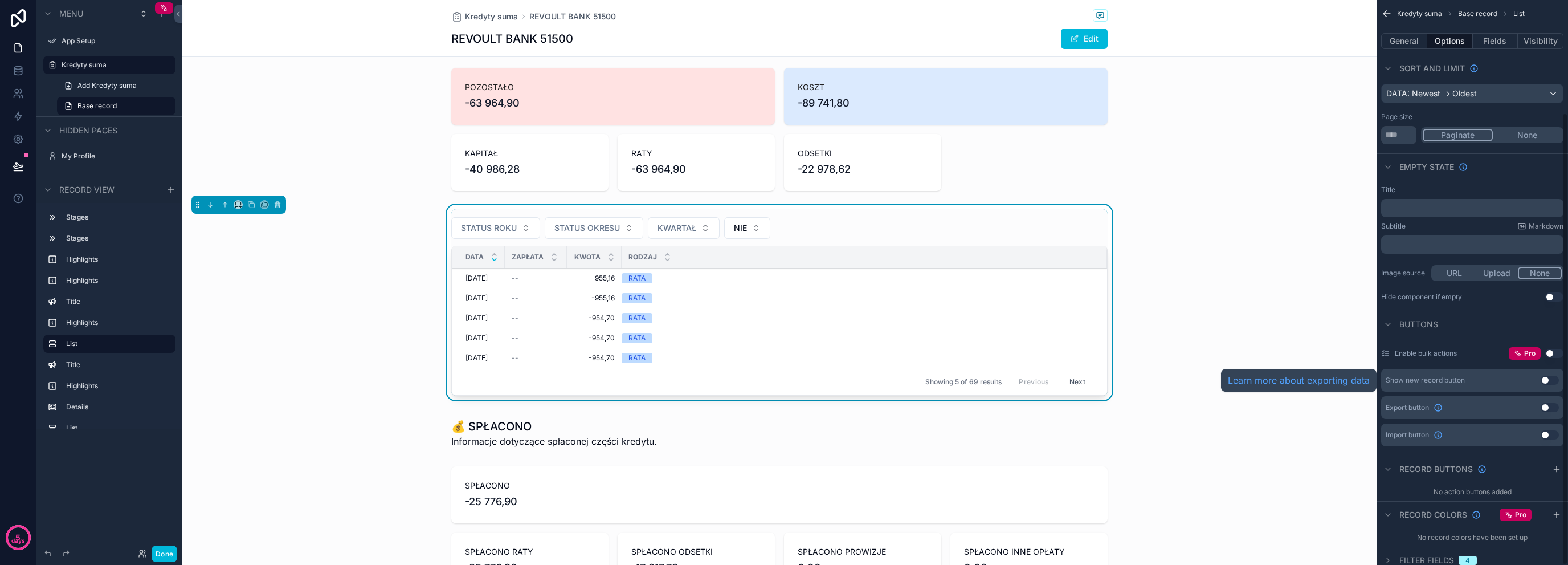
scroll to position [140, 0]
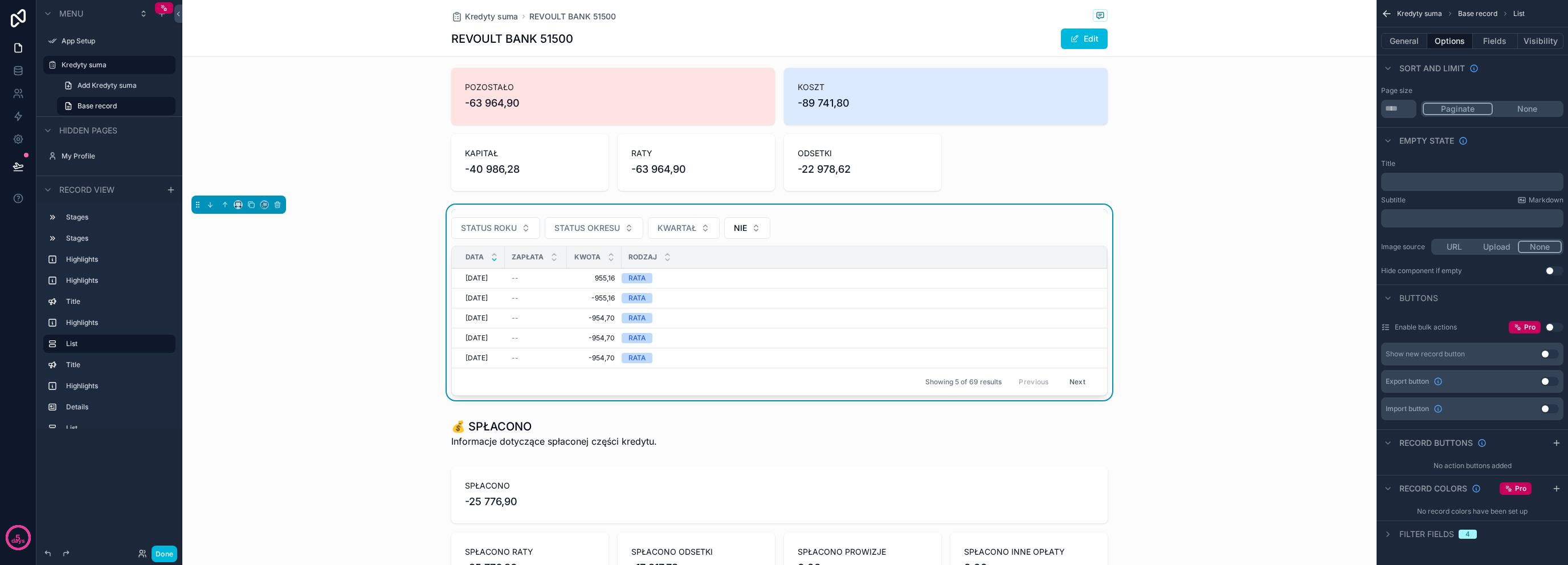
click at [1067, 189] on div "scrollable content" at bounding box center [779, 129] width 1194 height 132
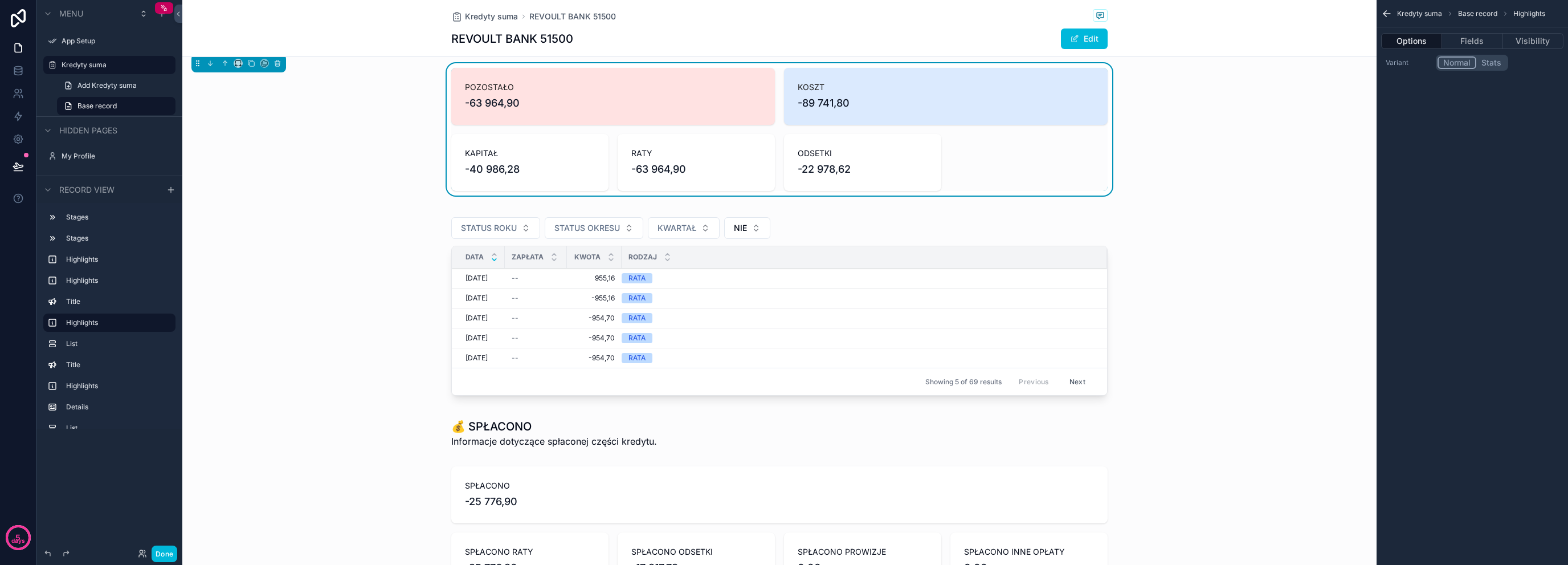
click at [1122, 218] on div "scrollable content" at bounding box center [779, 305] width 1194 height 200
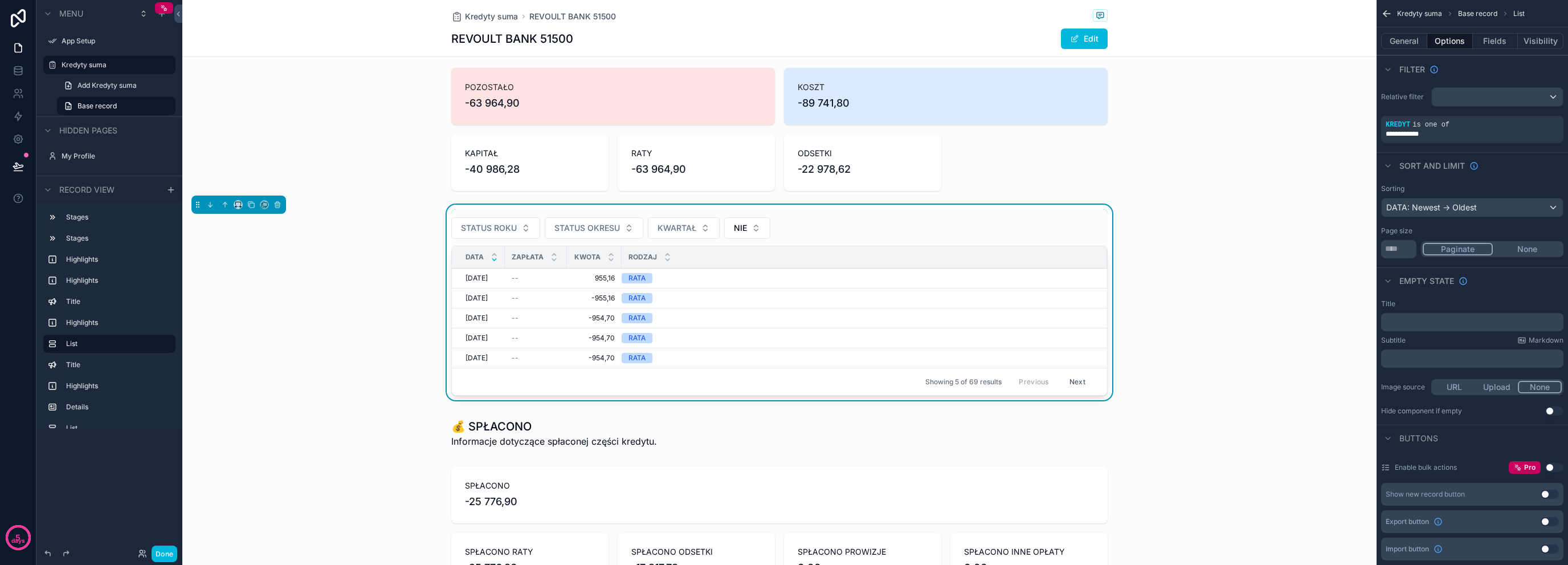
click at [1105, 234] on div "STATUS ROKU STATUS OKRESU KWARTAŁ NIE DATA ZAPŁATA KWOTA RODZAJ [DATE] [DATE] -…" at bounding box center [779, 305] width 1194 height 200
click at [749, 229] on button "NIE" at bounding box center [747, 228] width 46 height 22
click at [761, 275] on div "None" at bounding box center [741, 273] width 158 height 18
click at [775, 225] on span "Filter ZAPŁACONE?" at bounding box center [771, 228] width 74 height 12
click at [972, 230] on div "STATUS ROKU STATUS OKRESU KWARTAŁ Filter ZAPŁACONE?" at bounding box center [779, 228] width 656 height 22
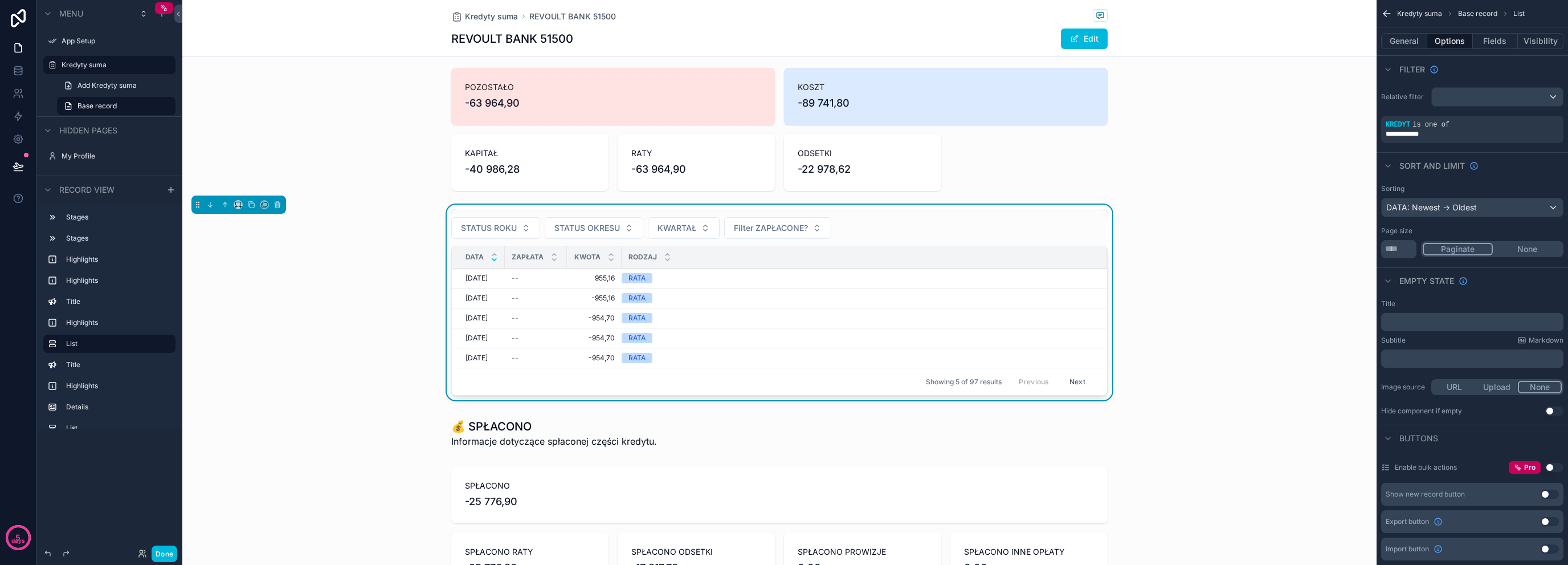
click at [711, 229] on button "KWARTAŁ" at bounding box center [684, 228] width 72 height 22
click at [706, 234] on button "KWARTAŁ" at bounding box center [684, 228] width 72 height 22
click at [570, 230] on span "STATUS OKRESU" at bounding box center [587, 228] width 66 height 12
click at [497, 217] on button "STATUS ROKU" at bounding box center [496, 228] width 89 height 22
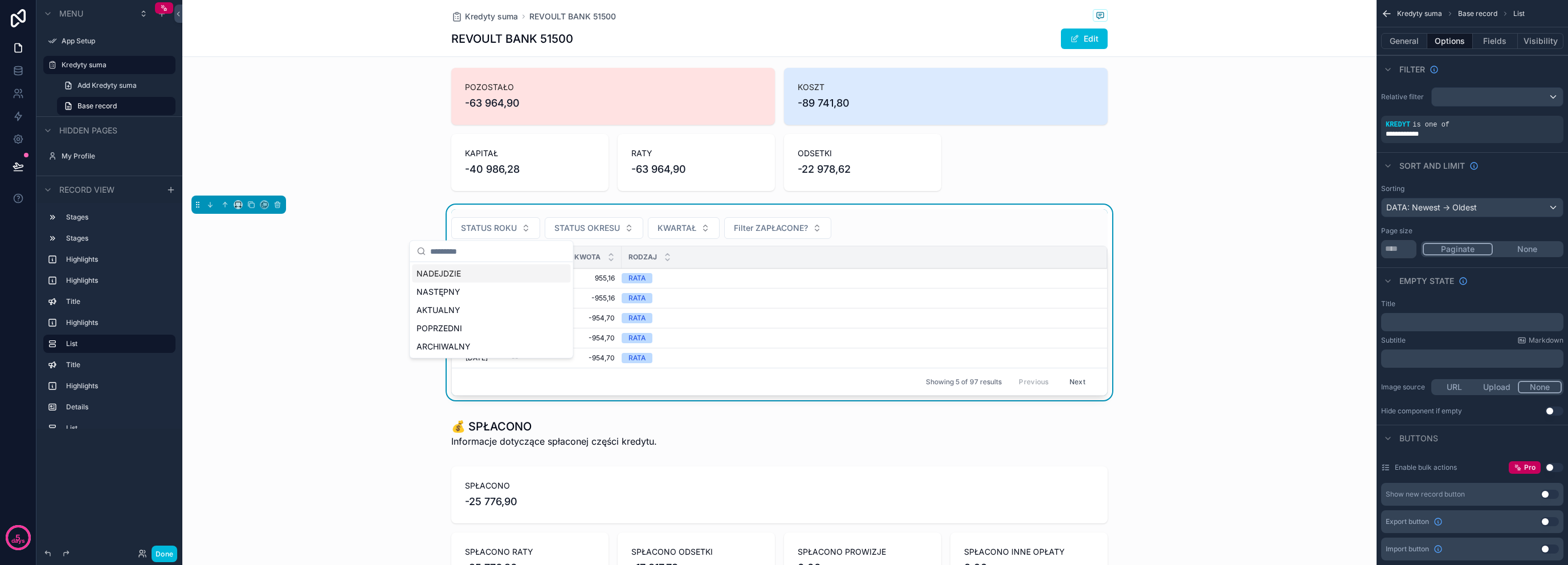
click at [497, 217] on button "STATUS ROKU" at bounding box center [496, 228] width 89 height 22
click at [517, 230] on button "STATUS ROKU" at bounding box center [496, 228] width 89 height 22
click at [771, 234] on button "Filter ZAPŁACONE?" at bounding box center [777, 228] width 107 height 22
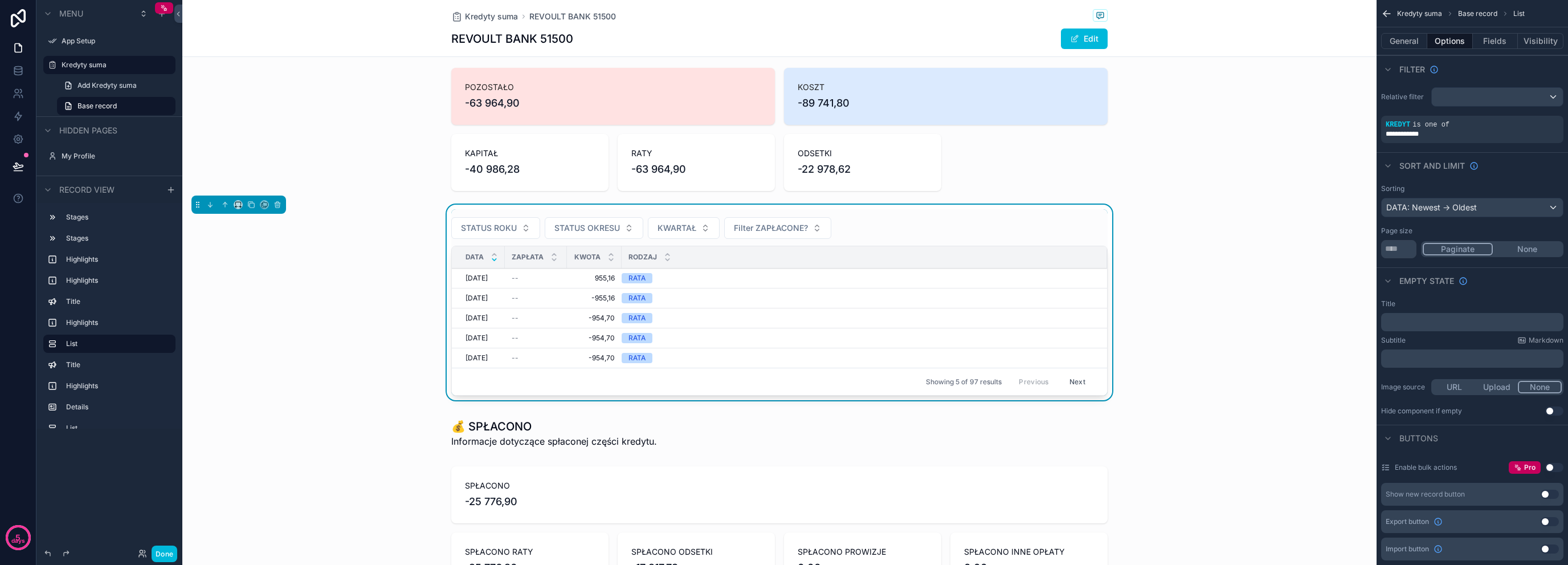
click at [694, 224] on button "KWARTAŁ" at bounding box center [684, 228] width 72 height 22
click at [745, 223] on span "Filter ZAPŁACONE?" at bounding box center [771, 228] width 74 height 12
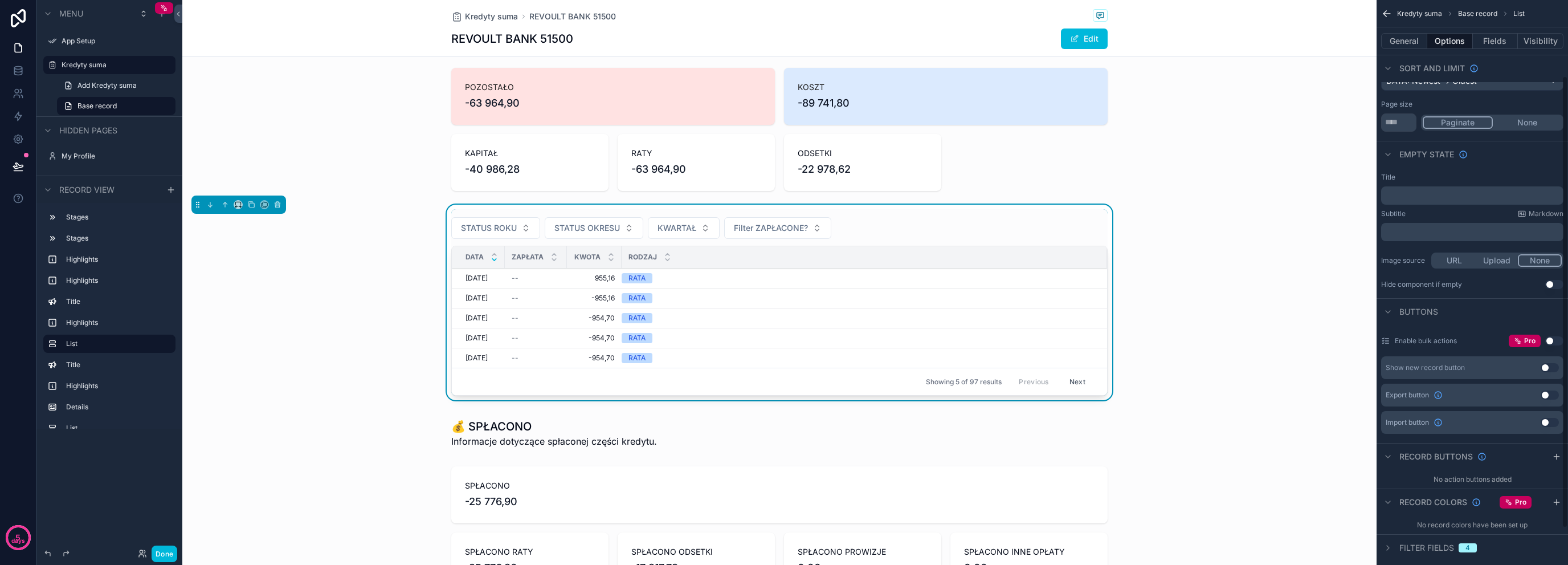
scroll to position [140, 0]
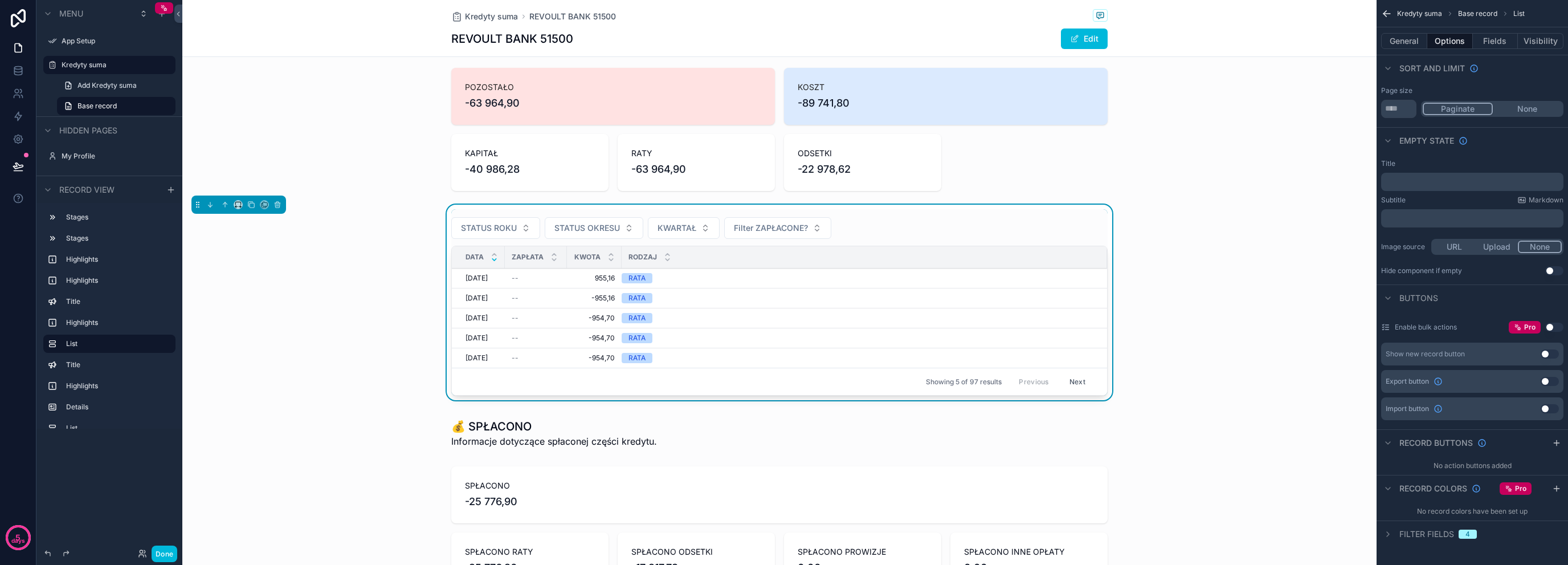
click at [1454, 529] on span "Filter fields" at bounding box center [1427, 534] width 55 height 12
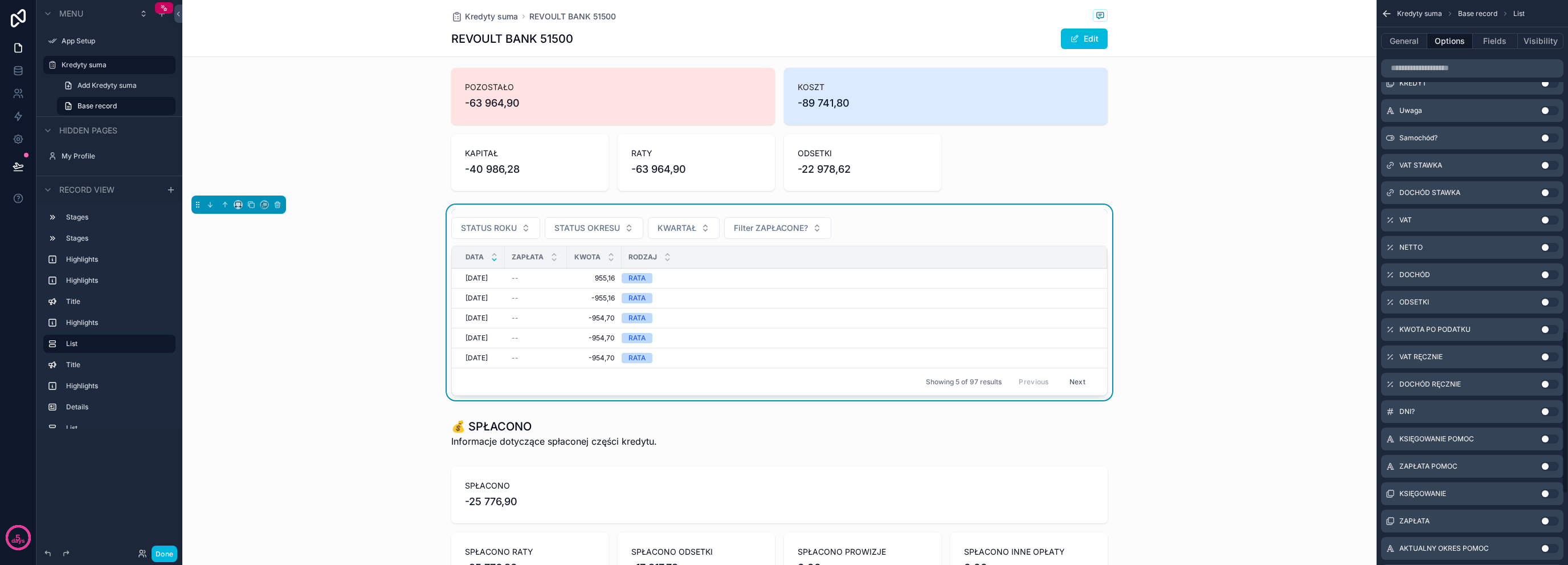
scroll to position [1150, 0]
click at [1468, 73] on input "scrollable content" at bounding box center [1472, 68] width 182 height 18
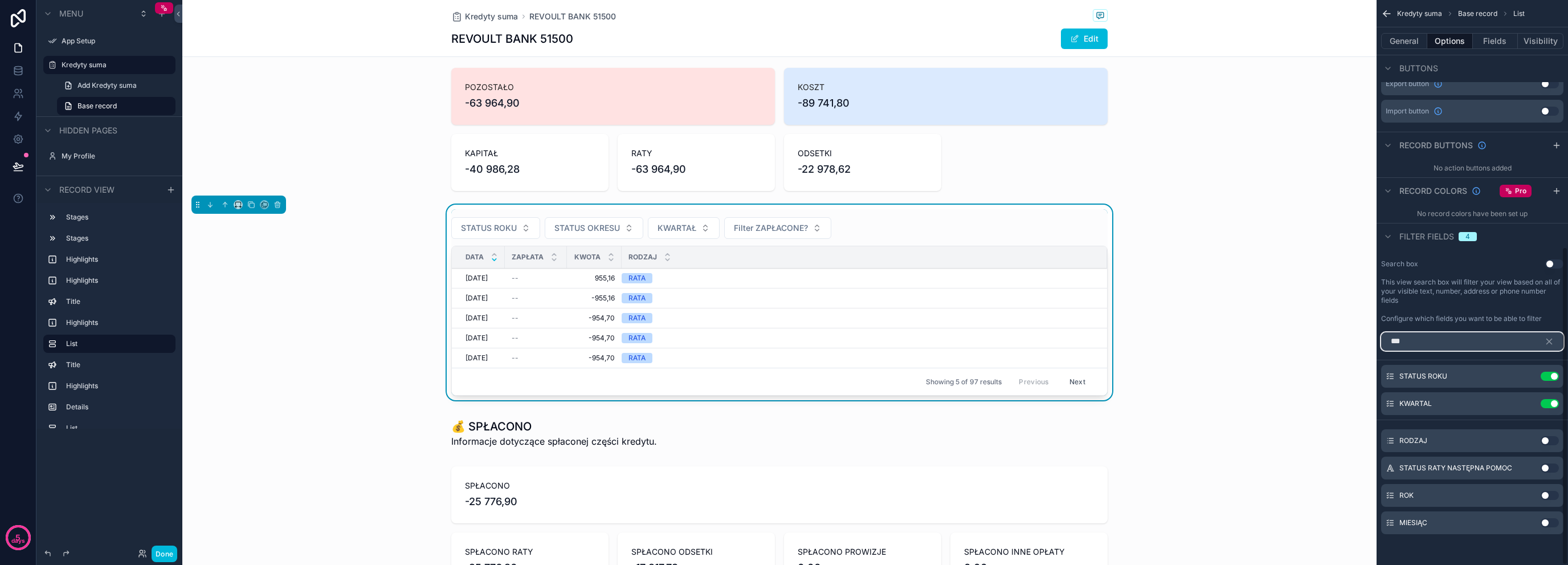
scroll to position [410, 0]
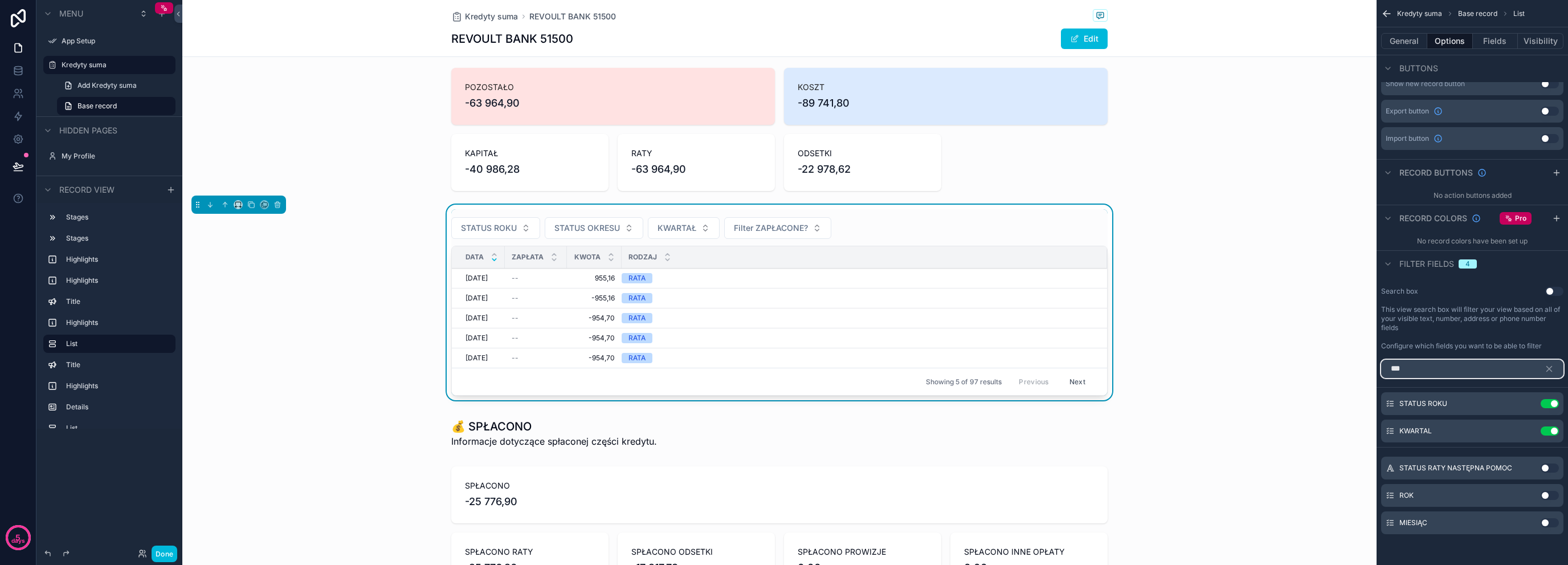
type input "***"
drag, startPoint x: 1550, startPoint y: 493, endPoint x: 1545, endPoint y: 503, distance: 11.2
click at [1548, 493] on button "Use setting" at bounding box center [1550, 495] width 18 height 9
click at [1545, 524] on button "Use setting" at bounding box center [1550, 523] width 18 height 9
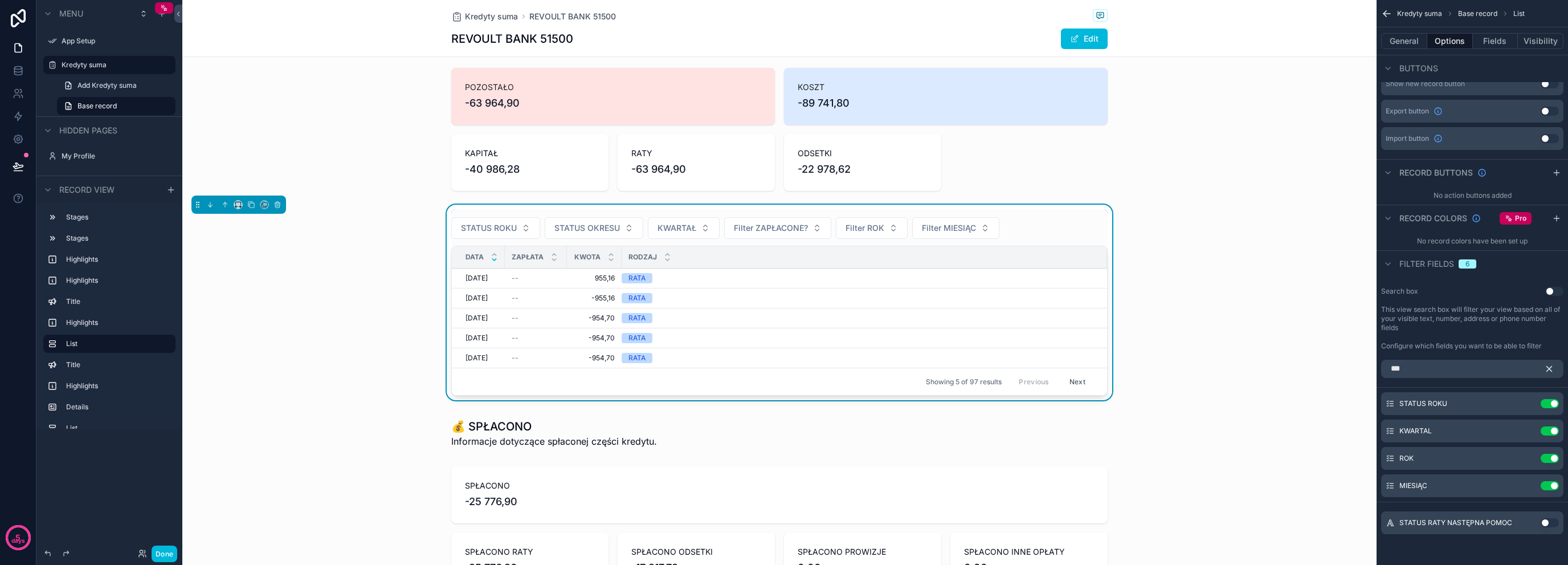
click at [1545, 376] on button "scrollable content" at bounding box center [1554, 368] width 19 height 18
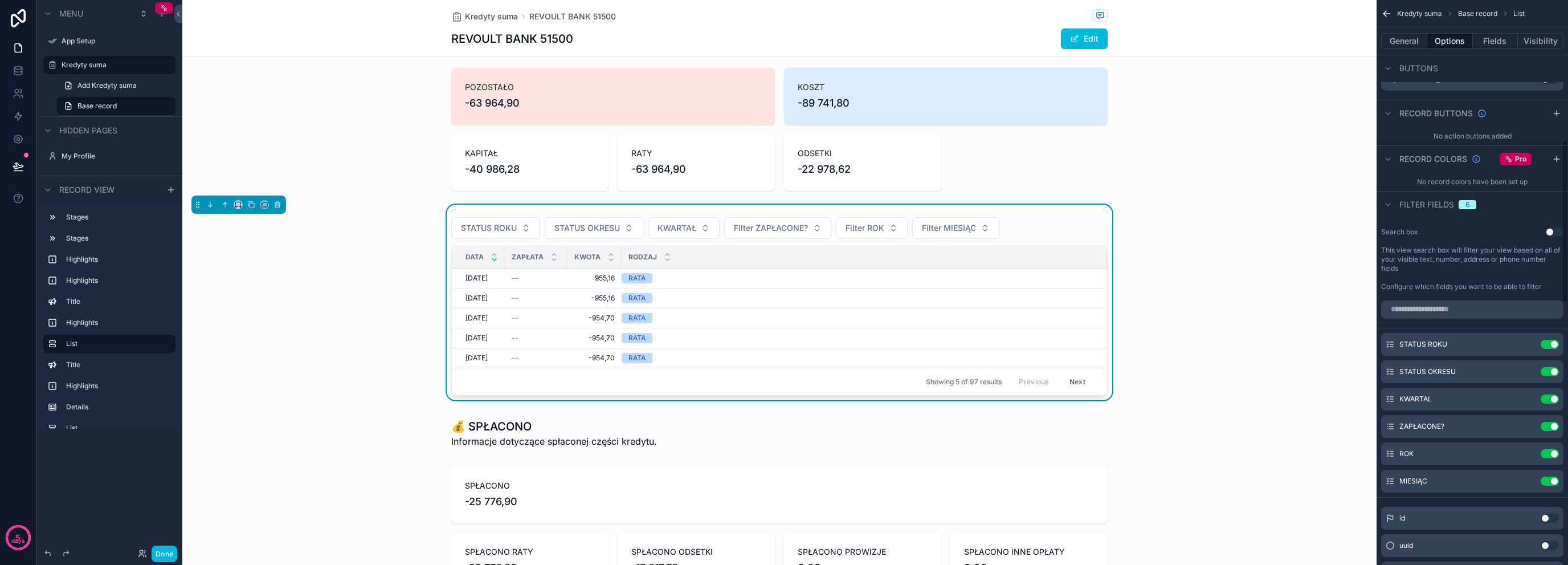
scroll to position [486, 0]
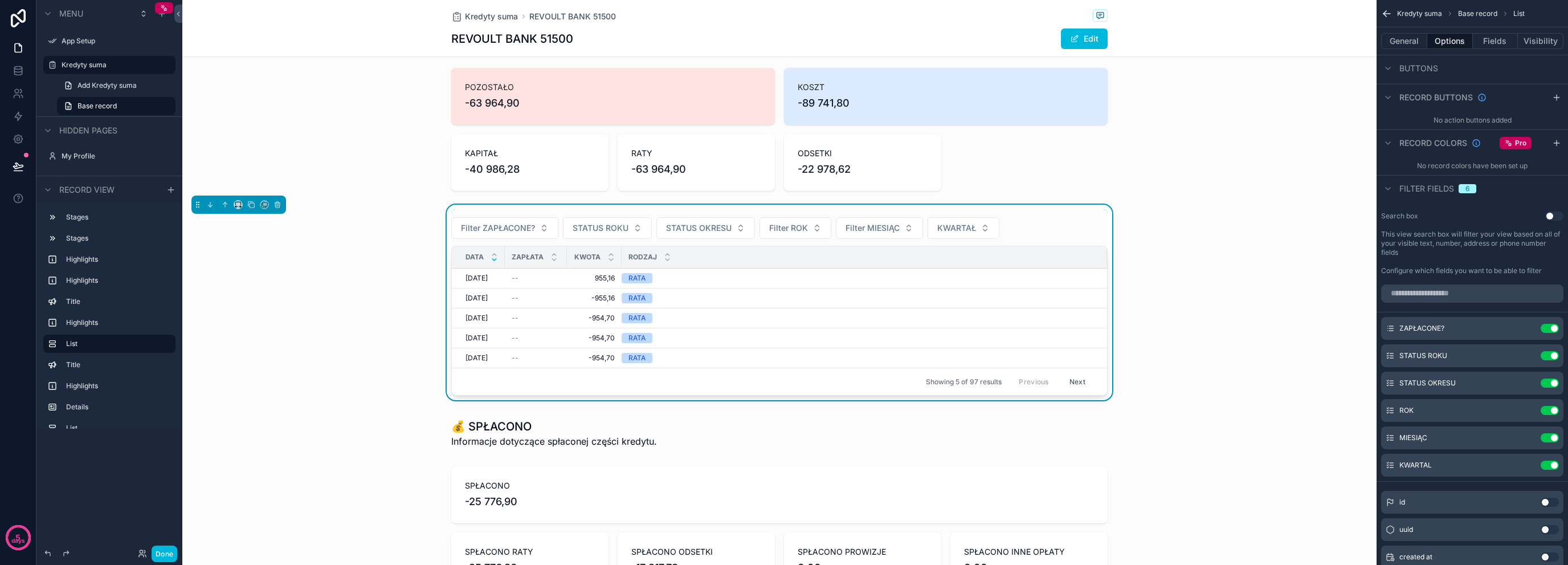
click at [0, 0] on icon "scrollable content" at bounding box center [0, 0] width 0 height 0
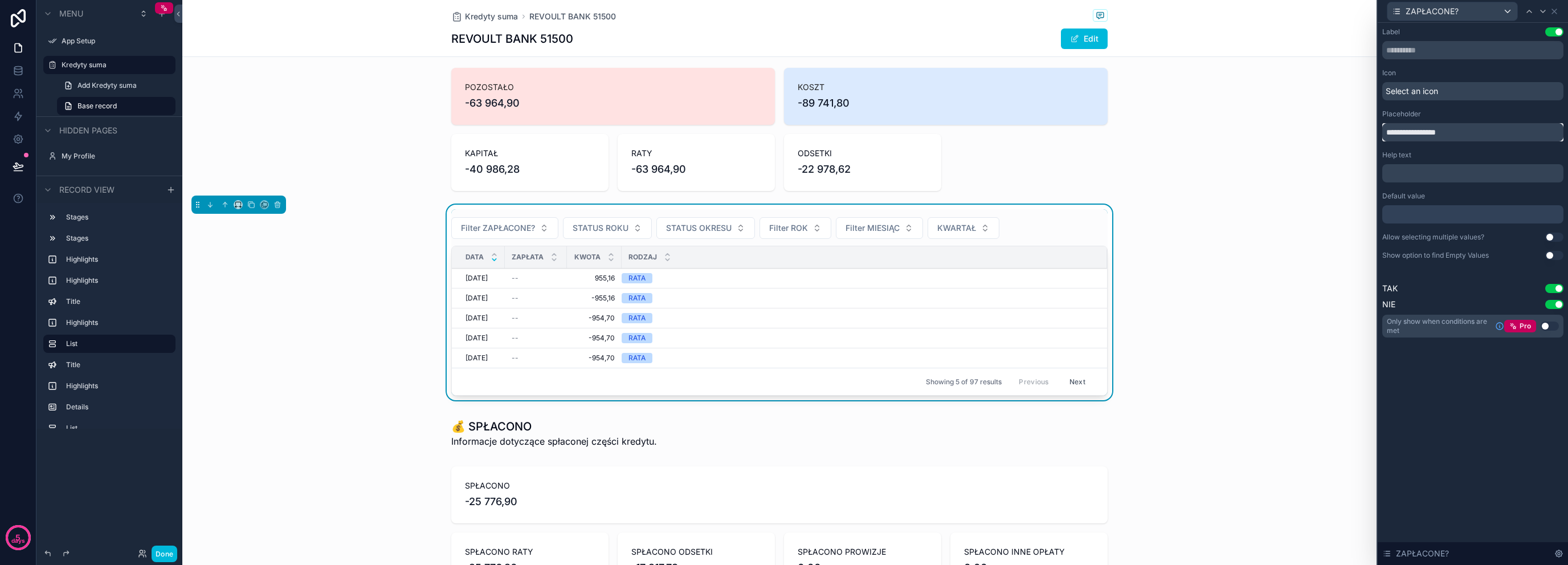
click at [1472, 129] on input "**********" at bounding box center [1473, 132] width 181 height 18
type input "**********"
click at [1555, 9] on icon at bounding box center [1554, 11] width 9 height 9
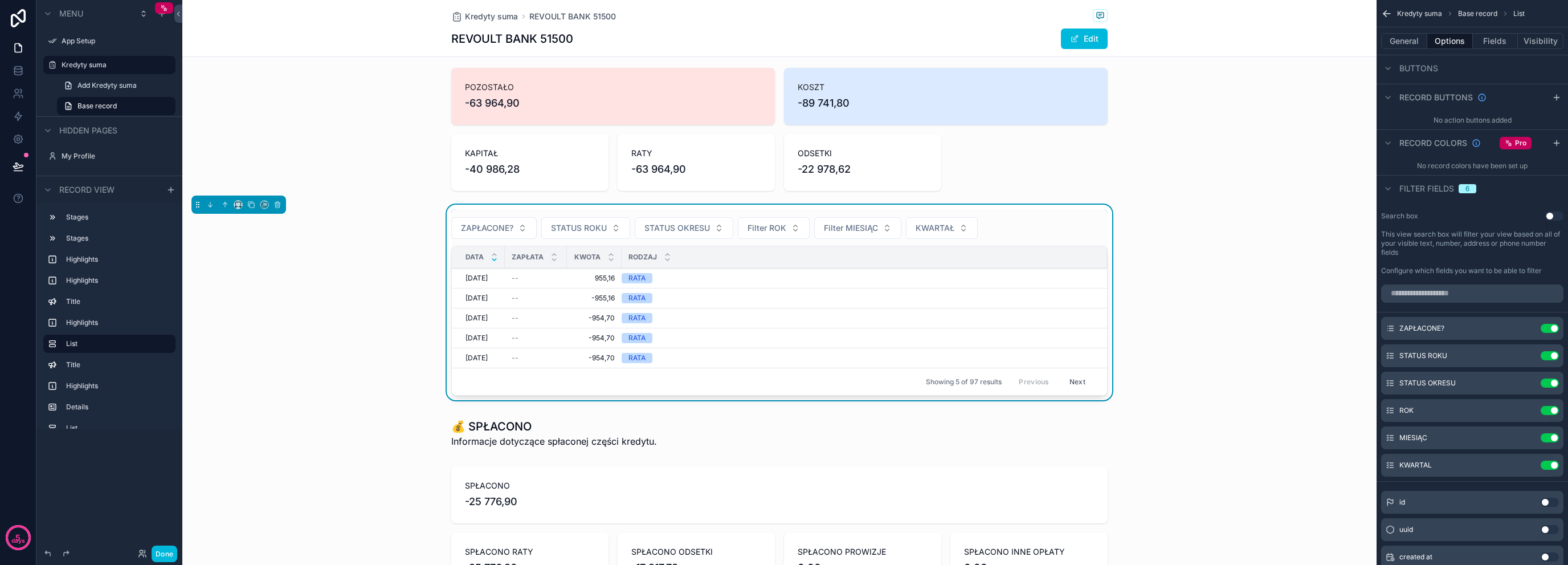
click at [0, 0] on icon "scrollable content" at bounding box center [0, 0] width 0 height 0
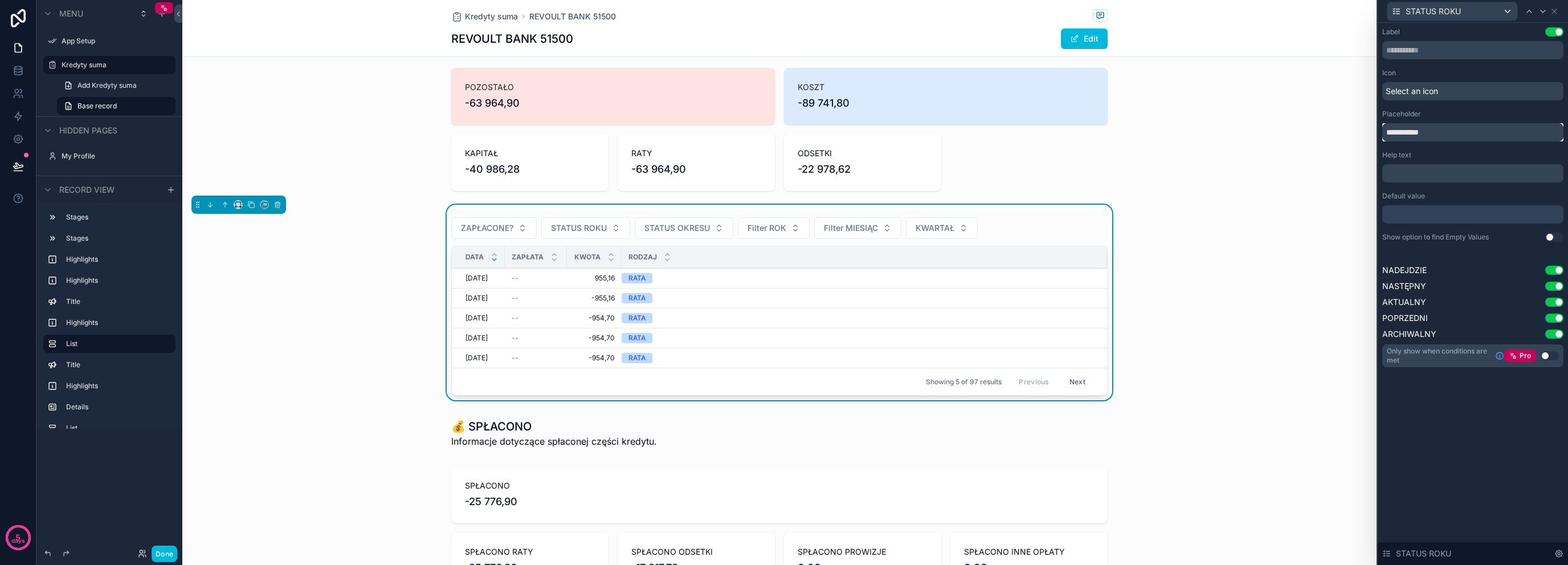
click at [1458, 127] on input "**********" at bounding box center [1473, 132] width 181 height 18
type input "**********"
click at [1554, 8] on icon at bounding box center [1554, 11] width 9 height 9
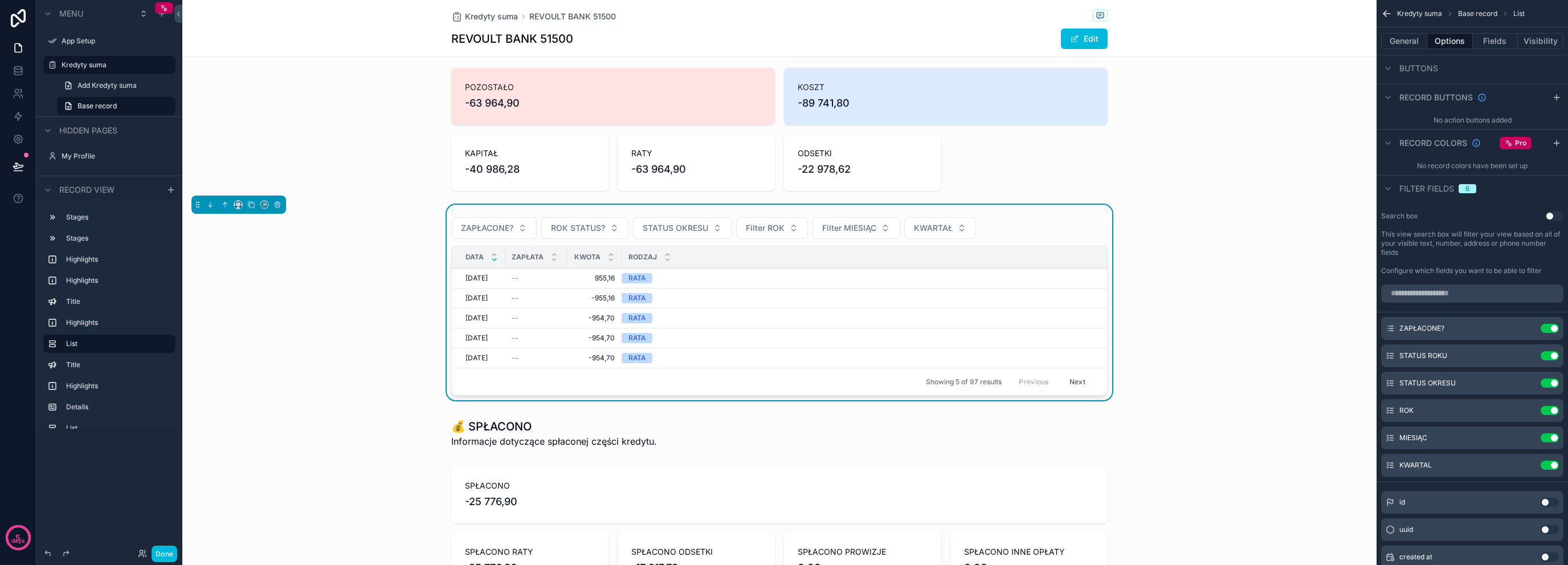
click at [0, 0] on icon "scrollable content" at bounding box center [0, 0] width 0 height 0
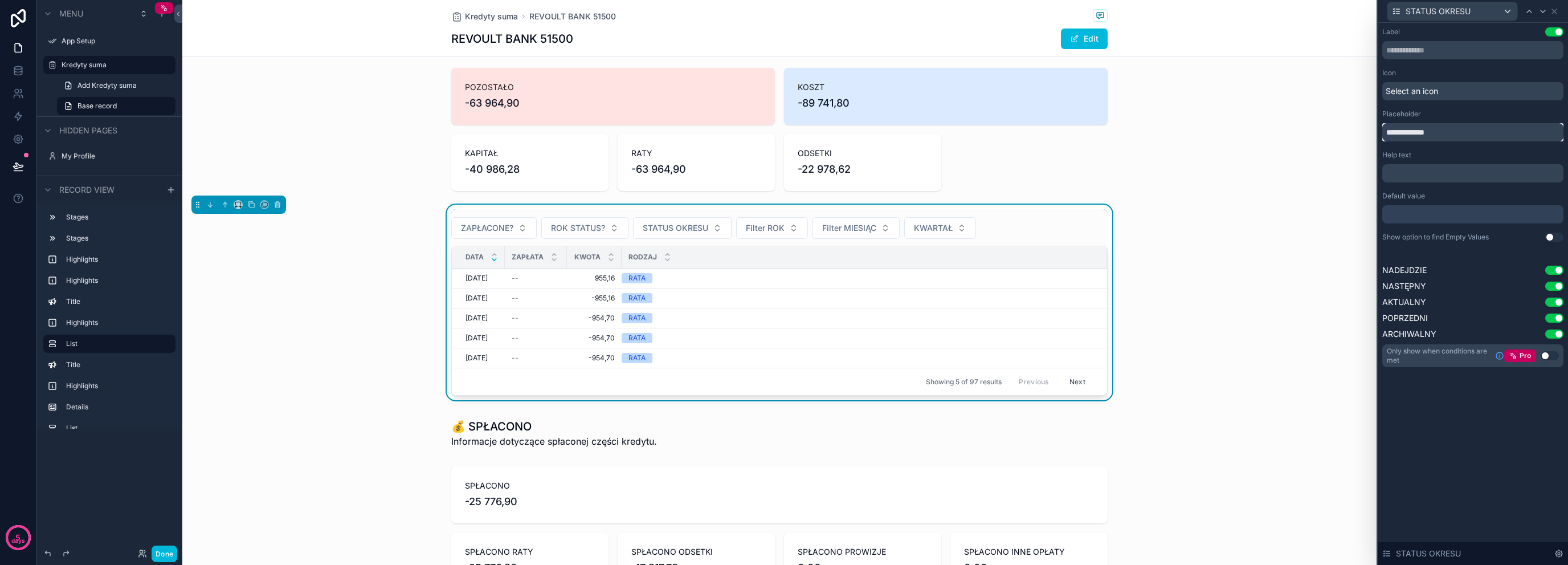
click at [1471, 132] on input "**********" at bounding box center [1473, 132] width 181 height 18
click at [1471, 132] on input "**********" at bounding box center [1473, 132] width 181 height 18
type input "**********"
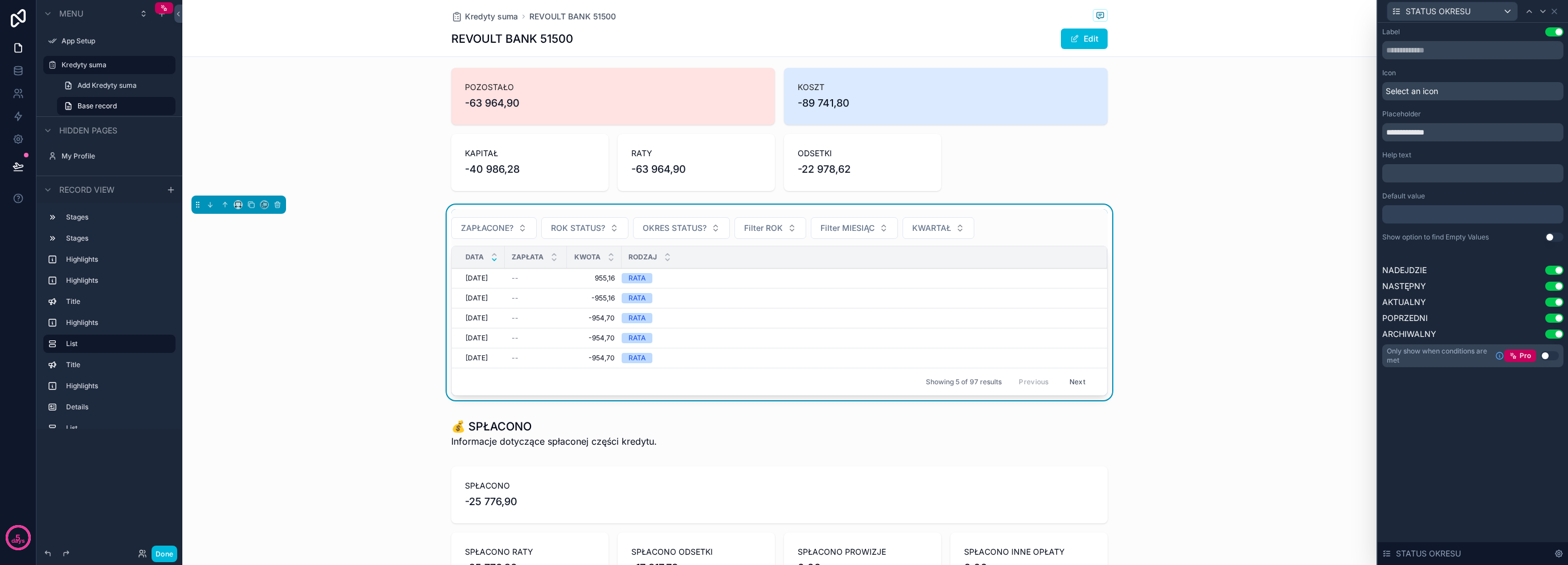
click at [1463, 151] on div "Help text" at bounding box center [1473, 155] width 181 height 9
click at [1554, 10] on icon at bounding box center [1554, 11] width 5 height 5
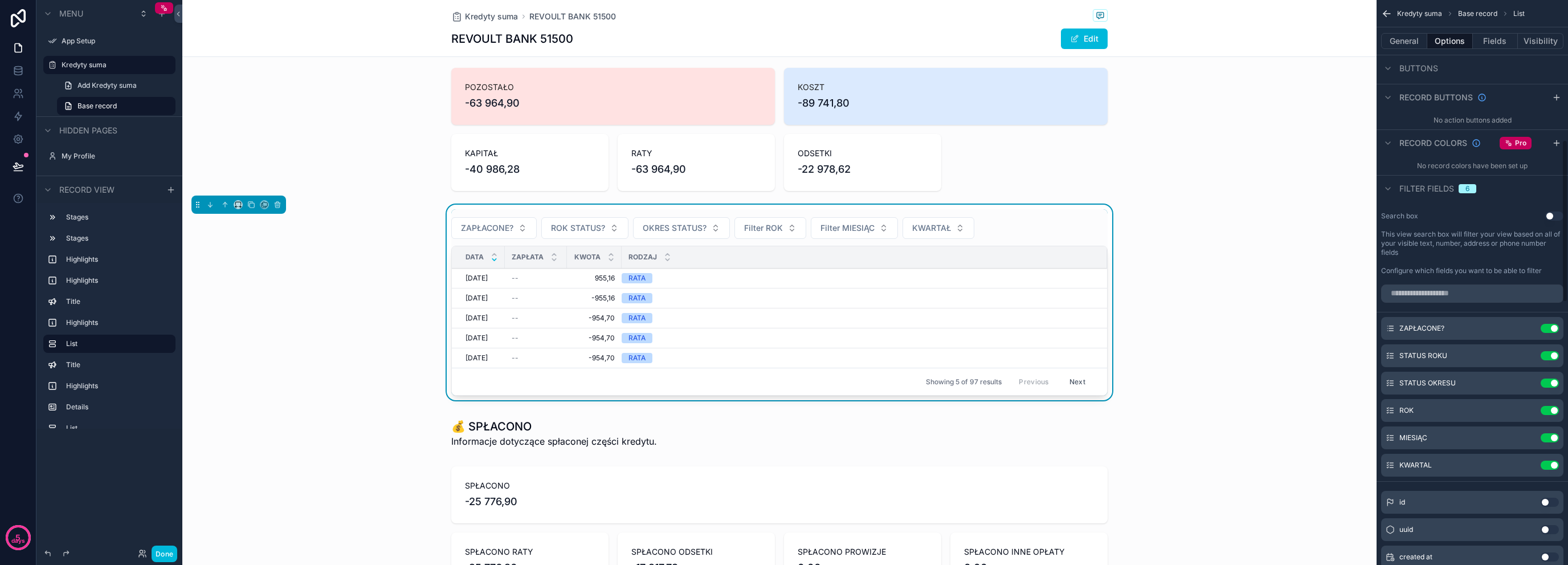
click at [782, 218] on button "Filter ROK" at bounding box center [770, 228] width 72 height 22
click at [787, 218] on button "Filter ROK" at bounding box center [770, 228] width 72 height 22
click at [0, 0] on icon "scrollable content" at bounding box center [0, 0] width 0 height 0
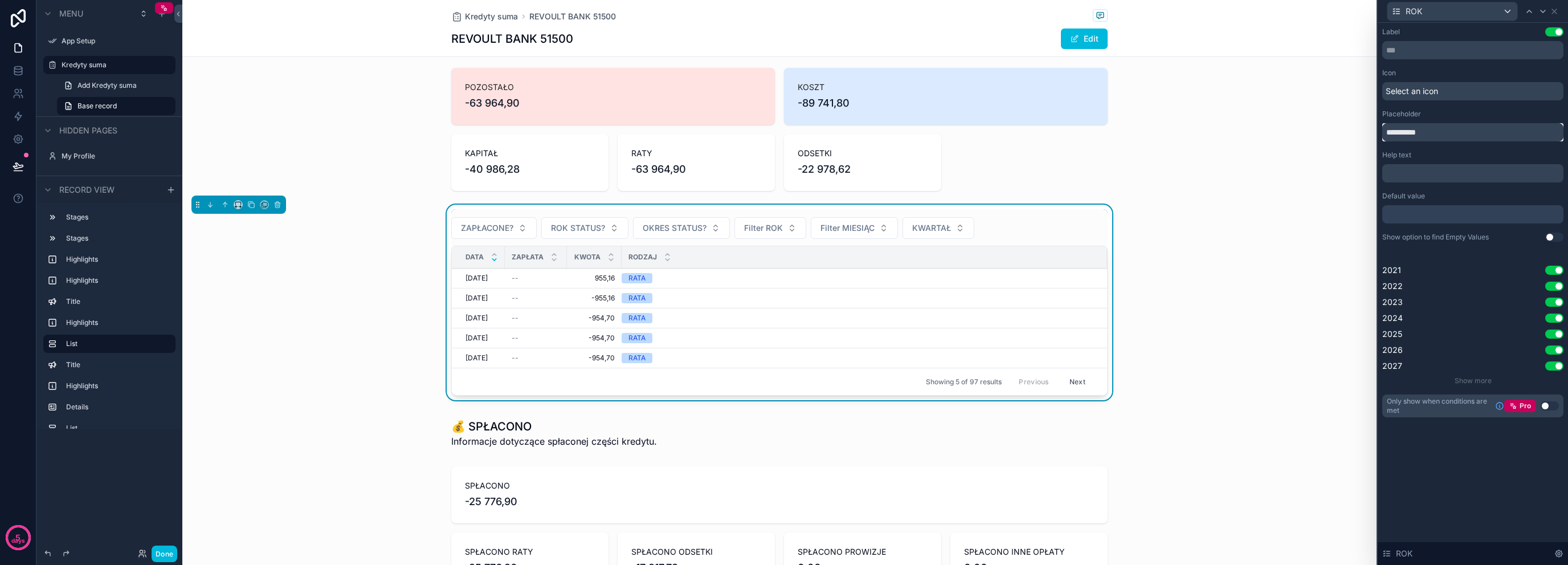
click at [1432, 136] on input "**********" at bounding box center [1473, 132] width 181 height 18
type input "****"
click at [1551, 13] on icon at bounding box center [1554, 11] width 9 height 9
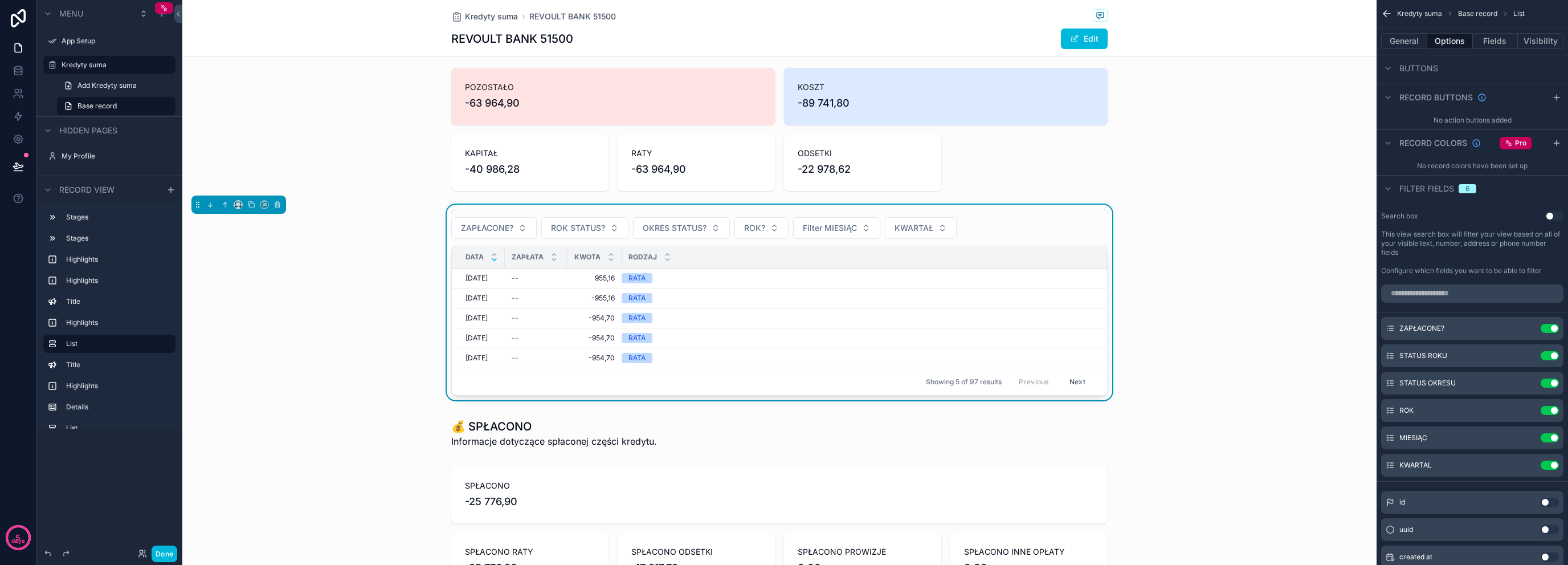
click at [0, 0] on icon "scrollable content" at bounding box center [0, 0] width 0 height 0
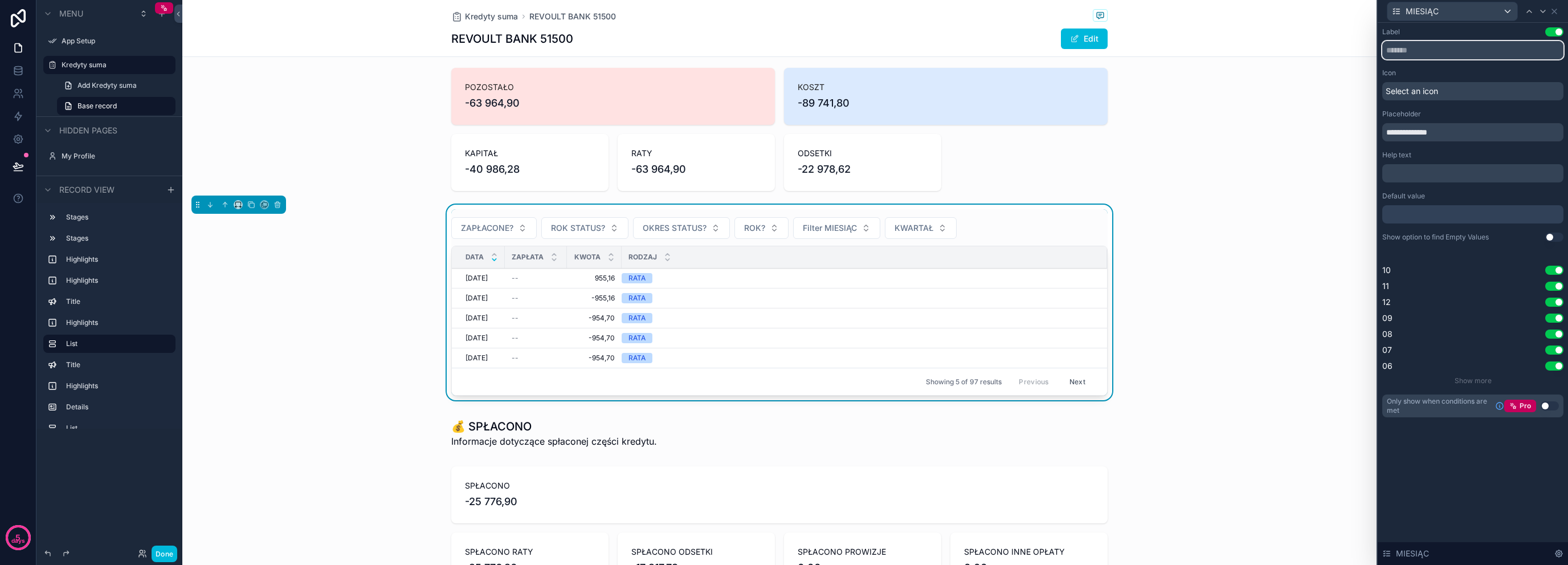
click at [1452, 48] on input "text" at bounding box center [1473, 50] width 181 height 18
type input "*"
click at [1393, 134] on input "**********" at bounding box center [1473, 132] width 181 height 18
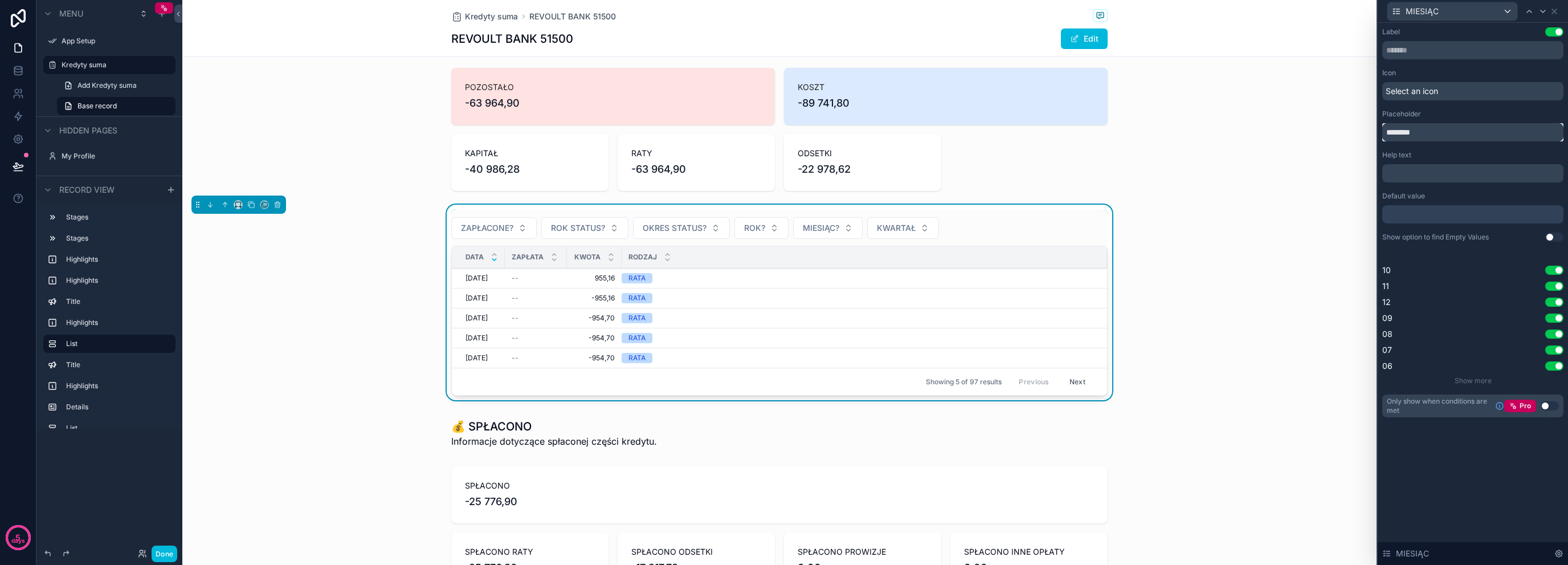
type input "********"
click at [1557, 9] on icon at bounding box center [1554, 11] width 5 height 5
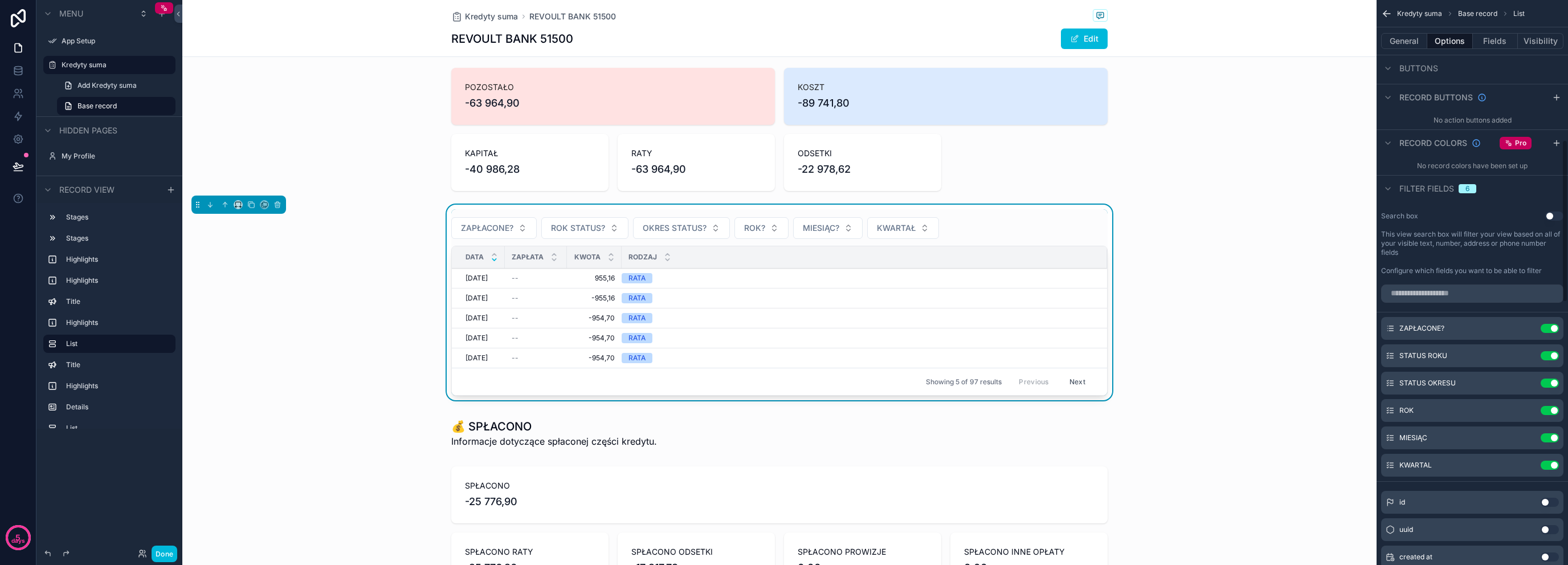
click at [0, 0] on icon "scrollable content" at bounding box center [0, 0] width 0 height 0
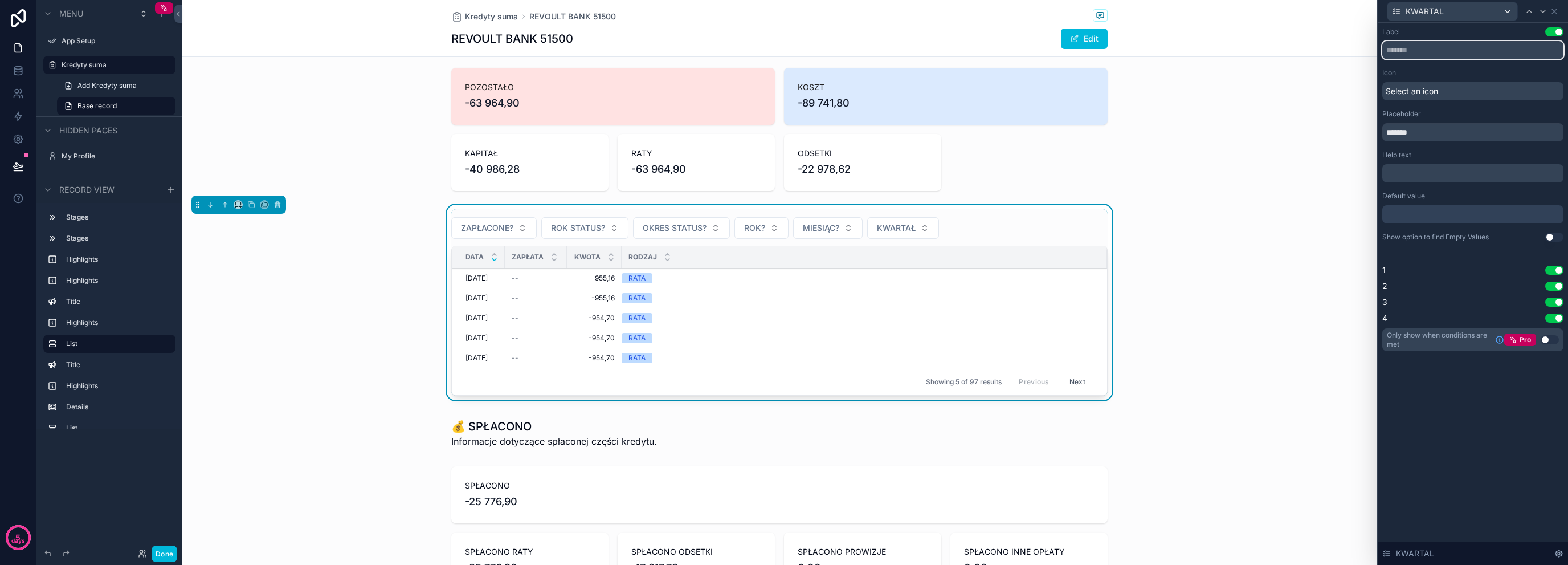
click at [1439, 54] on input "text" at bounding box center [1473, 50] width 181 height 18
click at [1439, 136] on input "*******" at bounding box center [1473, 132] width 181 height 18
type input "********"
click at [1242, 268] on div "ZAPŁACONE? ROK STATUS? OKRES STATUS? ROK? MIESIĄC? KWARTAŁ? DATA ZAPŁATA KWOTA …" at bounding box center [779, 305] width 1194 height 200
click at [1554, 11] on icon at bounding box center [1554, 11] width 5 height 5
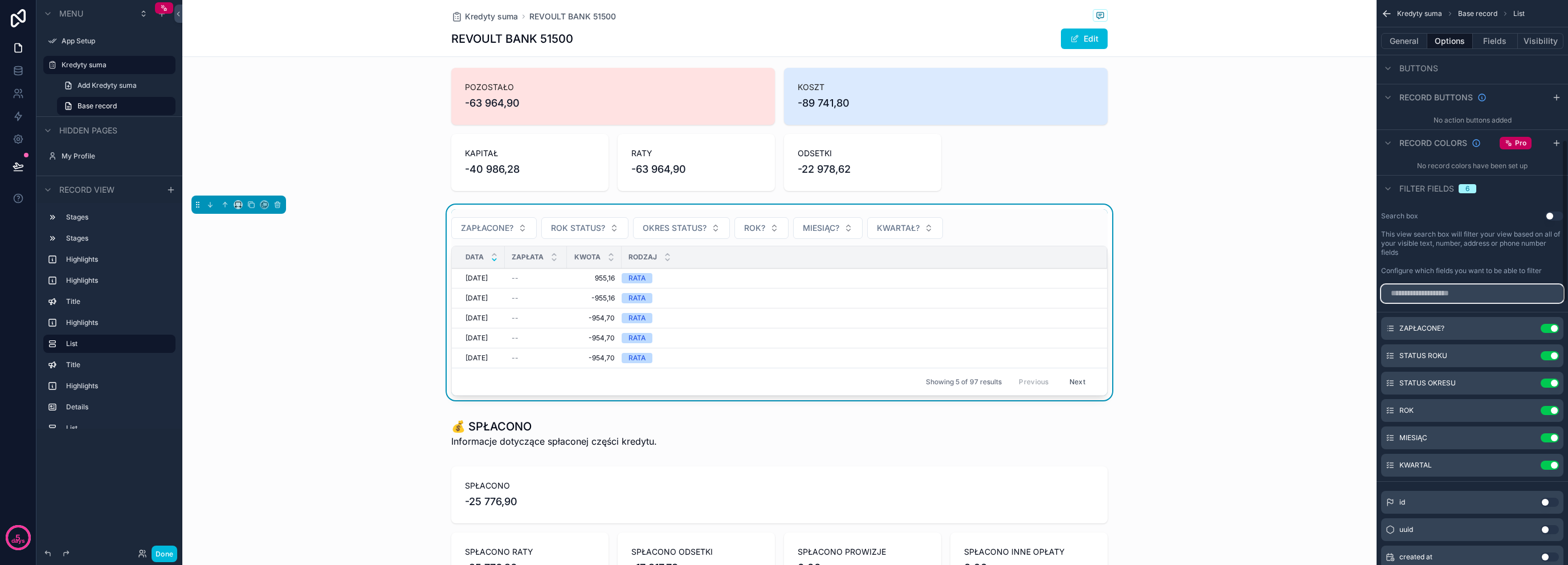
click at [1444, 291] on input "scrollable content" at bounding box center [1472, 293] width 182 height 18
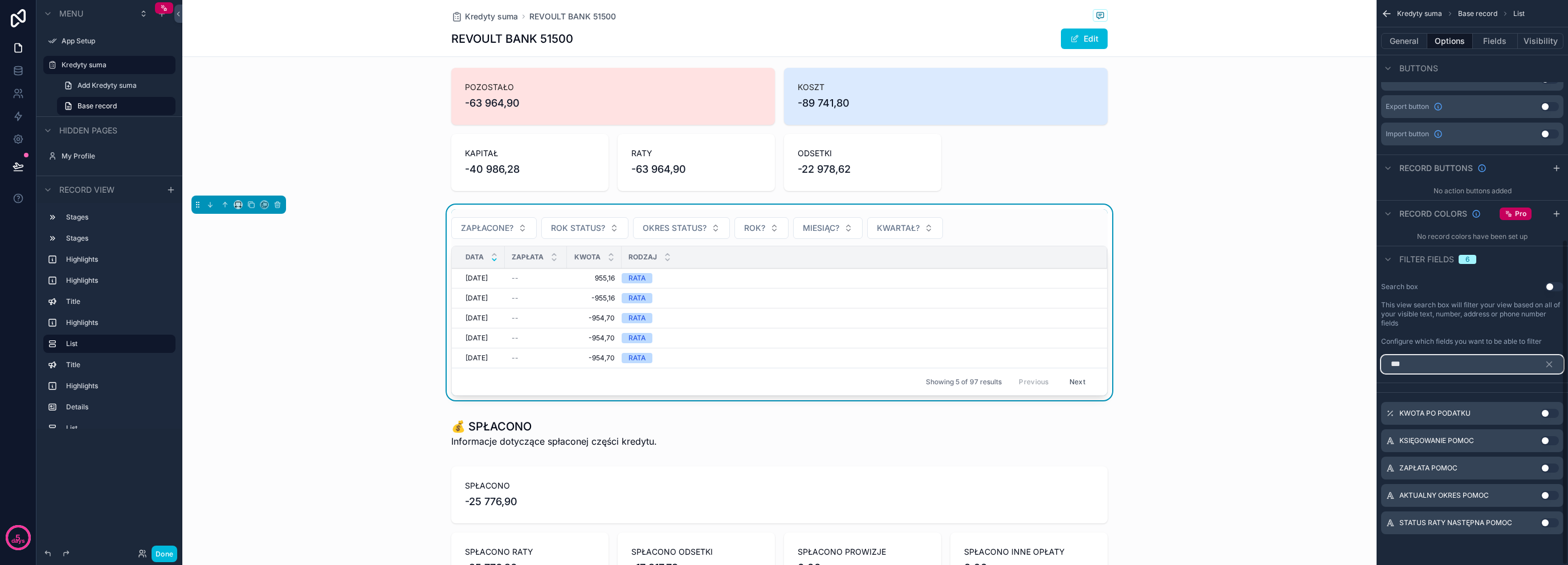
scroll to position [283, 0]
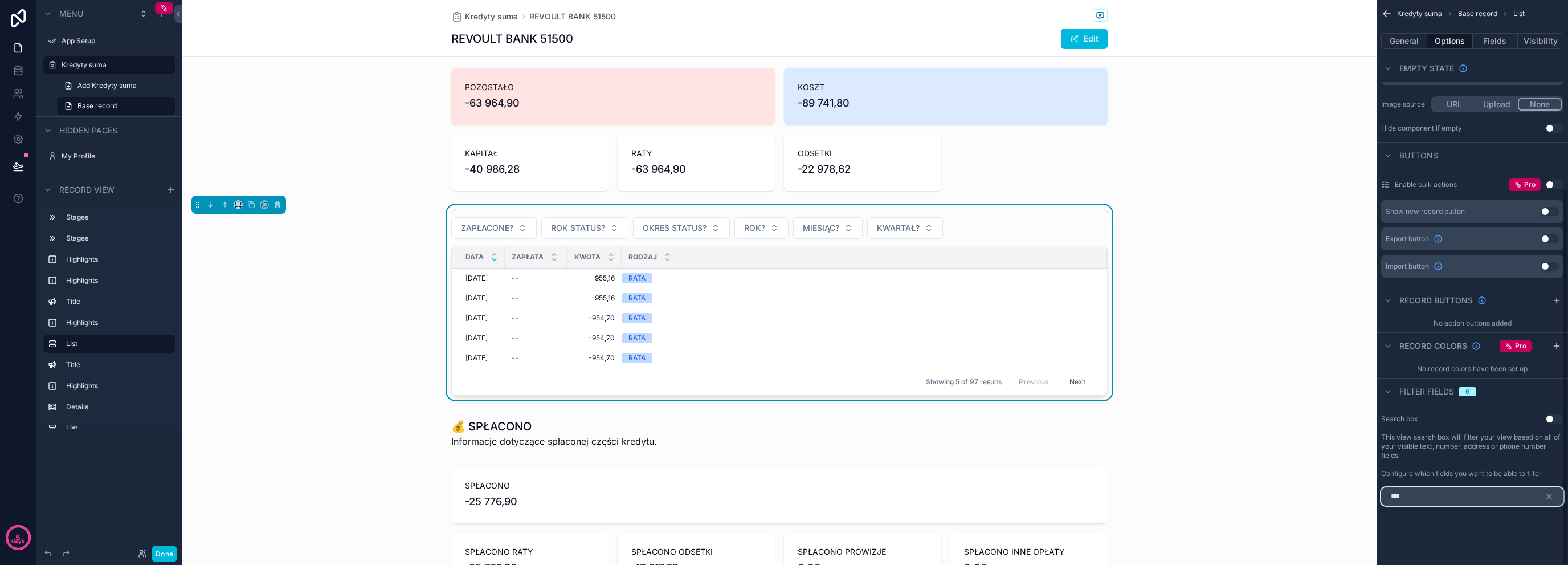
type input "***"
drag, startPoint x: 1549, startPoint y: 492, endPoint x: 1459, endPoint y: 261, distance: 247.9
click at [1549, 492] on icon "scrollable content" at bounding box center [1549, 497] width 10 height 10
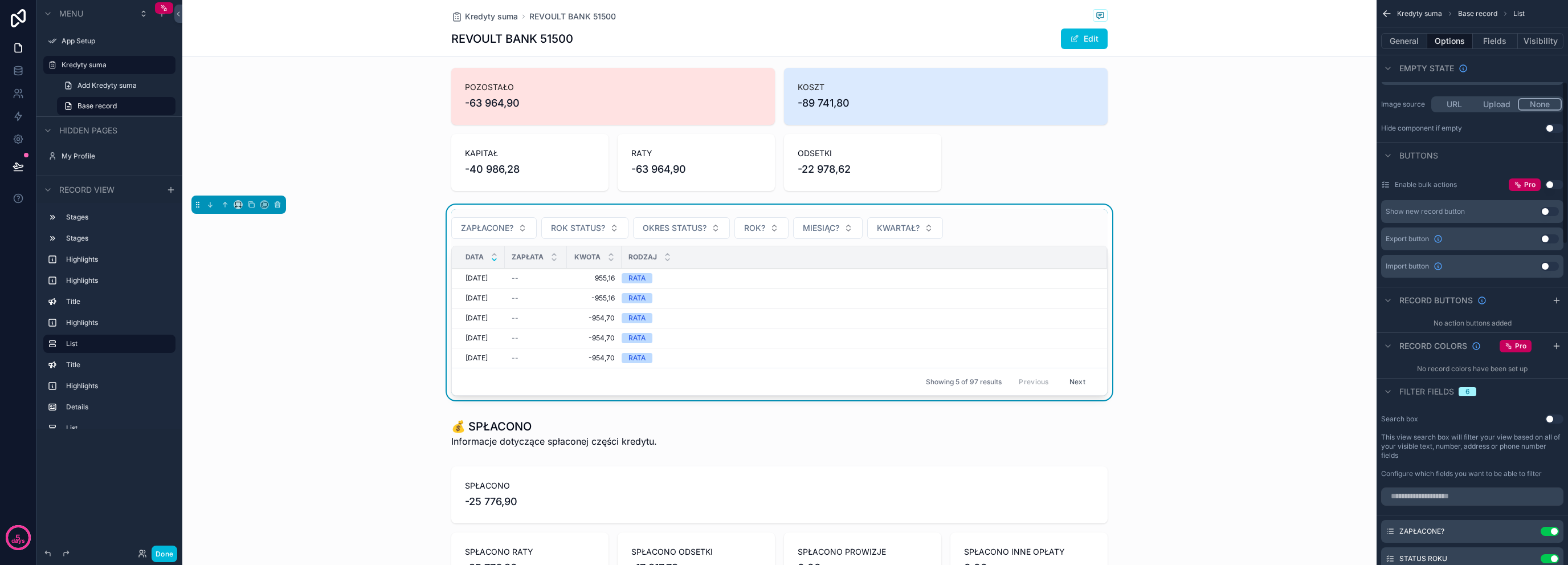
click at [1480, 36] on button "Fields" at bounding box center [1495, 40] width 46 height 16
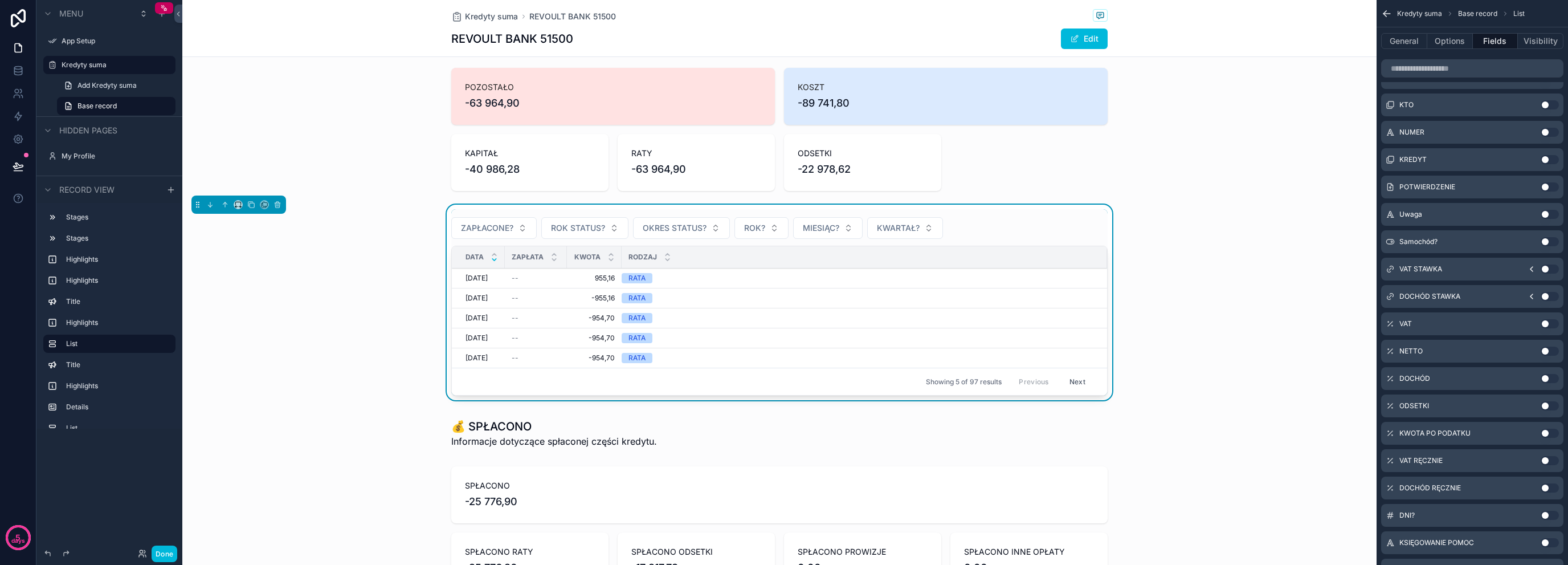
click at [1547, 380] on button "Use setting" at bounding box center [1550, 378] width 18 height 9
click at [1544, 375] on button "Use setting" at bounding box center [1550, 378] width 18 height 9
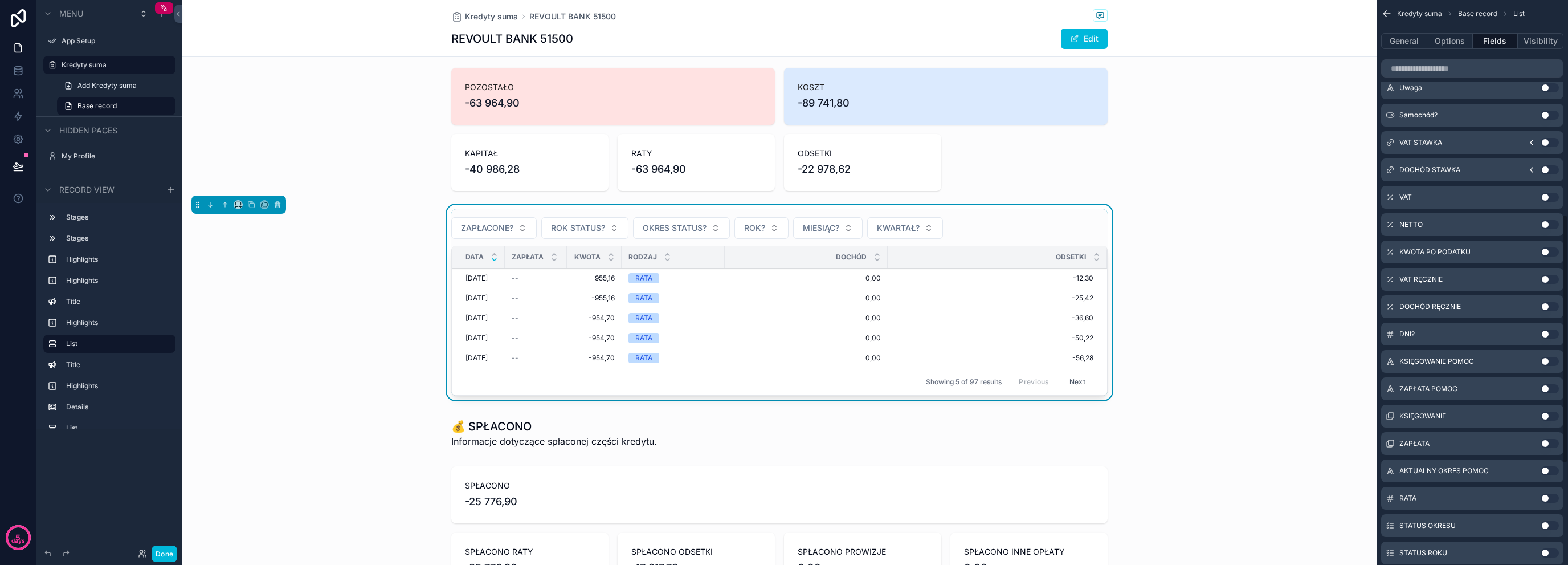
scroll to position [490, 0]
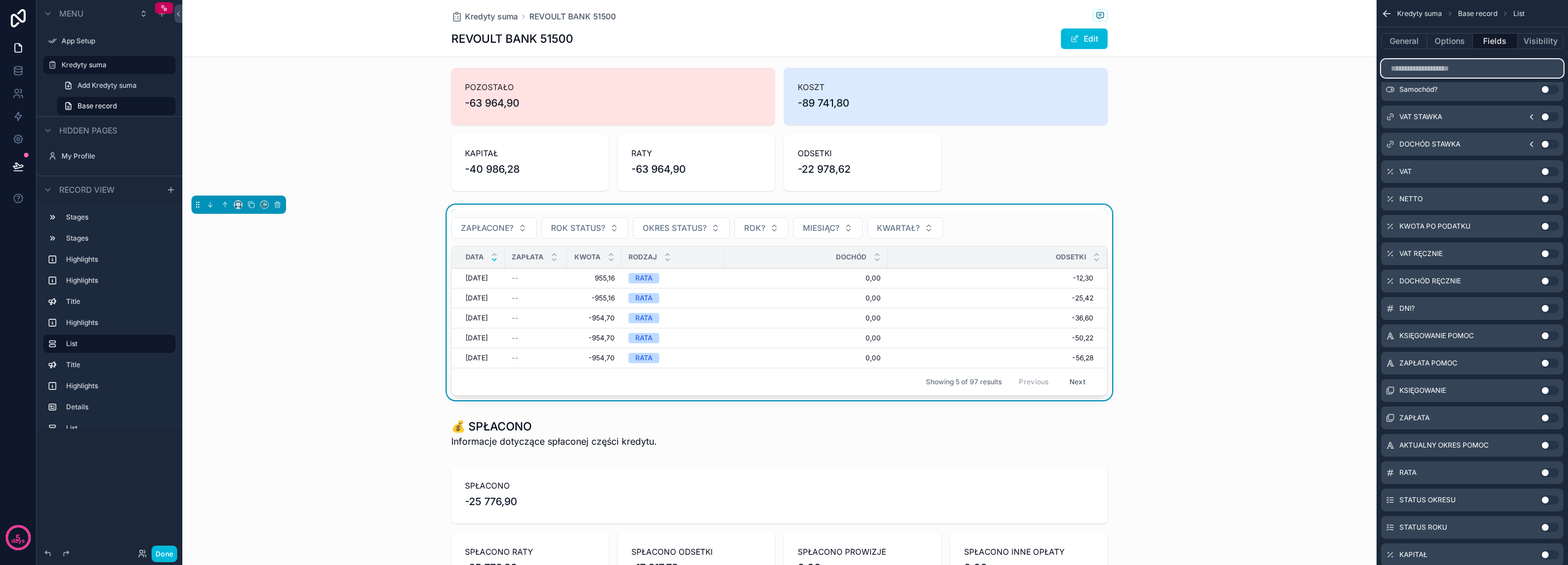
click at [1430, 74] on input "scrollable content" at bounding box center [1472, 68] width 182 height 18
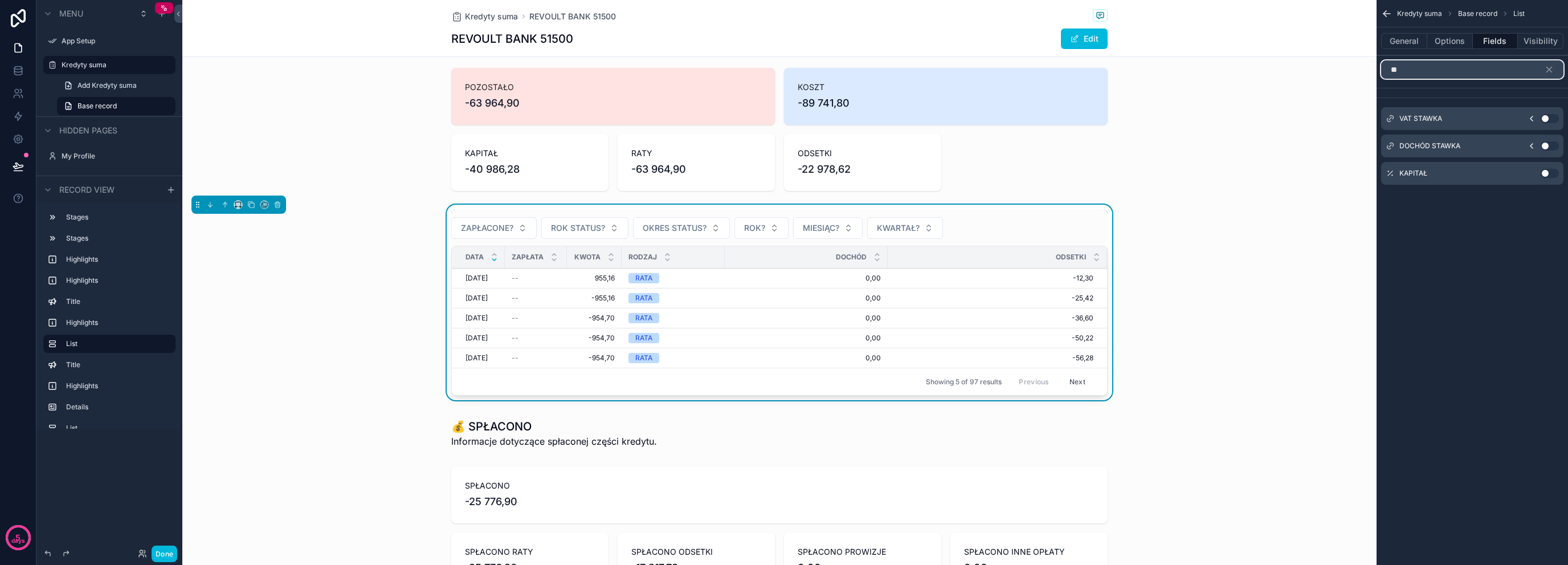
scroll to position [0, 0]
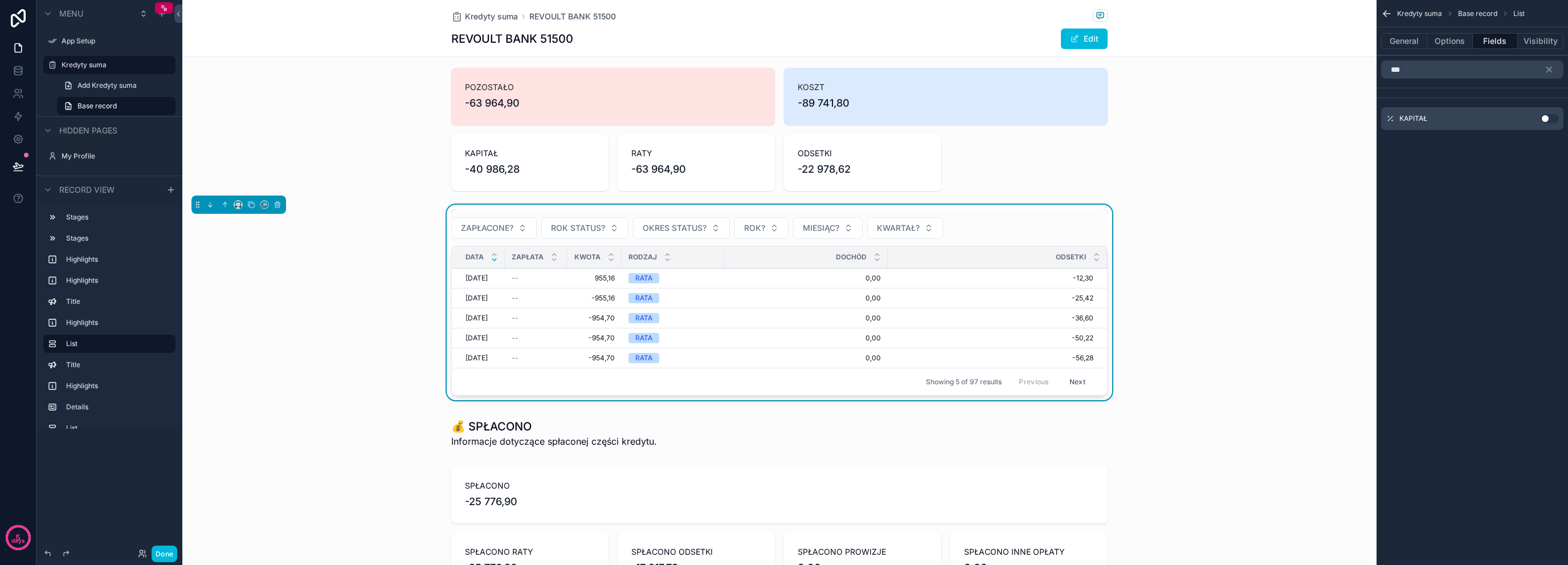
click at [1547, 119] on button "Use setting" at bounding box center [1550, 118] width 18 height 9
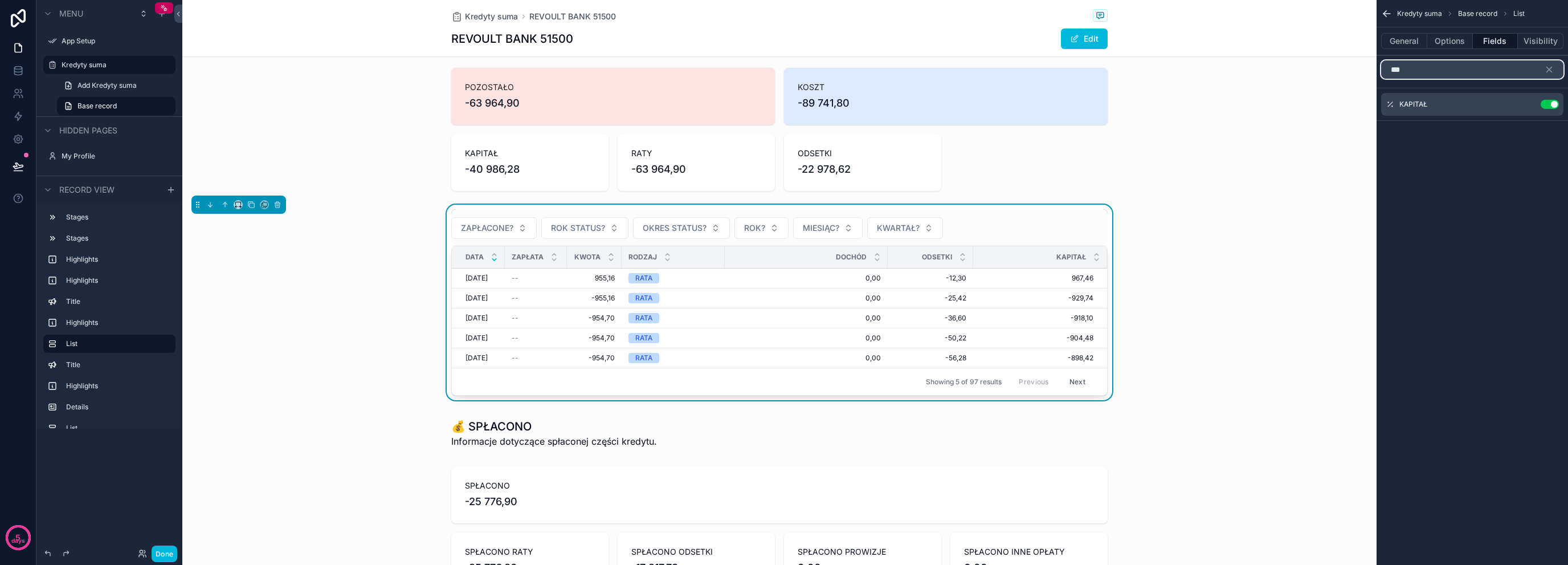
click at [1472, 73] on input "***" at bounding box center [1472, 69] width 182 height 18
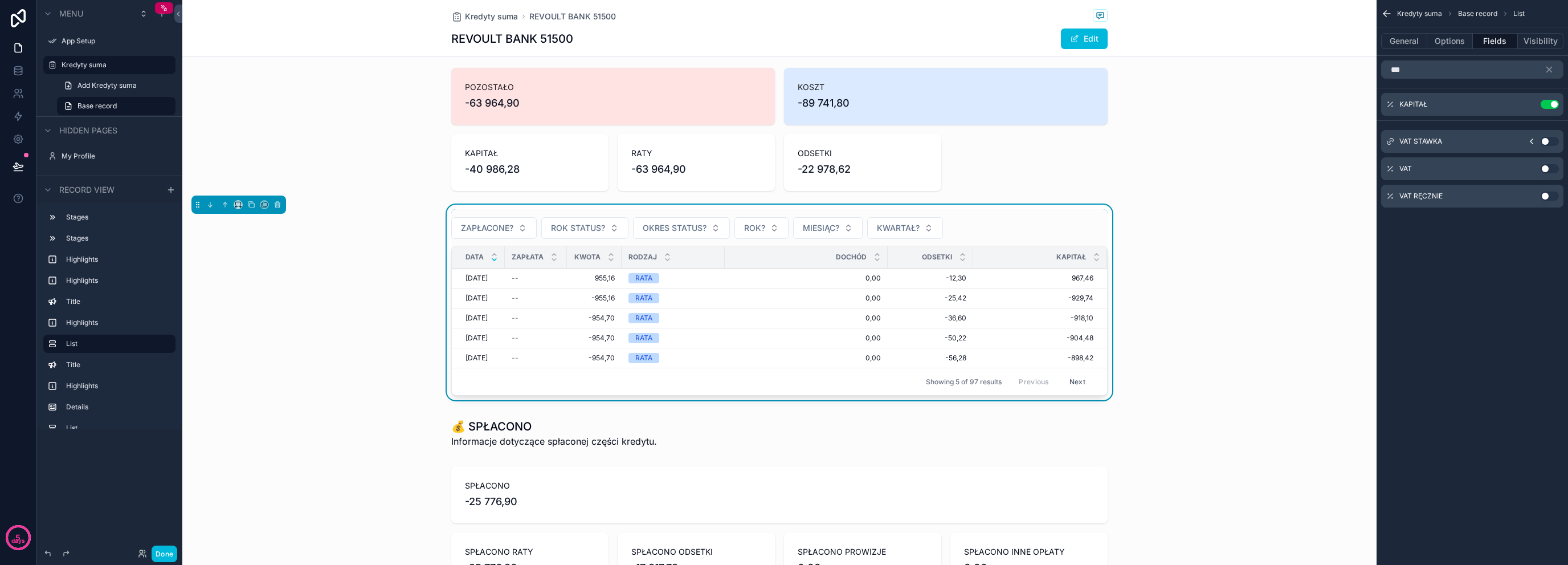
click at [1545, 141] on button "Use setting" at bounding box center [1550, 141] width 18 height 9
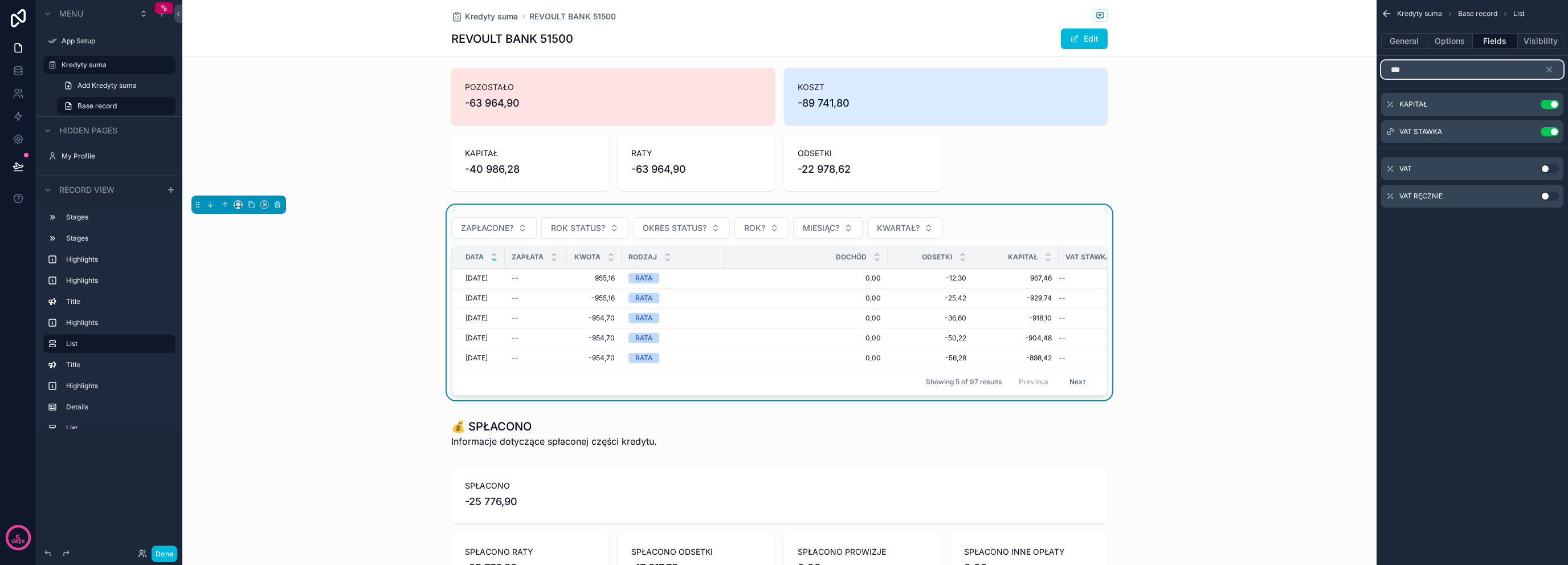
click at [1476, 66] on input "***" at bounding box center [1472, 69] width 182 height 18
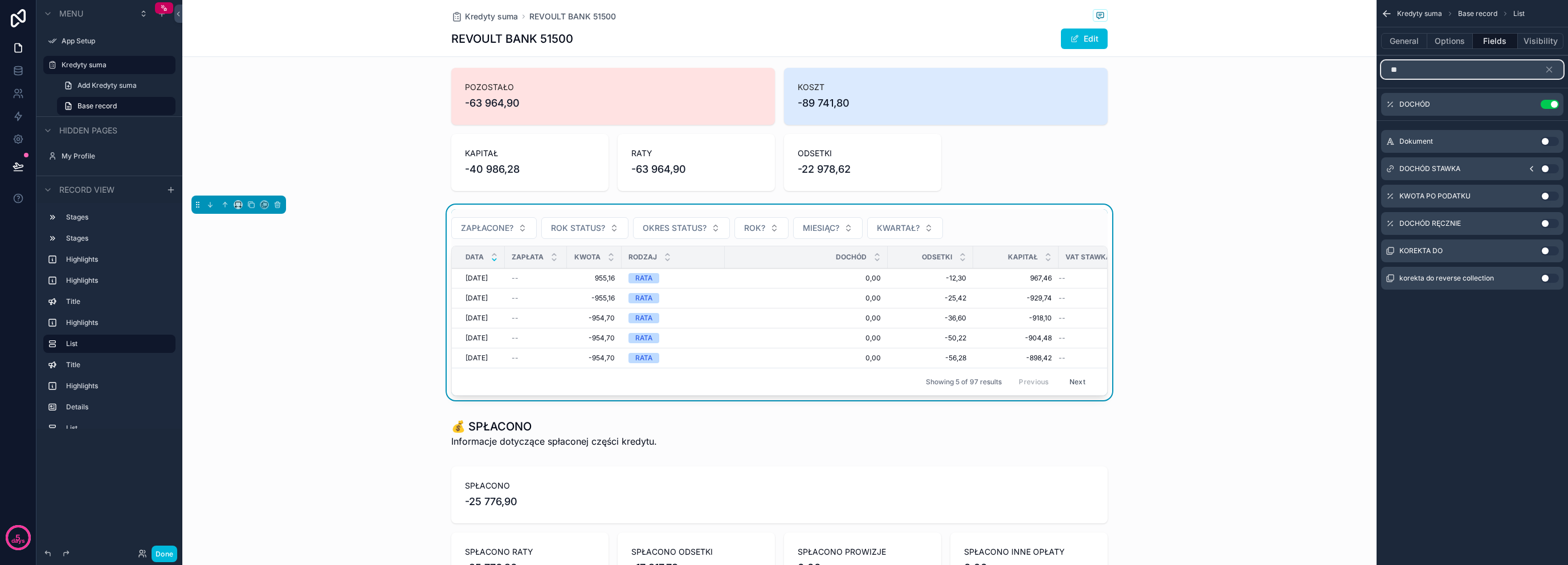
type input "**"
click at [1544, 166] on button "Use setting" at bounding box center [1550, 168] width 18 height 9
click at [836, 253] on span "DOCHÓD" at bounding box center [851, 257] width 31 height 9
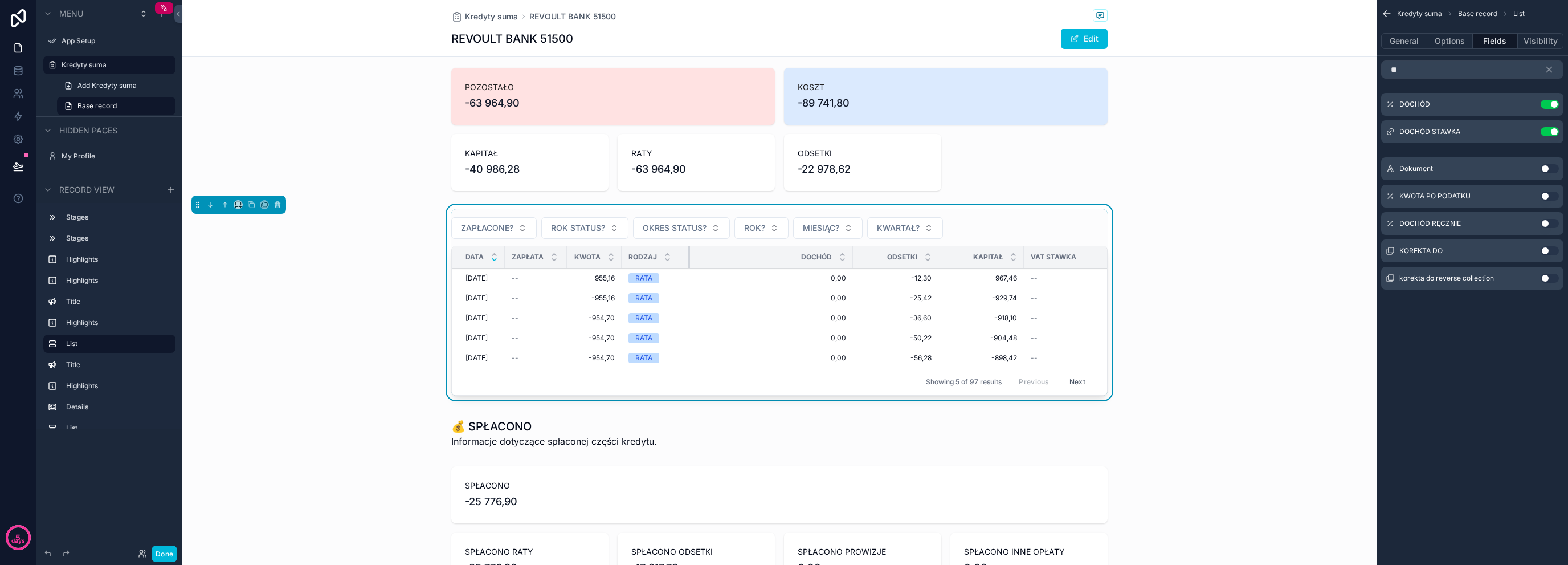
drag, startPoint x: 721, startPoint y: 260, endPoint x: 695, endPoint y: 268, distance: 27.2
click at [694, 269] on table "DATA ZAPŁATA KWOTA RODZAJ DOCHÓD ODSETKI KAPITAŁ VAT STAWKA DOCHÓD STAWKA [DATE…" at bounding box center [823, 307] width 743 height 121
drag, startPoint x: 857, startPoint y: 258, endPoint x: 778, endPoint y: 277, distance: 81.3
click at [778, 277] on table "DATA ZAPŁATA KWOTA RODZAJ DOCHÓD ODSETKI KAPITAŁ VAT STAWKA DOCHÓD STAWKA [DATE…" at bounding box center [788, 307] width 672 height 121
drag, startPoint x: 864, startPoint y: 264, endPoint x: 846, endPoint y: 272, distance: 19.7
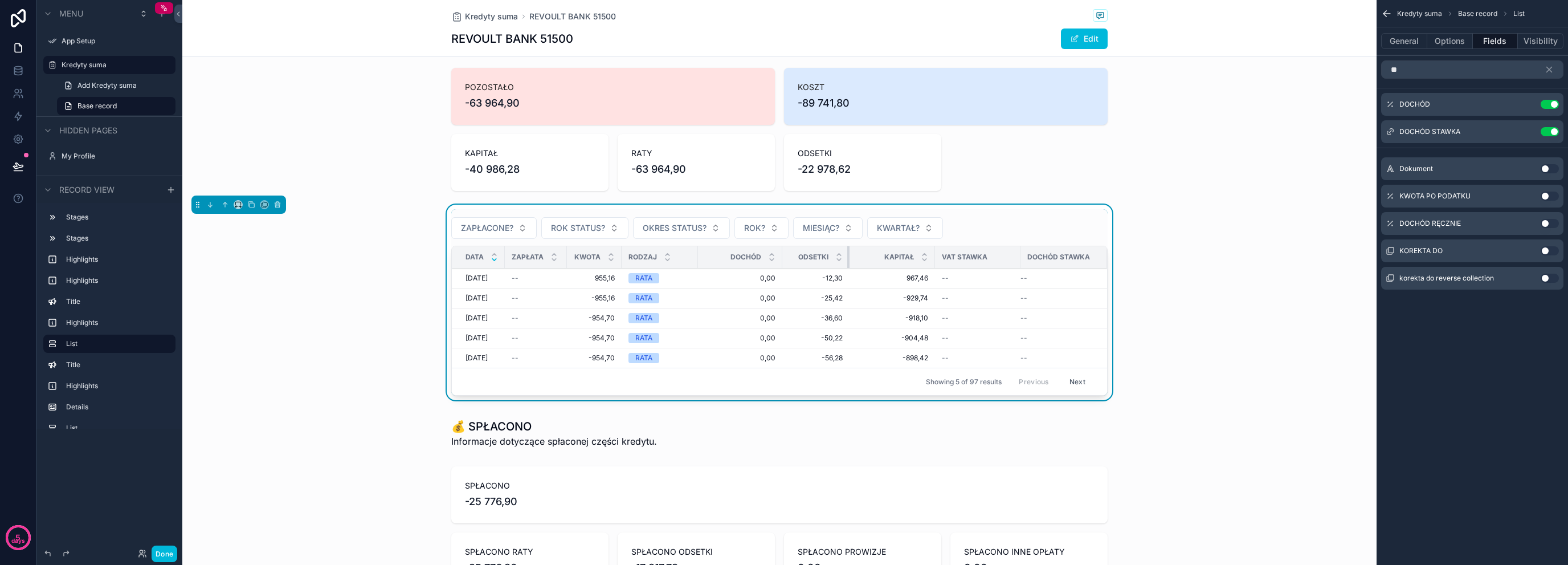
click at [846, 272] on table "DATA ZAPŁATA KWOTA RODZAJ DOCHÓD ODSETKI KAPITAŁ VAT STAWKA DOCHÓD STAWKA [DATE…" at bounding box center [780, 307] width 656 height 121
click at [931, 260] on tr "DATA ZAPŁATA KWOTA RODZAJ DOCHÓD ODSETKI KAPITAŁ VAT STAWKA DOCHÓD STAWKA" at bounding box center [780, 258] width 656 height 22
drag, startPoint x: 931, startPoint y: 260, endPoint x: 911, endPoint y: 266, distance: 20.9
click at [914, 266] on div "scrollable content" at bounding box center [916, 258] width 5 height 22
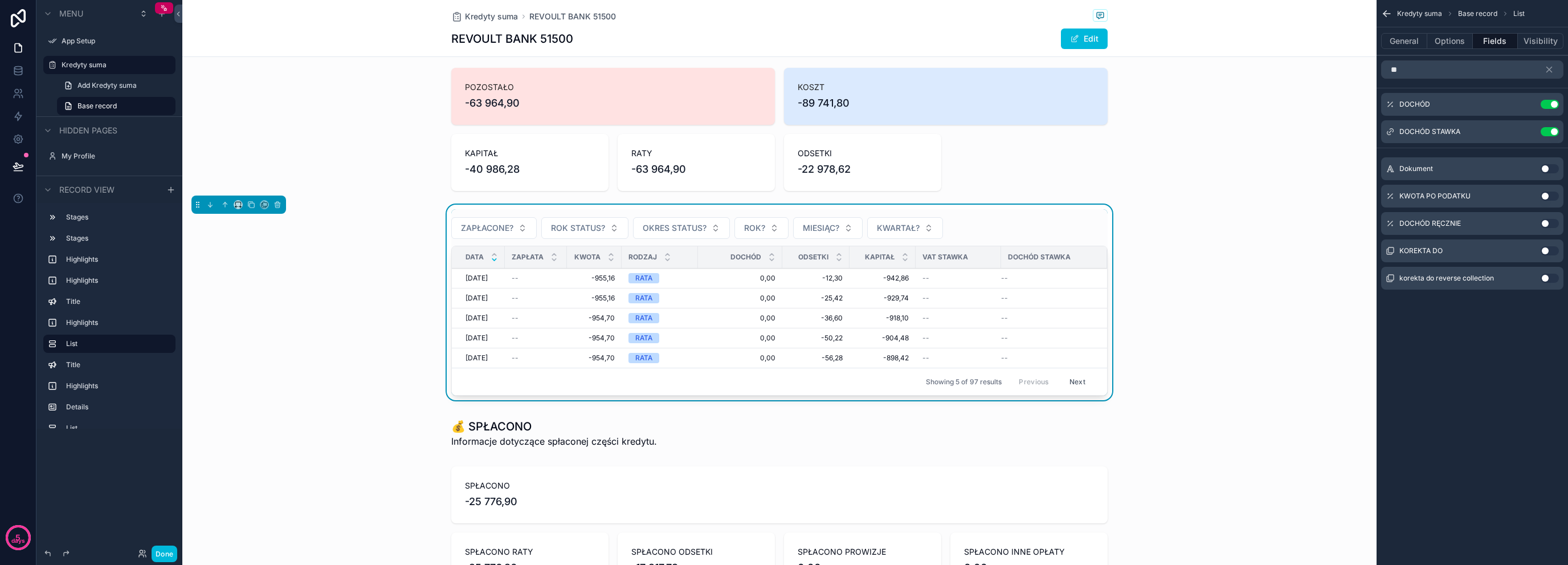
click at [365, 346] on div "ZAPŁACONE? ROK STATUS? OKRES STATUS? ROK? MIESIĄC? KWARTAŁ? DATA ZAPŁATA KWOTA …" at bounding box center [779, 305] width 1194 height 200
click at [1211, 255] on div "ZAPŁACONE? ROK STATUS? OKRES STATUS? ROK? MIESIĄC? KWARTAŁ? DATA ZAPŁATA KWOTA …" at bounding box center [779, 305] width 1194 height 200
click at [412, 141] on div "scrollable content" at bounding box center [779, 129] width 1194 height 132
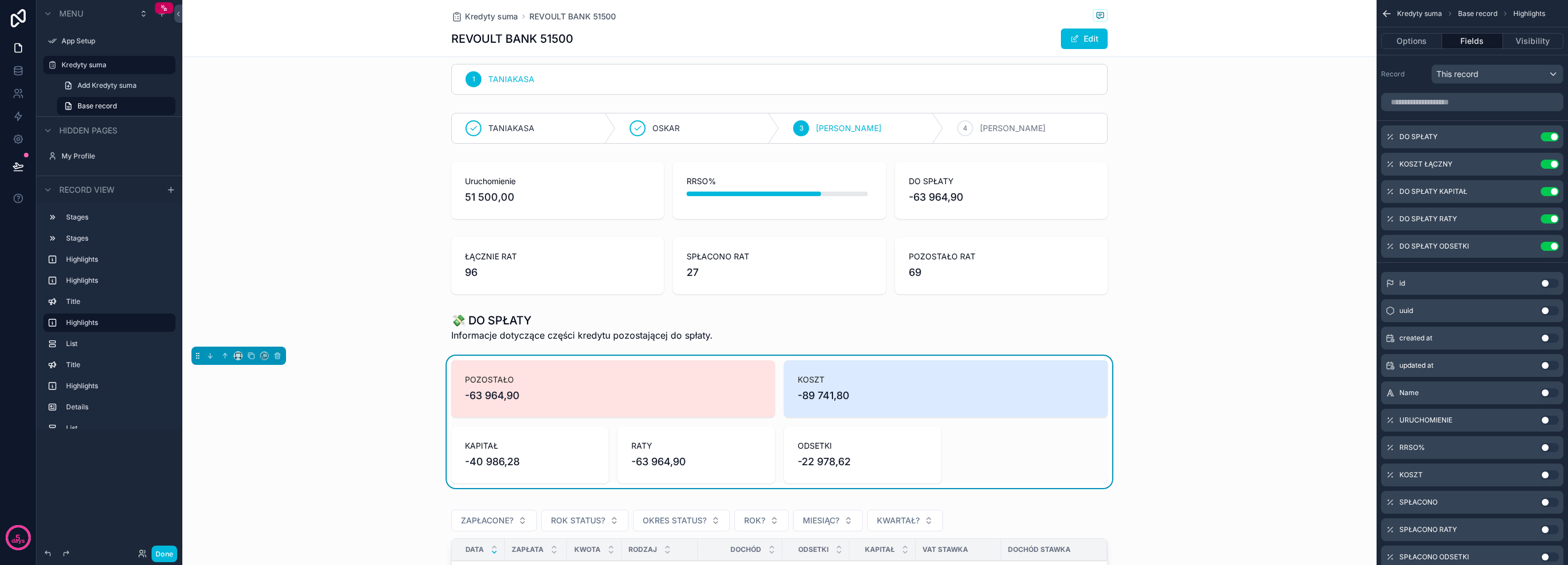
scroll to position [0, 0]
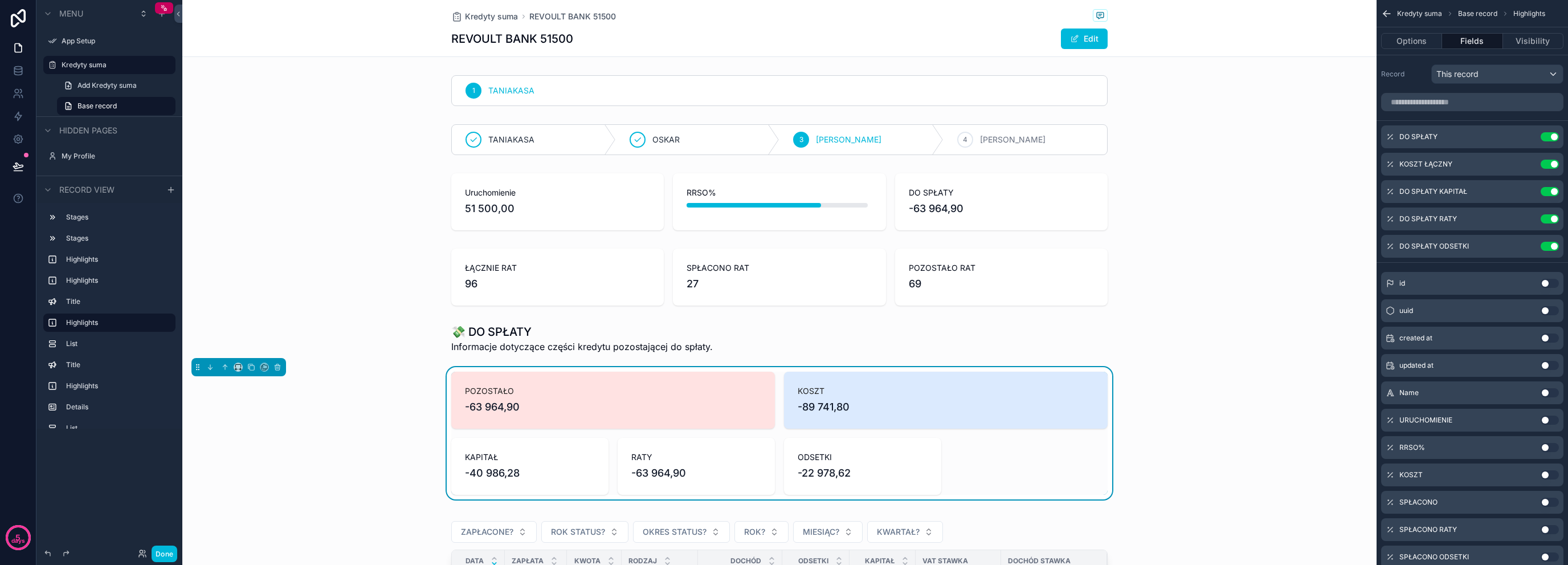
click at [458, 248] on div "scrollable content" at bounding box center [779, 277] width 1194 height 66
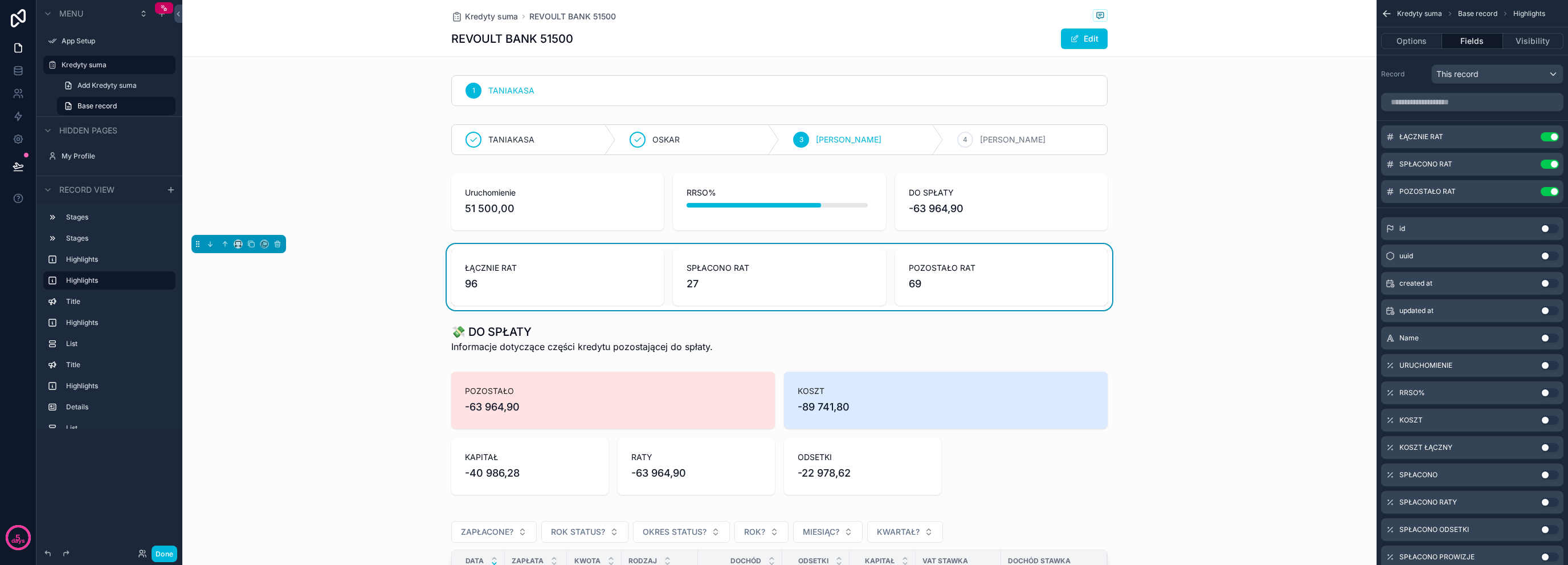
click at [451, 203] on div "scrollable content" at bounding box center [779, 201] width 1194 height 66
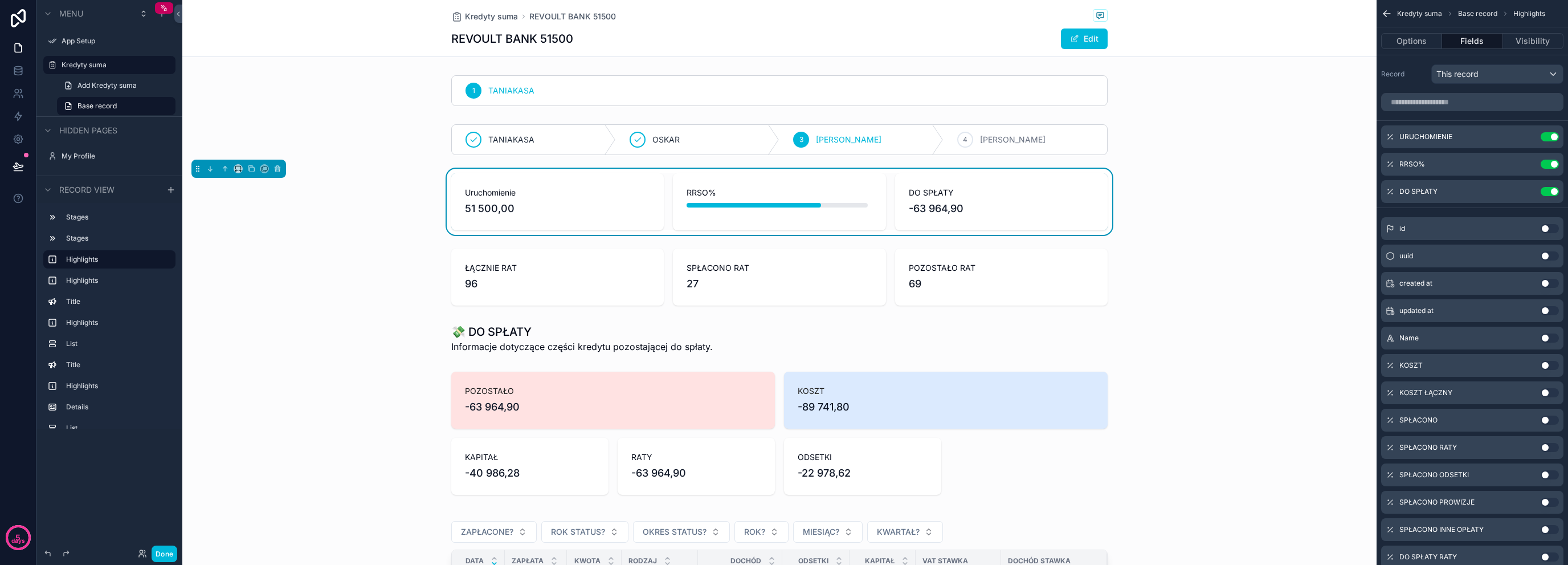
click at [461, 298] on div "scrollable content" at bounding box center [779, 277] width 1194 height 66
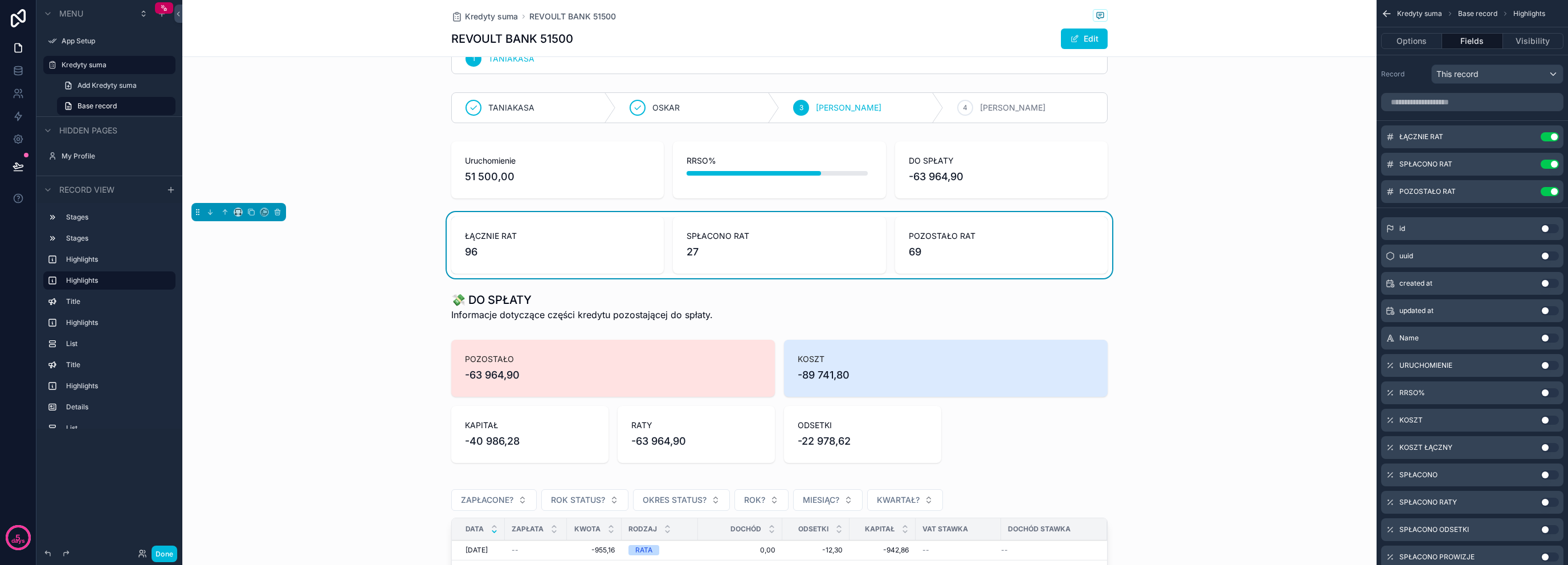
scroll to position [228, 0]
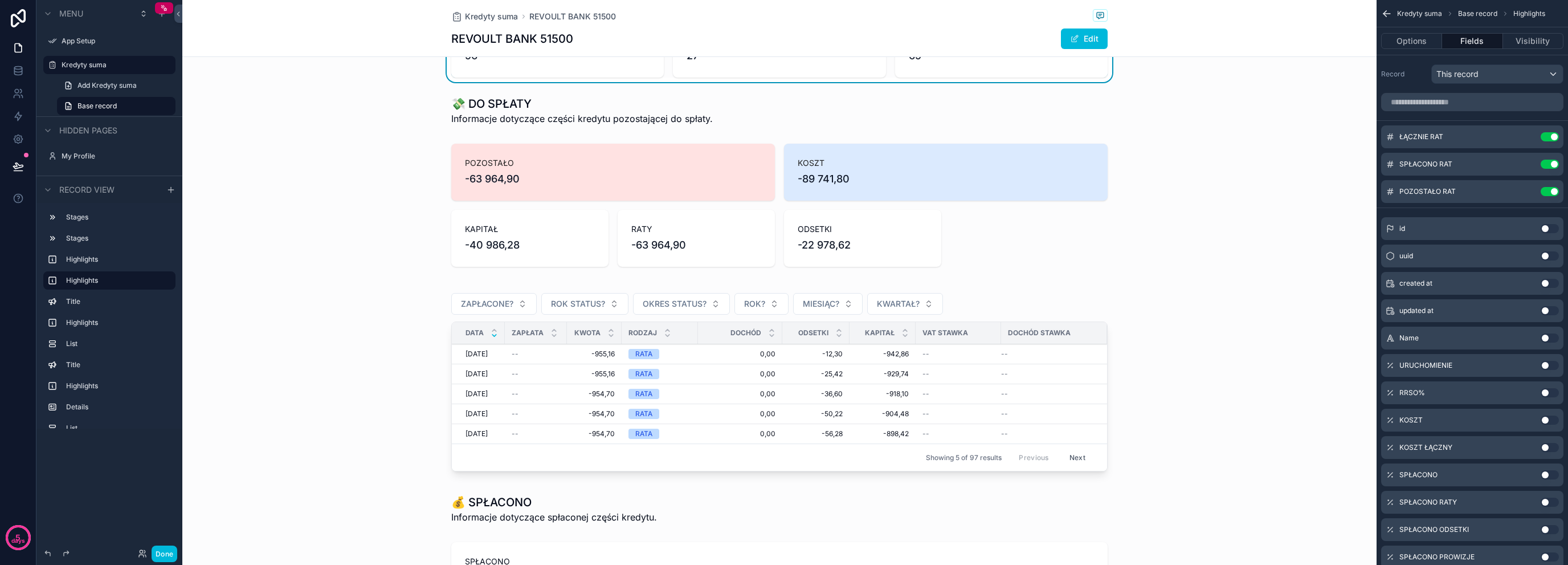
click at [421, 346] on div "scrollable content" at bounding box center [779, 381] width 1194 height 200
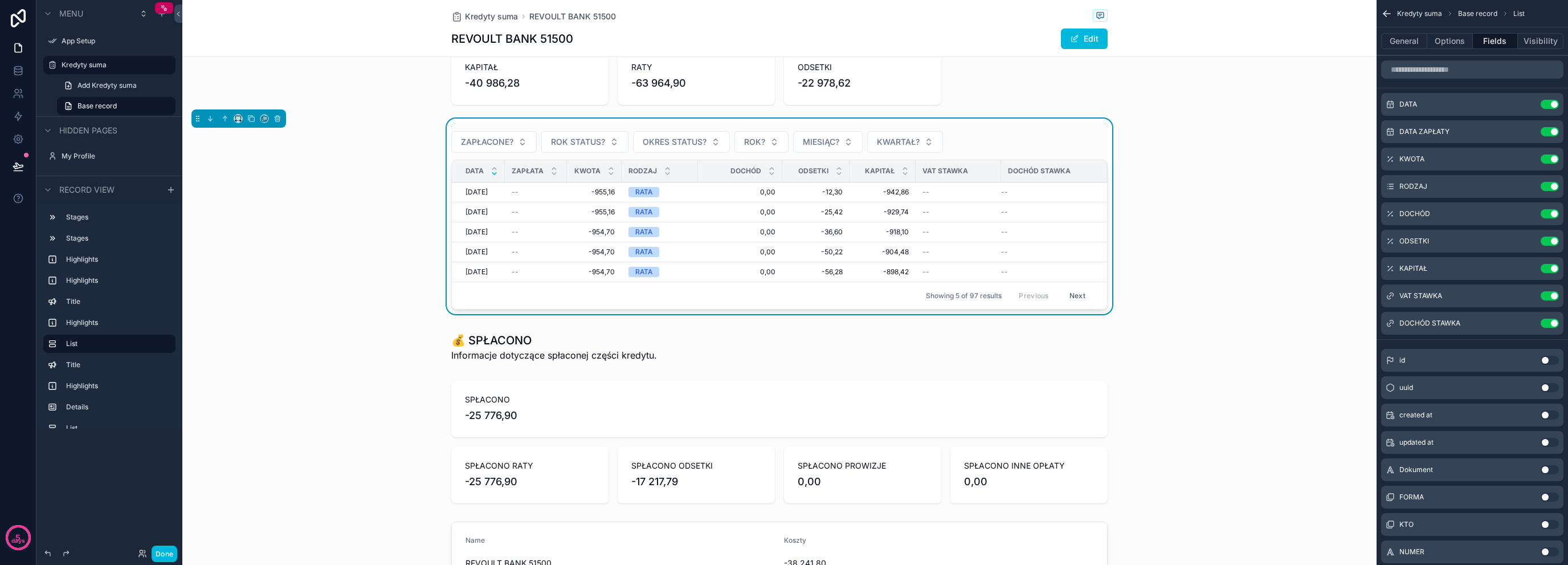
scroll to position [418, 0]
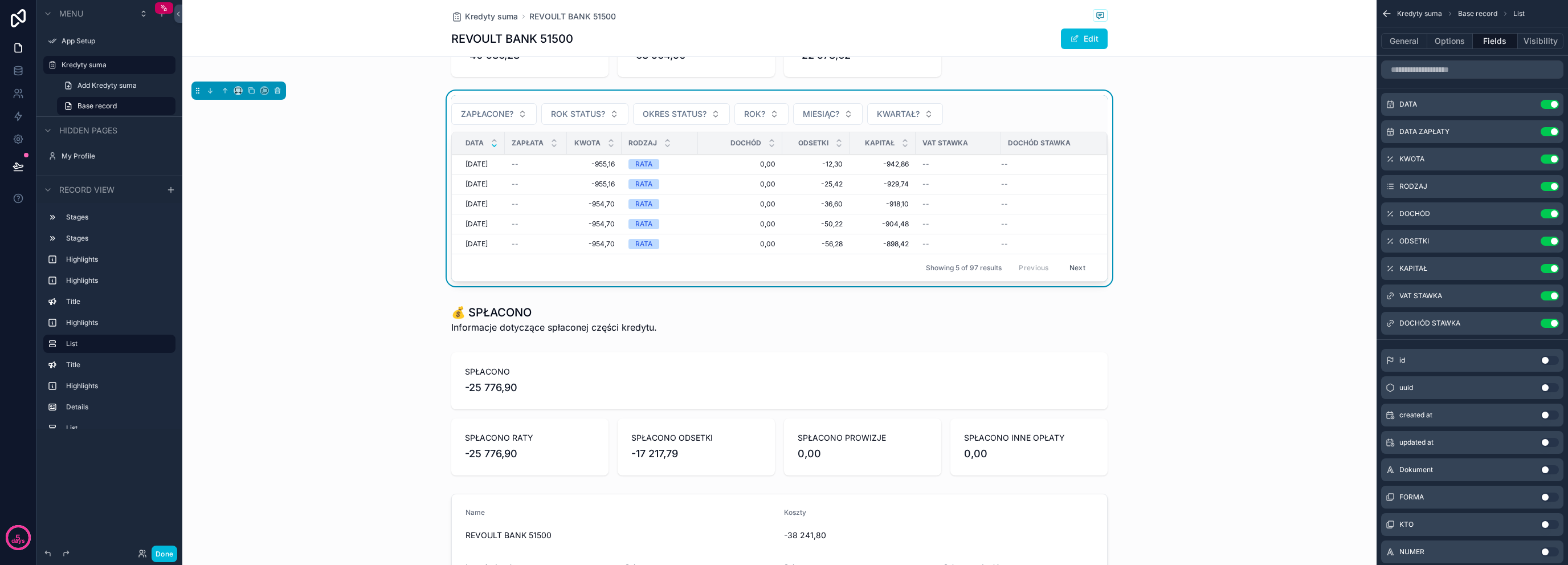
click at [504, 261] on div "Showing 5 of 97 results Previous Next" at bounding box center [780, 268] width 656 height 27
click at [214, 90] on icon "scrollable content" at bounding box center [210, 91] width 8 height 8
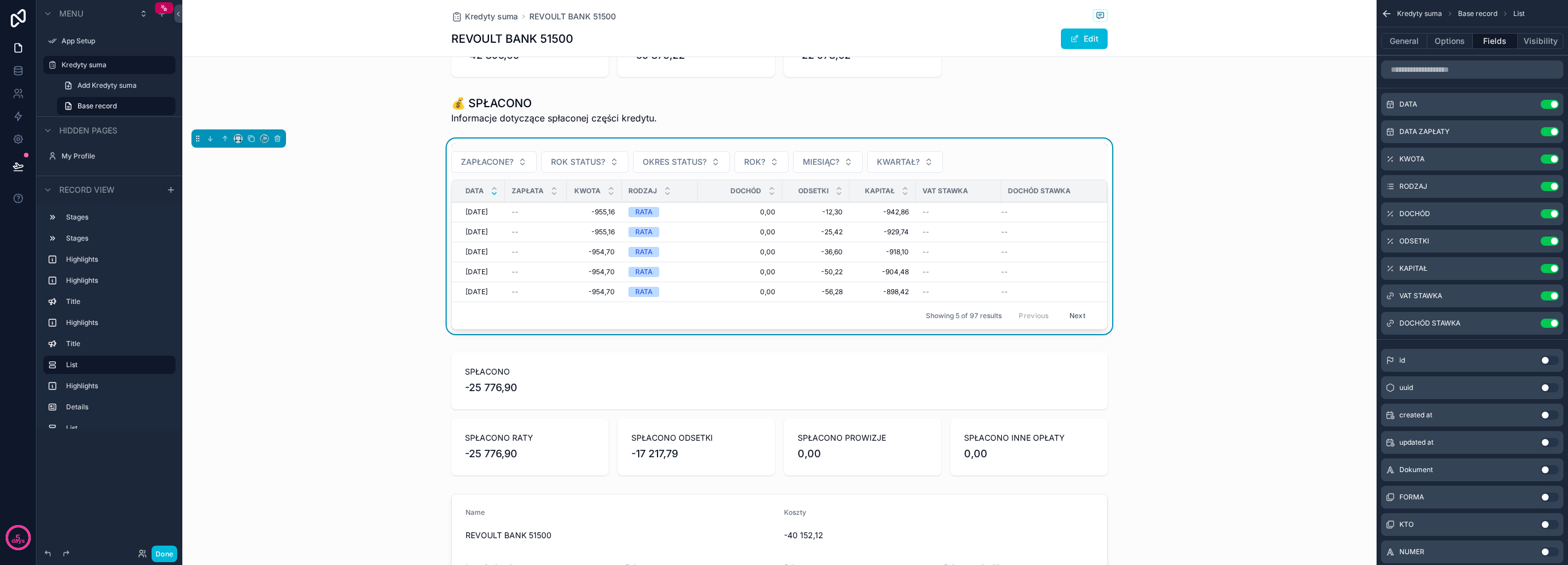
click at [214, 90] on div "scrollable content" at bounding box center [779, 110] width 1194 height 39
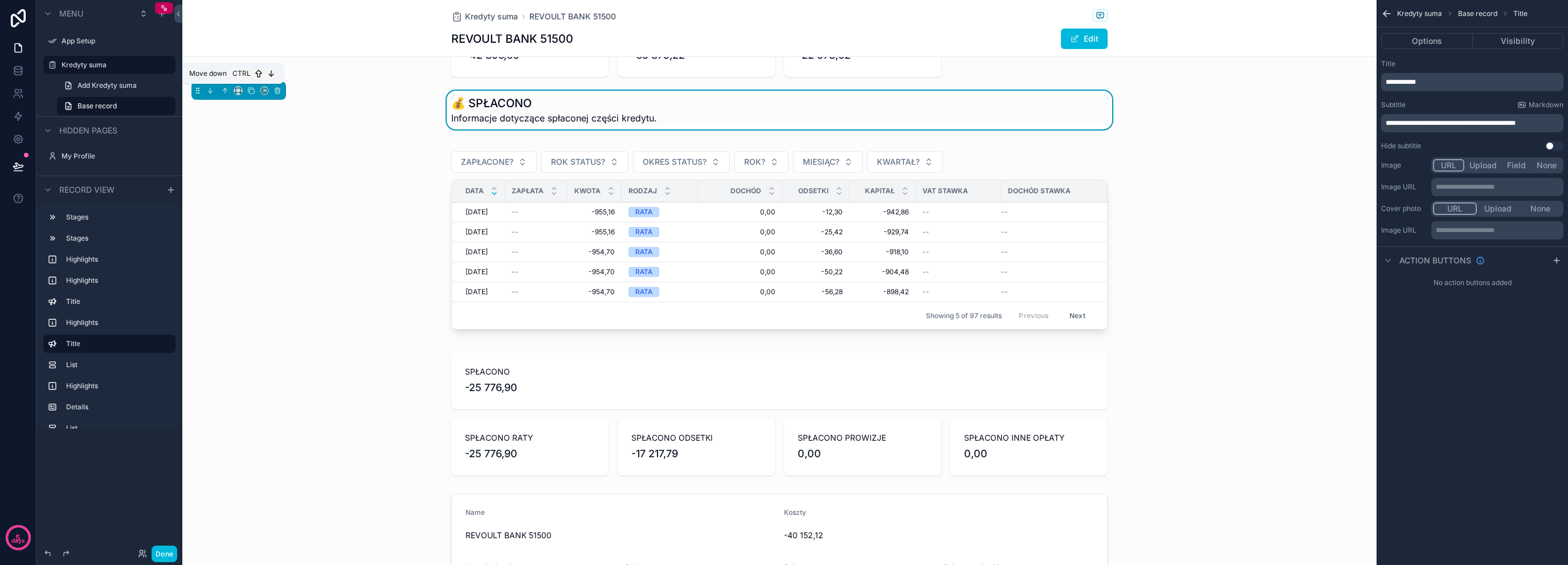
click at [209, 92] on icon "scrollable content" at bounding box center [210, 91] width 8 height 8
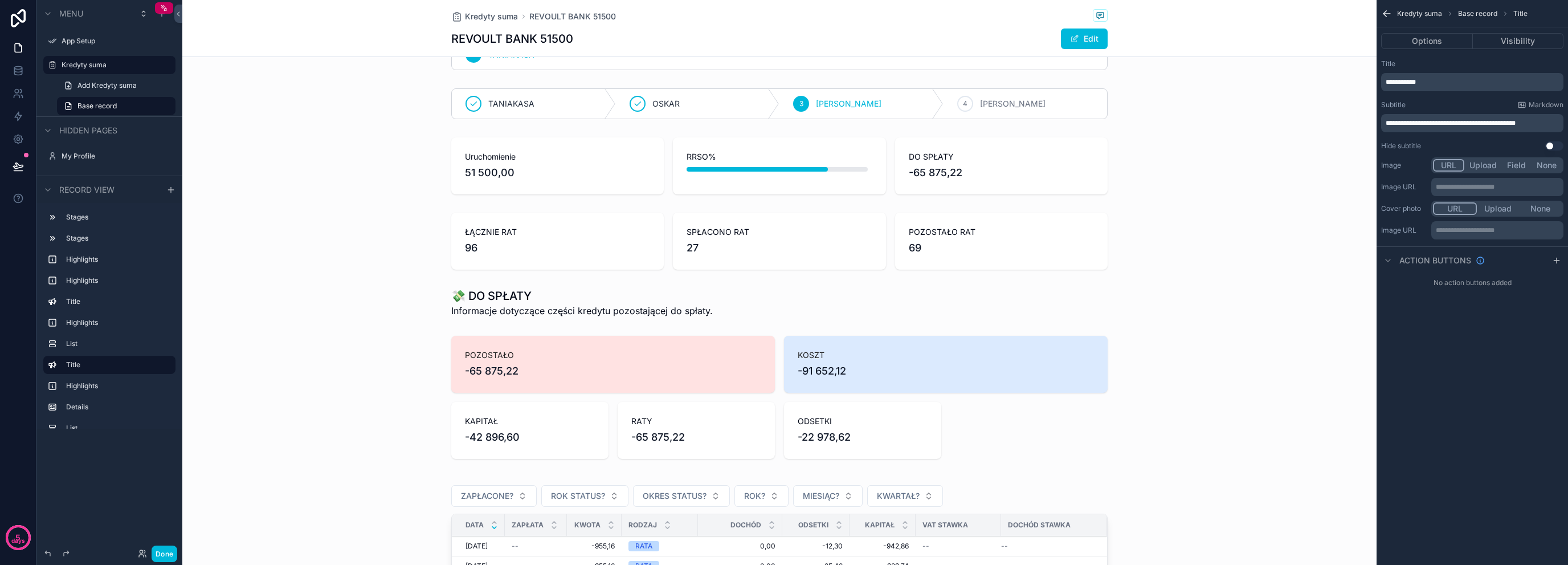
scroll to position [0, 0]
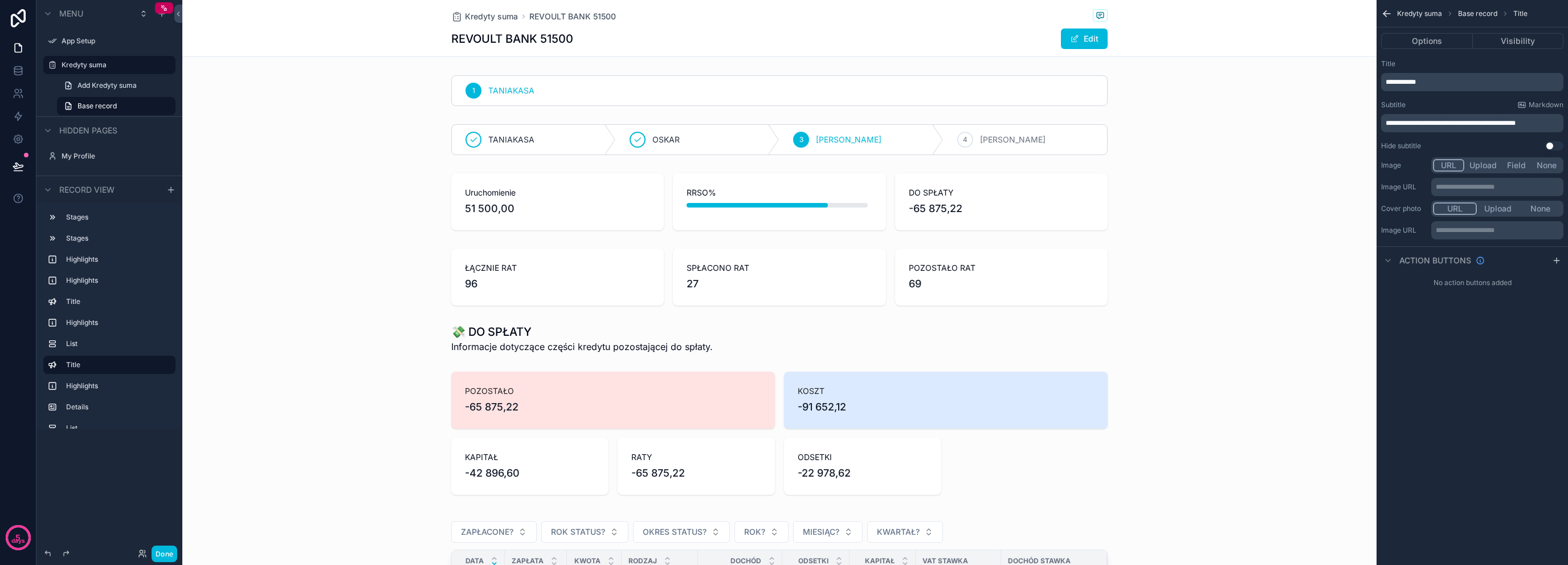
click at [572, 208] on div "scrollable content" at bounding box center [779, 201] width 1194 height 66
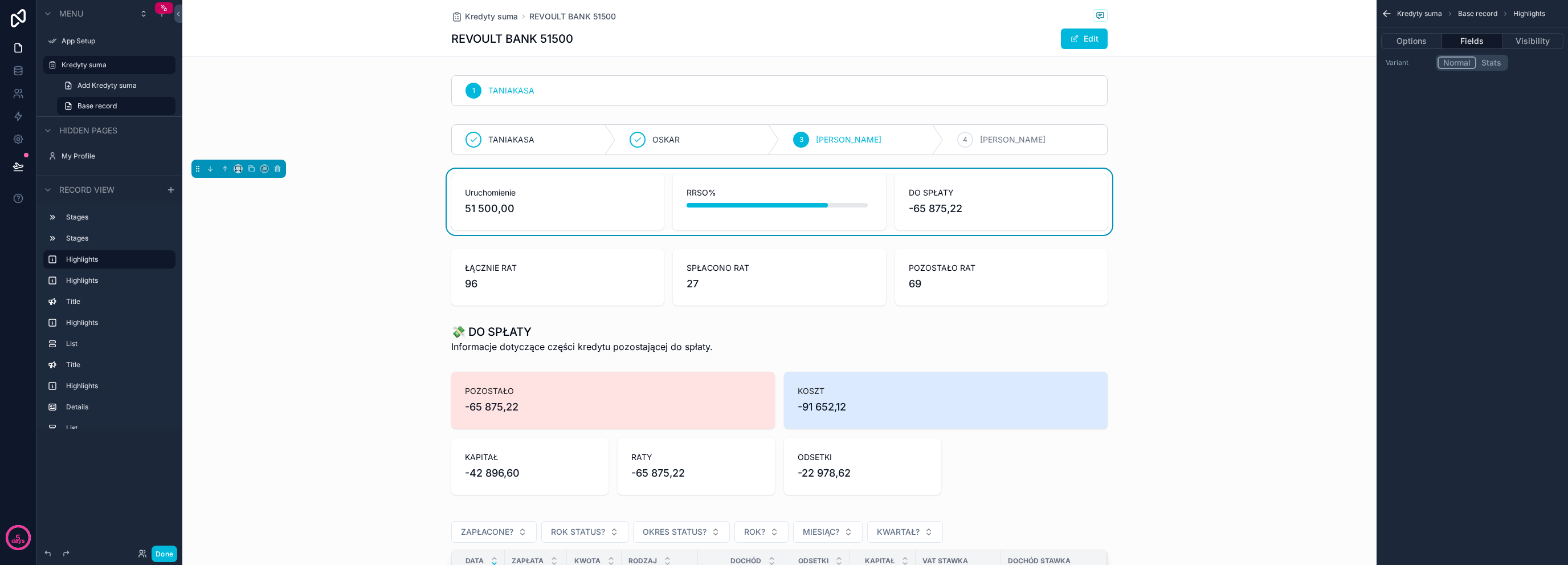
click at [397, 203] on div "Uruchomienie 51 500,00 RRSO% DO SPŁATY -65 875,22" at bounding box center [779, 201] width 1194 height 66
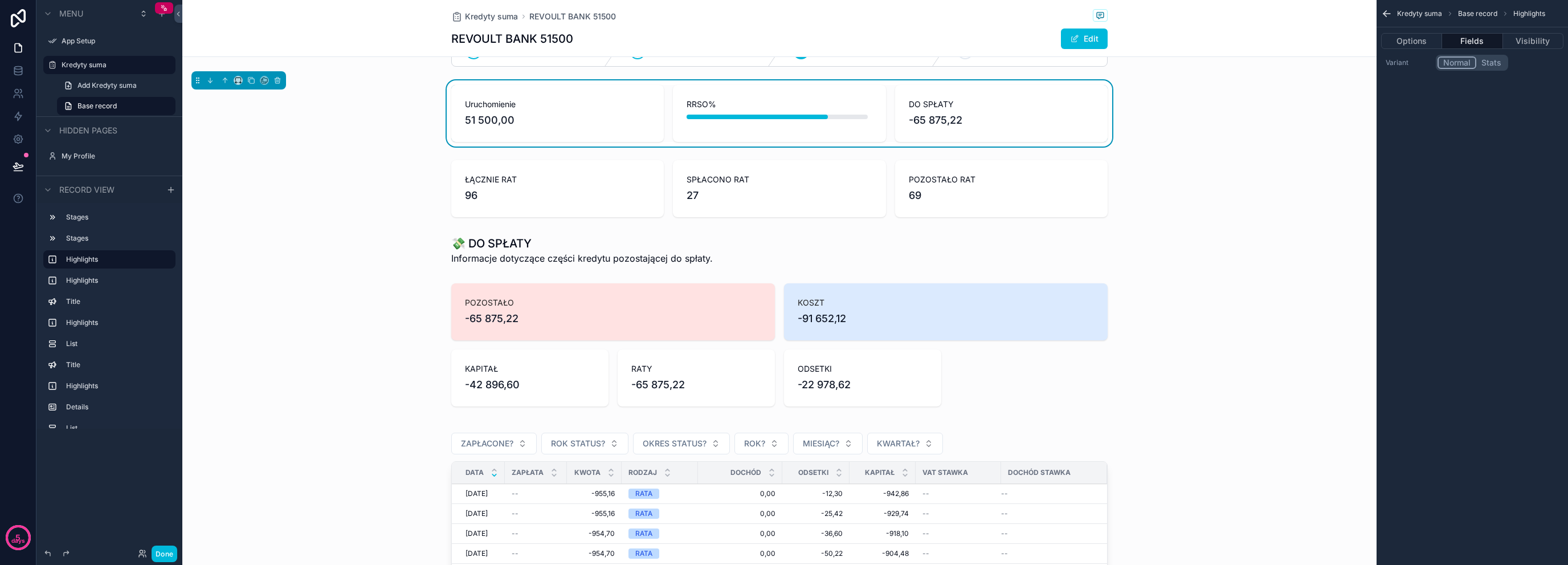
scroll to position [76, 0]
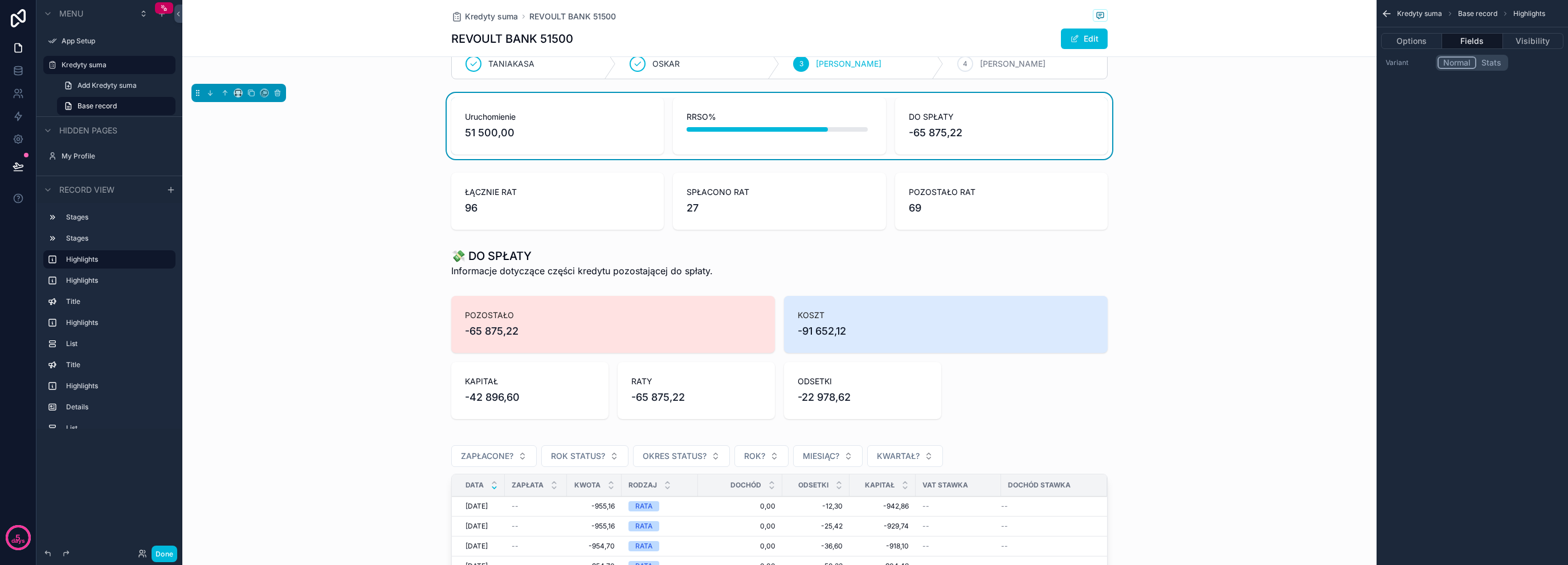
click at [536, 234] on div "scrollable content" at bounding box center [779, 201] width 1194 height 66
